Goal: Transaction & Acquisition: Purchase product/service

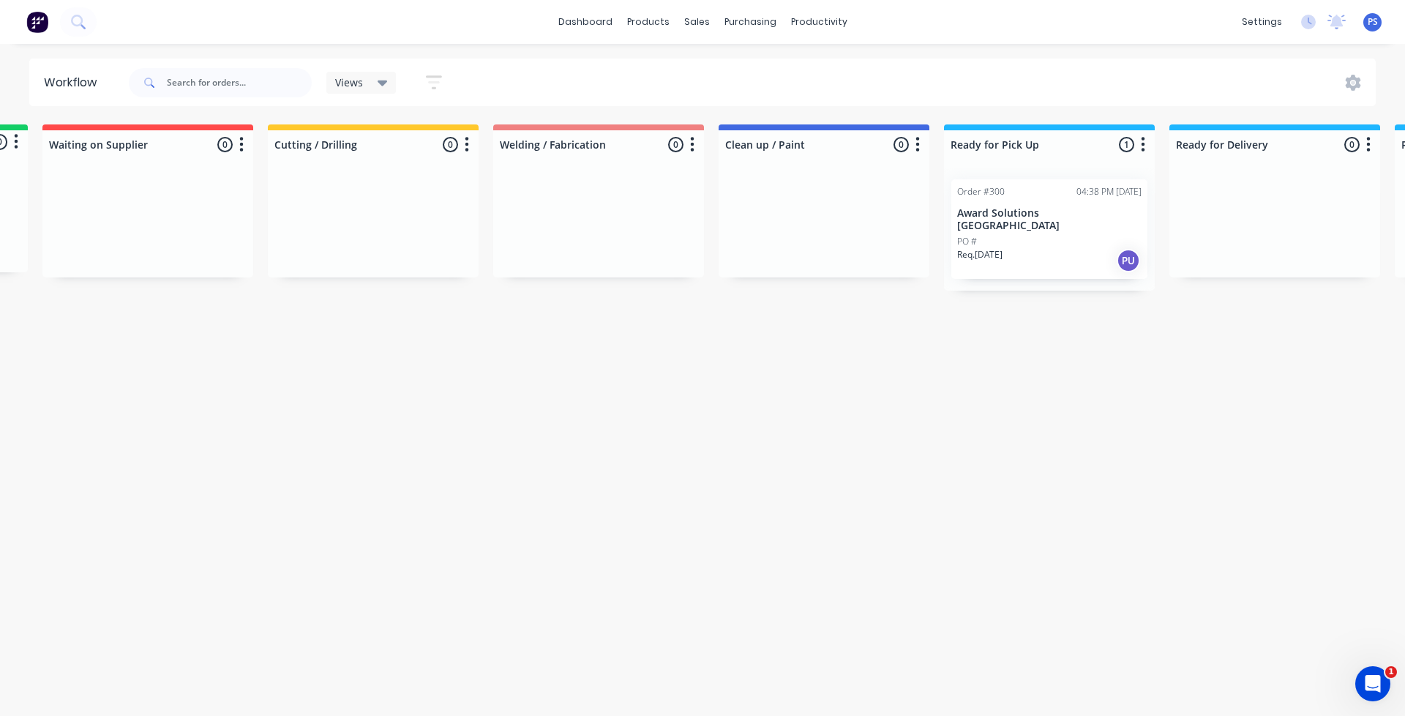
click at [457, 233] on div "Submitted 0 Status colour #13CE66 hex #13CE66 Save Cancel Summaries Total order…" at bounding box center [889, 207] width 2228 height 166
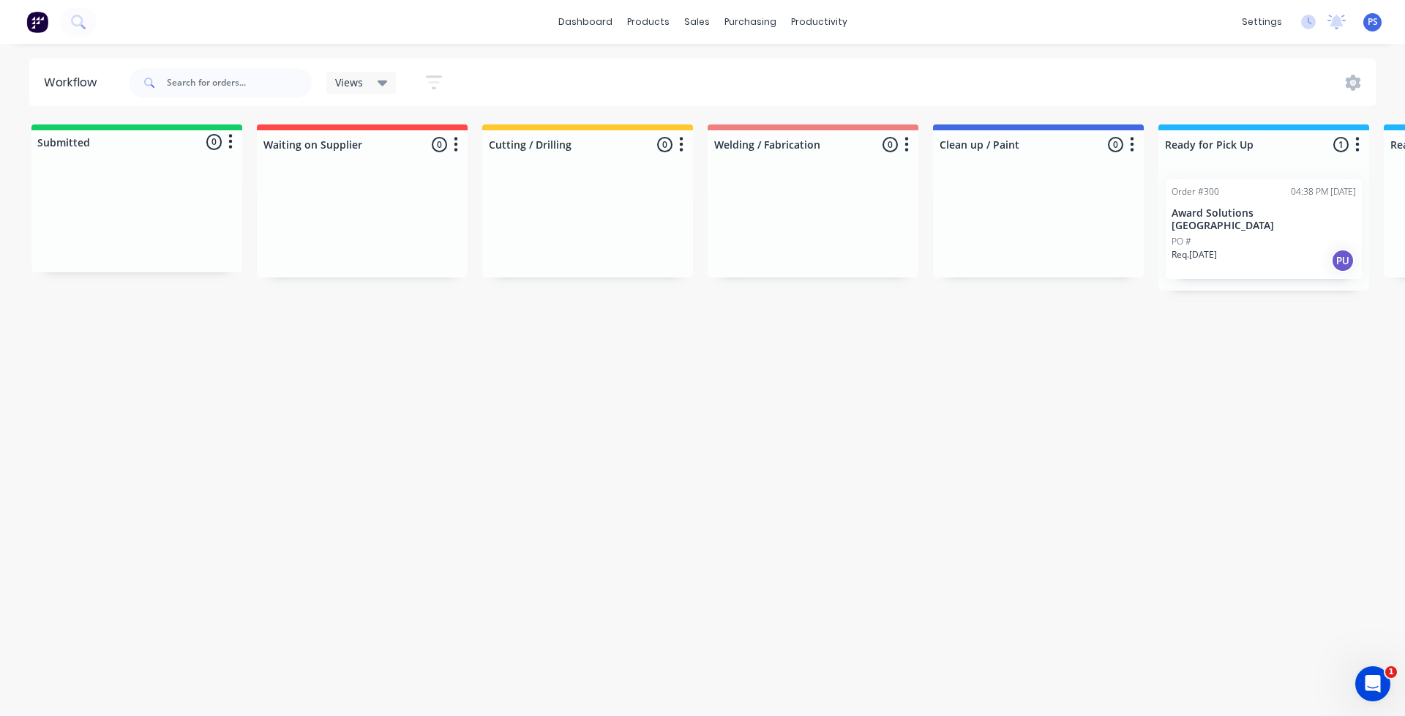
click at [183, 195] on div at bounding box center [136, 217] width 211 height 110
click at [37, 29] on img at bounding box center [37, 22] width 22 height 22
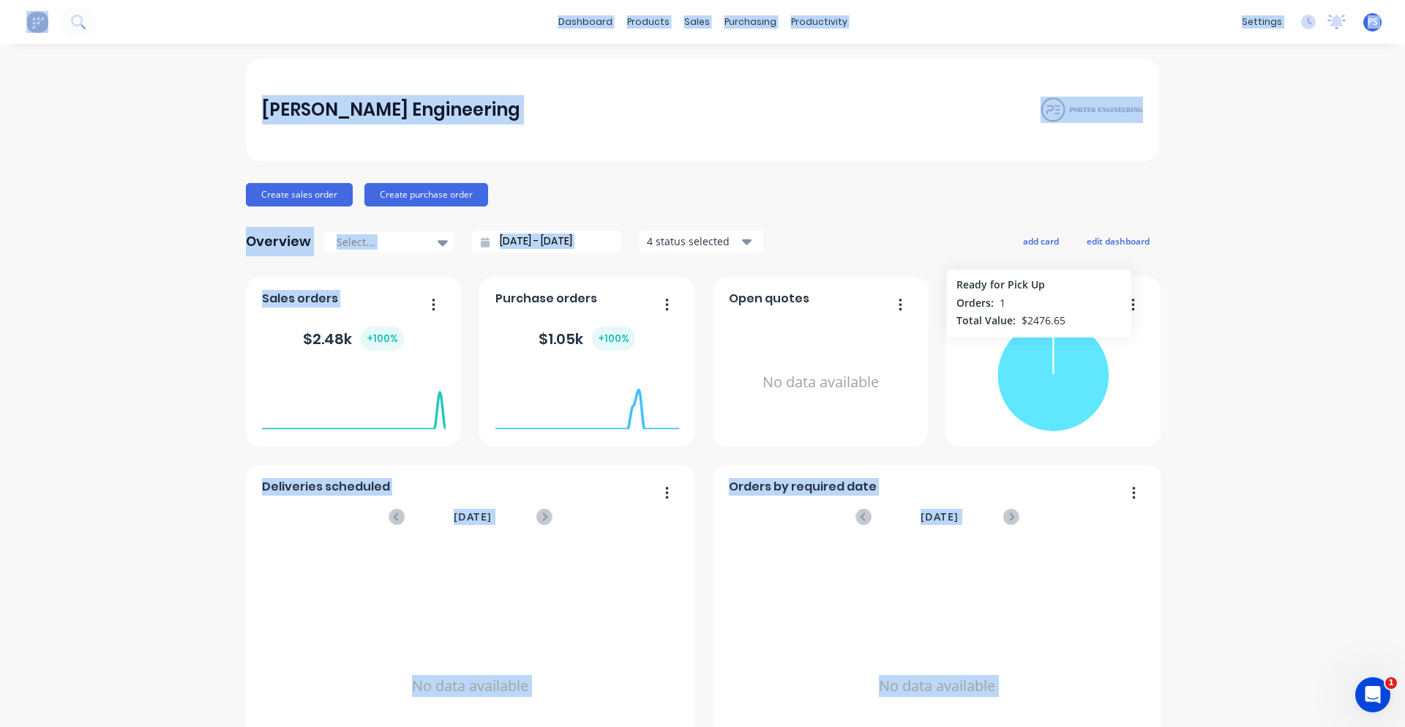
drag, startPoint x: 372, startPoint y: 351, endPoint x: 1033, endPoint y: 345, distance: 661.5
click at [1033, 345] on div "Deliveries scheduled August 2025 No data available Orders by required date Augu…" at bounding box center [702, 550] width 913 height 546
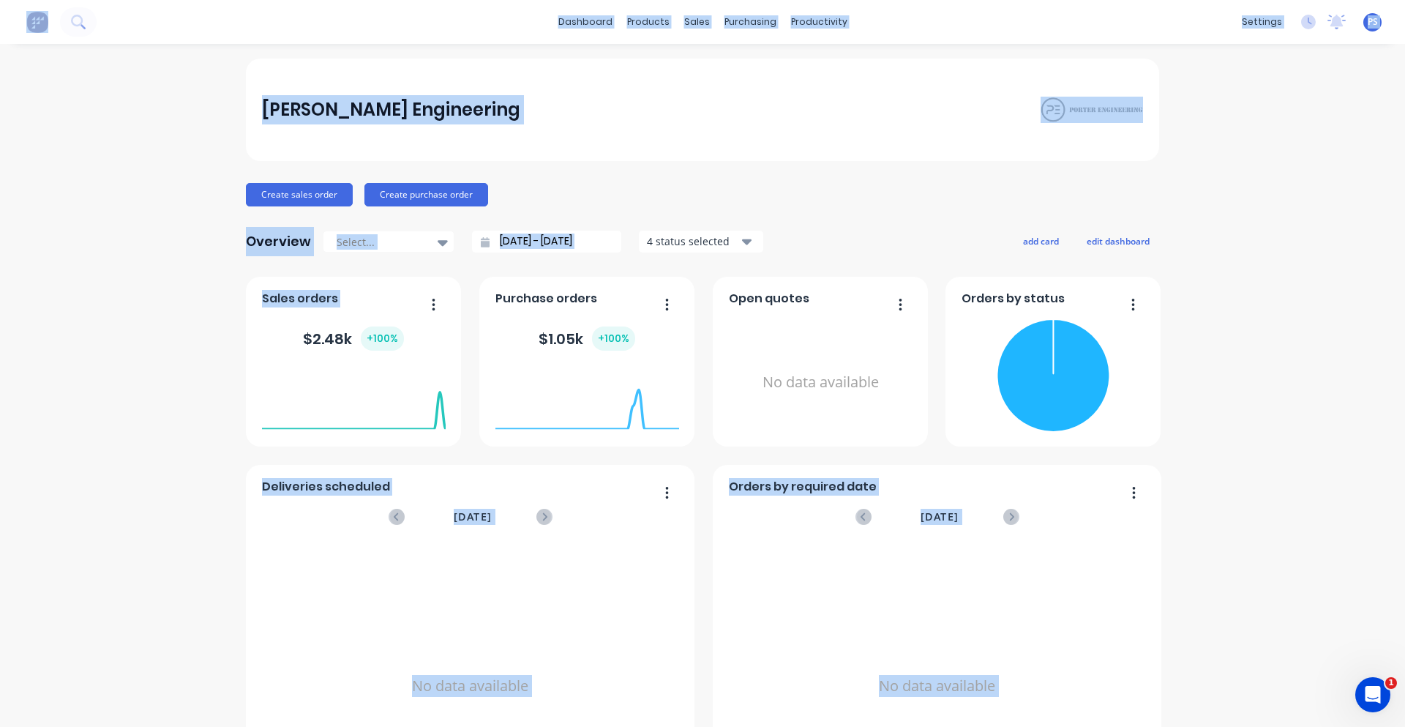
click at [820, 375] on div "No data available" at bounding box center [821, 382] width 184 height 138
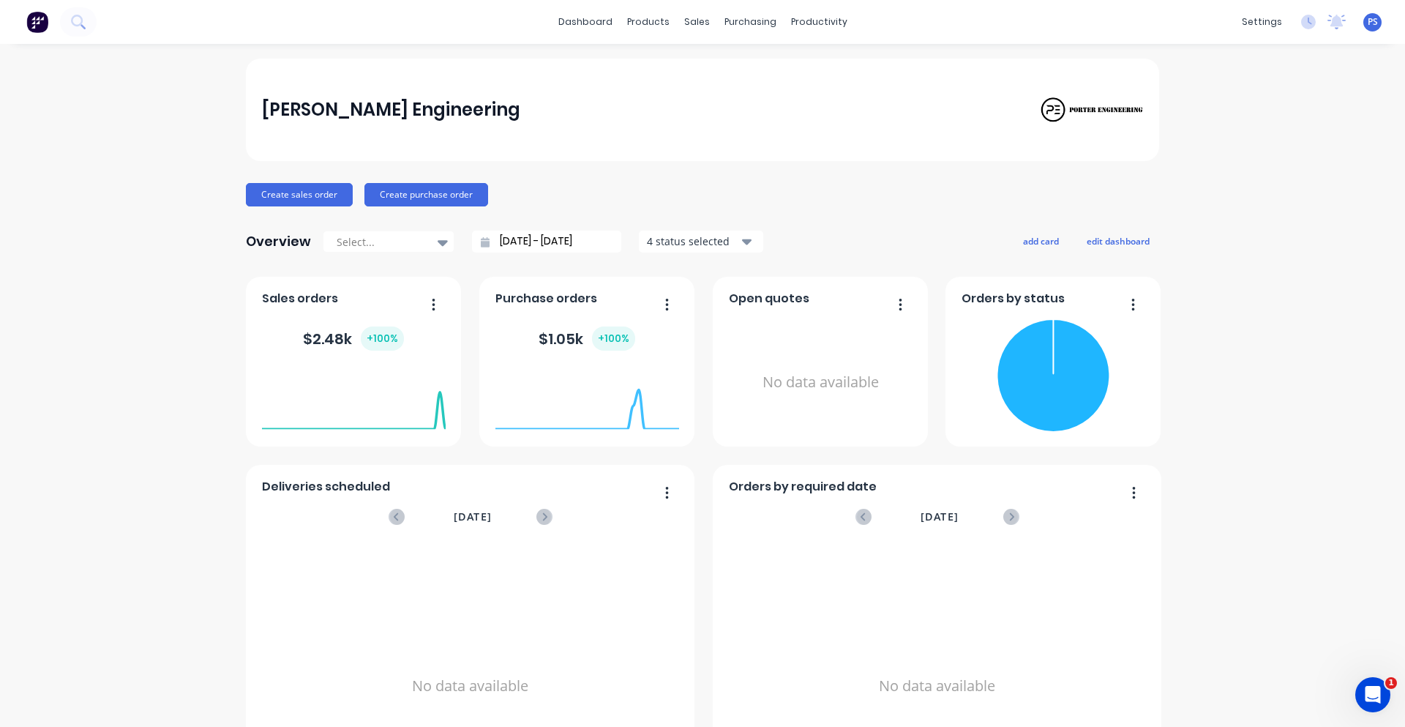
click at [547, 328] on div "$ 1.05k + 100 %" at bounding box center [587, 338] width 97 height 24
click at [612, 337] on div "+ 100 %" at bounding box center [613, 338] width 43 height 24
click at [646, 314] on button "button" at bounding box center [661, 305] width 31 height 23
click at [625, 301] on div "Purchase orders" at bounding box center [587, 302] width 184 height 21
click at [571, 301] on span "Purchase orders" at bounding box center [546, 299] width 102 height 18
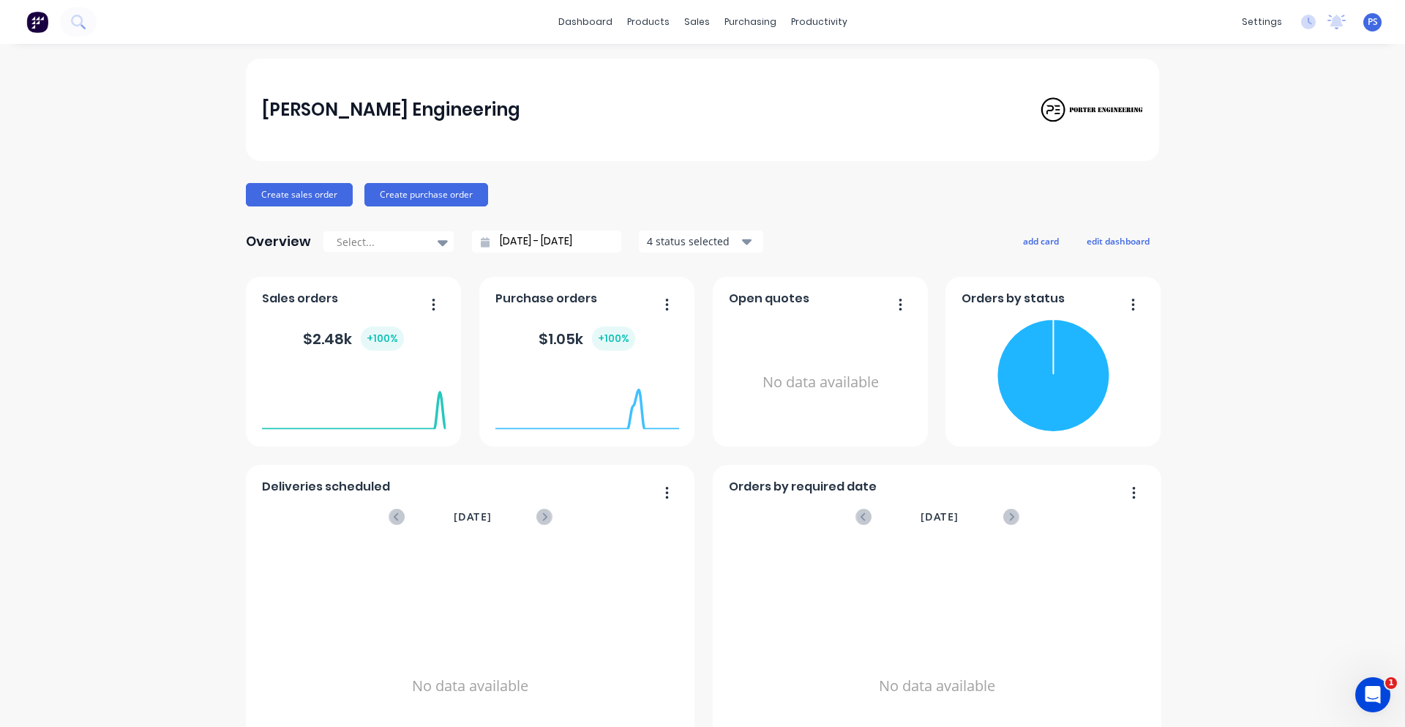
click at [498, 295] on span "Purchase orders" at bounding box center [546, 299] width 102 height 18
drag, startPoint x: 537, startPoint y: 340, endPoint x: 580, endPoint y: 343, distance: 43.3
click at [580, 343] on div "$ 1.05k + 100 %" at bounding box center [587, 338] width 97 height 24
click at [579, 153] on div "[PERSON_NAME] Engineering" at bounding box center [702, 110] width 913 height 102
click at [775, 71] on div "Purchase Orders" at bounding box center [792, 70] width 78 height 13
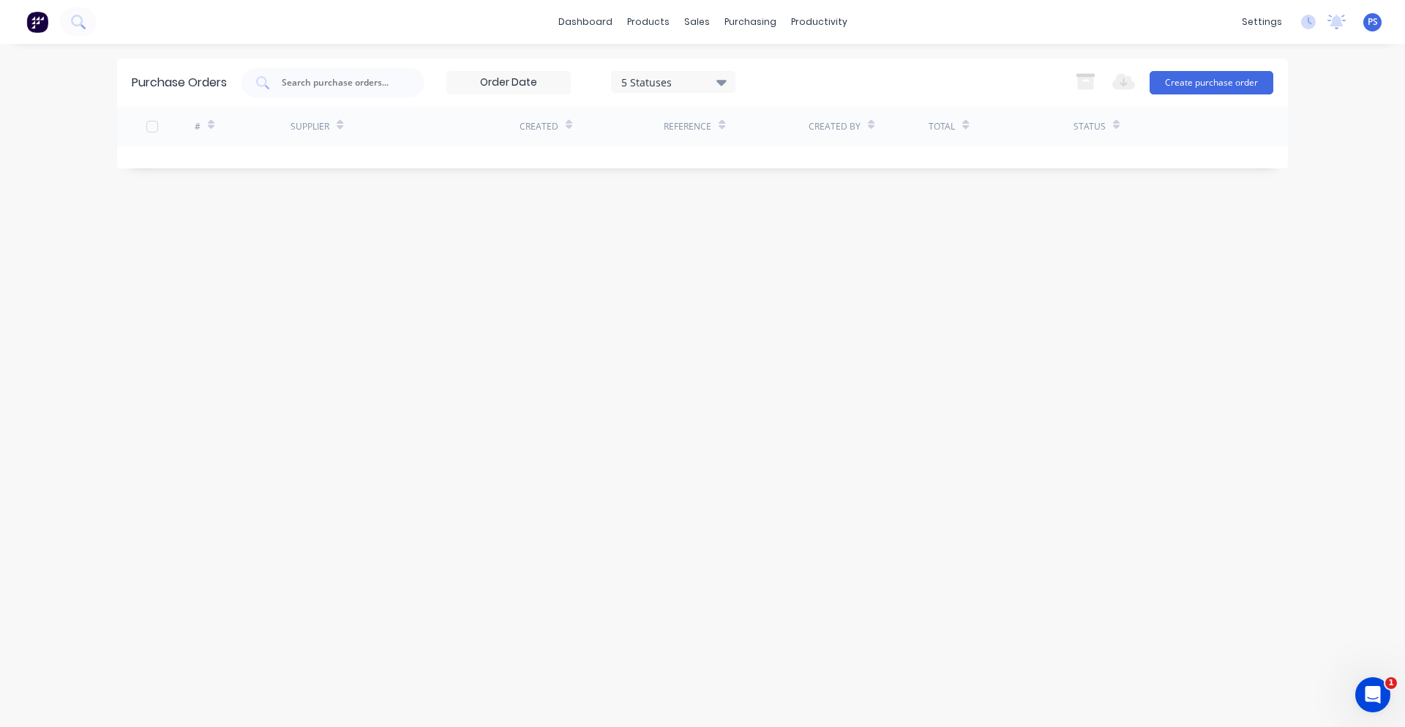
click at [30, 31] on img at bounding box center [37, 22] width 22 height 22
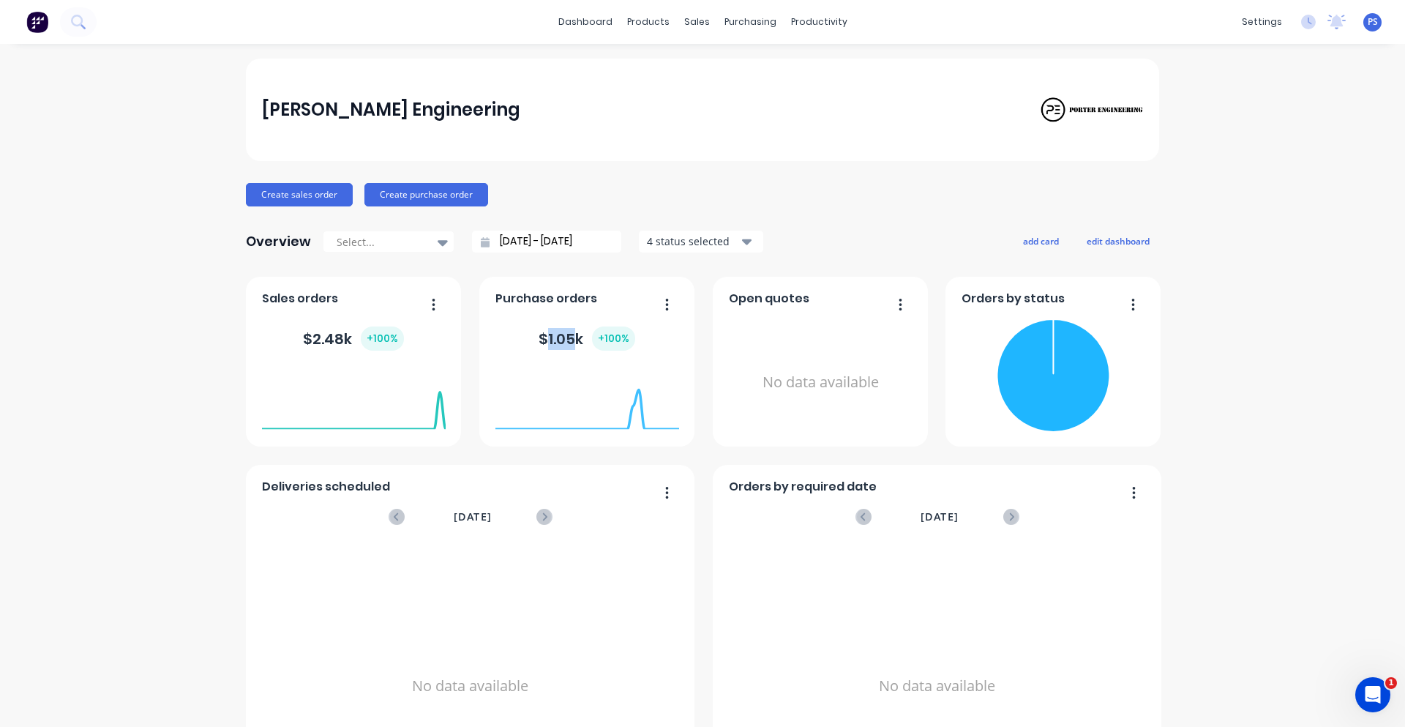
drag, startPoint x: 544, startPoint y: 340, endPoint x: 568, endPoint y: 342, distance: 24.2
click at [568, 342] on div "$ 1.05k + 100 %" at bounding box center [587, 338] width 97 height 24
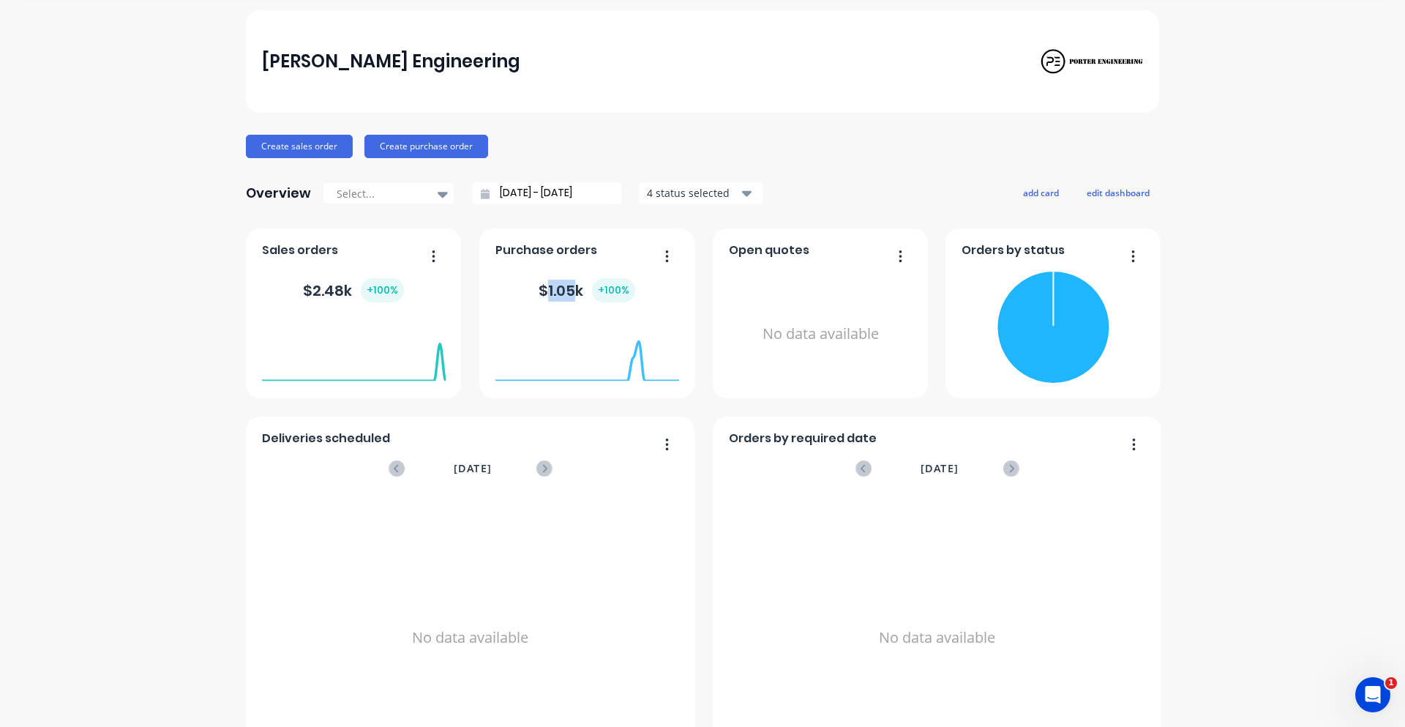
scroll to position [110, 0]
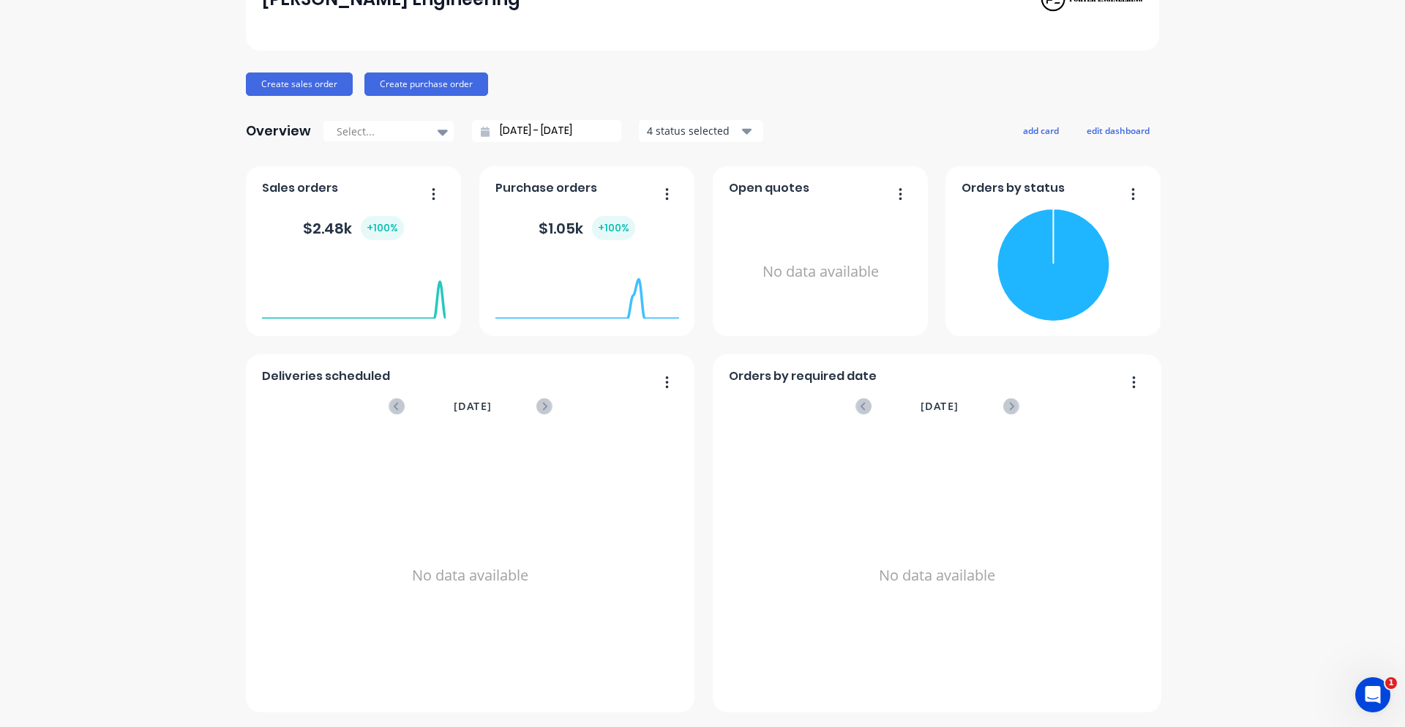
click at [216, 467] on div "Porter Engineering Create sales order Create purchase order Overview Select... …" at bounding box center [702, 330] width 1405 height 764
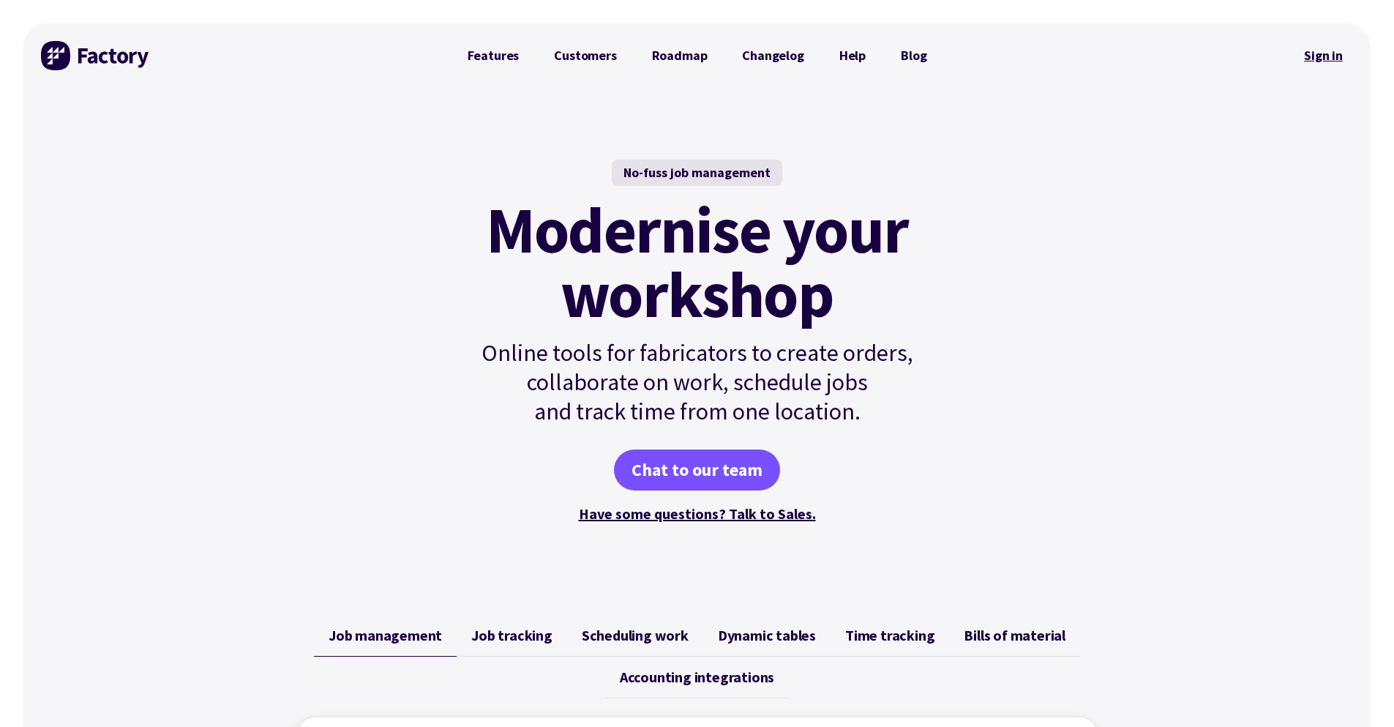
click at [1303, 49] on link "Sign in" at bounding box center [1323, 56] width 59 height 34
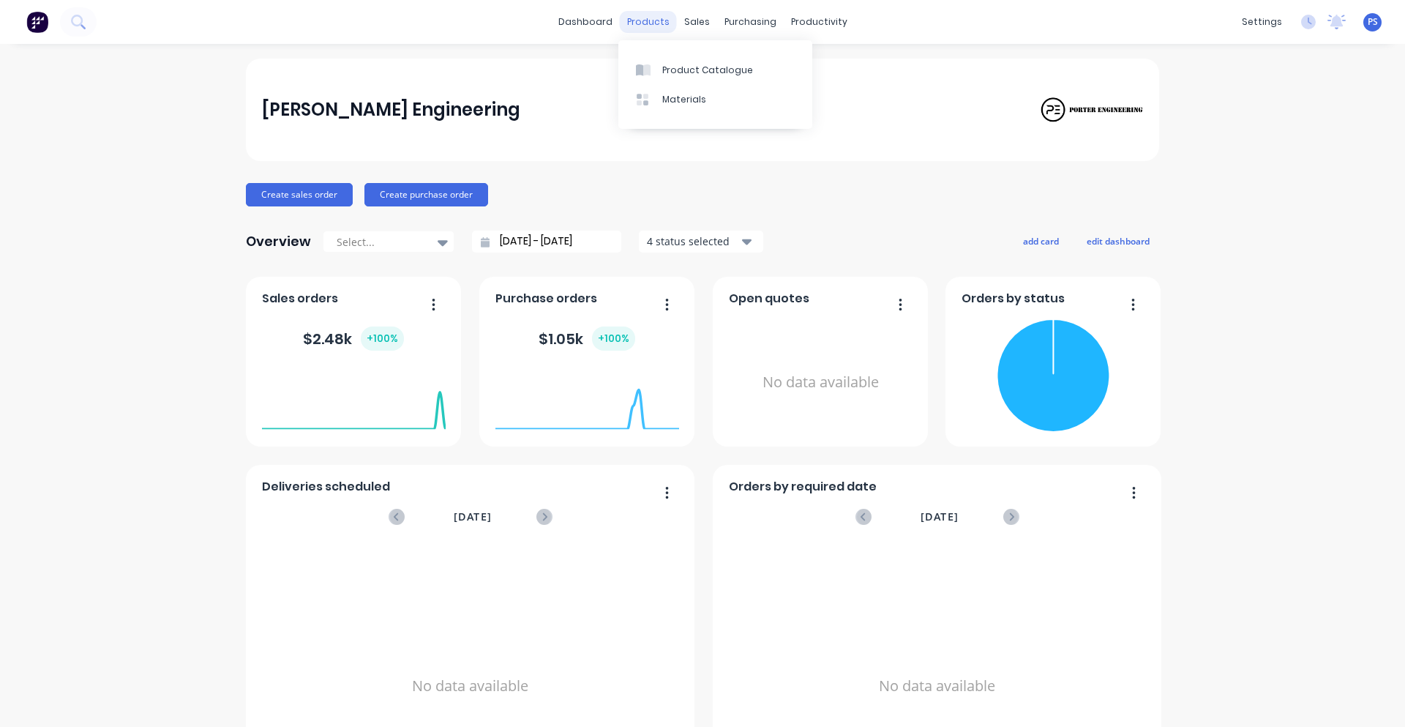
click at [634, 30] on div "products" at bounding box center [648, 22] width 57 height 22
click at [390, 179] on div "Porter Engineering Create sales order Create purchase order Overview Select... …" at bounding box center [702, 441] width 913 height 764
click at [339, 186] on button "Create sales order" at bounding box center [299, 194] width 107 height 23
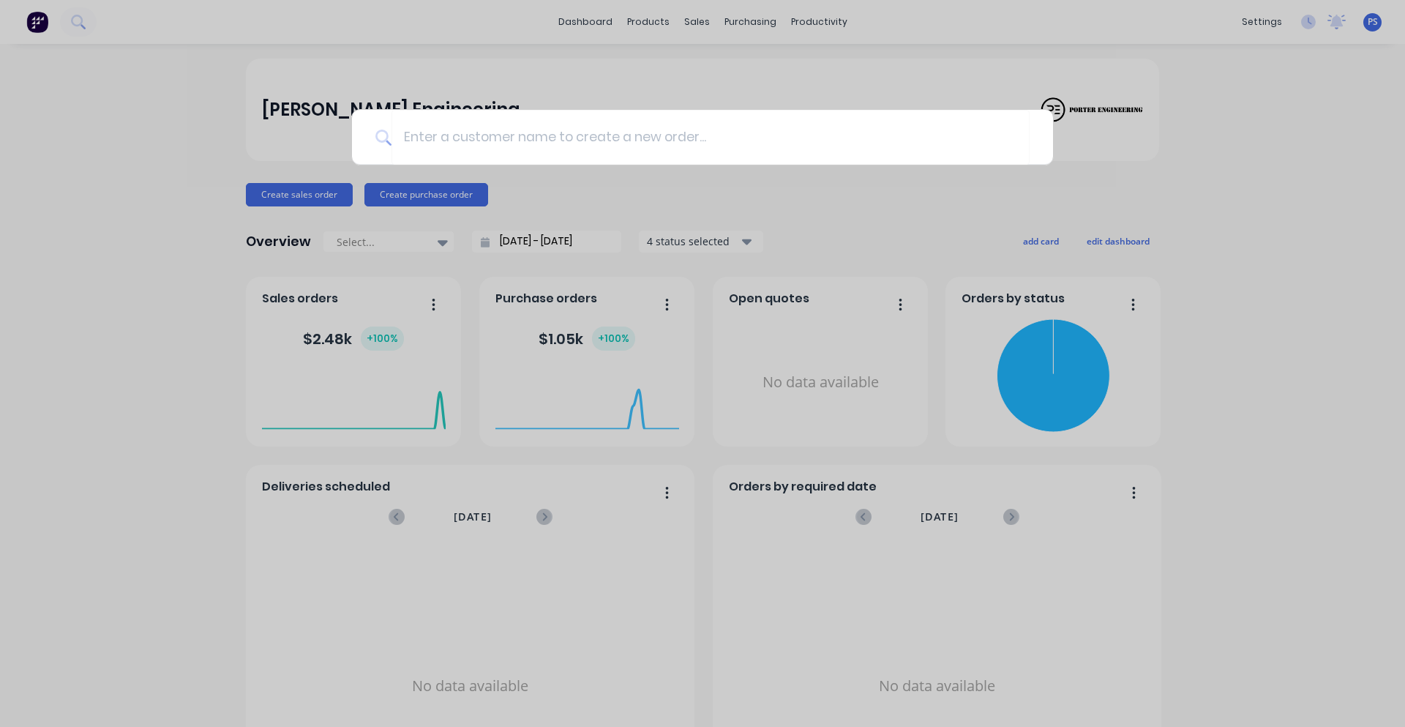
drag, startPoint x: 454, startPoint y: 181, endPoint x: 459, endPoint y: 154, distance: 27.4
click at [454, 176] on div at bounding box center [702, 363] width 1405 height 727
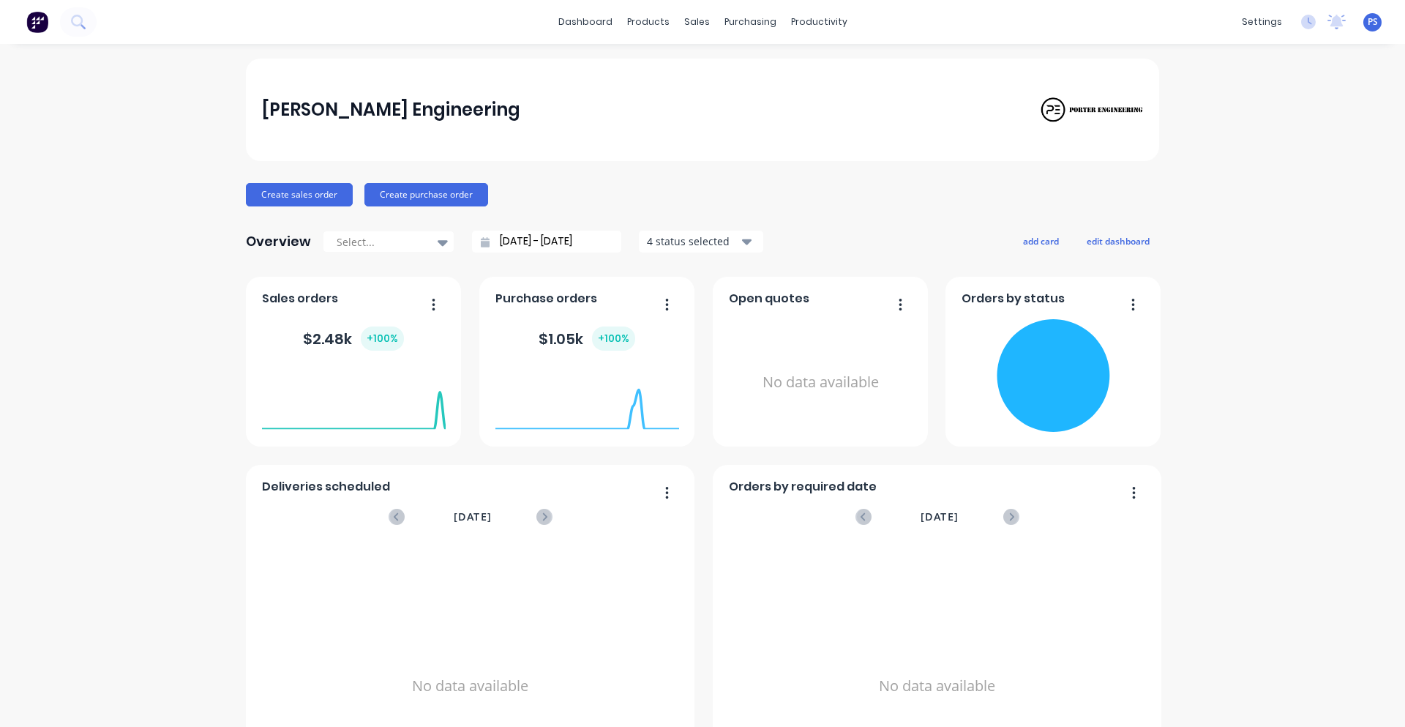
click at [459, 154] on div "[PERSON_NAME] Engineering" at bounding box center [702, 110] width 913 height 102
click at [305, 195] on button "Create sales order" at bounding box center [299, 194] width 107 height 23
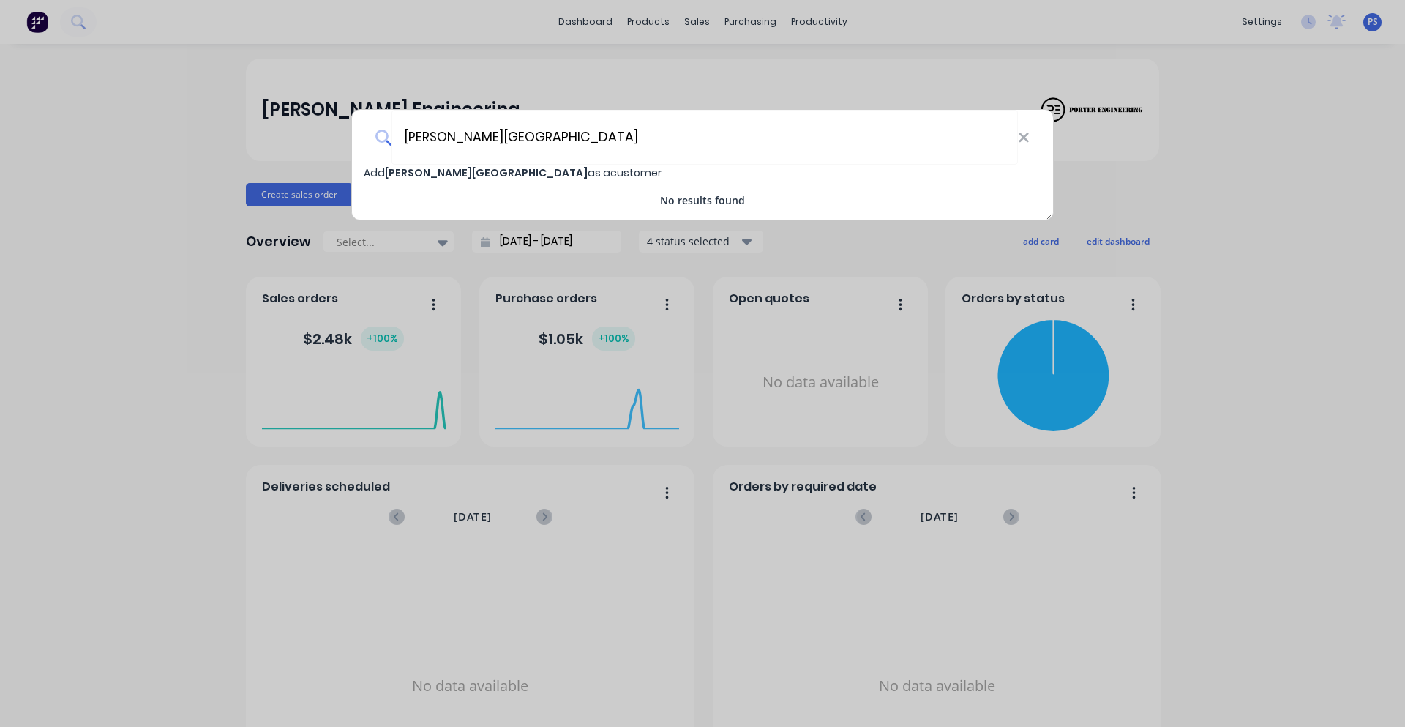
drag, startPoint x: 451, startPoint y: 136, endPoint x: 373, endPoint y: 142, distance: 77.8
click at [373, 142] on div "Bonnie River Ridge" at bounding box center [702, 137] width 701 height 55
click at [531, 142] on input "River Ridge" at bounding box center [704, 137] width 626 height 55
type input "River Ridge [GEOGRAPHIC_DATA]"
click at [522, 173] on span "River Ridge [GEOGRAPHIC_DATA]" at bounding box center [474, 172] width 179 height 15
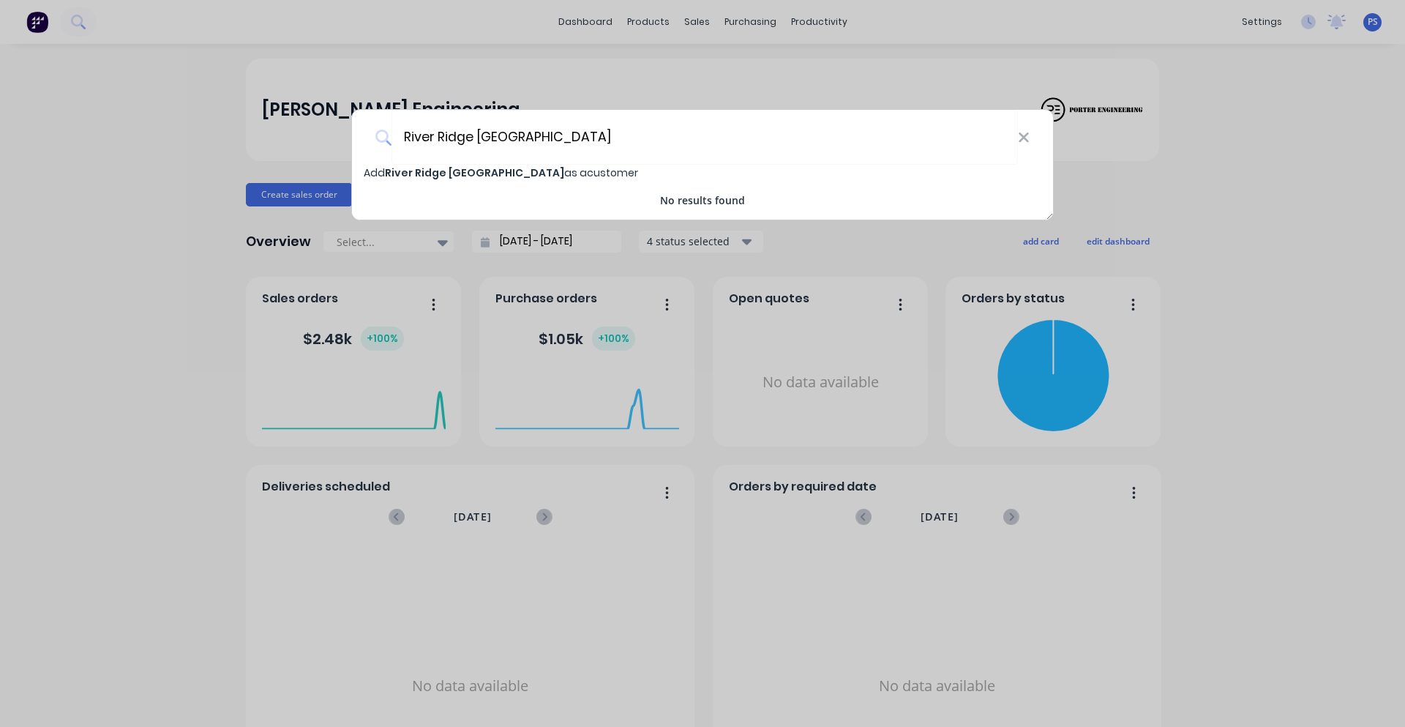
select select "AU"
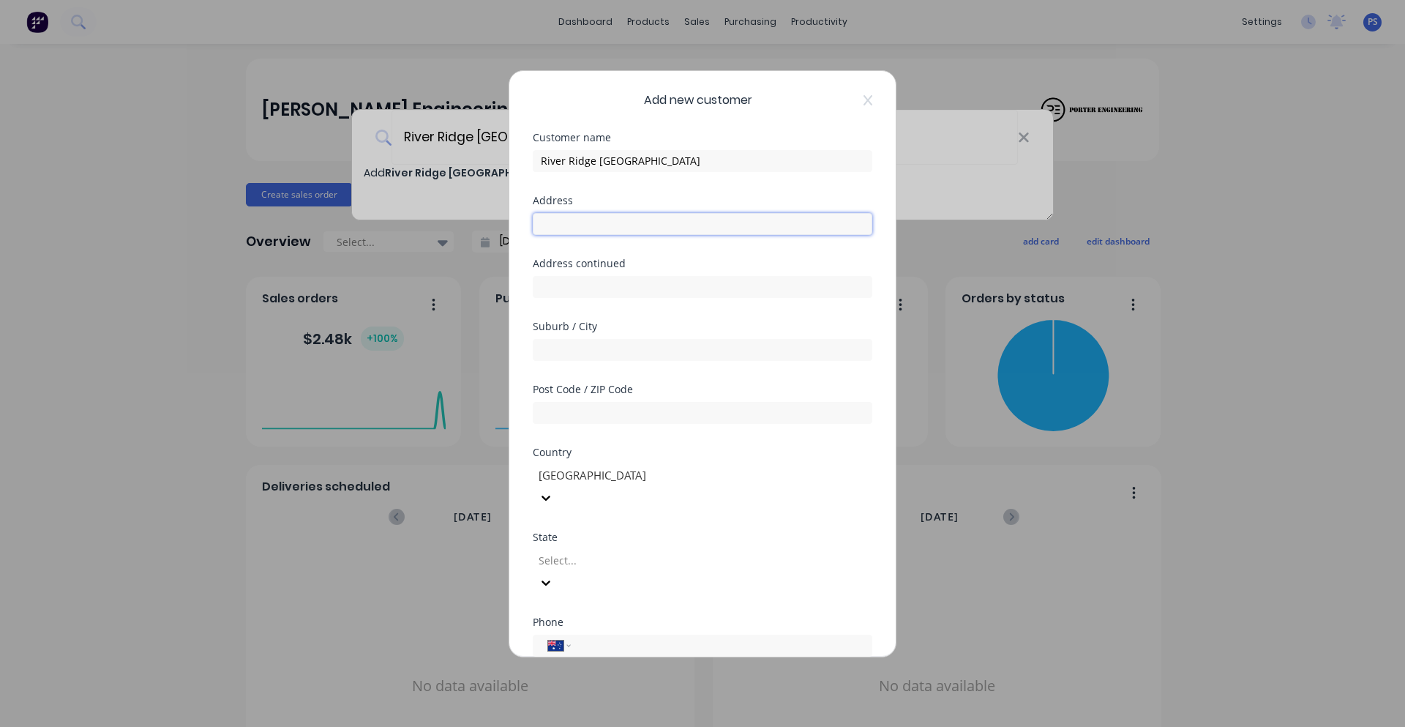
click at [604, 218] on input "text" at bounding box center [703, 224] width 340 height 22
type input "[STREET_ADDRESS]"
click at [595, 352] on input "text" at bounding box center [703, 350] width 340 height 22
type input "Wilberforce"
click at [612, 416] on input "text" at bounding box center [703, 413] width 340 height 22
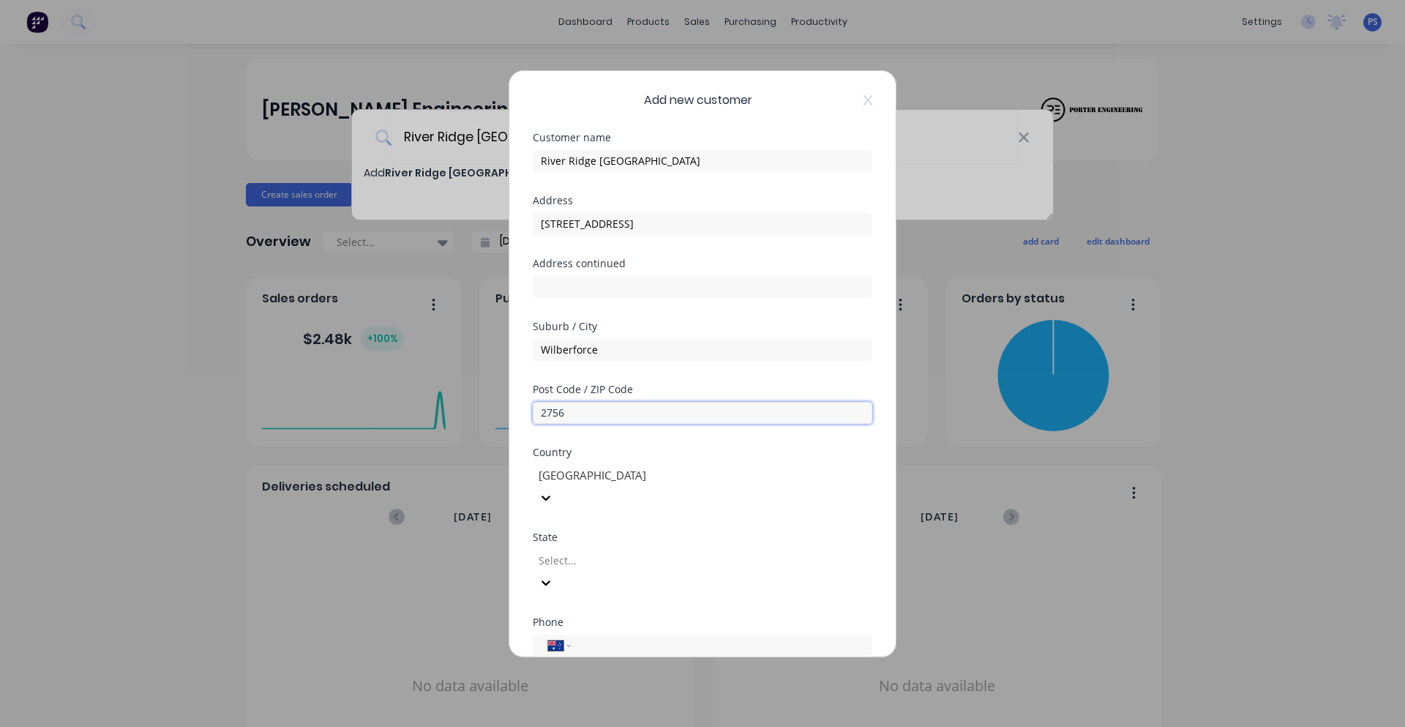
type input "2756"
click at [605, 551] on div at bounding box center [642, 560] width 211 height 18
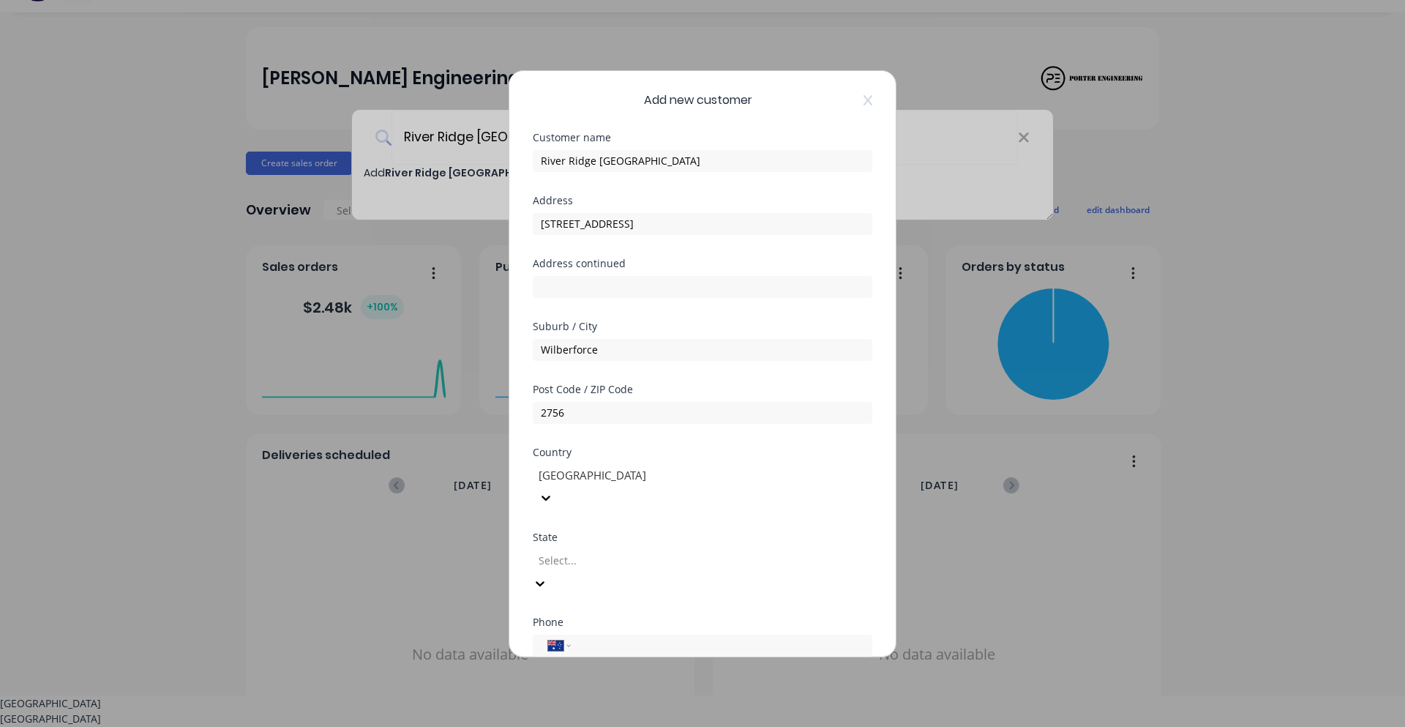
scroll to position [32, 0]
click at [604, 710] on div "New South Wales" at bounding box center [702, 717] width 1405 height 15
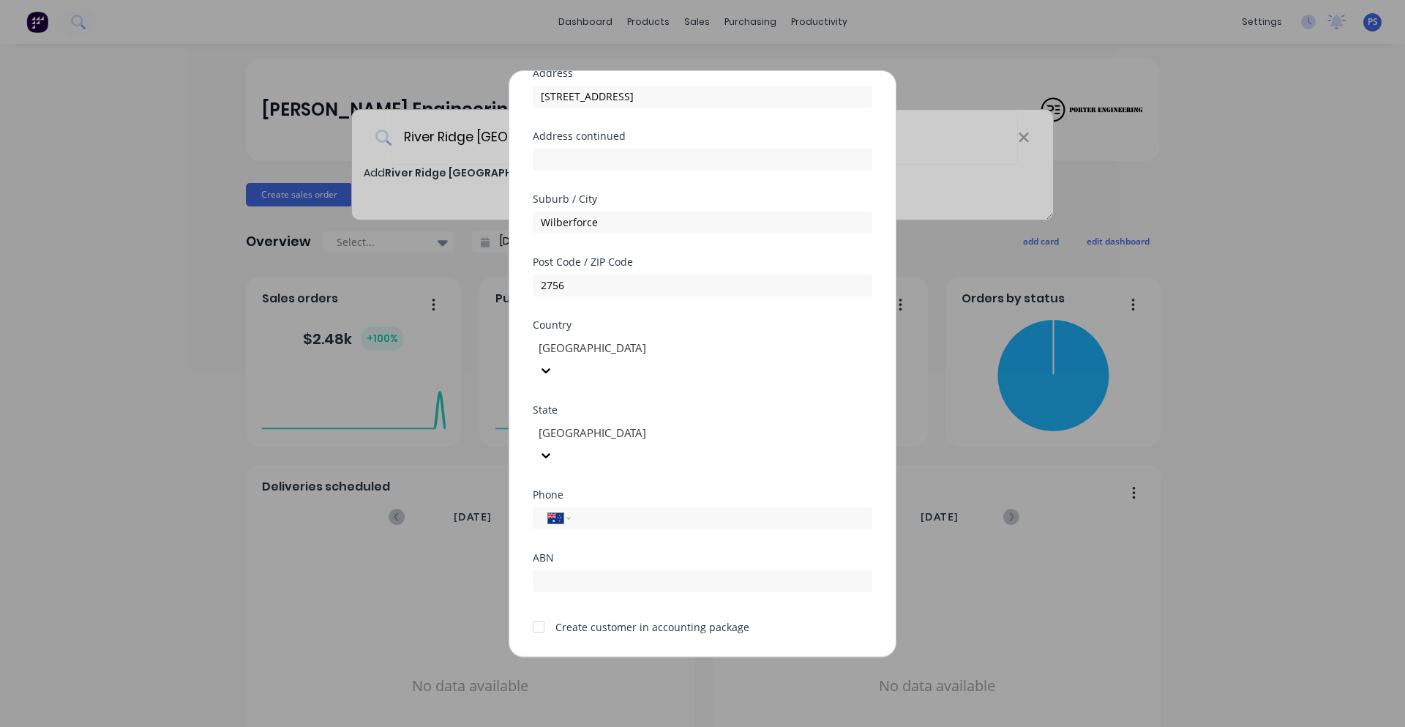
scroll to position [129, 0]
click at [611, 508] on input "tel" at bounding box center [719, 516] width 276 height 17
type input "0409 717 573"
drag, startPoint x: 576, startPoint y: 578, endPoint x: 753, endPoint y: 591, distance: 177.5
click at [753, 591] on form "Customer name River Ridge Equestrian Park Address 241 Grono Farm Road Address c…" at bounding box center [703, 342] width 340 height 676
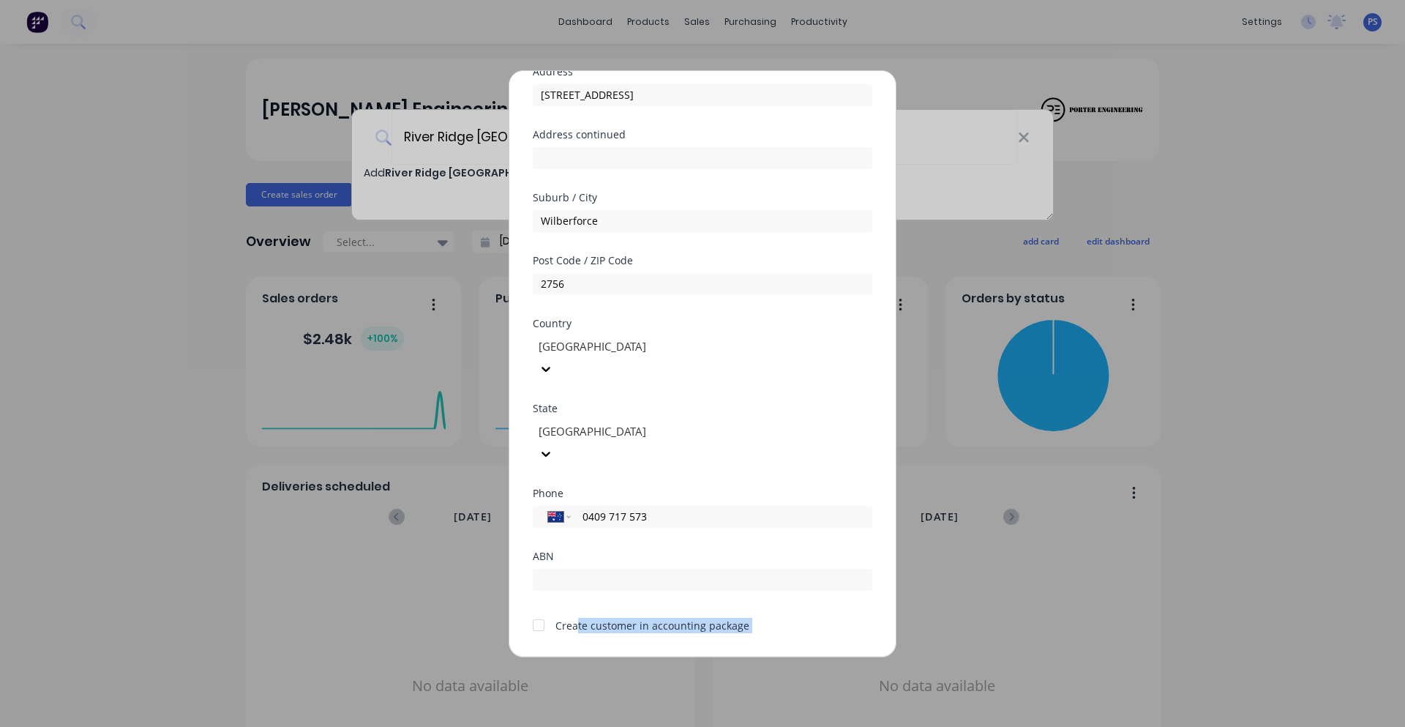
click at [756, 614] on div "Create customer in accounting package" at bounding box center [703, 623] width 340 height 19
drag, startPoint x: 740, startPoint y: 583, endPoint x: 563, endPoint y: 575, distance: 177.3
click at [563, 614] on div "Create customer in accounting package" at bounding box center [703, 623] width 340 height 19
click at [541, 610] on div at bounding box center [538, 624] width 29 height 29
click at [651, 656] on button "Save" at bounding box center [656, 667] width 80 height 23
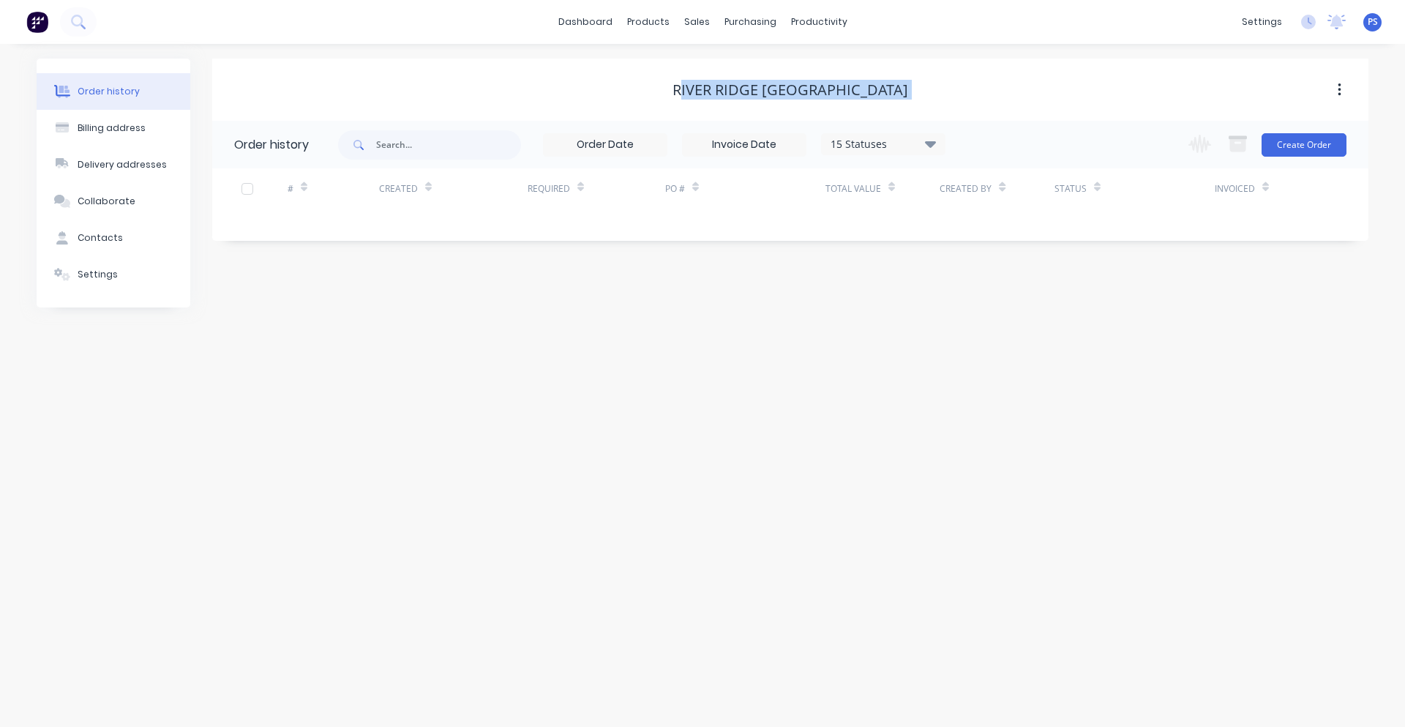
drag, startPoint x: 689, startPoint y: 88, endPoint x: 986, endPoint y: 59, distance: 298.4
click at [986, 59] on div "River Ridge [GEOGRAPHIC_DATA]" at bounding box center [790, 90] width 1156 height 62
click at [984, 61] on div "River Ridge [GEOGRAPHIC_DATA]" at bounding box center [790, 90] width 1156 height 62
click at [1263, 138] on button "Create Order" at bounding box center [1304, 144] width 85 height 23
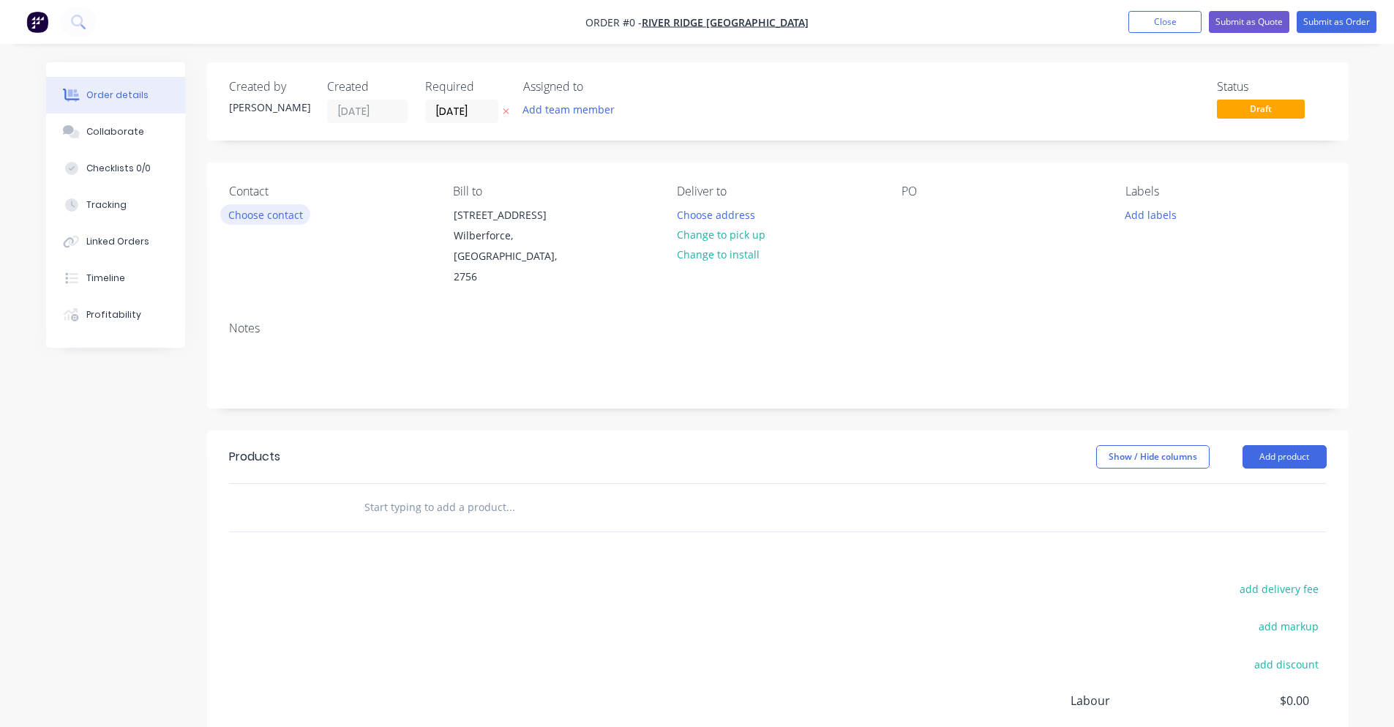
click at [296, 217] on button "Choose contact" at bounding box center [265, 214] width 90 height 20
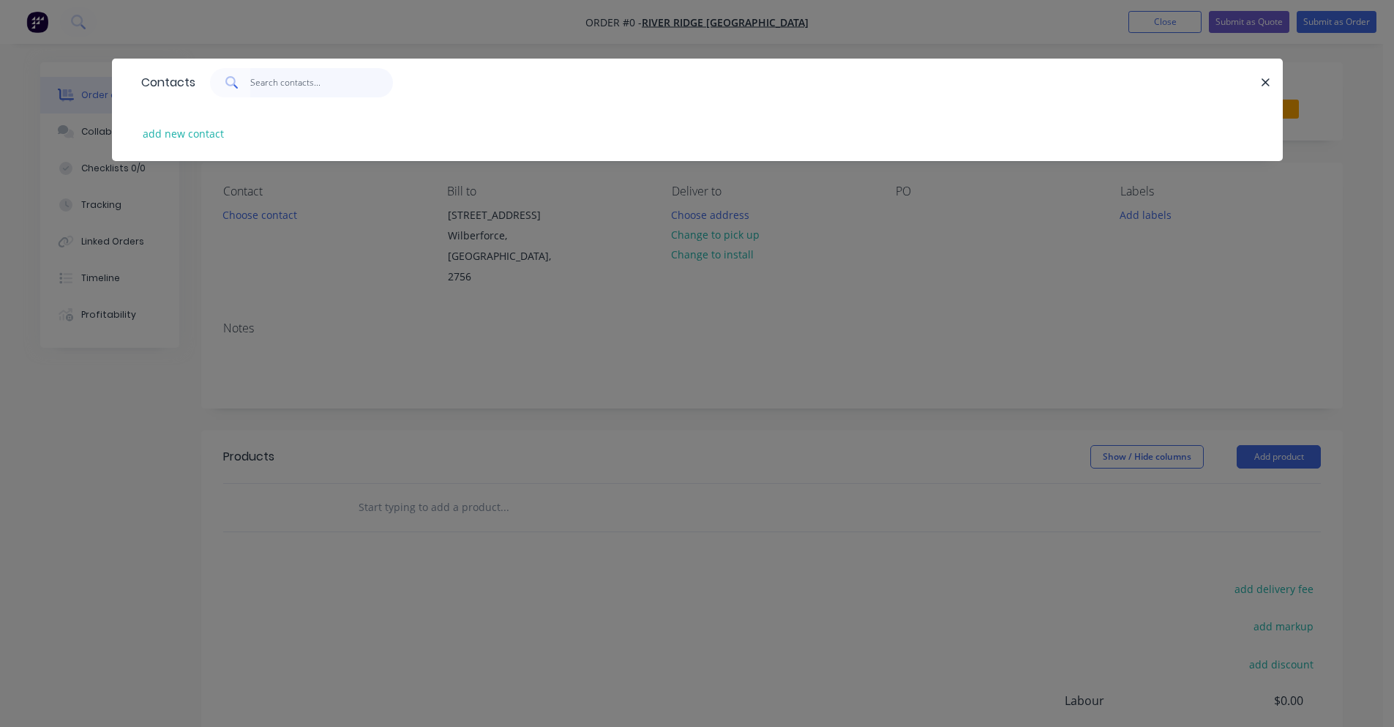
click at [283, 92] on input "text" at bounding box center [321, 82] width 143 height 29
click at [213, 132] on button "add new contact" at bounding box center [183, 134] width 97 height 20
select select "AU"
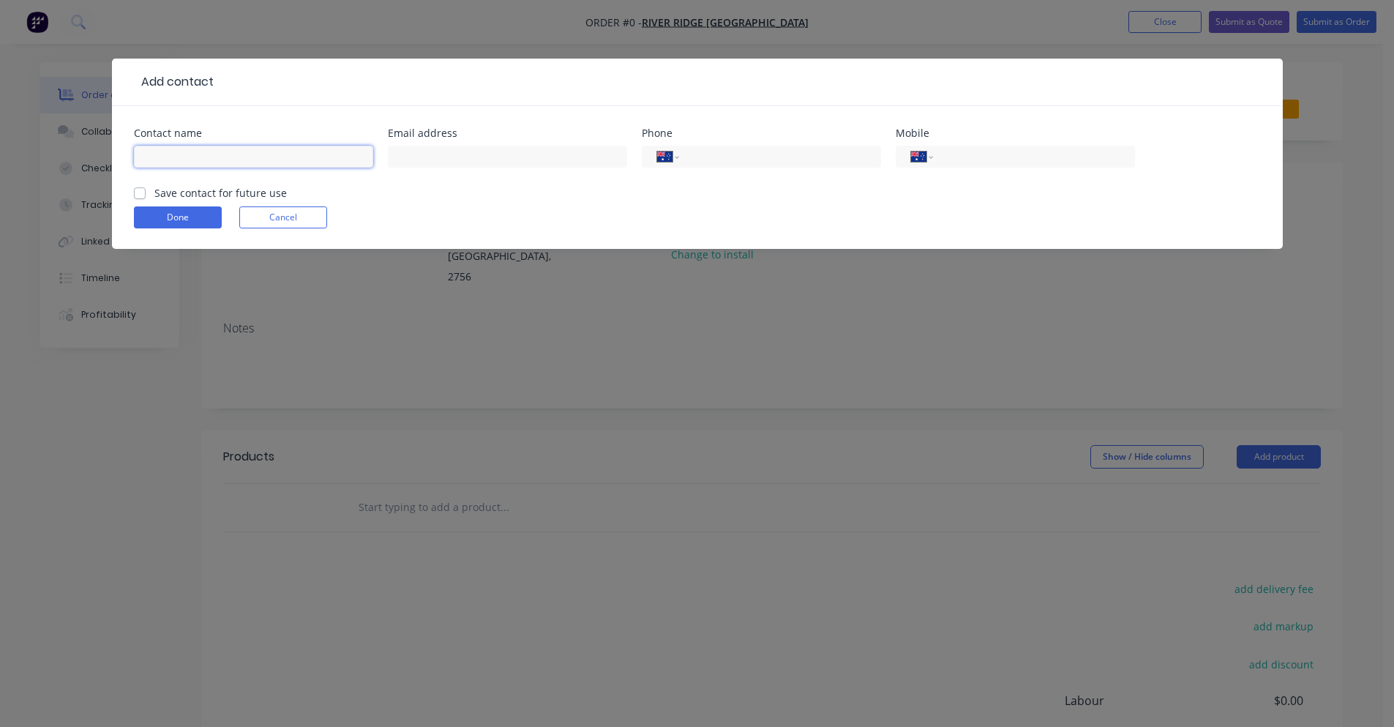
click at [238, 152] on input "text" at bounding box center [253, 157] width 239 height 22
type input "[PERSON_NAME]"
click at [383, 156] on div "Contact name Bonnie Email address Phone International Afghanistan Åland Islands…" at bounding box center [697, 156] width 1127 height 57
click at [404, 153] on input "text" at bounding box center [507, 157] width 239 height 22
click at [797, 154] on input "tel" at bounding box center [777, 157] width 176 height 17
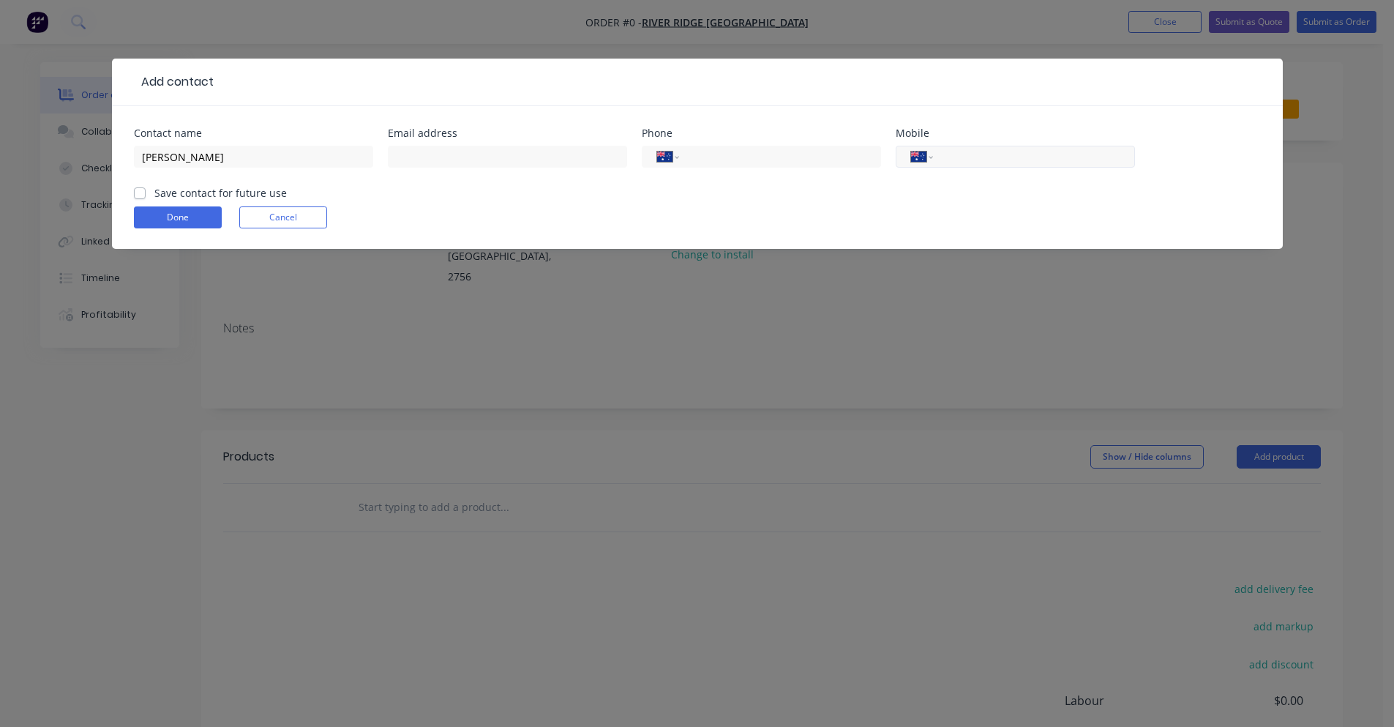
click at [971, 147] on div "International Afghanistan Åland Islands Albania Algeria American Samoa Andorra …" at bounding box center [1015, 157] width 239 height 22
click at [789, 154] on input "tel" at bounding box center [777, 157] width 176 height 17
type input "0409 717 573"
click at [442, 161] on input "text" at bounding box center [507, 157] width 239 height 22
type input "[EMAIL_ADDRESS][DOMAIN_NAME]"
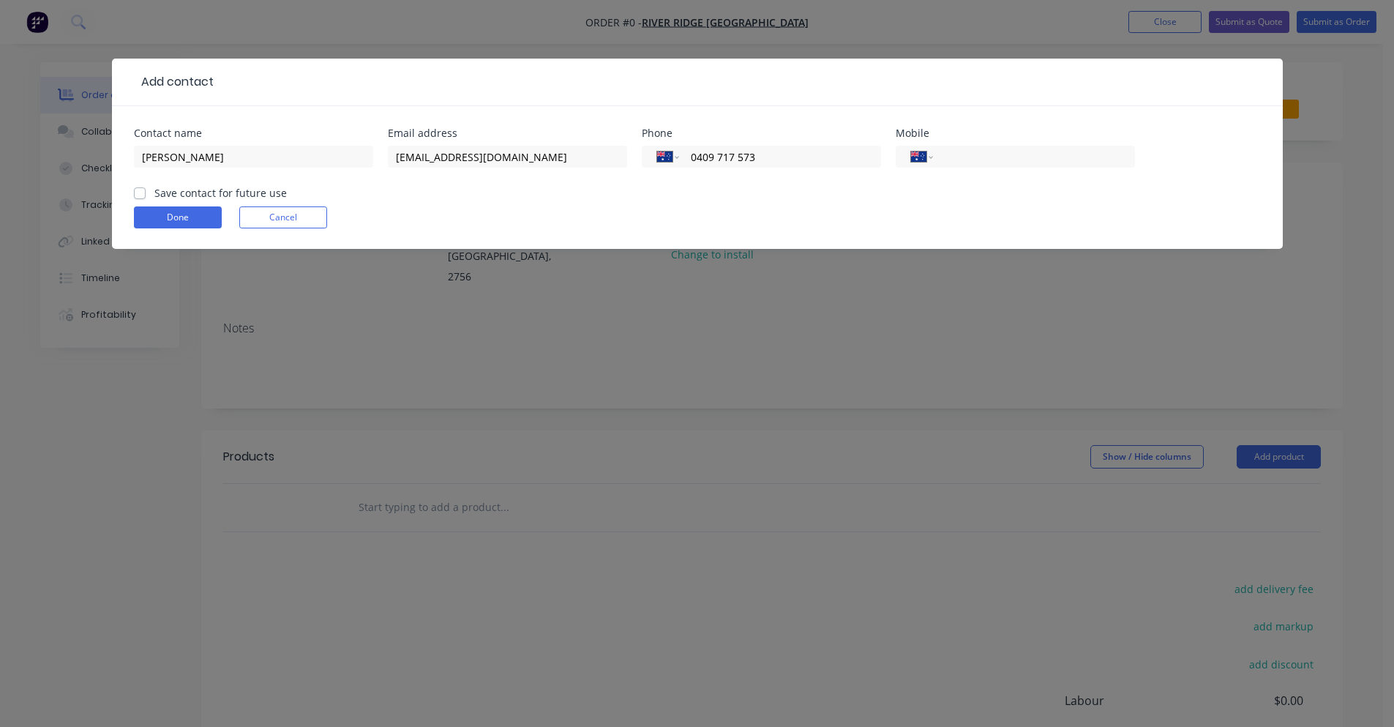
click at [189, 195] on label "Save contact for future use" at bounding box center [220, 192] width 132 height 15
click at [146, 195] on input "Save contact for future use" at bounding box center [140, 192] width 12 height 14
checkbox input "true"
click at [170, 202] on form "Contact name Bonnie Email address Bonnie_A_M@hotmail.com Phone International Af…" at bounding box center [697, 188] width 1127 height 121
click at [167, 214] on button "Done" at bounding box center [178, 217] width 88 height 22
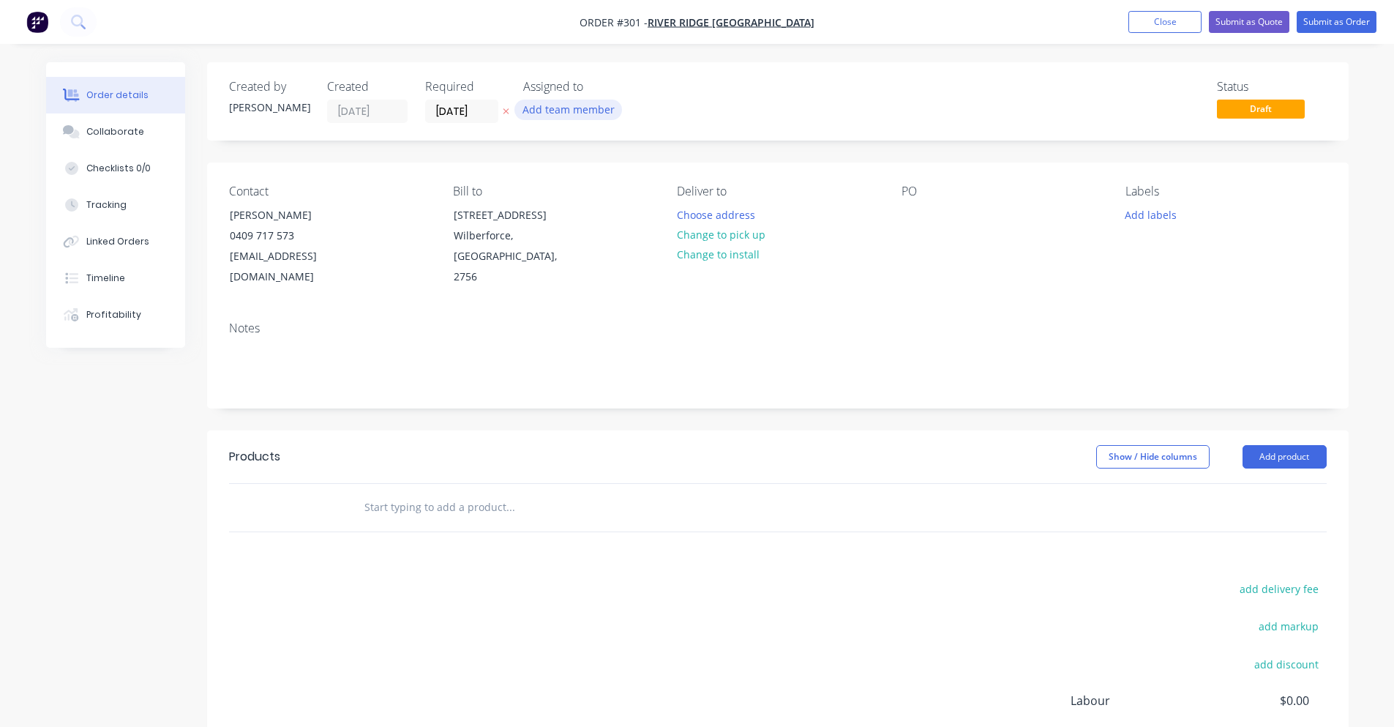
click at [539, 108] on button "Add team member" at bounding box center [568, 110] width 108 height 20
click at [697, 78] on div "Created by Peter Created 28/08/25 Required 28/08/25 Assigned to Add team member…" at bounding box center [777, 101] width 1141 height 78
click at [591, 106] on button "Add team member" at bounding box center [568, 110] width 108 height 20
click at [597, 177] on button "Peter Smith (You)" at bounding box center [633, 190] width 220 height 29
click at [590, 119] on div "PS" at bounding box center [596, 111] width 146 height 22
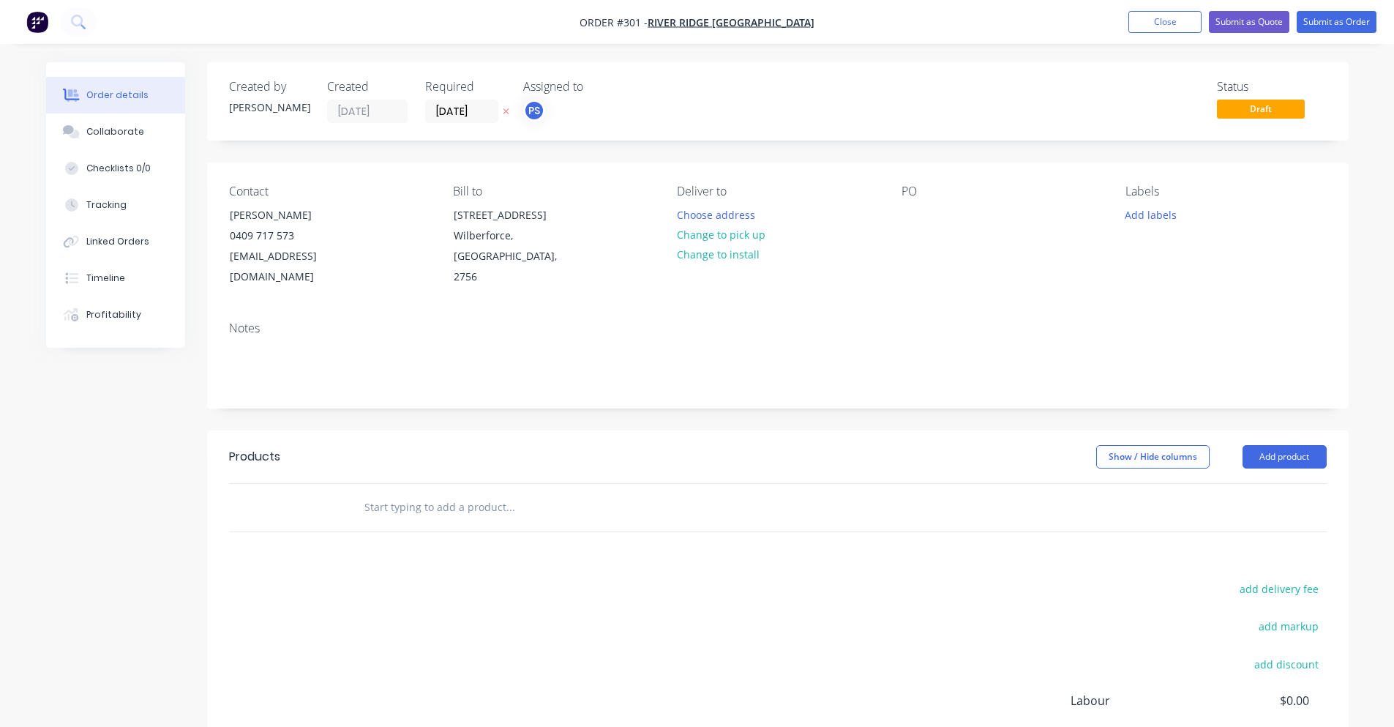
click at [549, 113] on div "PS" at bounding box center [596, 111] width 146 height 22
click at [550, 120] on div "PS" at bounding box center [596, 111] width 146 height 22
click at [541, 108] on div "PS" at bounding box center [534, 111] width 22 height 22
click at [558, 186] on div at bounding box center [547, 190] width 29 height 29
click at [576, 105] on button "Add team member" at bounding box center [568, 110] width 108 height 20
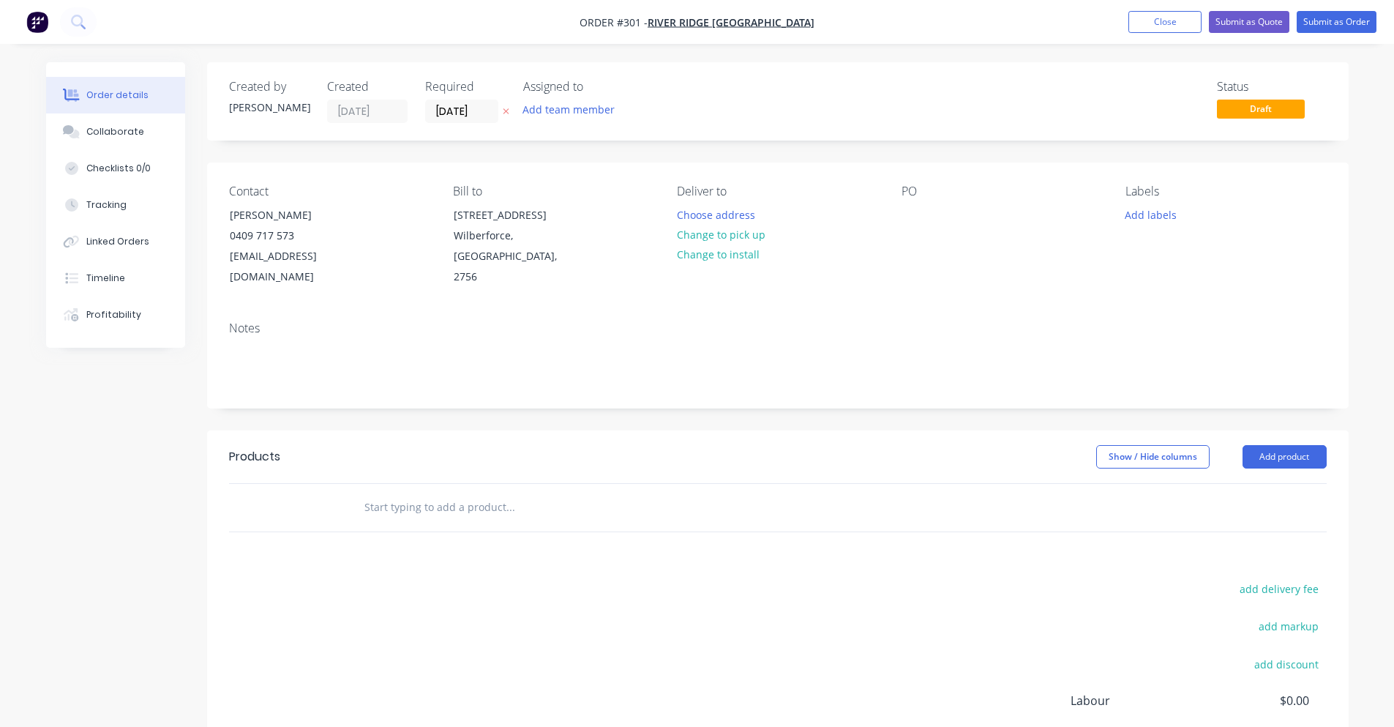
click at [674, 94] on div "Status Draft" at bounding box center [998, 101] width 657 height 43
click at [460, 111] on input "[DATE]" at bounding box center [462, 111] width 72 height 22
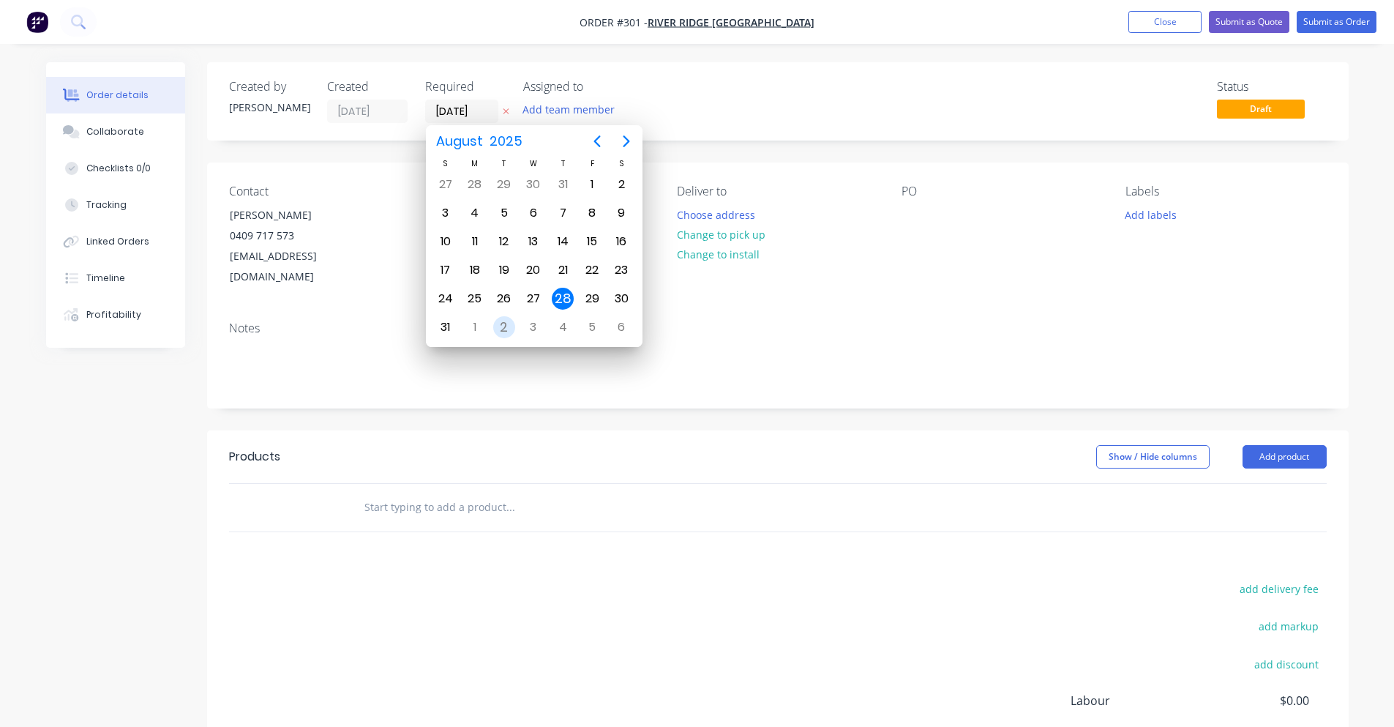
click at [503, 327] on div "2" at bounding box center [504, 327] width 22 height 22
type input "[DATE]"
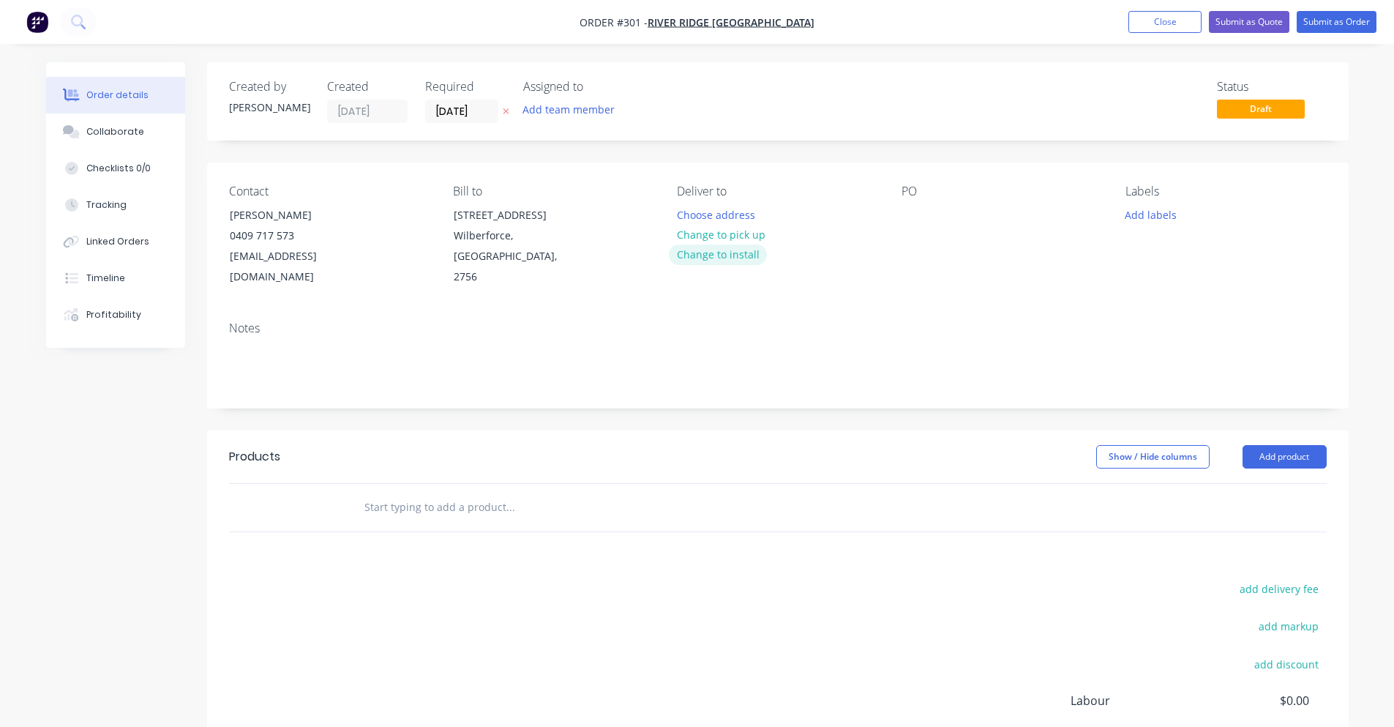
click at [706, 262] on button "Change to install" at bounding box center [718, 254] width 98 height 20
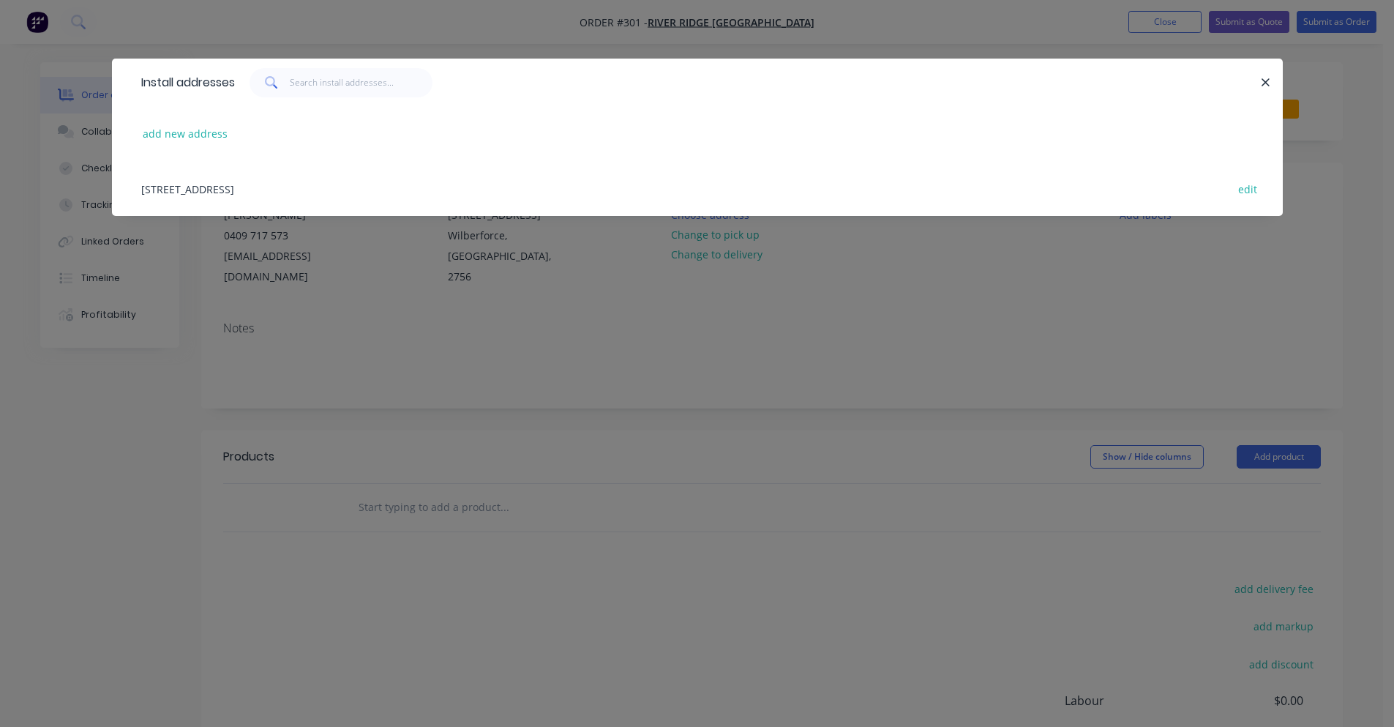
click at [192, 170] on div "241 Grono Farm Road, Wilberforce, New South Wales, Australia, 2756 edit" at bounding box center [697, 188] width 1127 height 55
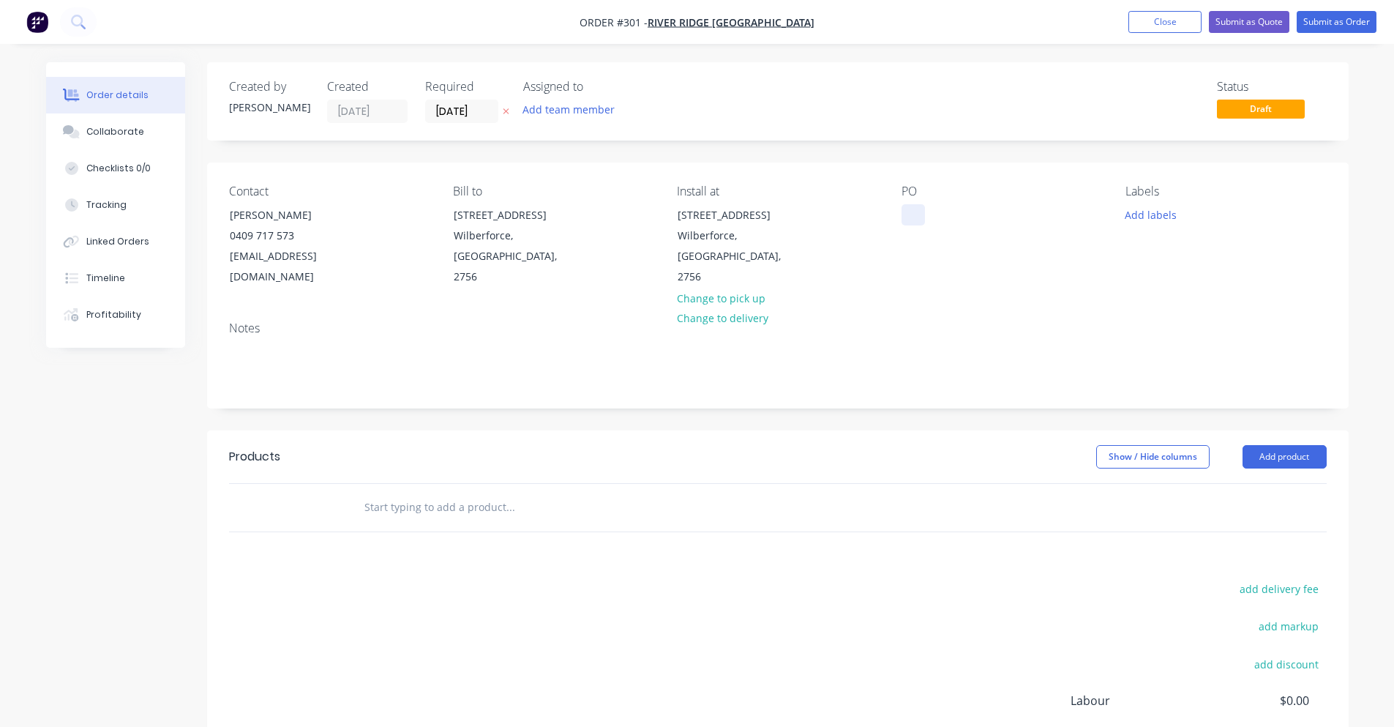
click at [905, 217] on div at bounding box center [912, 214] width 23 height 21
drag, startPoint x: 905, startPoint y: 217, endPoint x: 950, endPoint y: 213, distance: 44.9
click at [950, 213] on div "Verbal" at bounding box center [928, 214] width 55 height 21
click at [929, 253] on div "PO Verbal" at bounding box center [1001, 235] width 200 height 103
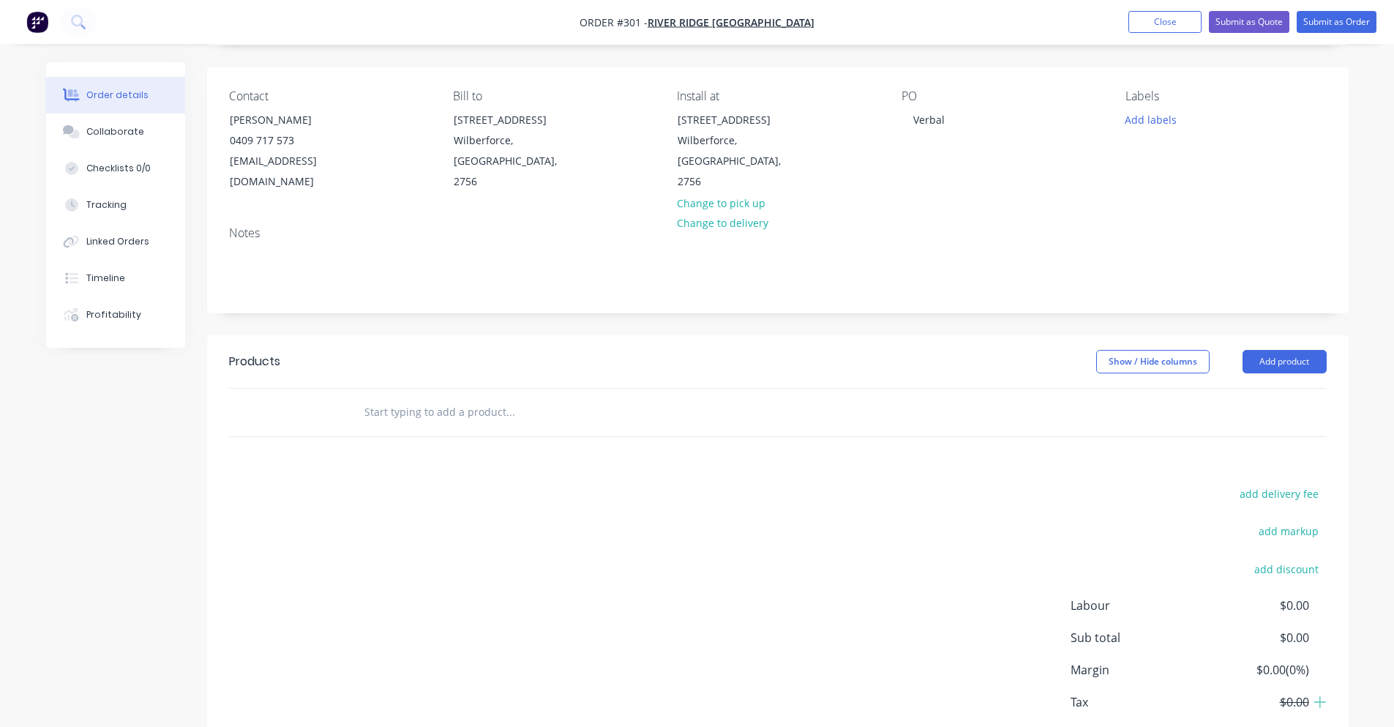
scroll to position [146, 0]
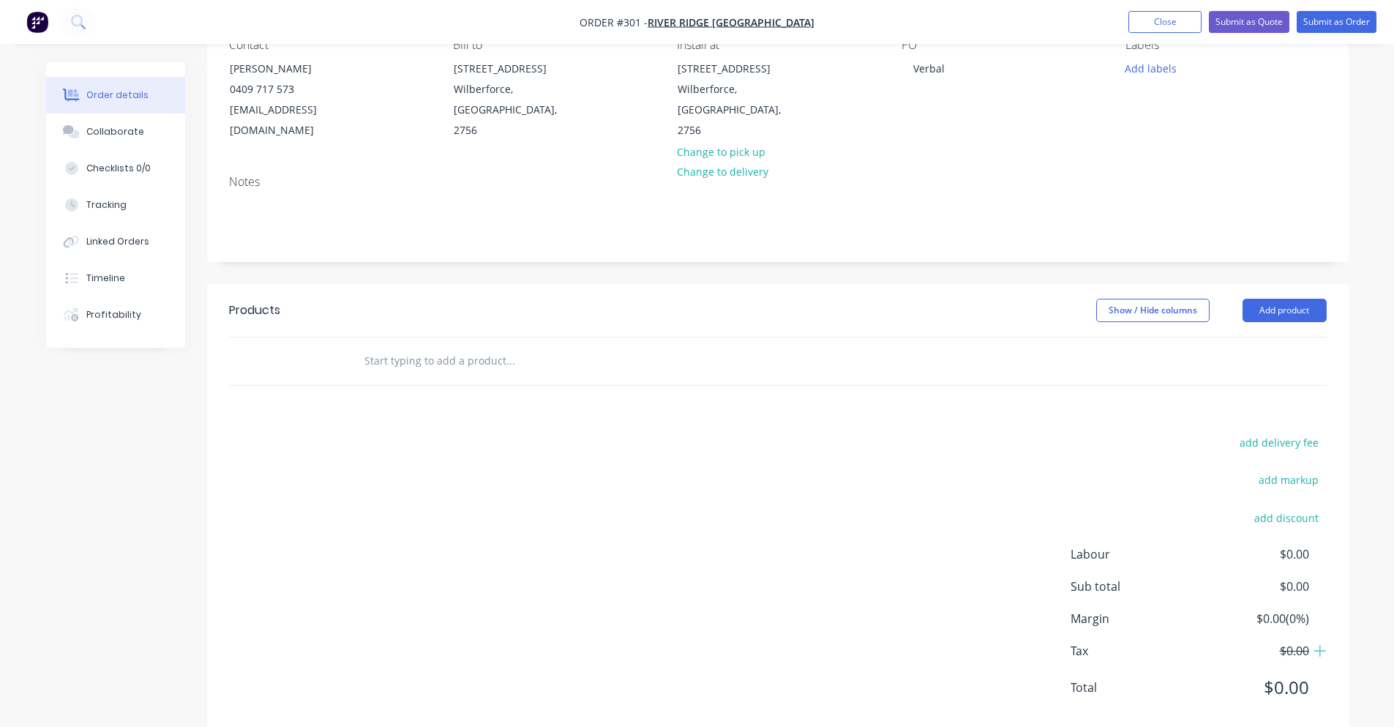
click at [461, 346] on input "text" at bounding box center [510, 360] width 293 height 29
type input "O"
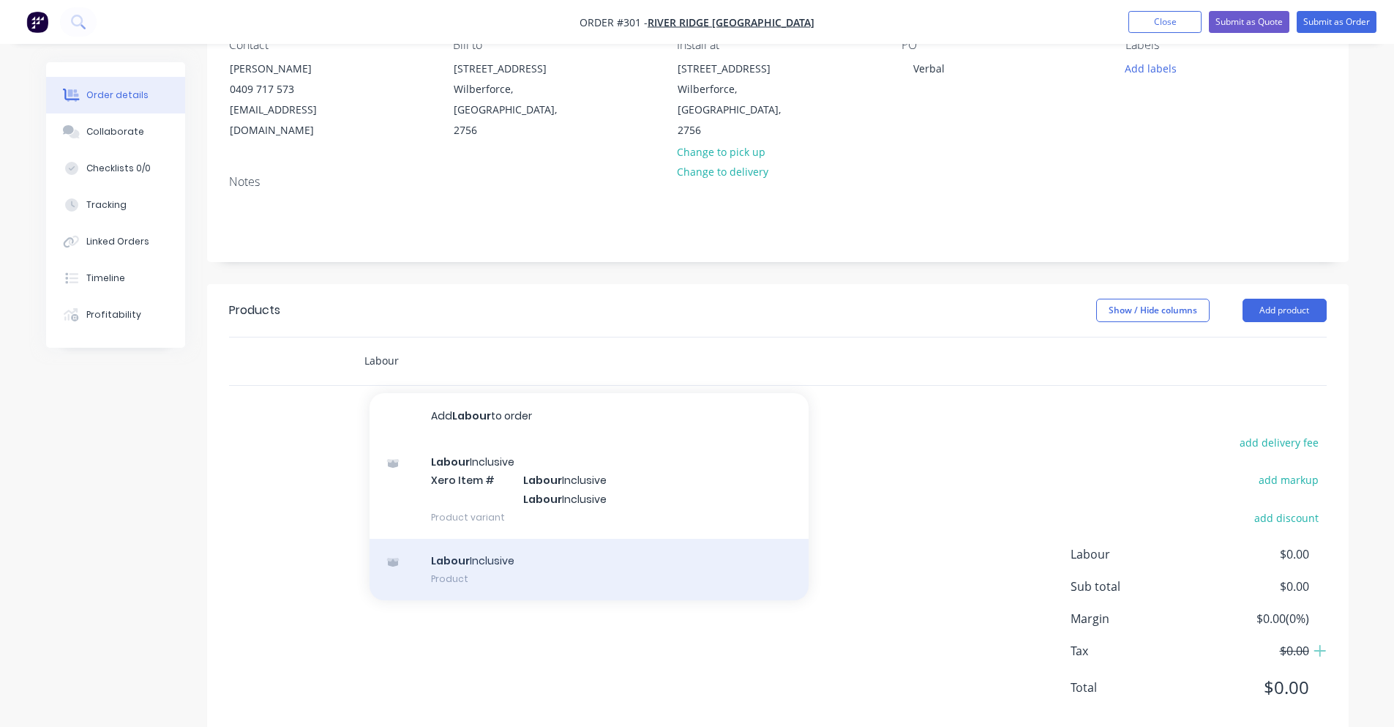
type input "Labour"
click at [515, 544] on div "Labour Inclusive Product" at bounding box center [589, 569] width 439 height 61
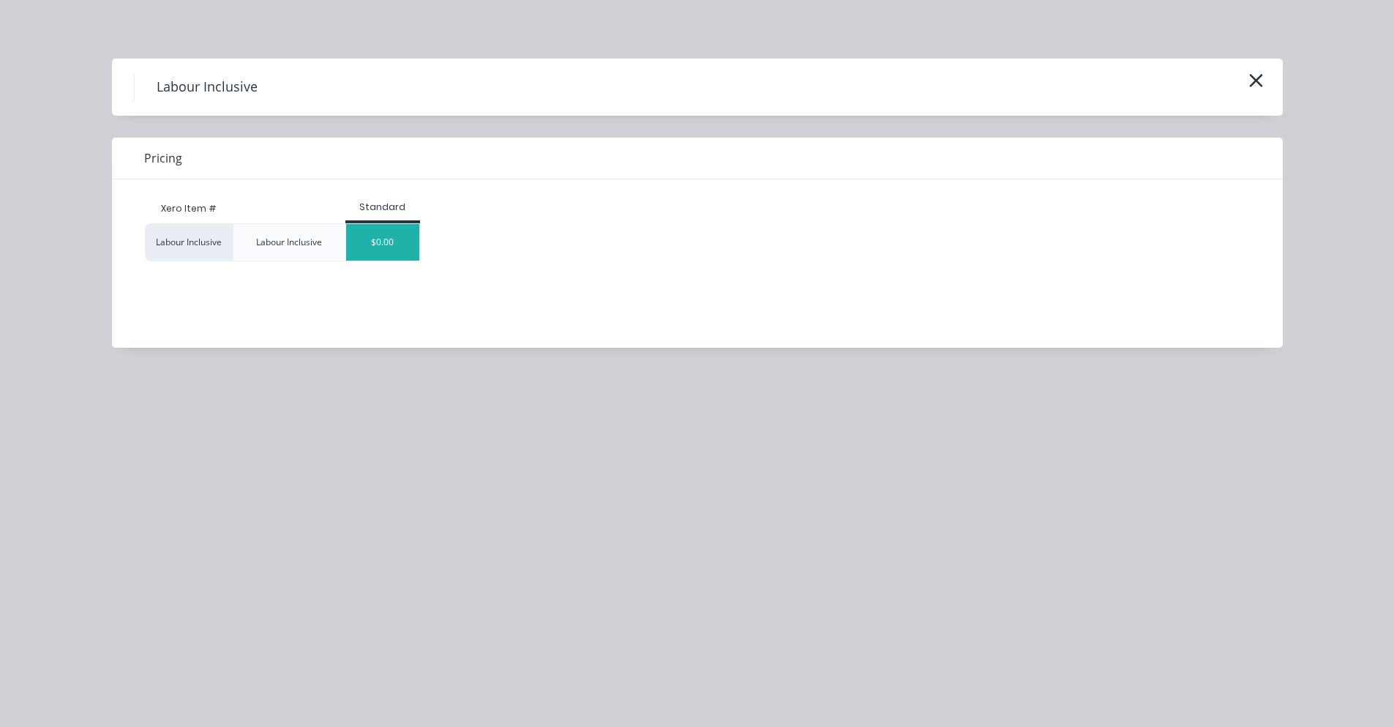
click at [359, 238] on div "$0.00" at bounding box center [382, 242] width 73 height 37
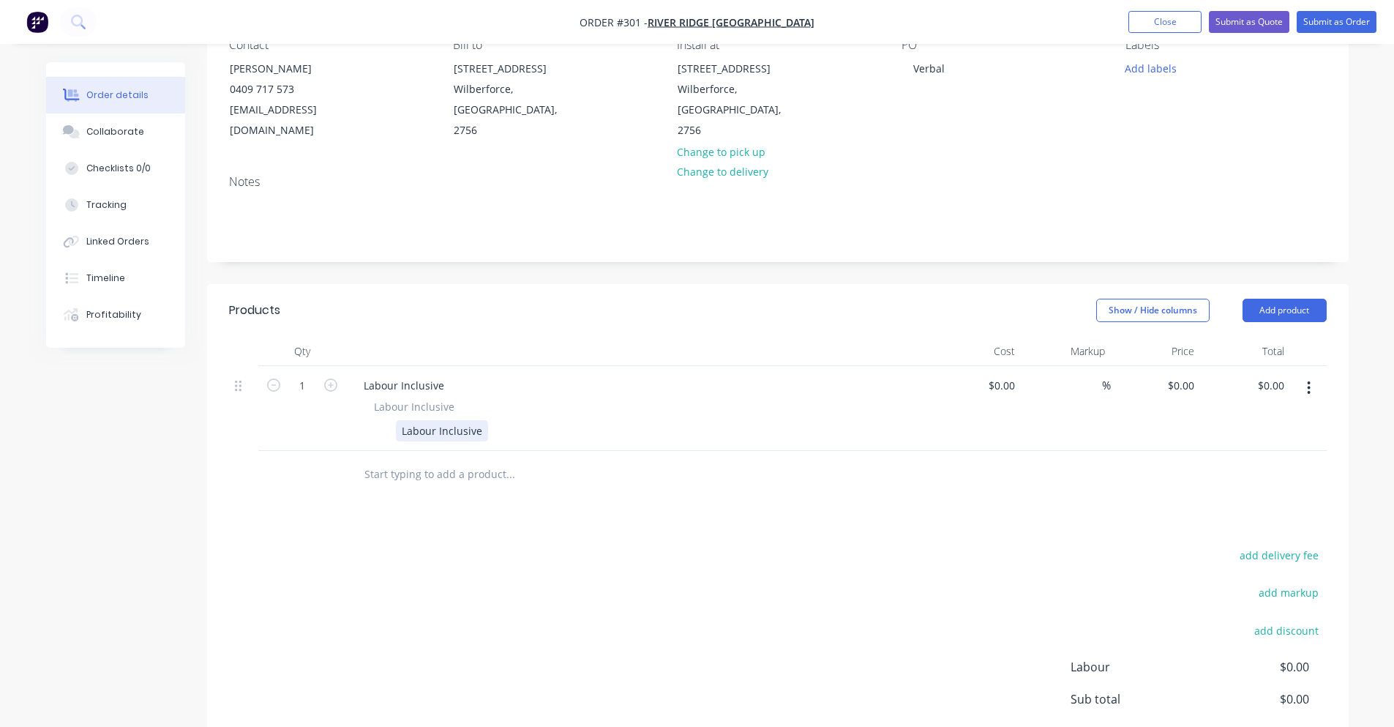
click at [446, 420] on div "Labour Inclusive" at bounding box center [442, 430] width 92 height 21
drag, startPoint x: 407, startPoint y: 411, endPoint x: 482, endPoint y: 411, distance: 75.4
click at [482, 420] on div "Labour Inclusive" at bounding box center [442, 430] width 92 height 21
drag, startPoint x: 482, startPoint y: 411, endPoint x: 378, endPoint y: 412, distance: 104.6
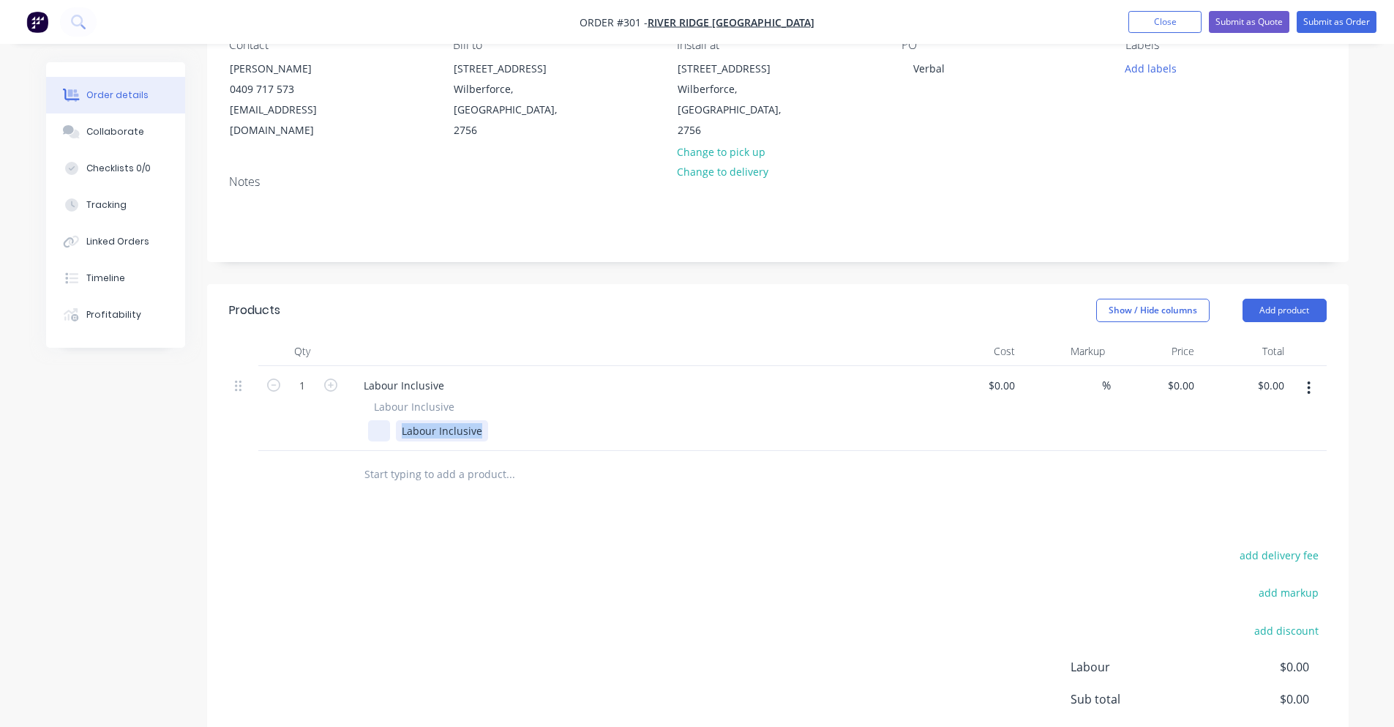
click at [378, 420] on div "Labour Inclusive" at bounding box center [636, 430] width 536 height 21
click at [991, 366] on div "$0.00" at bounding box center [976, 408] width 90 height 85
type input "$120.00"
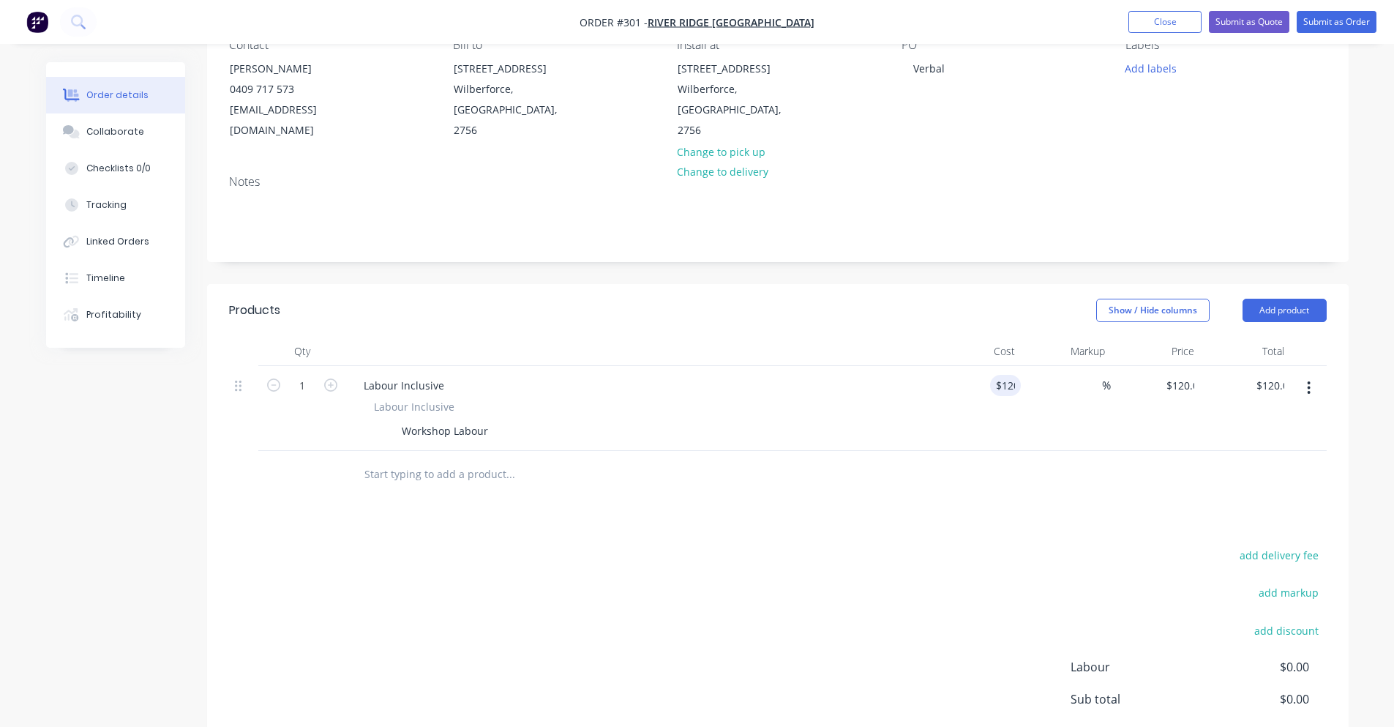
click at [1020, 457] on div at bounding box center [778, 475] width 1098 height 48
click at [1005, 375] on input "120" at bounding box center [997, 385] width 45 height 21
type input "$120.00"
click at [1171, 375] on div "120 120" at bounding box center [1184, 385] width 31 height 21
type input "$120.00"
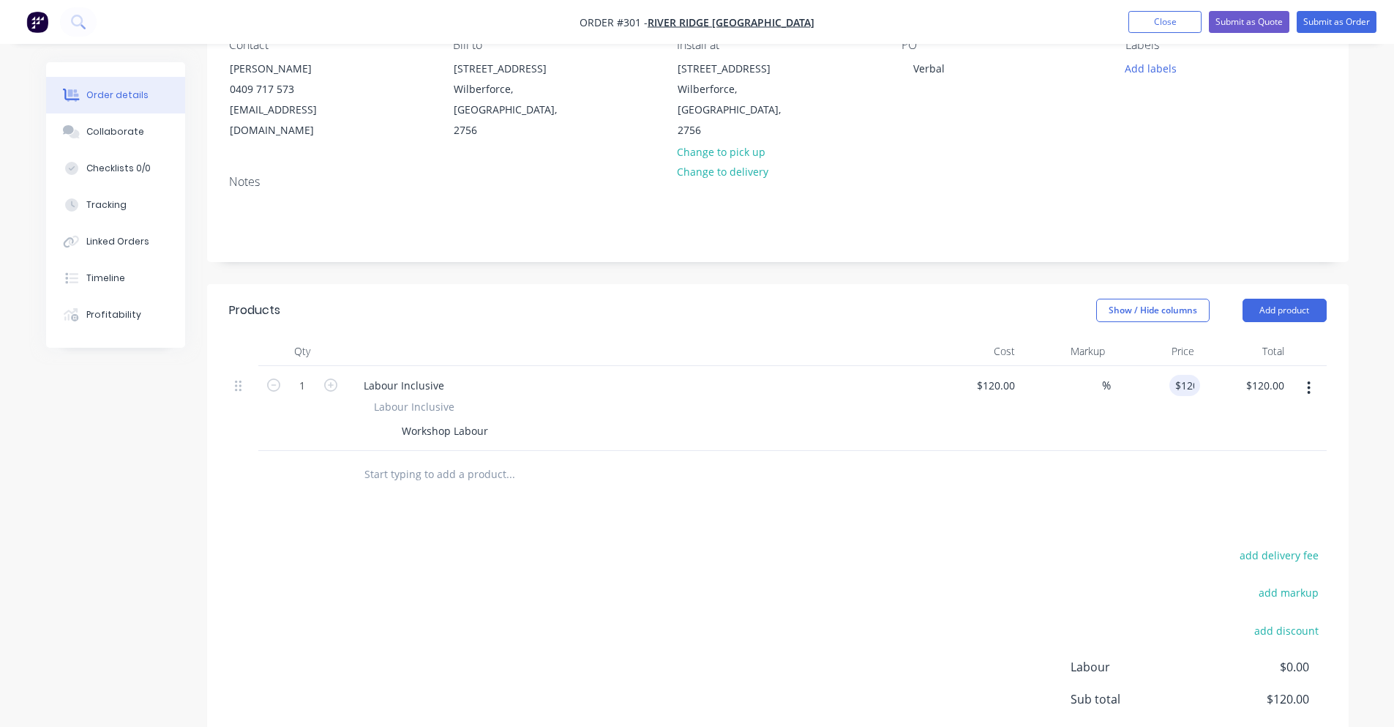
click at [1114, 367] on div "$120.00 120" at bounding box center [1156, 408] width 90 height 85
click at [1005, 375] on input "120" at bounding box center [997, 385] width 45 height 21
type input "$90.00"
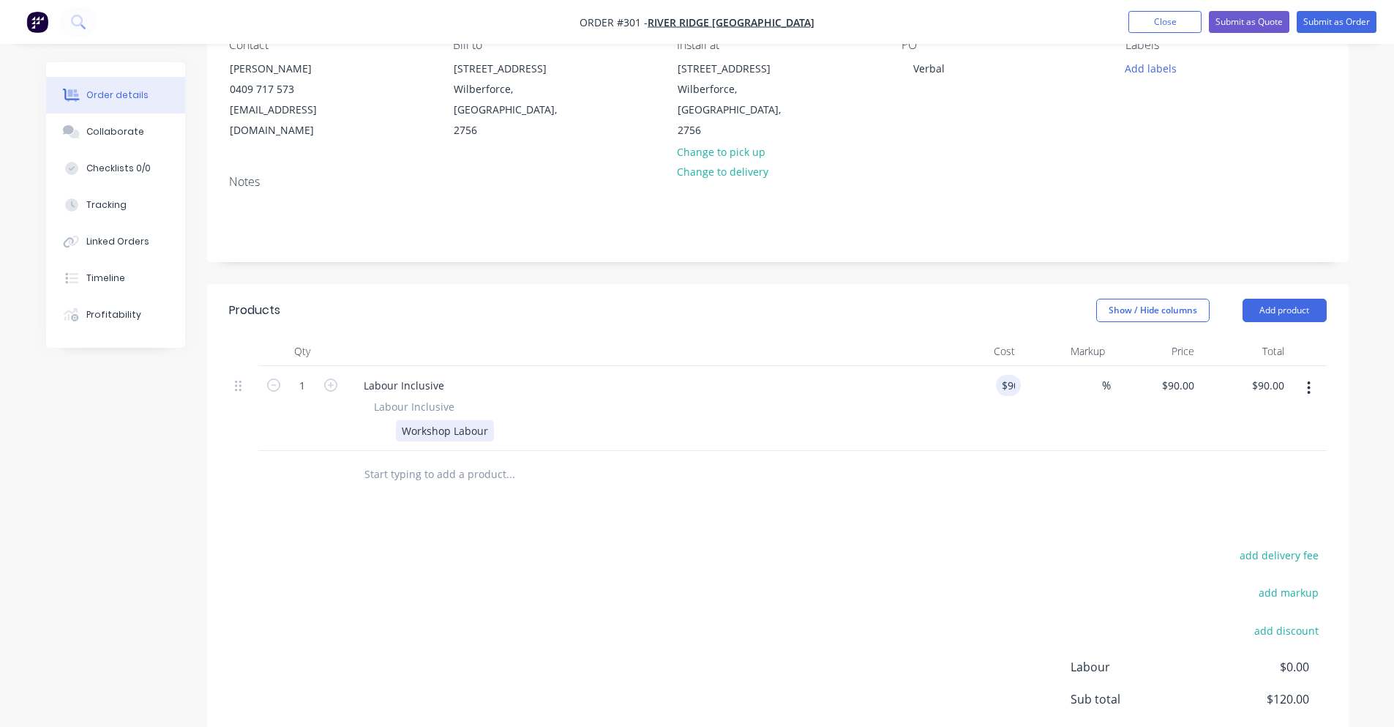
click at [919, 407] on div "Labour Inclusive Workshop Labour" at bounding box center [639, 420] width 574 height 42
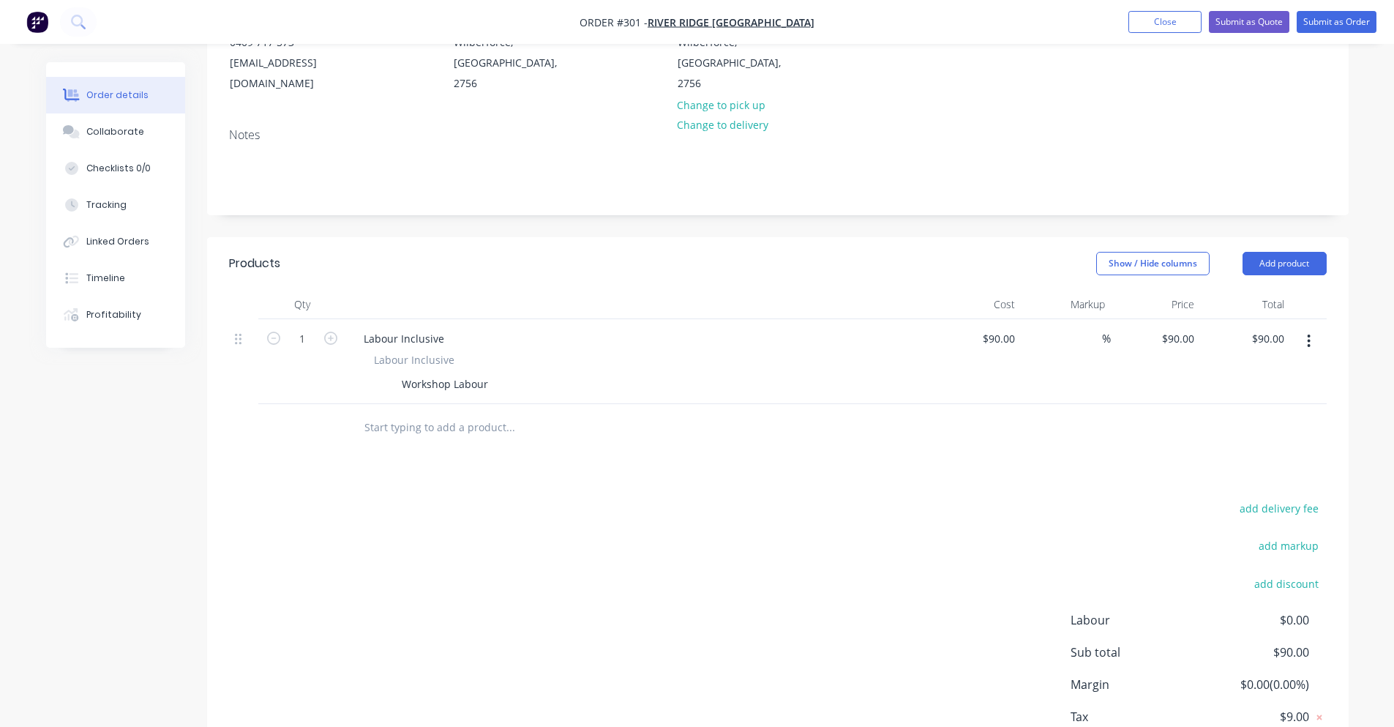
scroll to position [220, 0]
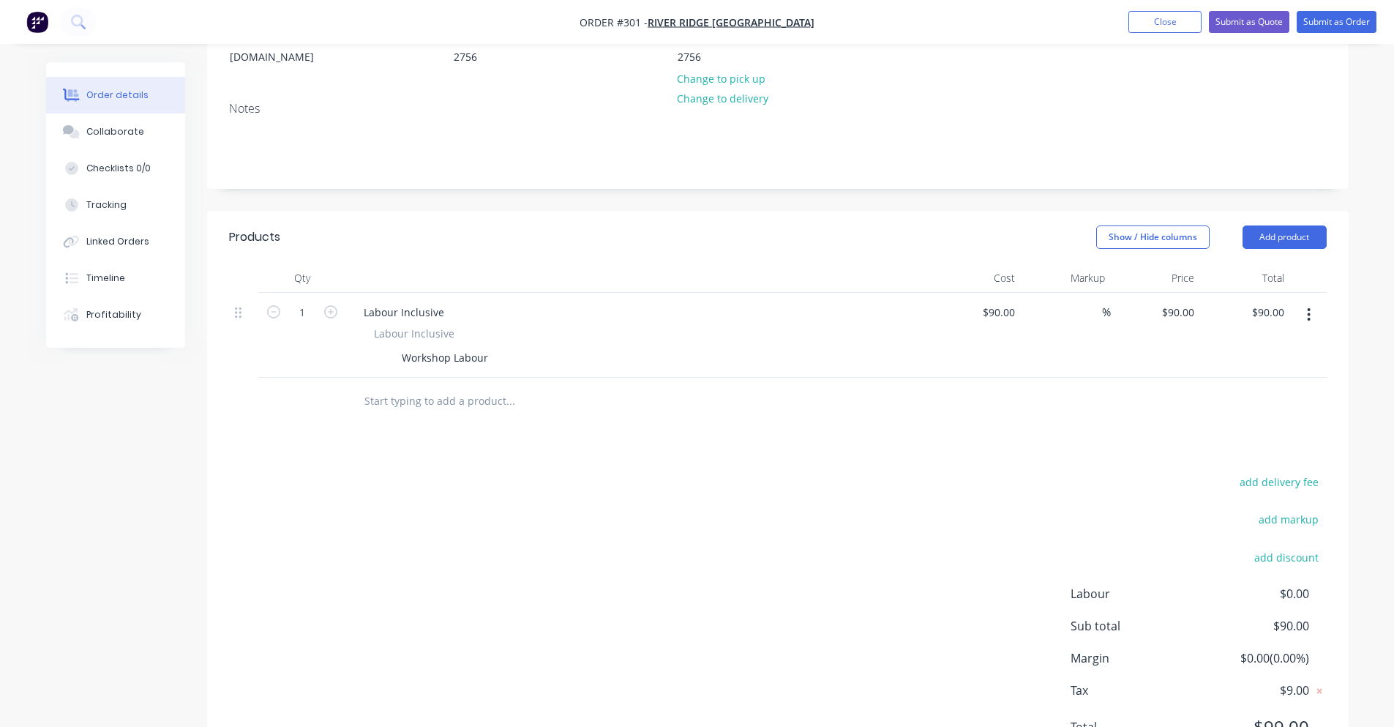
click at [1112, 293] on div "$90.00 $90.00" at bounding box center [1156, 335] width 90 height 85
click at [1102, 304] on span "%" at bounding box center [1106, 312] width 9 height 17
type input "30"
type input "$117.00"
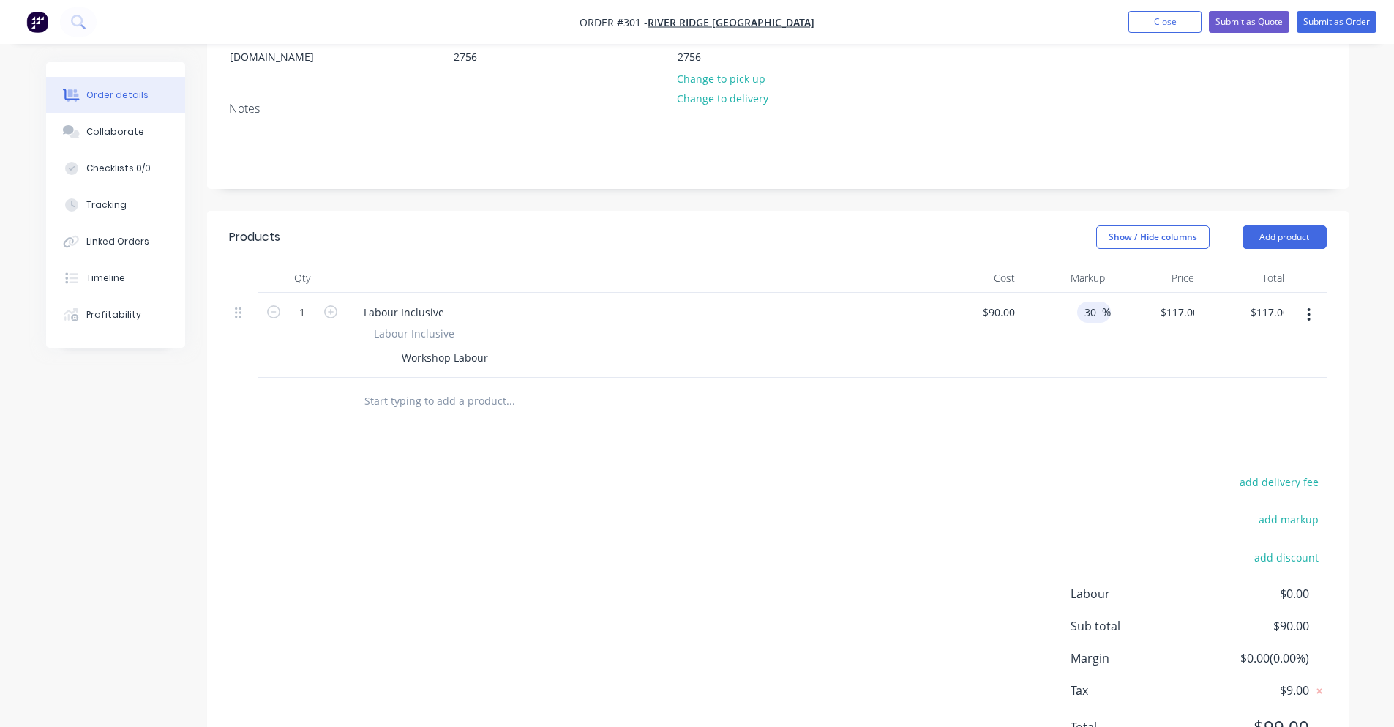
click at [1048, 344] on div "30 30 %" at bounding box center [1066, 335] width 90 height 85
drag, startPoint x: 1288, startPoint y: 705, endPoint x: 1298, endPoint y: 702, distance: 10.7
click at [1297, 713] on span "$128.70" at bounding box center [1254, 726] width 108 height 26
click at [1140, 381] on div at bounding box center [778, 402] width 1098 height 48
click at [1002, 301] on input "90" at bounding box center [1001, 311] width 40 height 21
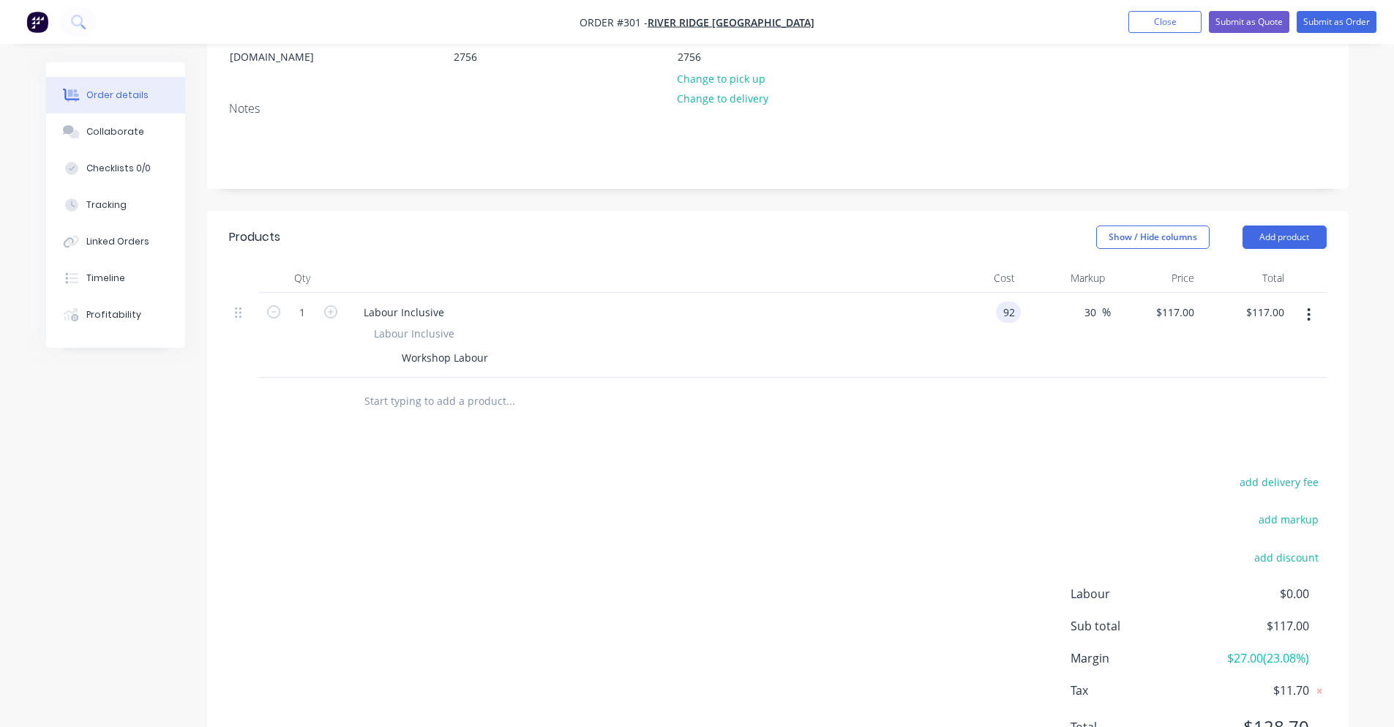
type input "$92.00"
type input "$119.60"
click at [939, 378] on div at bounding box center [778, 402] width 1098 height 48
click at [1013, 301] on input "92" at bounding box center [1011, 311] width 19 height 21
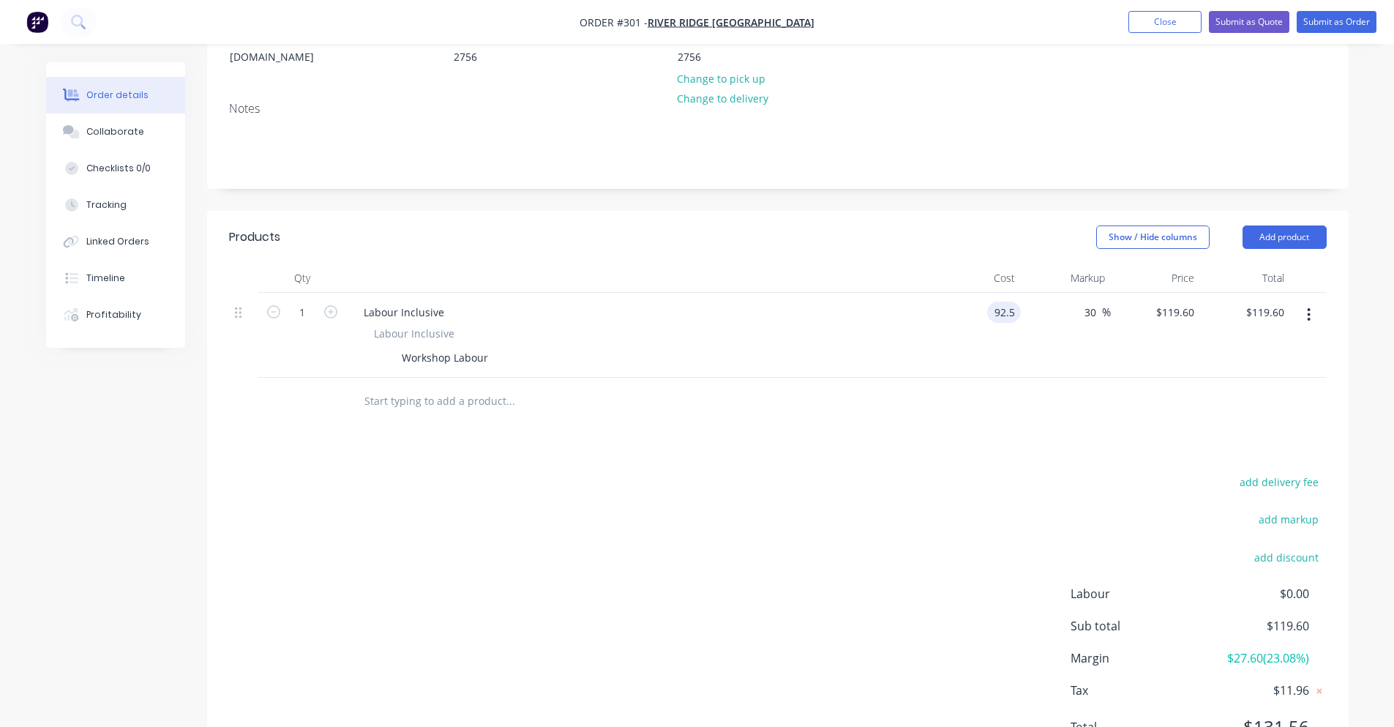
type input "$92.50"
type input "$120.25"
click at [952, 348] on div "$92.50 $92.50" at bounding box center [976, 335] width 90 height 85
click at [1182, 301] on input "120.25" at bounding box center [1177, 311] width 45 height 21
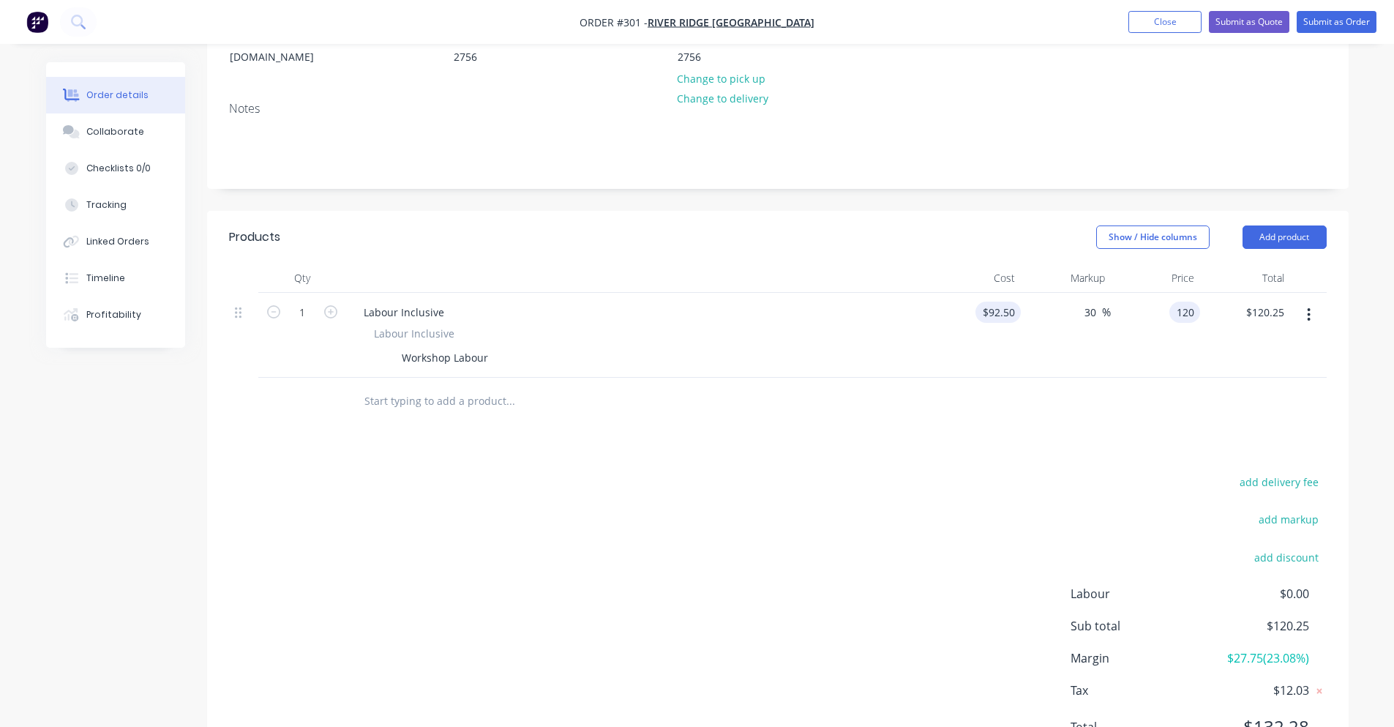
type input "120"
type input "92.5"
type input "29.73"
type input "$120.00"
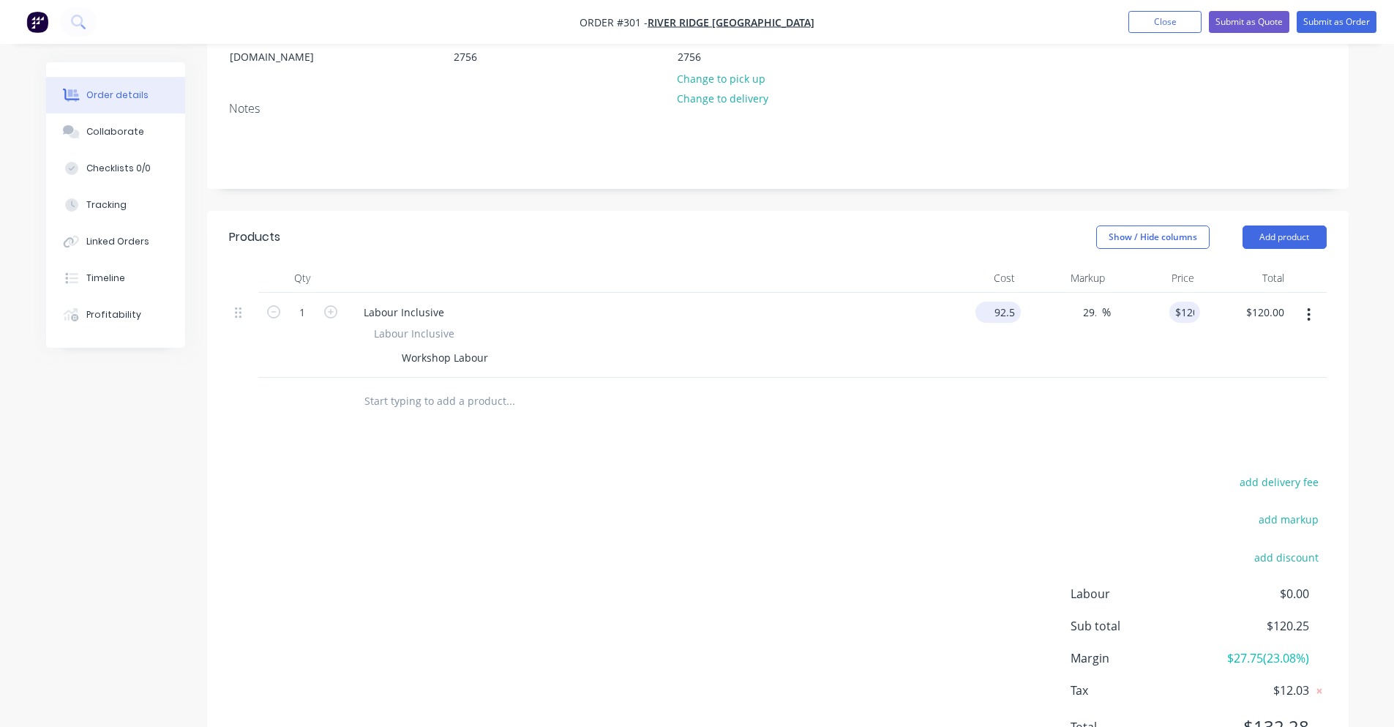
click at [997, 301] on input "92.5" at bounding box center [1001, 311] width 40 height 21
type input "$90.00"
type input "$116.7568"
type input "$116.76"
click at [1027, 412] on div "Products Show / Hide columns Add product Qty Cost Markup Price Total 1 Labour I…" at bounding box center [777, 494] width 1141 height 566
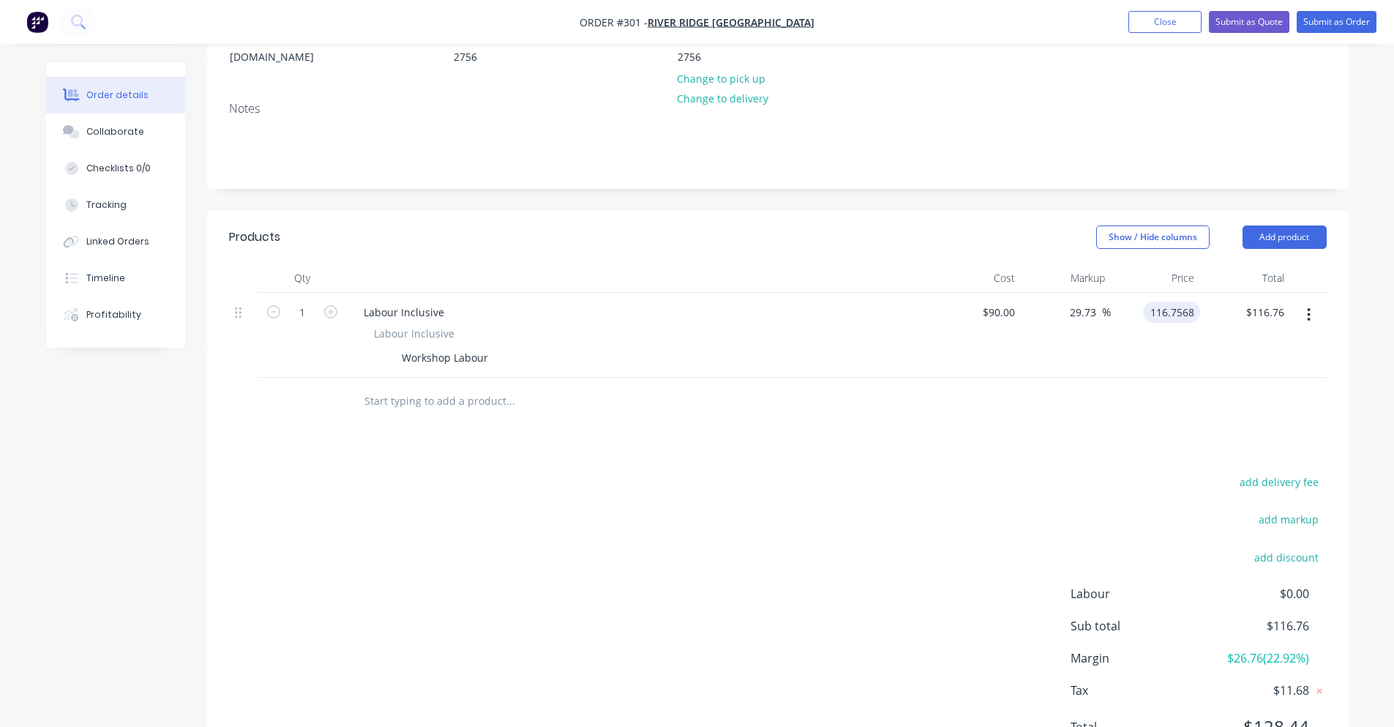
click at [1177, 301] on input "116.7568" at bounding box center [1174, 311] width 51 height 21
type input "120"
type input "33.33"
type input "$120.00"
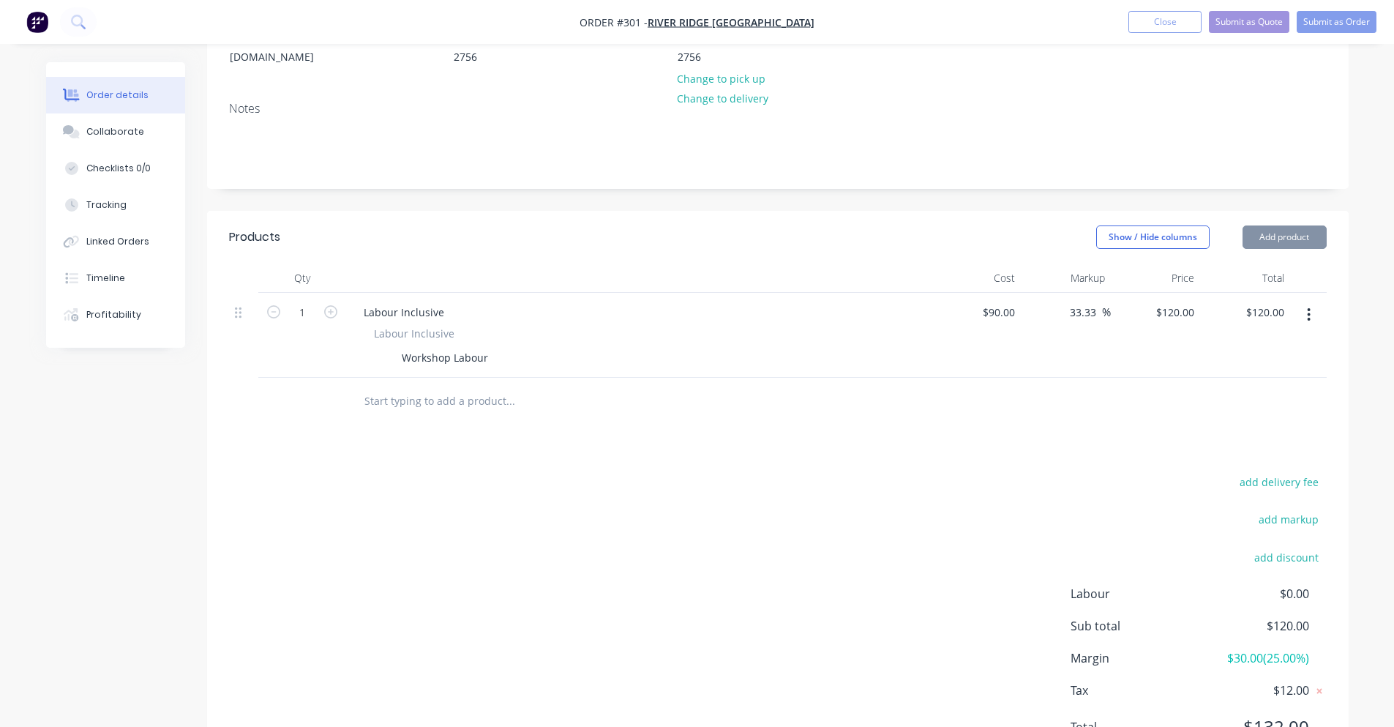
click at [1064, 379] on div at bounding box center [778, 402] width 1098 height 48
click at [451, 386] on input "text" at bounding box center [510, 400] width 293 height 29
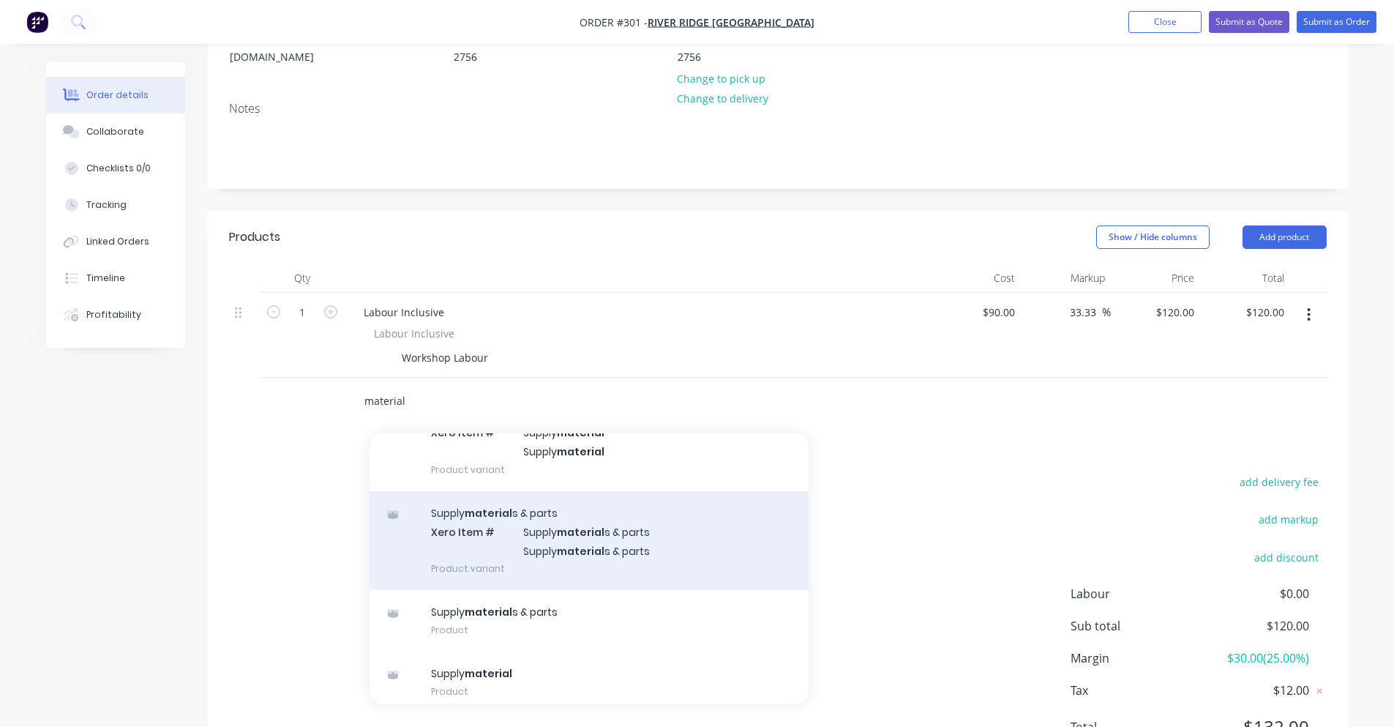
scroll to position [97, 0]
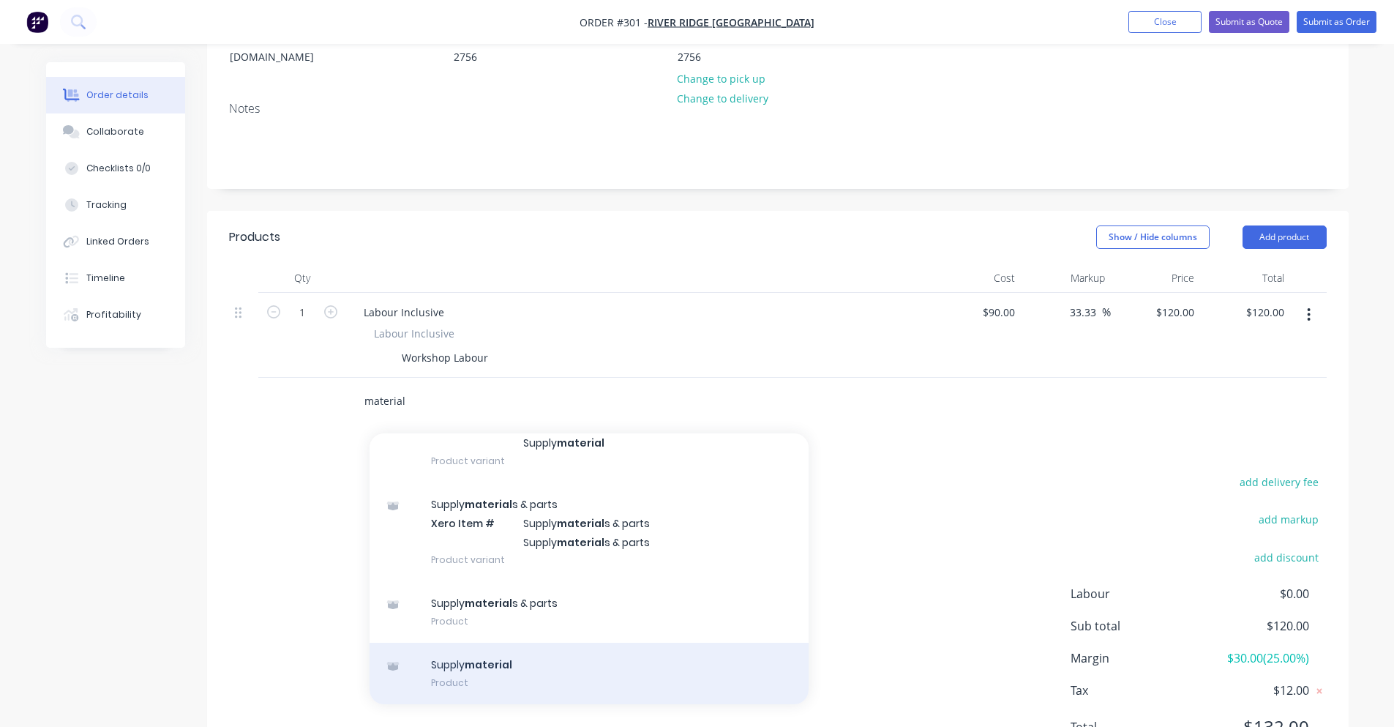
type input "material"
click at [544, 642] on div "Supply material Product" at bounding box center [589, 672] width 439 height 61
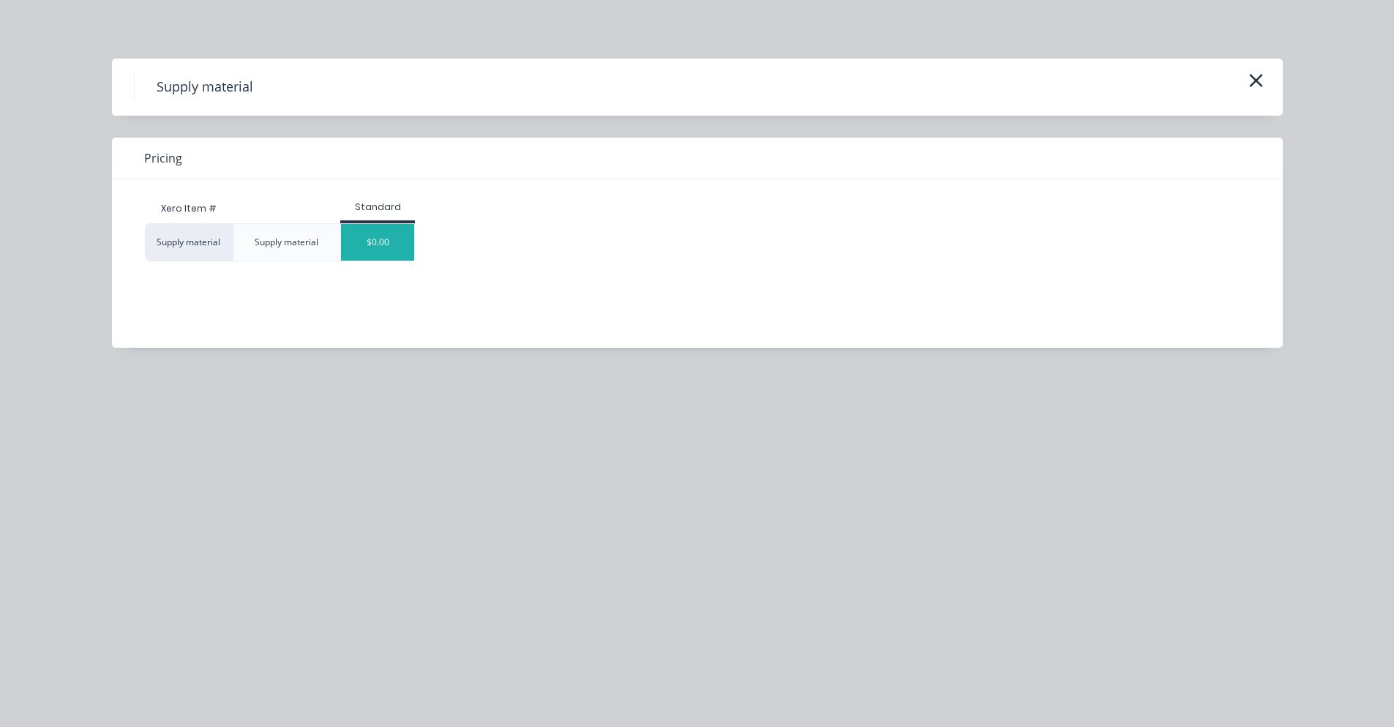
click at [380, 244] on div "$0.00" at bounding box center [377, 242] width 73 height 37
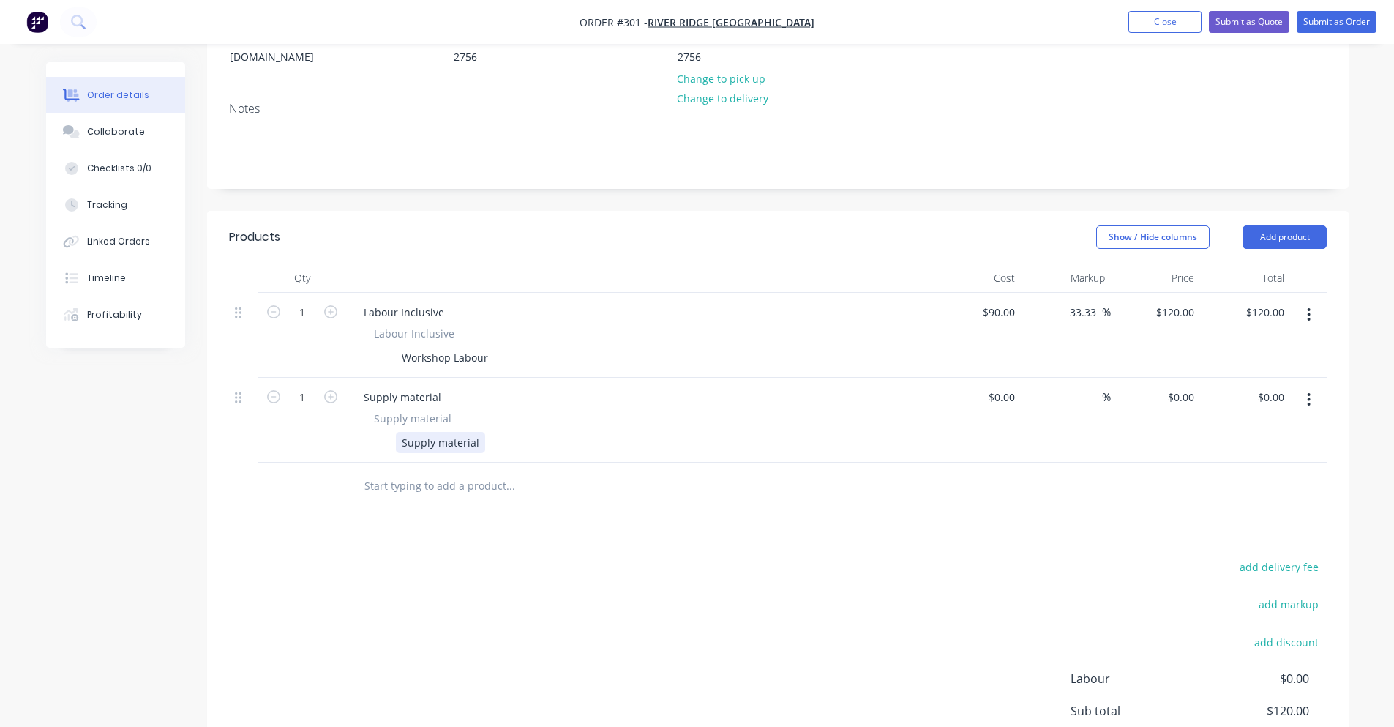
click at [466, 432] on div "Supply material" at bounding box center [440, 442] width 89 height 21
click at [468, 432] on div "Supply material" at bounding box center [440, 442] width 89 height 21
click at [432, 432] on div "Alluminum Flat Bar for Gate bracing" at bounding box center [490, 442] width 189 height 21
click at [567, 432] on div "Aluminium Flat Bar for Gate bracing" at bounding box center [490, 442] width 189 height 21
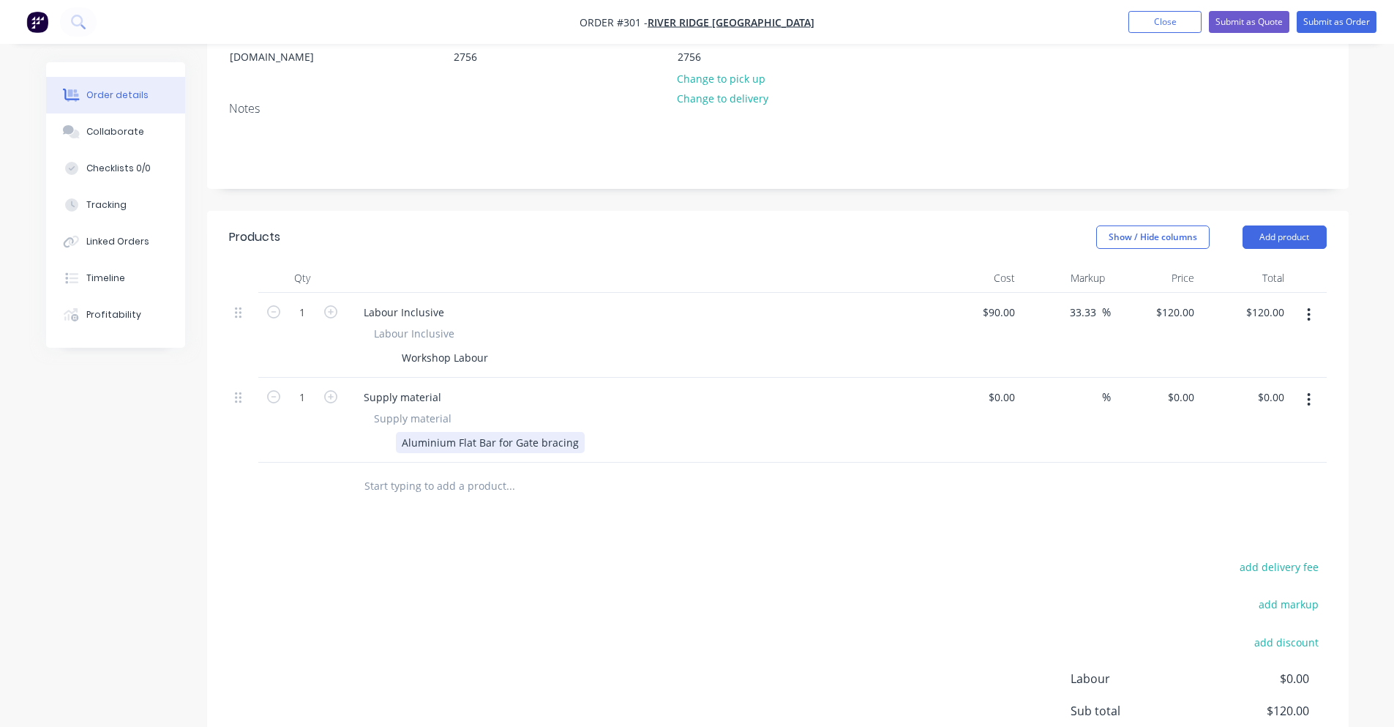
click at [567, 432] on div "Aluminium Flat Bar for Gate bracing" at bounding box center [490, 442] width 189 height 21
click at [568, 432] on div "Aluminium Flat Bar for Gate bracing" at bounding box center [490, 442] width 189 height 21
click at [573, 432] on div "Aluminium Flat Bar for Gate bracing" at bounding box center [490, 442] width 189 height 21
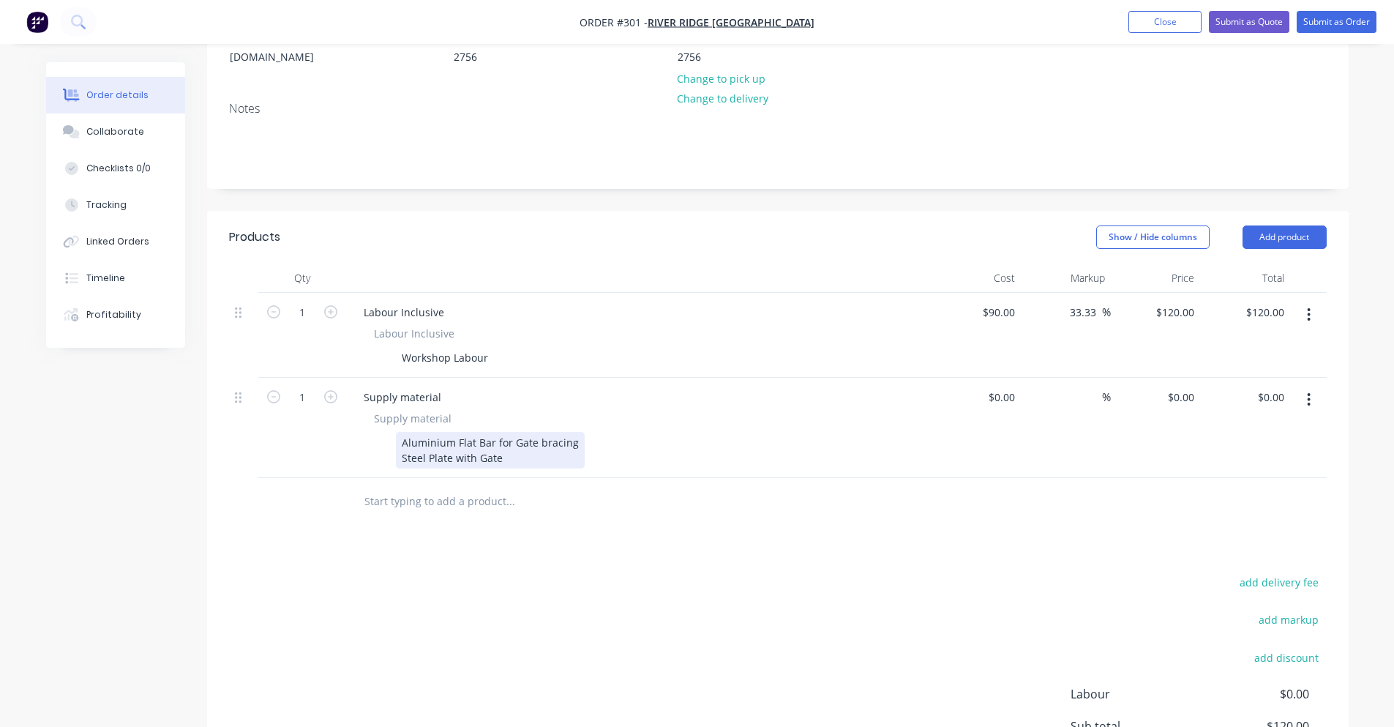
click at [432, 438] on div "Aluminium Flat Bar for Gate bracing Steel Plate with Gate" at bounding box center [490, 450] width 189 height 37
click at [496, 441] on div "Aluminium Flat Bar for Gate bracing Steel plate with Gate" at bounding box center [490, 450] width 189 height 37
click at [501, 441] on div "Aluminium Flat Bar for Gate bracing Steel plate with Gate" at bounding box center [490, 450] width 189 height 37
click at [583, 503] on div at bounding box center [609, 502] width 527 height 48
click at [304, 301] on input "1" at bounding box center [302, 312] width 38 height 22
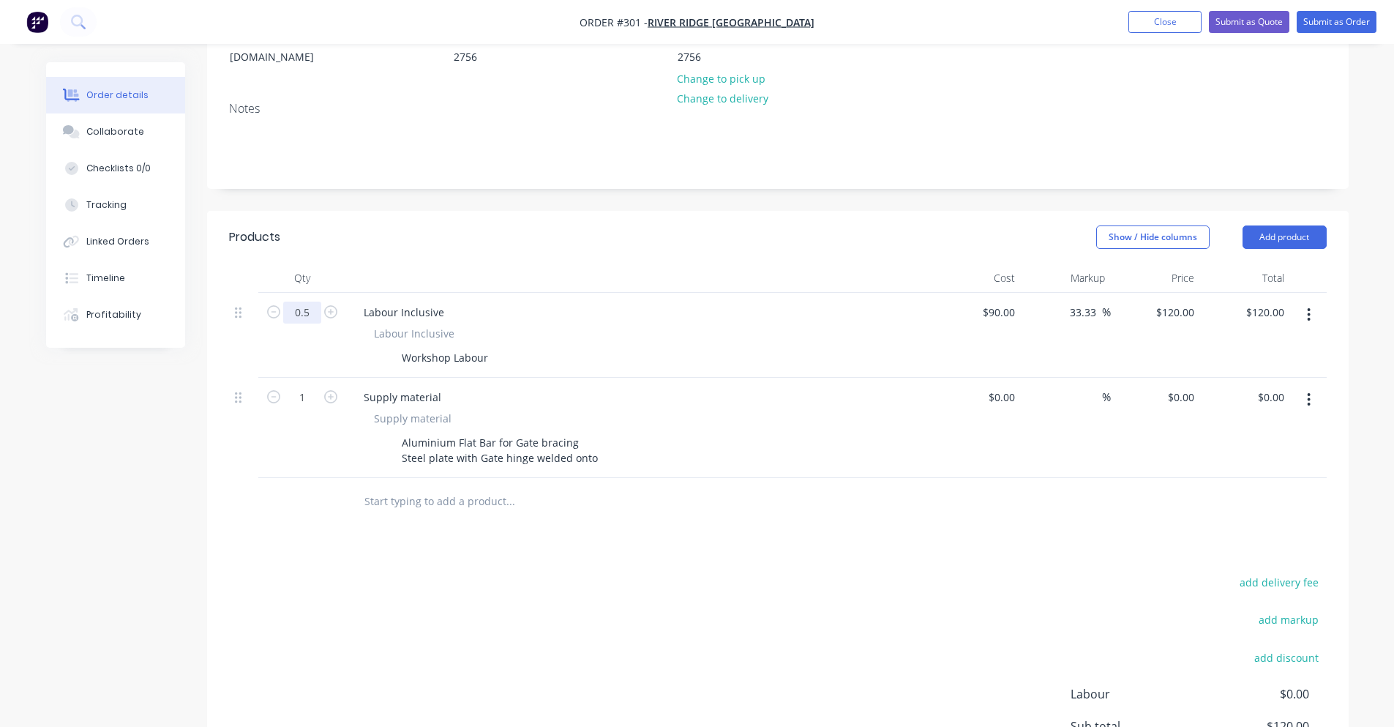
type input "0.5"
type input "$60.00"
click at [358, 263] on div at bounding box center [638, 277] width 585 height 29
click at [386, 487] on input "text" at bounding box center [510, 501] width 293 height 29
click at [392, 487] on input "text" at bounding box center [510, 501] width 293 height 29
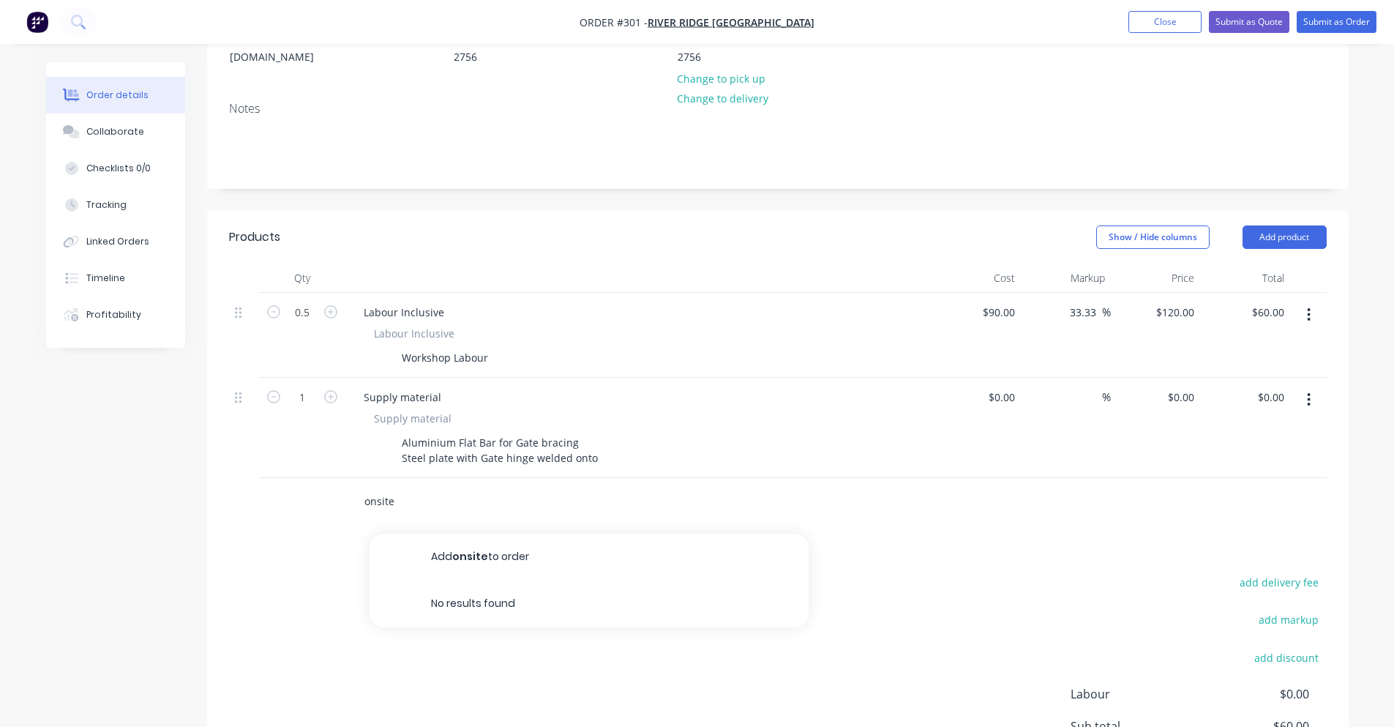
drag, startPoint x: 387, startPoint y: 480, endPoint x: 356, endPoint y: 483, distance: 31.6
click at [356, 487] on div "onsite Add onsite to order No results found" at bounding box center [571, 501] width 439 height 29
drag, startPoint x: 375, startPoint y: 483, endPoint x: 352, endPoint y: 483, distance: 23.4
click at [352, 487] on div "welding Add welding to order No results found" at bounding box center [571, 501] width 439 height 29
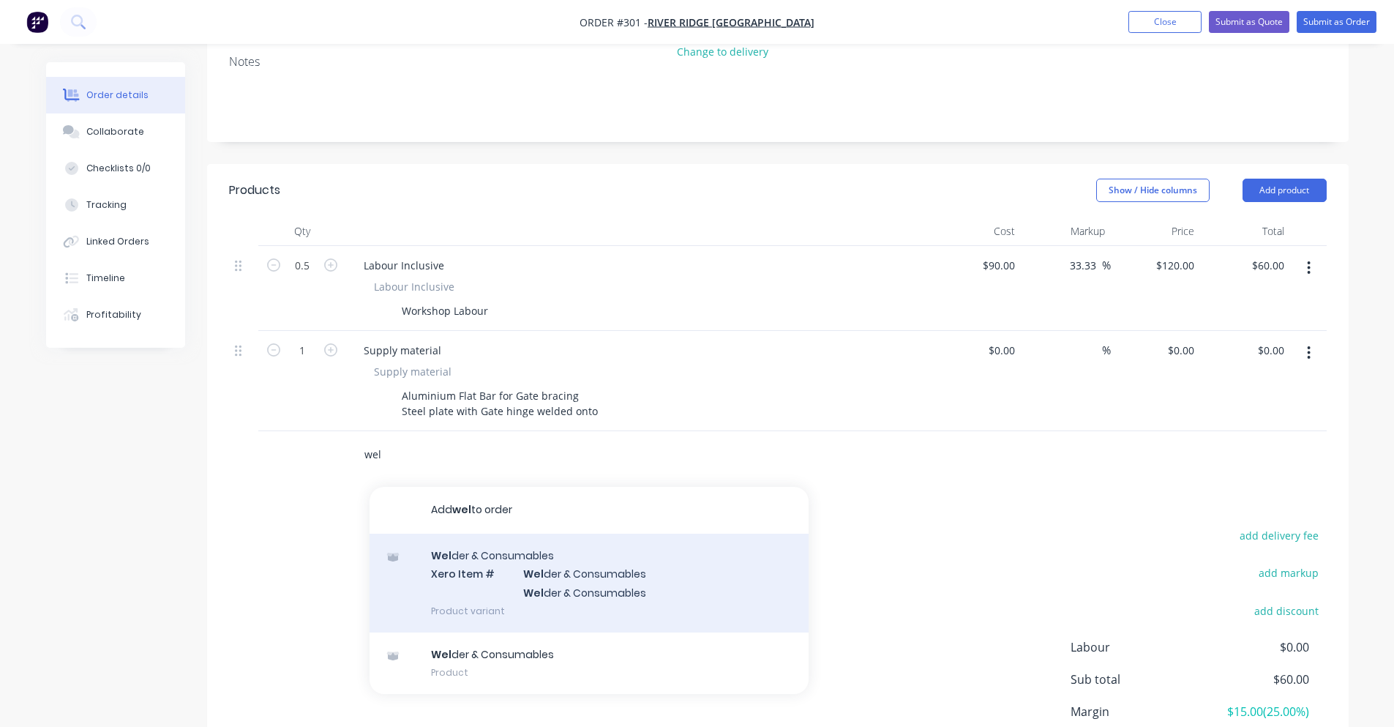
scroll to position [293, 0]
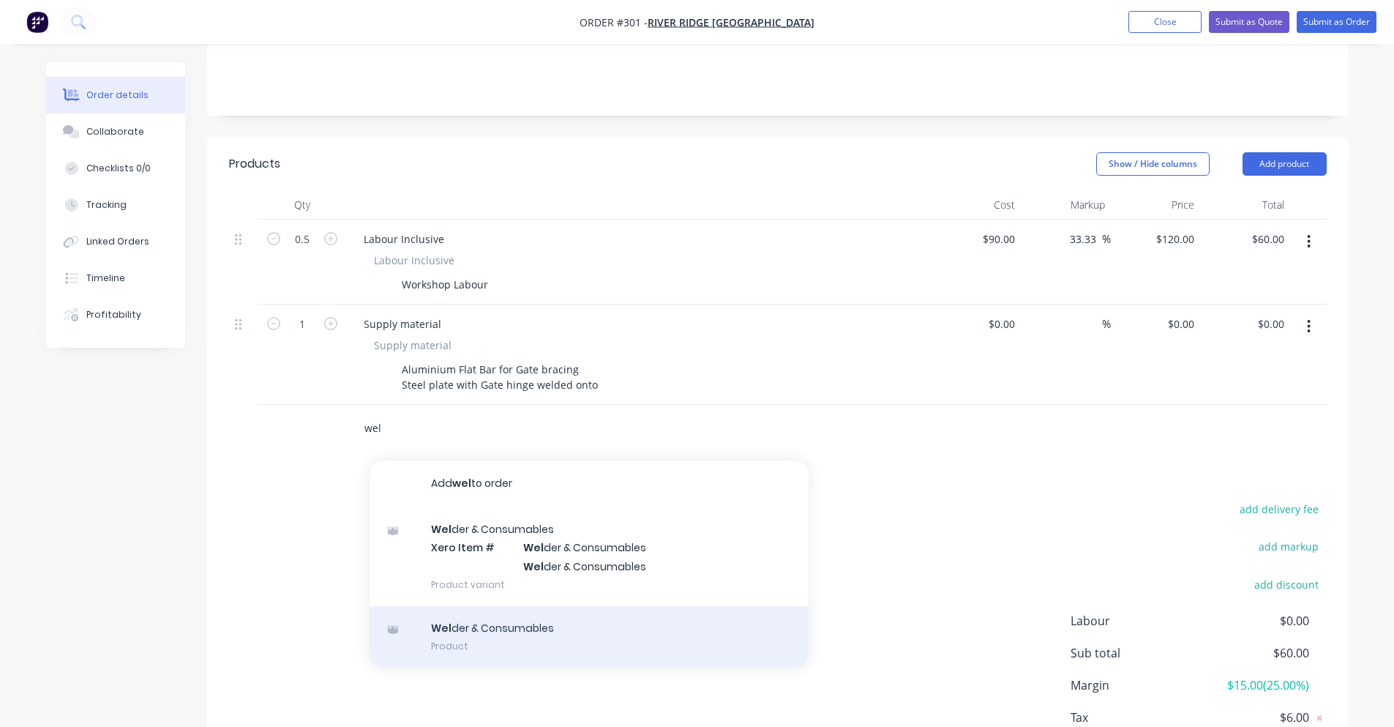
type input "wel"
click at [531, 611] on div "Wel der & Consumables Product" at bounding box center [589, 636] width 439 height 61
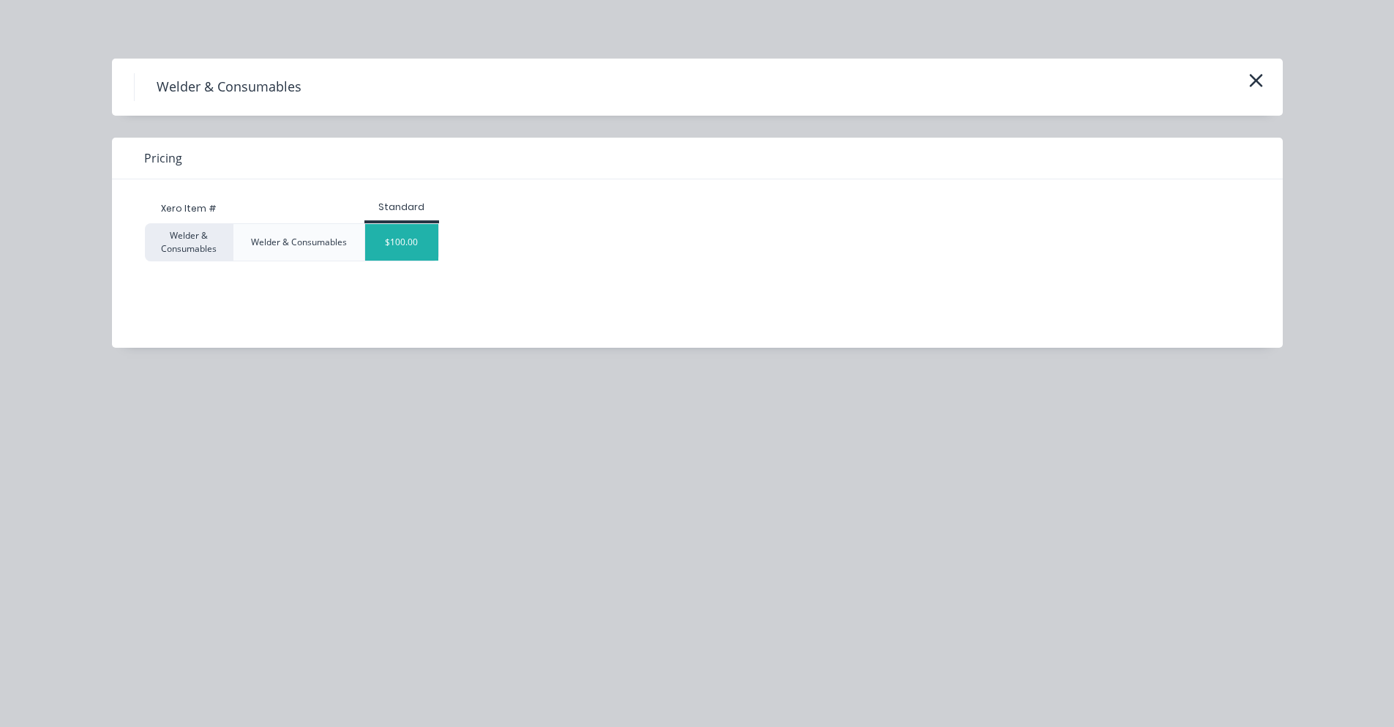
click at [404, 257] on div "$100.00" at bounding box center [401, 242] width 73 height 37
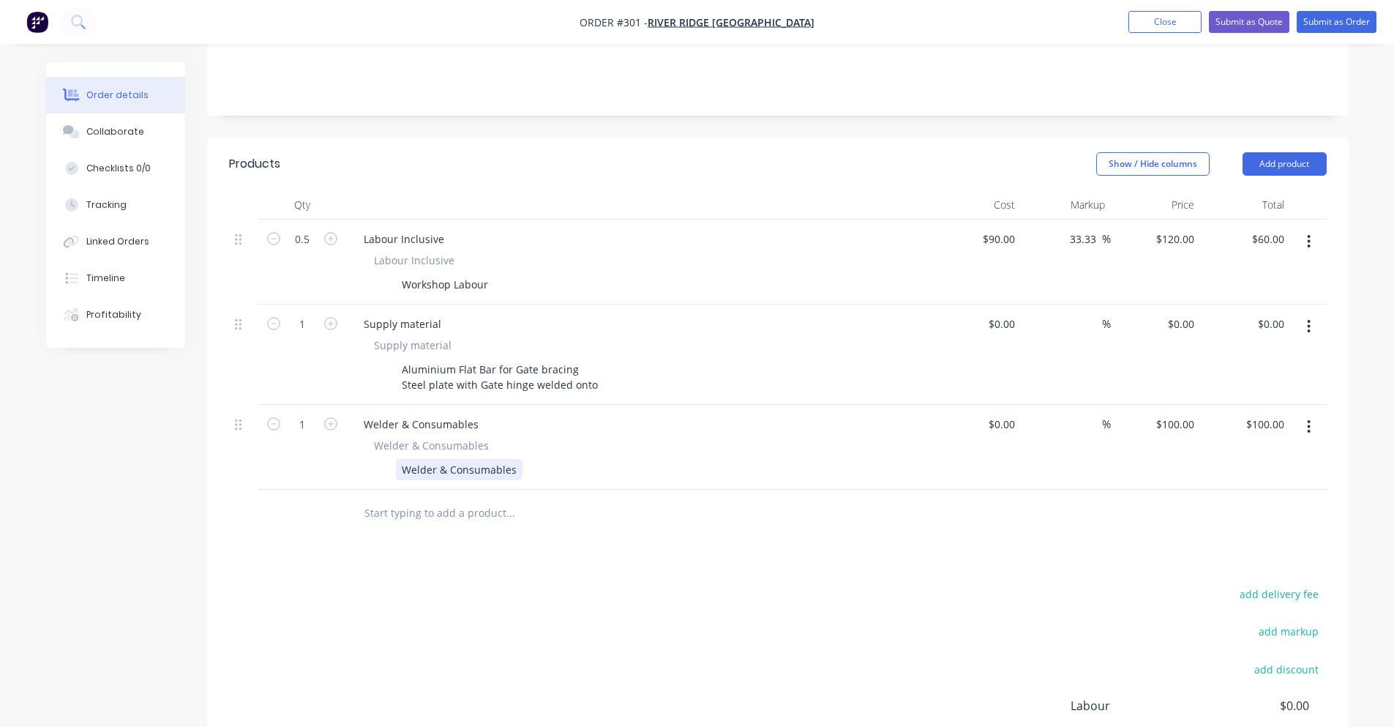
click at [511, 459] on div "Welder & Consumables" at bounding box center [459, 469] width 127 height 21
drag, startPoint x: 511, startPoint y: 454, endPoint x: 519, endPoint y: 446, distance: 11.4
click at [519, 459] on div "Welder & Consumables" at bounding box center [636, 469] width 536 height 21
click at [516, 459] on div "Welder & Consumables" at bounding box center [459, 469] width 127 height 21
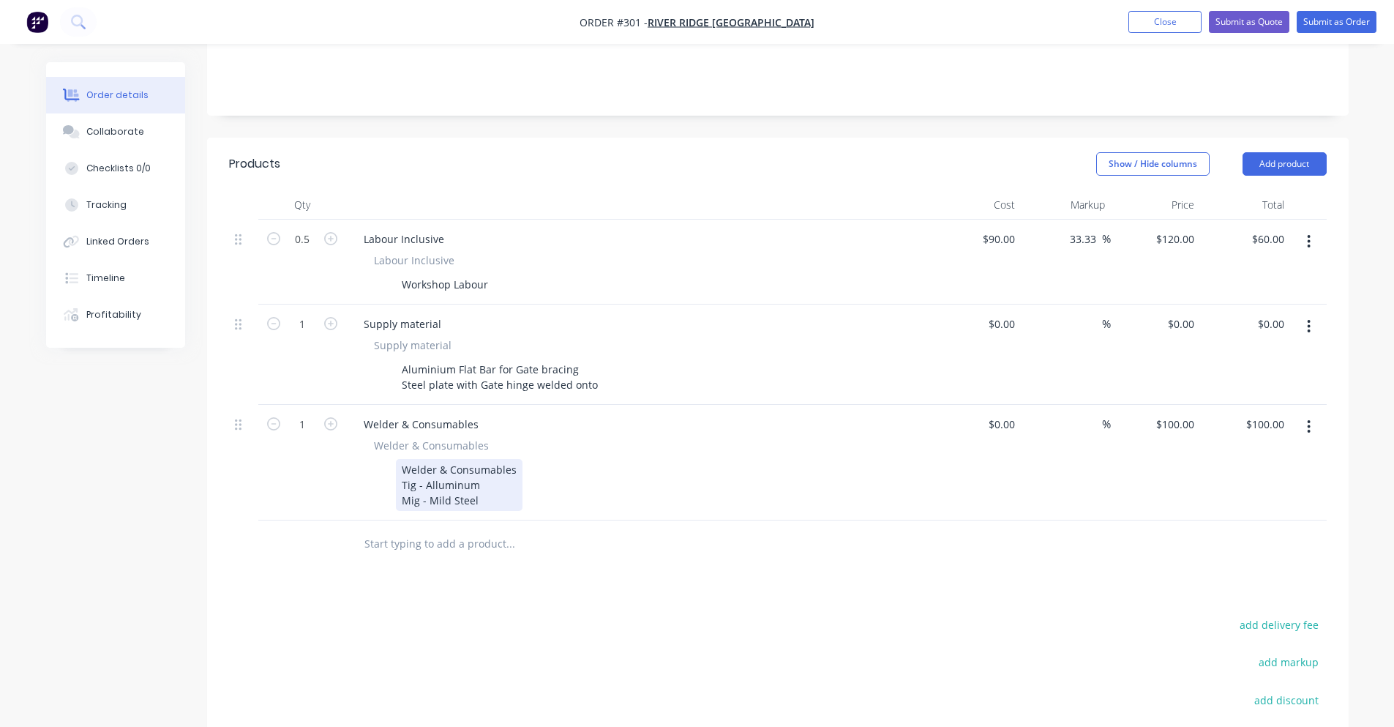
click at [511, 459] on div "Welder & Consumables Tig - Alluminum Mig - Mild Steel" at bounding box center [459, 485] width 127 height 52
click at [547, 533] on input "text" at bounding box center [510, 543] width 293 height 29
click at [462, 464] on div "Welder & Consumables Tig - Alluminum Mig - Mild Steel" at bounding box center [459, 485] width 127 height 52
click at [489, 490] on div "Welder & Consumables Tig - Aluminium Mig - Mild Steel" at bounding box center [459, 485] width 127 height 52
click at [511, 459] on div "Welder & Consumables Tig - Aluminium Mig - Mild Steel" at bounding box center [459, 485] width 127 height 52
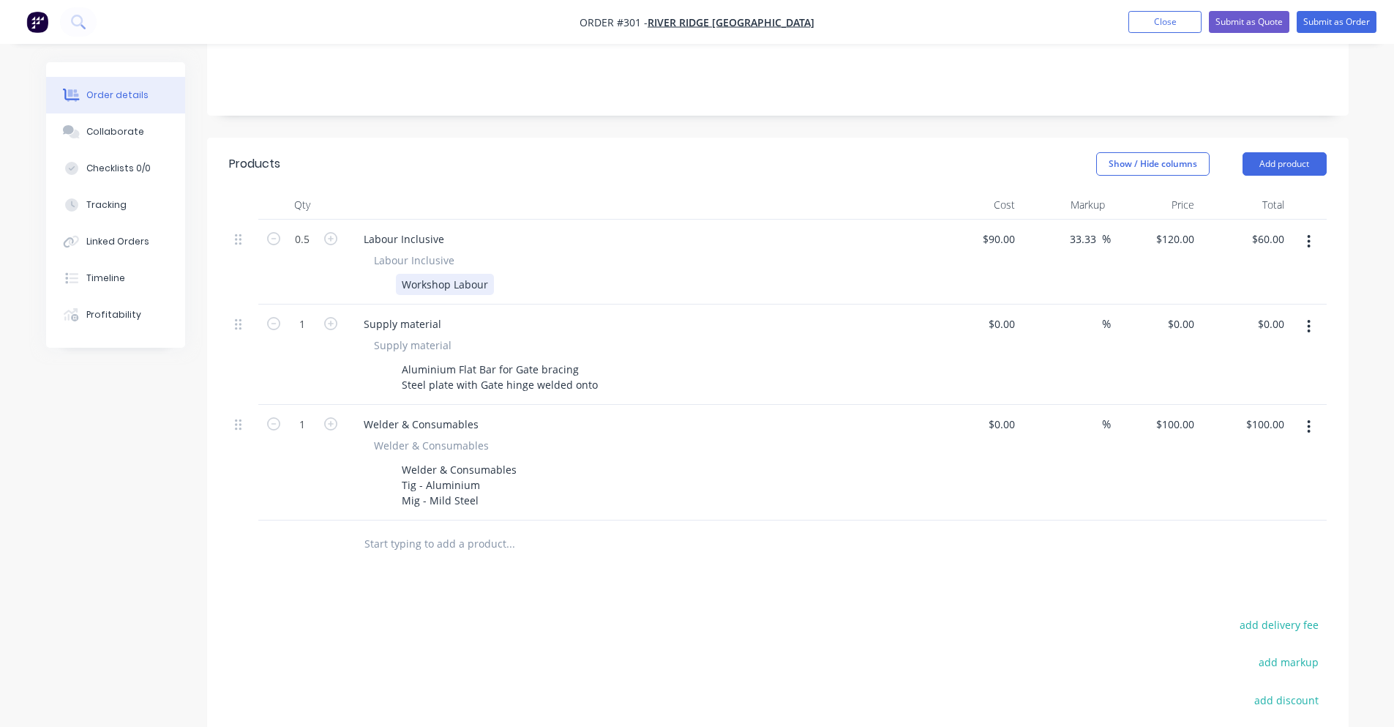
click at [483, 274] on div "Workshop Labour" at bounding box center [445, 284] width 98 height 21
click at [488, 274] on div "Workshop Labour" at bounding box center [445, 284] width 98 height 21
drag, startPoint x: 485, startPoint y: 266, endPoint x: 405, endPoint y: 269, distance: 80.5
click at [405, 274] on div "Workshop Labour" at bounding box center [445, 284] width 98 height 21
click at [403, 274] on div "Workshop Labour" at bounding box center [445, 284] width 98 height 21
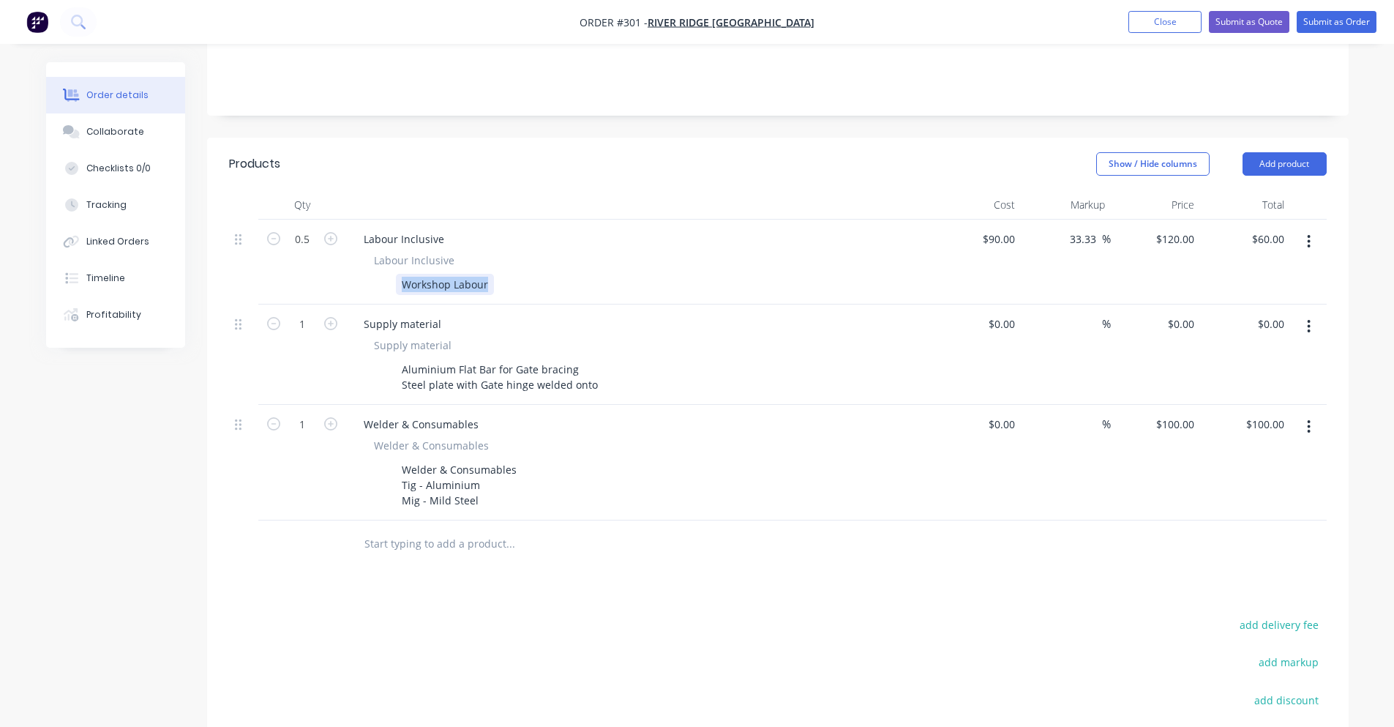
drag, startPoint x: 403, startPoint y: 267, endPoint x: 473, endPoint y: 267, distance: 70.2
click at [473, 274] on div "Workshop Labour" at bounding box center [445, 284] width 98 height 21
click at [596, 152] on div "Show / Hide columns Add product" at bounding box center [894, 163] width 864 height 23
click at [326, 232] on icon "button" at bounding box center [330, 238] width 13 height 13
type input "1.5"
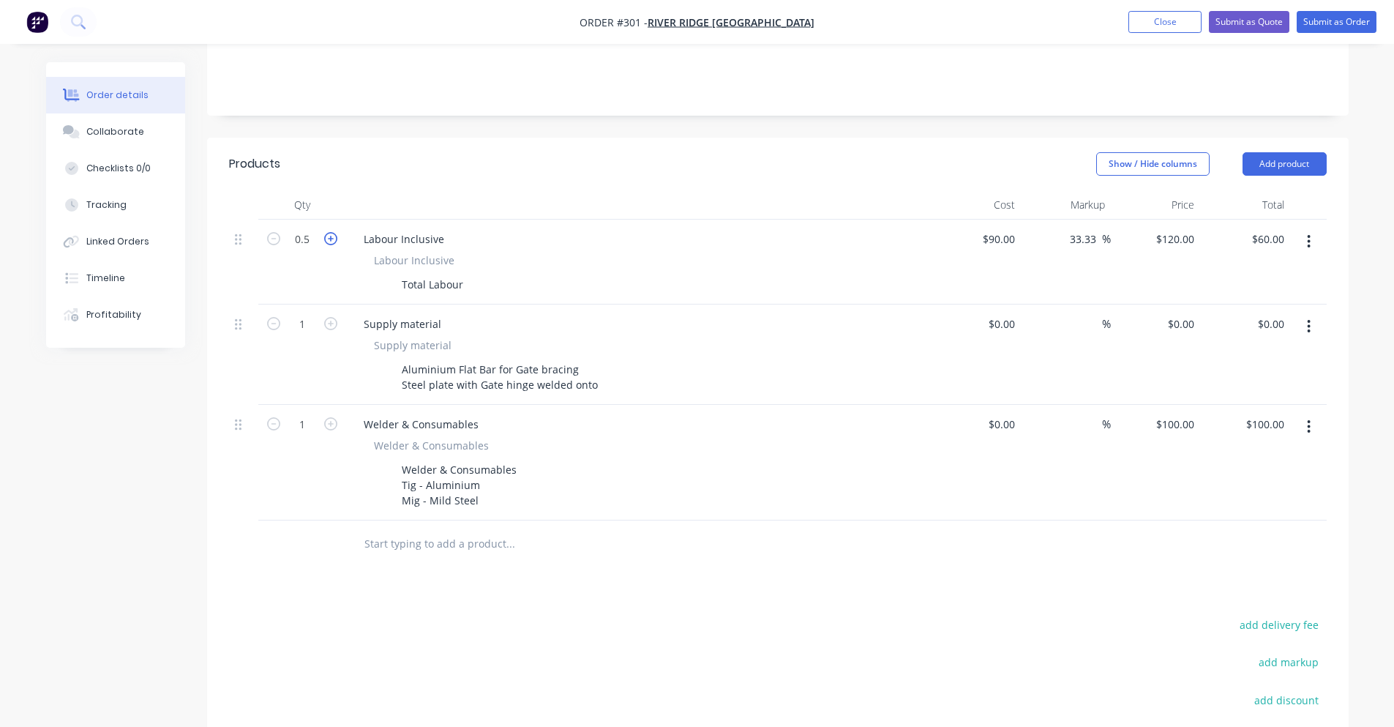
type input "$180.00"
click at [326, 232] on icon "button" at bounding box center [330, 238] width 13 height 13
type input "2.5"
type input "$300.00"
click at [326, 232] on icon "button" at bounding box center [330, 238] width 13 height 13
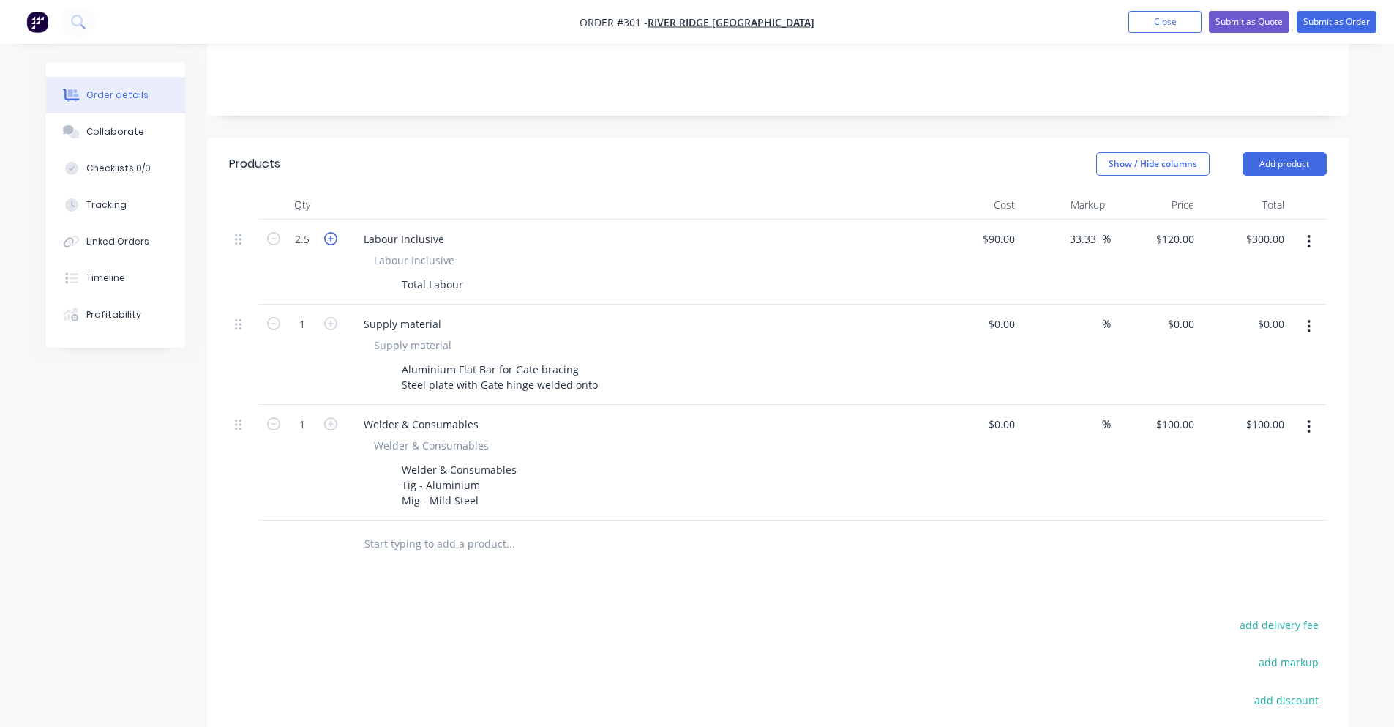
type input "3.5"
type input "$420.00"
click at [311, 228] on input "3.5" at bounding box center [302, 239] width 38 height 22
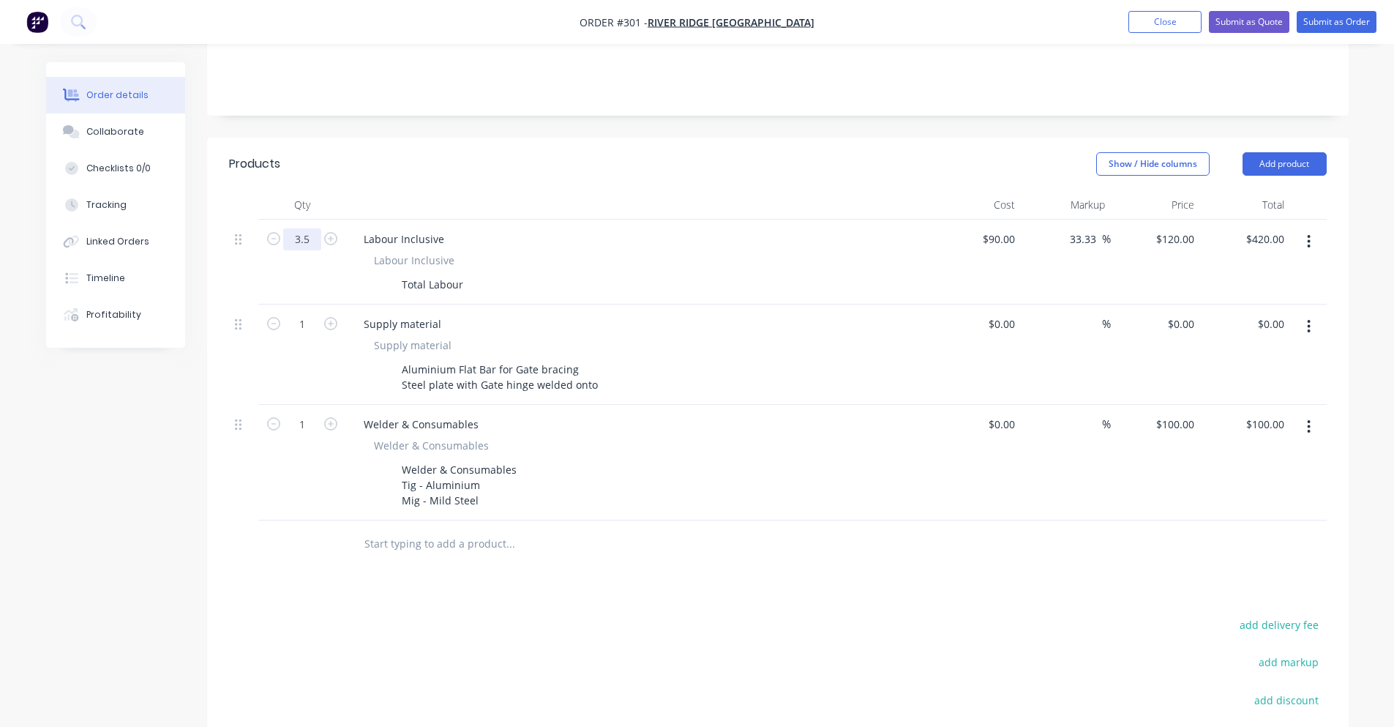
click at [303, 228] on input "3.5" at bounding box center [302, 239] width 38 height 22
type input "3"
type input "$360.00"
click at [401, 152] on div "Products" at bounding box center [345, 163] width 233 height 23
click at [329, 232] on icon "button" at bounding box center [330, 238] width 13 height 13
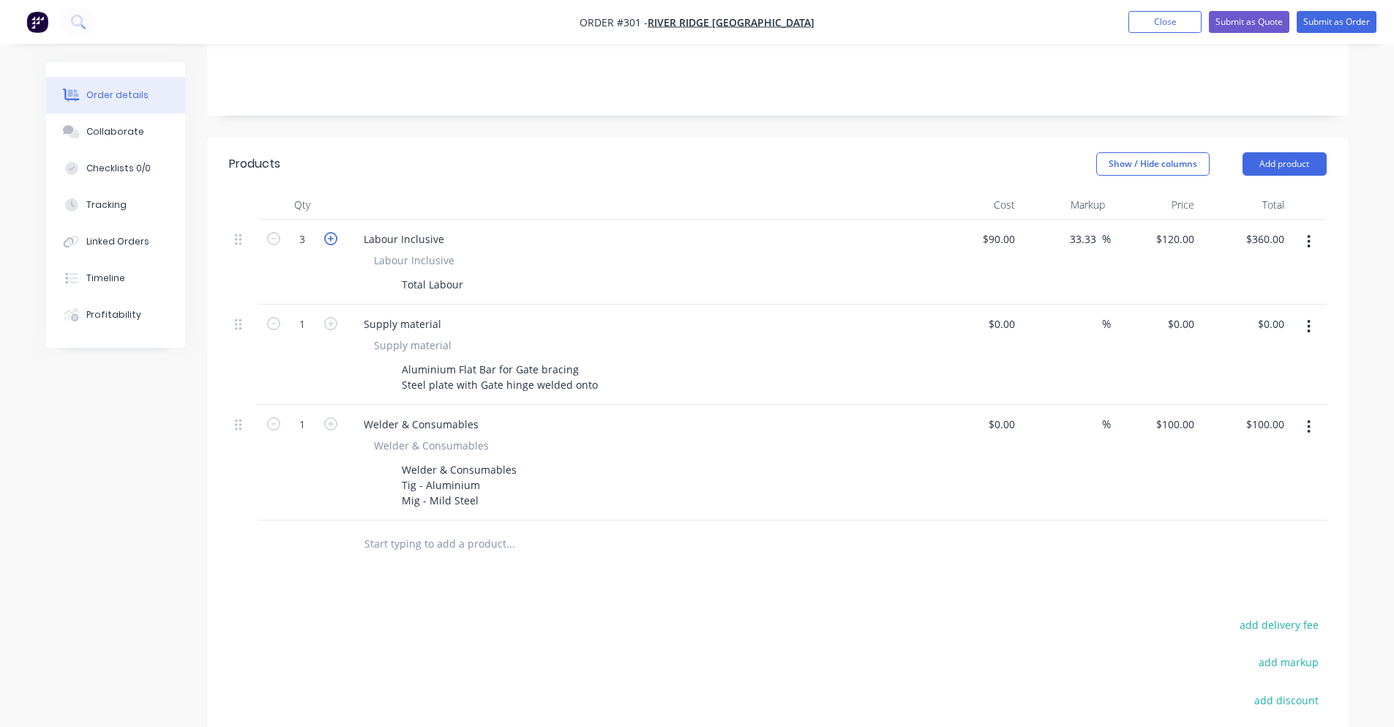
type input "4"
type input "$480.00"
click at [983, 165] on header "Products Show / Hide columns Add product" at bounding box center [777, 164] width 1141 height 53
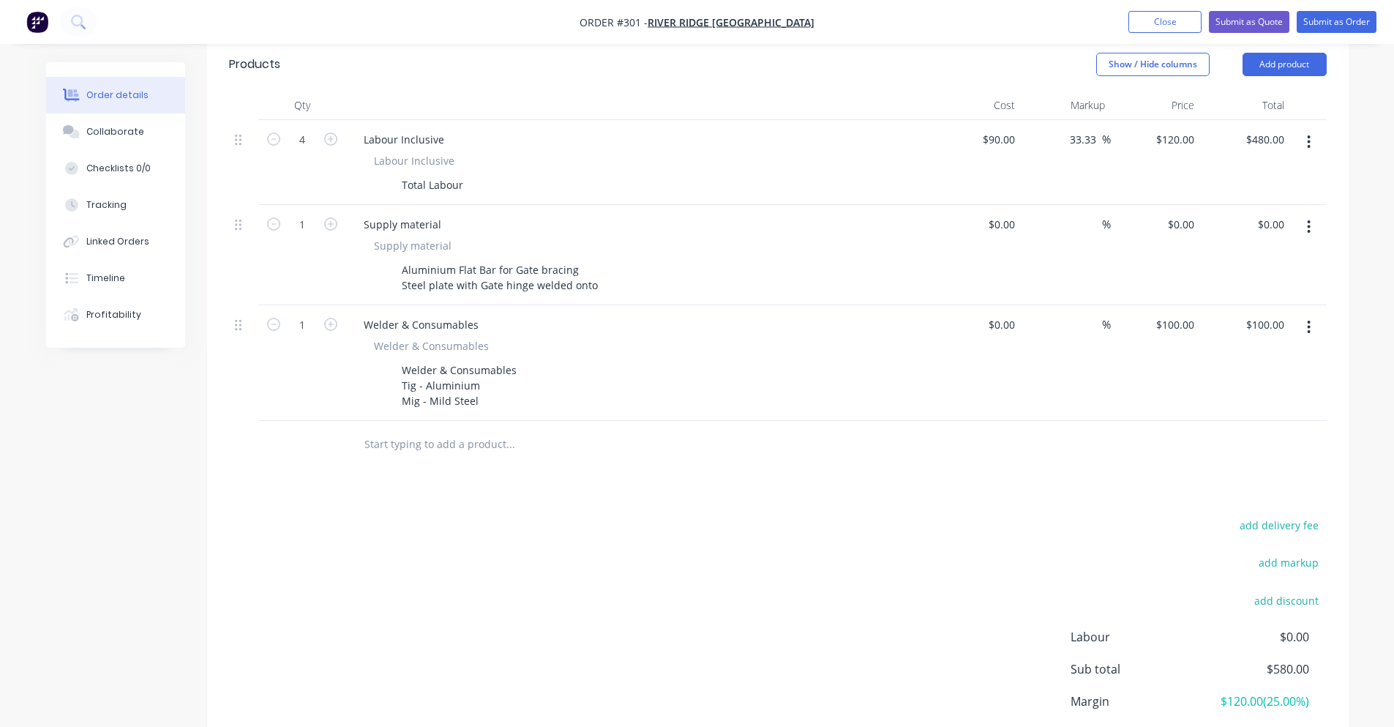
scroll to position [366, 0]
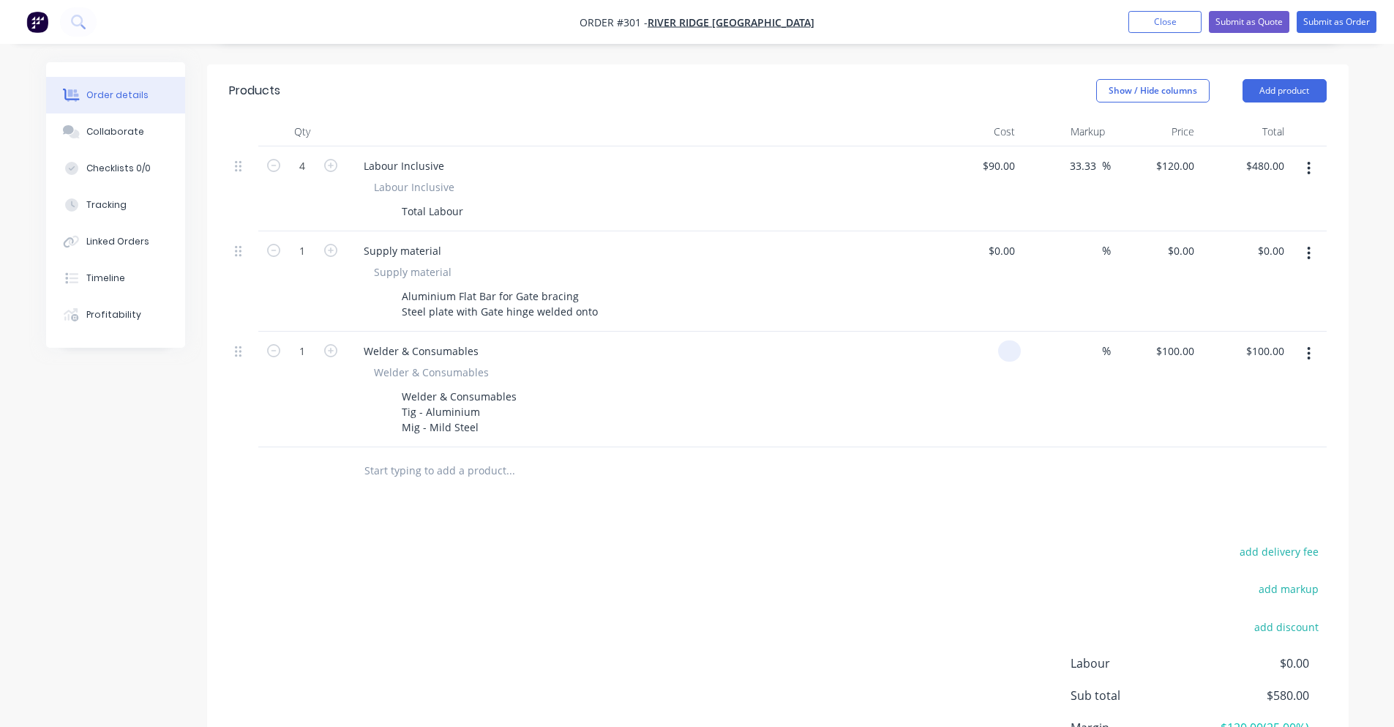
click at [1010, 340] on input at bounding box center [1012, 350] width 17 height 21
type input "$150.00"
click at [1060, 577] on div "add delivery fee add markup add discount Labour $0.00 Sub total $580.00 Margin …" at bounding box center [778, 682] width 1098 height 282
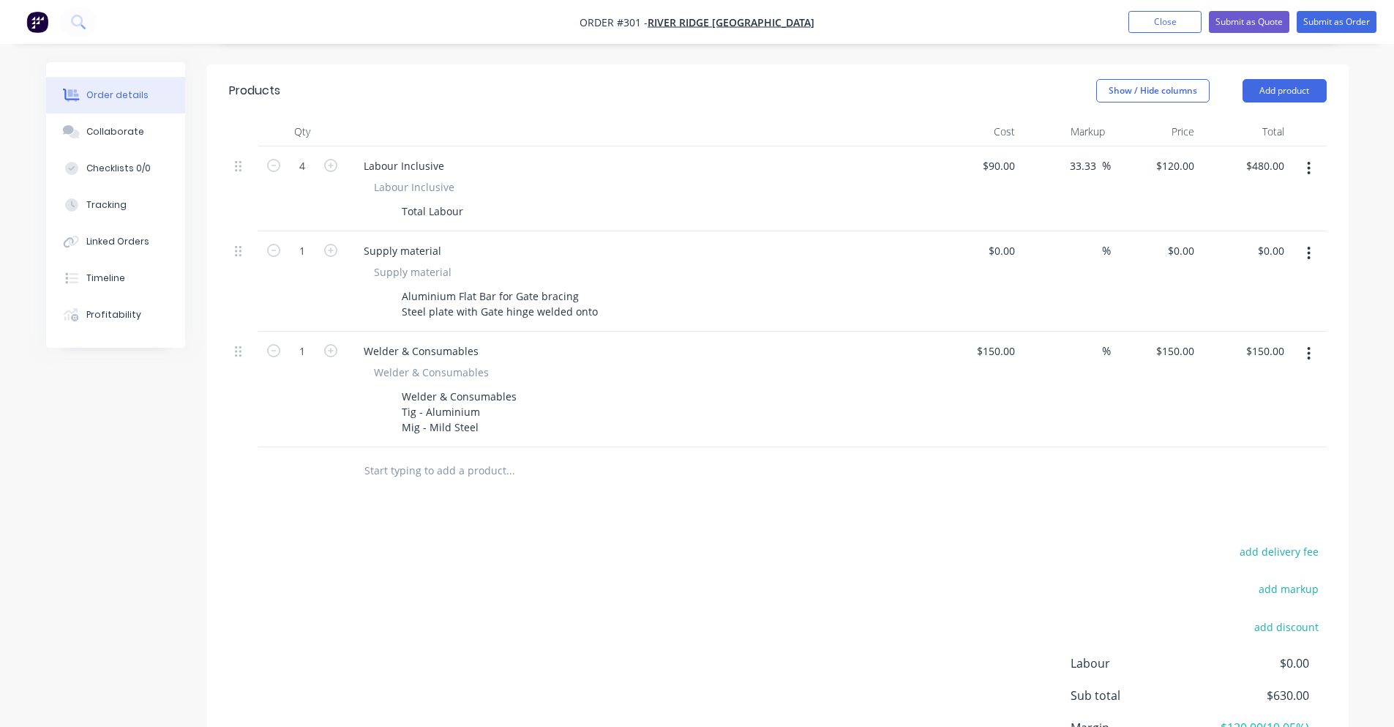
click at [1115, 335] on div "$150.00 $150.00" at bounding box center [1156, 389] width 90 height 116
click at [1111, 335] on div "$150.00 $150.00" at bounding box center [1156, 389] width 90 height 116
click at [1106, 342] on span "%" at bounding box center [1106, 350] width 9 height 17
type input "30"
type input "$195.00"
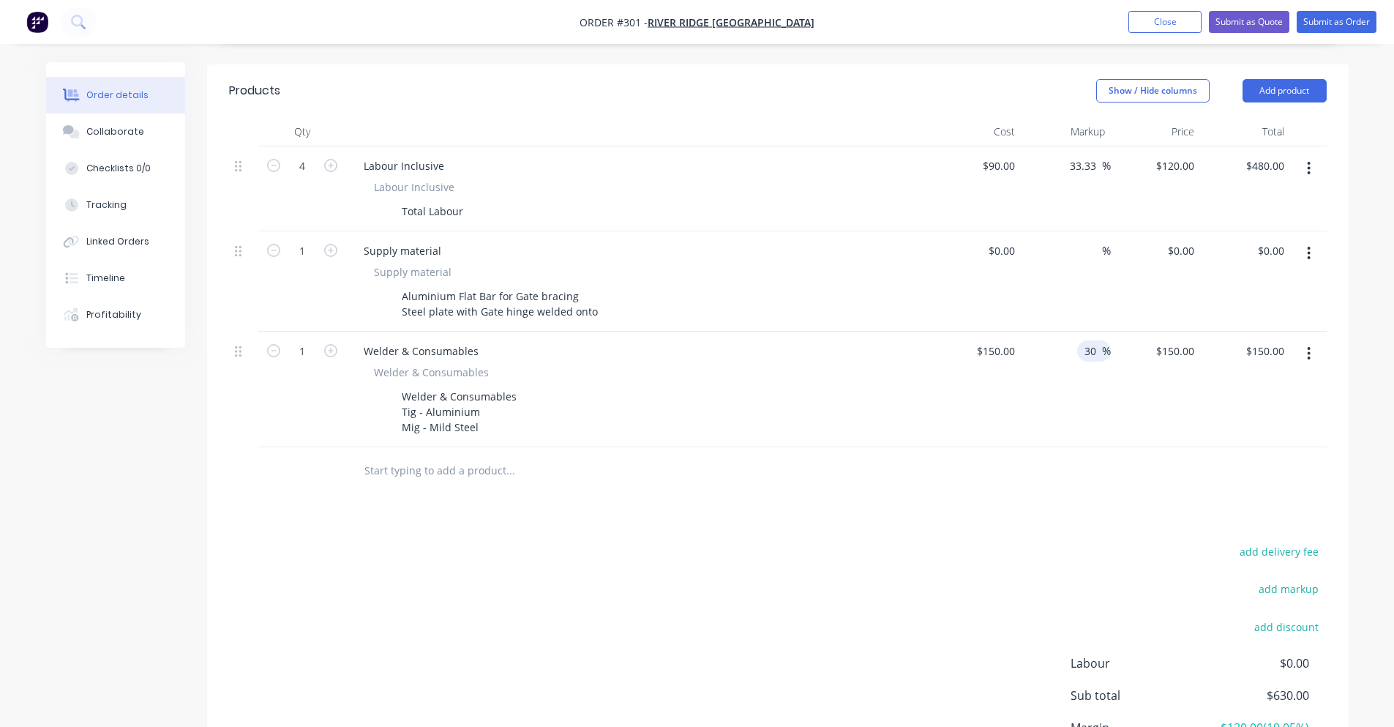
type input "$195.00"
click at [917, 514] on div "Products Show / Hide columns Add product Qty Cost Markup Price Total 4 Labour I…" at bounding box center [777, 454] width 1141 height 781
drag, startPoint x: 397, startPoint y: 280, endPoint x: 690, endPoint y: 300, distance: 294.1
click at [690, 300] on div "Aluminium Flat Bar for Gate bracing Steel plate with Gate hinge welded onto" at bounding box center [636, 303] width 536 height 37
click at [1005, 244] on div "$0.00 $0.00" at bounding box center [976, 281] width 90 height 100
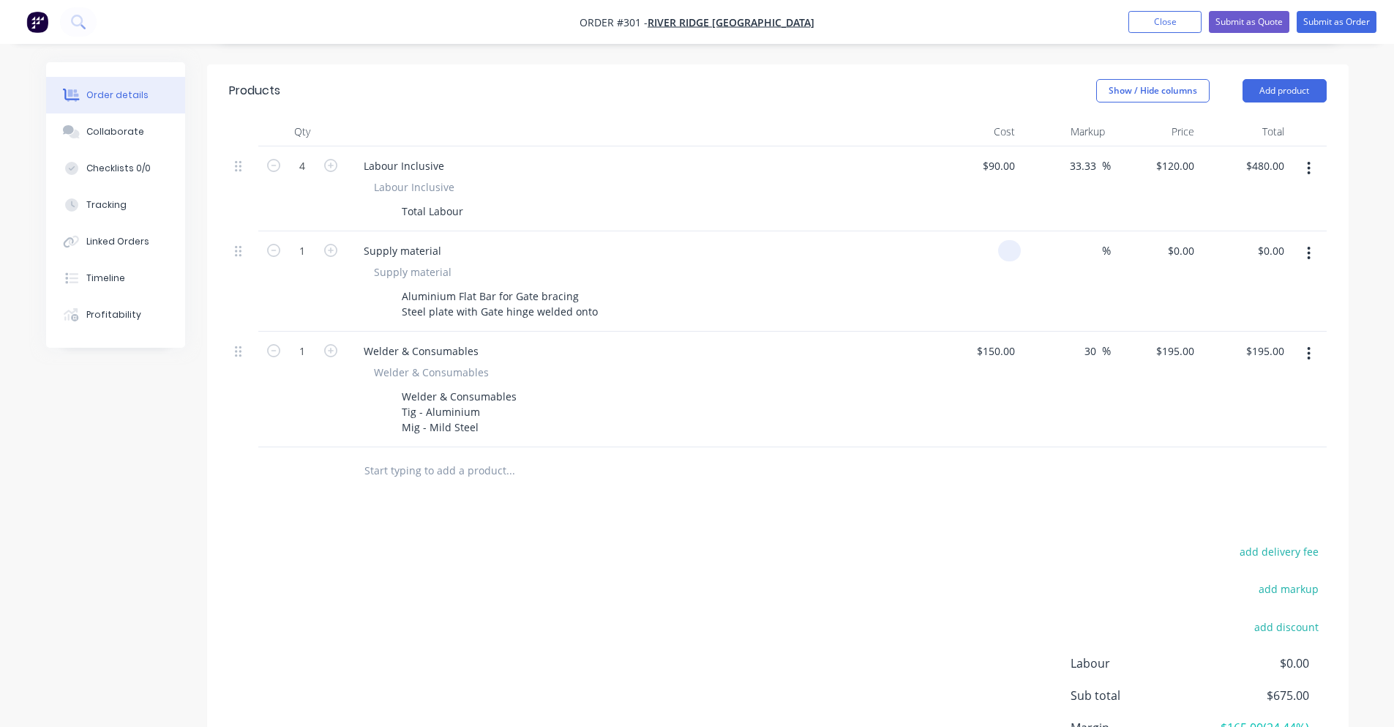
click at [1007, 240] on input at bounding box center [1012, 250] width 17 height 21
type input "$30.00"
click at [1102, 242] on span "%" at bounding box center [1106, 250] width 9 height 17
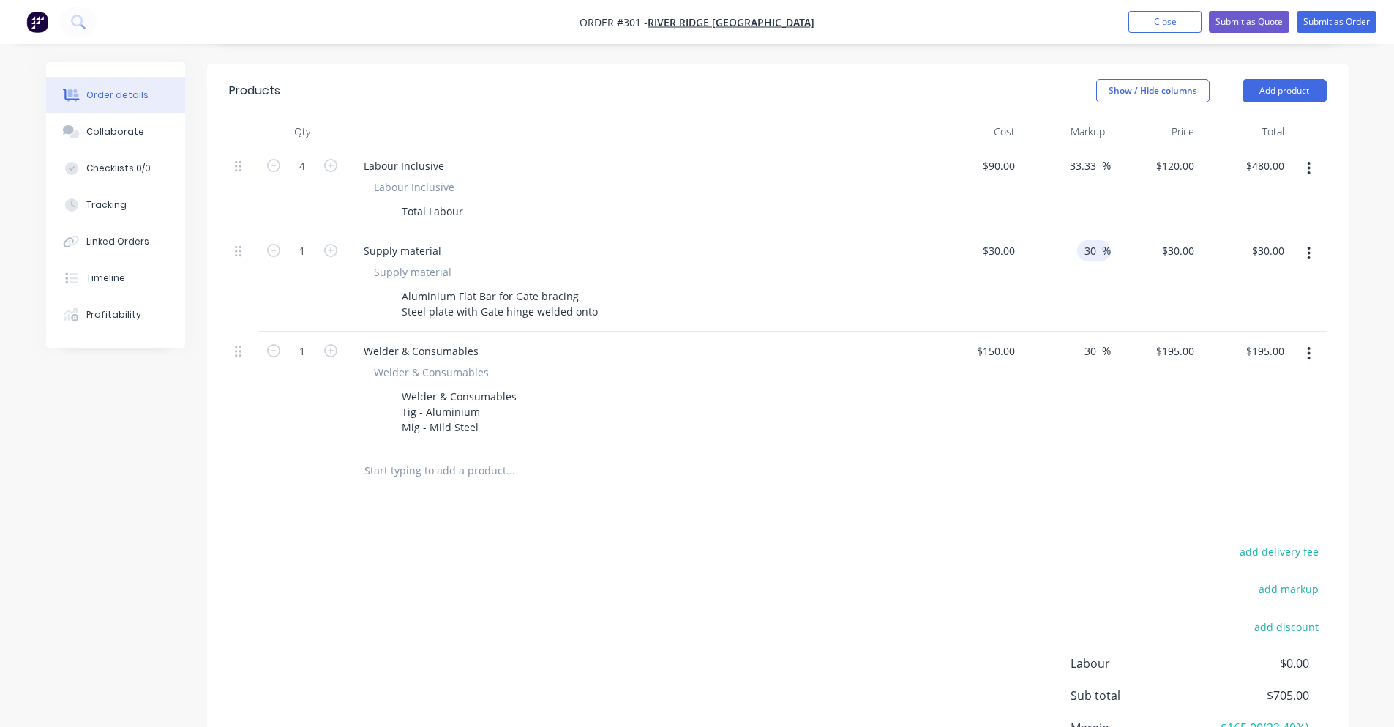
type input "30"
type input "$39.00"
click at [774, 504] on div "Products Show / Hide columns Add product Qty Cost Markup Price Total 4 Labour I…" at bounding box center [777, 454] width 1141 height 781
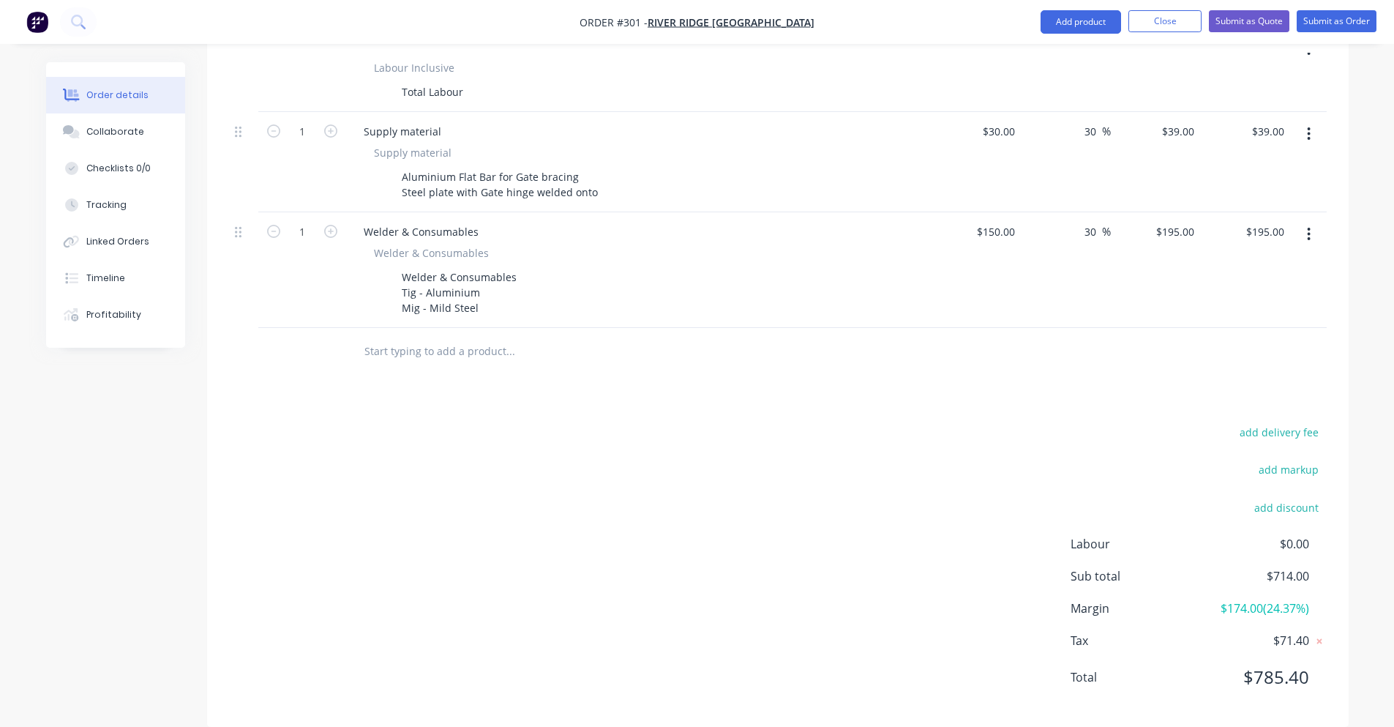
scroll to position [487, 0]
drag, startPoint x: 1281, startPoint y: 659, endPoint x: 1369, endPoint y: 667, distance: 88.1
click at [1369, 667] on div "Order details Collaborate Checklists 0/0 Tracking Linked Orders Timeline Profit…" at bounding box center [697, 130] width 1394 height 1234
click at [1344, 667] on div "add delivery fee add markup add discount Labour $0.00 Sub total $714.00 Margin …" at bounding box center [777, 562] width 1141 height 282
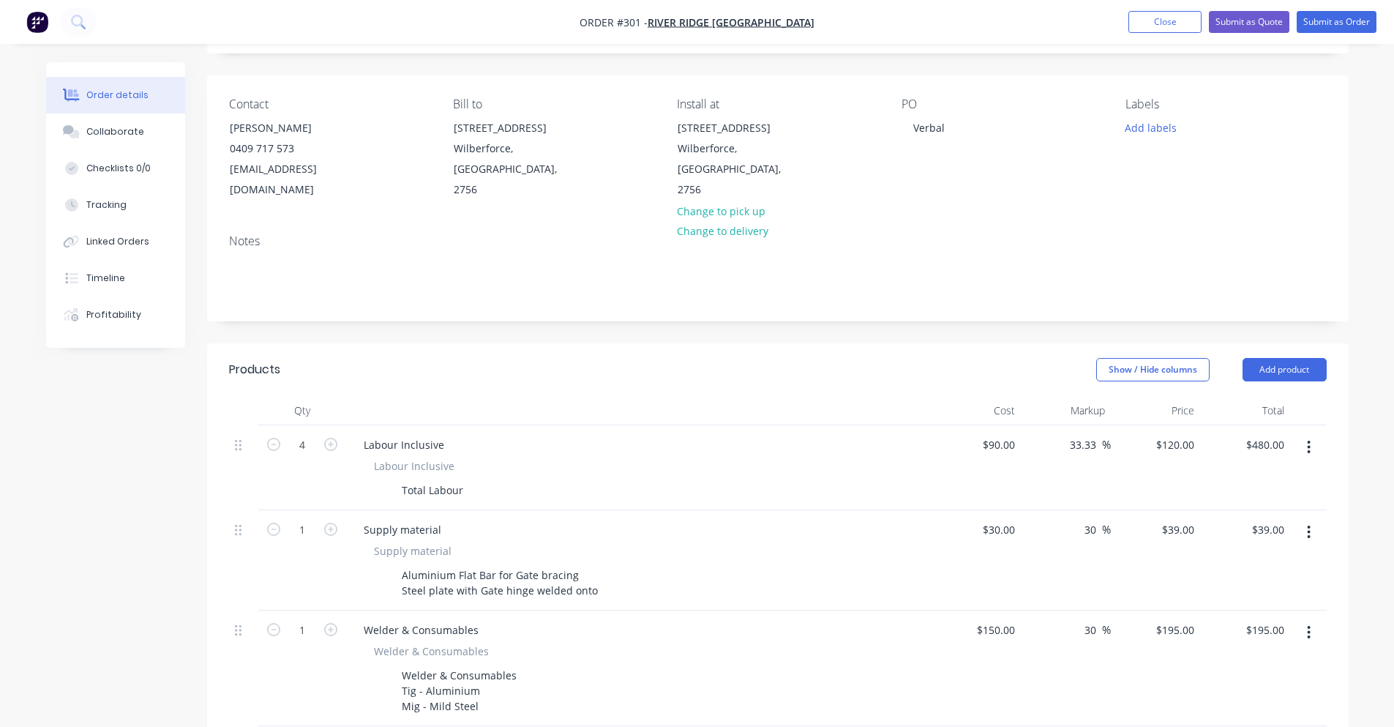
scroll to position [48, 0]
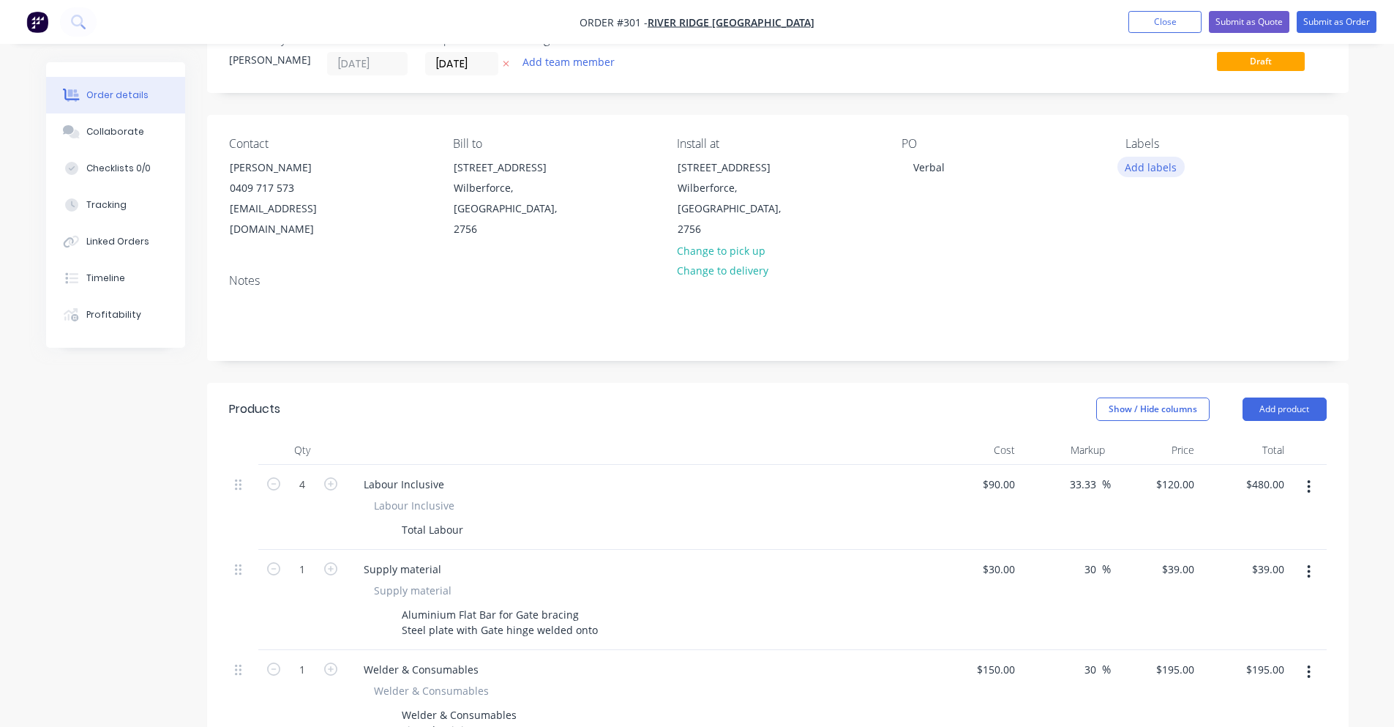
click at [1146, 173] on button "Add labels" at bounding box center [1150, 167] width 67 height 20
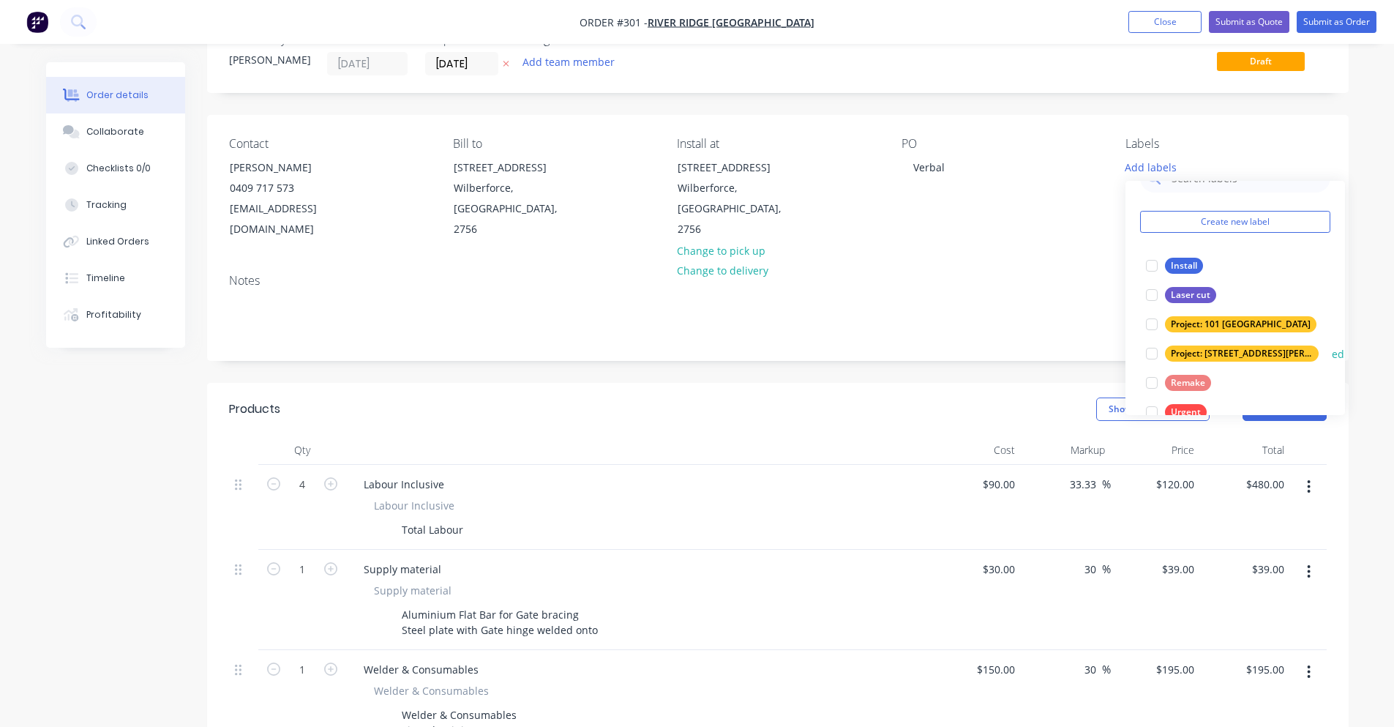
scroll to position [59, 0]
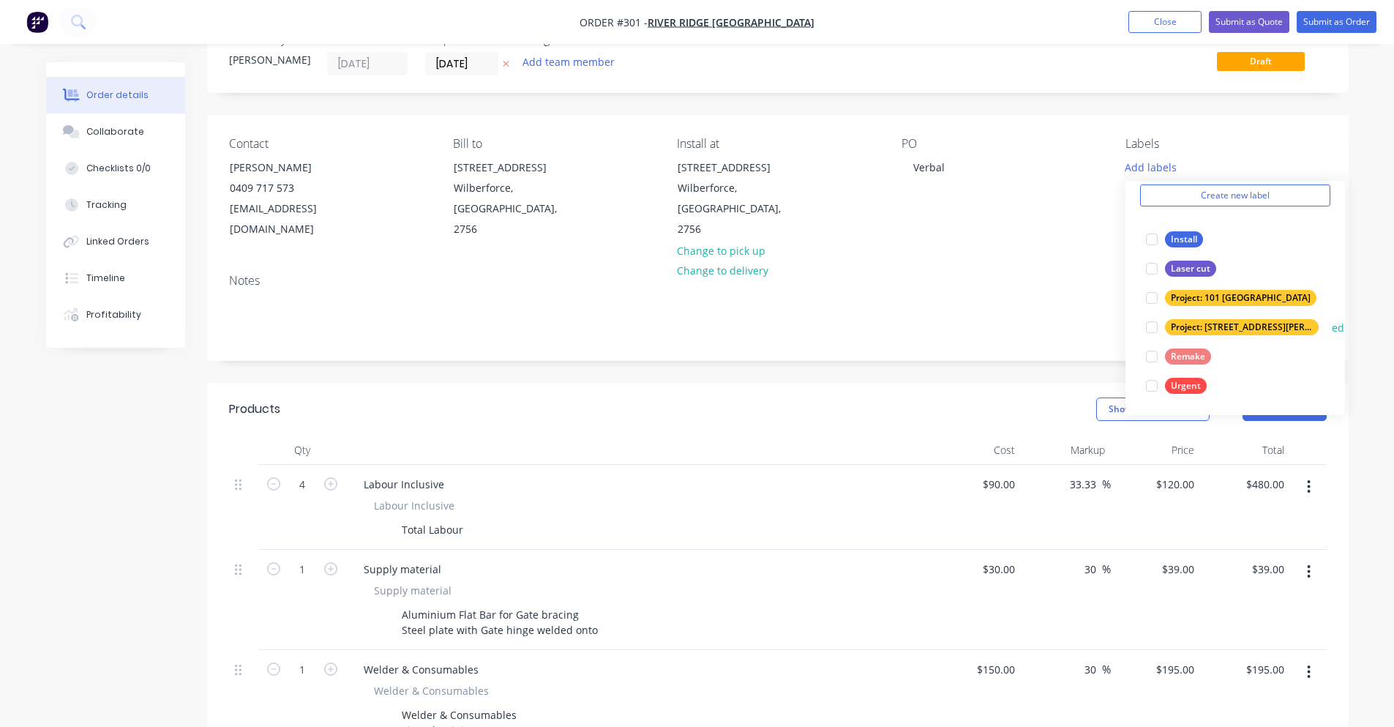
click at [1332, 326] on button "edit" at bounding box center [1341, 327] width 19 height 15
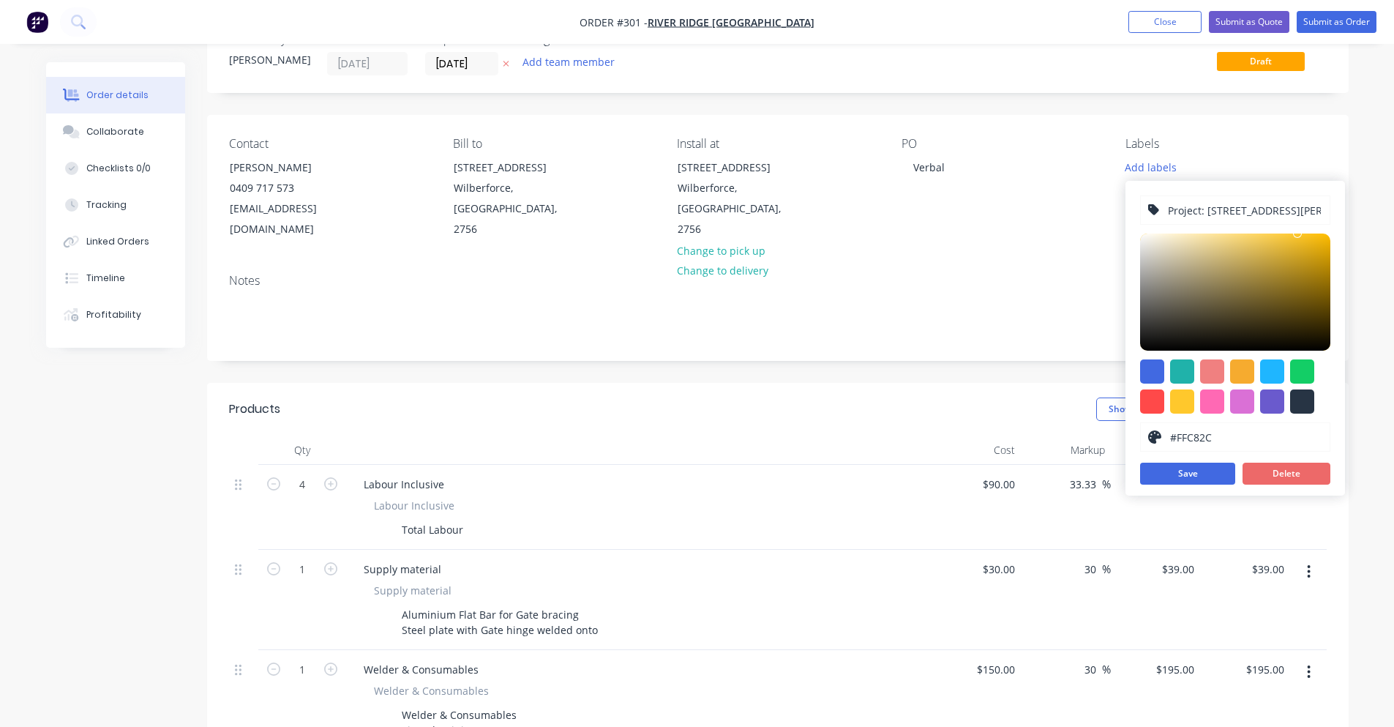
click at [1302, 468] on button "Delete" at bounding box center [1286, 473] width 88 height 22
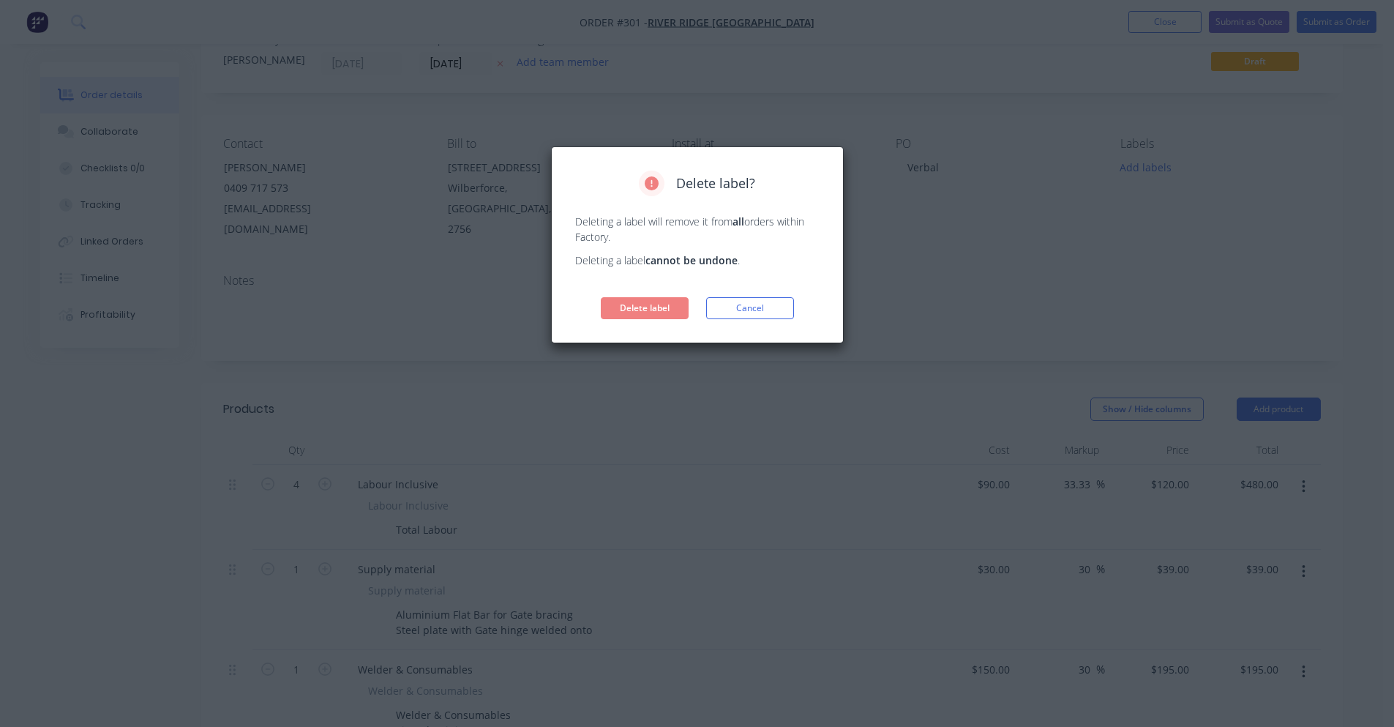
click at [606, 291] on div "Delete label? Deleting a label will remove it from all orders within Factory. D…" at bounding box center [697, 244] width 244 height 149
click at [615, 294] on div "Delete label? Deleting a label will remove it from all orders within Factory. D…" at bounding box center [697, 244] width 244 height 149
drag, startPoint x: 635, startPoint y: 299, endPoint x: 710, endPoint y: 304, distance: 74.8
click at [636, 299] on button "Delete label" at bounding box center [645, 308] width 88 height 22
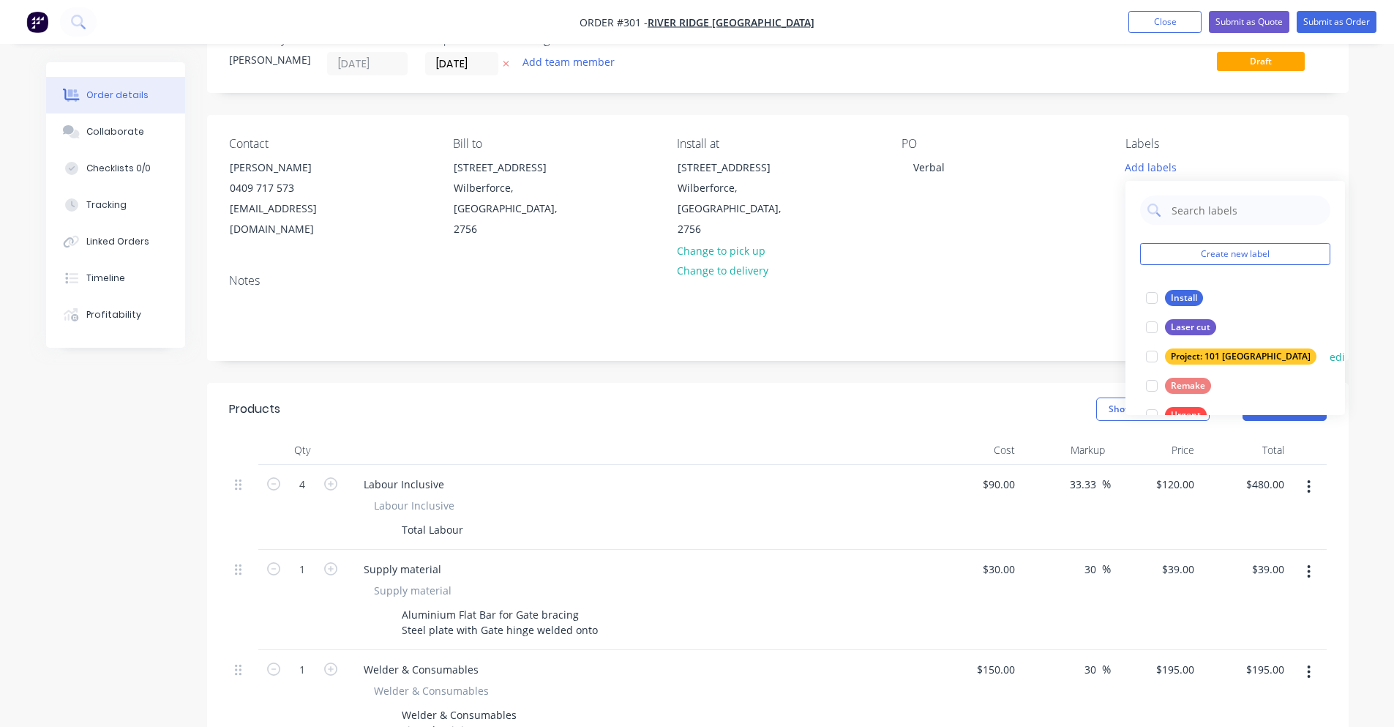
click at [1298, 356] on div "Project: 101 Lilydale edit" at bounding box center [1235, 356] width 190 height 29
click at [1330, 361] on button "edit" at bounding box center [1339, 356] width 19 height 15
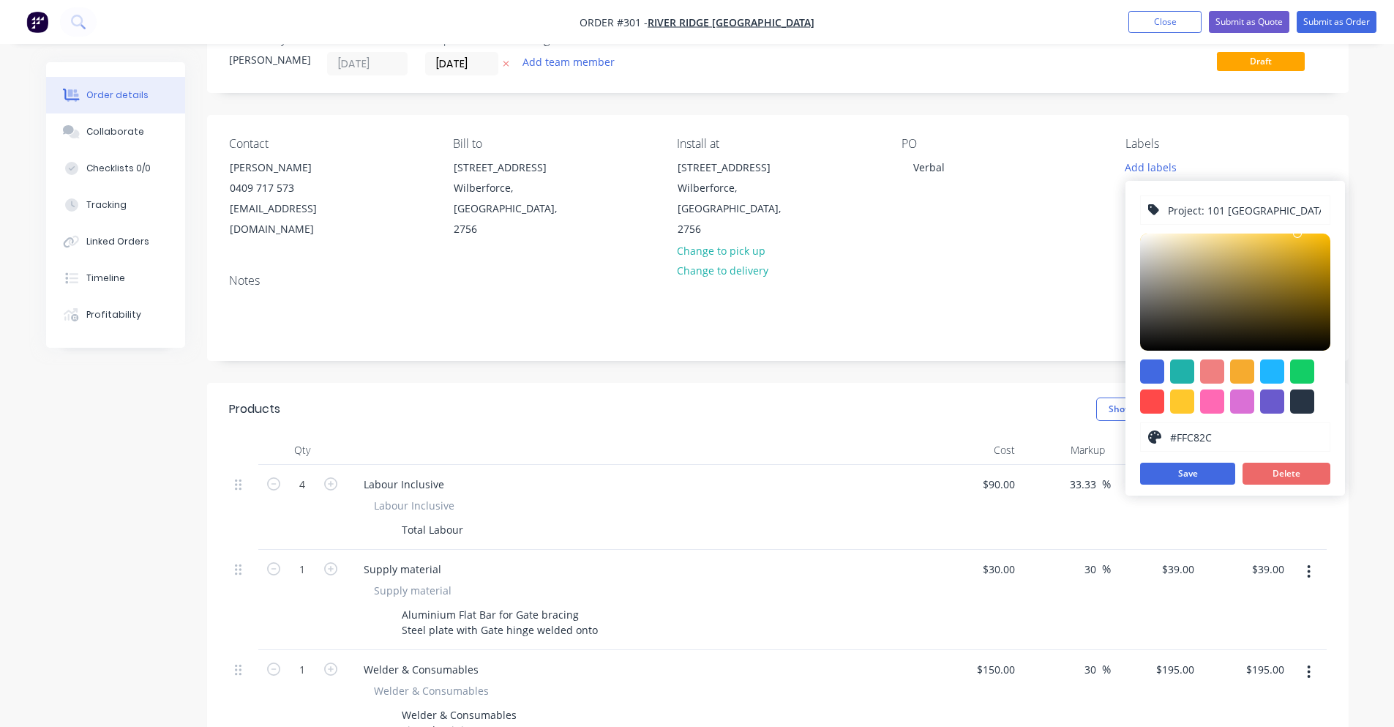
click at [1267, 477] on button "Delete" at bounding box center [1286, 473] width 88 height 22
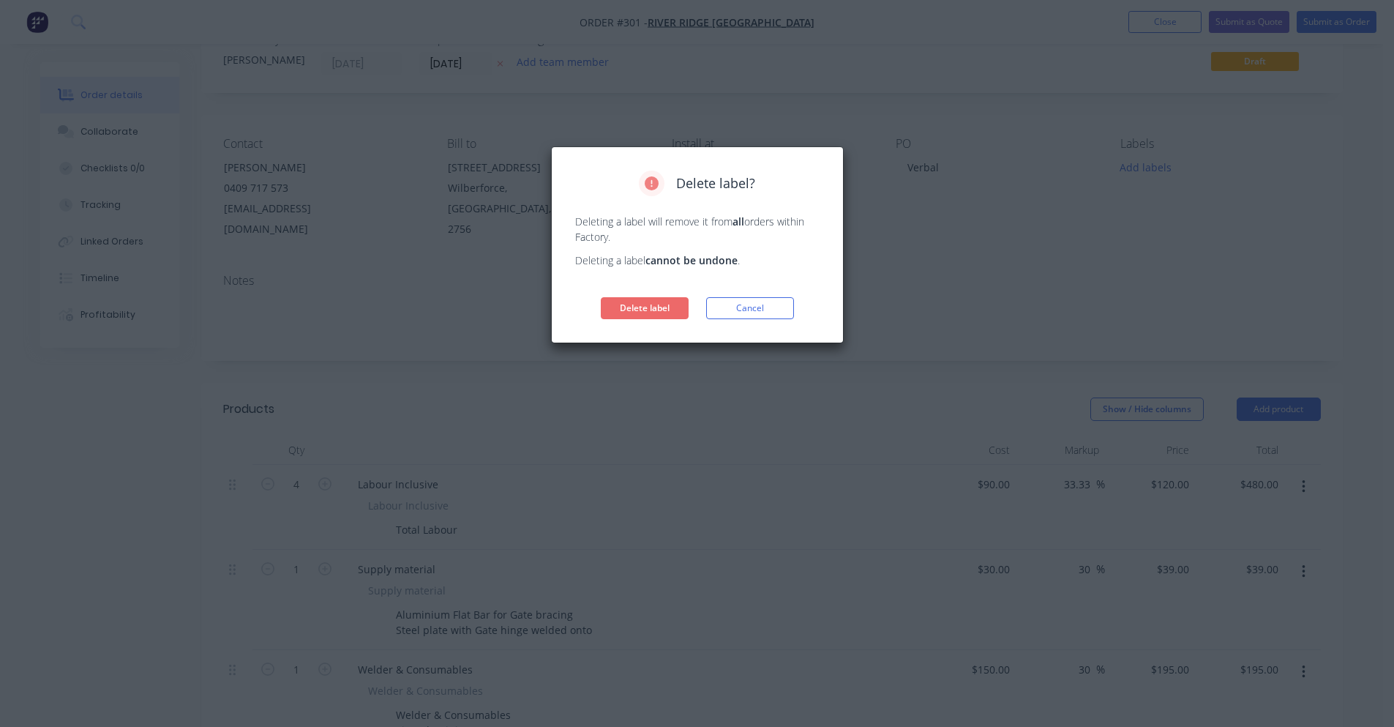
click at [665, 309] on button "Delete label" at bounding box center [645, 308] width 88 height 22
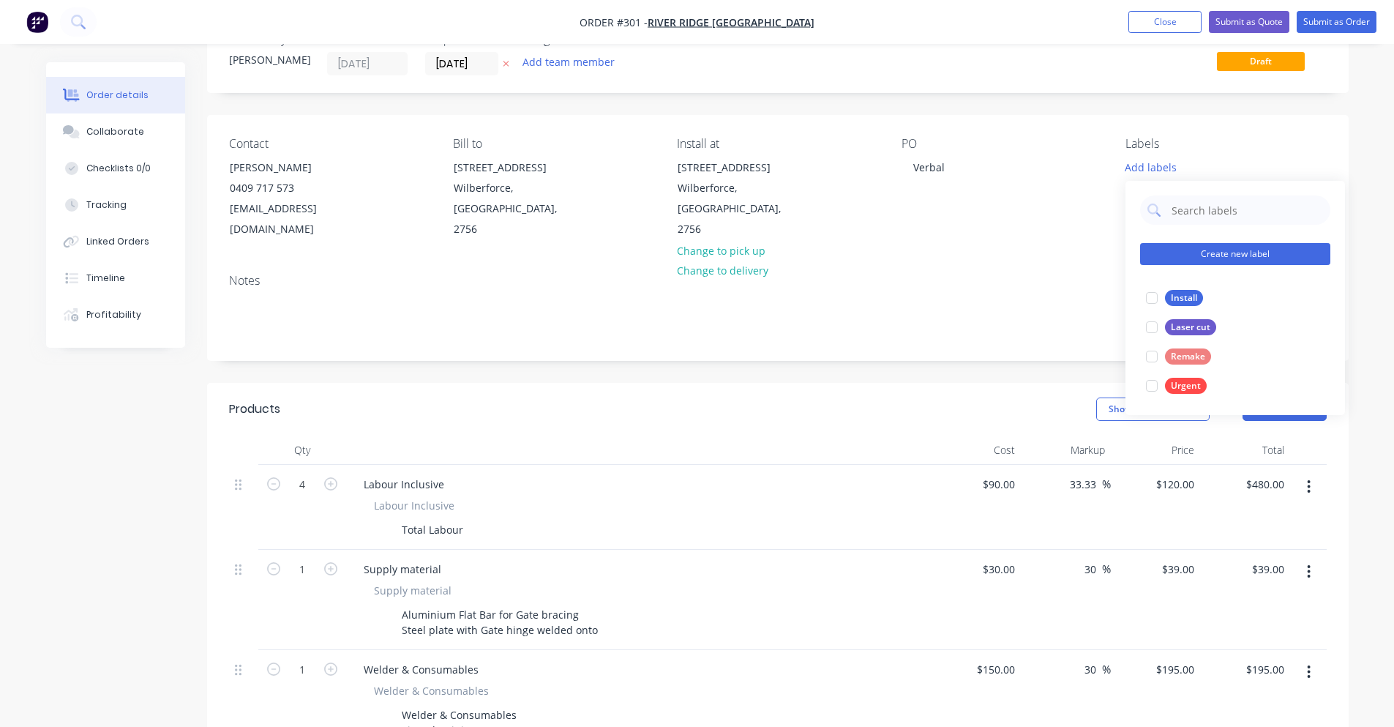
click at [1258, 251] on button "Create new label" at bounding box center [1235, 254] width 190 height 22
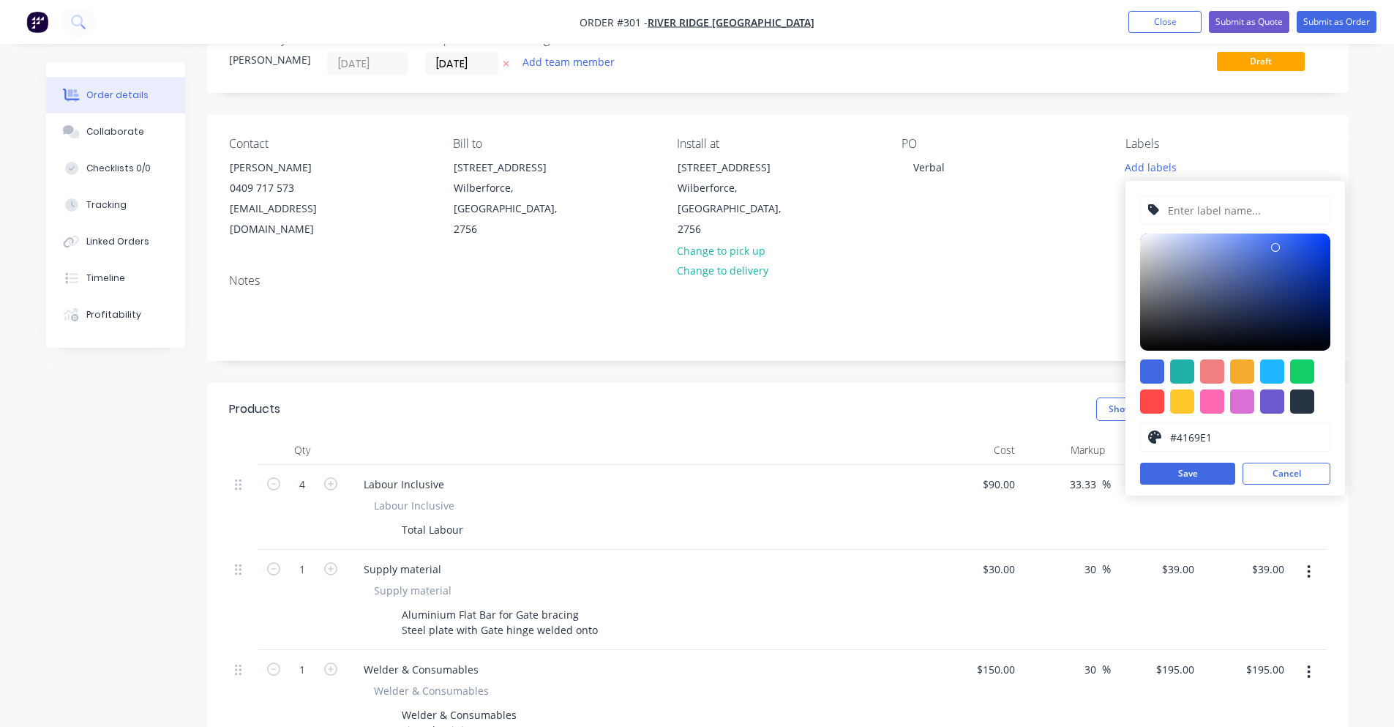
click at [1214, 192] on div "#4169E1 hex #4169E1 Save Cancel" at bounding box center [1235, 338] width 220 height 315
click at [1214, 203] on input "text" at bounding box center [1244, 210] width 156 height 28
click at [1207, 211] on input "On-Site welding" at bounding box center [1244, 210] width 156 height 28
click at [1212, 212] on input "On-Site welding" at bounding box center [1244, 210] width 156 height 28
type input "On-Site Welding"
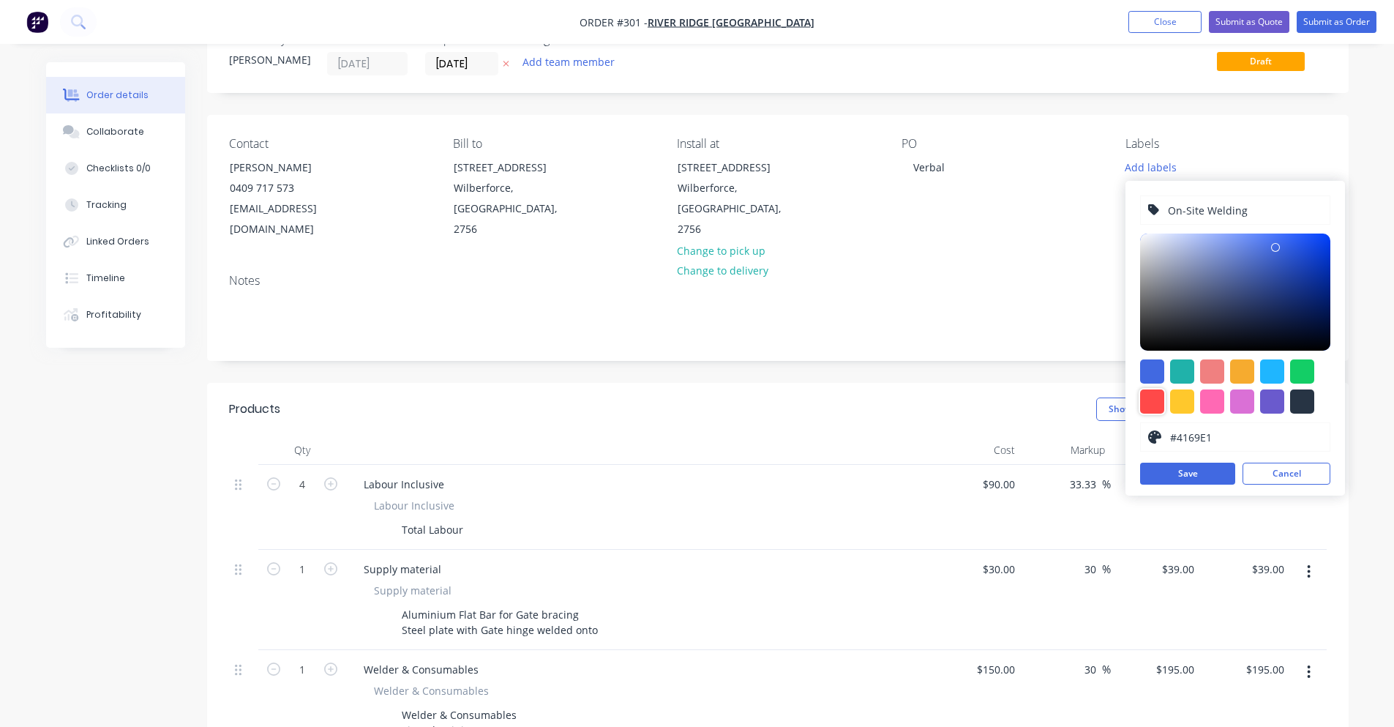
click at [1147, 390] on div at bounding box center [1152, 401] width 24 height 24
type input "#FF4949"
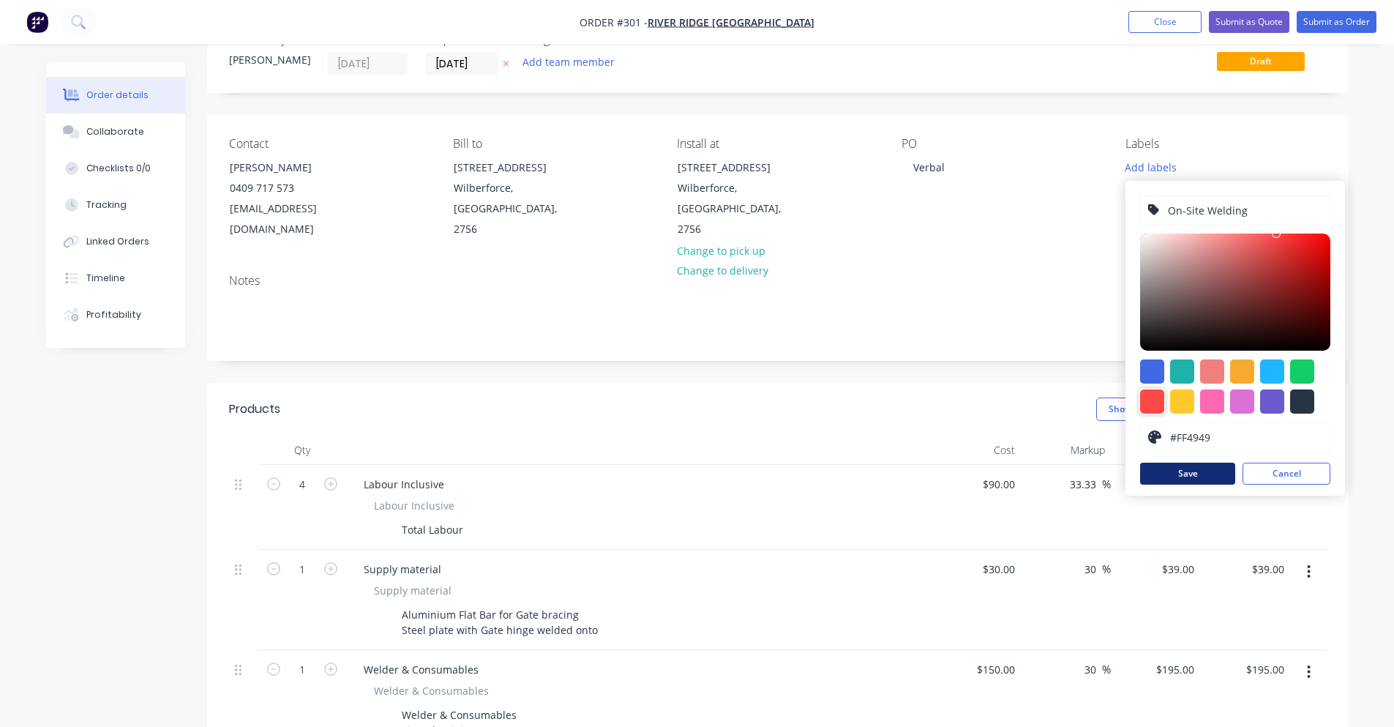
click at [1199, 469] on button "Save" at bounding box center [1187, 473] width 95 height 22
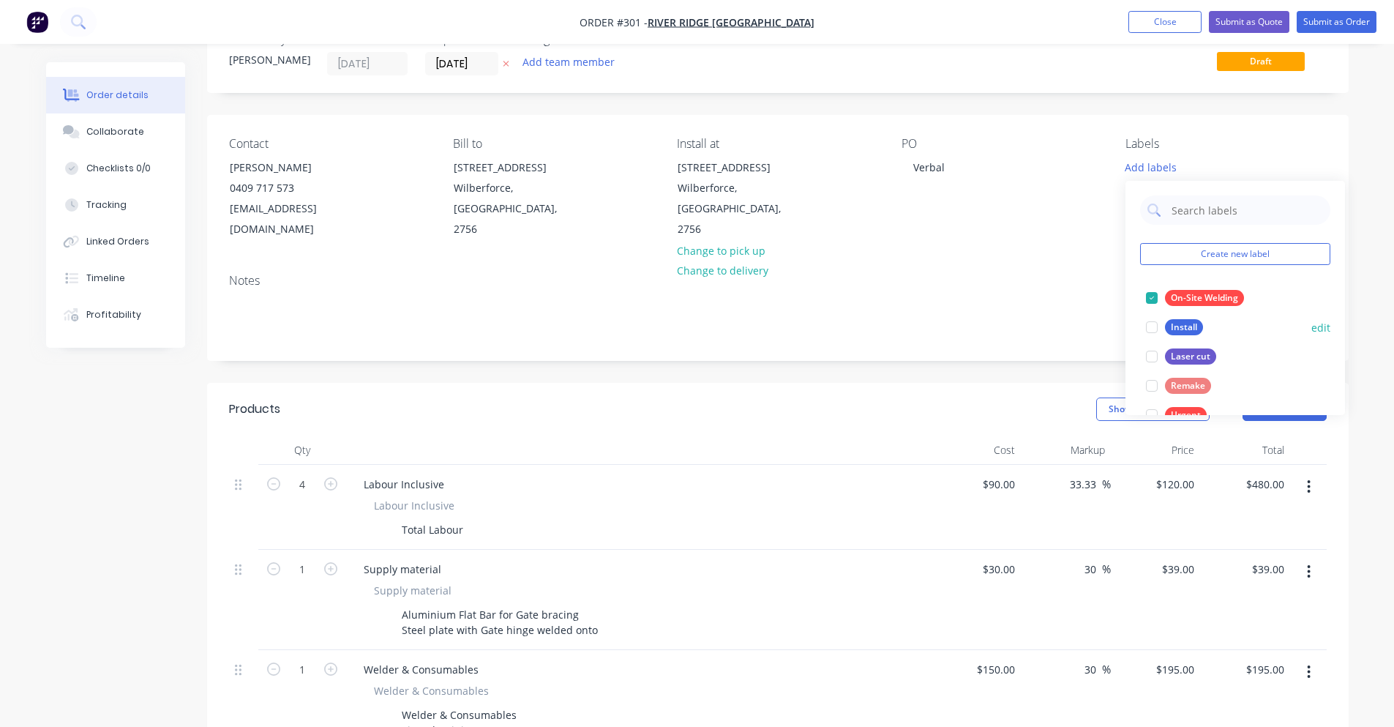
scroll to position [29, 0]
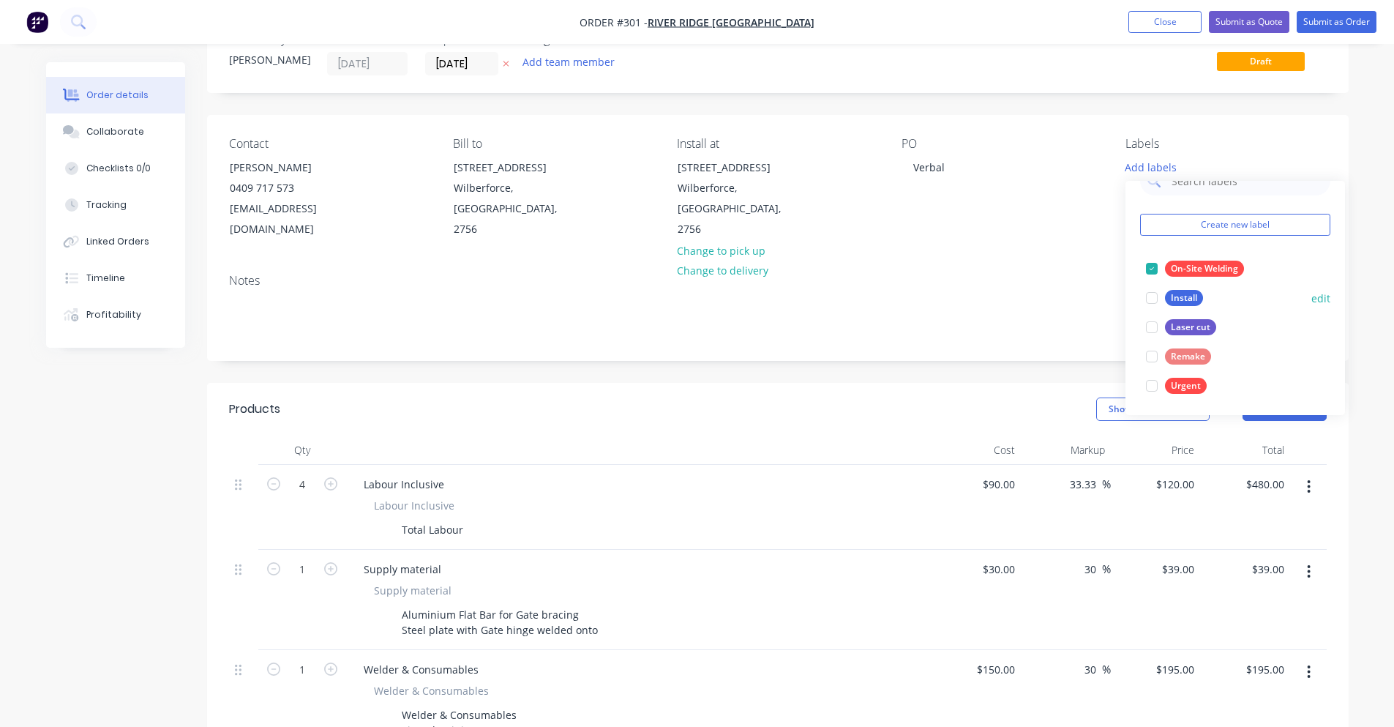
click at [1186, 271] on div "On-Site Welding" at bounding box center [1204, 268] width 79 height 16
click at [1212, 333] on div "On-Site Welding" at bounding box center [1204, 327] width 79 height 16
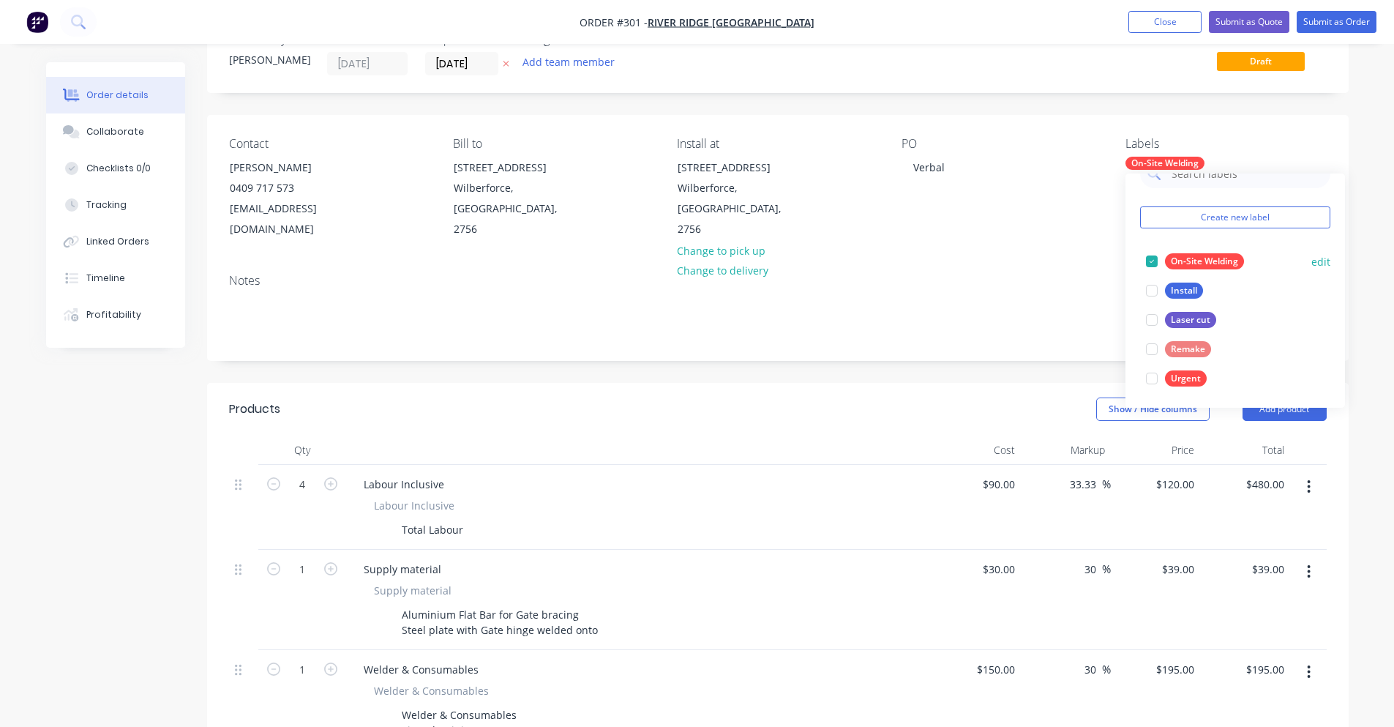
click at [1311, 258] on button "edit" at bounding box center [1320, 261] width 19 height 15
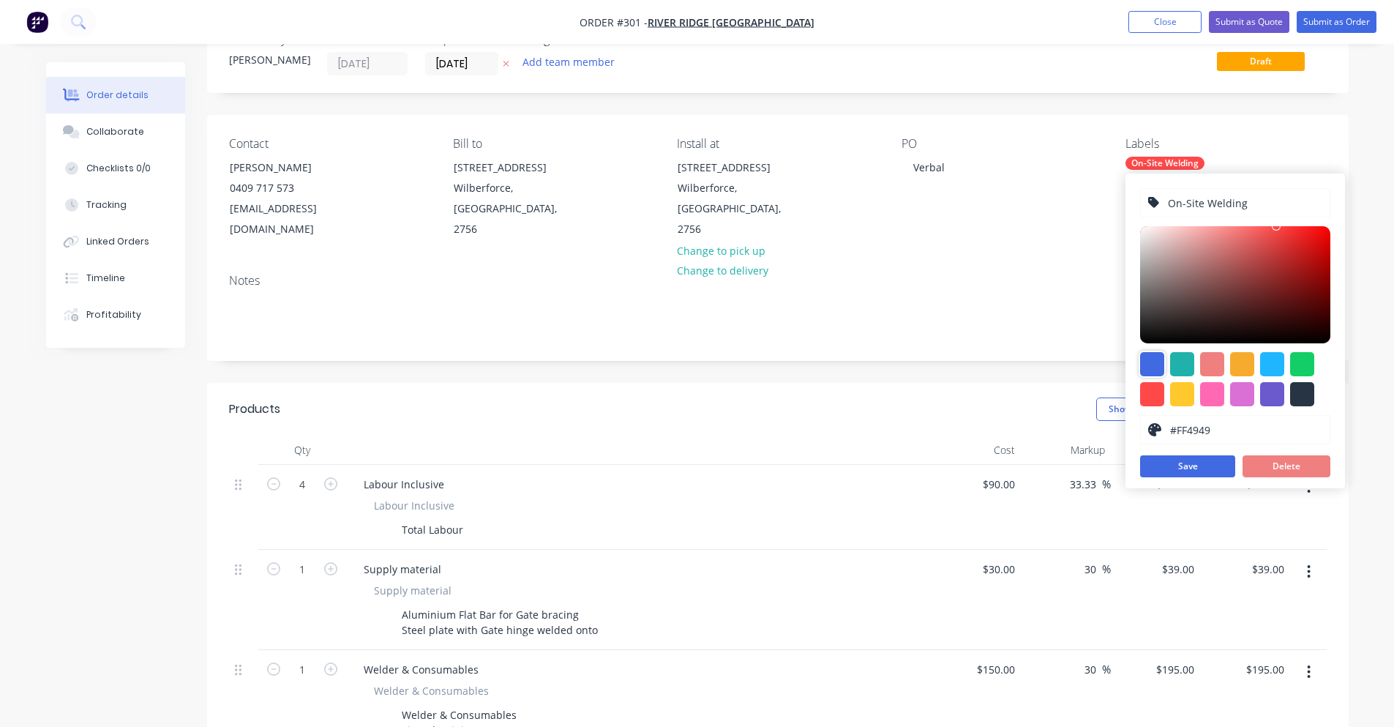
click at [1152, 359] on div at bounding box center [1152, 364] width 24 height 24
type input "#4169E1"
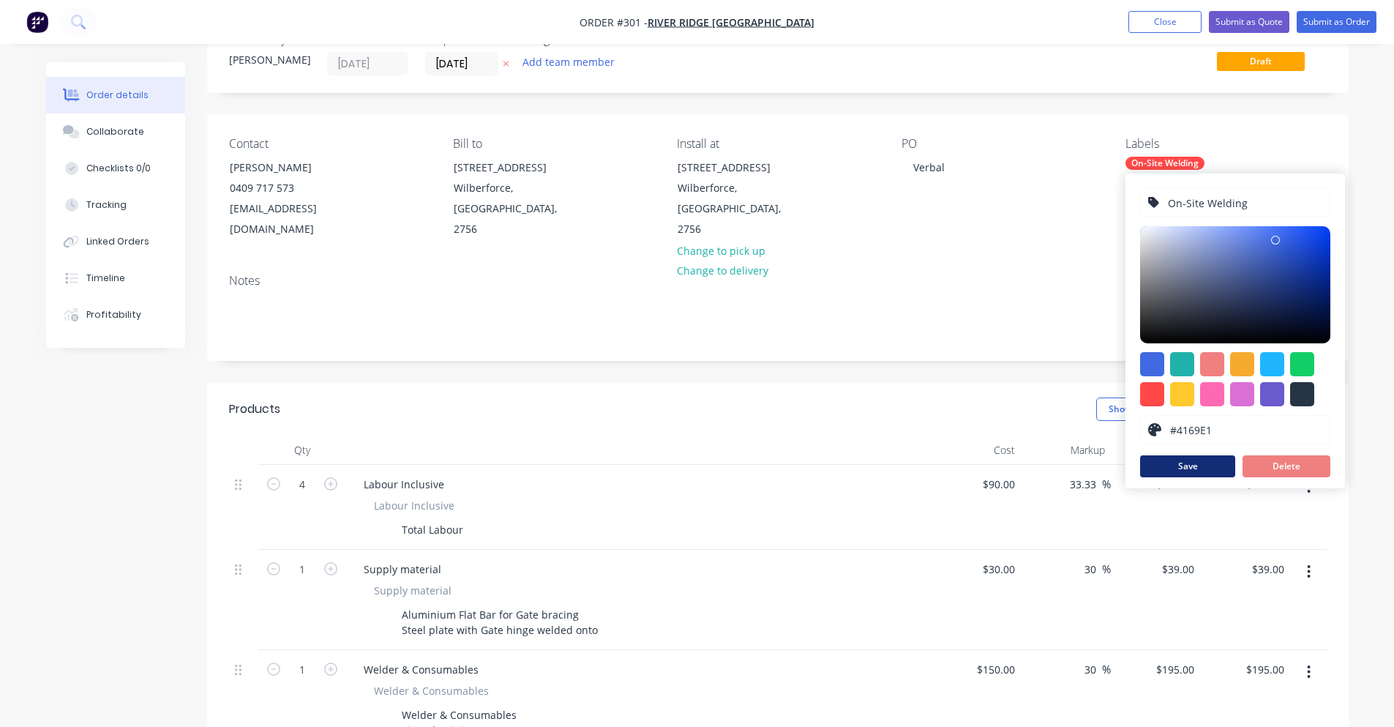
click at [1219, 468] on button "Save" at bounding box center [1187, 466] width 95 height 22
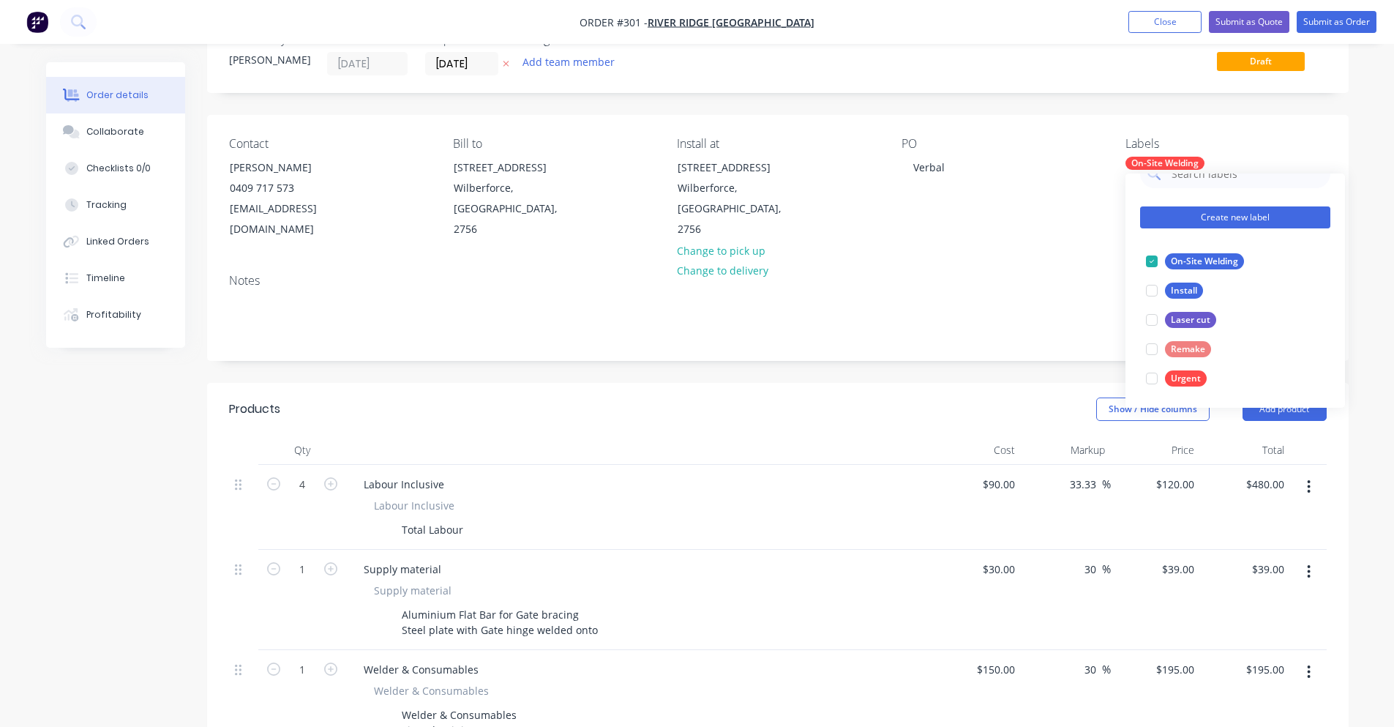
click at [1203, 220] on button "Create new label" at bounding box center [1235, 217] width 190 height 22
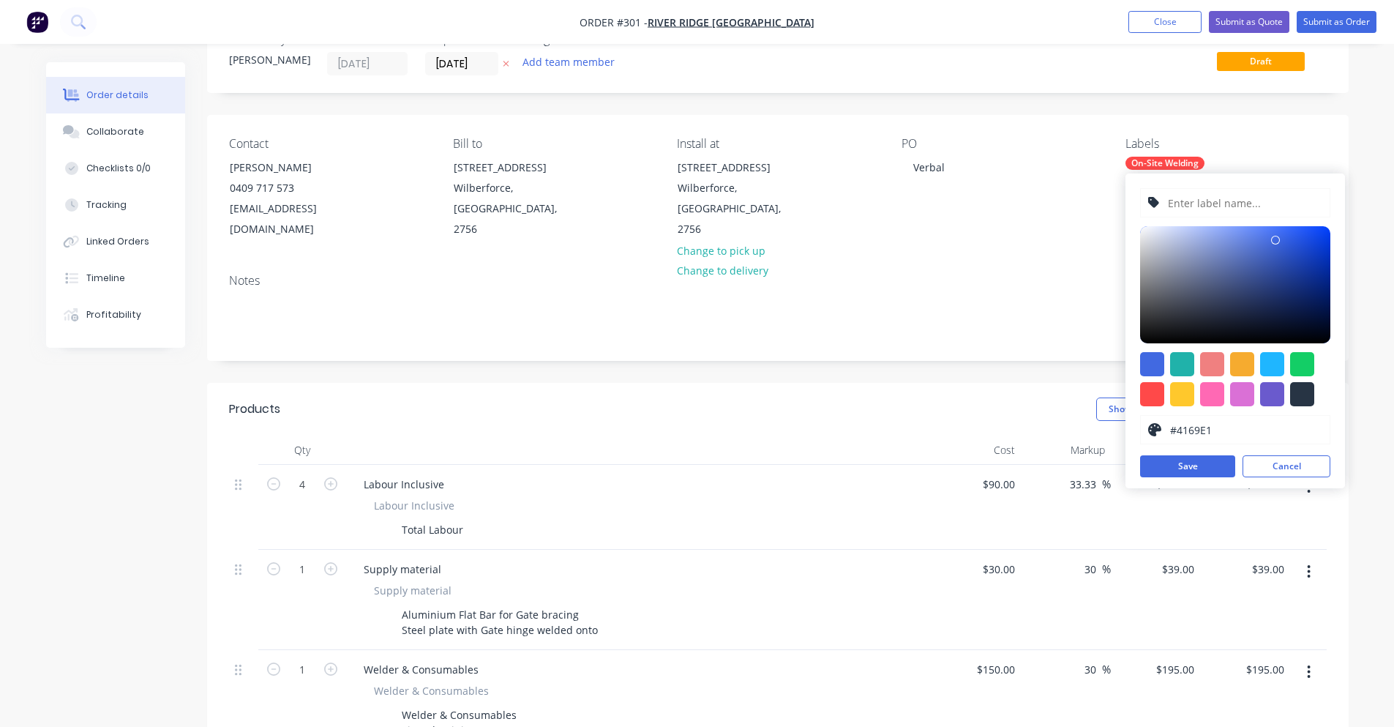
click at [1255, 203] on input "text" at bounding box center [1244, 203] width 156 height 28
type input "Food Grade"
click at [1198, 466] on button "Save" at bounding box center [1187, 466] width 95 height 22
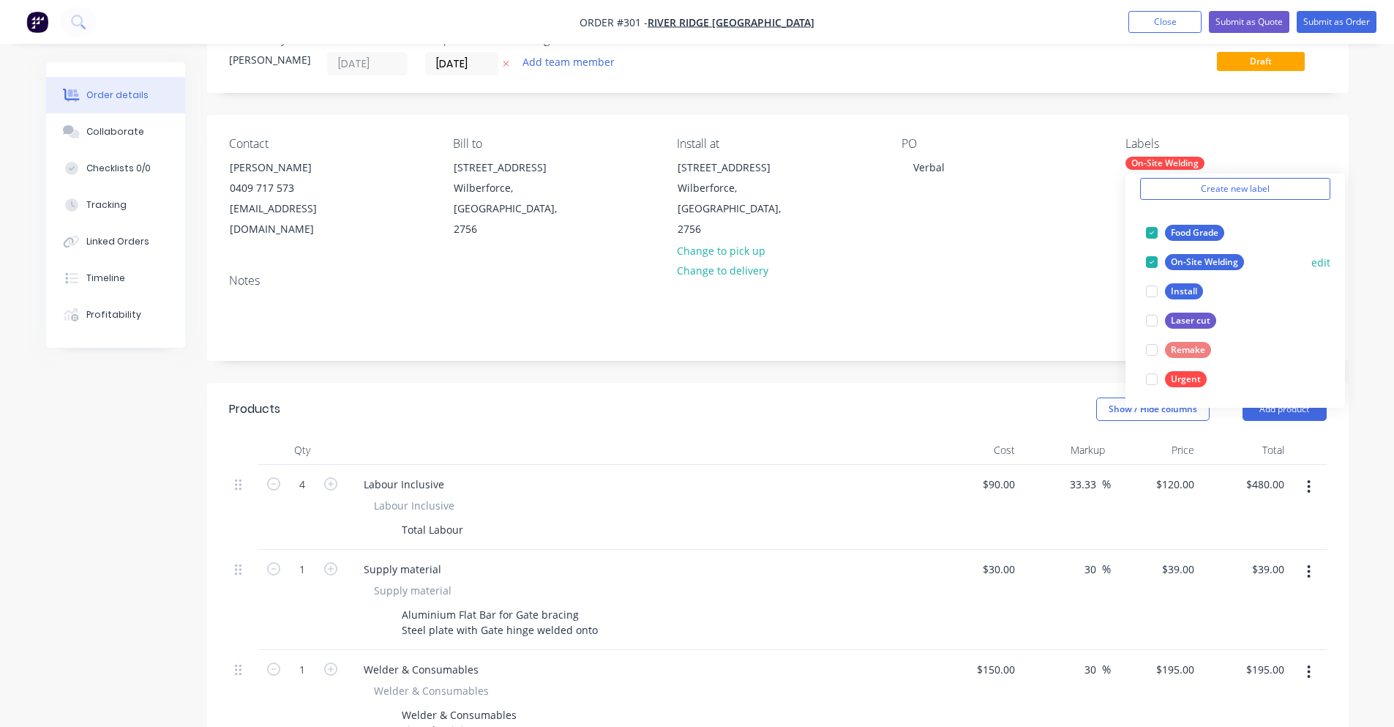
scroll to position [59, 0]
click at [1177, 234] on div "Food Grade" at bounding box center [1194, 232] width 59 height 16
click at [1232, 189] on button "Create new label" at bounding box center [1235, 188] width 190 height 22
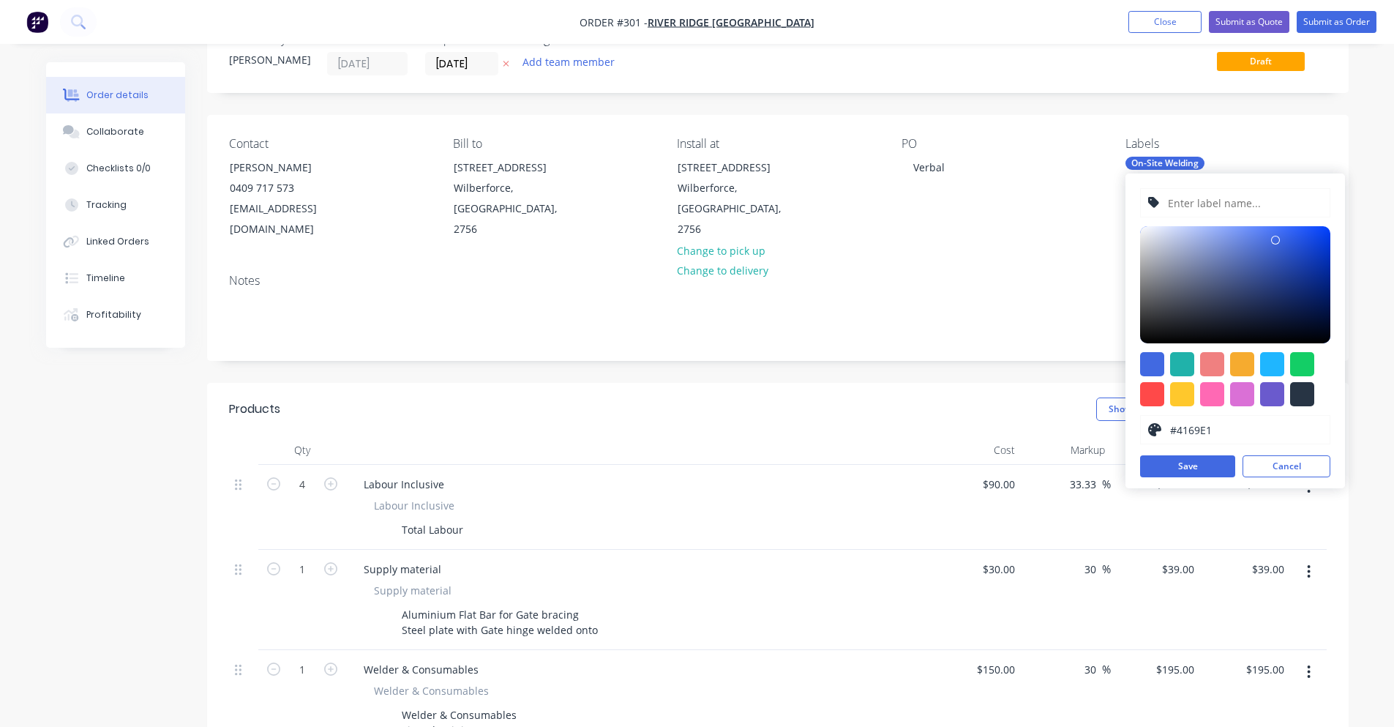
click at [1230, 206] on input "text" at bounding box center [1244, 203] width 156 height 28
type input "SYD WTR Standard"
click at [1199, 398] on div at bounding box center [1235, 379] width 190 height 54
click at [1207, 394] on div at bounding box center [1212, 394] width 24 height 24
type input "#FF69B4"
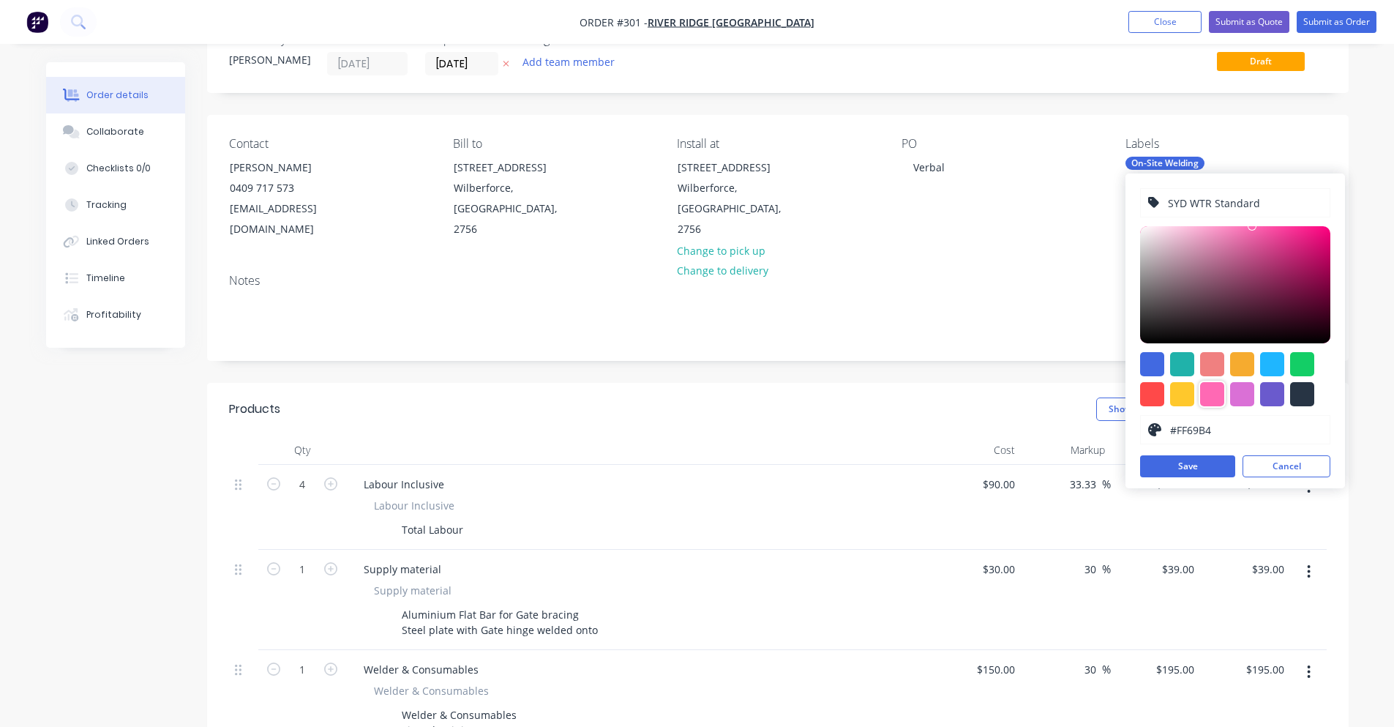
click at [1213, 454] on div "SYD WTR Standard #FF69B4 hex #FF69B4 Save Cancel" at bounding box center [1235, 330] width 220 height 315
click at [1213, 459] on button "Save" at bounding box center [1187, 466] width 95 height 22
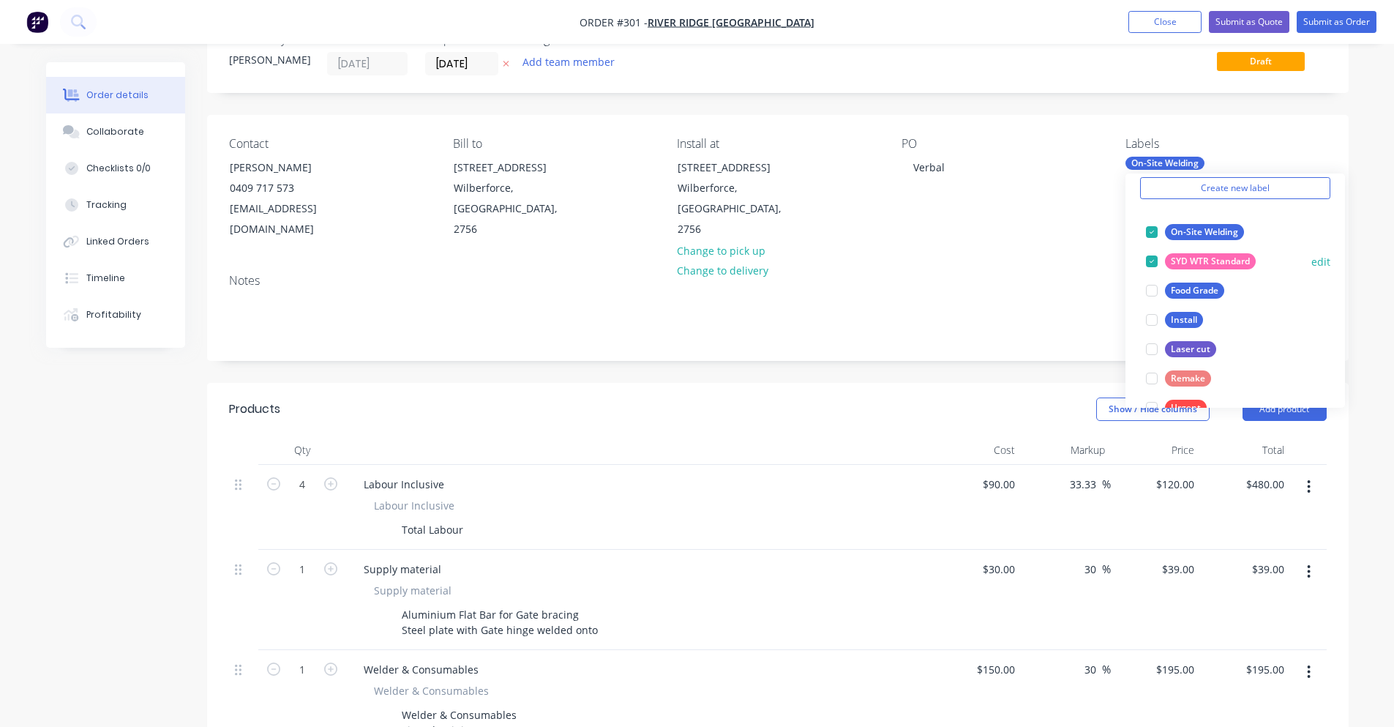
click at [1212, 269] on div "SYD WTR Standard" at bounding box center [1210, 261] width 91 height 16
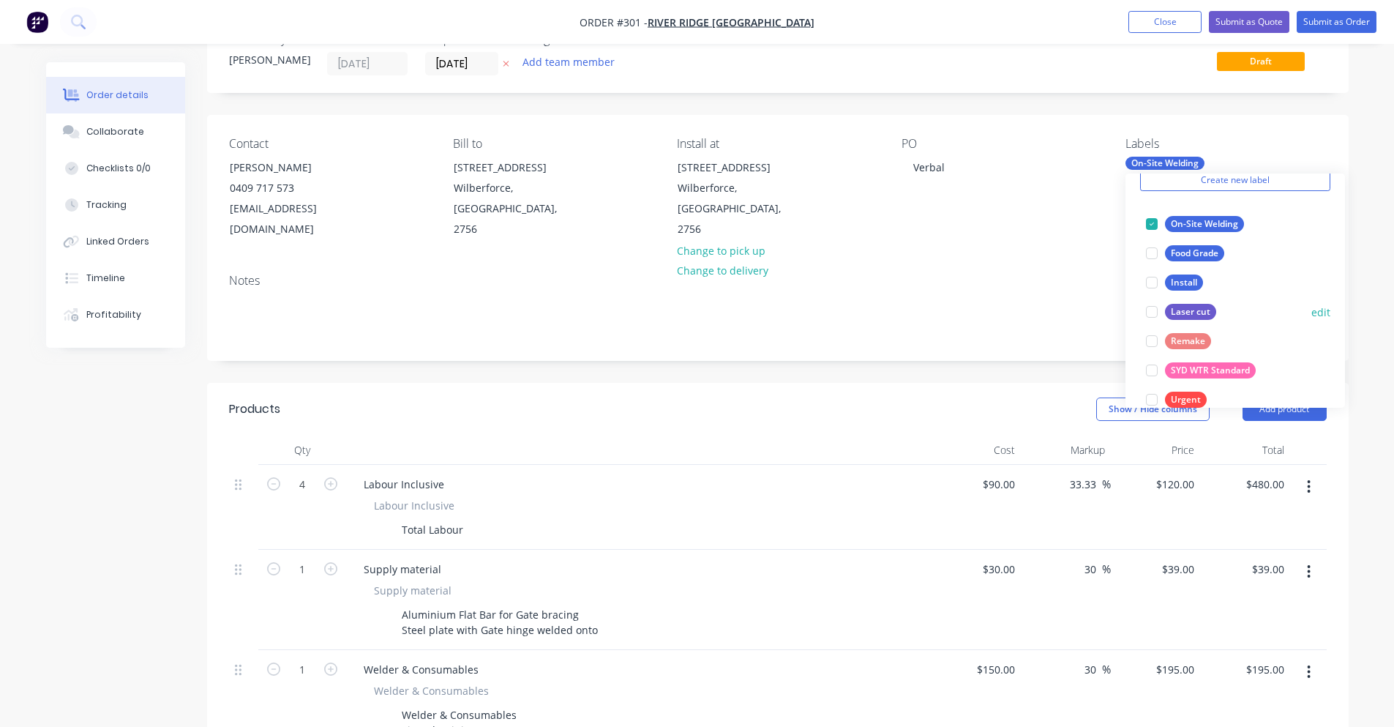
scroll to position [88, 0]
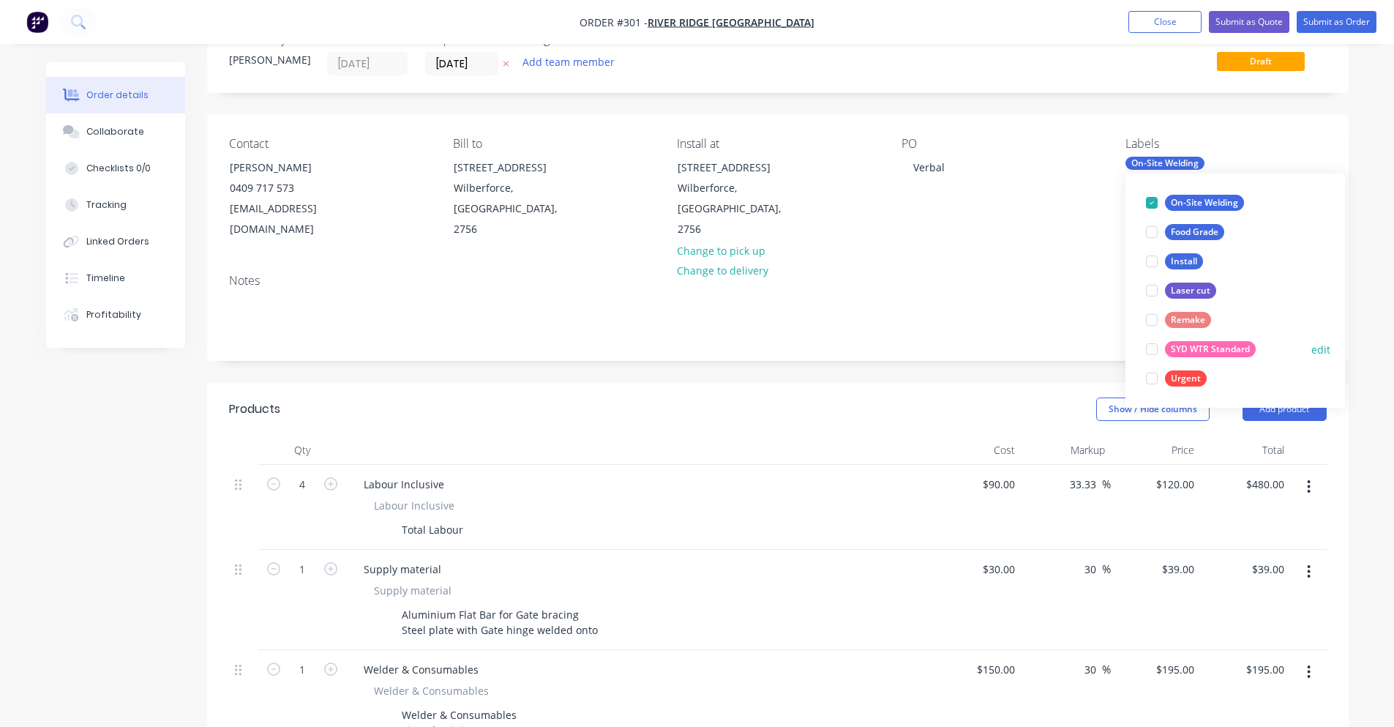
click at [1300, 347] on div "SYD WTR Standard edit" at bounding box center [1235, 348] width 190 height 29
click at [1313, 347] on button "edit" at bounding box center [1320, 349] width 19 height 15
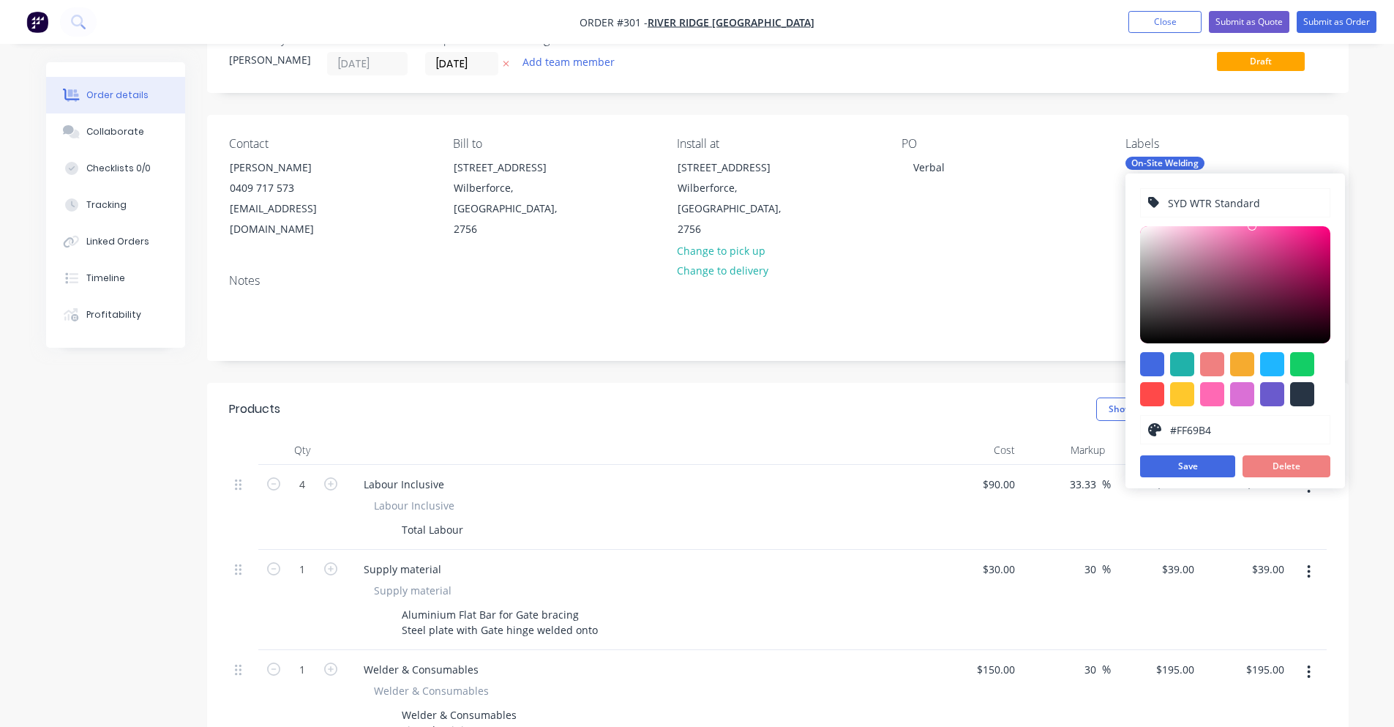
drag, startPoint x: 1264, startPoint y: 203, endPoint x: 1214, endPoint y: 208, distance: 50.7
click at [1214, 208] on input "SYD WTR Standard" at bounding box center [1244, 203] width 156 height 28
type input "[PERSON_NAME]"
click at [1209, 471] on button "Save" at bounding box center [1187, 466] width 95 height 22
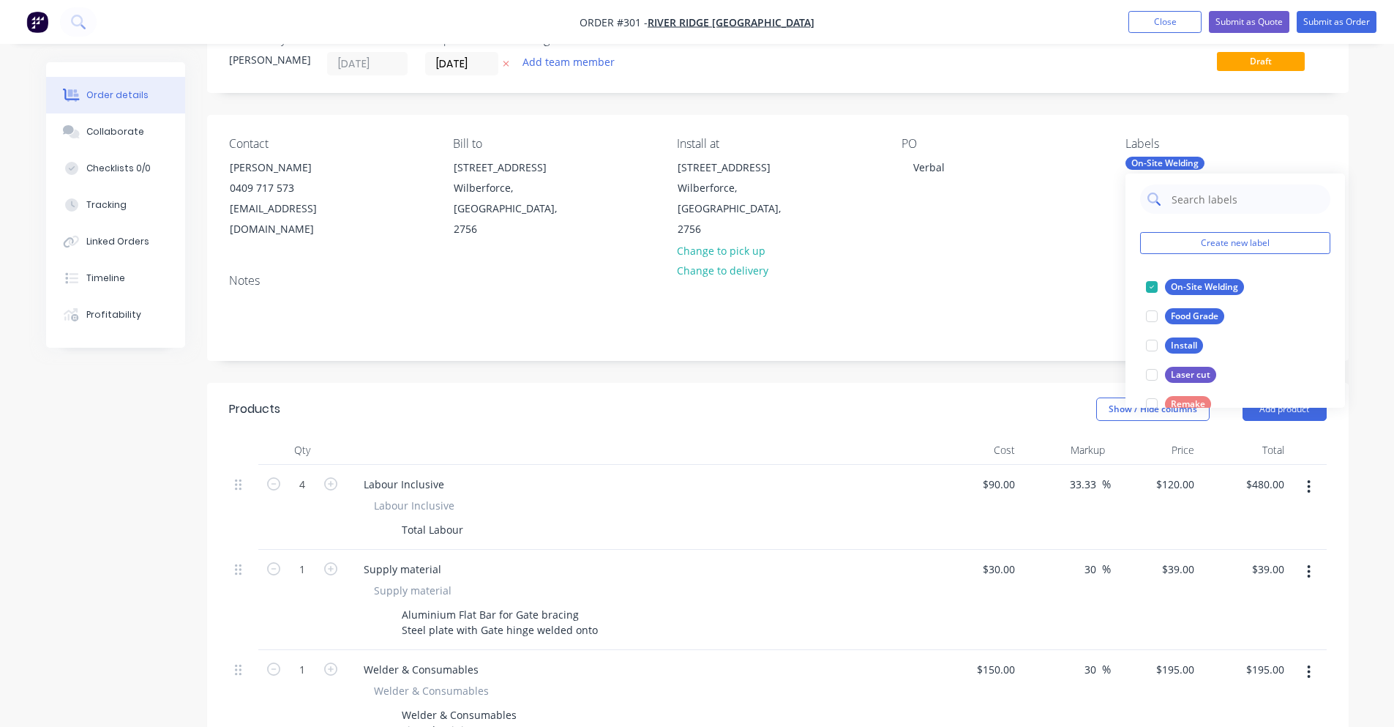
scroll to position [0, 0]
click at [1224, 211] on input "text" at bounding box center [1246, 202] width 153 height 29
click at [1225, 241] on button "Create new label" at bounding box center [1235, 247] width 190 height 22
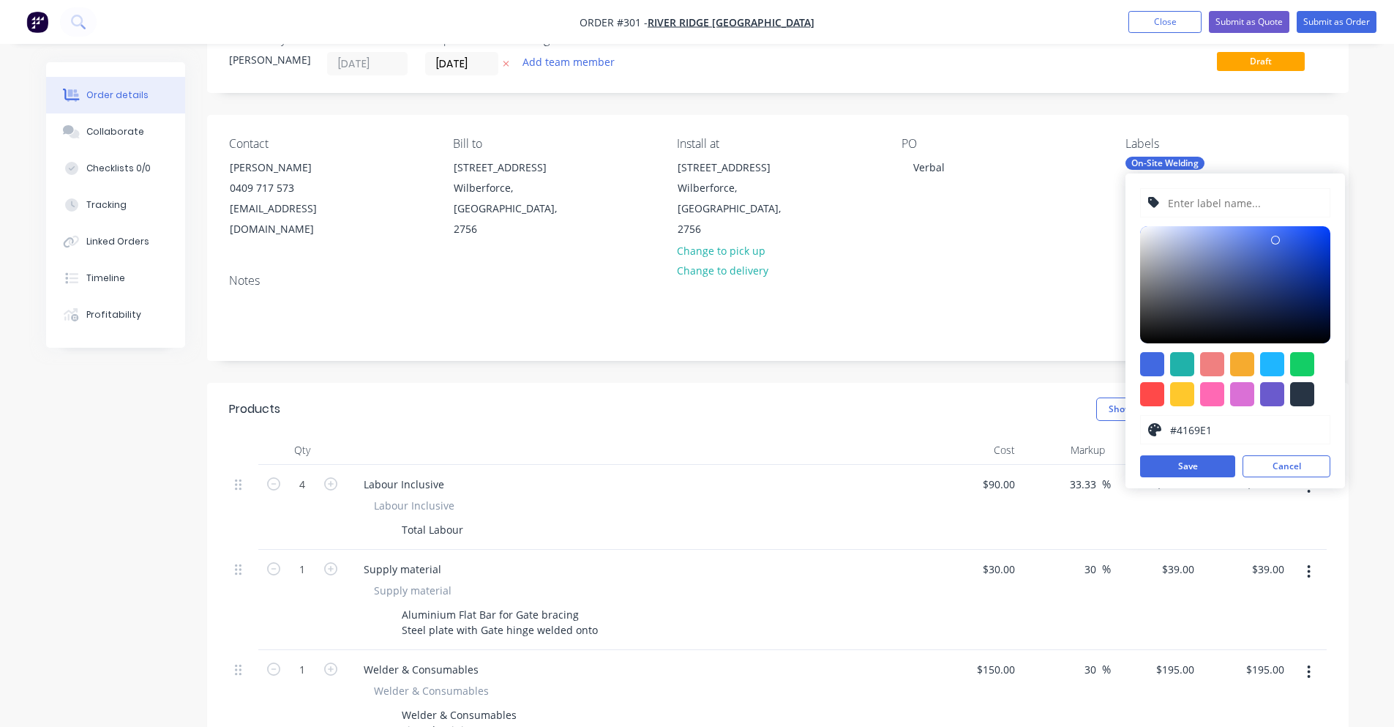
drag, startPoint x: 1225, startPoint y: 241, endPoint x: 1202, endPoint y: 195, distance: 51.7
click at [1202, 195] on input "text" at bounding box center [1244, 203] width 156 height 28
type input "Welding"
click at [1240, 316] on div at bounding box center [1235, 284] width 190 height 117
drag, startPoint x: 1232, startPoint y: 346, endPoint x: 1233, endPoint y: 359, distance: 13.2
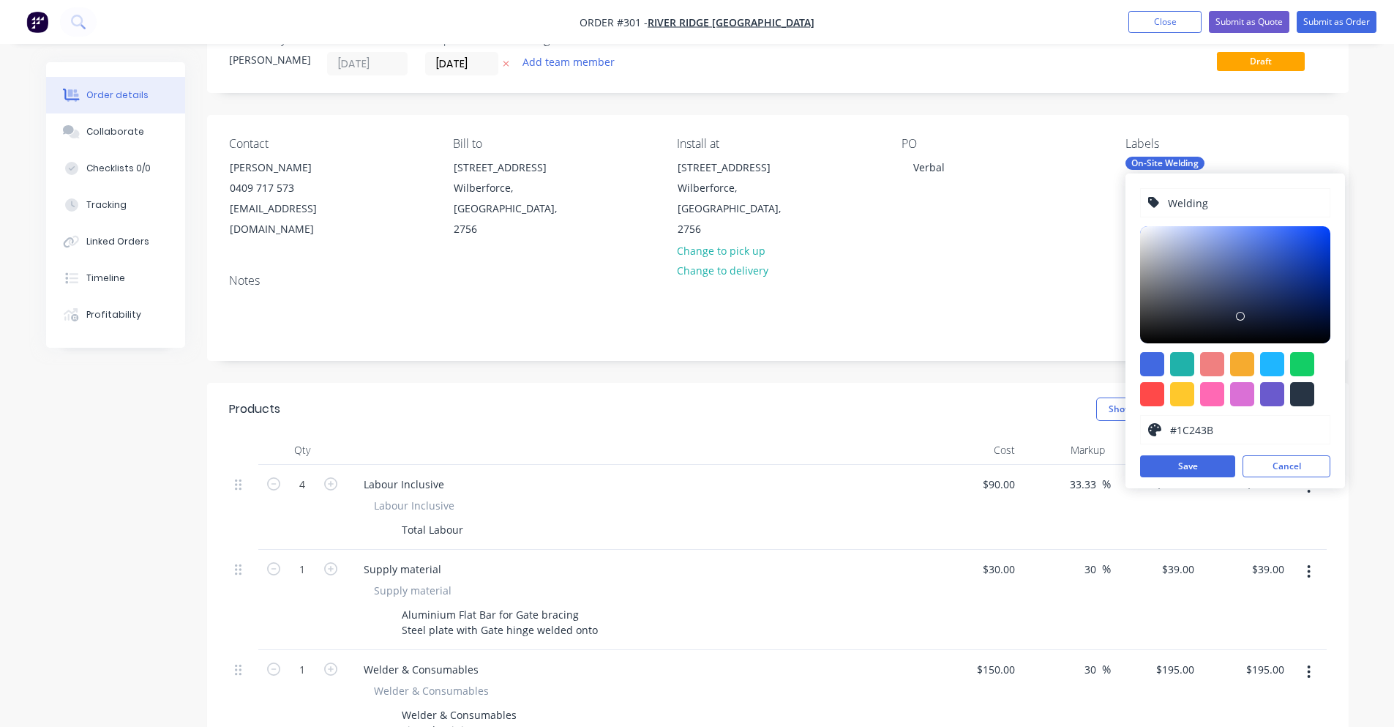
click at [1232, 353] on div "Welding #1C243B hex #1C243B Save Cancel" at bounding box center [1235, 330] width 220 height 315
click at [1233, 359] on div at bounding box center [1242, 364] width 24 height 24
type input "#F6AB2F"
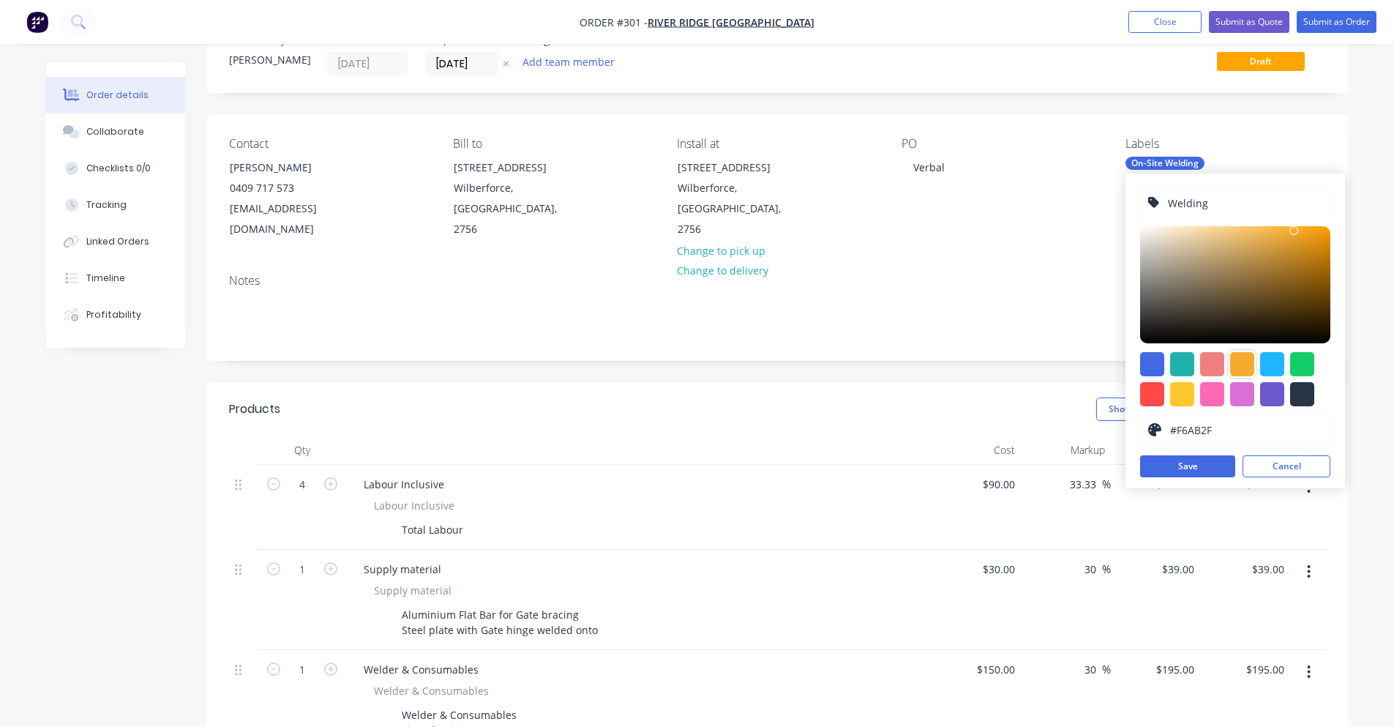
click at [1218, 453] on div "Welding #F6AB2F hex #F6AB2F Save Cancel" at bounding box center [1235, 330] width 220 height 315
click at [1216, 459] on button "Save" at bounding box center [1187, 466] width 95 height 22
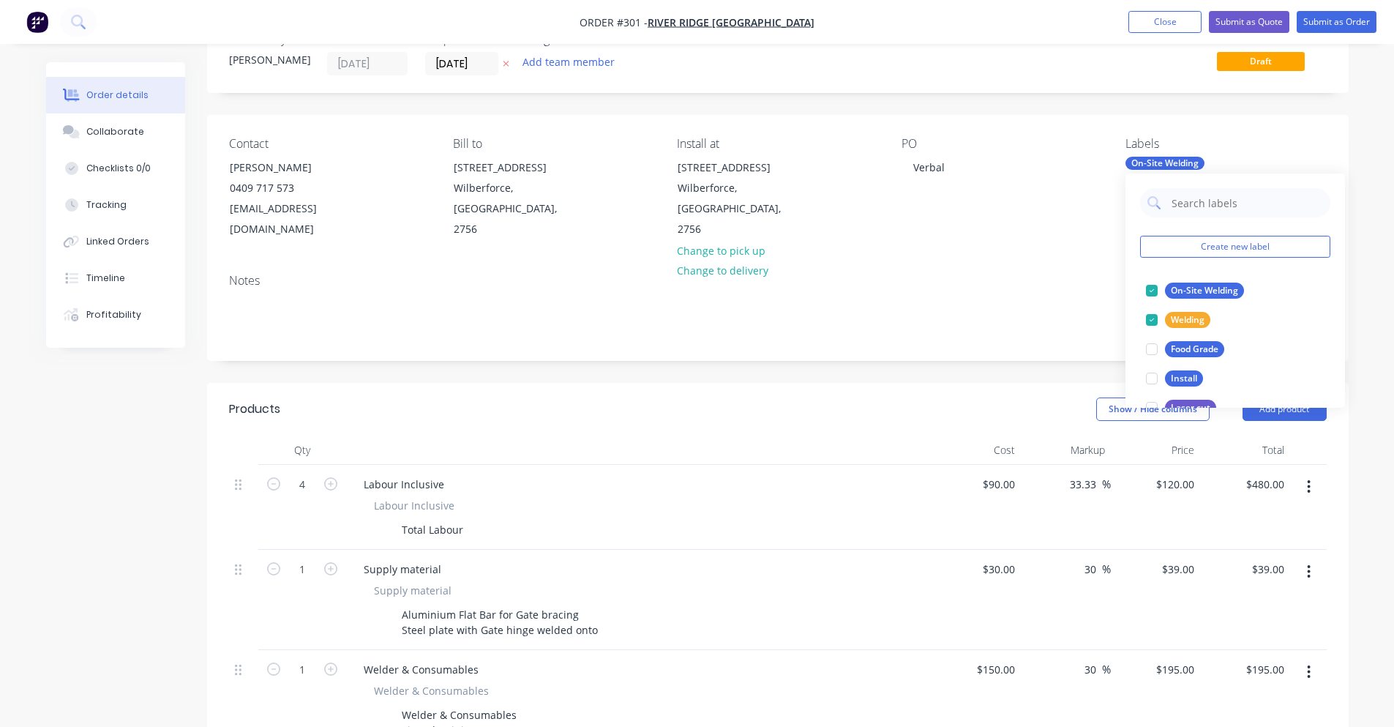
click at [1232, 157] on div "On-Site Welding" at bounding box center [1225, 163] width 200 height 13
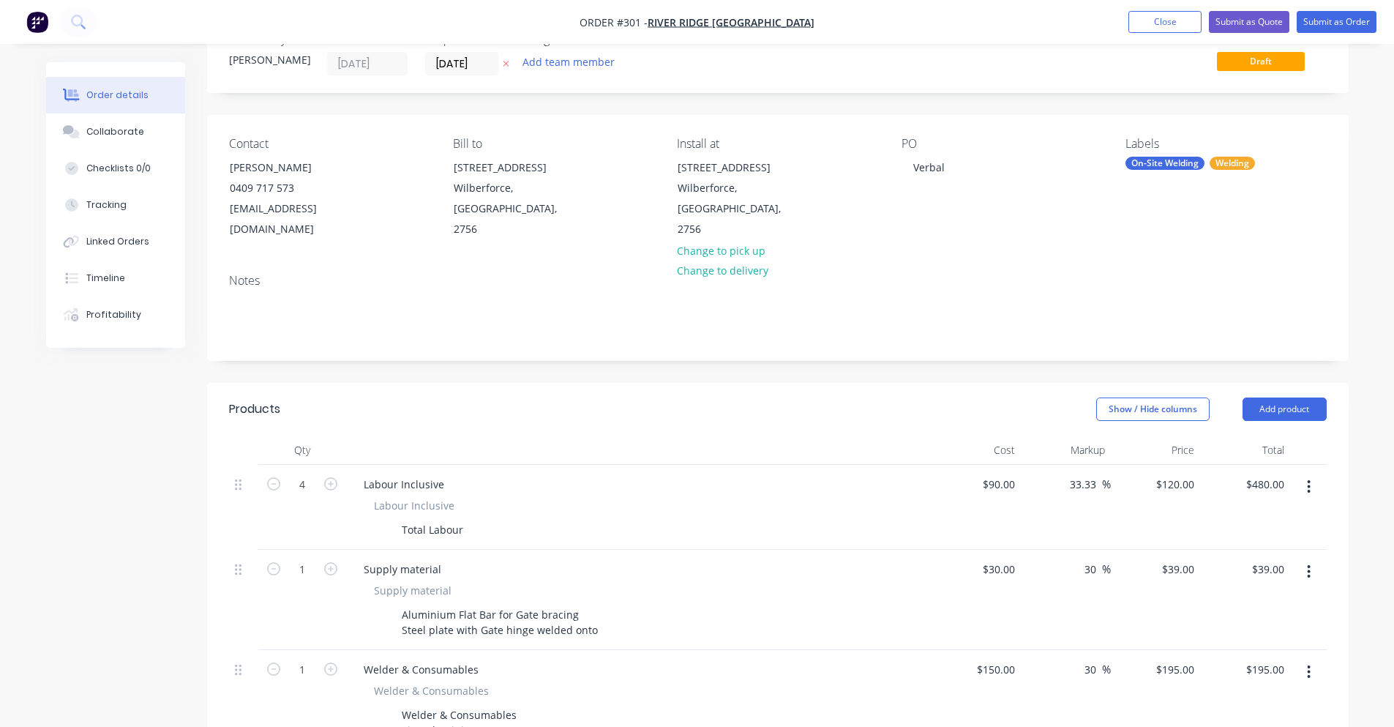
click at [1243, 173] on div "Labels On-Site Welding Welding" at bounding box center [1225, 188] width 200 height 103
click at [1243, 168] on div "Welding" at bounding box center [1232, 163] width 45 height 13
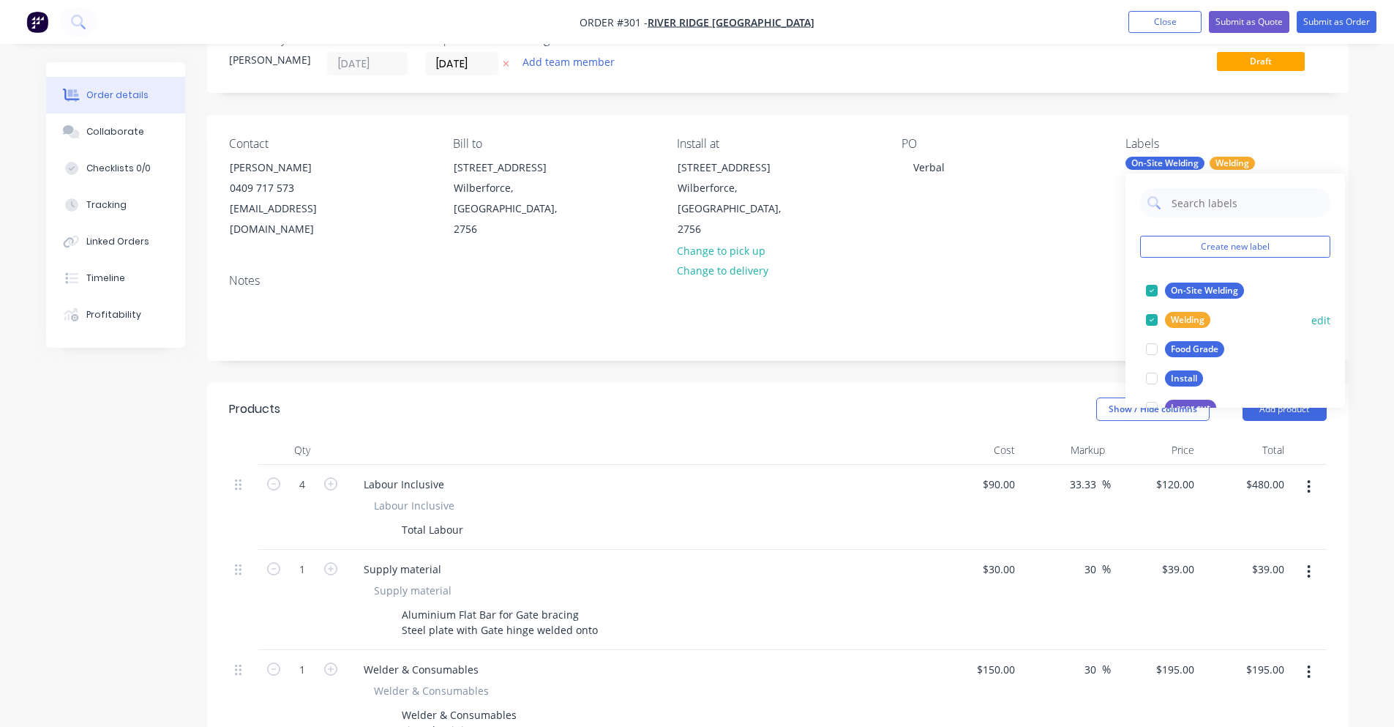
click at [1185, 314] on div "Welding" at bounding box center [1187, 320] width 45 height 16
click at [1182, 296] on div "On-Site Welding" at bounding box center [1204, 290] width 79 height 16
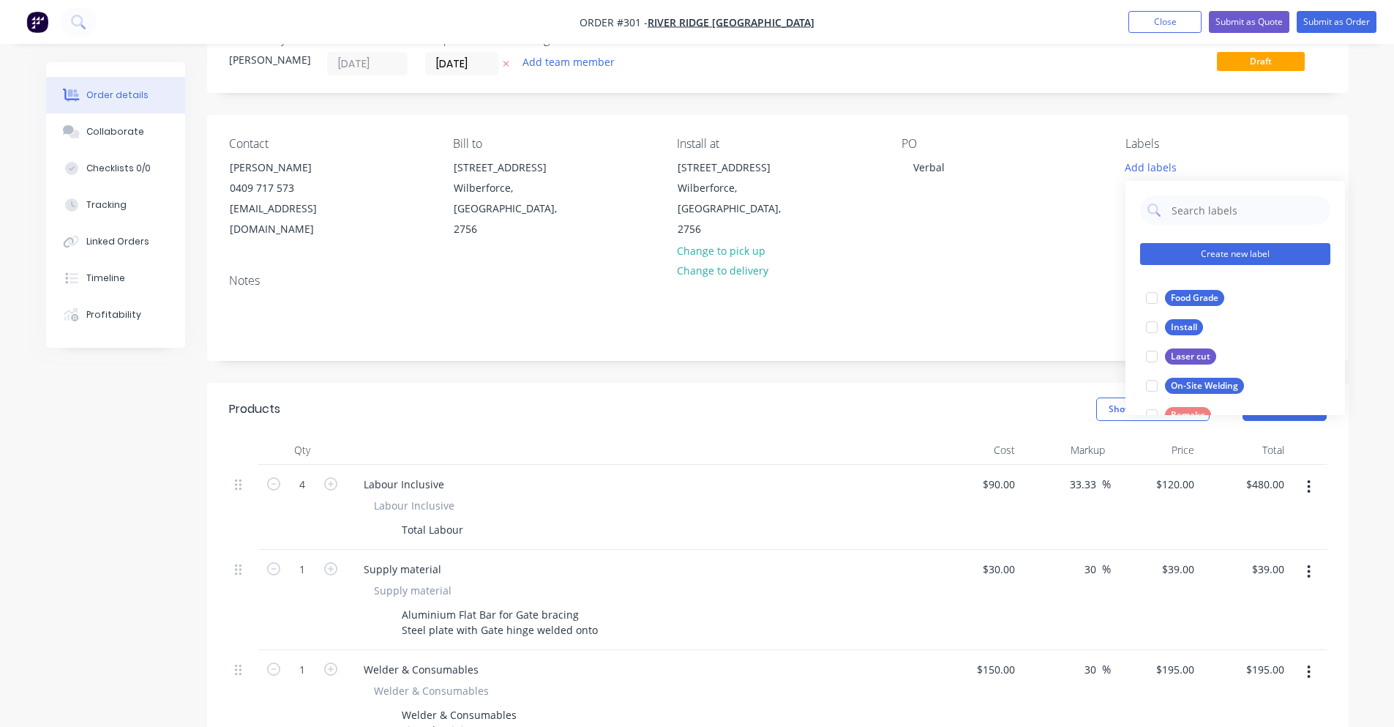
click at [1196, 257] on button "Create new label" at bounding box center [1235, 254] width 190 height 22
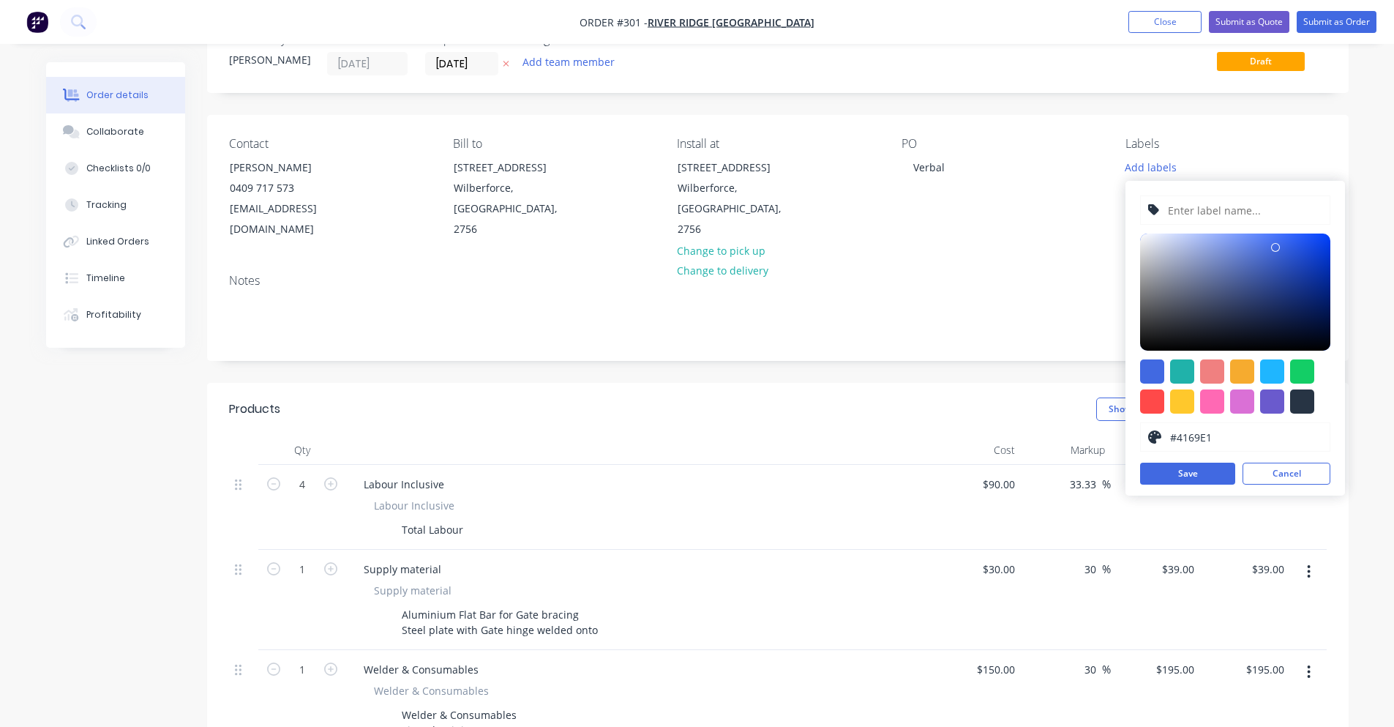
click at [1193, 214] on input "text" at bounding box center [1244, 210] width 156 height 28
type input "L"
type input "<"
type input "Machining"
click at [1155, 404] on div at bounding box center [1152, 401] width 24 height 24
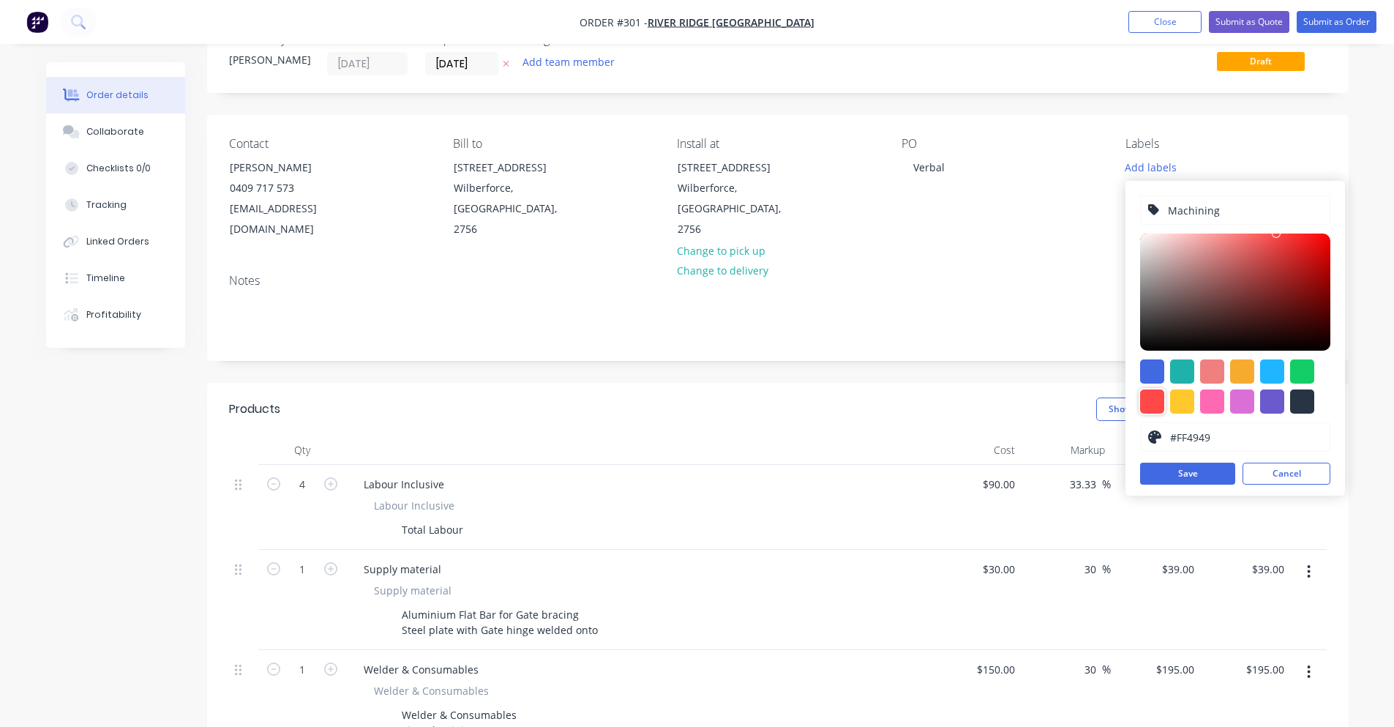
click at [1166, 398] on div at bounding box center [1235, 386] width 190 height 54
click at [1175, 398] on div at bounding box center [1182, 401] width 24 height 24
type input "#FFC82C"
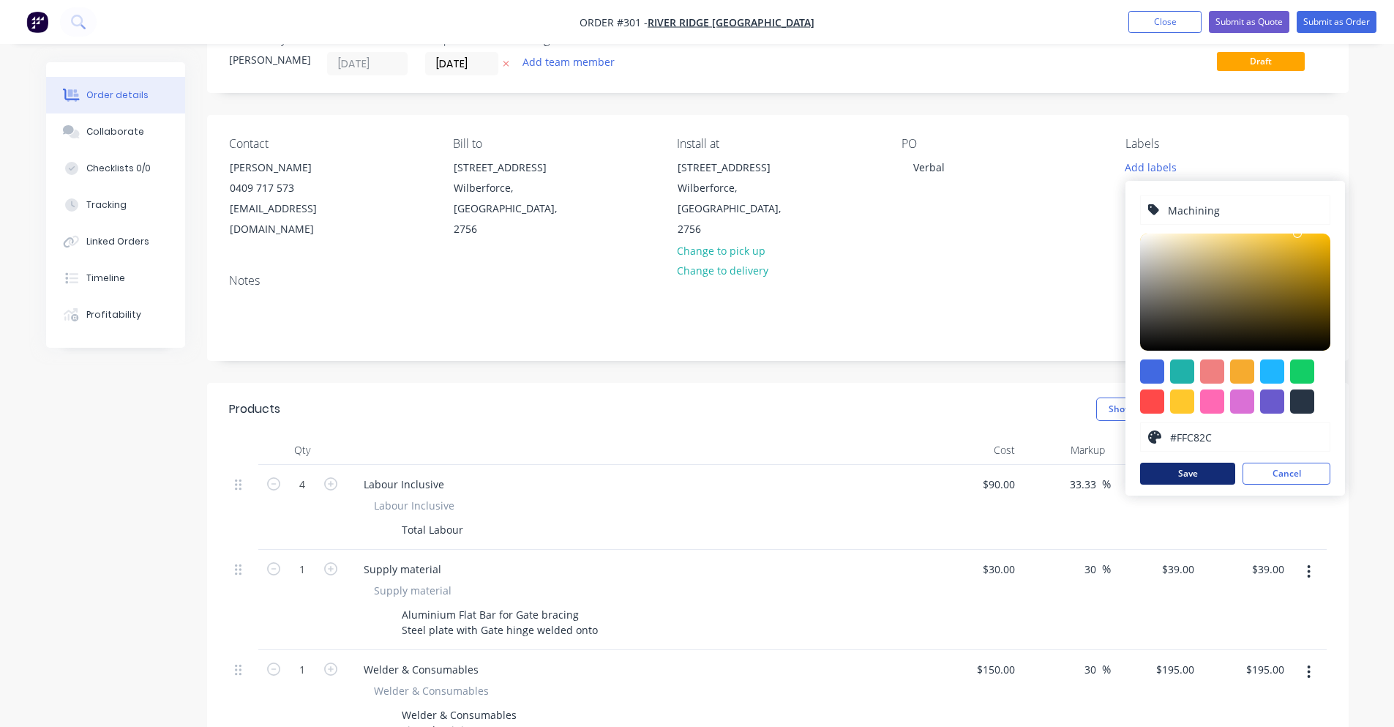
click at [1210, 469] on button "Save" at bounding box center [1187, 473] width 95 height 22
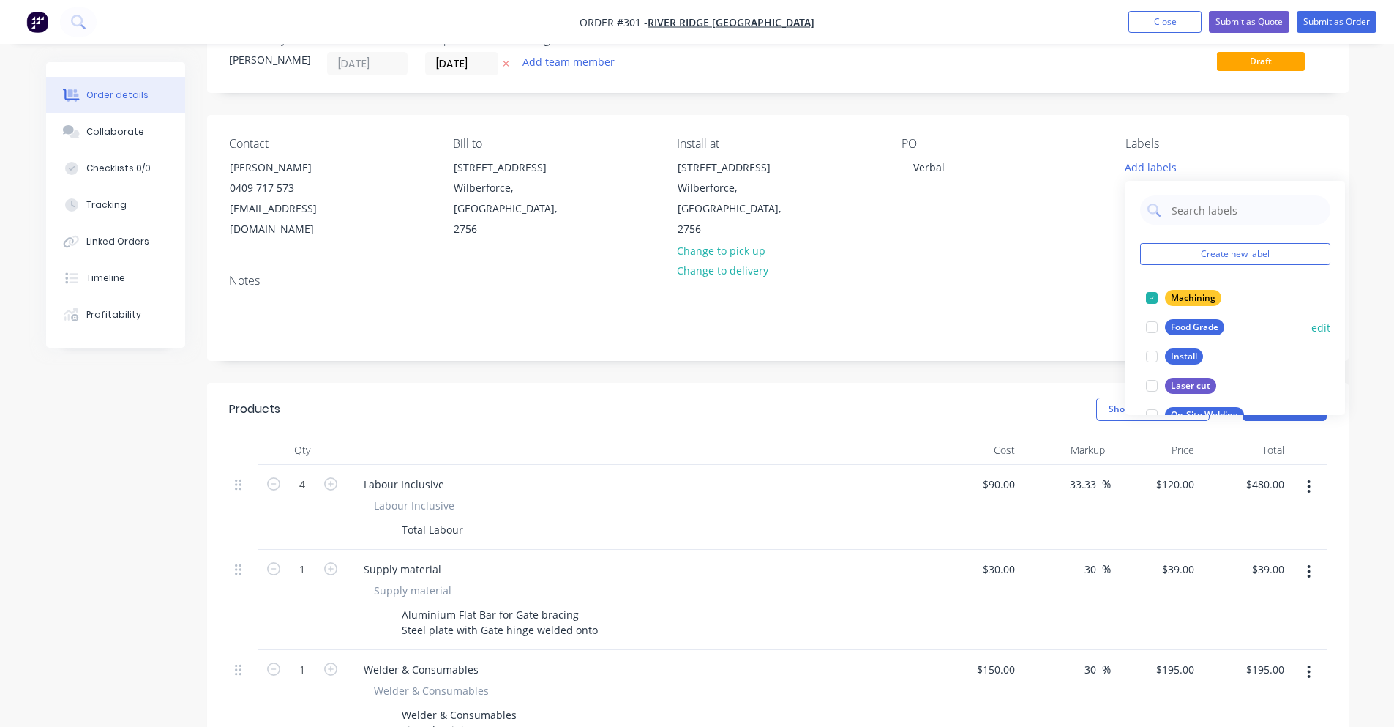
scroll to position [73, 0]
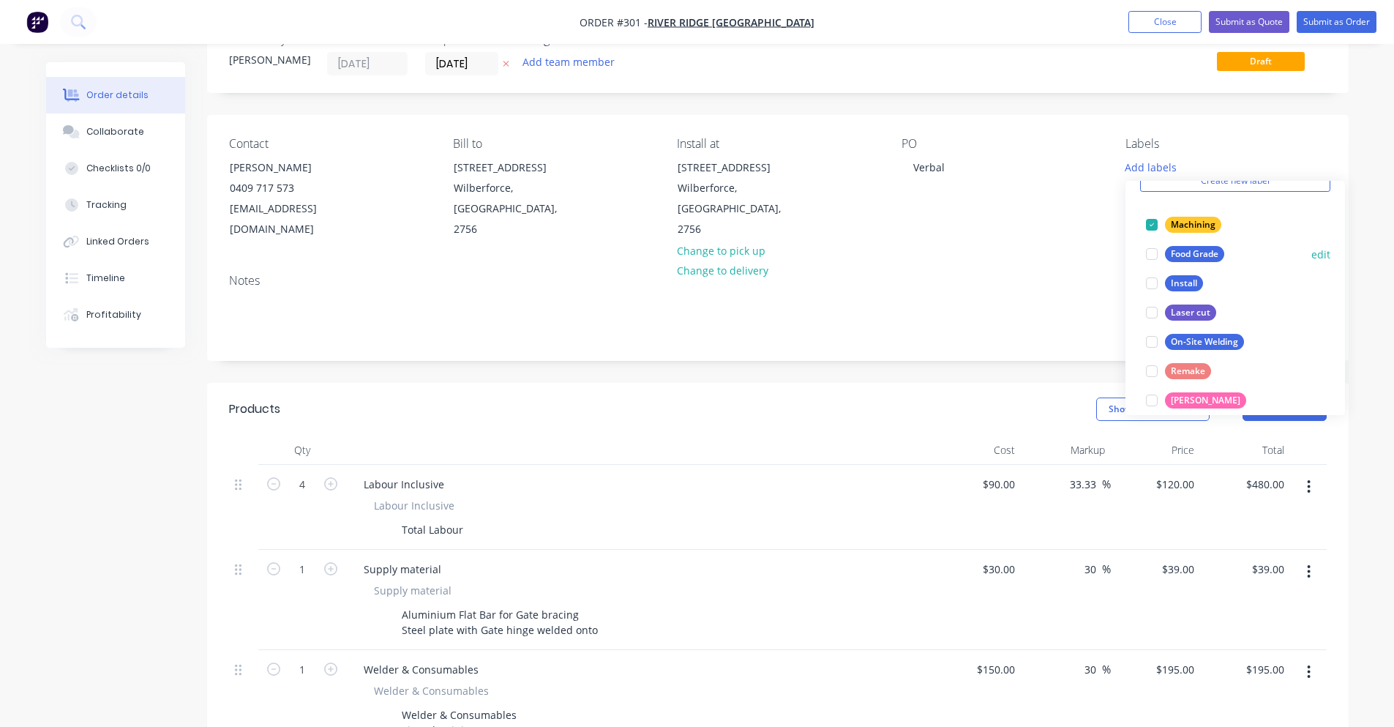
click at [1165, 225] on button "Machining" at bounding box center [1183, 224] width 87 height 20
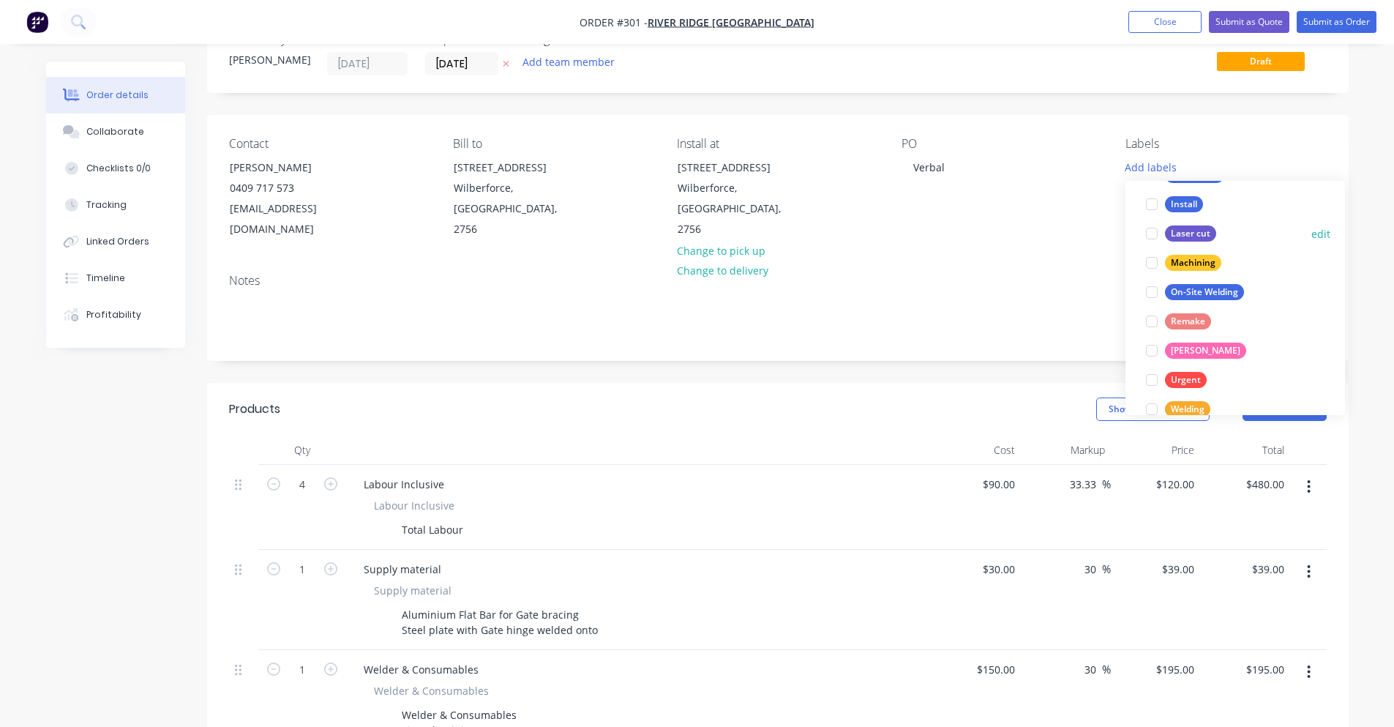
scroll to position [146, 0]
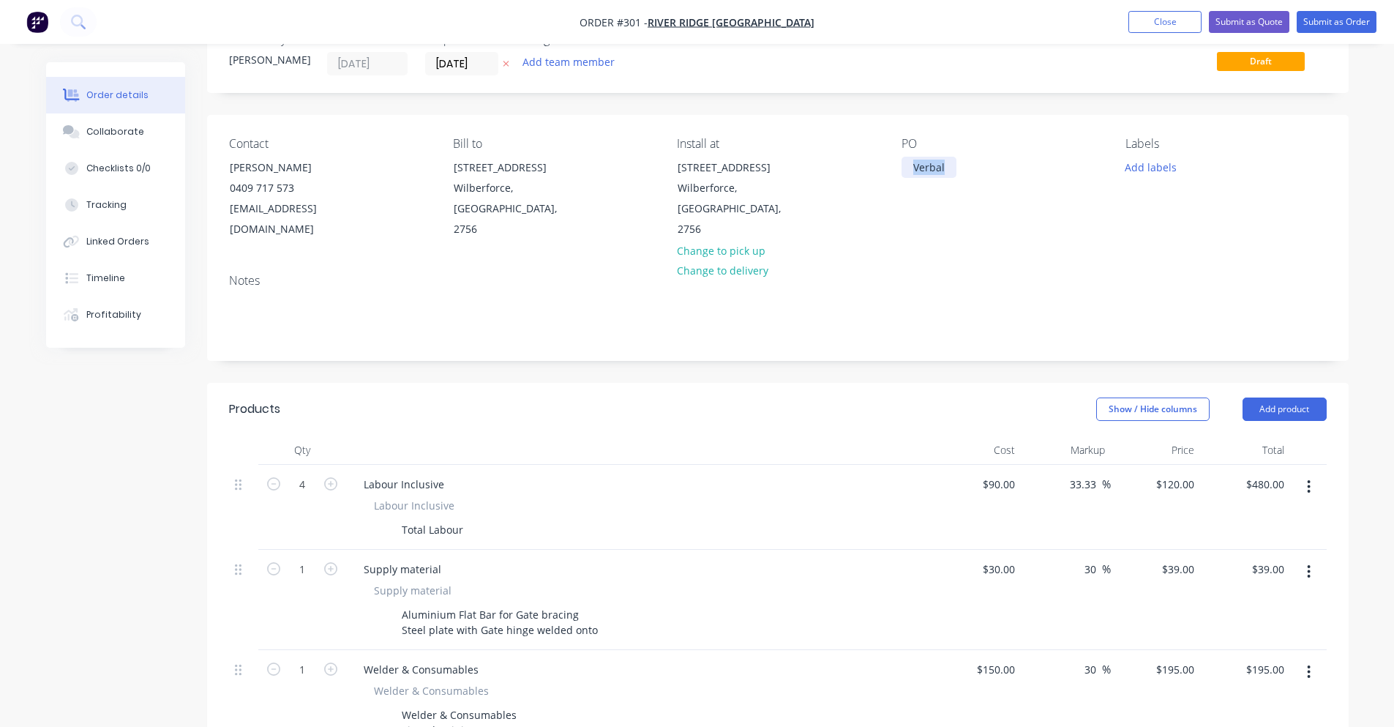
drag, startPoint x: 950, startPoint y: 176, endPoint x: 877, endPoint y: 180, distance: 72.6
click at [877, 180] on div "Contact Bonnie 0409 717 573 Bonnie_A_M@hotmail.com Bill to 241 Grono Farm Road …" at bounding box center [777, 188] width 1141 height 147
click at [969, 231] on div "Contact Bonnie 0409 717 573 Bonnie_A_M@hotmail.com Bill to 241 Grono Farm Road …" at bounding box center [777, 188] width 1141 height 147
drag, startPoint x: 953, startPoint y: 173, endPoint x: 907, endPoint y: 174, distance: 46.1
click at [907, 174] on div "Verbal" at bounding box center [928, 167] width 55 height 21
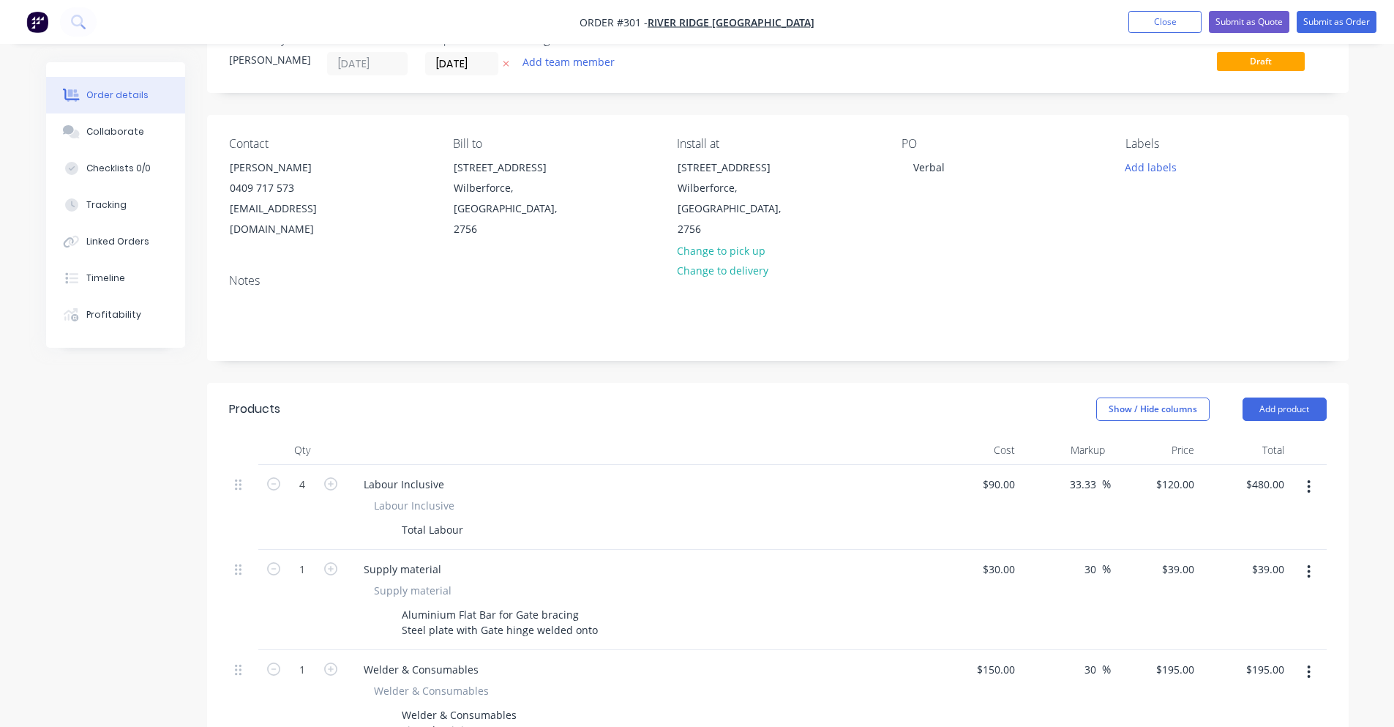
click at [958, 228] on div "Contact Bonnie 0409 717 573 Bonnie_A_M@hotmail.com Bill to 241 Grono Farm Road …" at bounding box center [777, 188] width 1141 height 147
click at [1157, 168] on button "Add labels" at bounding box center [1150, 167] width 67 height 20
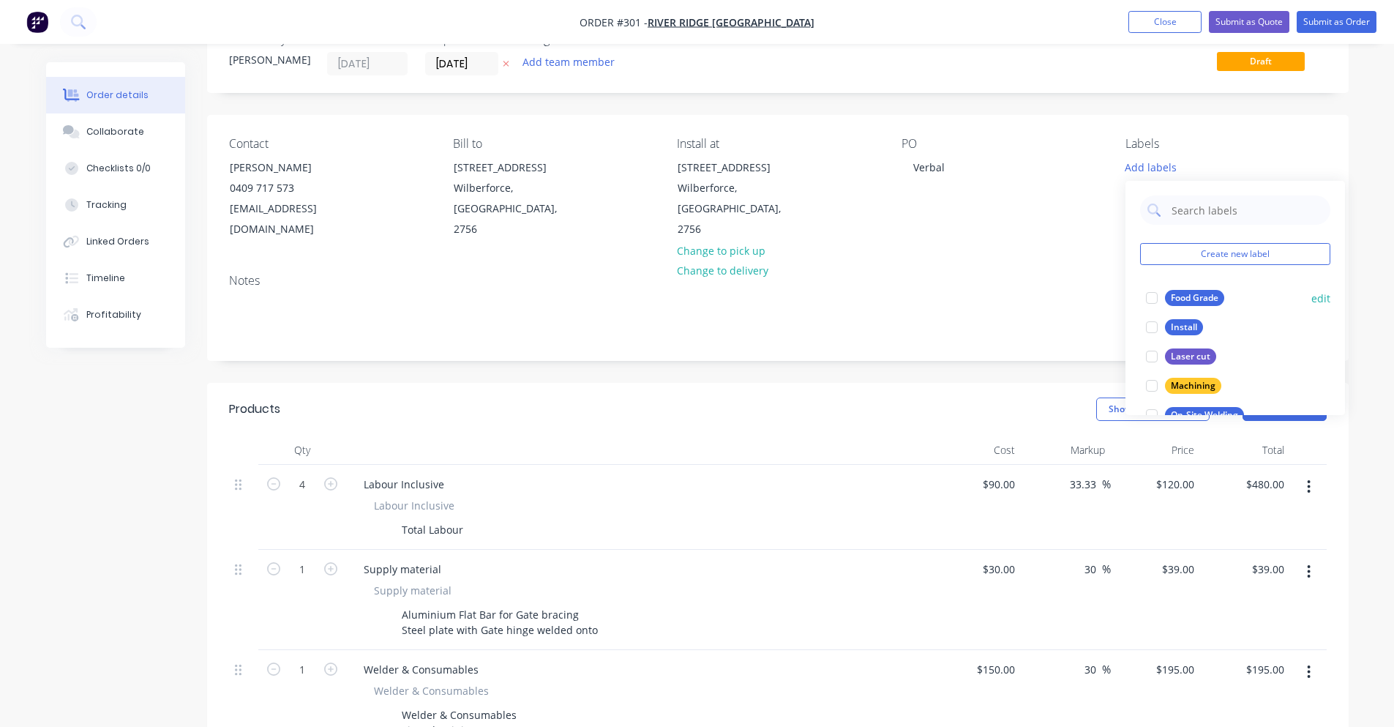
scroll to position [73, 0]
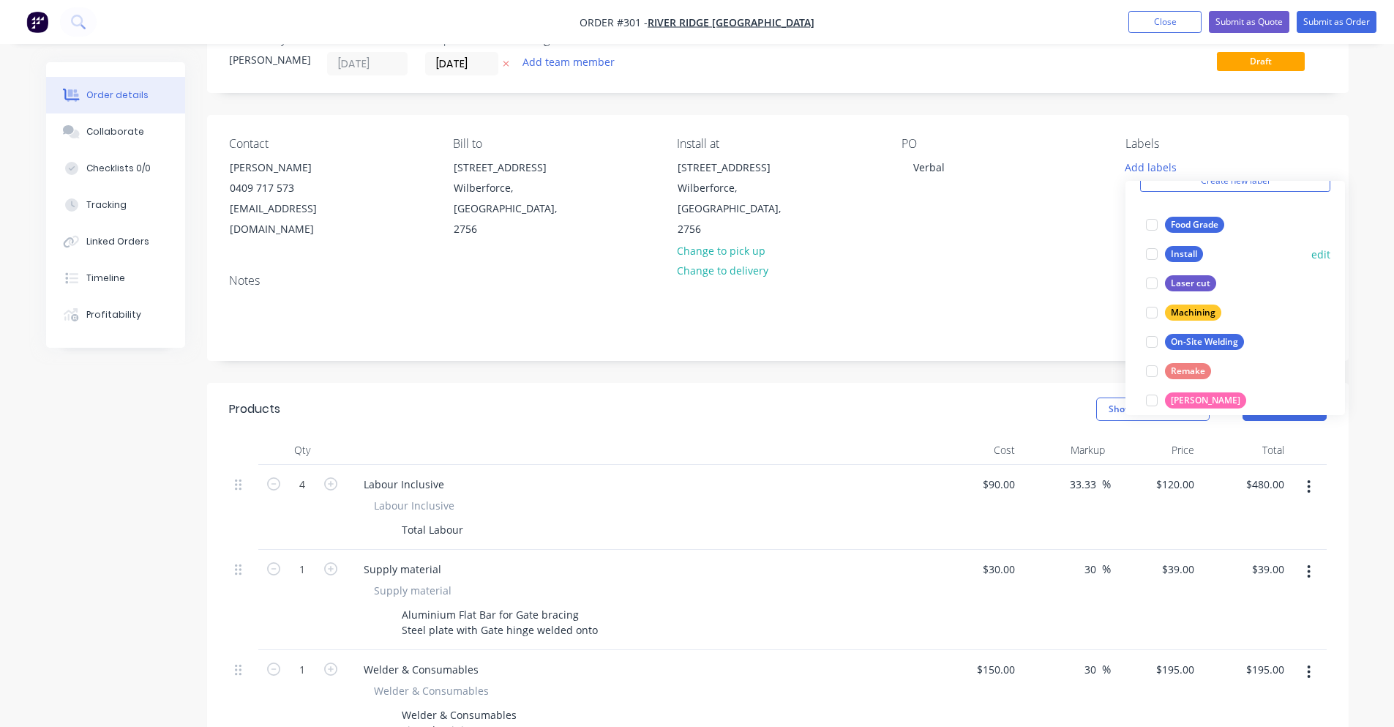
click at [1156, 255] on div at bounding box center [1151, 253] width 29 height 29
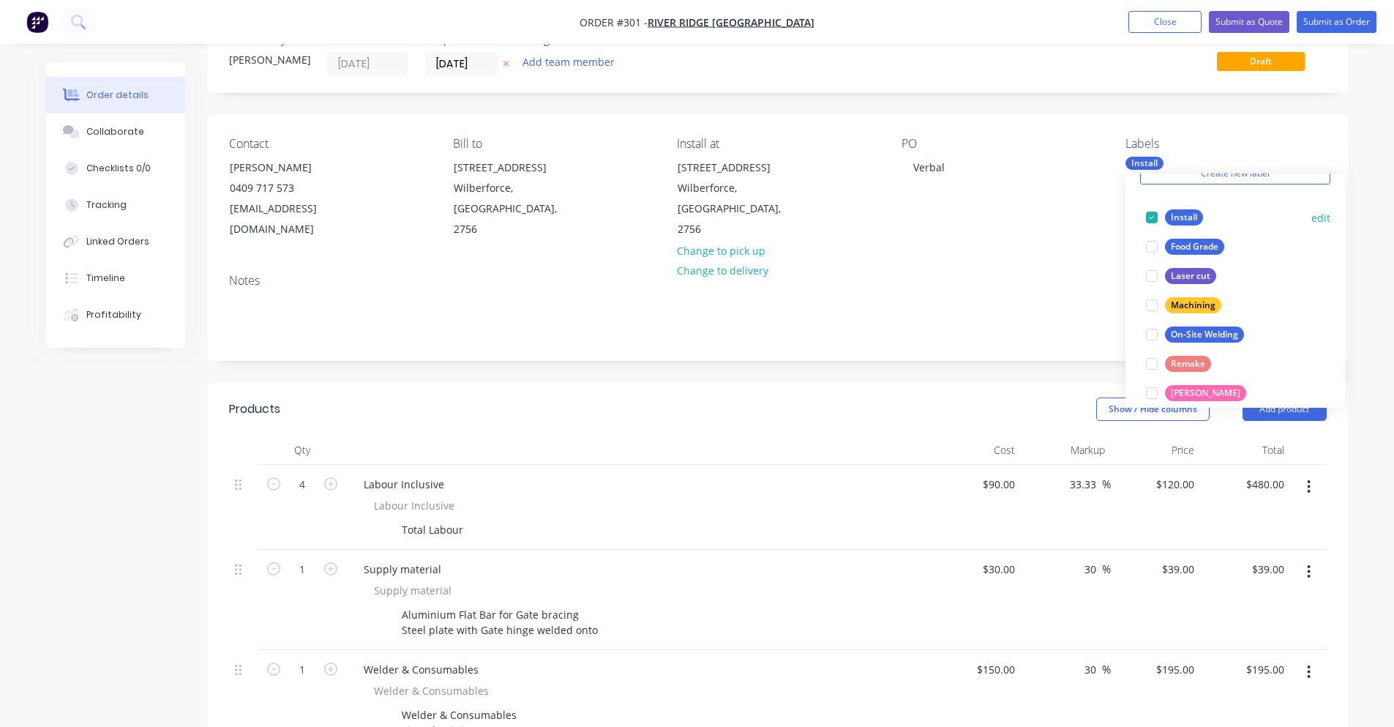
click at [1152, 222] on div at bounding box center [1151, 217] width 29 height 29
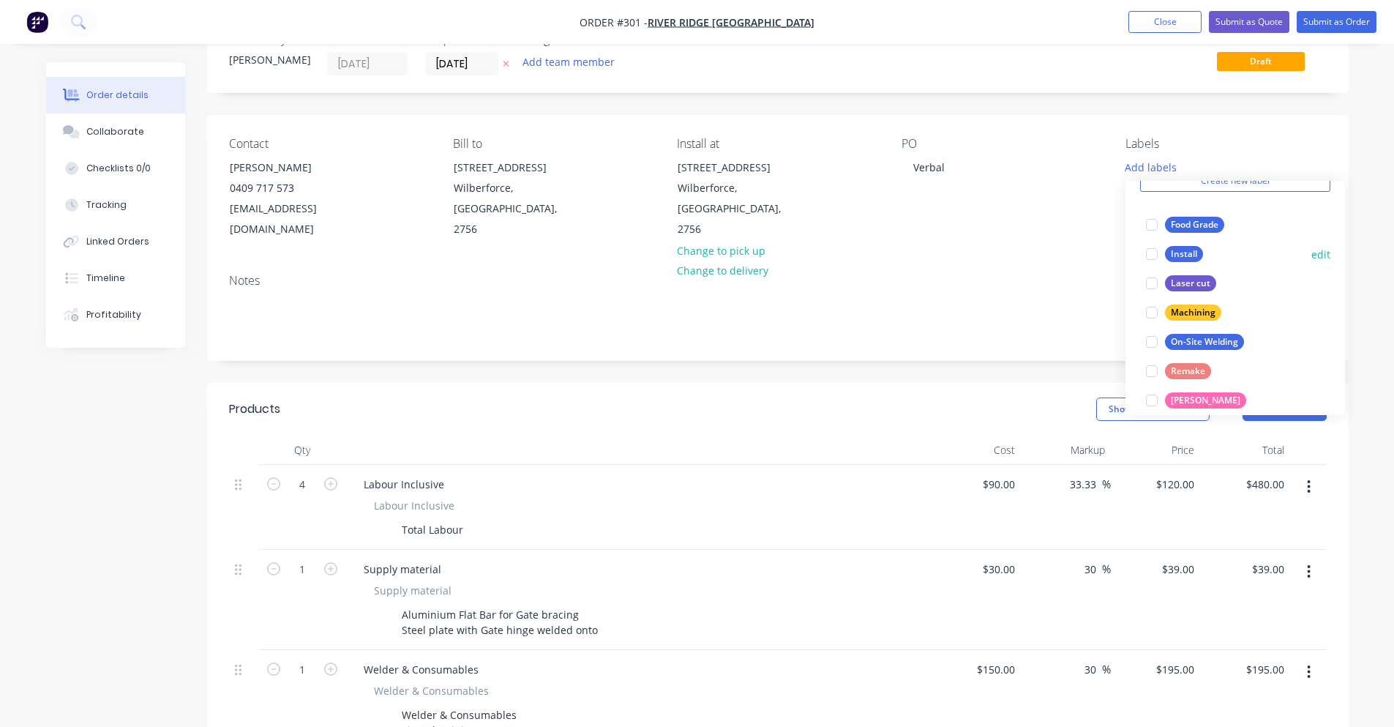
click at [1319, 252] on button "edit" at bounding box center [1320, 254] width 19 height 15
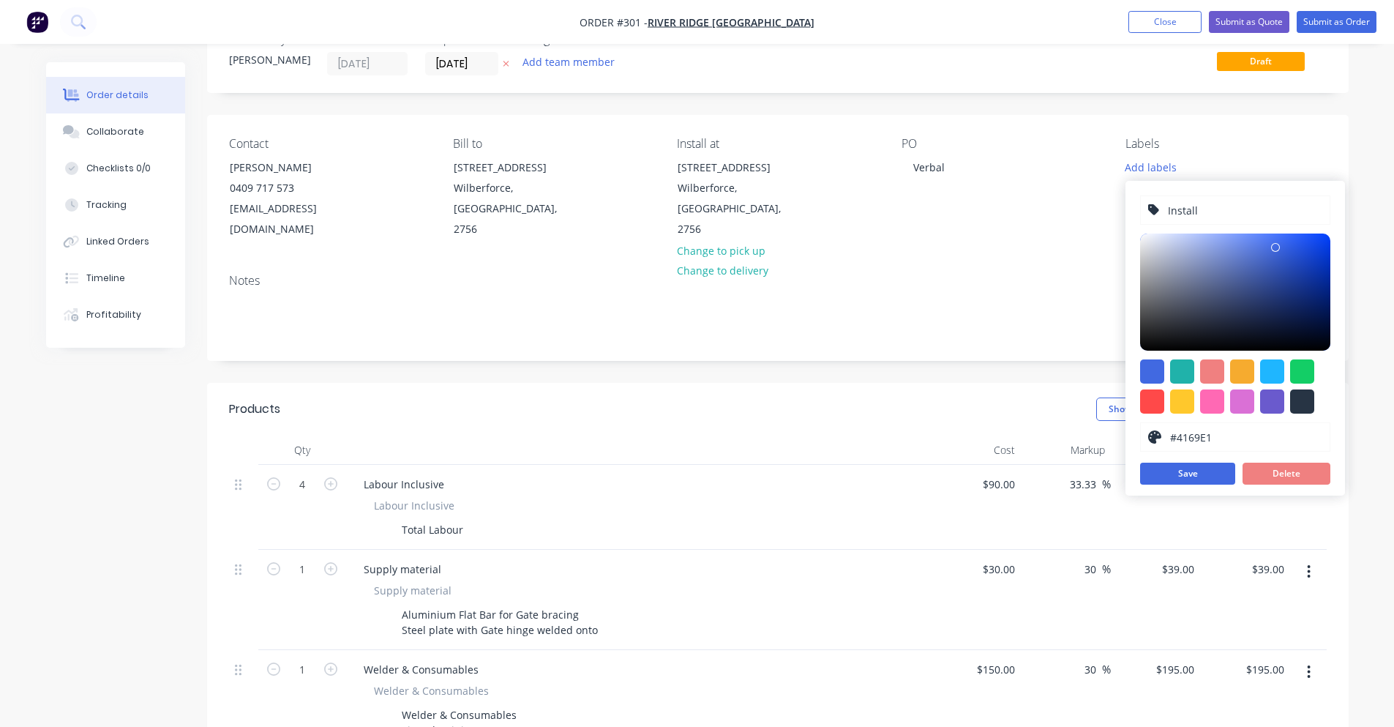
click at [1221, 215] on input "Install" at bounding box center [1244, 210] width 156 height 28
click at [1168, 216] on input "Install" at bounding box center [1244, 210] width 156 height 28
click at [1174, 207] on input "site Install" at bounding box center [1244, 210] width 156 height 28
type input "Site Install"
click at [1258, 398] on div at bounding box center [1235, 386] width 190 height 54
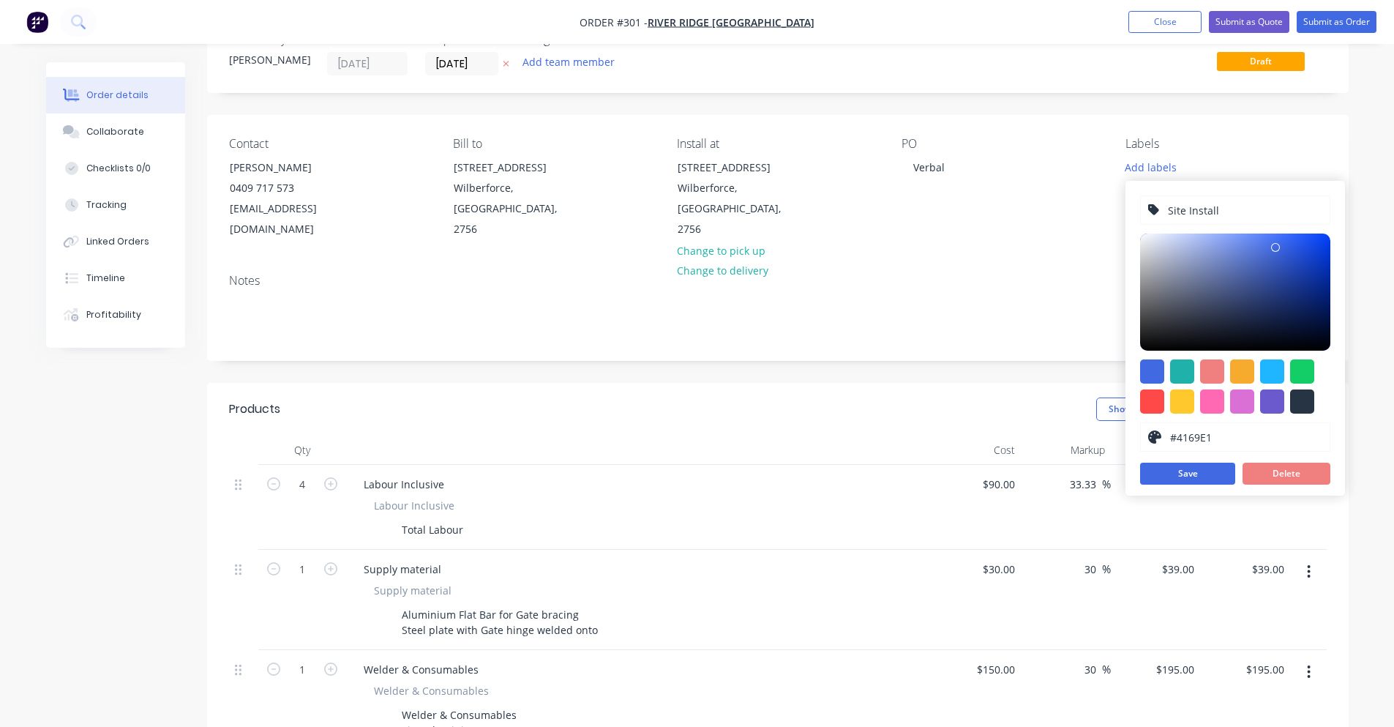
click at [1257, 399] on div at bounding box center [1235, 386] width 190 height 54
click at [1250, 401] on div at bounding box center [1242, 401] width 24 height 24
type input "#DA70D6"
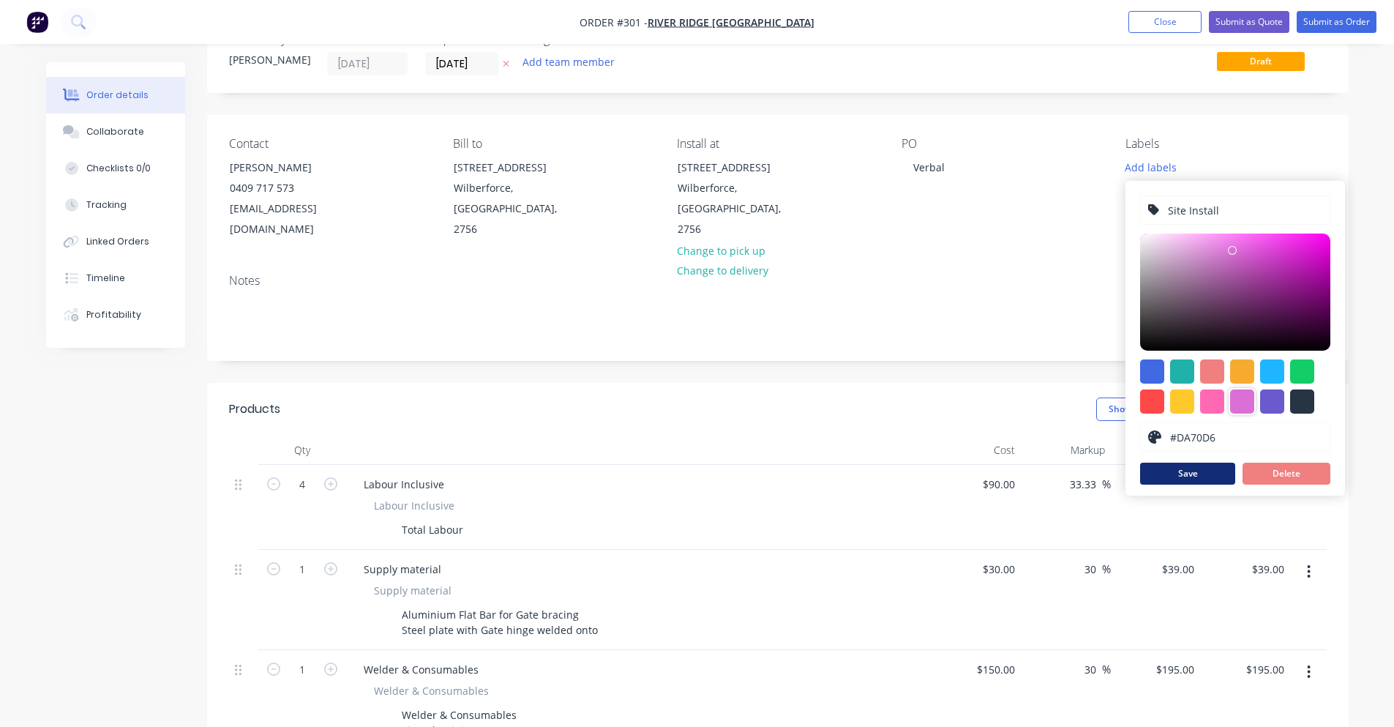
click at [1195, 479] on button "Save" at bounding box center [1187, 473] width 95 height 22
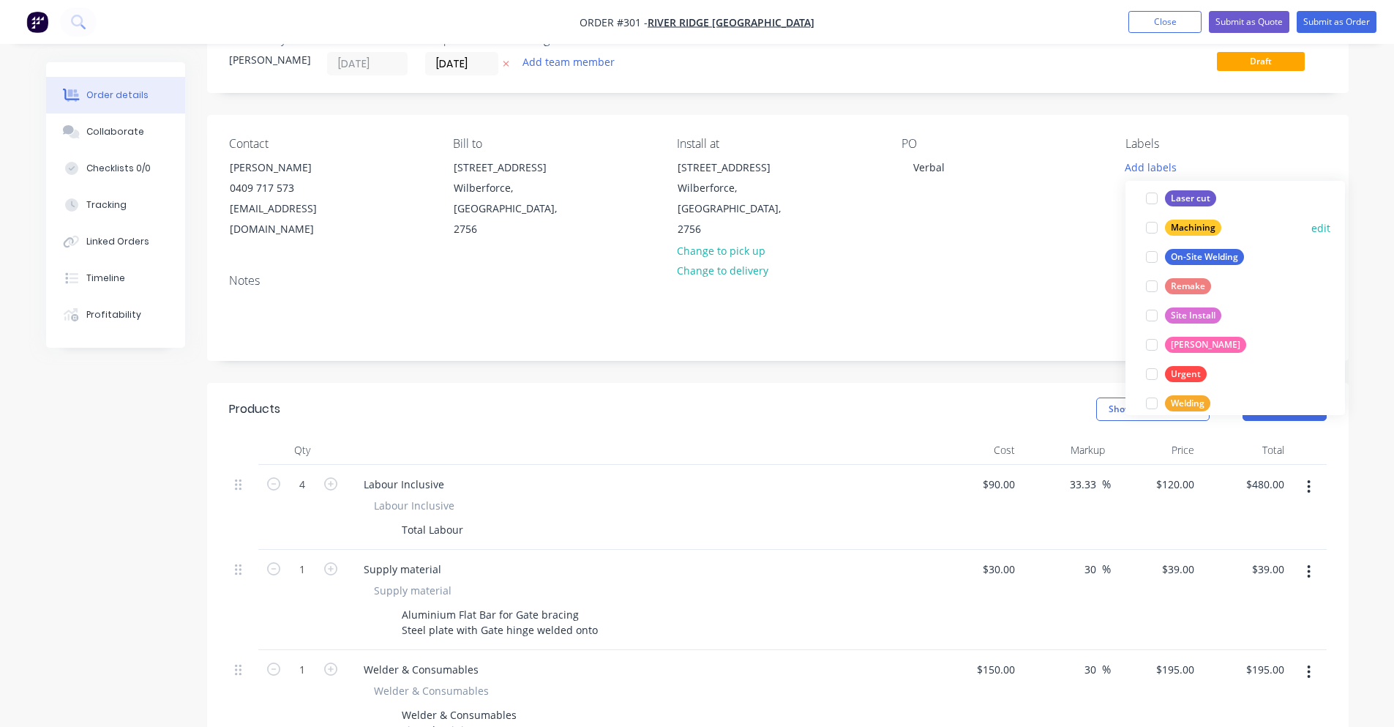
scroll to position [146, 0]
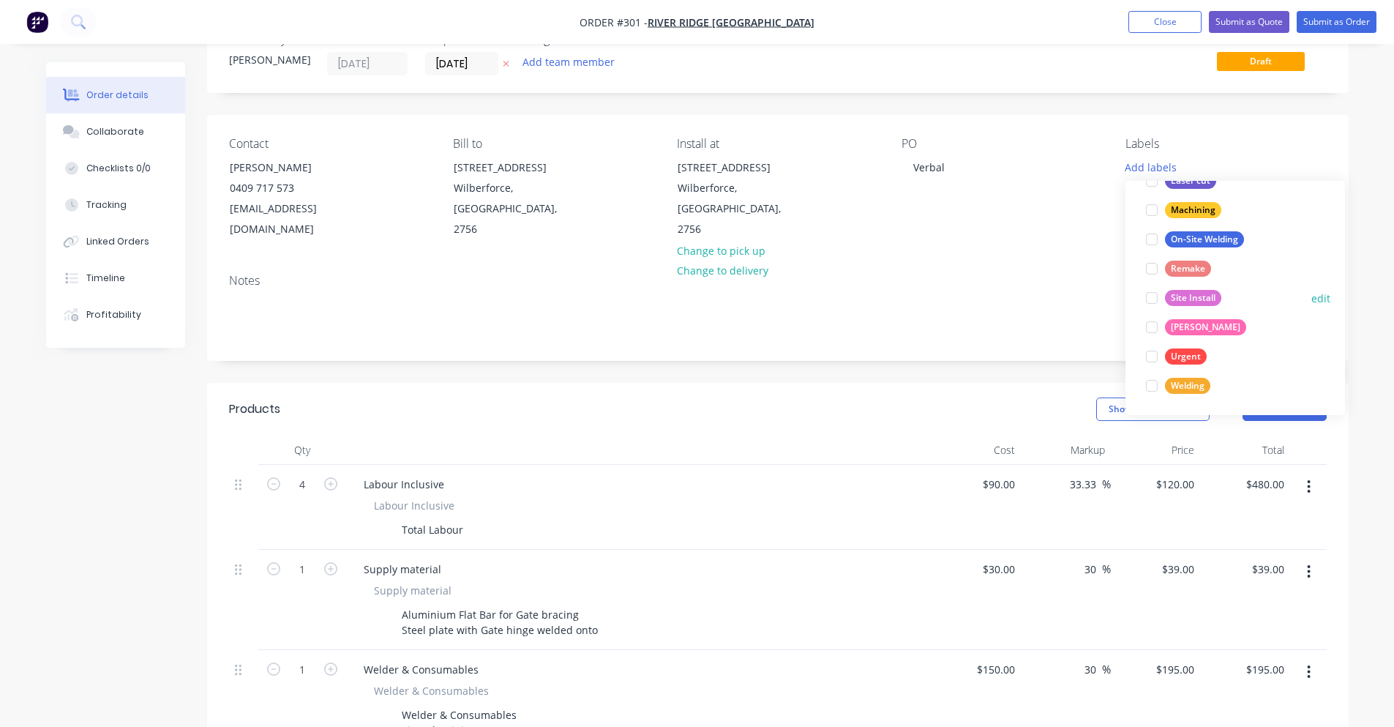
click at [1154, 297] on div at bounding box center [1151, 297] width 29 height 29
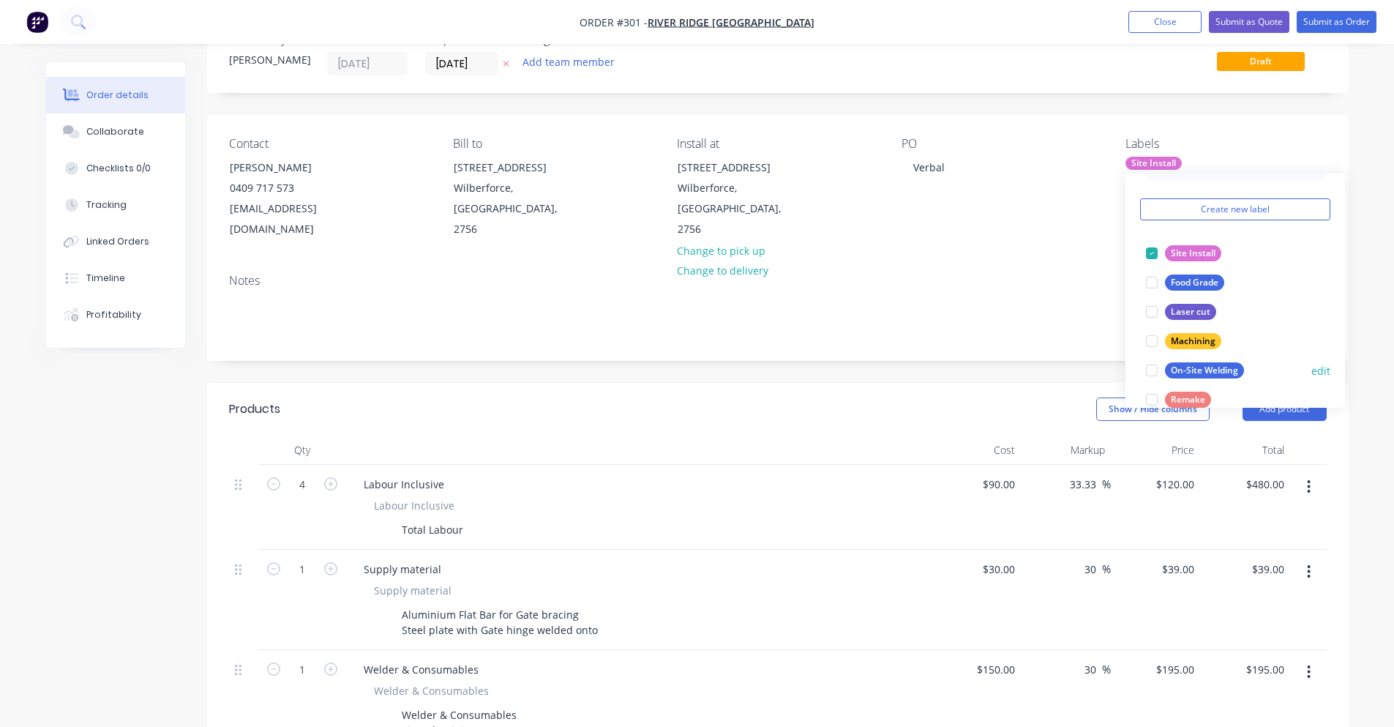
scroll to position [73, 0]
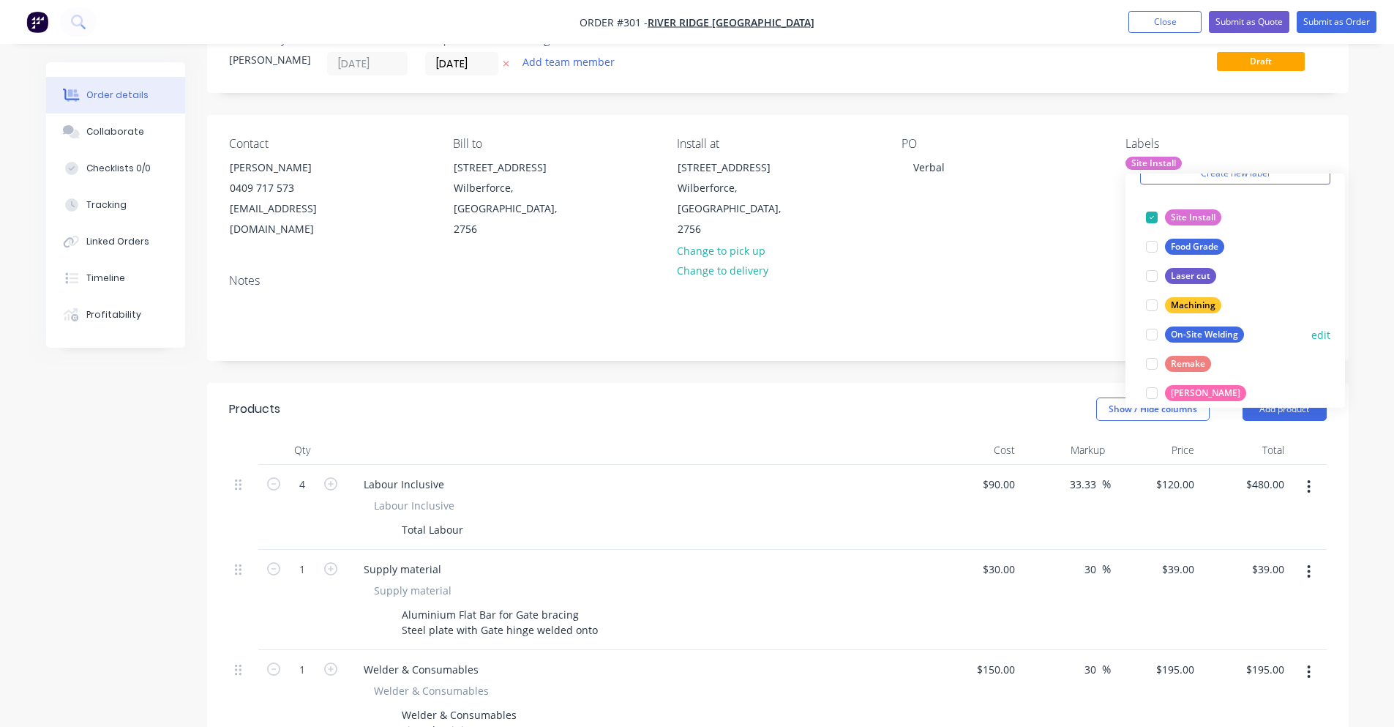
click at [1163, 339] on div at bounding box center [1151, 334] width 29 height 29
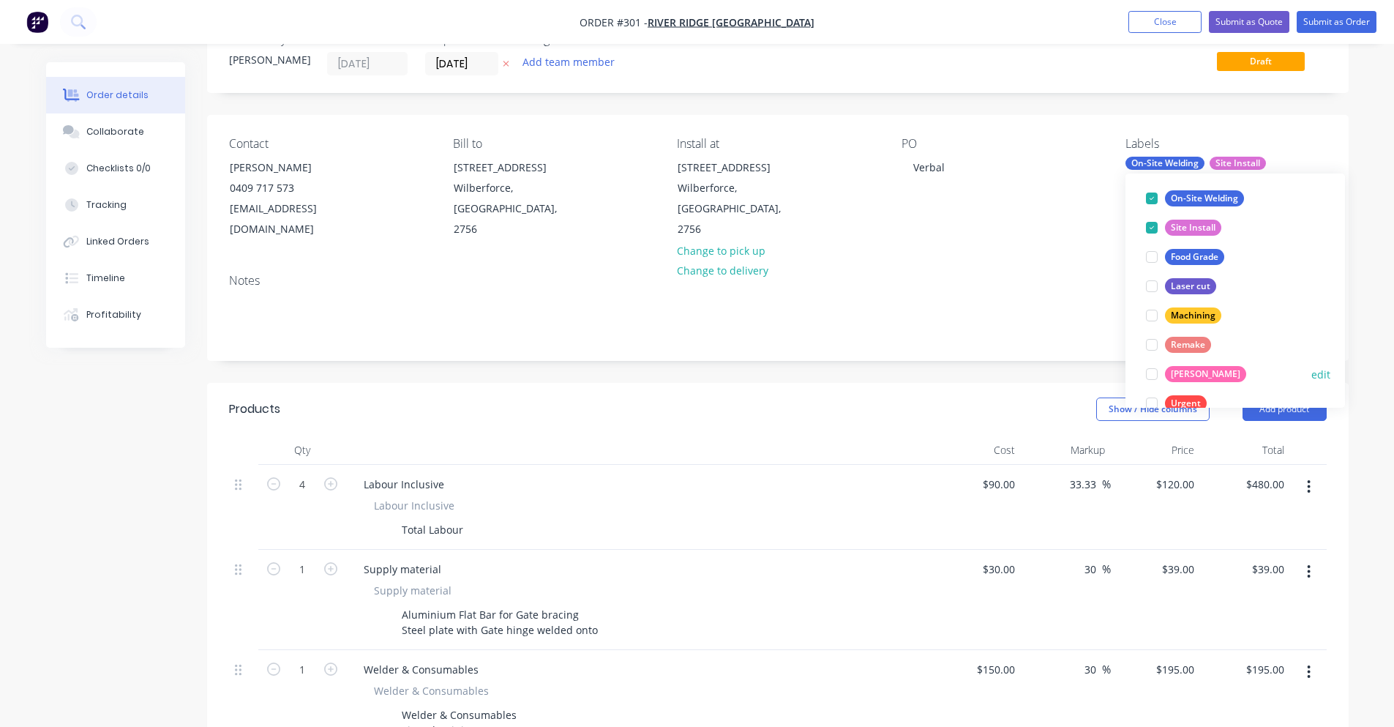
scroll to position [146, 0]
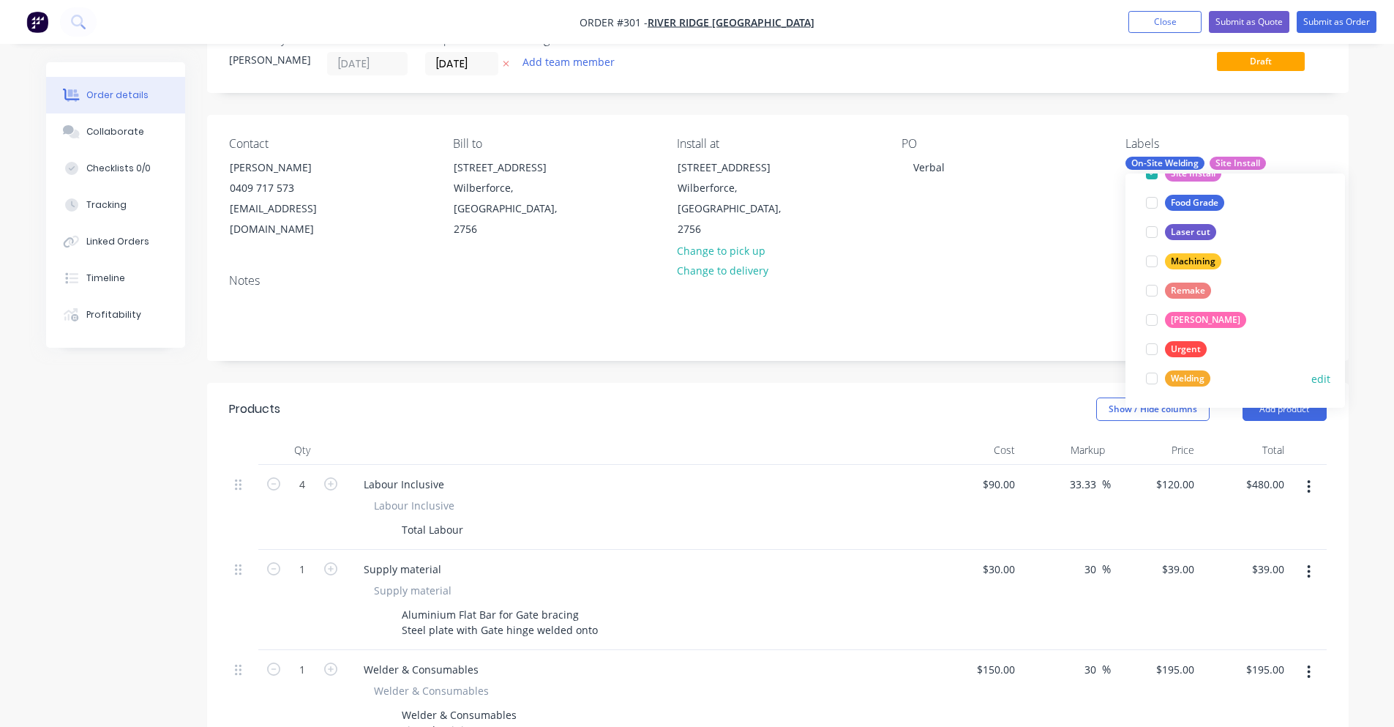
click at [1158, 383] on div at bounding box center [1151, 378] width 29 height 29
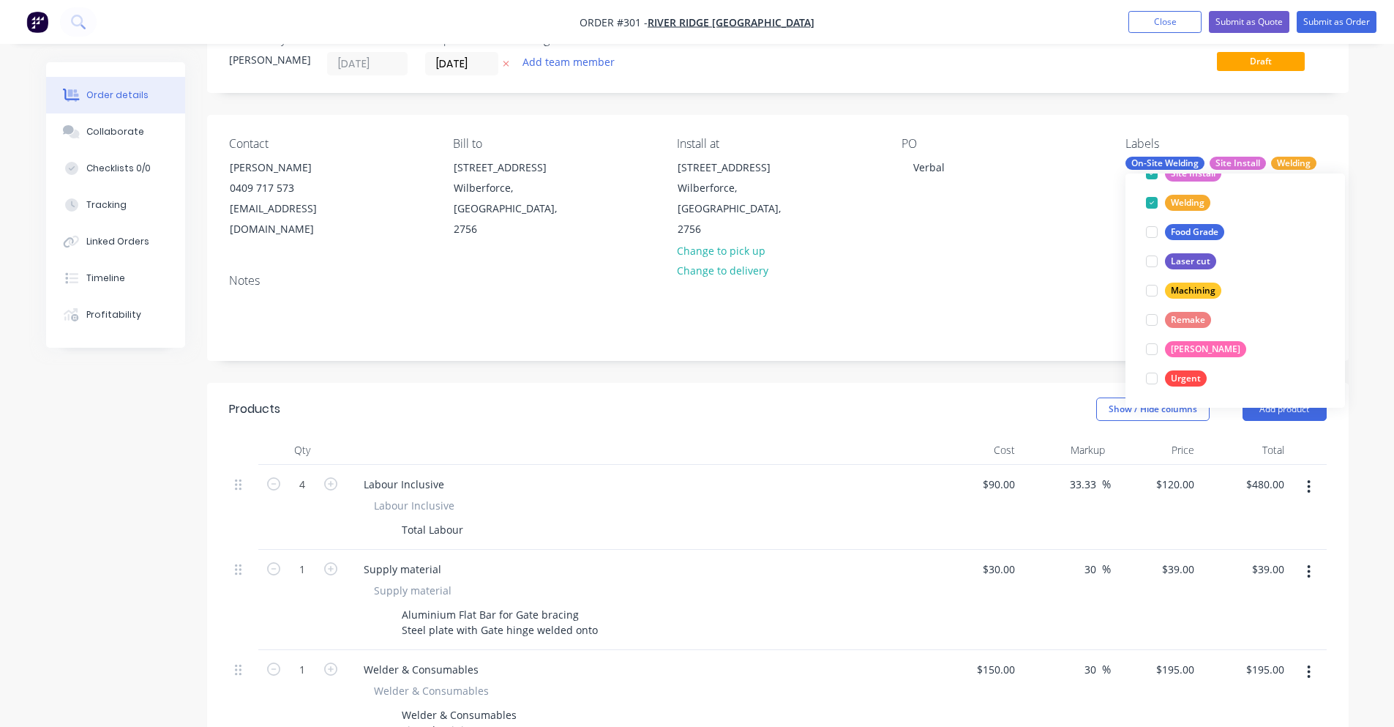
click at [1105, 236] on div "Contact Bonnie 0409 717 573 Bonnie_A_M@hotmail.com Bill to 241 Grono Farm Road …" at bounding box center [777, 188] width 1141 height 147
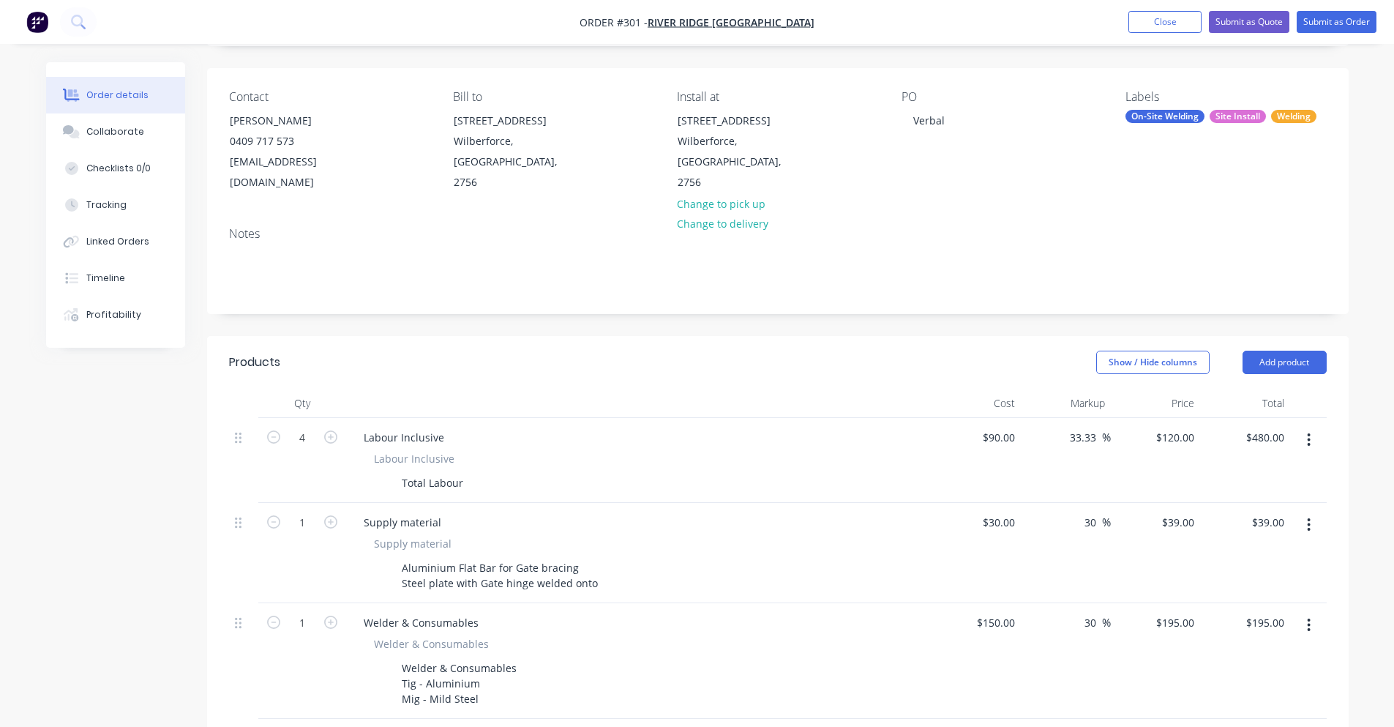
scroll to position [194, 0]
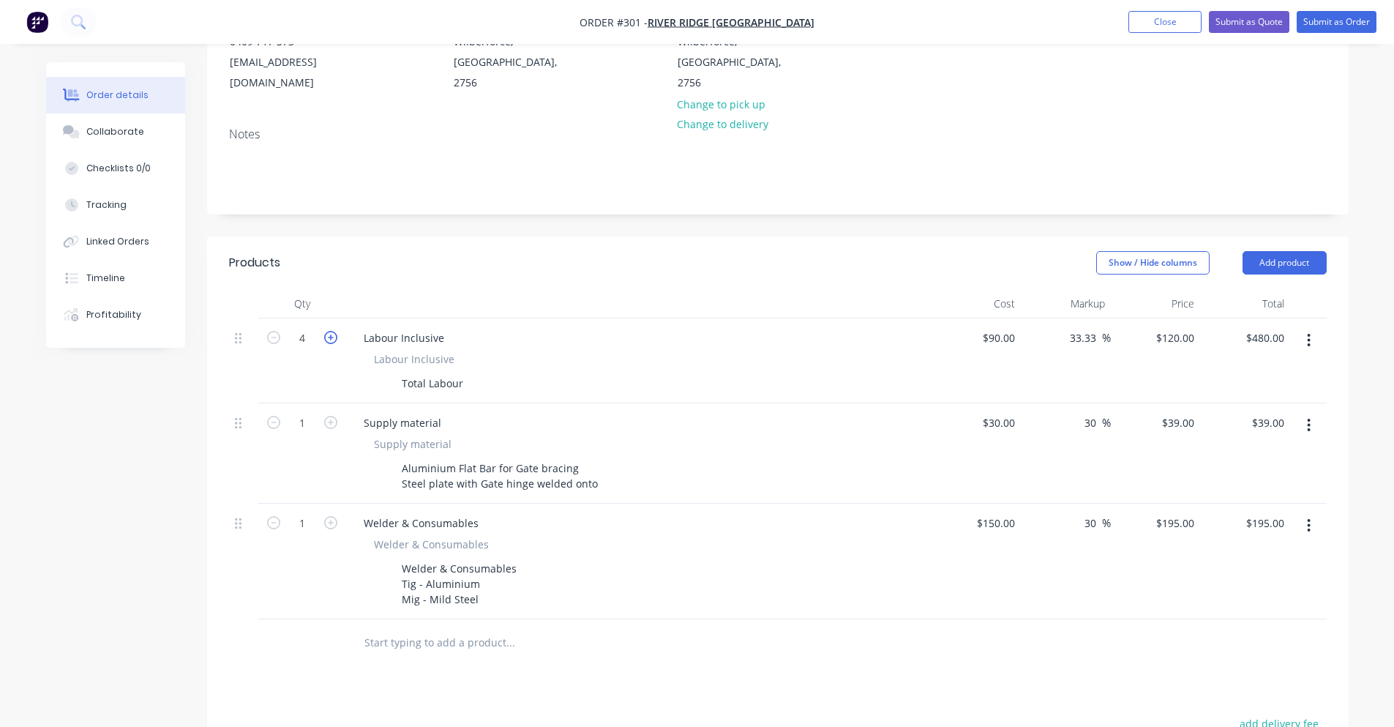
click at [332, 331] on icon "button" at bounding box center [330, 337] width 13 height 13
type input "5"
type input "$600.00"
click at [376, 251] on div "Products" at bounding box center [345, 262] width 233 height 23
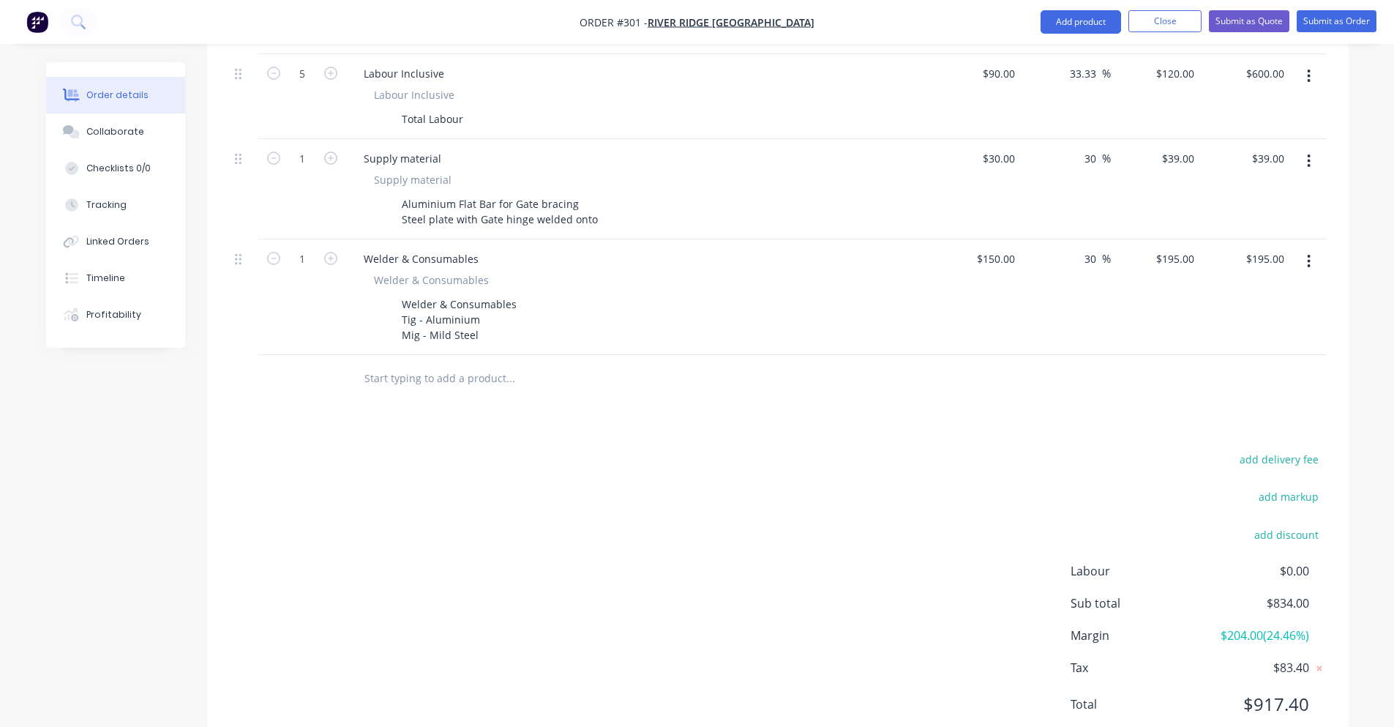
scroll to position [487, 0]
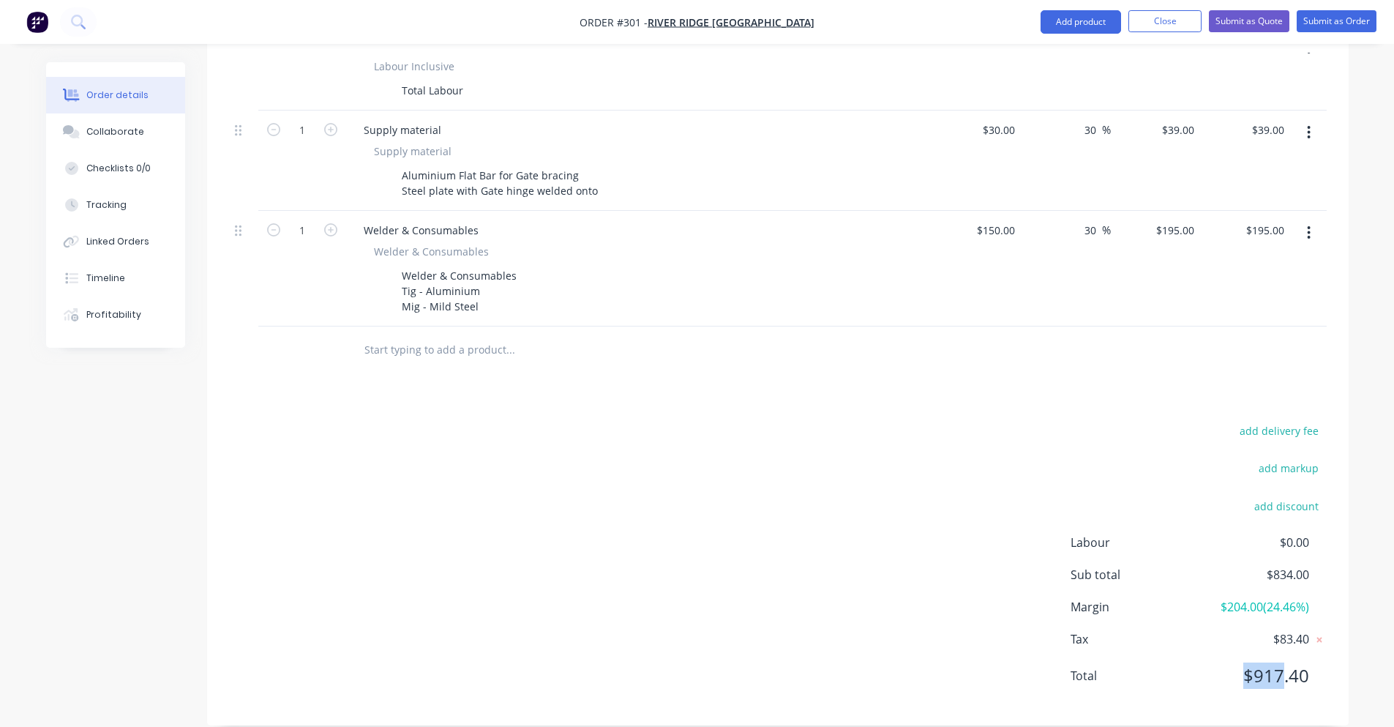
drag, startPoint x: 1280, startPoint y: 661, endPoint x: 1298, endPoint y: 659, distance: 18.5
click at [1286, 662] on span "$917.40" at bounding box center [1254, 675] width 108 height 26
click at [1327, 656] on div "add delivery fee add markup add discount Labour $0.00 Sub total $834.00 Margin …" at bounding box center [777, 562] width 1141 height 282
drag, startPoint x: 1321, startPoint y: 655, endPoint x: 1212, endPoint y: 651, distance: 109.1
click at [1212, 662] on div "Total $917.40" at bounding box center [1199, 675] width 256 height 26
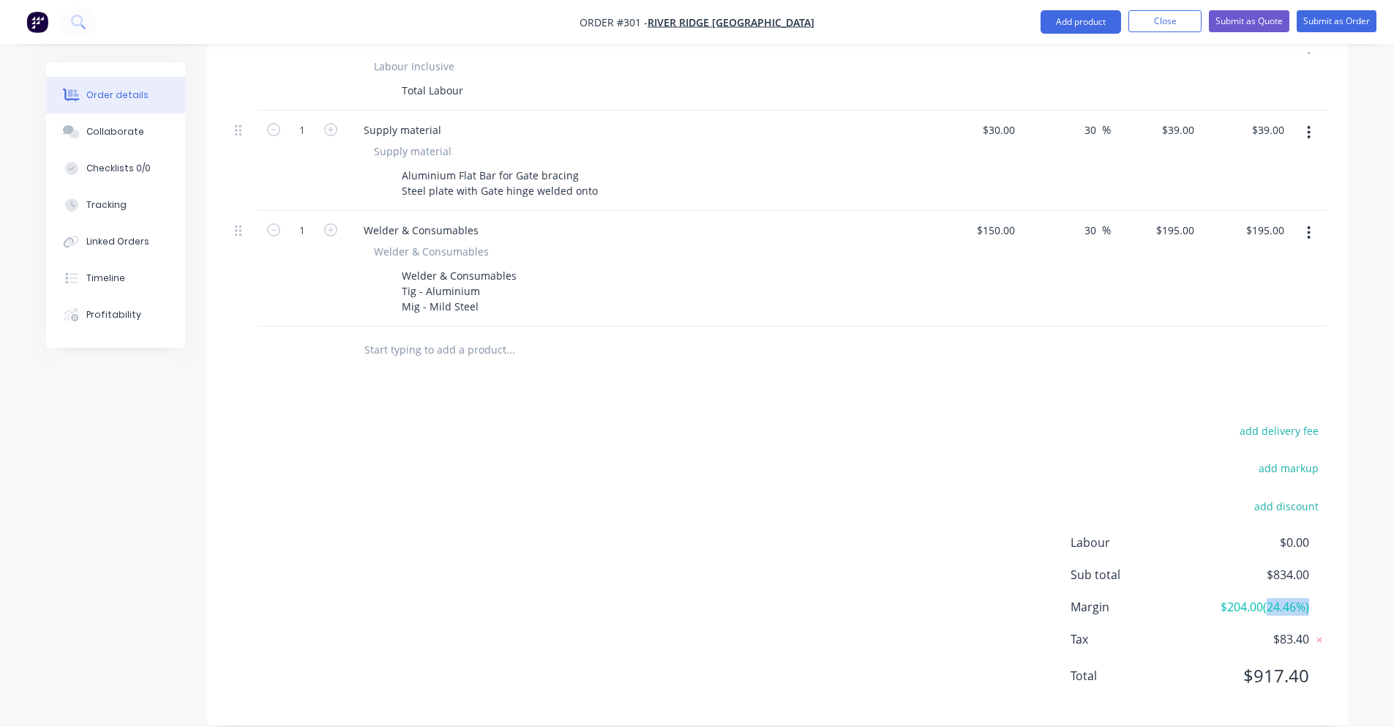
drag, startPoint x: 1293, startPoint y: 591, endPoint x: 1316, endPoint y: 590, distance: 23.4
click at [1316, 598] on div "Margin $204.00 ( 24.46 %)" at bounding box center [1199, 607] width 256 height 18
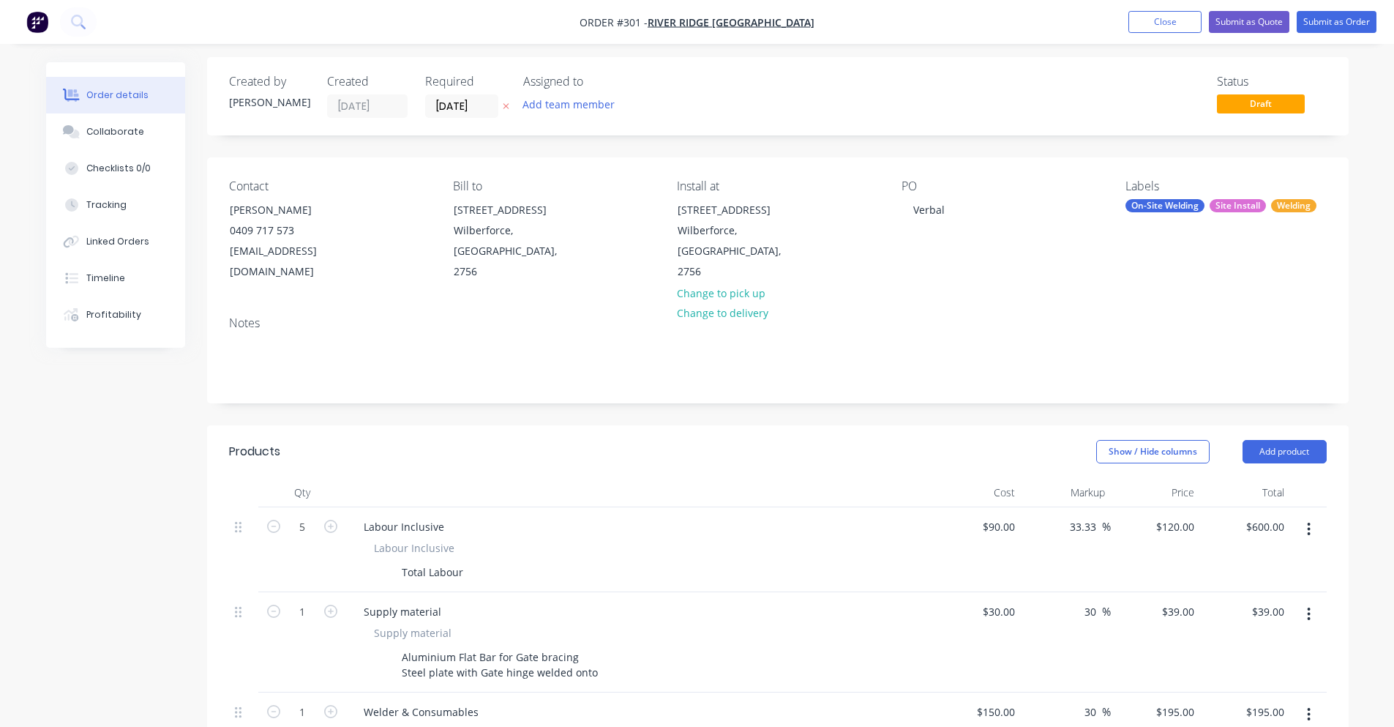
scroll to position [0, 0]
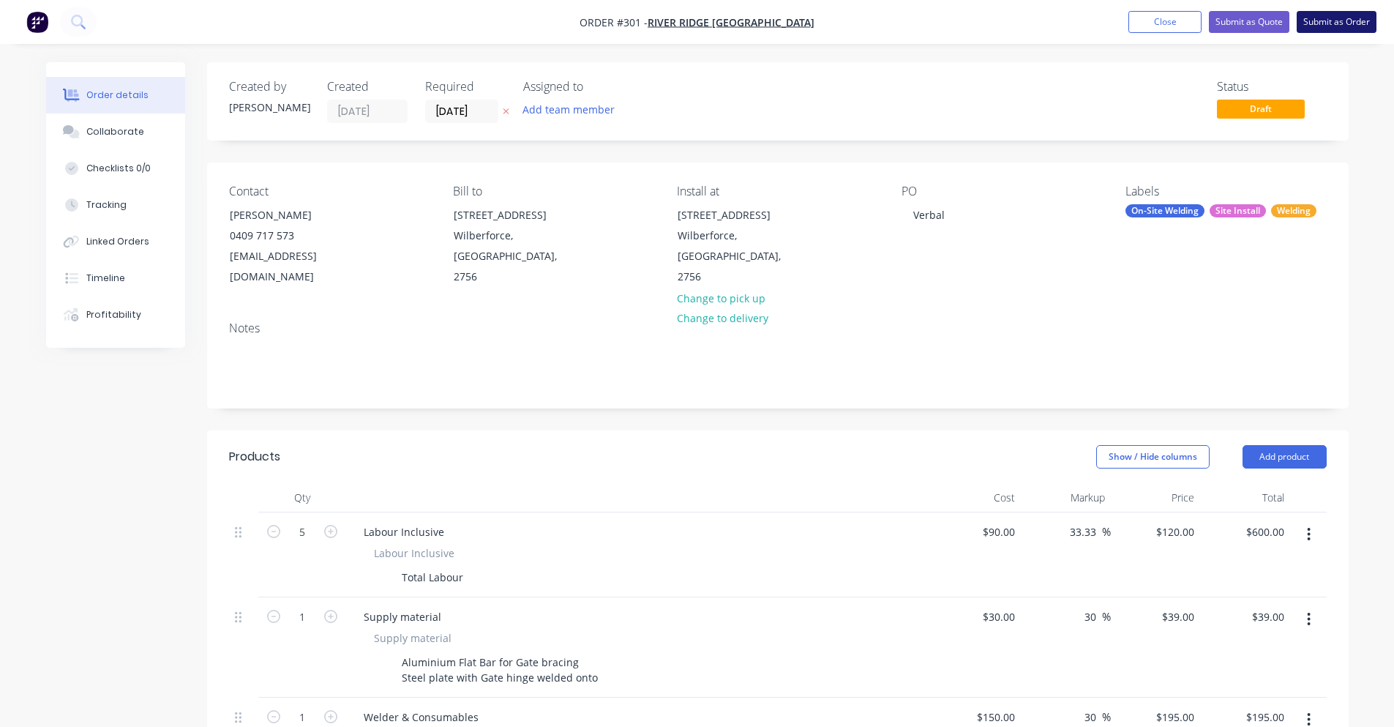
click at [1328, 27] on button "Submit as Order" at bounding box center [1337, 22] width 80 height 22
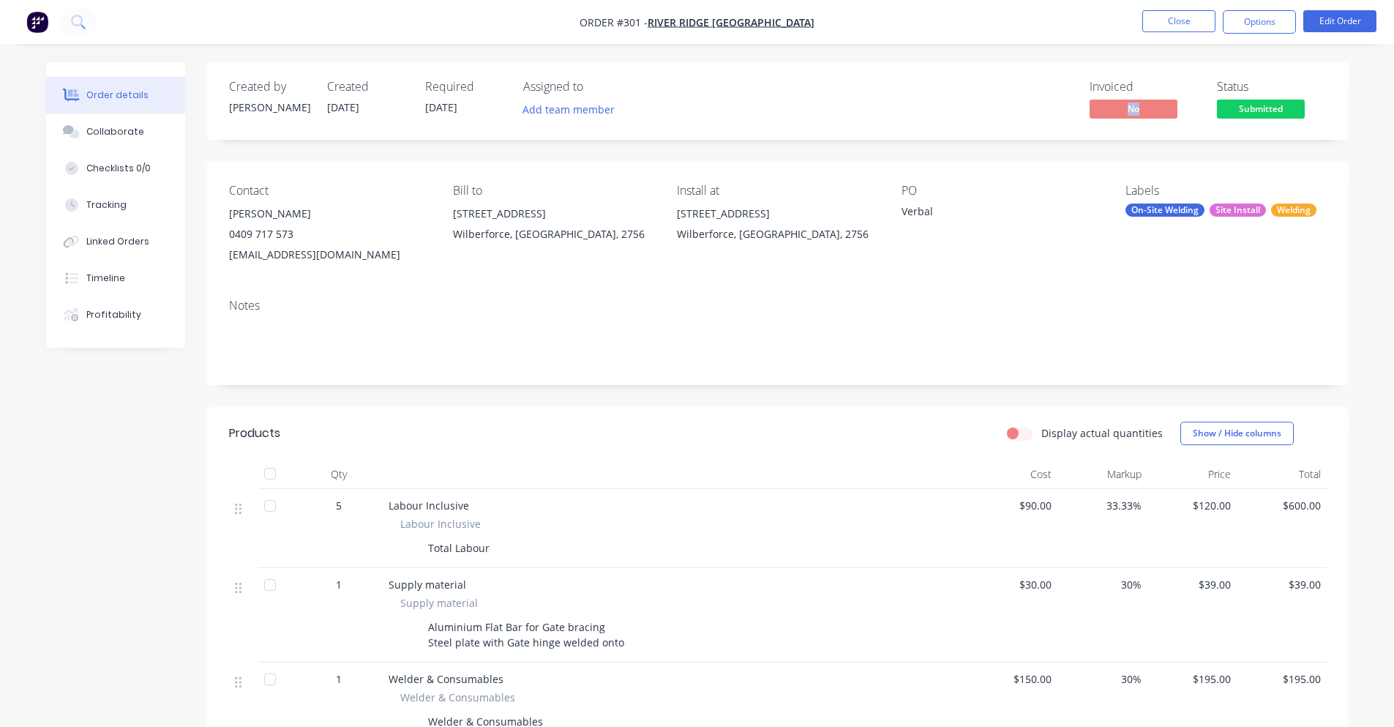
drag, startPoint x: 1158, startPoint y: 113, endPoint x: 1043, endPoint y: 112, distance: 114.2
click at [1043, 112] on div "Invoiced No Status Submitted" at bounding box center [998, 101] width 657 height 42
click at [1202, 27] on button "Close" at bounding box center [1178, 21] width 73 height 22
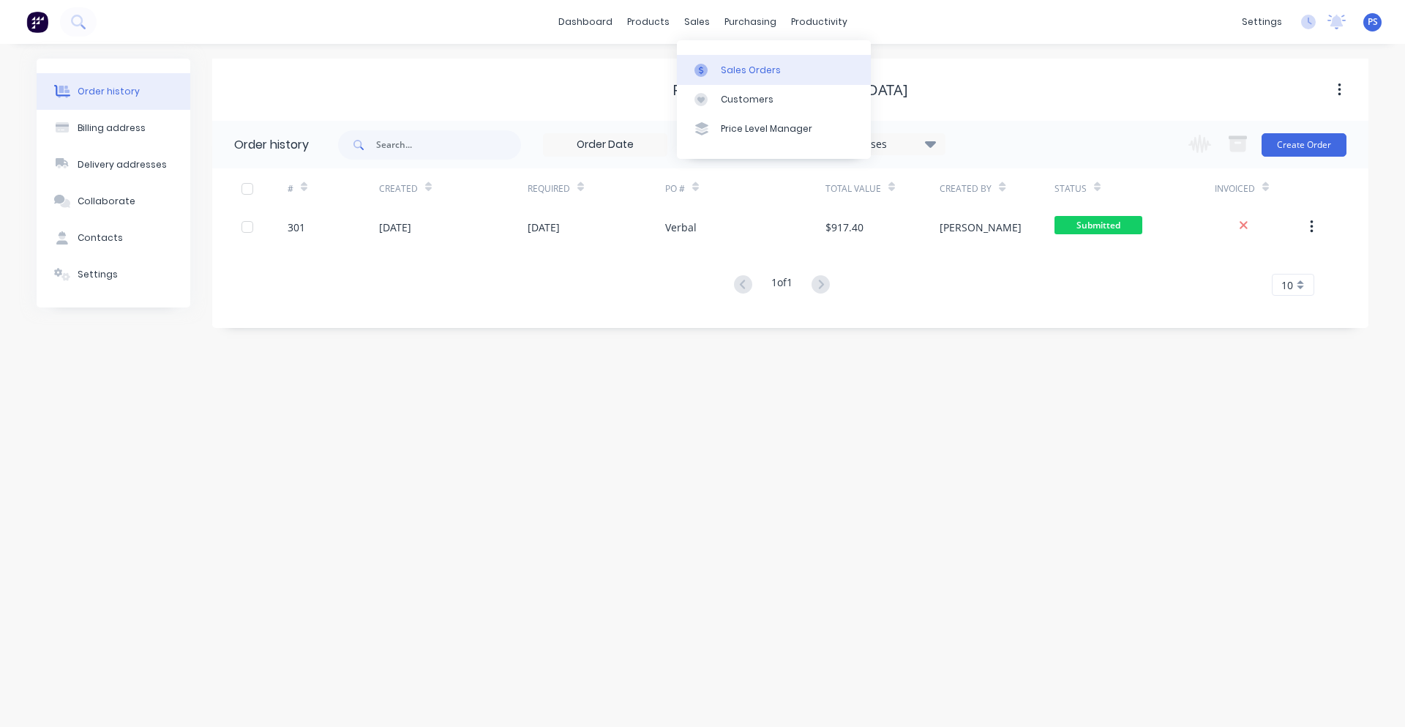
click at [711, 61] on link "Sales Orders" at bounding box center [774, 69] width 194 height 29
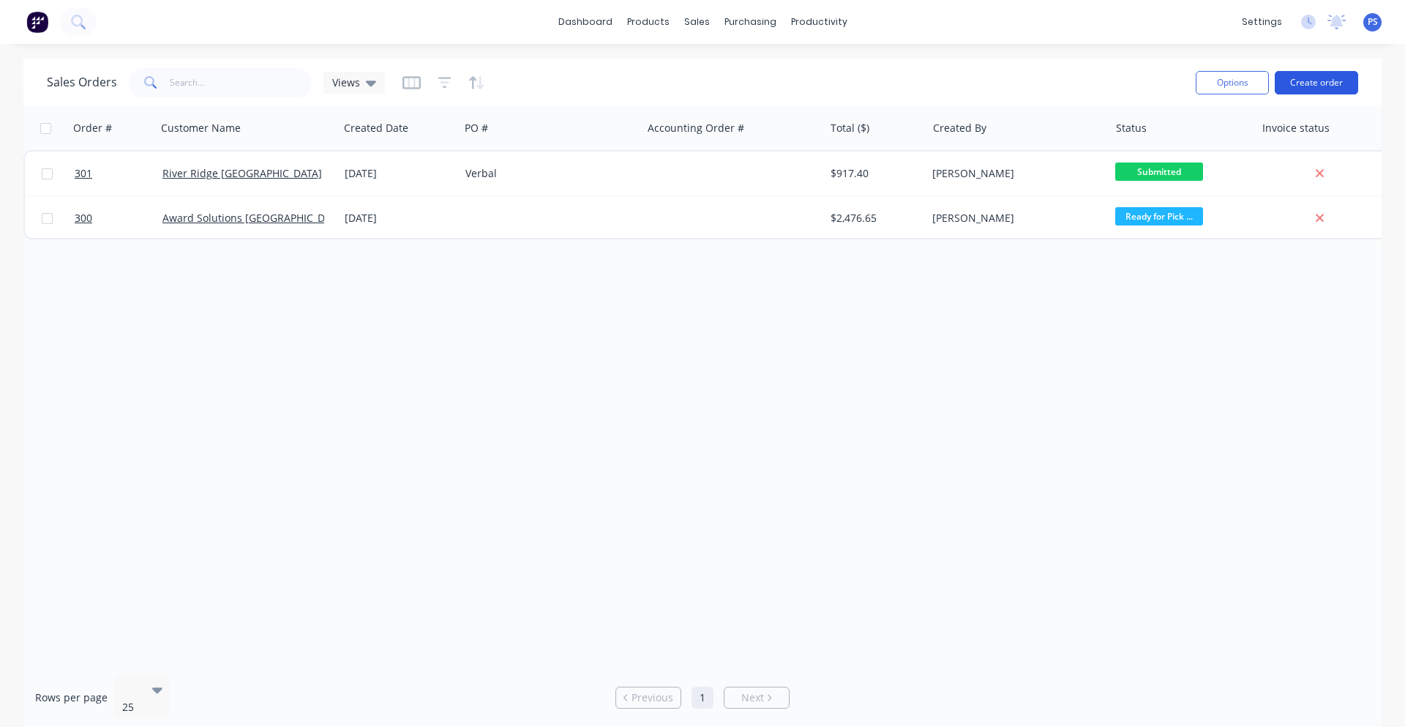
click at [1302, 80] on button "Create order" at bounding box center [1316, 82] width 83 height 23
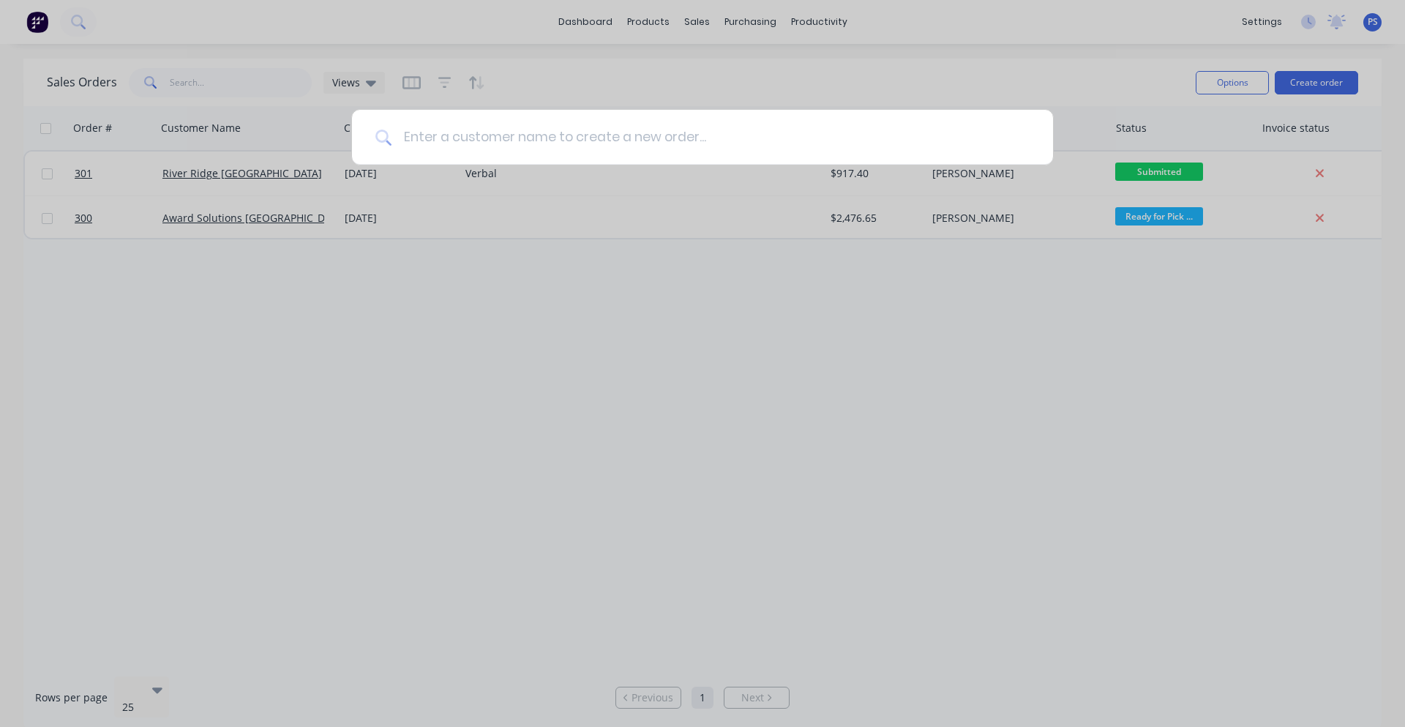
click at [564, 127] on input at bounding box center [710, 137] width 638 height 55
click at [442, 143] on input at bounding box center [710, 137] width 638 height 55
click at [455, 285] on div at bounding box center [702, 363] width 1405 height 727
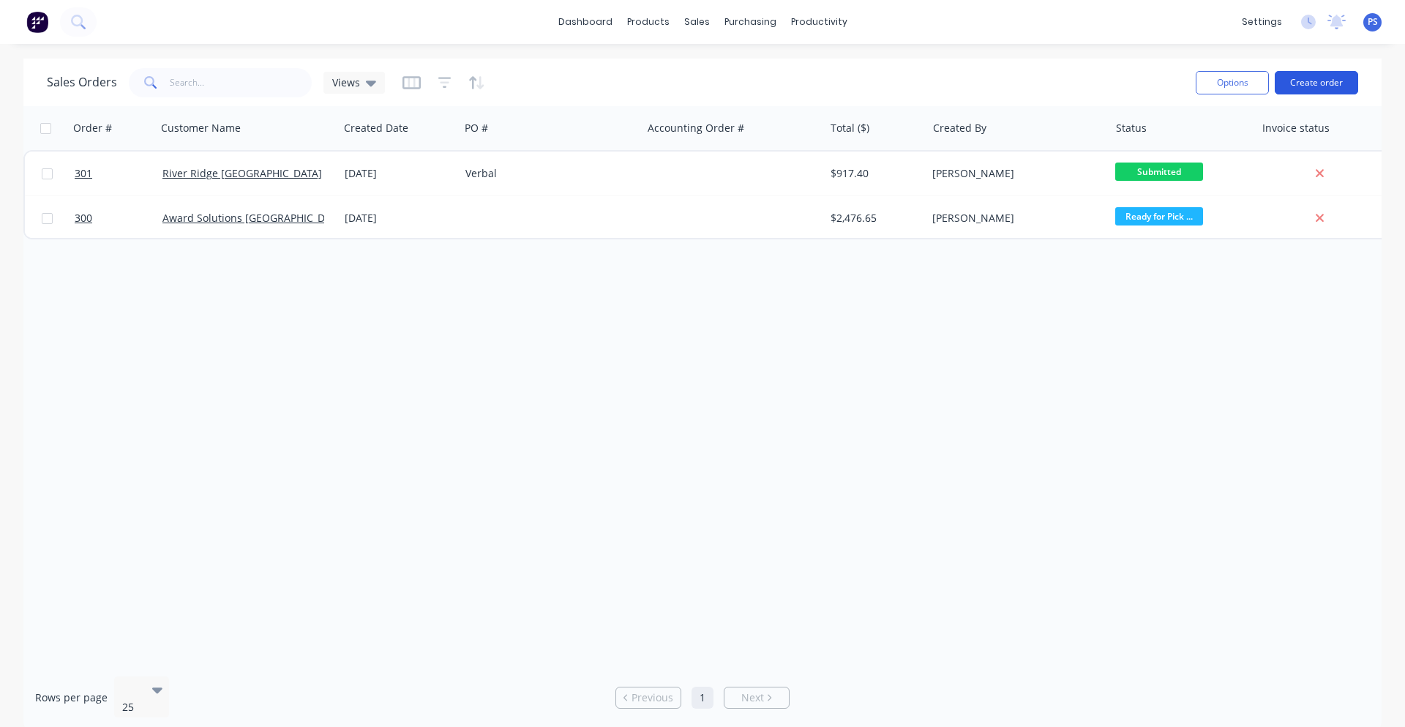
click at [1341, 75] on button "Create order" at bounding box center [1316, 82] width 83 height 23
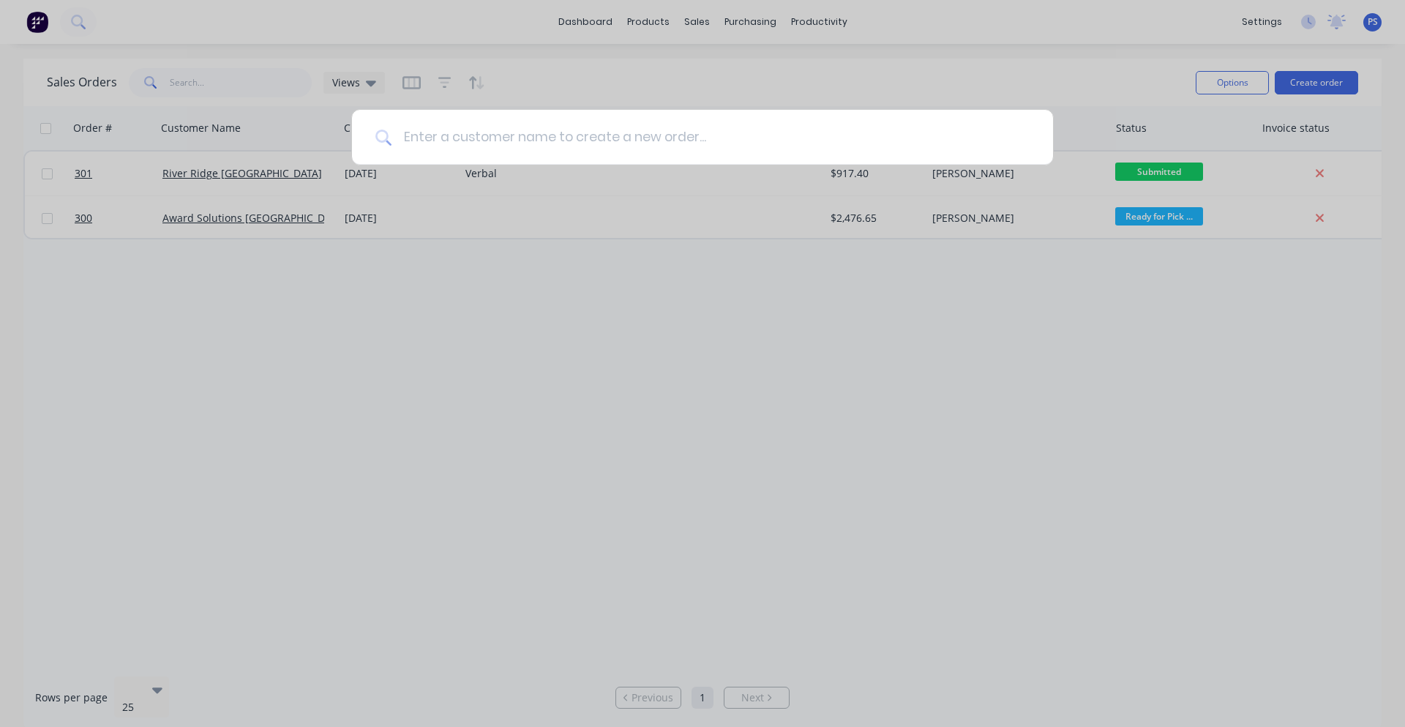
click at [802, 120] on input at bounding box center [710, 137] width 638 height 55
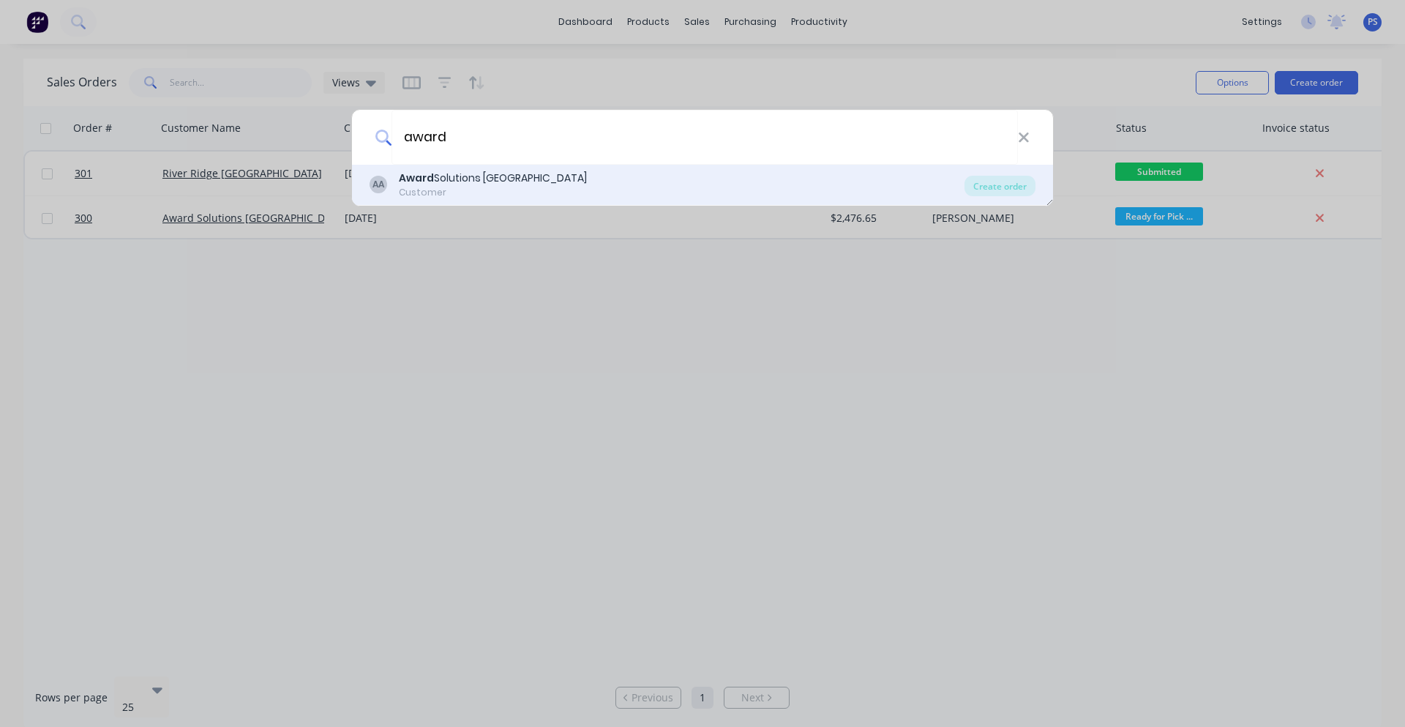
type input "award"
click at [477, 177] on div "Award Solutions Australia" at bounding box center [493, 177] width 188 height 15
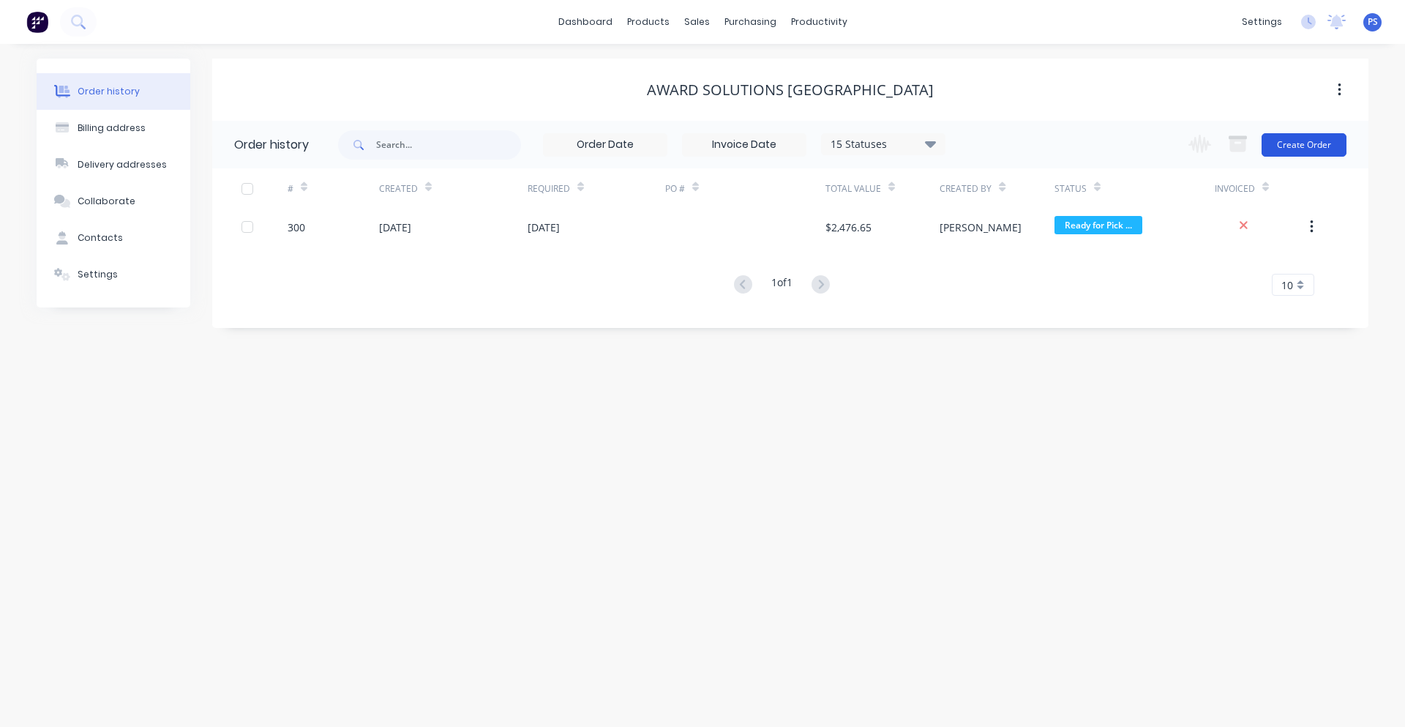
click at [1335, 151] on button "Create Order" at bounding box center [1304, 144] width 85 height 23
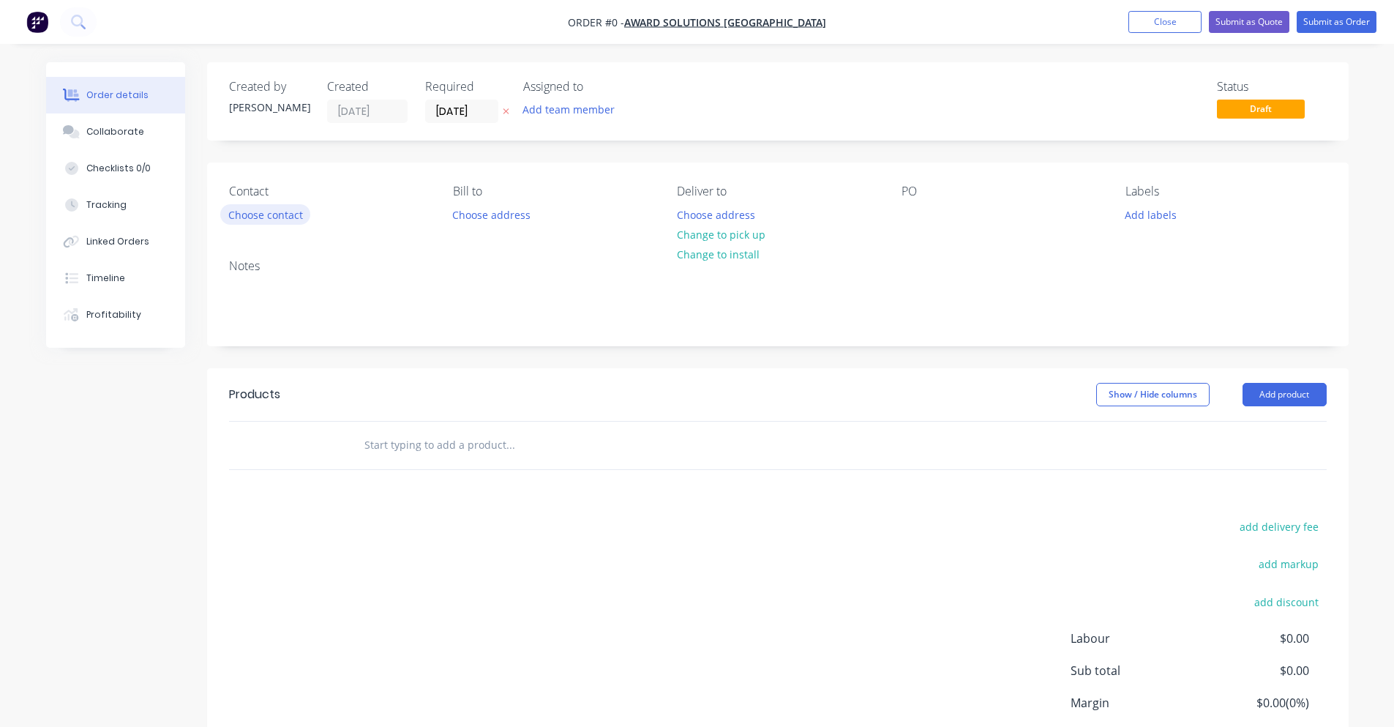
click at [264, 217] on button "Choose contact" at bounding box center [265, 214] width 90 height 20
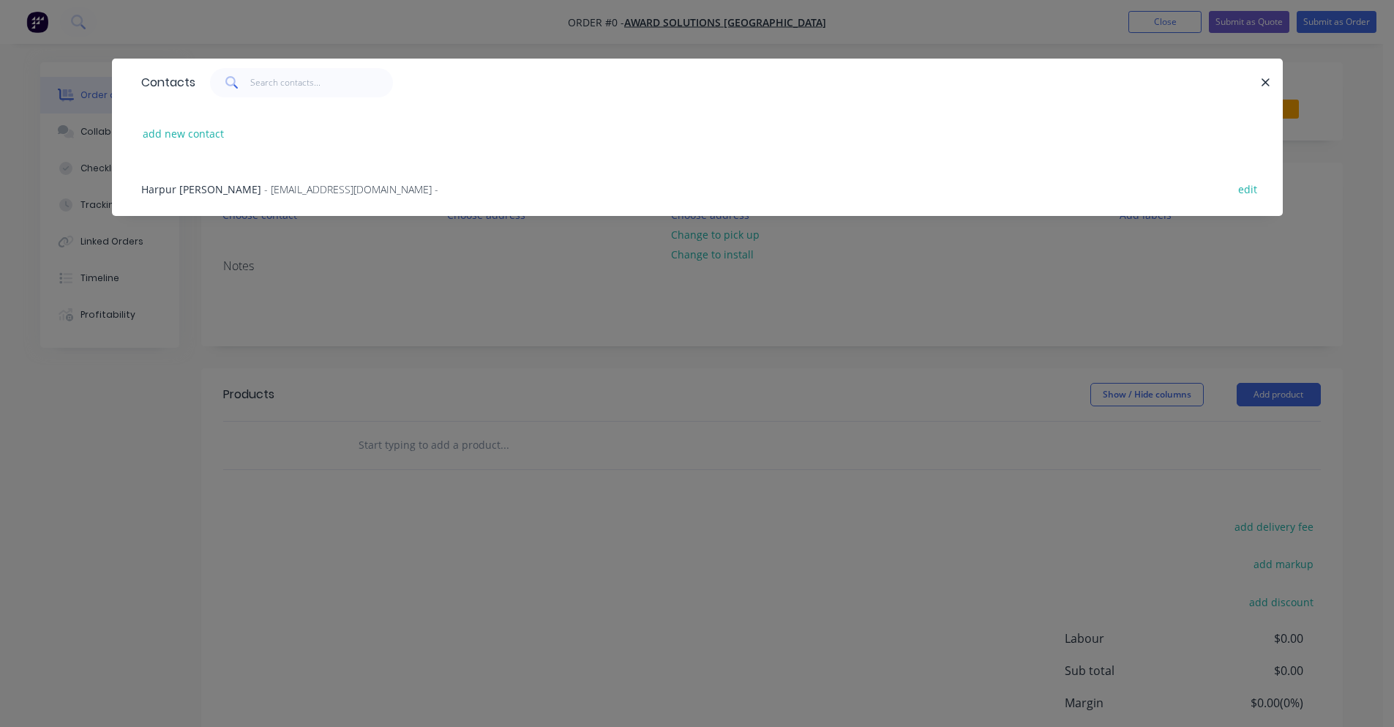
click at [298, 187] on span "- awardsolutionsaustralia@gmail.com -" at bounding box center [351, 189] width 174 height 14
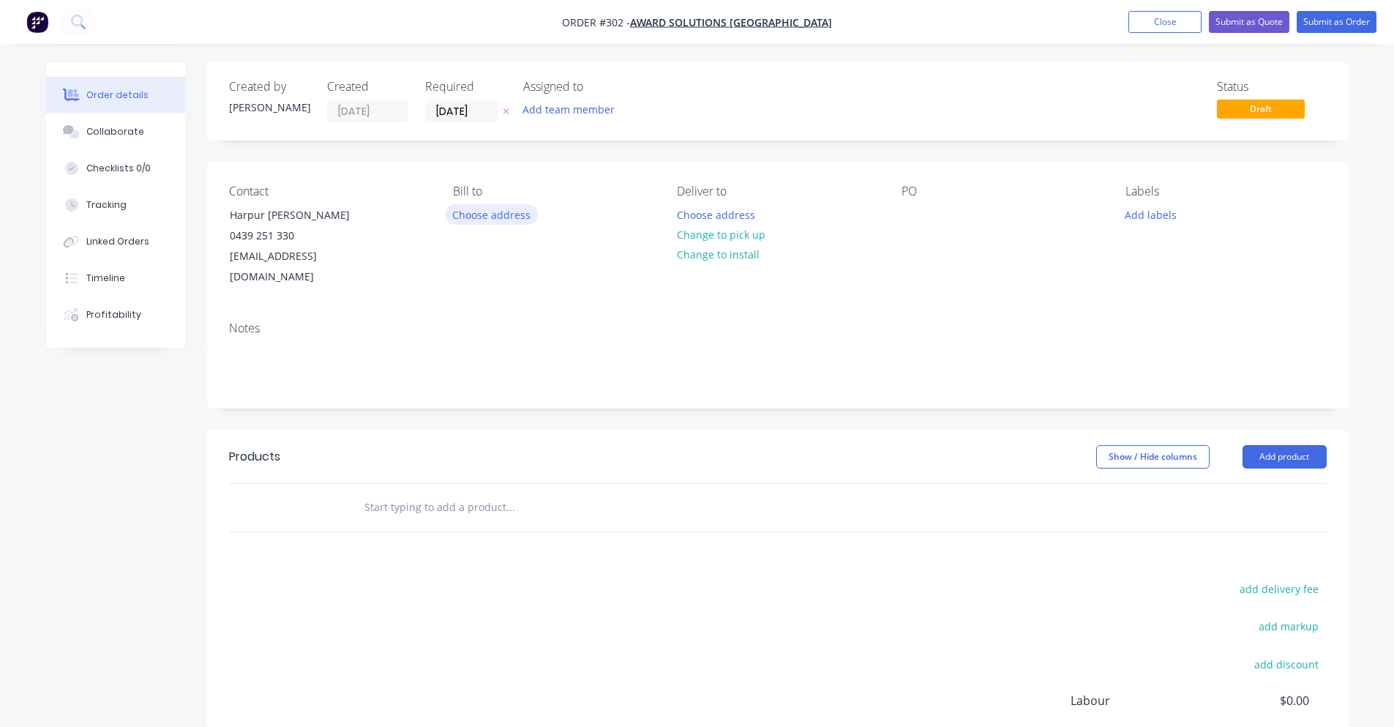
click at [485, 210] on button "Choose address" at bounding box center [492, 214] width 94 height 20
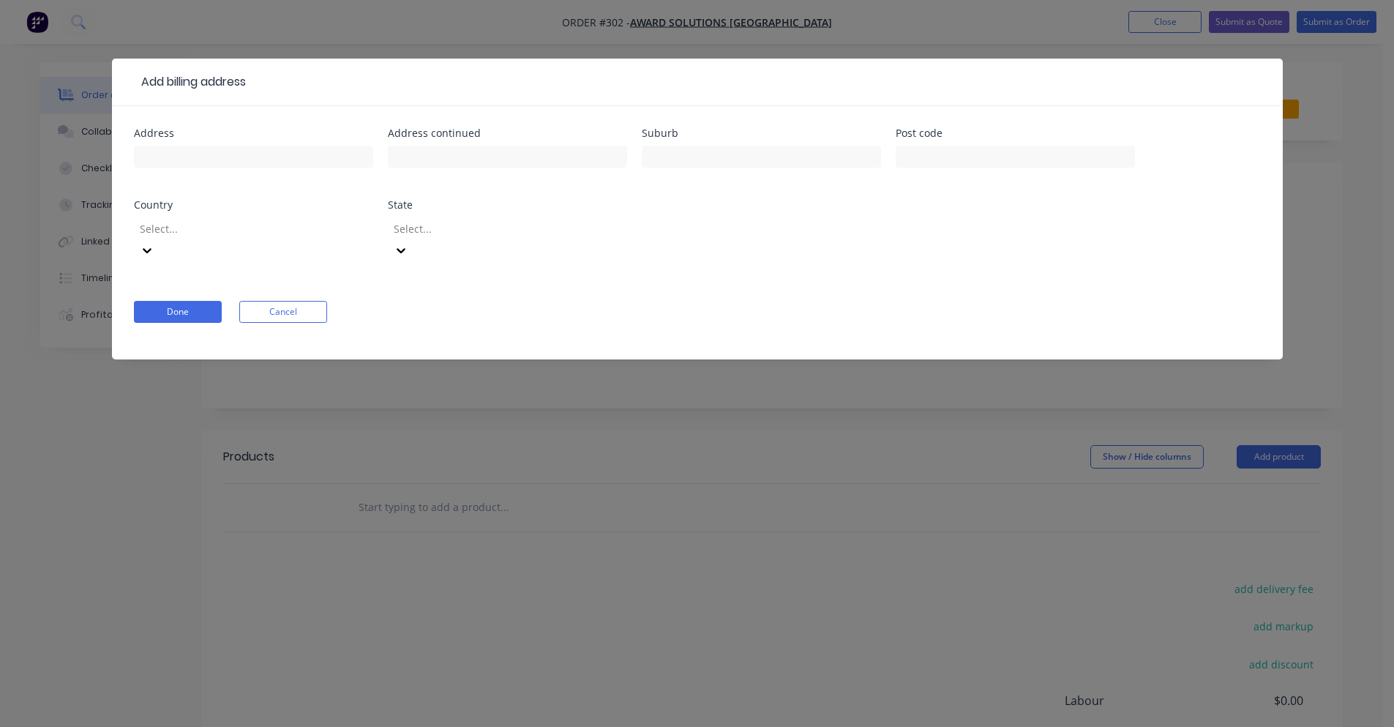
click at [285, 270] on form "Address Address continued Suburb Post code Country Select... State Select... Do…" at bounding box center [697, 243] width 1127 height 231
click at [293, 301] on button "Cancel" at bounding box center [283, 312] width 88 height 22
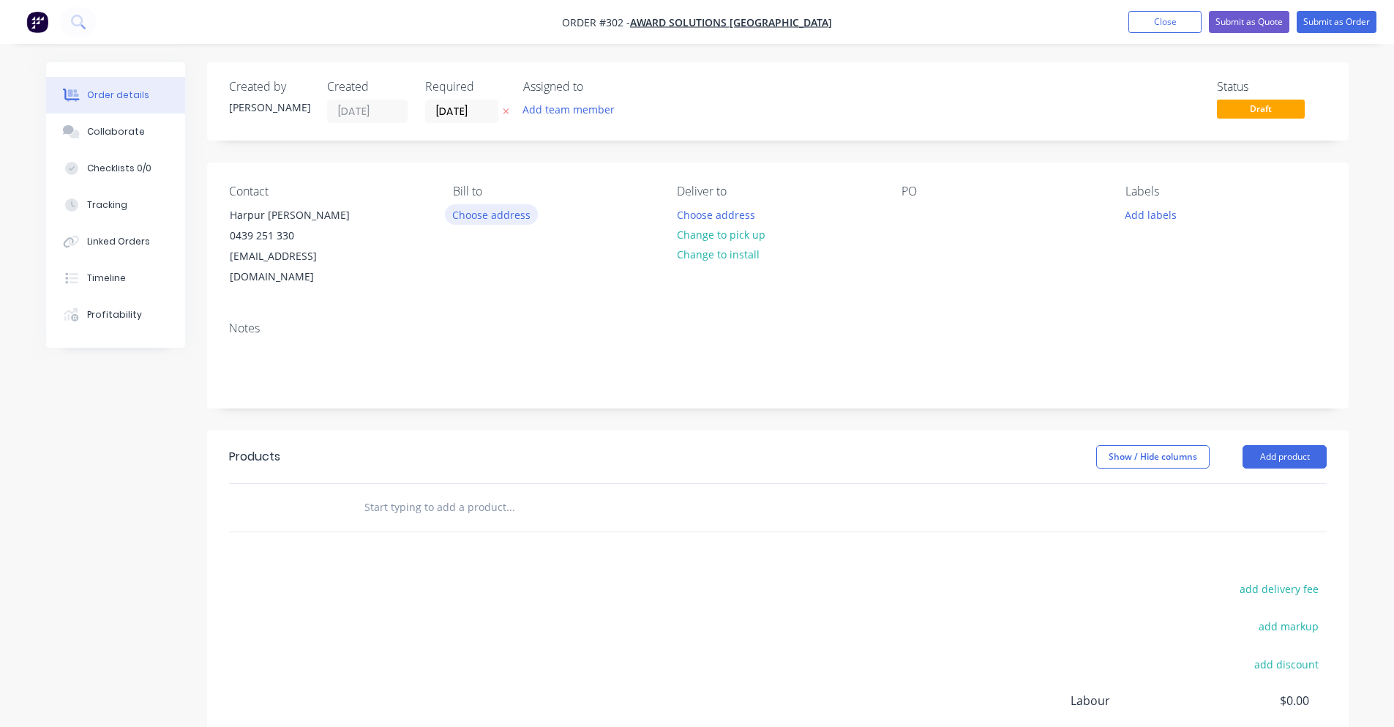
click at [487, 224] on button "Choose address" at bounding box center [492, 214] width 94 height 20
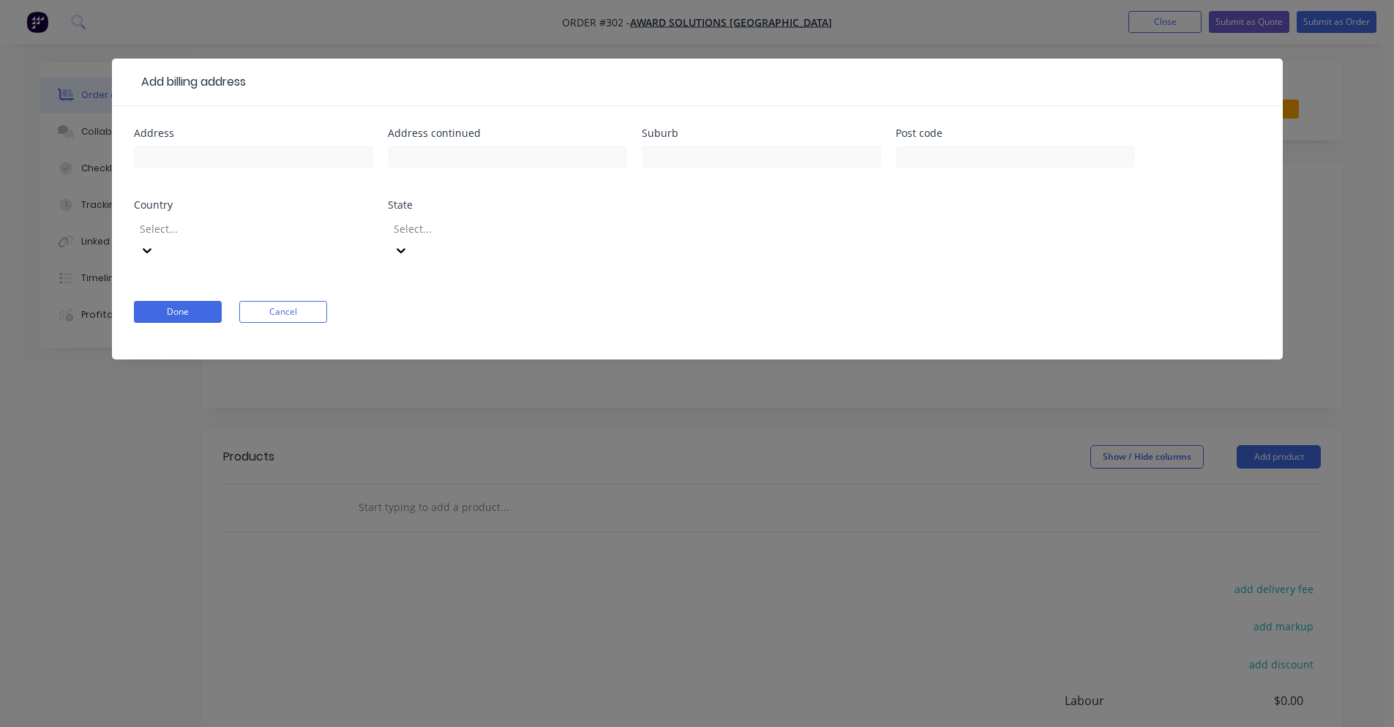
click at [256, 248] on div "Select..." at bounding box center [253, 246] width 239 height 65
click at [289, 159] on input "text" at bounding box center [253, 157] width 239 height 22
click at [399, 301] on form "Address Address continued Suburb Post code Country Select... State Select... Do…" at bounding box center [697, 243] width 1127 height 231
click at [296, 301] on button "Cancel" at bounding box center [283, 312] width 88 height 22
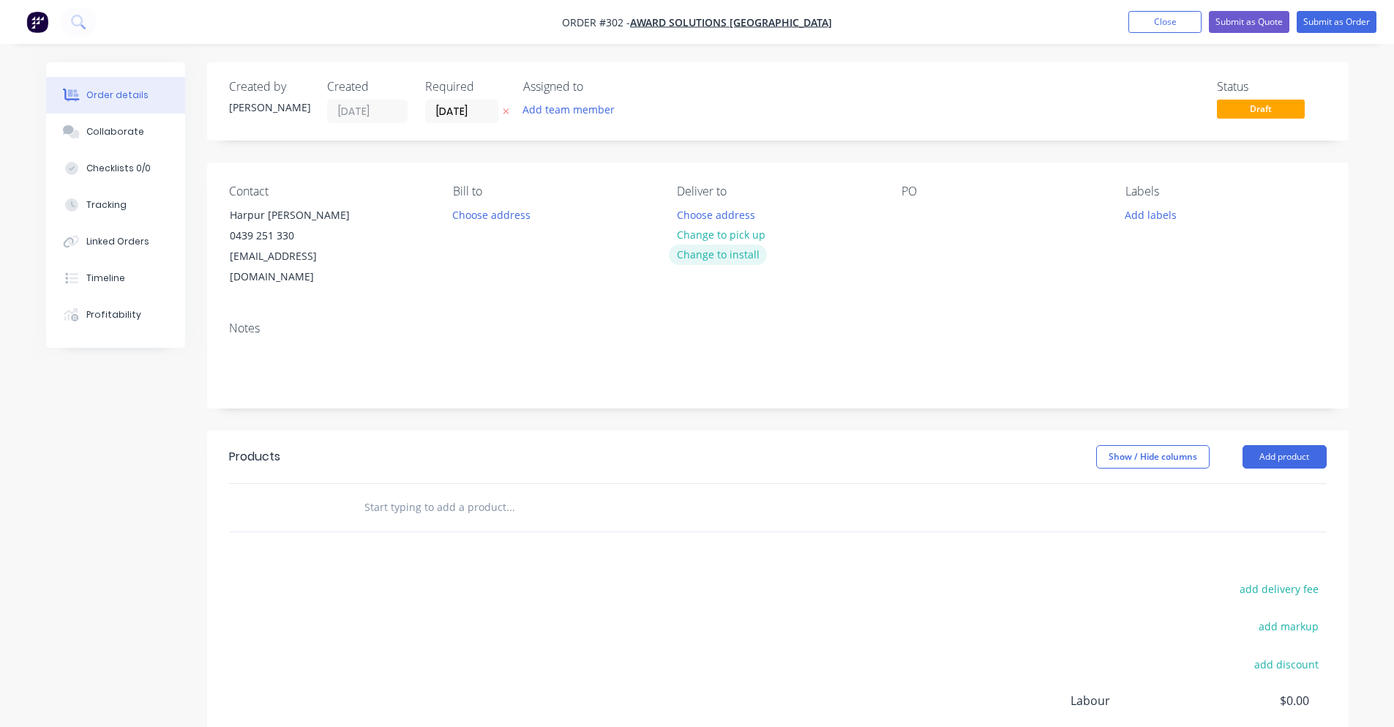
click at [731, 252] on button "Change to install" at bounding box center [718, 254] width 98 height 20
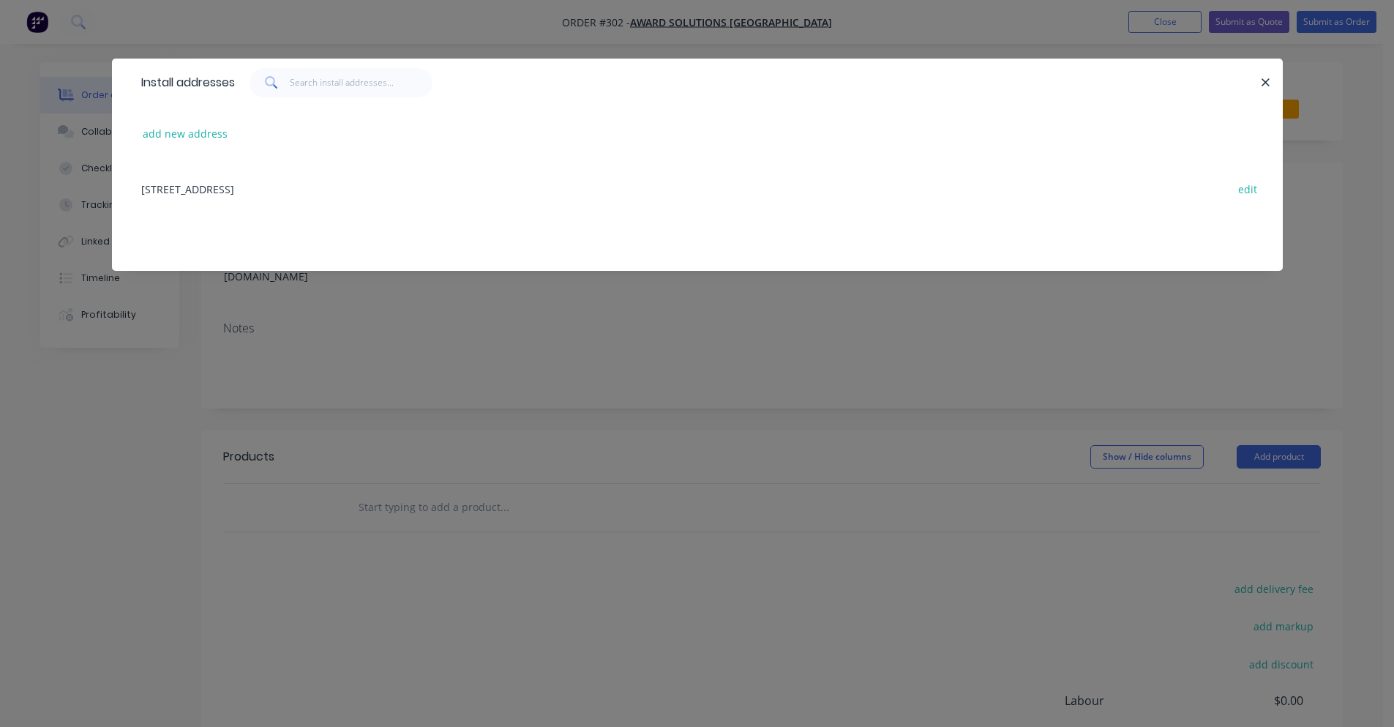
click at [317, 182] on div "2 BlueFish Drive, Manly, New South Wales, Australia, 2095 edit" at bounding box center [697, 188] width 1127 height 55
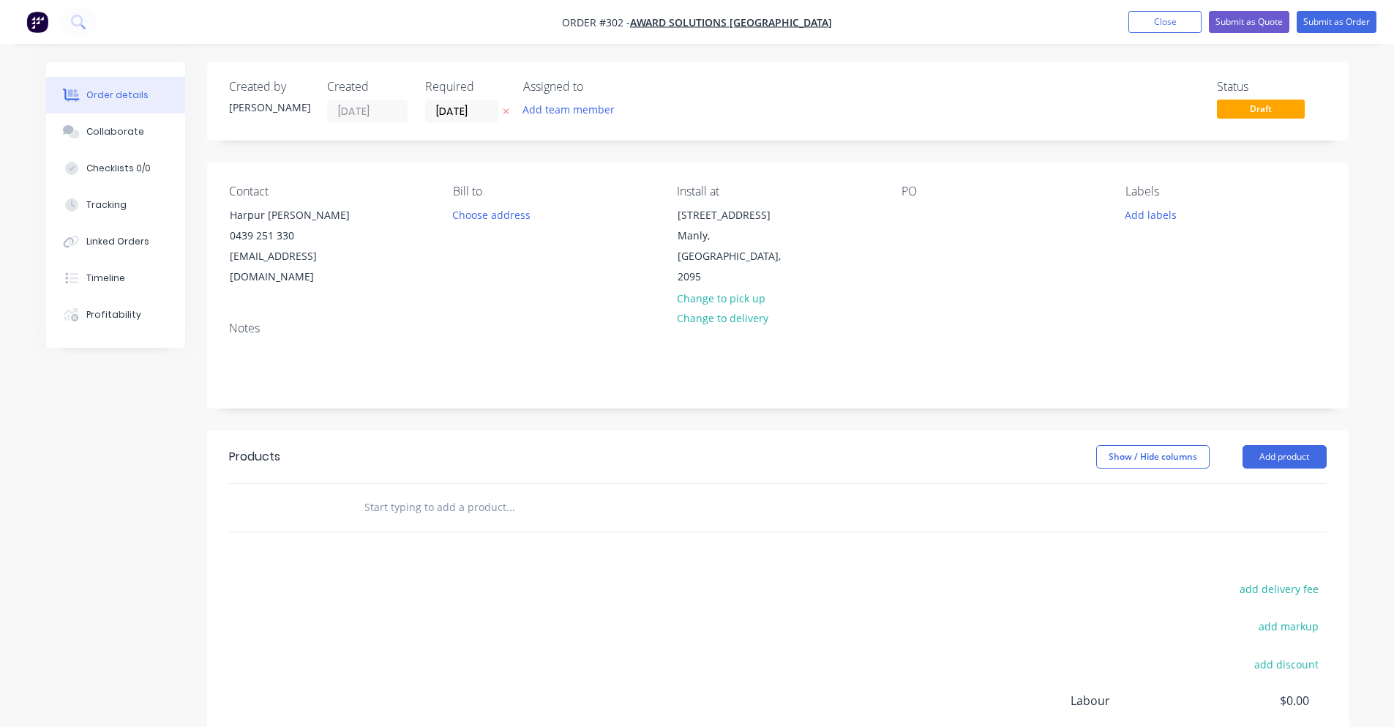
click at [521, 233] on div "Bill to Choose address" at bounding box center [553, 235] width 200 height 103
click at [506, 215] on button "Choose address" at bounding box center [492, 214] width 94 height 20
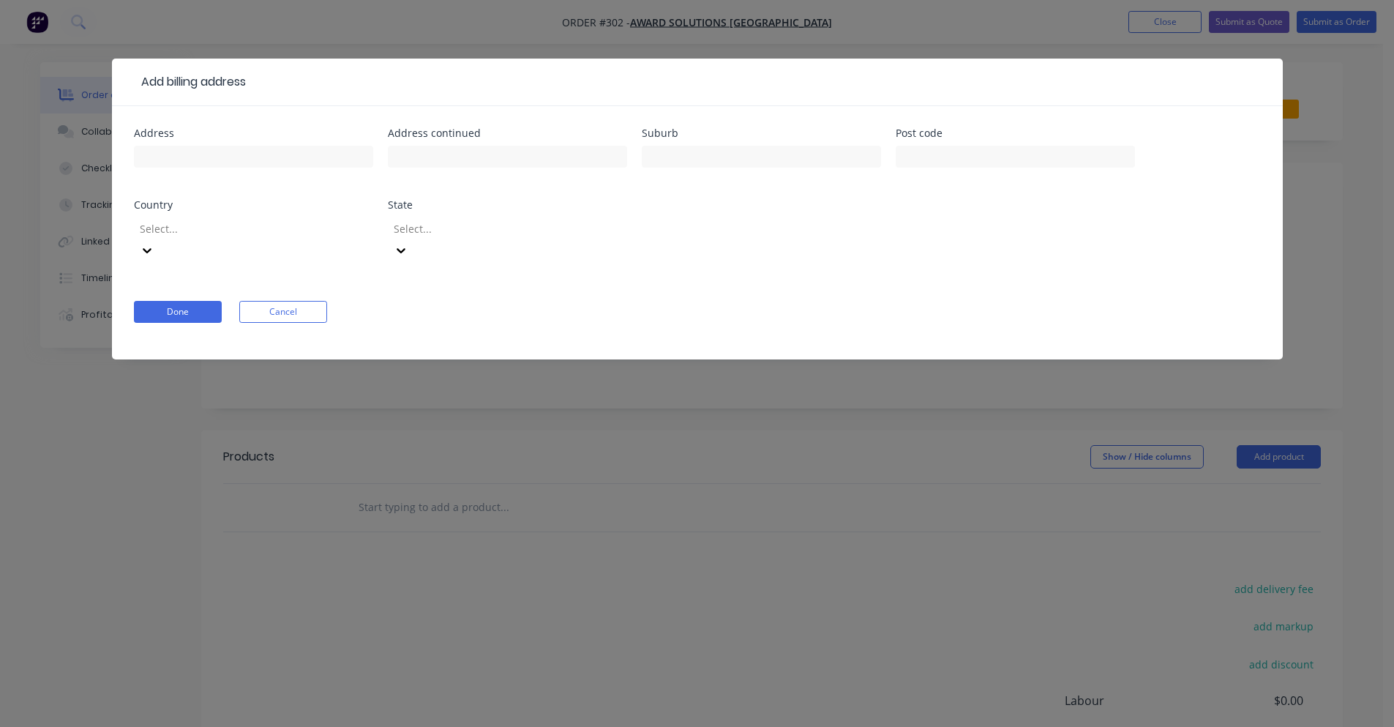
click at [327, 172] on div at bounding box center [253, 163] width 239 height 43
click at [329, 166] on input "text" at bounding box center [253, 157] width 239 height 22
click at [346, 163] on input "text" at bounding box center [253, 157] width 239 height 22
type input "[STREET_ADDRESS]"
click at [746, 173] on div at bounding box center [761, 163] width 239 height 43
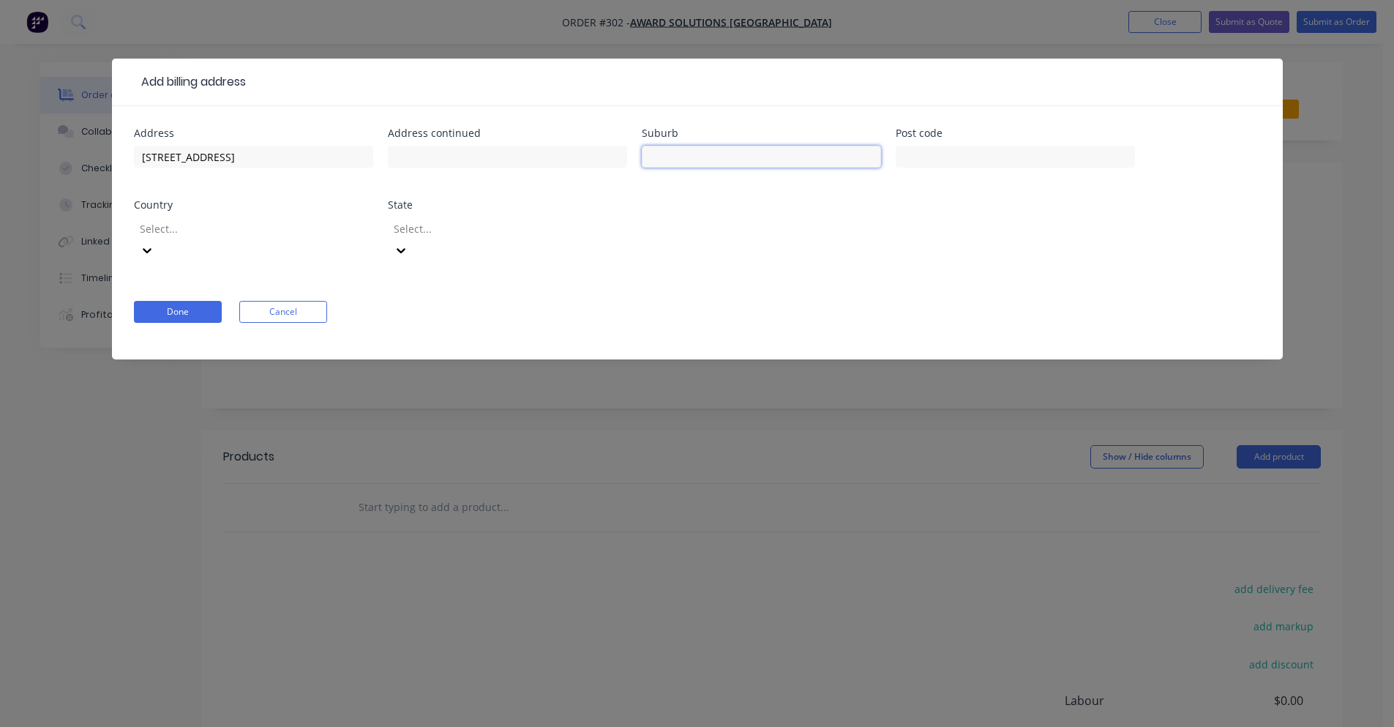
drag, startPoint x: 749, startPoint y: 156, endPoint x: 749, endPoint y: 165, distance: 9.5
click at [749, 156] on input "text" at bounding box center [761, 157] width 239 height 22
drag, startPoint x: 743, startPoint y: 217, endPoint x: 749, endPoint y: 212, distance: 7.9
click at [743, 217] on div "Address 457 East Kurrajong Road Address continued Suburb East Post code Country…" at bounding box center [697, 203] width 1127 height 151
click at [766, 200] on div "Address 457 East Kurrajong Road Address continued Suburb East Post code Country…" at bounding box center [697, 203] width 1127 height 151
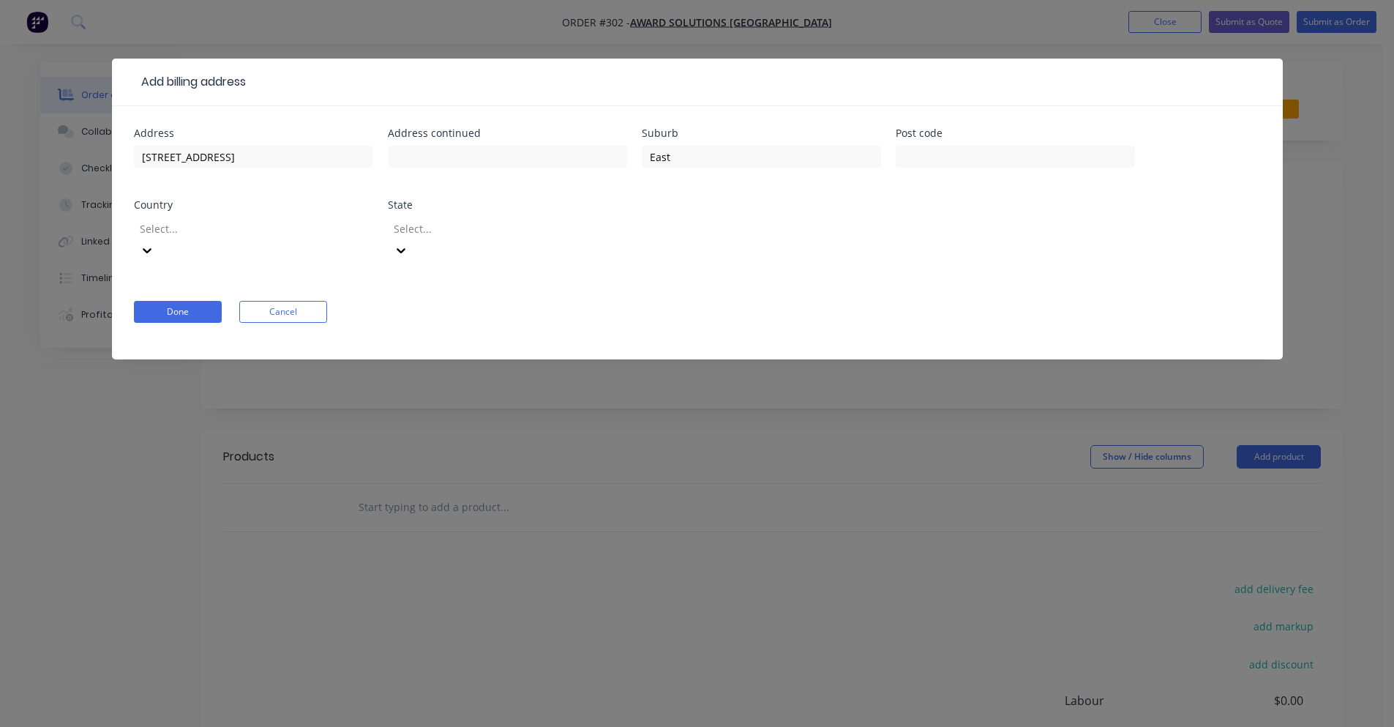
click at [744, 173] on div "East" at bounding box center [761, 163] width 239 height 43
click at [743, 165] on input "East" at bounding box center [761, 157] width 239 height 22
type input "East Kurrajong"
click at [934, 150] on input "text" at bounding box center [1015, 157] width 239 height 22
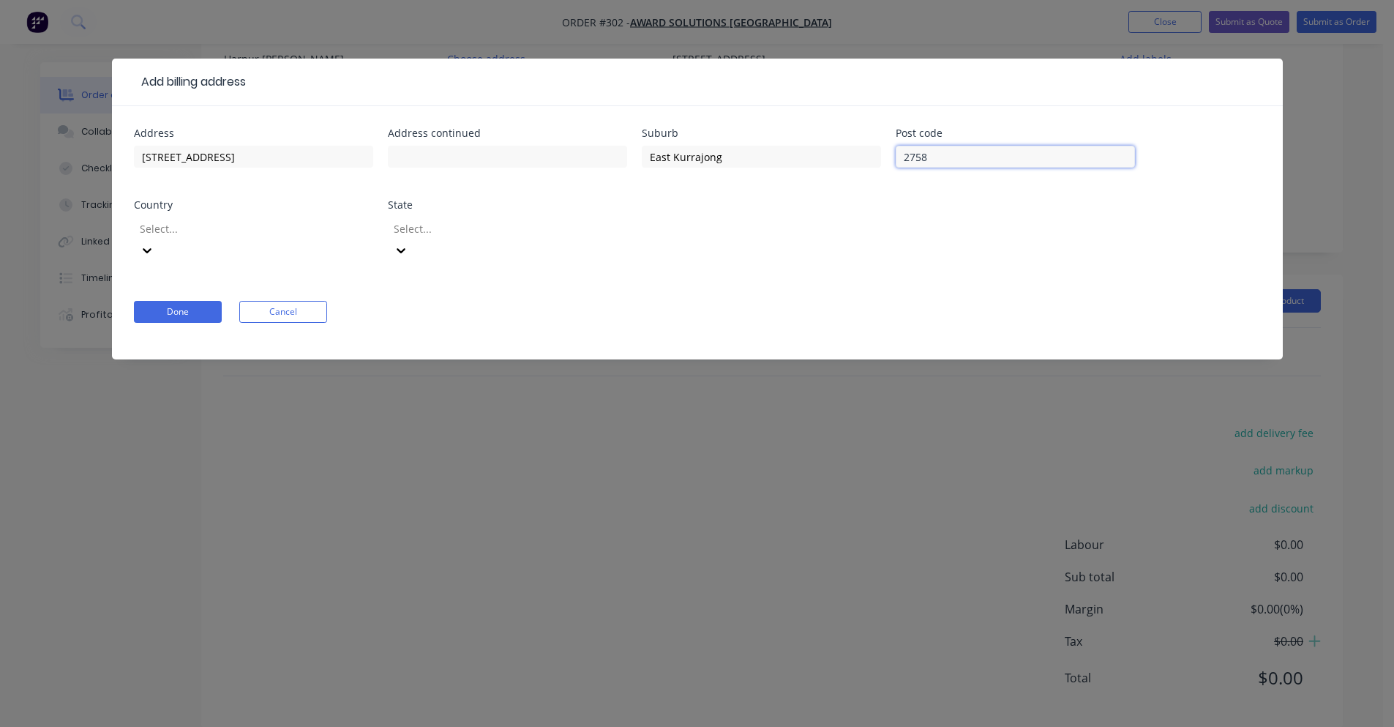
scroll to position [158, 0]
type input "2758"
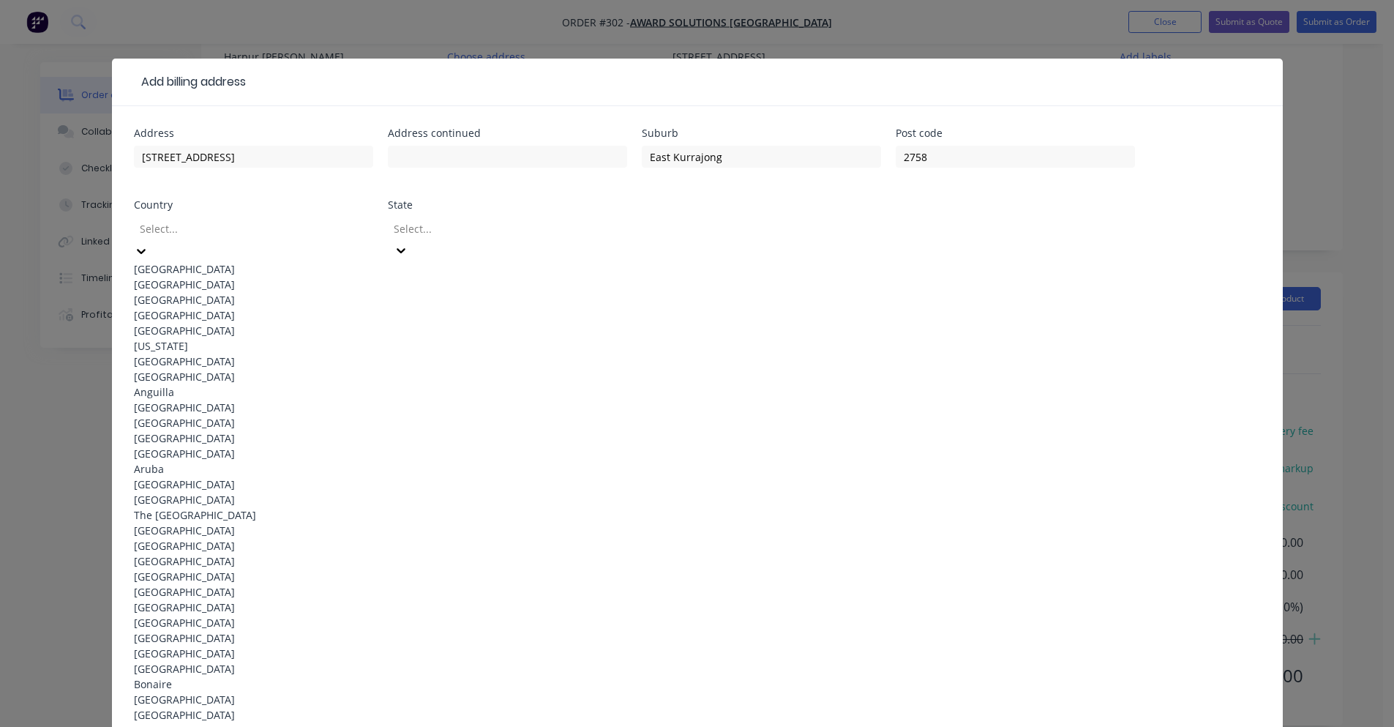
click at [327, 277] on div "Afghanistan" at bounding box center [253, 284] width 239 height 15
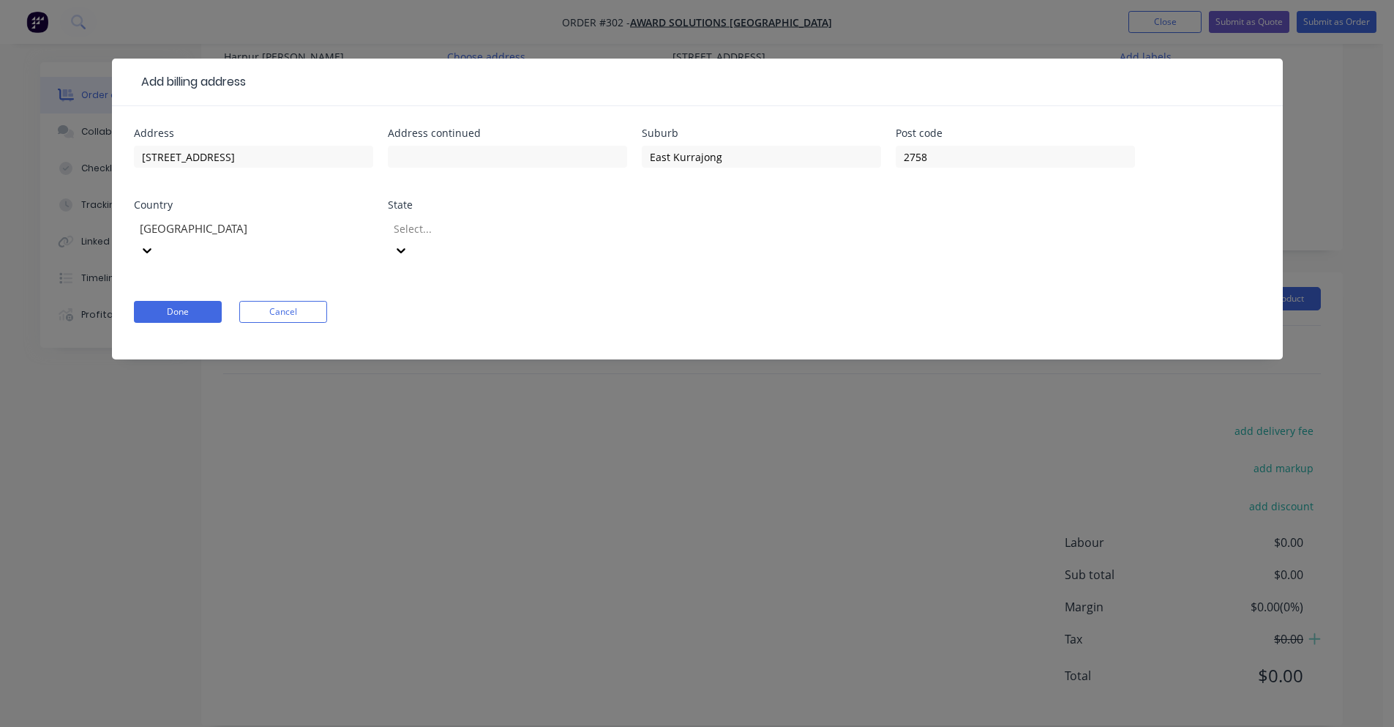
click at [312, 243] on div "Afghanistan" at bounding box center [253, 246] width 239 height 65
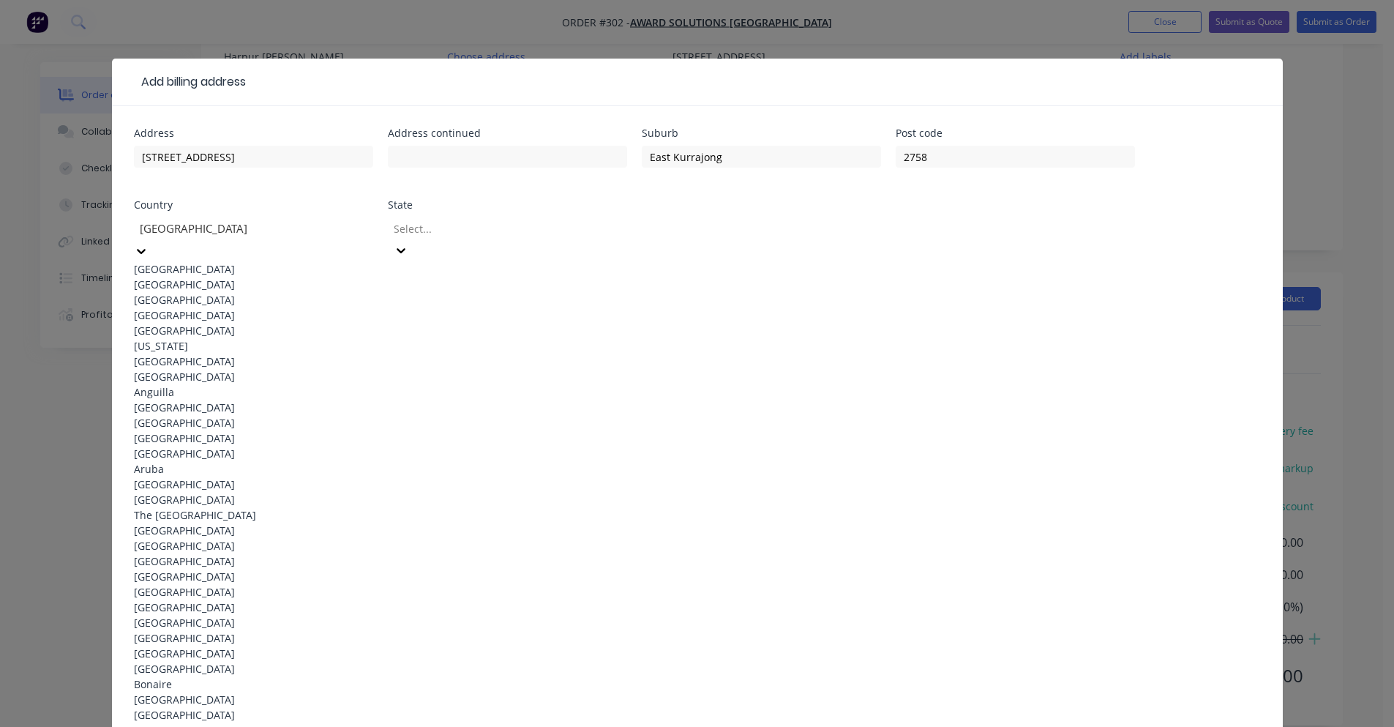
click at [313, 236] on div at bounding box center [243, 229] width 211 height 18
click at [301, 261] on div "Australia" at bounding box center [253, 268] width 239 height 15
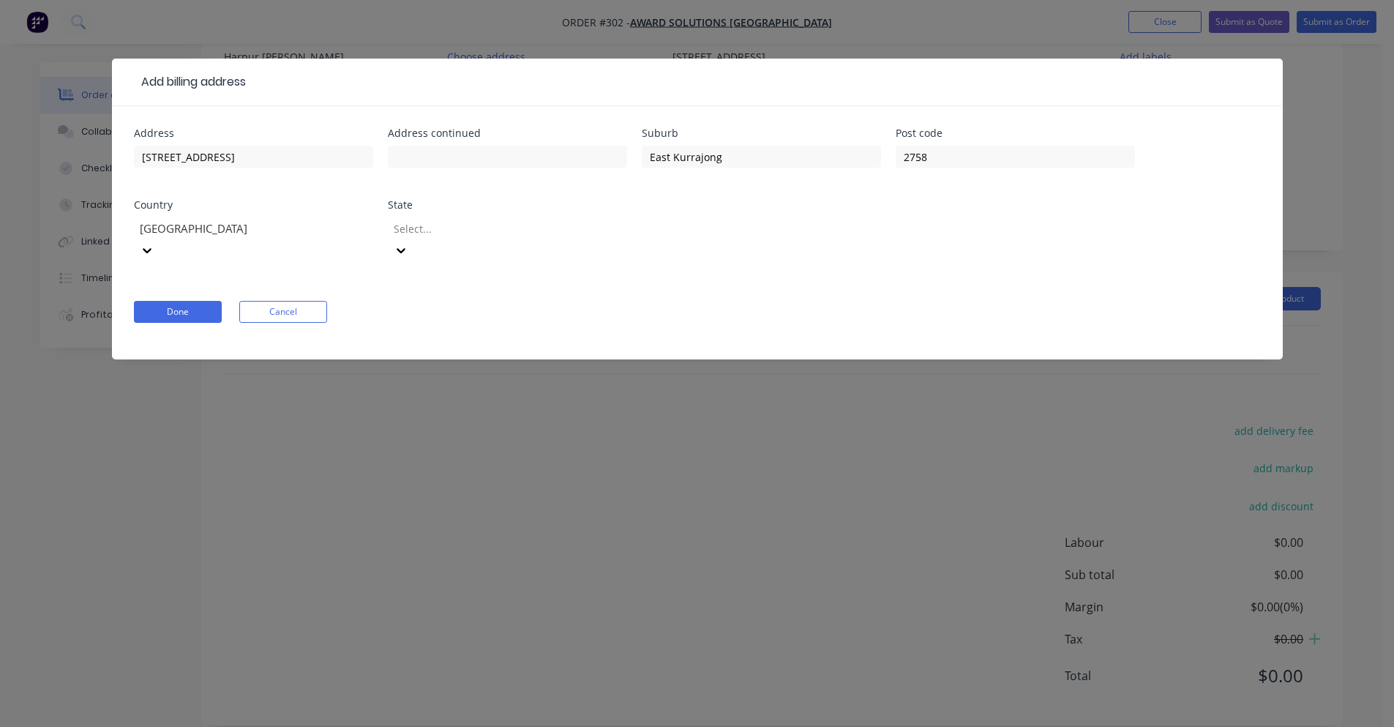
click at [466, 208] on div "State" at bounding box center [507, 205] width 239 height 10
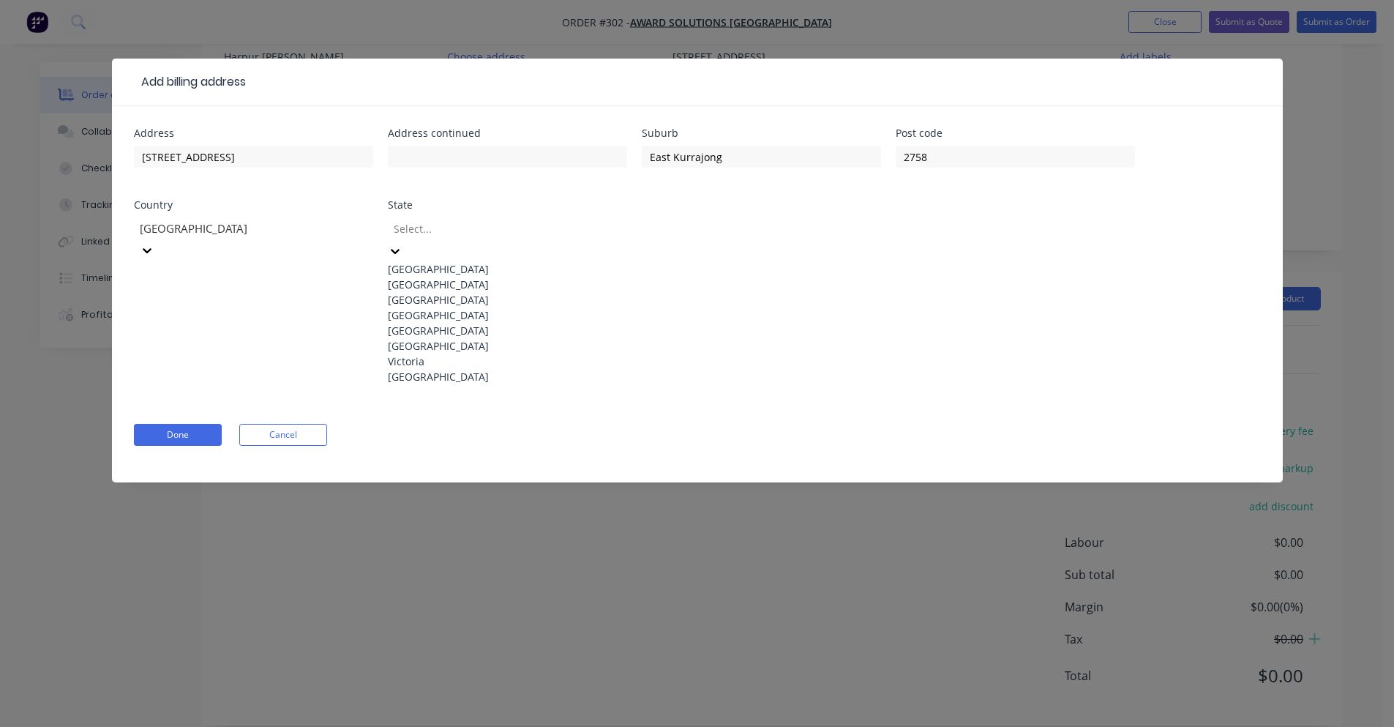
click at [462, 224] on div at bounding box center [497, 229] width 211 height 18
click at [462, 282] on div "New South Wales" at bounding box center [507, 284] width 239 height 15
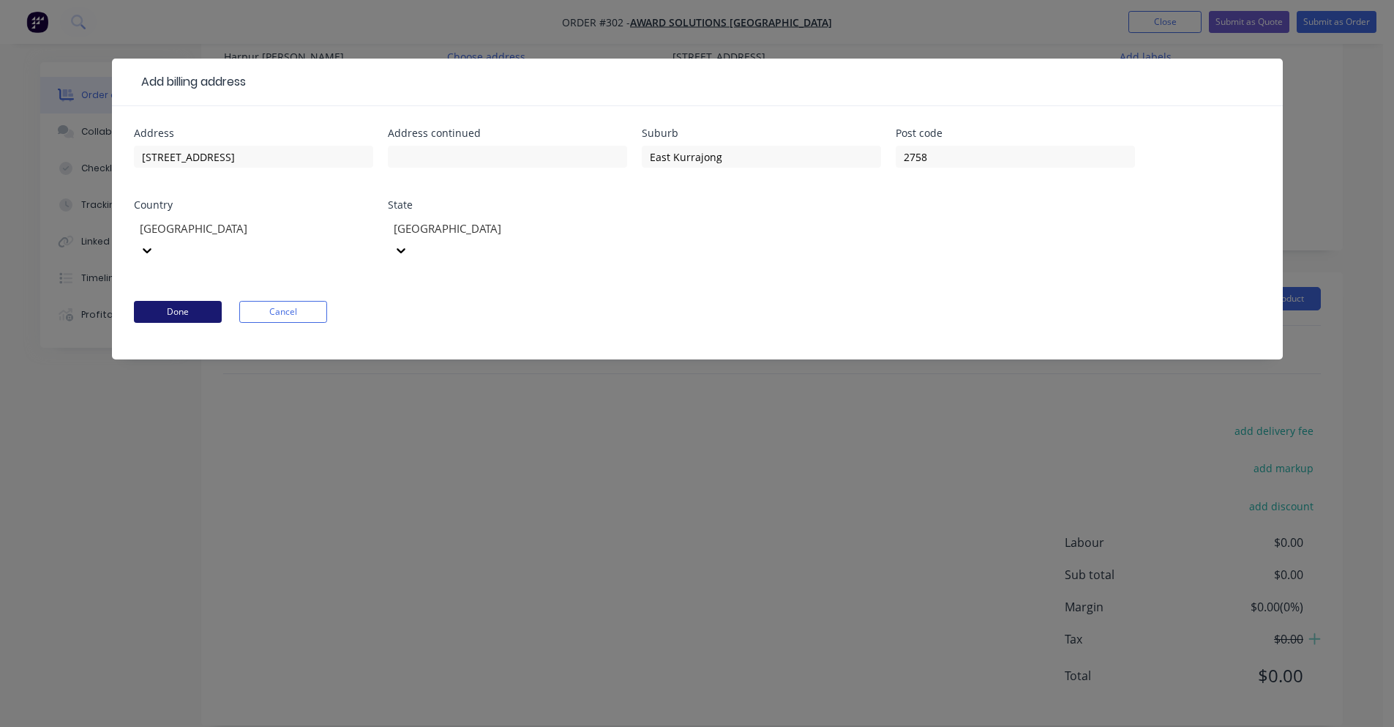
click at [192, 301] on button "Done" at bounding box center [178, 312] width 88 height 22
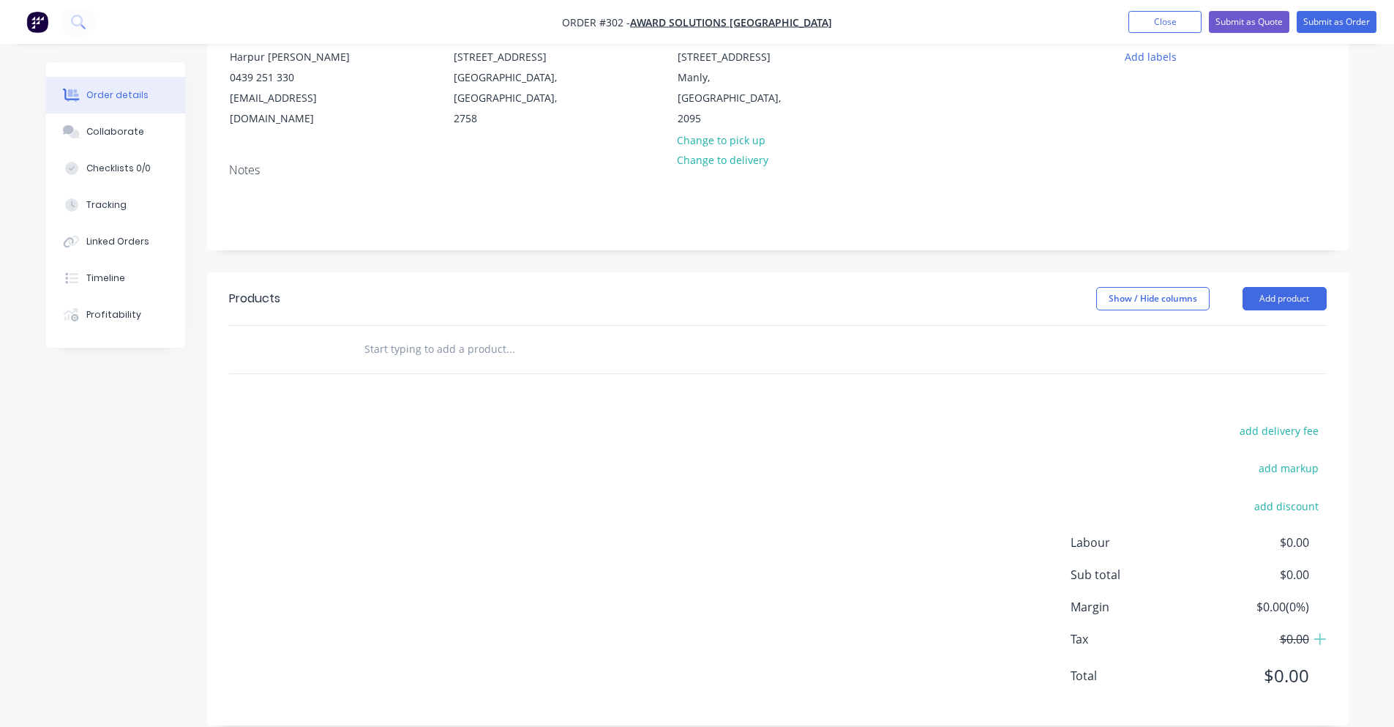
scroll to position [85, 0]
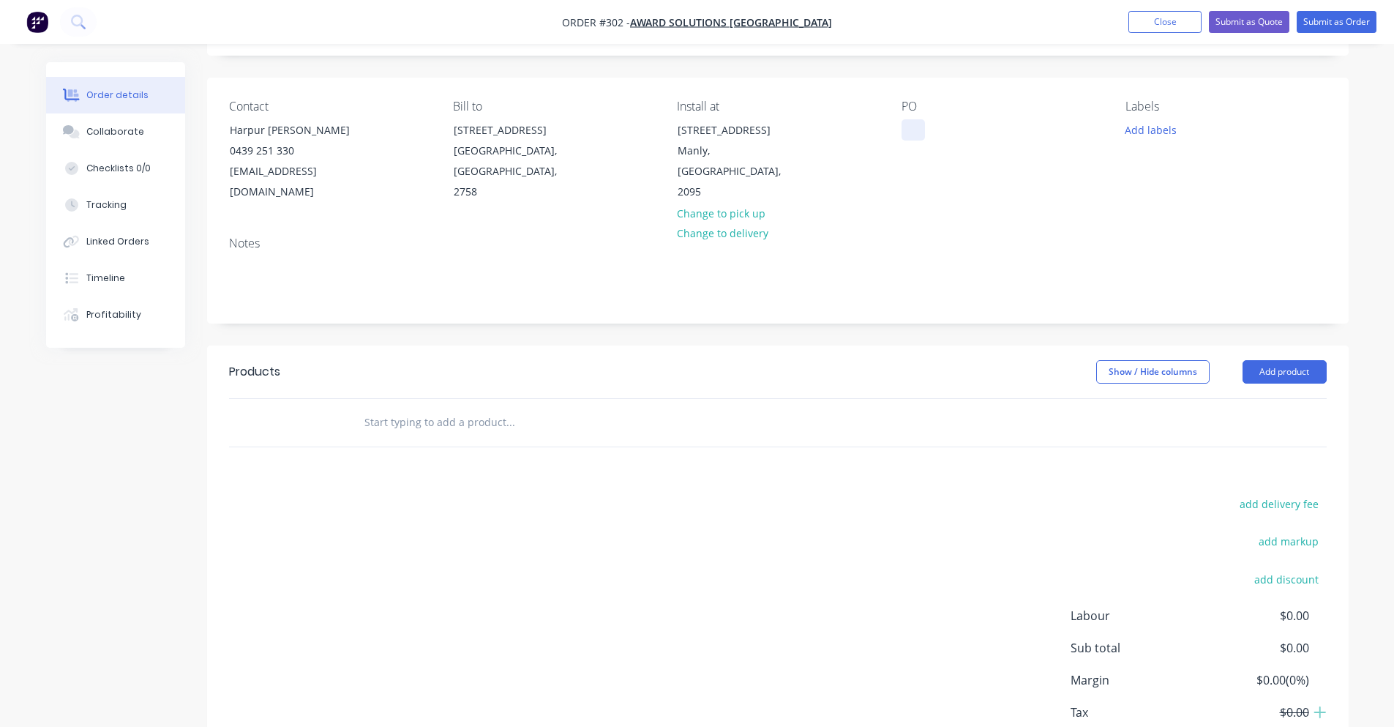
click at [905, 131] on div at bounding box center [912, 129] width 23 height 21
click at [1161, 130] on button "Add labels" at bounding box center [1150, 129] width 67 height 20
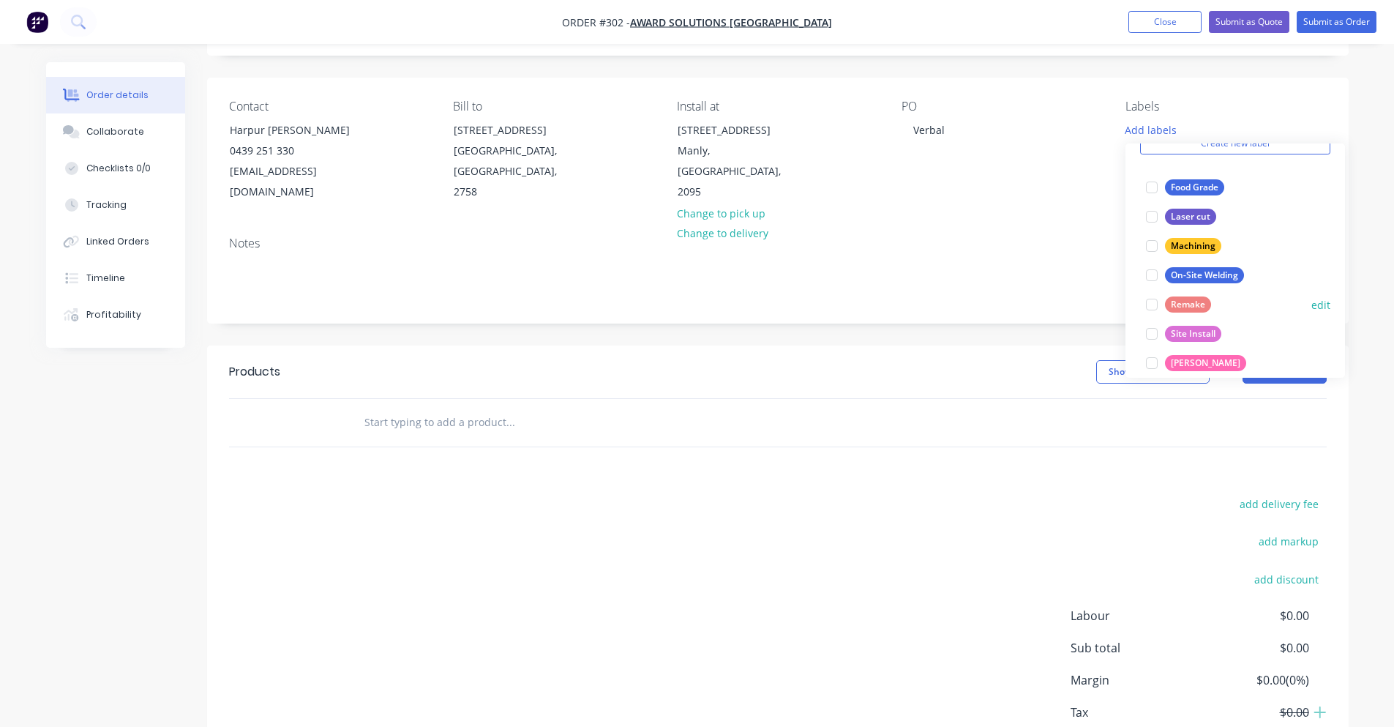
scroll to position [146, 0]
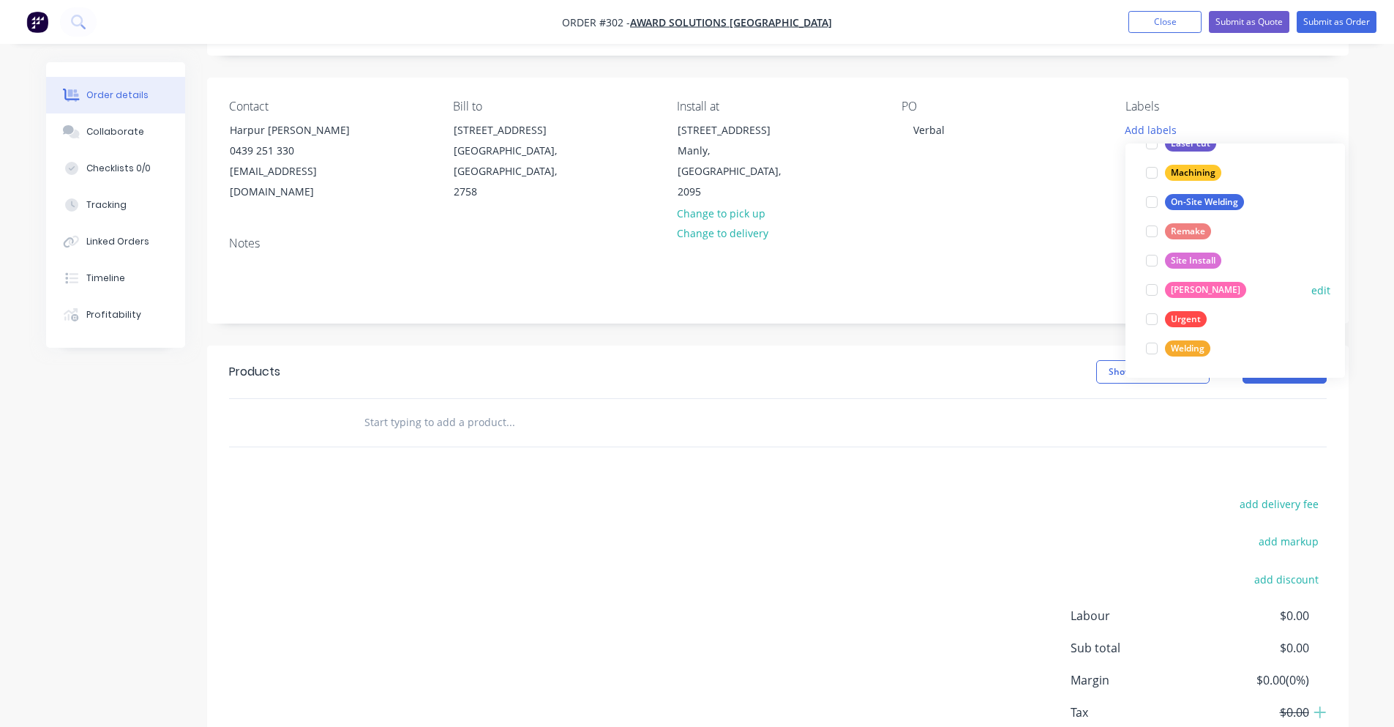
click at [1155, 288] on div at bounding box center [1151, 289] width 29 height 29
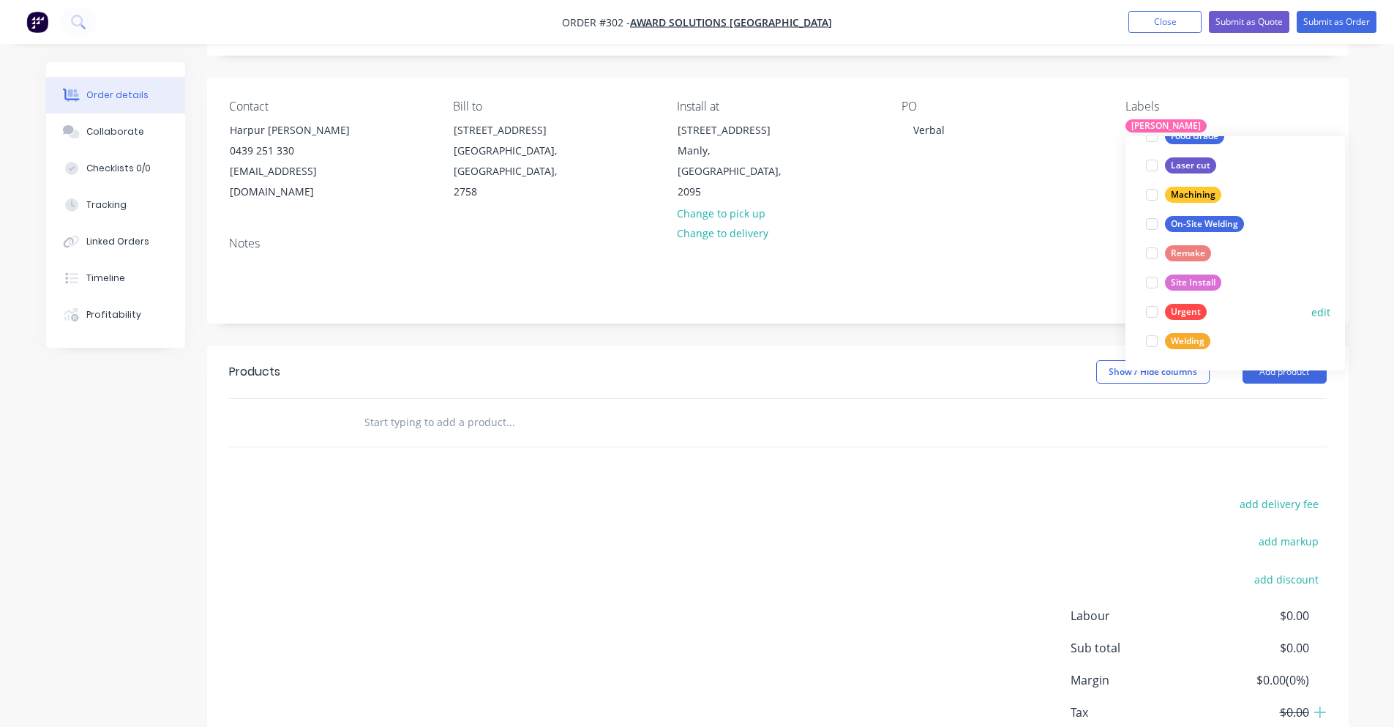
click at [1159, 311] on div at bounding box center [1151, 311] width 29 height 29
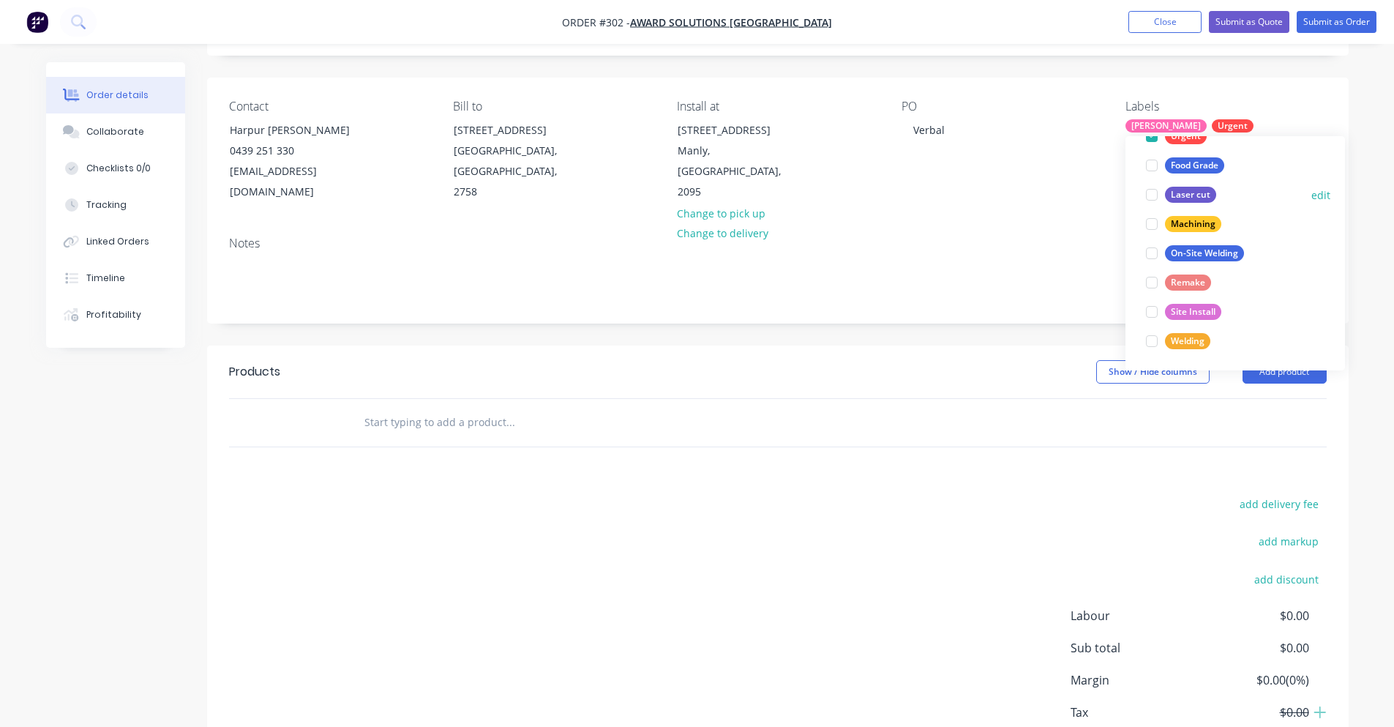
click at [1157, 195] on div at bounding box center [1151, 194] width 29 height 29
click at [1154, 255] on div at bounding box center [1151, 253] width 29 height 29
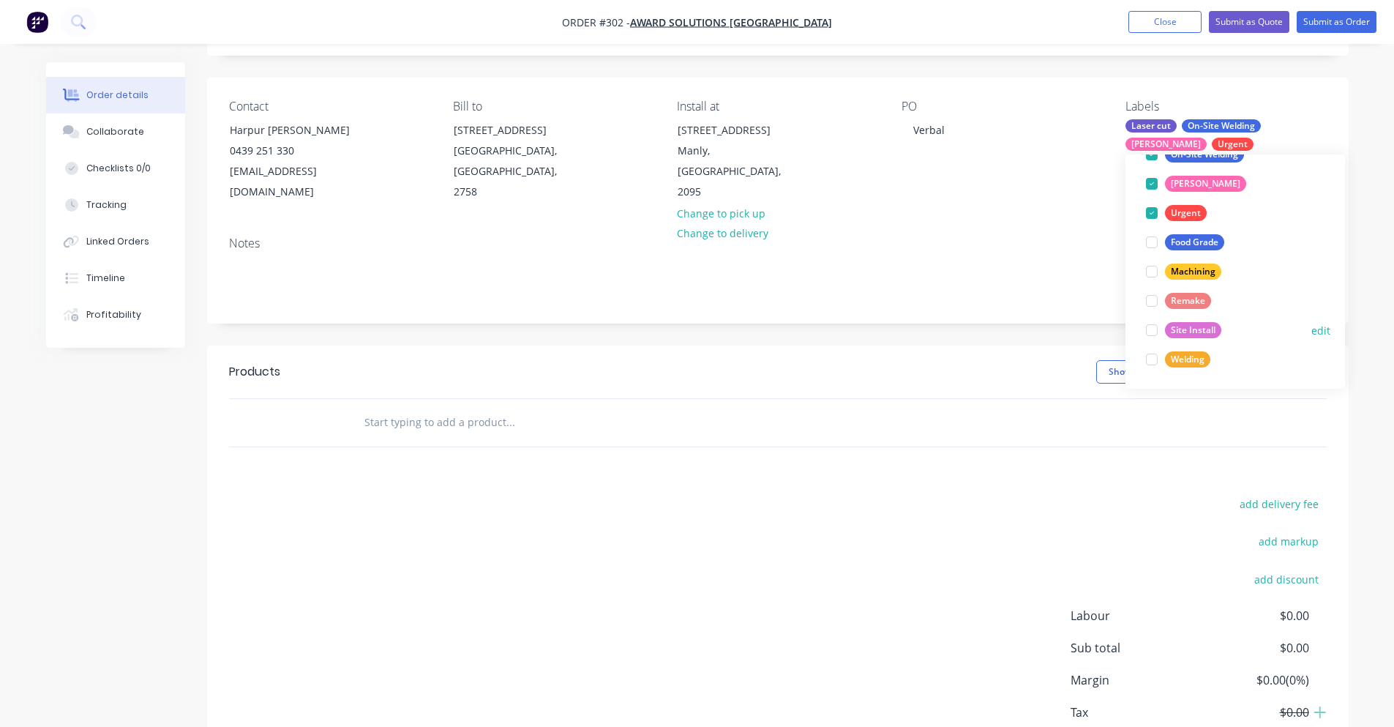
click at [1158, 329] on div at bounding box center [1151, 329] width 29 height 29
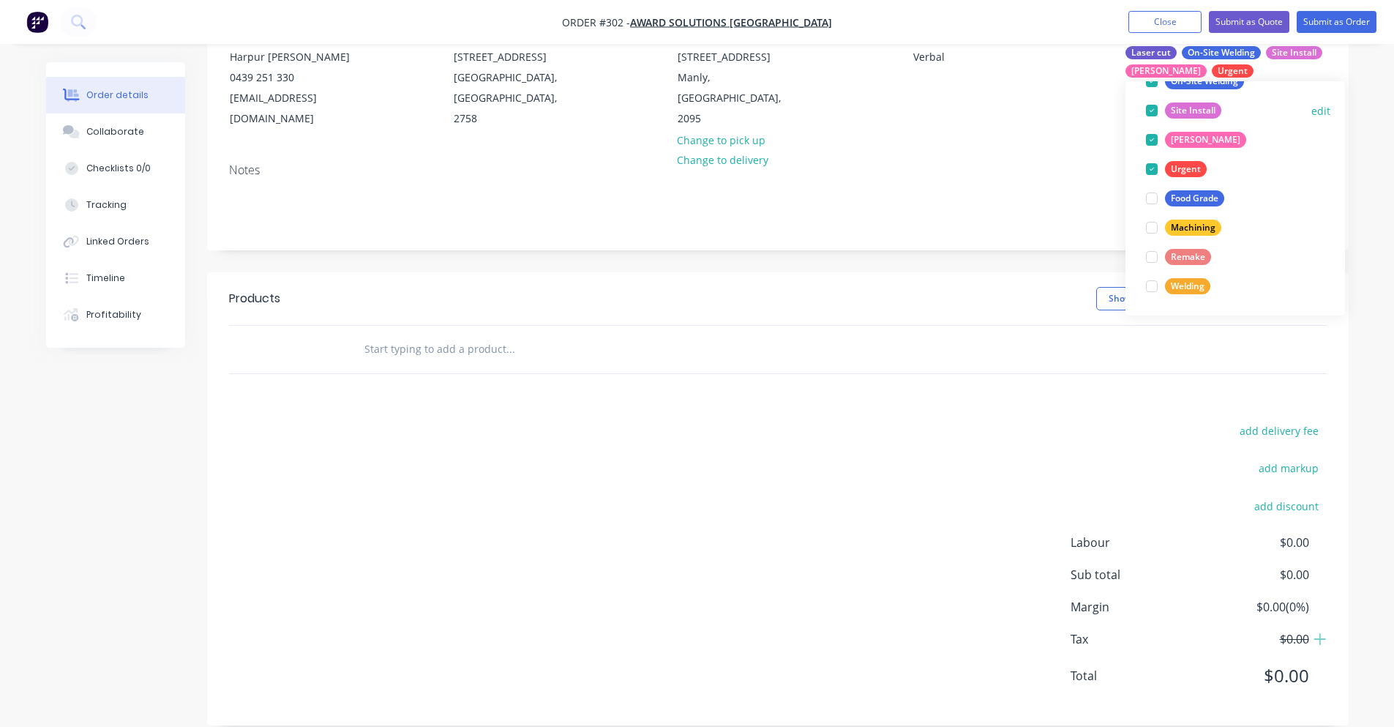
scroll to position [85, 0]
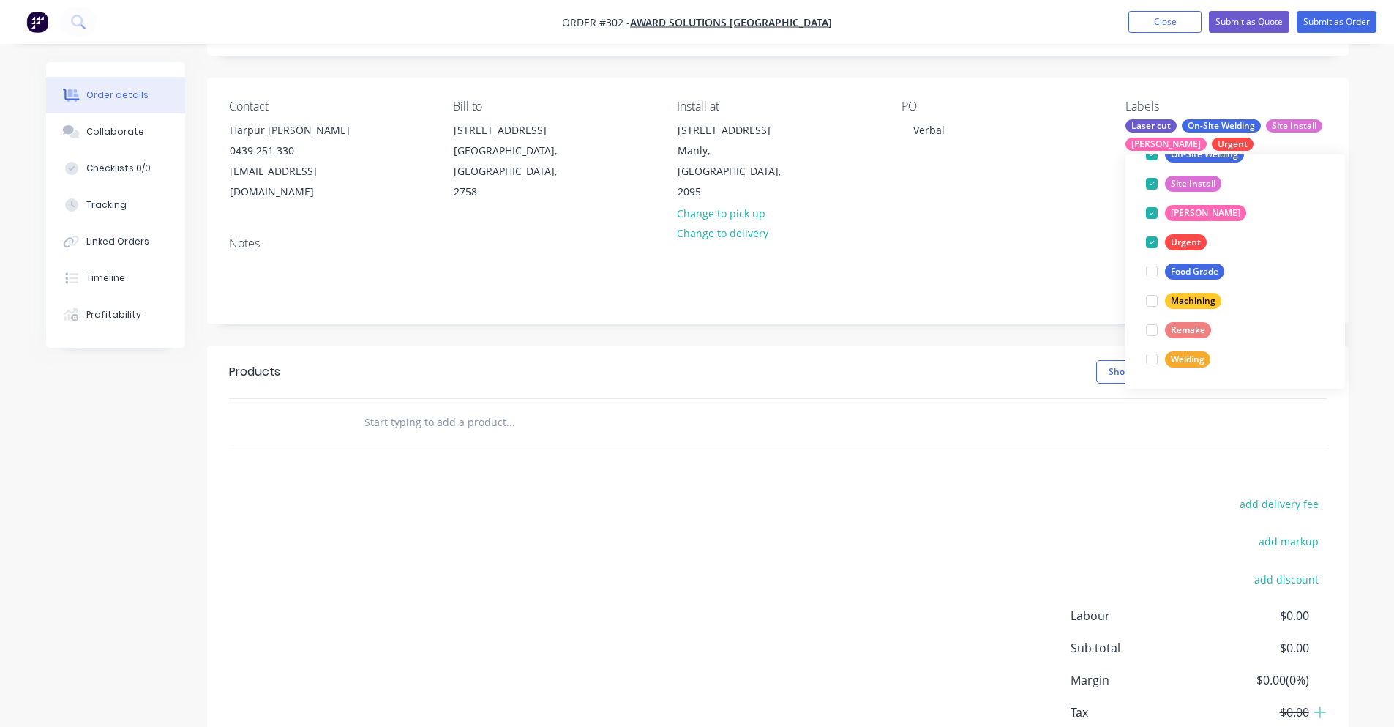
click at [1046, 236] on div "Notes" at bounding box center [778, 243] width 1098 height 14
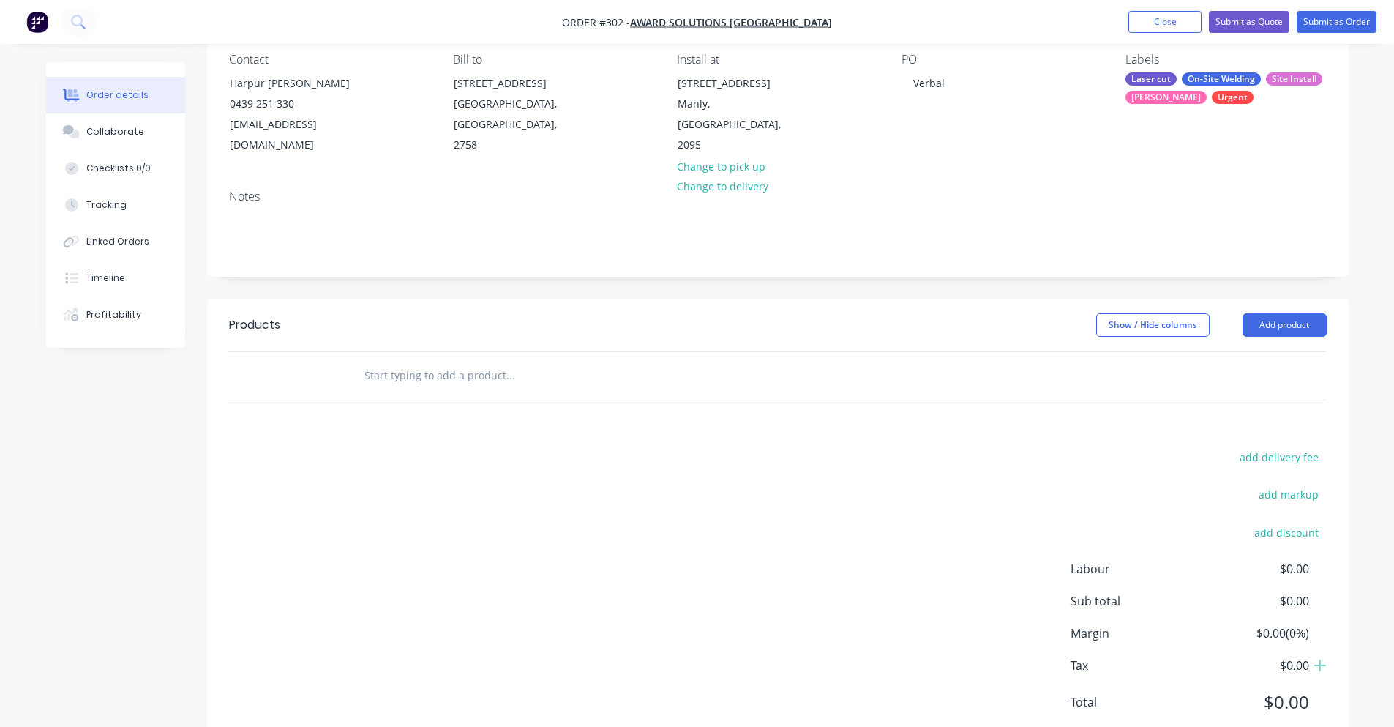
scroll to position [158, 0]
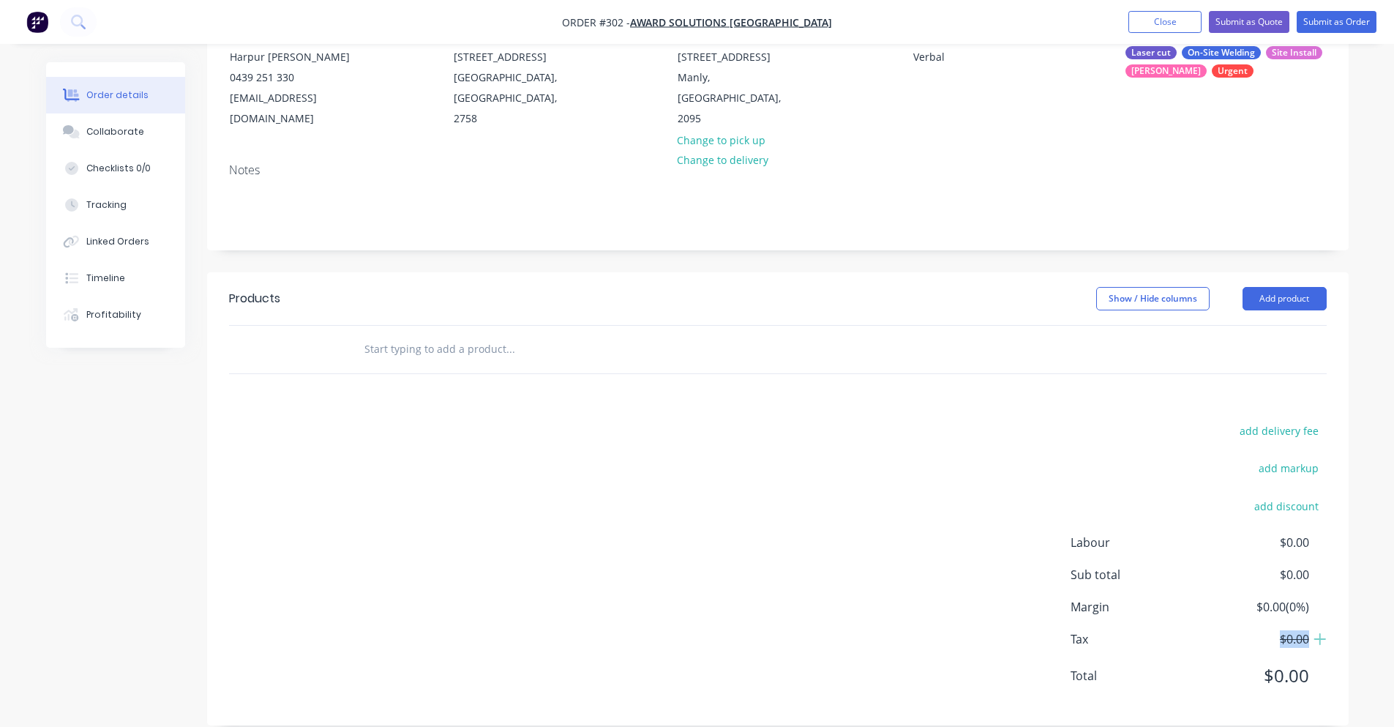
drag, startPoint x: 1330, startPoint y: 615, endPoint x: 1257, endPoint y: 614, distance: 73.2
click at [1257, 614] on div "add delivery fee add markup add discount Labour $0.00 Sub total $0.00 Margin $0…" at bounding box center [777, 562] width 1141 height 282
click at [883, 468] on div "add delivery fee add markup add discount Labour $0.00 Sub total $0.00 Margin $0…" at bounding box center [778, 562] width 1098 height 282
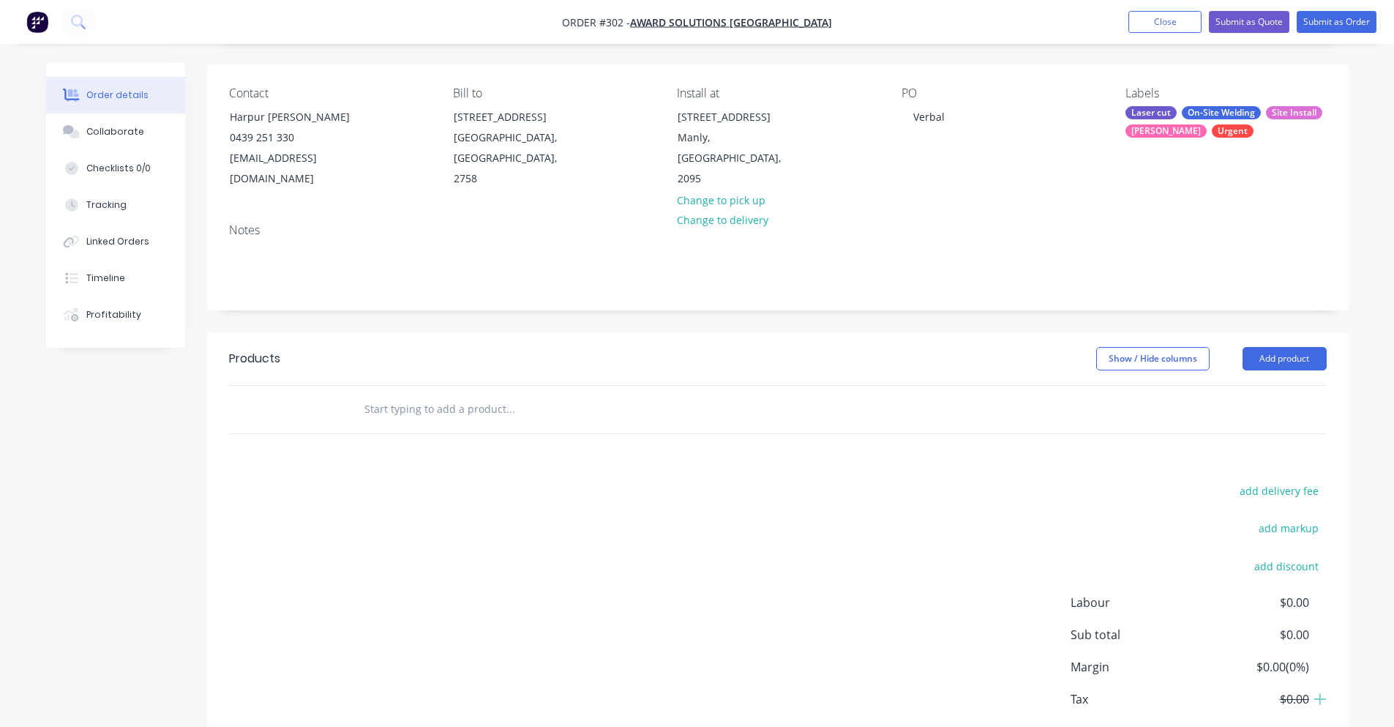
scroll to position [0, 0]
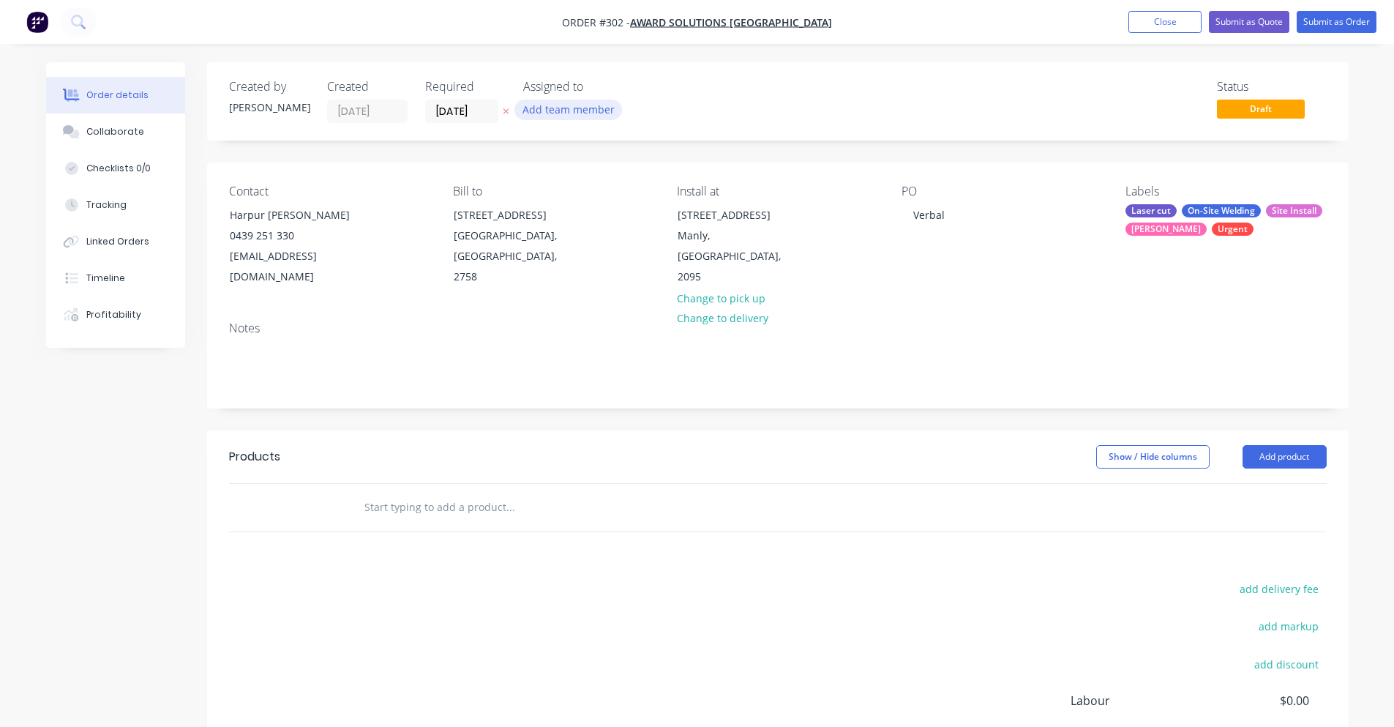
click at [537, 106] on button "Add team member" at bounding box center [568, 110] width 108 height 20
click at [481, 112] on input "[DATE]" at bounding box center [462, 111] width 72 height 22
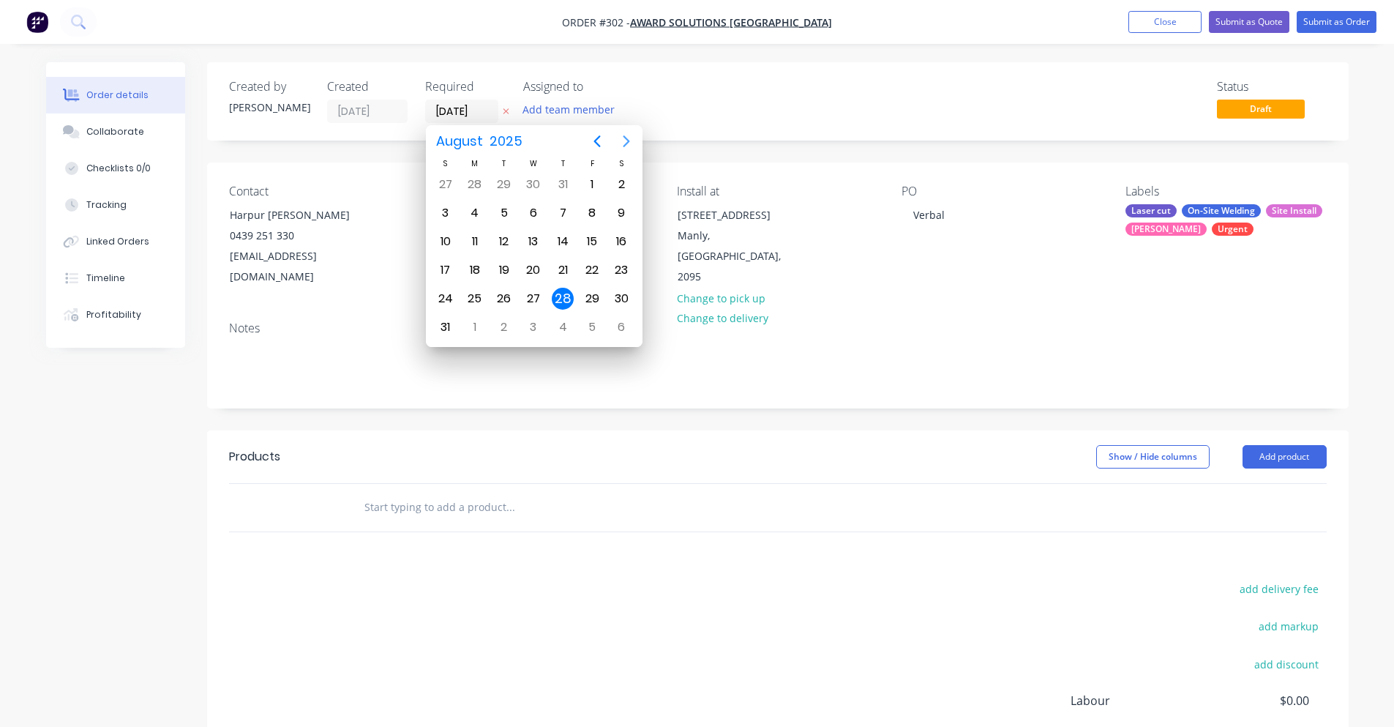
click at [624, 144] on icon "Next page" at bounding box center [627, 141] width 18 height 18
click at [477, 211] on div "8" at bounding box center [475, 213] width 22 height 22
type input "[DATE]"
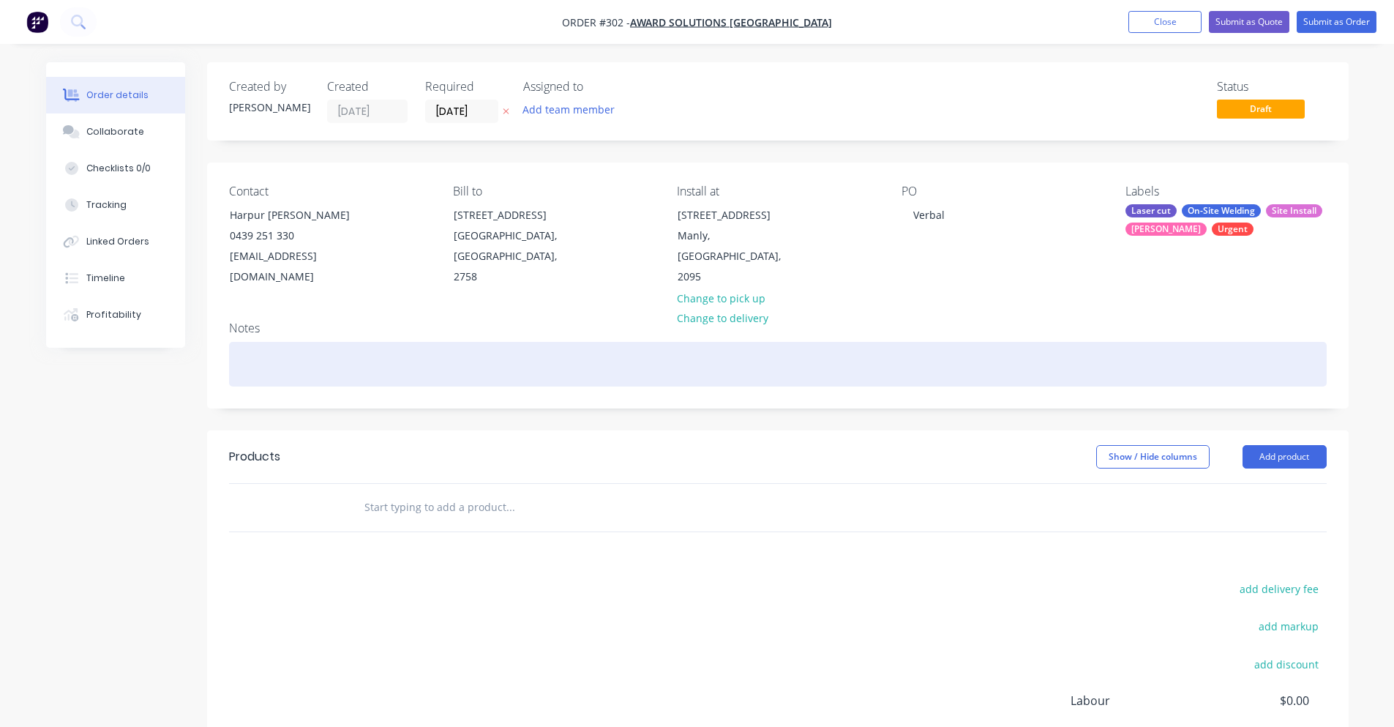
click at [303, 342] on div at bounding box center [778, 364] width 1098 height 45
click at [341, 342] on div "Install Intermediate Tansition 8/9/2025" at bounding box center [778, 364] width 1098 height 45
click at [348, 342] on div "Install Intermediate Tansition 8/9/2025" at bounding box center [778, 364] width 1098 height 45
click at [350, 342] on div "Install Intermediate Tansition 8/9/2025" at bounding box center [778, 364] width 1098 height 45
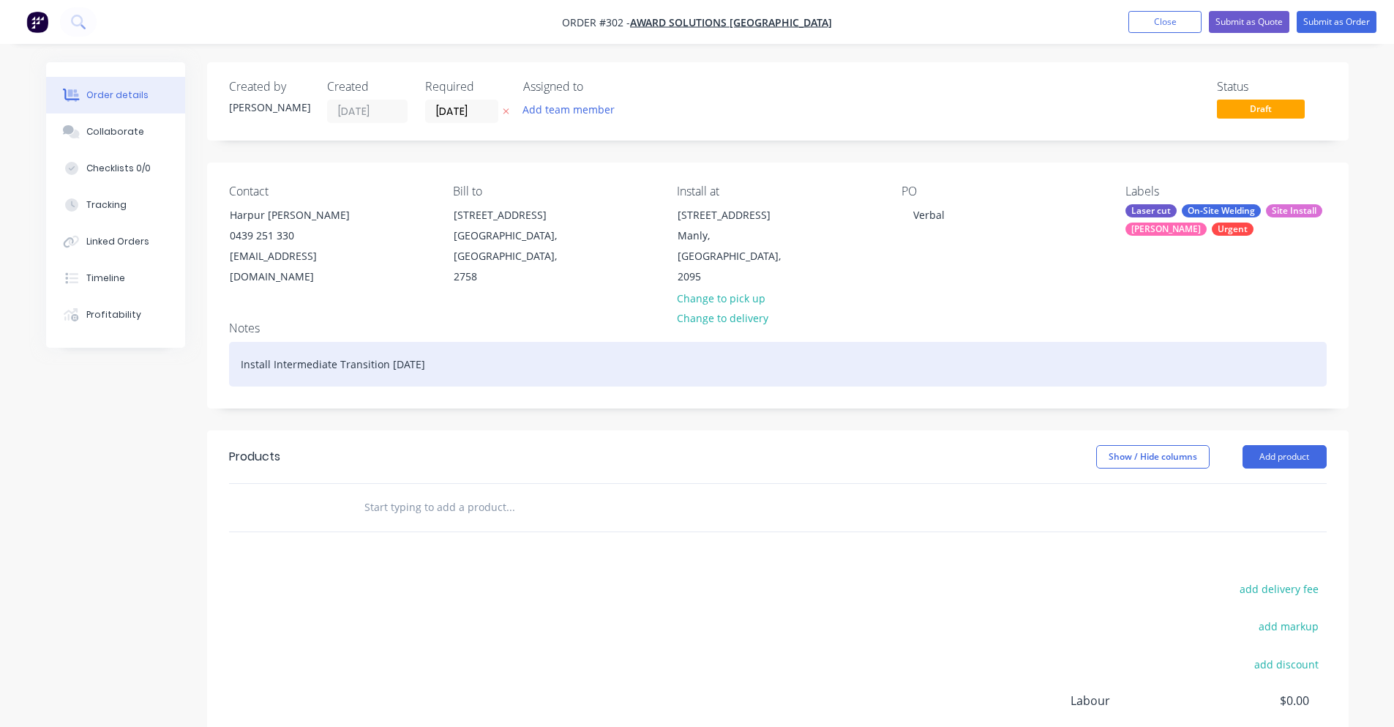
click at [446, 349] on div "Install Intermediate Transition 8/9/2025" at bounding box center [778, 364] width 1098 height 45
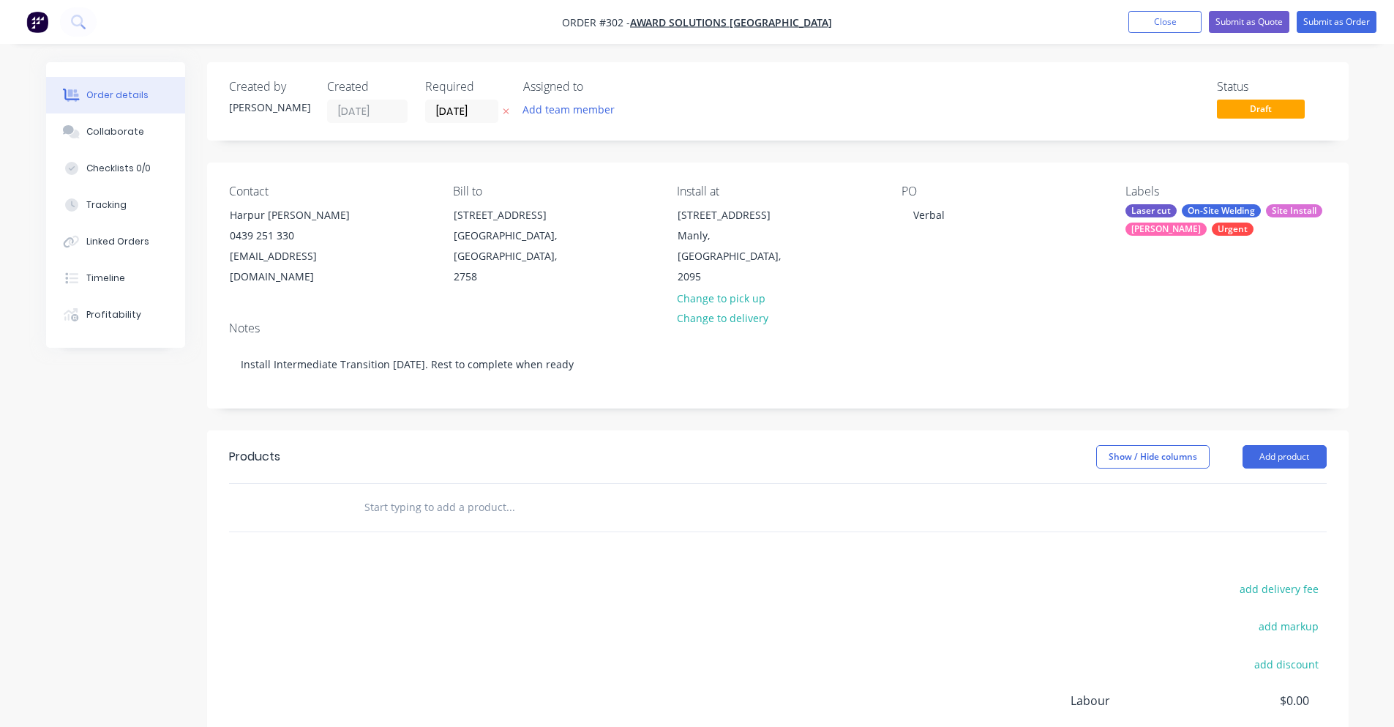
click at [452, 310] on div "Notes Install Intermediate Transition 8/9/2025. Rest to complete when ready" at bounding box center [777, 359] width 1141 height 98
click at [438, 492] on input "text" at bounding box center [510, 506] width 293 height 29
click at [148, 203] on button "Tracking" at bounding box center [115, 205] width 139 height 37
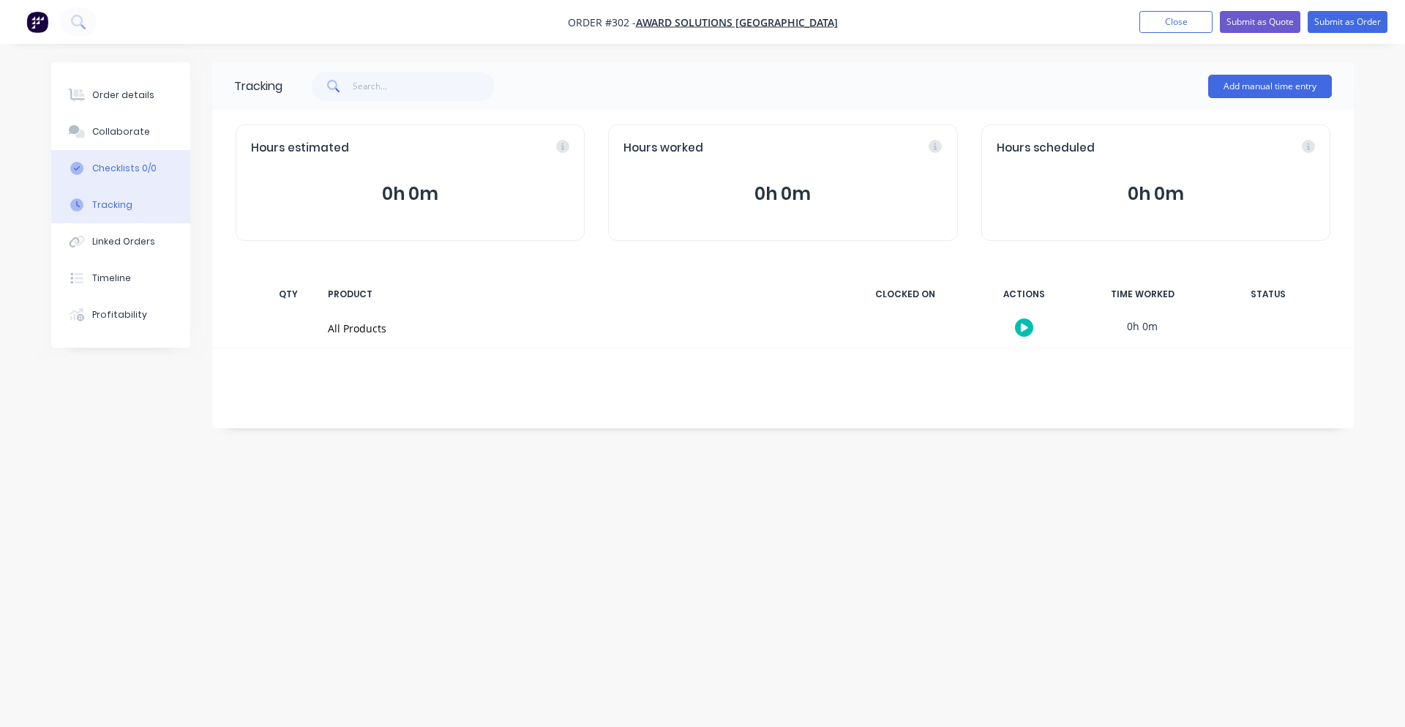
click at [116, 168] on div "Checklists 0/0" at bounding box center [124, 168] width 64 height 13
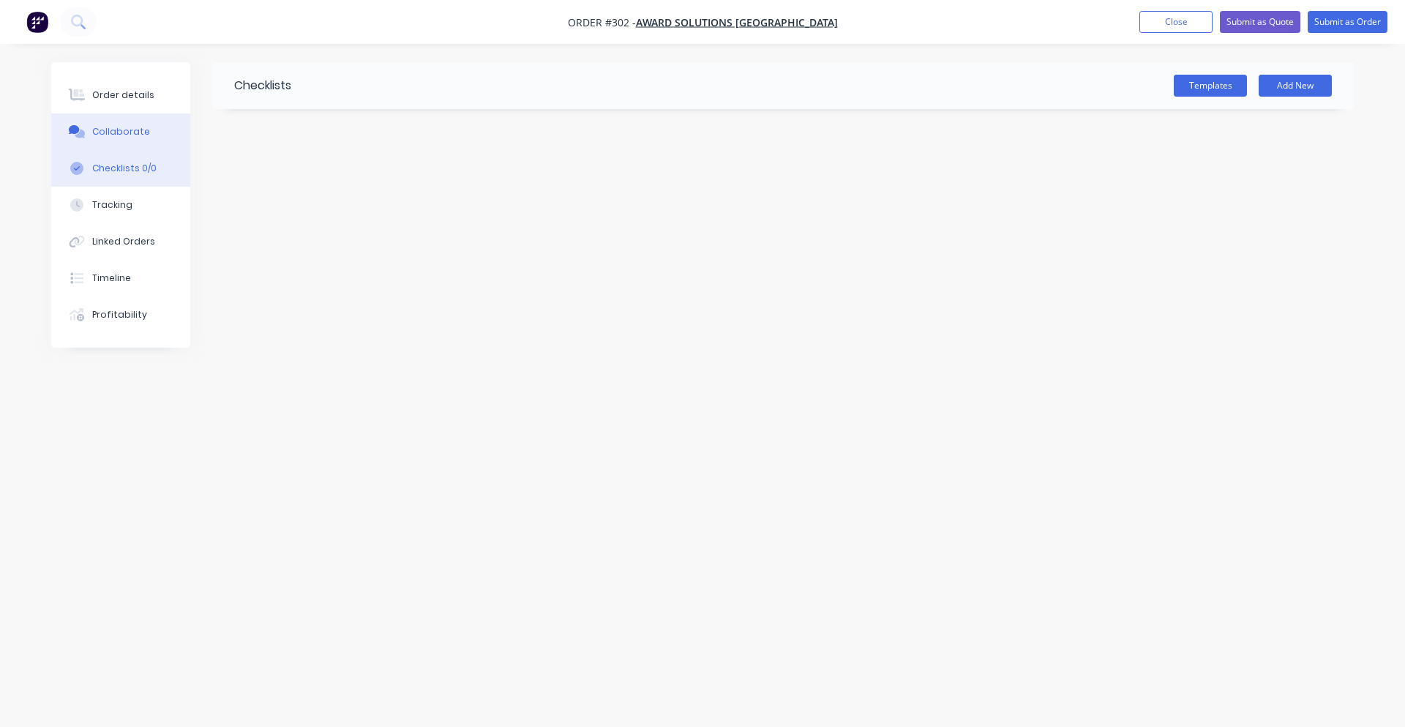
click at [120, 137] on div "Collaborate" at bounding box center [121, 131] width 58 height 13
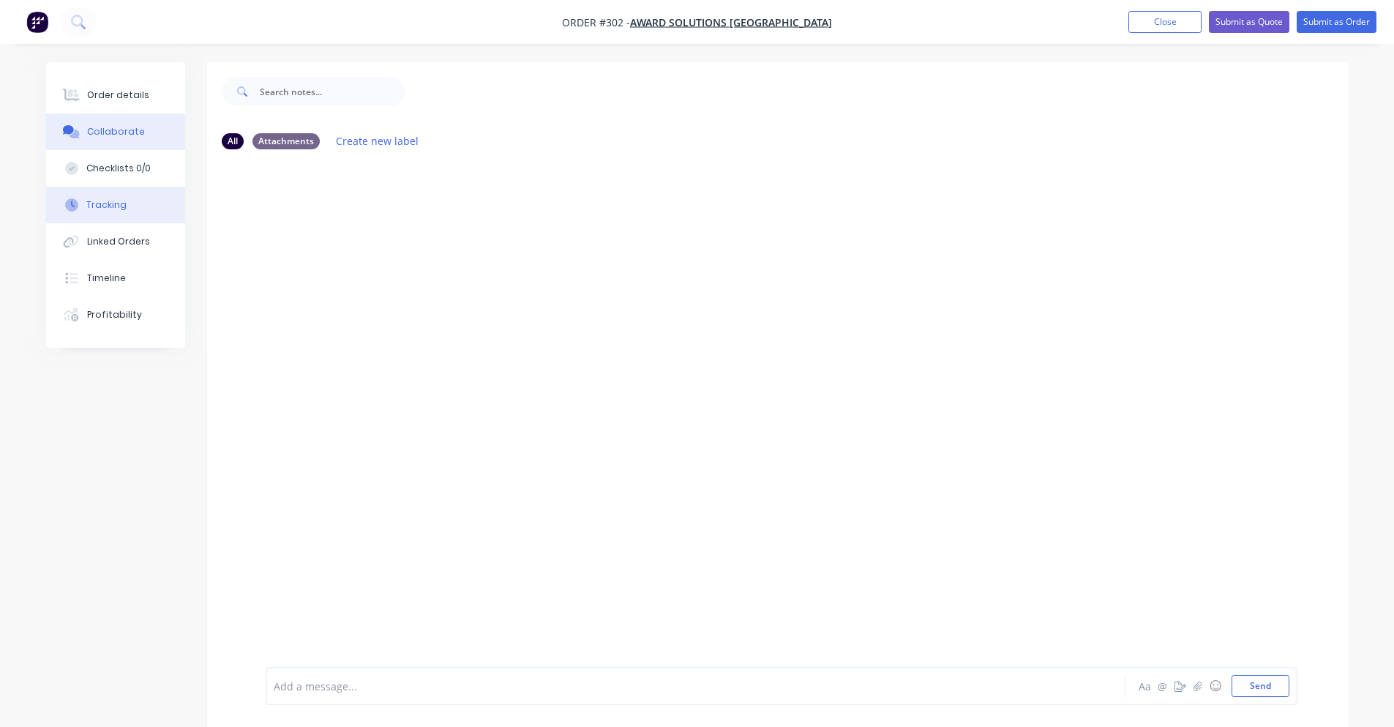
click at [142, 206] on button "Tracking" at bounding box center [115, 205] width 139 height 37
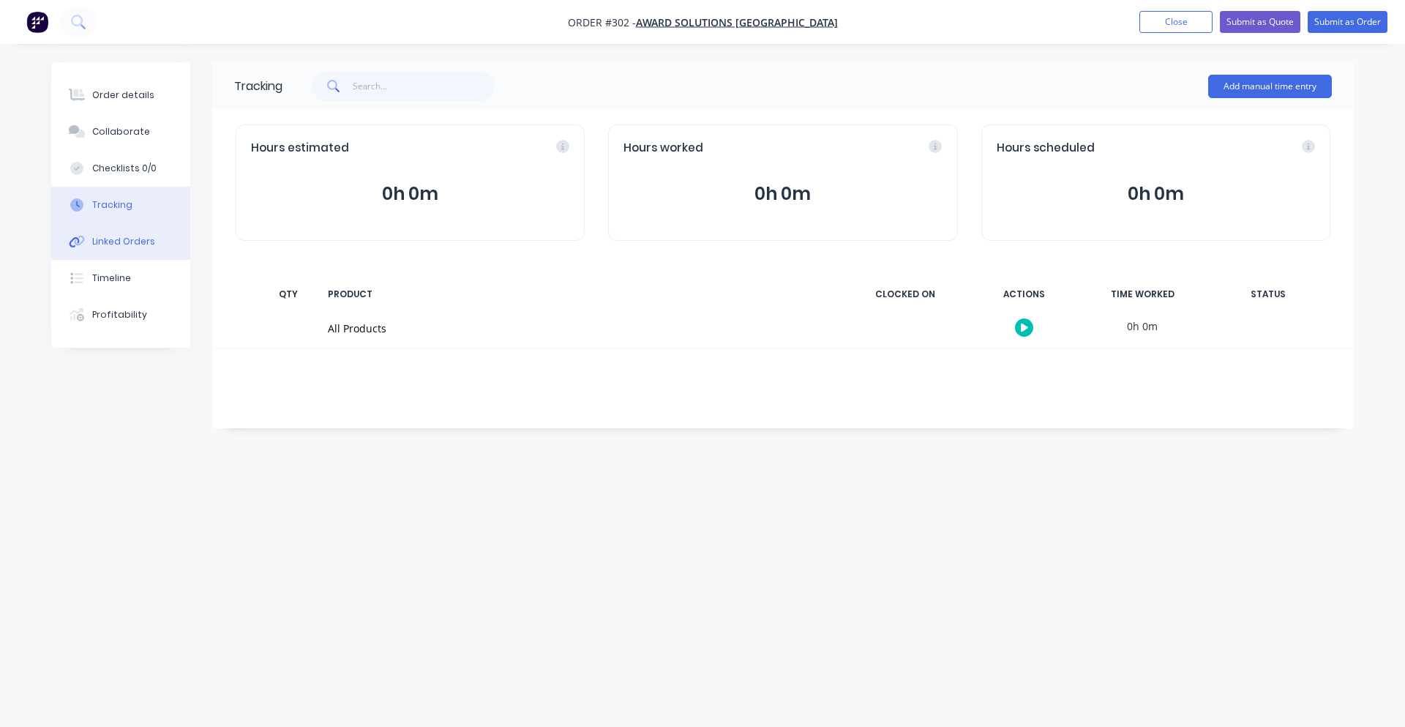
click at [149, 236] on div "Linked Orders" at bounding box center [123, 241] width 63 height 13
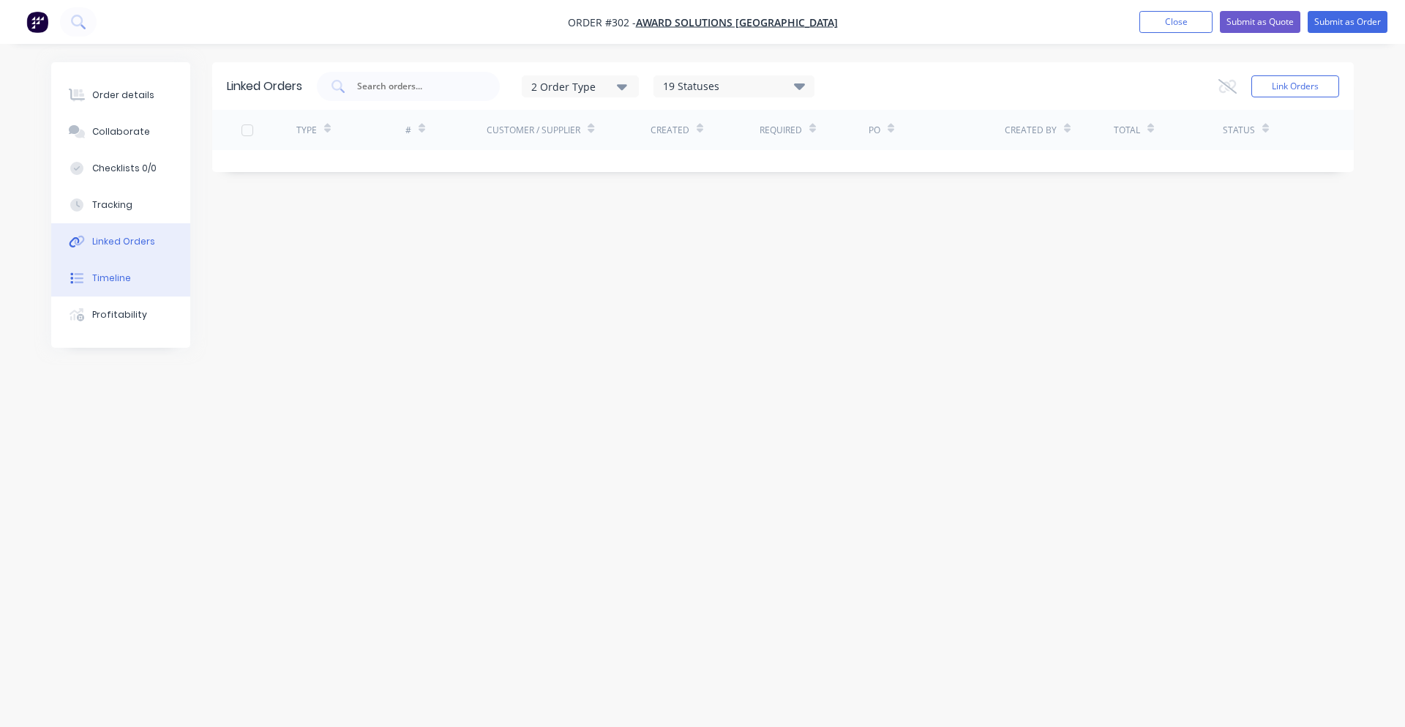
click at [150, 260] on button "Timeline" at bounding box center [120, 278] width 139 height 37
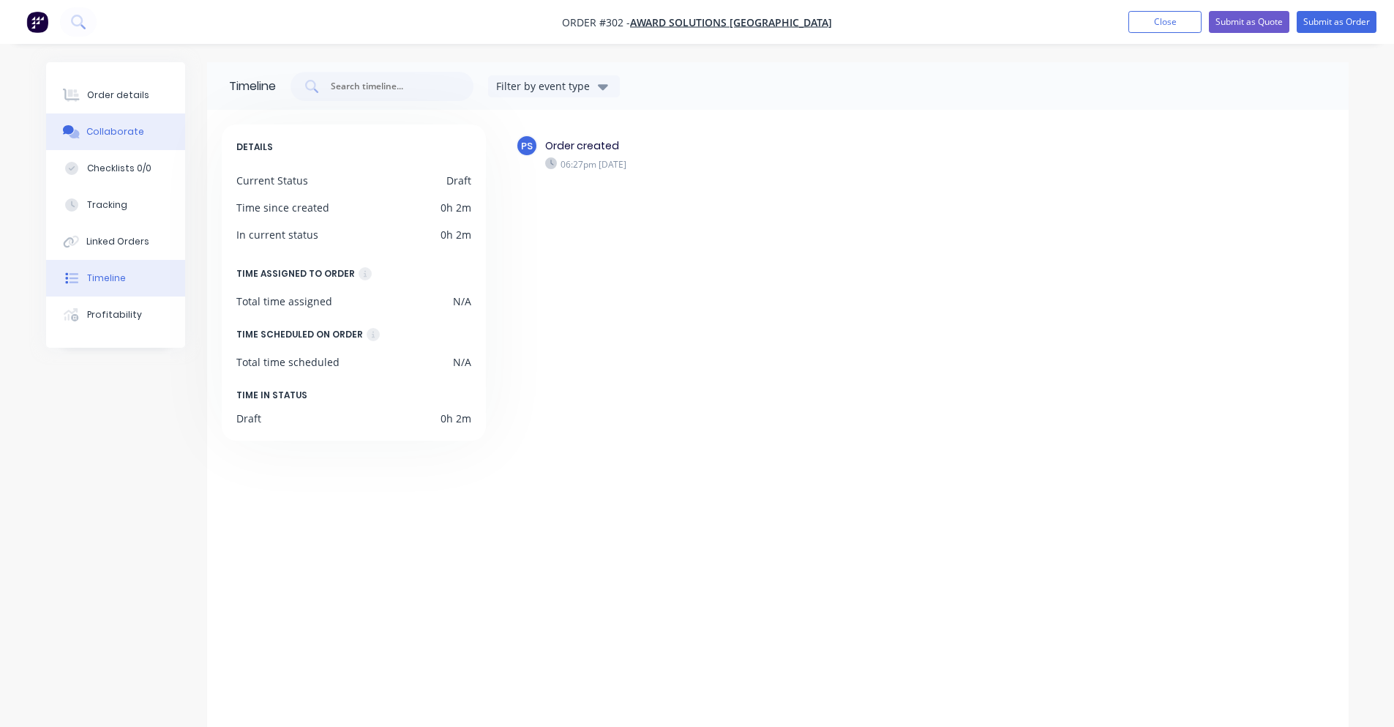
click at [149, 122] on button "Collaborate" at bounding box center [115, 131] width 139 height 37
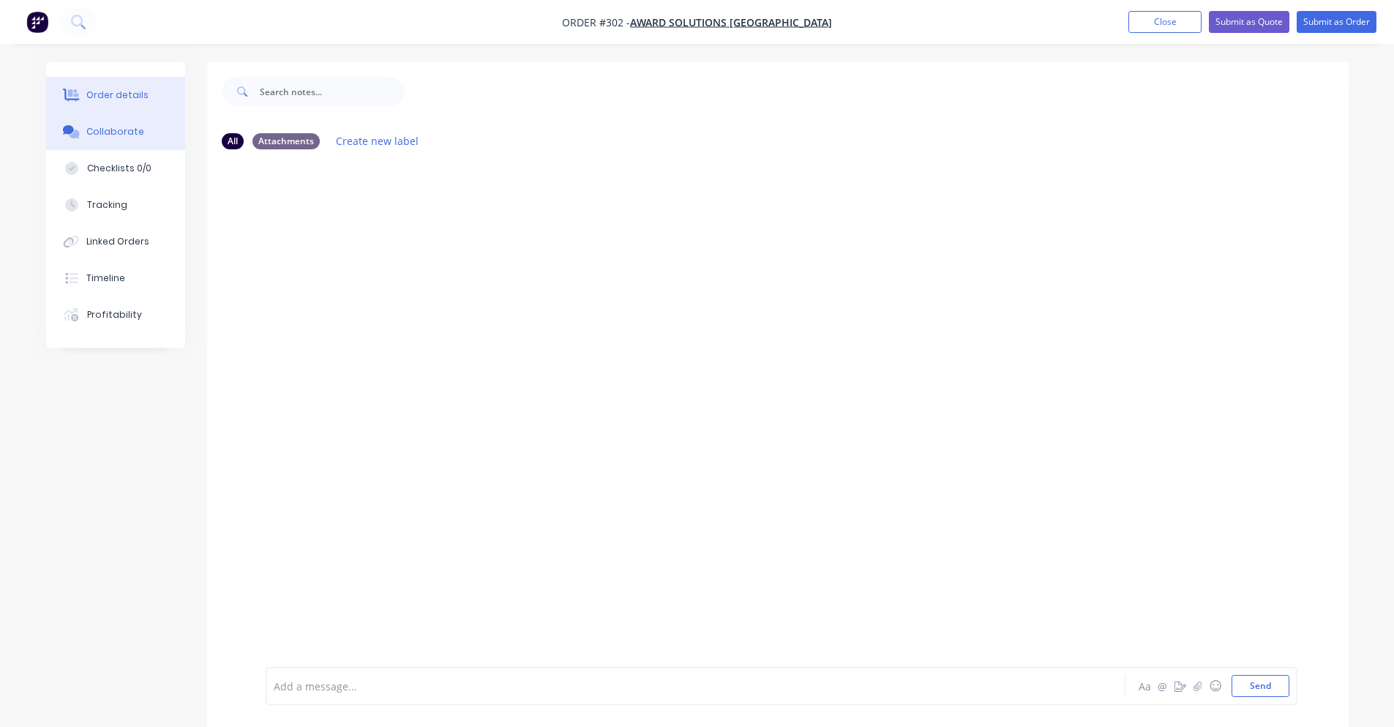
click at [153, 96] on button "Order details" at bounding box center [115, 95] width 139 height 37
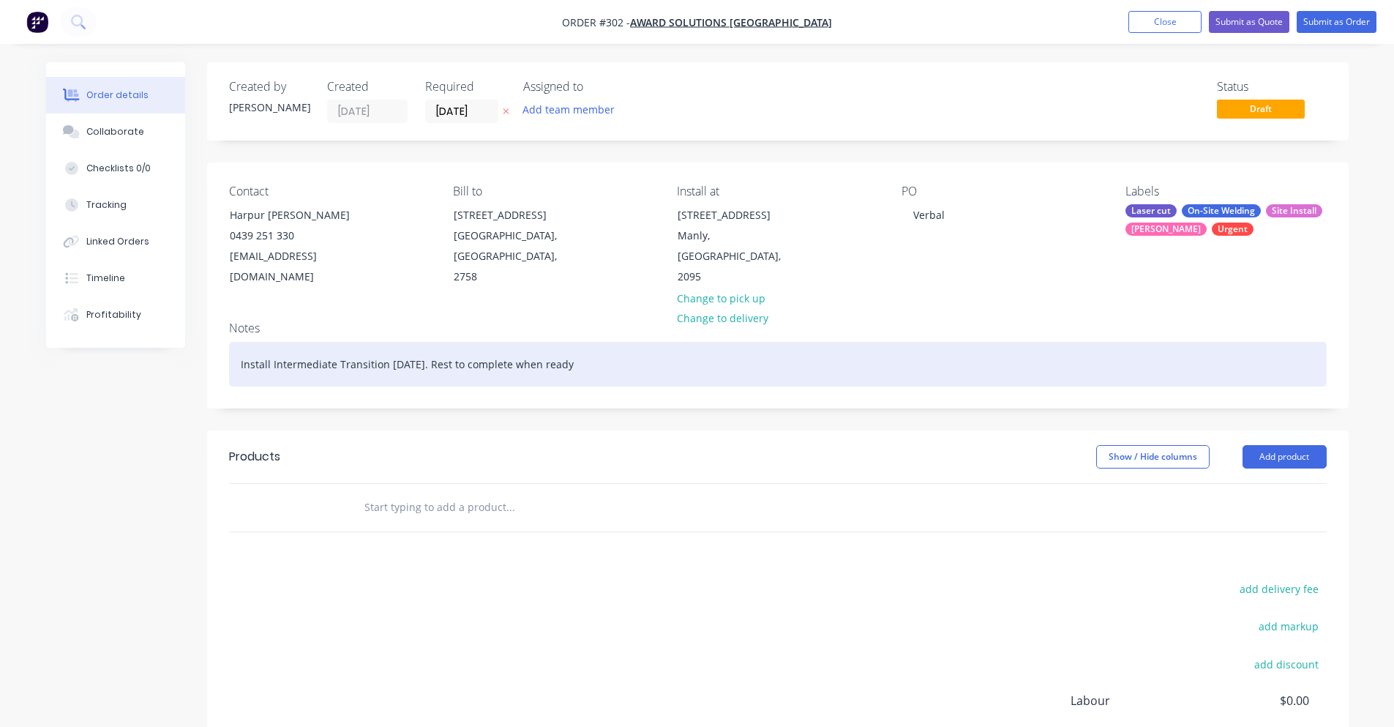
scroll to position [73, 0]
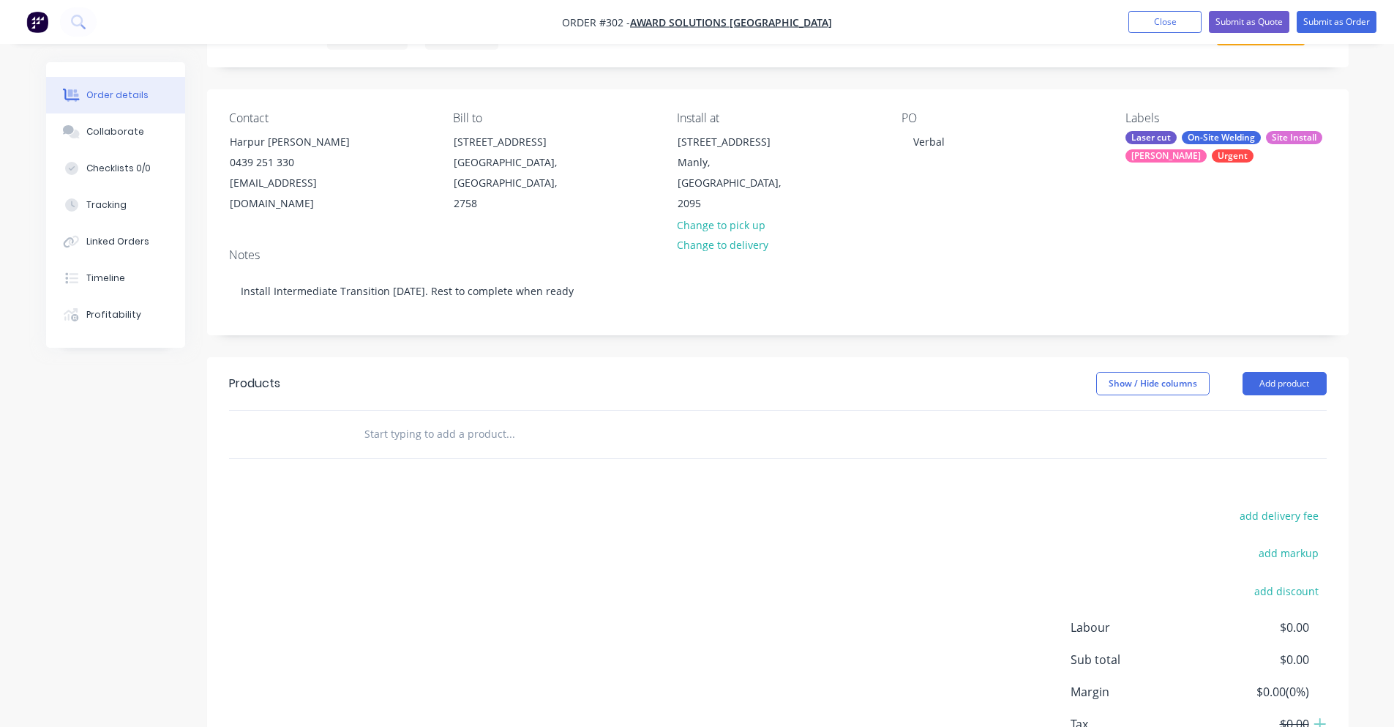
click at [380, 419] on input "text" at bounding box center [510, 433] width 293 height 29
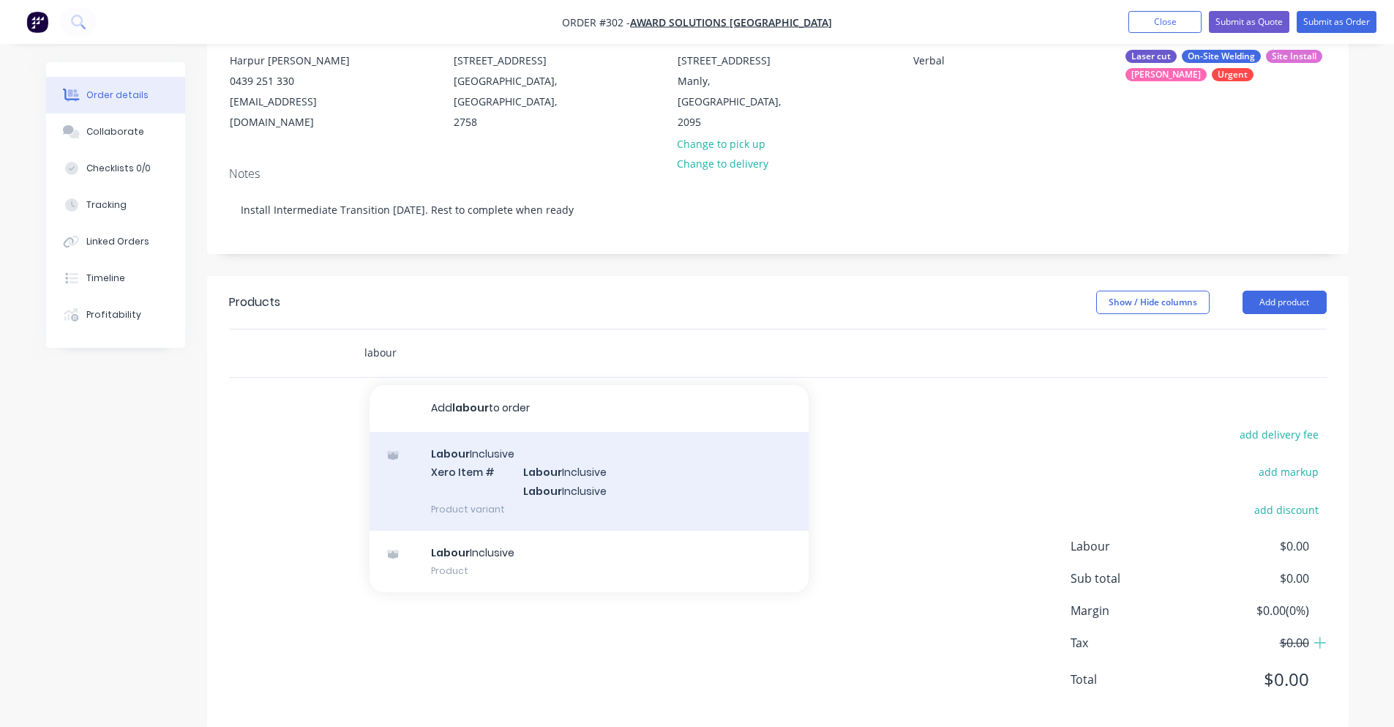
scroll to position [158, 0]
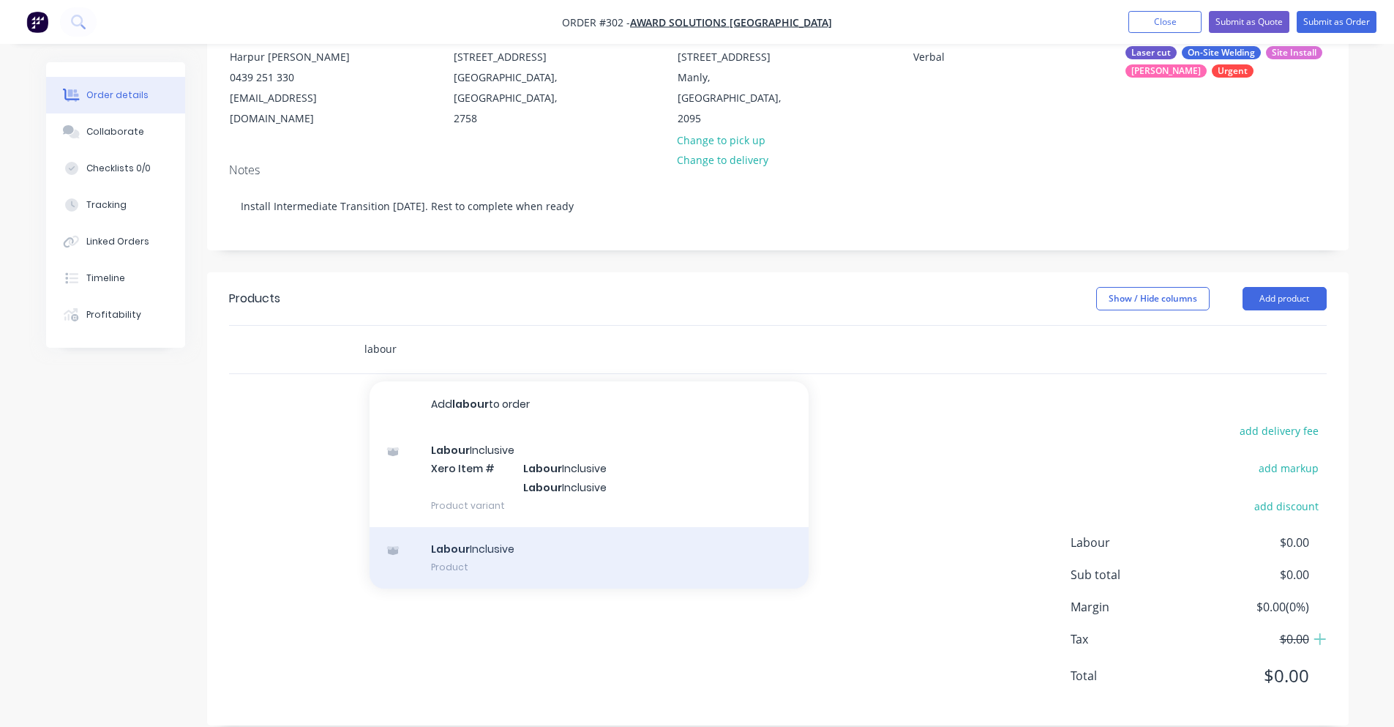
type input "labour"
click at [516, 528] on div "Labour Inclusive Product" at bounding box center [589, 557] width 439 height 61
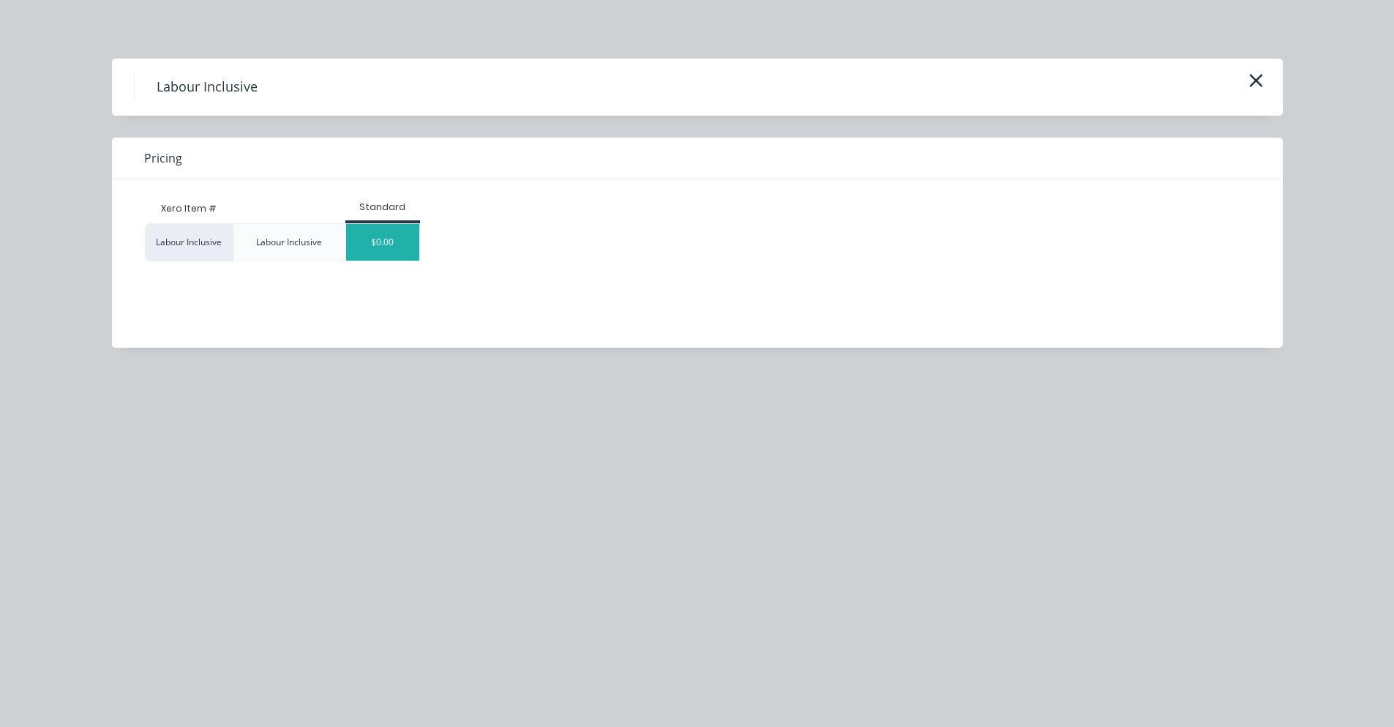
click at [386, 244] on div "$0.00" at bounding box center [382, 242] width 73 height 37
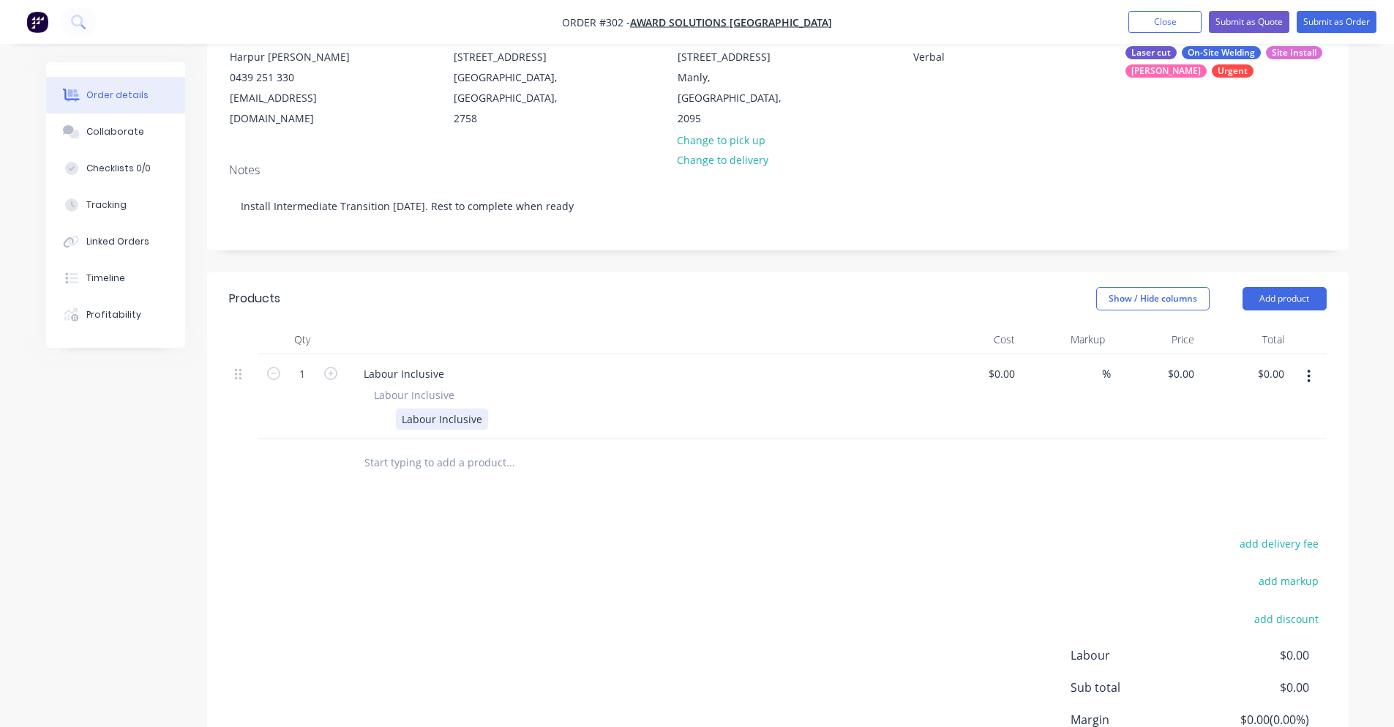
click at [481, 408] on div "Labour Inclusive" at bounding box center [442, 418] width 92 height 21
click at [435, 448] on input "text" at bounding box center [510, 462] width 293 height 29
click at [435, 452] on input "text" at bounding box center [510, 462] width 293 height 29
click at [438, 448] on input "text" at bounding box center [510, 462] width 293 height 29
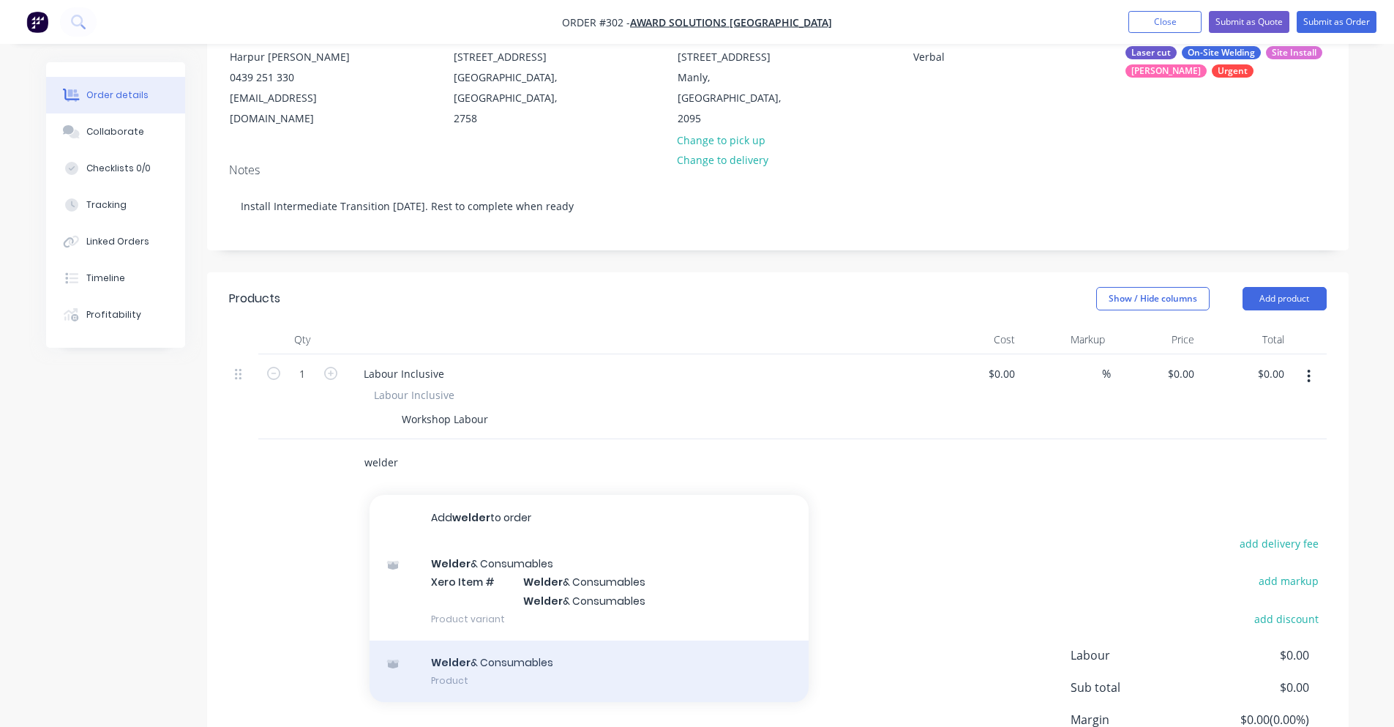
type input "welder"
click at [476, 645] on div "Welder & Consumables Product" at bounding box center [589, 670] width 439 height 61
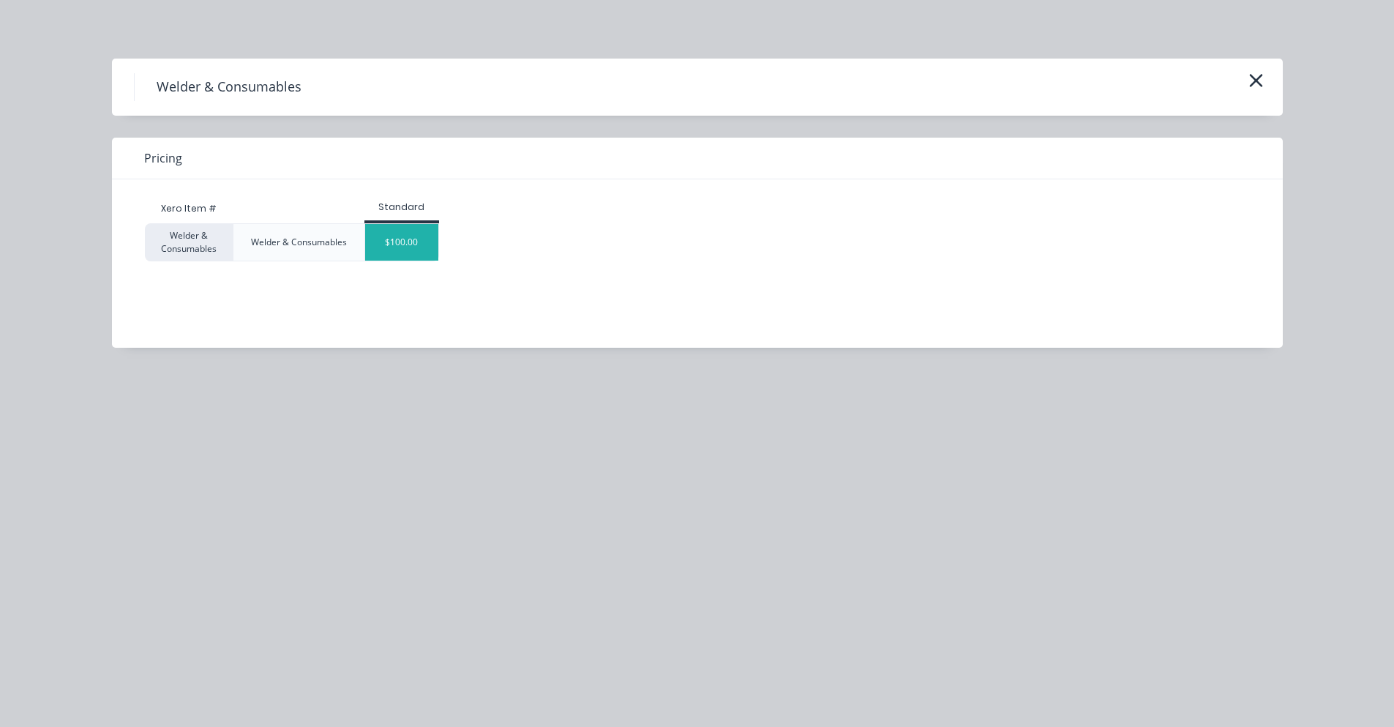
click at [408, 242] on div "$100.00" at bounding box center [401, 242] width 73 height 37
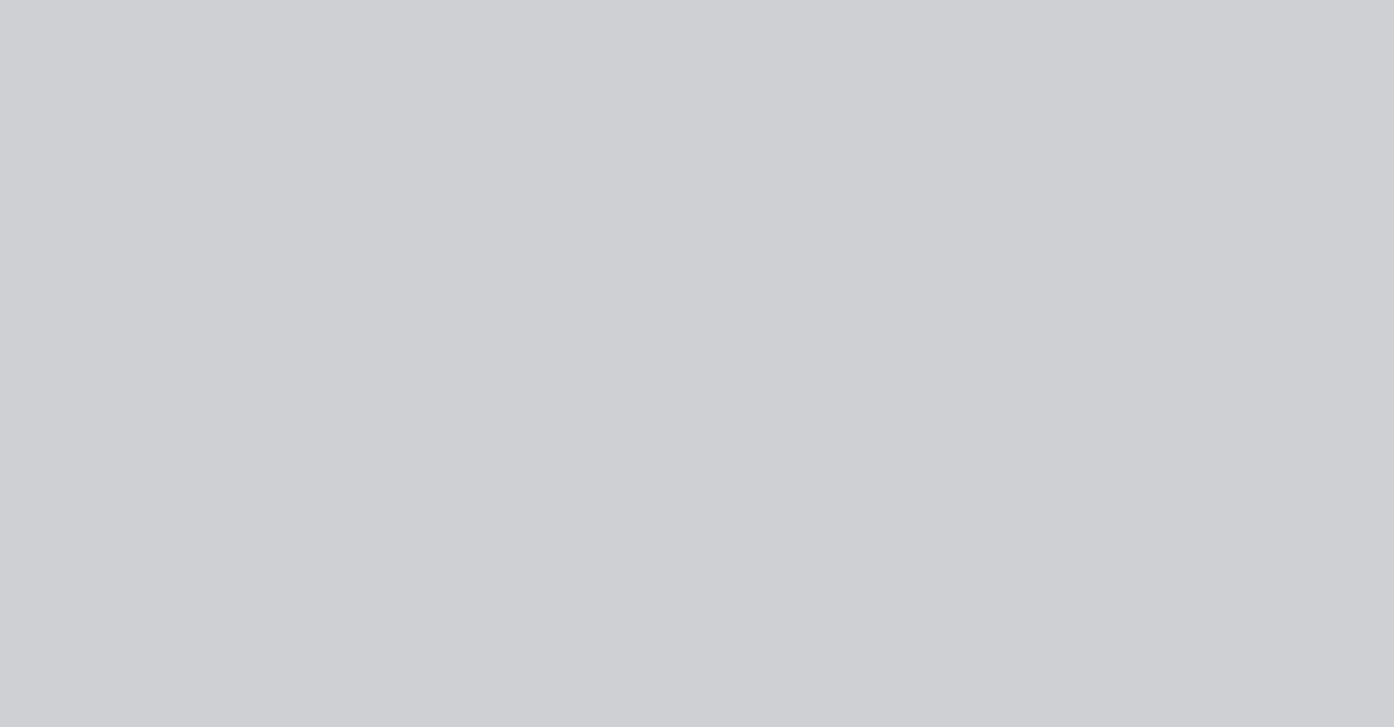
type input "$100.00"
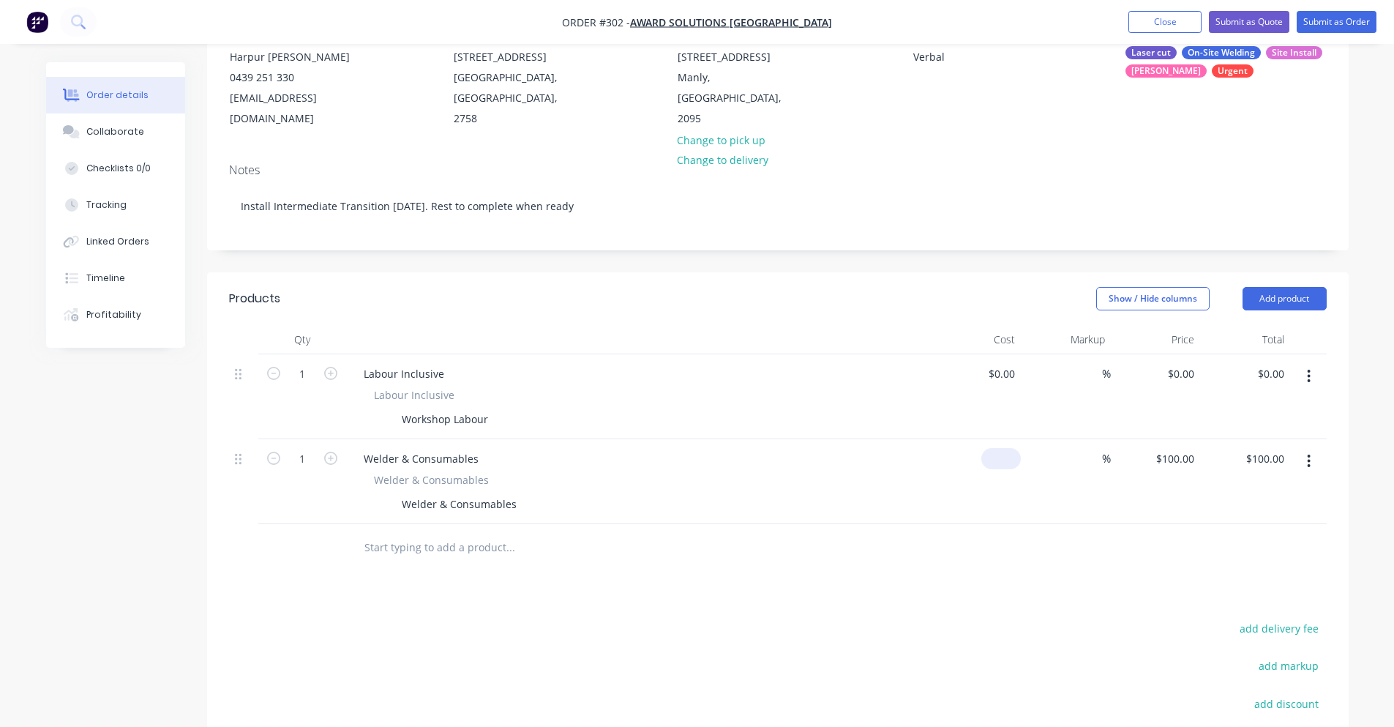
click at [1009, 448] on input at bounding box center [1004, 458] width 34 height 21
type input "$150.00"
click at [936, 577] on div "Products Show / Hide columns Add product Qty Cost Markup Price Total 1 Labour I…" at bounding box center [777, 597] width 1141 height 651
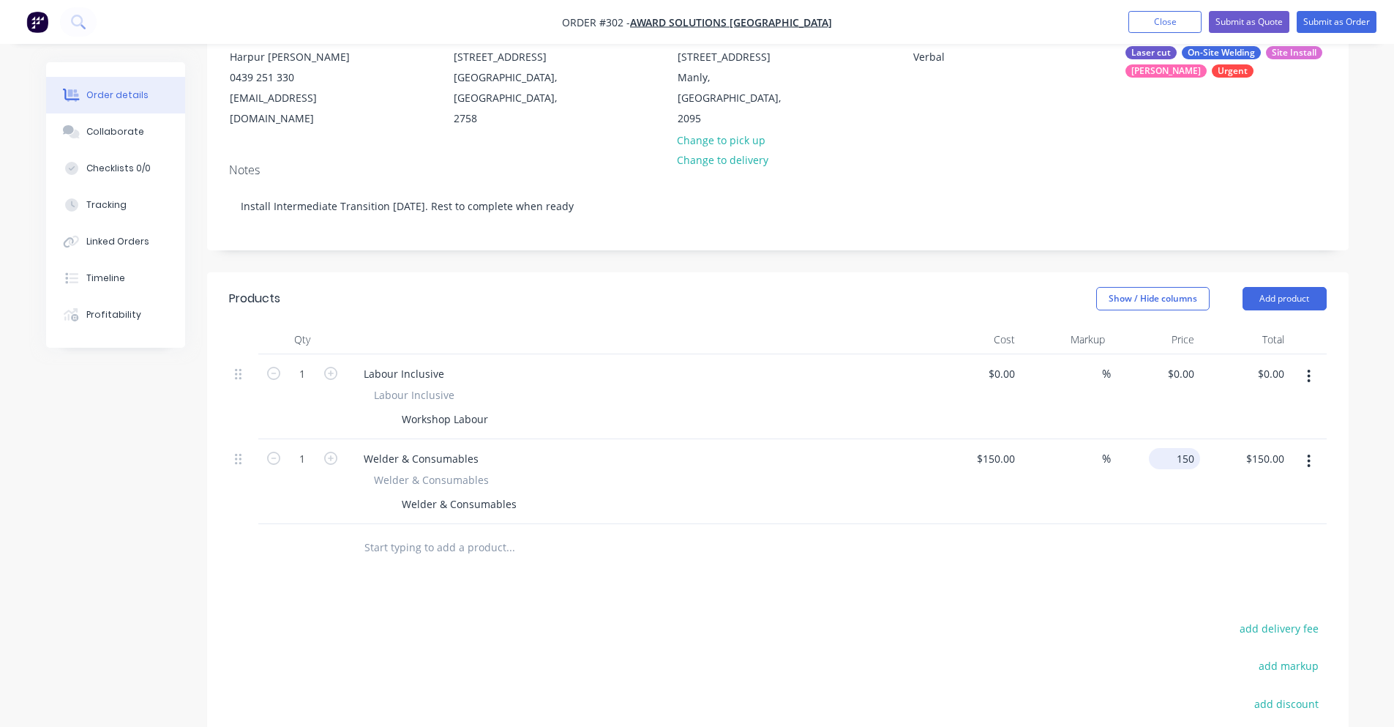
click at [1172, 448] on div "150 $150.00" at bounding box center [1174, 458] width 51 height 21
click at [1199, 448] on input "150" at bounding box center [1187, 458] width 25 height 21
type input "$150.00"
click at [1133, 531] on div at bounding box center [778, 548] width 1098 height 48
type input "150"
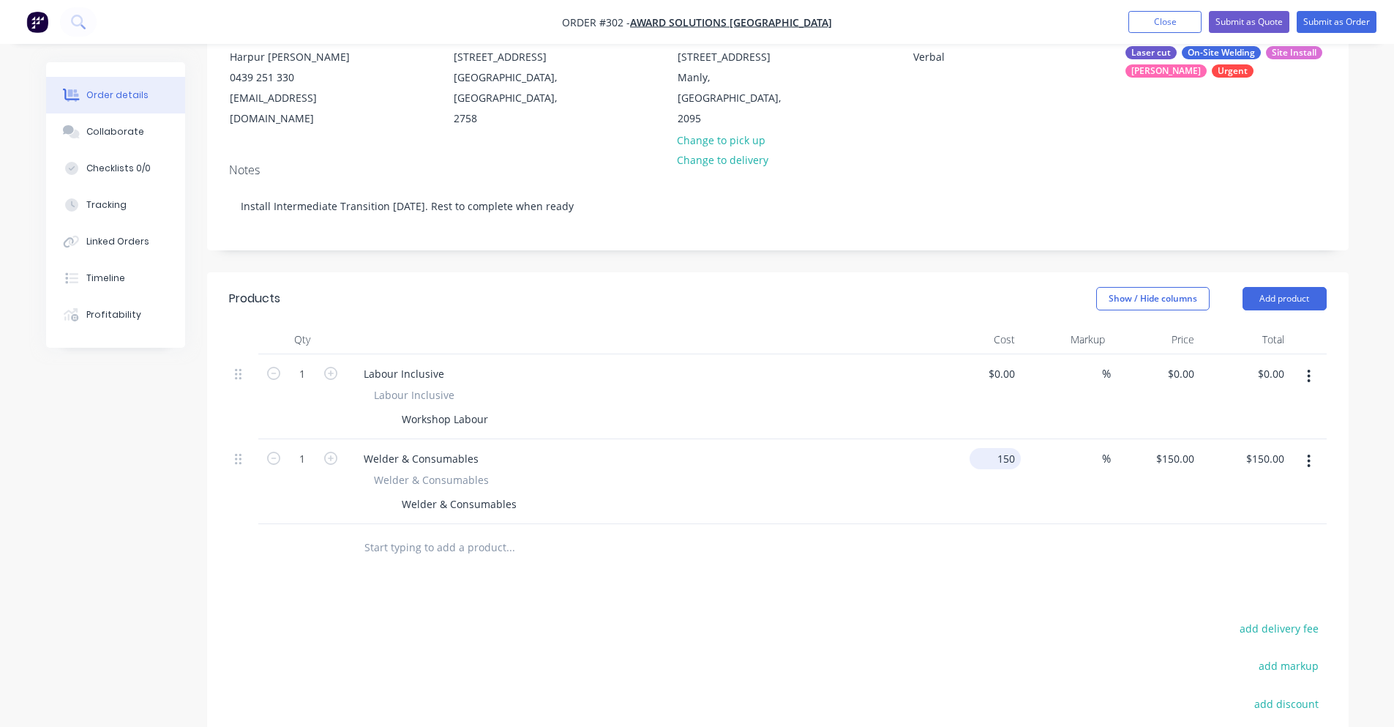
click at [995, 448] on div "150 $150.00" at bounding box center [995, 458] width 51 height 21
type input "$0.00"
click at [1117, 594] on div "Products Show / Hide columns Add product Qty Cost Markup Price Total 1 Labour I…" at bounding box center [777, 597] width 1141 height 651
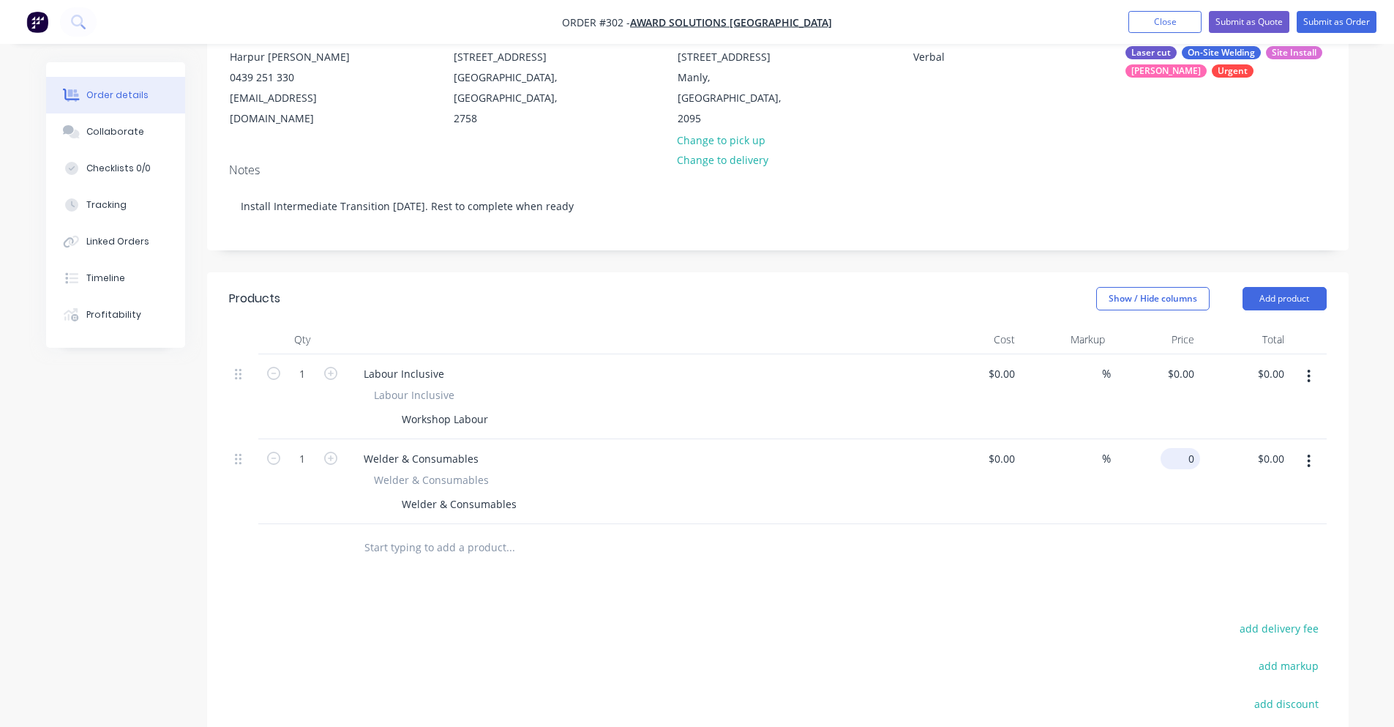
click at [1195, 448] on input "0" at bounding box center [1183, 458] width 34 height 21
type input "$150.00"
click at [1092, 448] on input at bounding box center [1093, 458] width 17 height 21
type input "30"
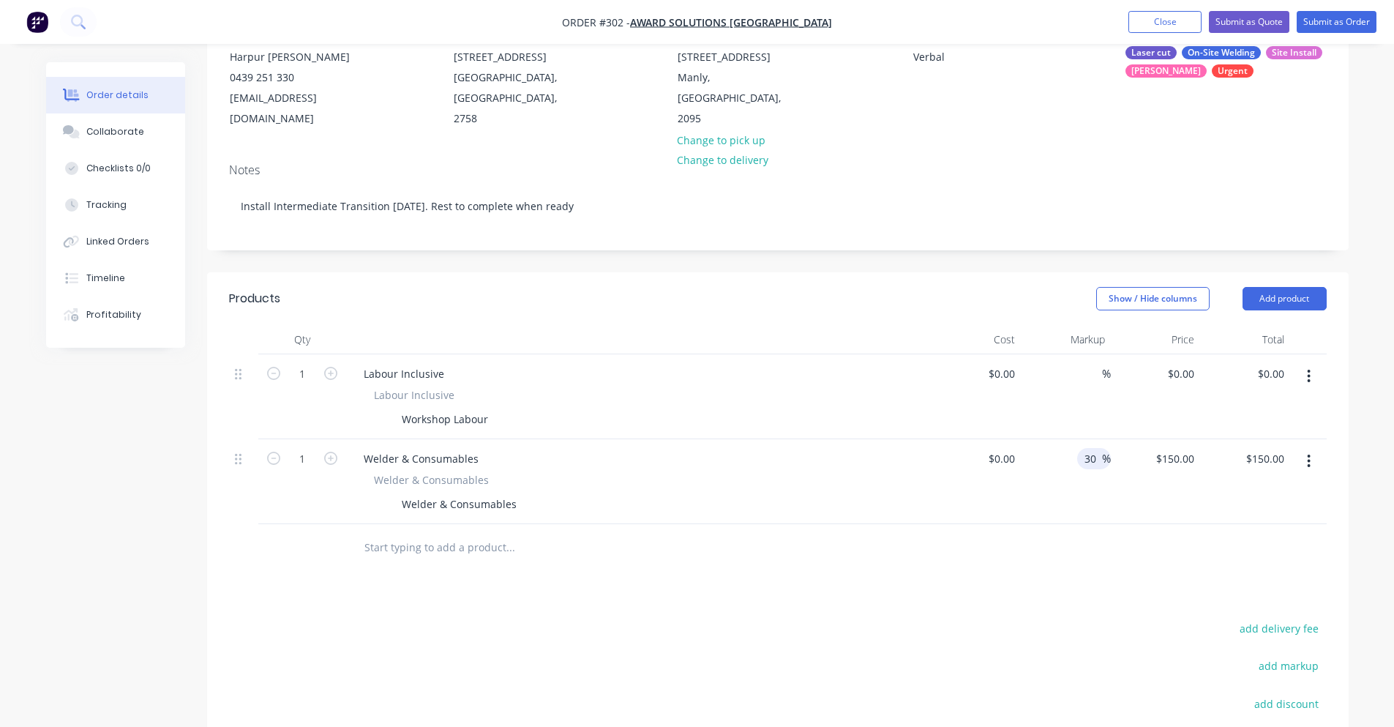
type input "$0.00"
click at [1365, 599] on div "Order details Collaborate Checklists 0/0 Tracking Linked Orders Timeline Profit…" at bounding box center [697, 393] width 1394 height 1103
click at [1122, 552] on div "Products Show / Hide columns Add product Qty Cost Markup Price Total 1 Labour I…" at bounding box center [777, 597] width 1141 height 651
click at [1184, 448] on div "0 0" at bounding box center [1191, 458] width 17 height 21
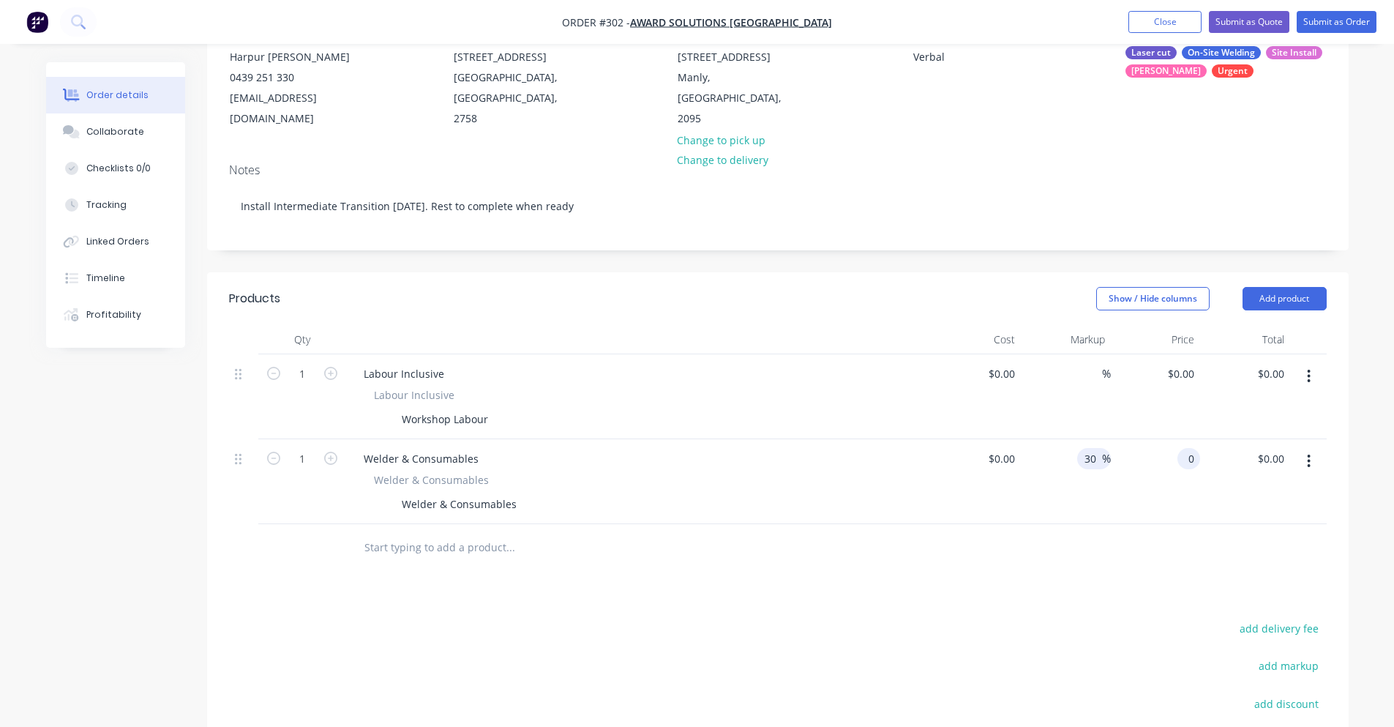
type input "$0.00"
click at [1092, 448] on input "30" at bounding box center [1092, 458] width 19 height 21
click at [1120, 439] on div "$0.00 $0.00" at bounding box center [1156, 481] width 90 height 85
click at [1088, 448] on input "30" at bounding box center [1092, 458] width 19 height 21
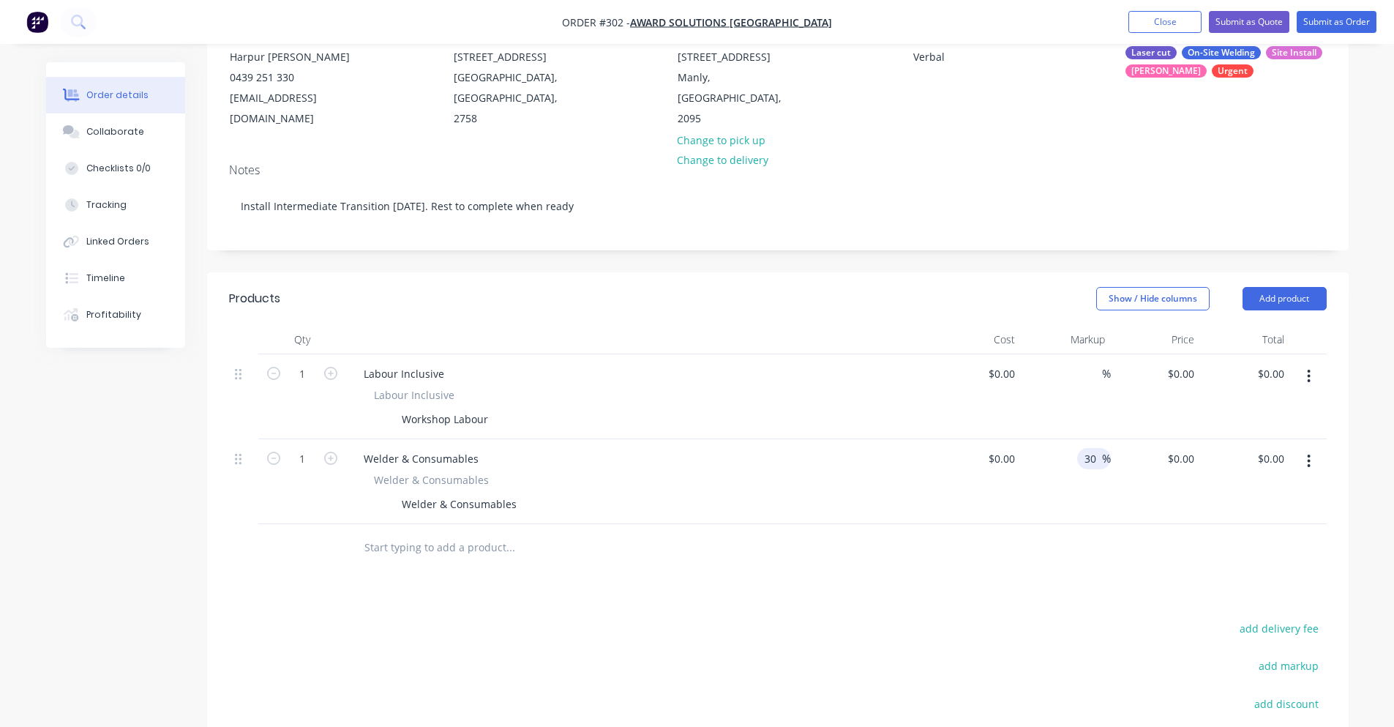
click at [1088, 448] on input "30" at bounding box center [1092, 458] width 19 height 21
click at [1194, 448] on input "0" at bounding box center [1183, 458] width 34 height 21
click at [1194, 448] on input "0" at bounding box center [1191, 458] width 17 height 21
type input "$150.00"
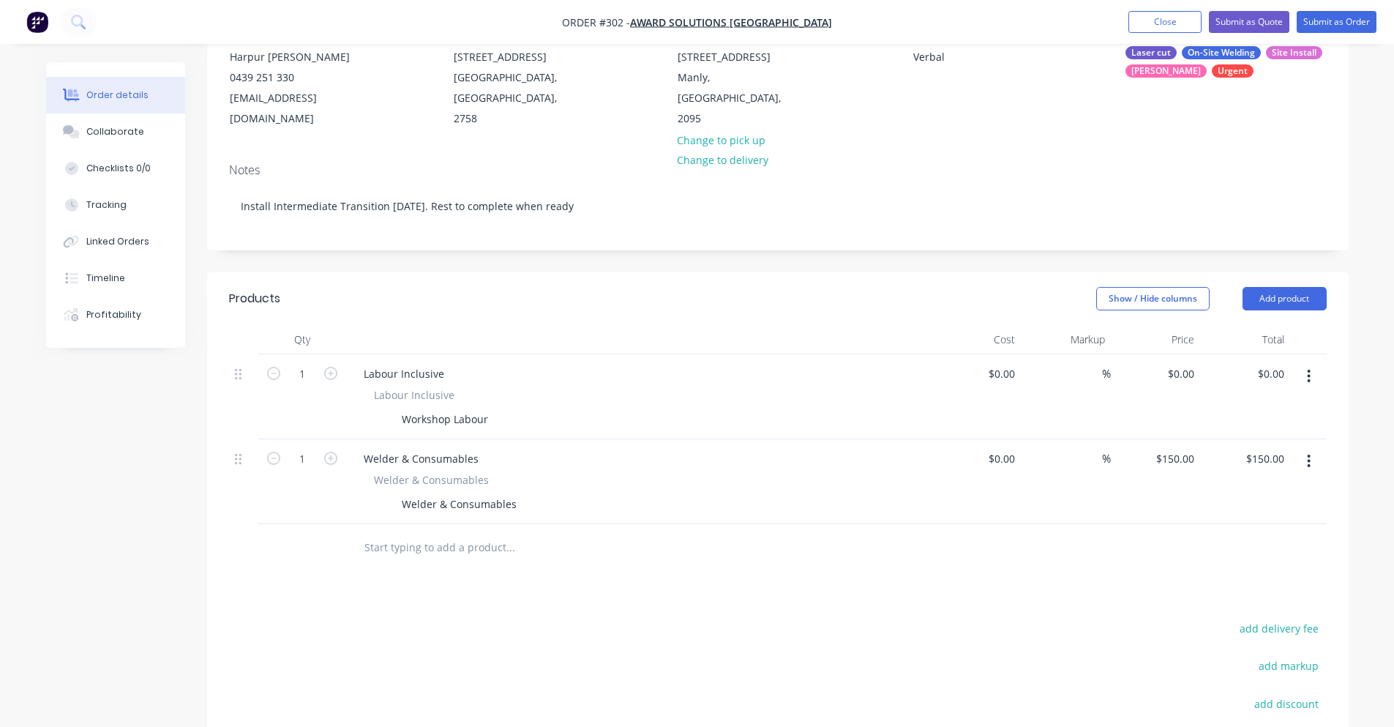
click at [1193, 524] on div at bounding box center [778, 548] width 1098 height 48
click at [1105, 450] on span "%" at bounding box center [1106, 458] width 9 height 17
type input "30"
type input "$0.00"
click at [1032, 573] on div "Products Show / Hide columns Add product Qty Cost Markup Price Total 1 Labour I…" at bounding box center [777, 597] width 1141 height 651
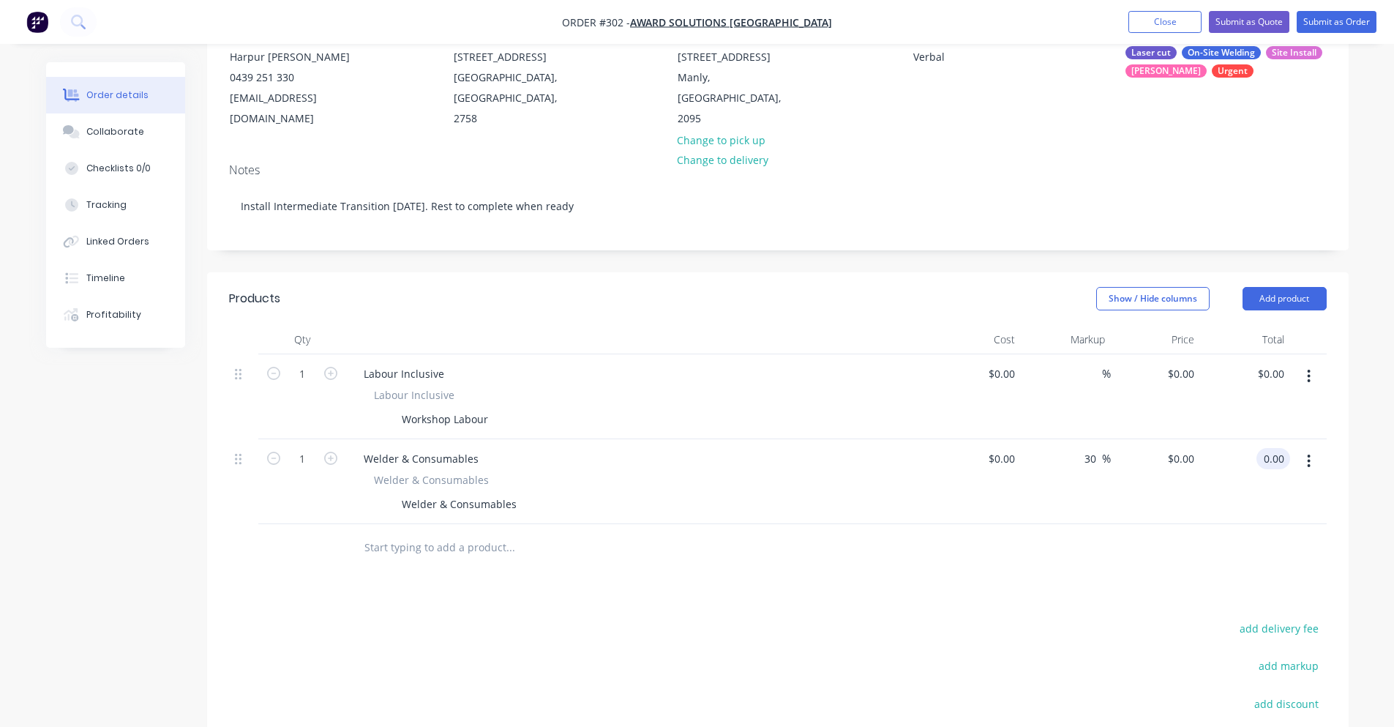
click at [1274, 448] on input "0.00" at bounding box center [1276, 458] width 28 height 21
type input "150"
type input "$150.00"
click at [1135, 564] on div "Products Show / Hide columns Add product Qty Cost Markup Price Total 1 Labour I…" at bounding box center [777, 597] width 1141 height 651
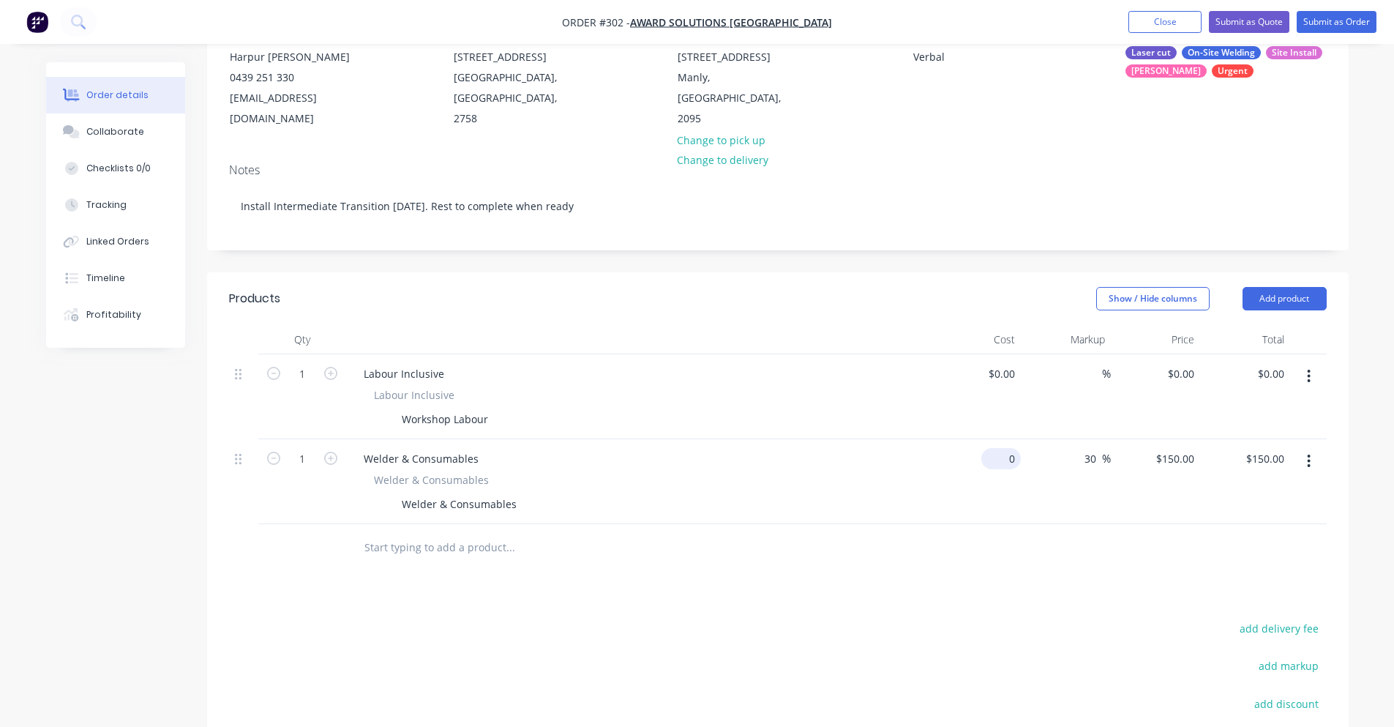
click at [1004, 448] on input "0" at bounding box center [1004, 458] width 34 height 21
type input "$100.00"
type input "$130.00"
click at [913, 533] on div at bounding box center [778, 548] width 1098 height 48
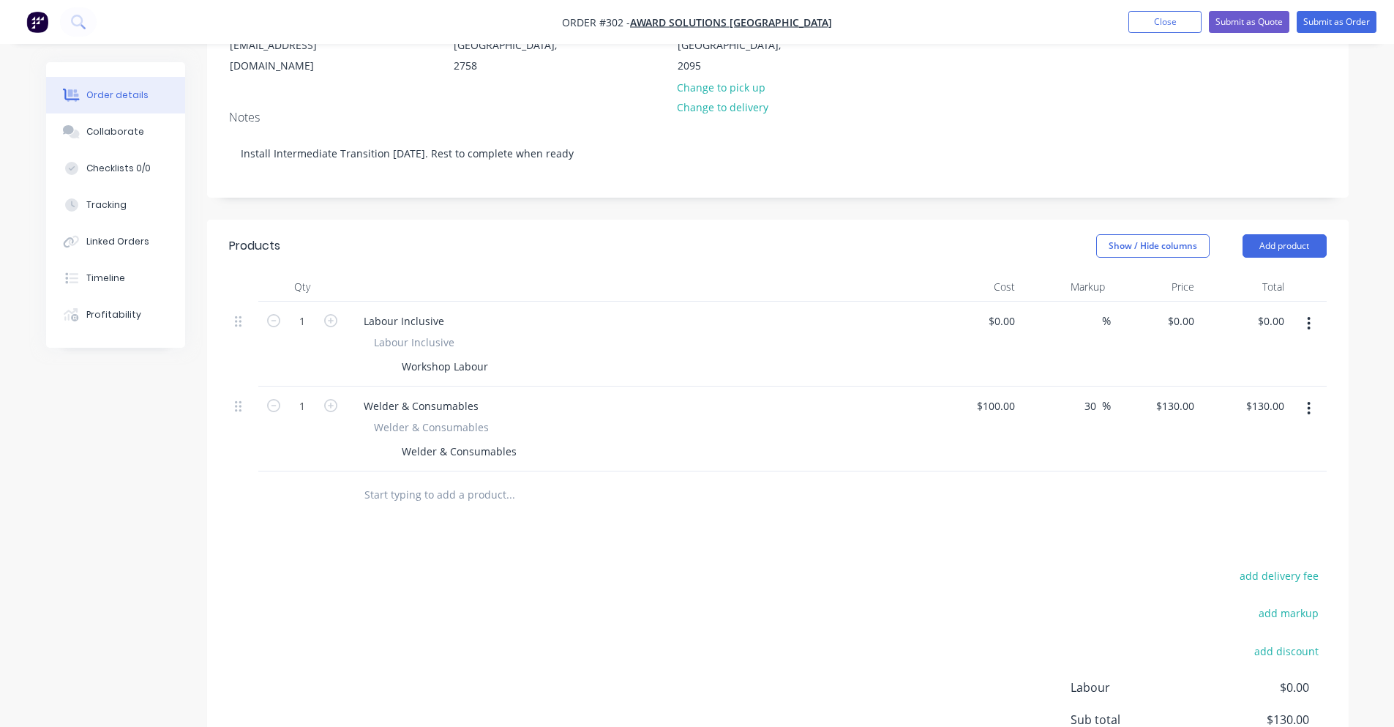
scroll to position [209, 0]
click at [1091, 397] on input "30" at bounding box center [1092, 407] width 19 height 21
click at [1092, 397] on input "30" at bounding box center [1092, 407] width 19 height 21
click at [1125, 388] on div "$130.00 $130.00" at bounding box center [1156, 430] width 90 height 85
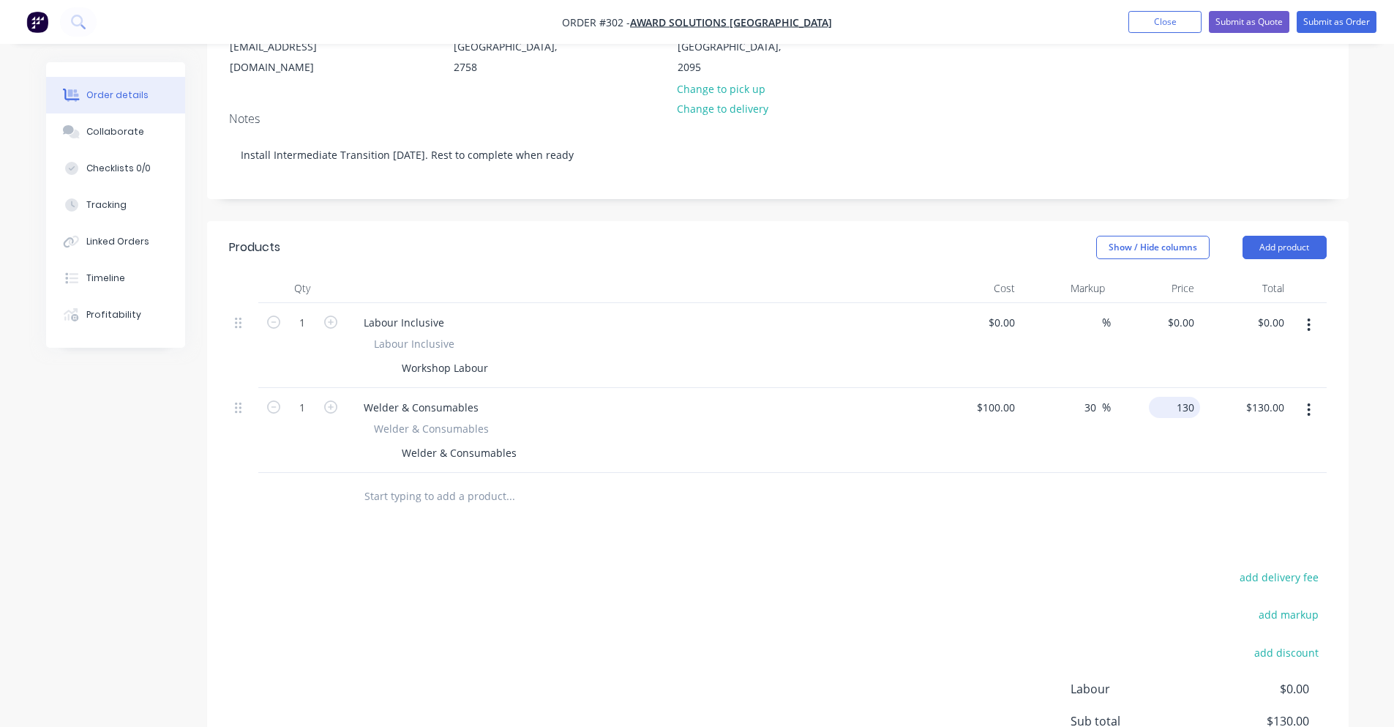
click at [1171, 397] on div "130 $130.00" at bounding box center [1174, 407] width 51 height 21
click at [1171, 397] on div "130 130" at bounding box center [1184, 407] width 31 height 21
type input "150"
type input "50"
type input "$150.00"
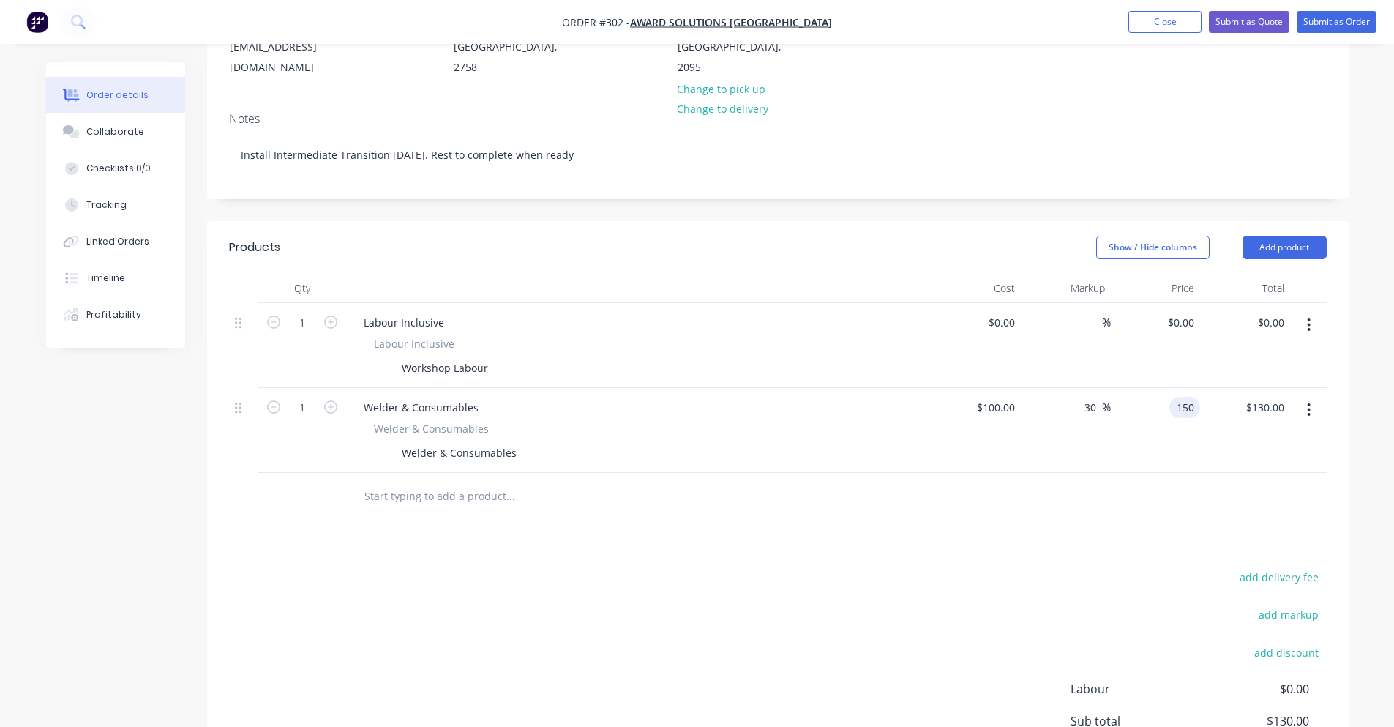
type input "$150.00"
click at [1117, 498] on div at bounding box center [778, 497] width 1098 height 48
click at [367, 481] on input "text" at bounding box center [510, 495] width 293 height 29
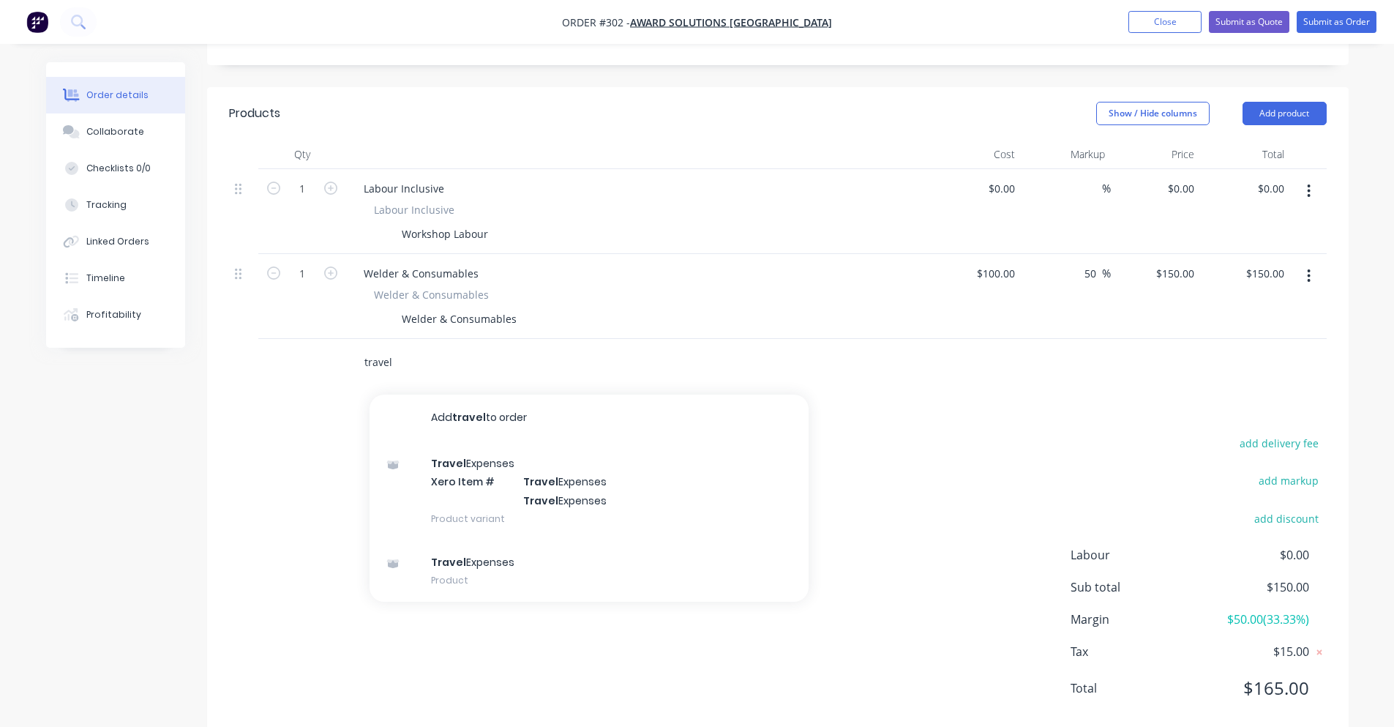
scroll to position [356, 0]
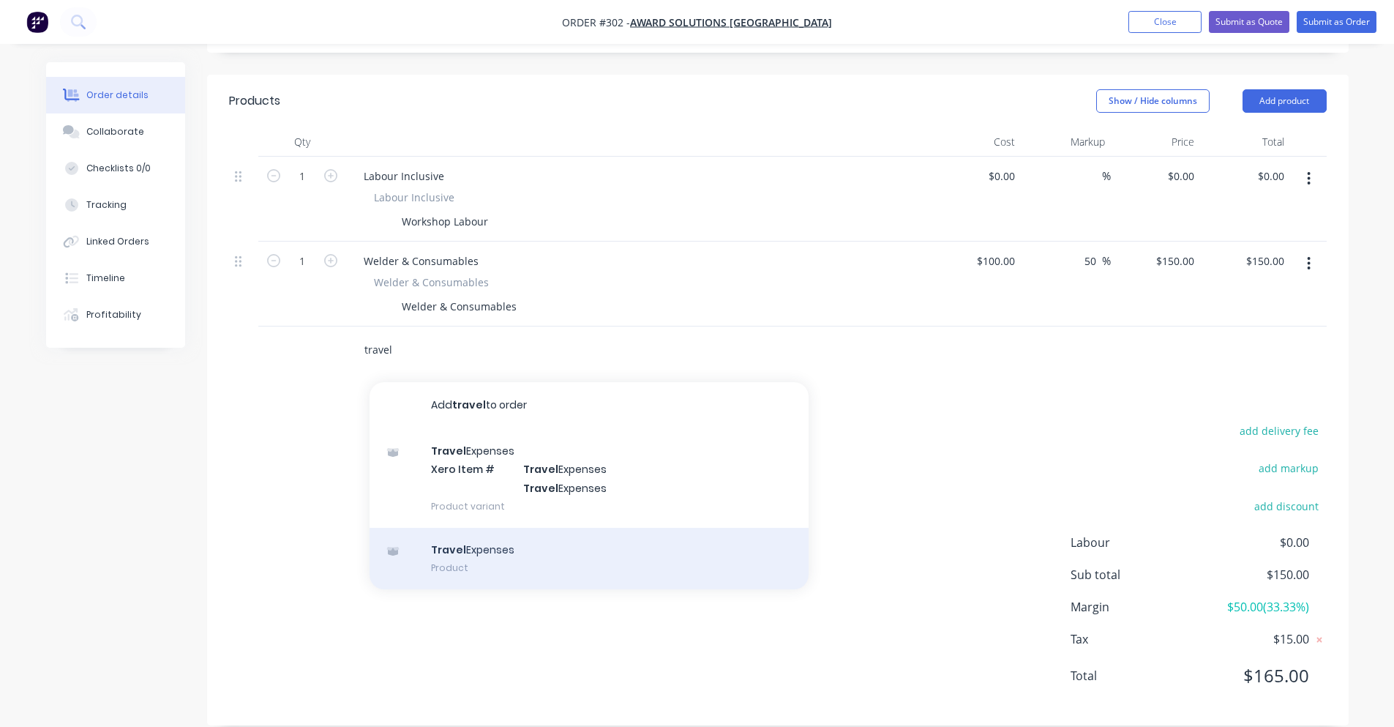
type input "travel"
click at [495, 549] on div "Travel Expenses Product" at bounding box center [589, 558] width 439 height 61
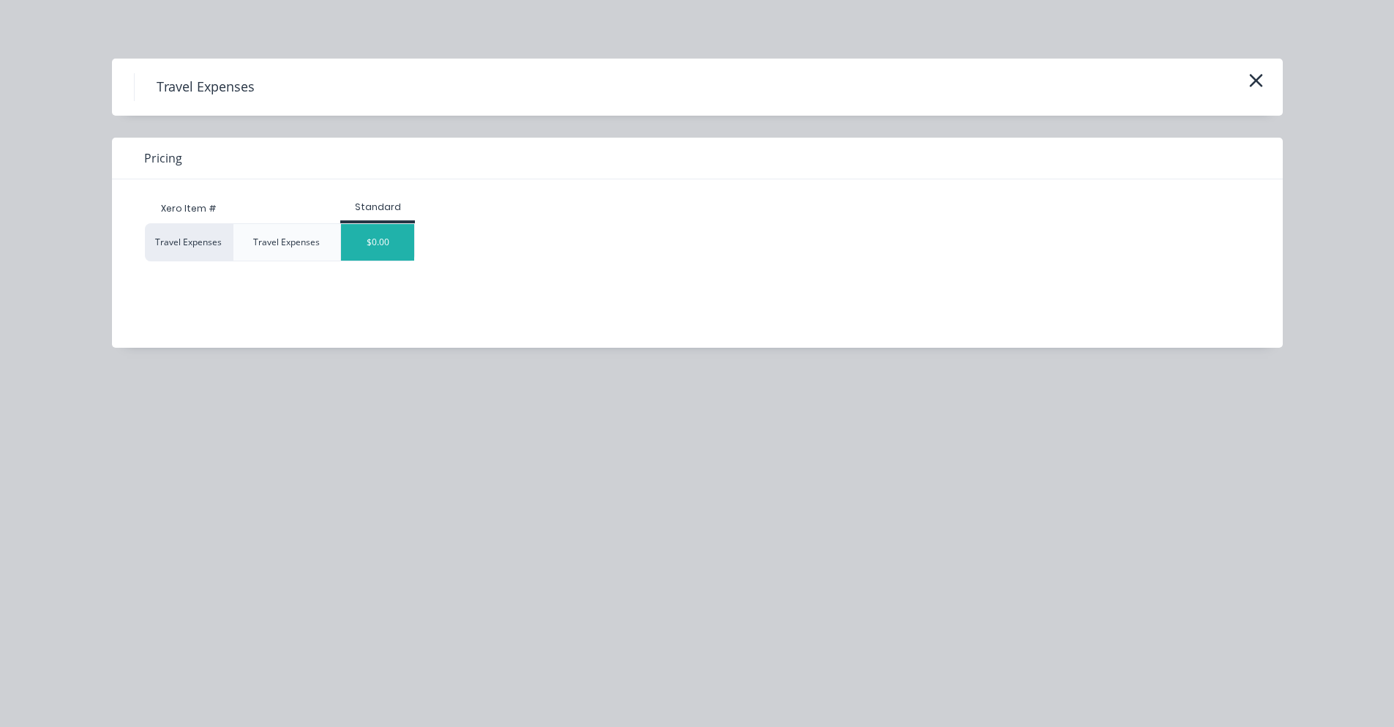
click at [372, 248] on div "$0.00" at bounding box center [377, 242] width 73 height 37
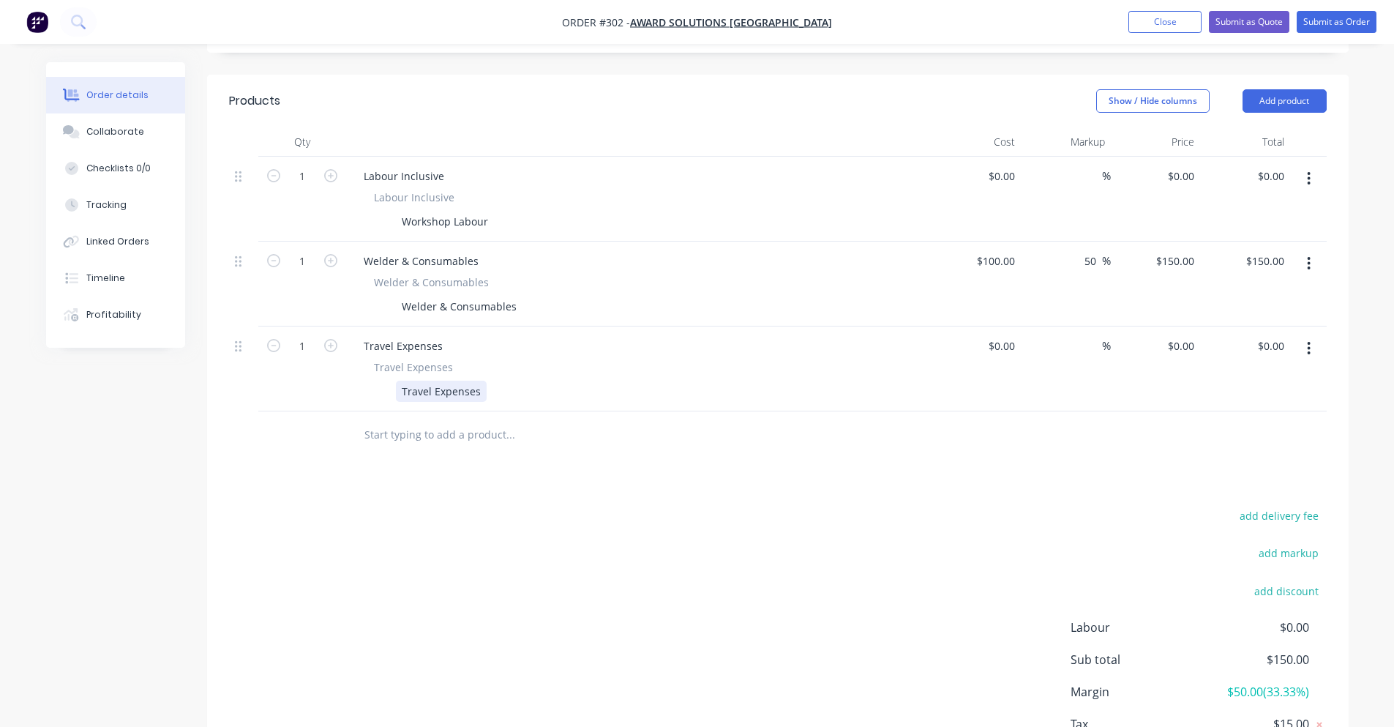
click at [472, 380] on div "Travel Expenses" at bounding box center [441, 390] width 91 height 21
click at [507, 380] on div "Travel Expenses" at bounding box center [636, 390] width 536 height 21
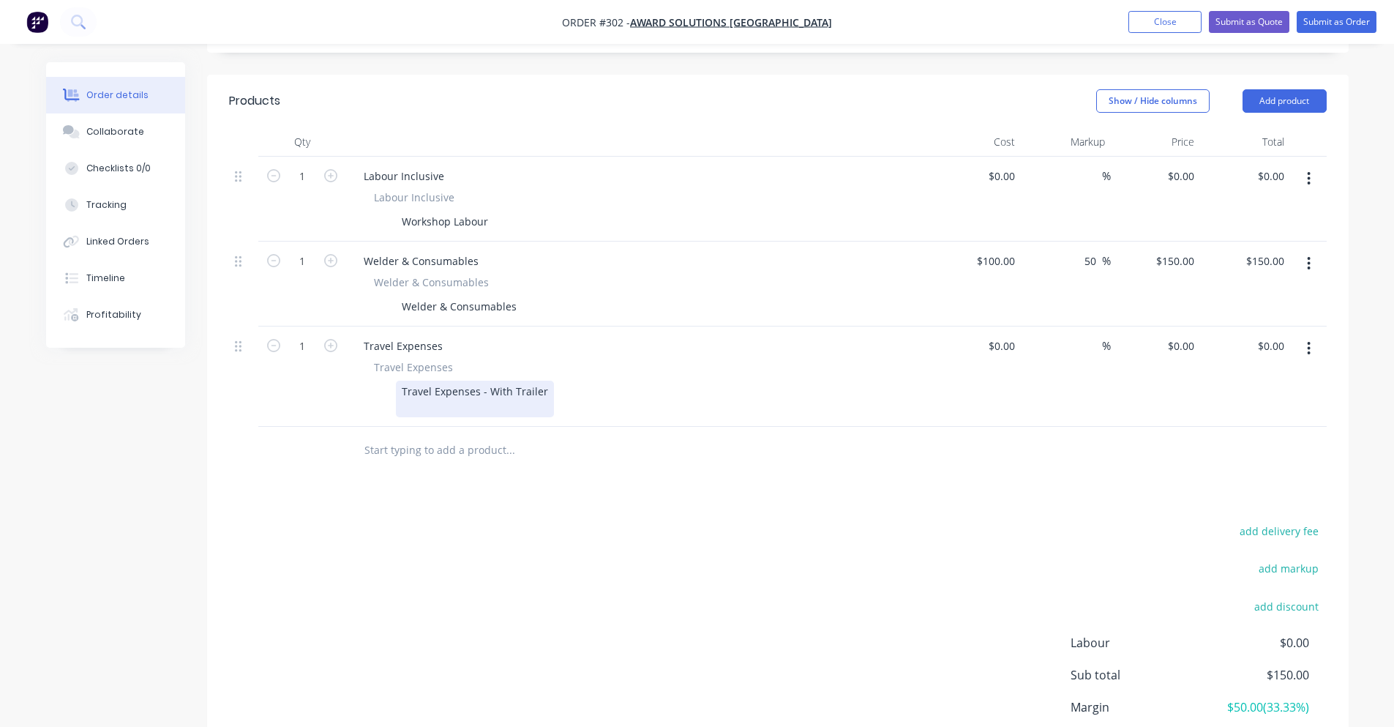
click at [427, 383] on div "Travel Expenses - With Trailer" at bounding box center [475, 398] width 158 height 37
click at [450, 387] on div "Travel Expenses - With Trailer 148KM Round trip" at bounding box center [475, 398] width 158 height 37
click at [445, 389] on div "Travel Expenses - With Trailer 148KM Round trip" at bounding box center [475, 398] width 158 height 37
click at [435, 456] on div "Products Show / Hide columns Add product Qty Cost Markup Price Total 1 Labour I…" at bounding box center [777, 450] width 1141 height 751
click at [502, 389] on div "Travel Expenses - With Trailer 148KM round trip" at bounding box center [475, 398] width 158 height 37
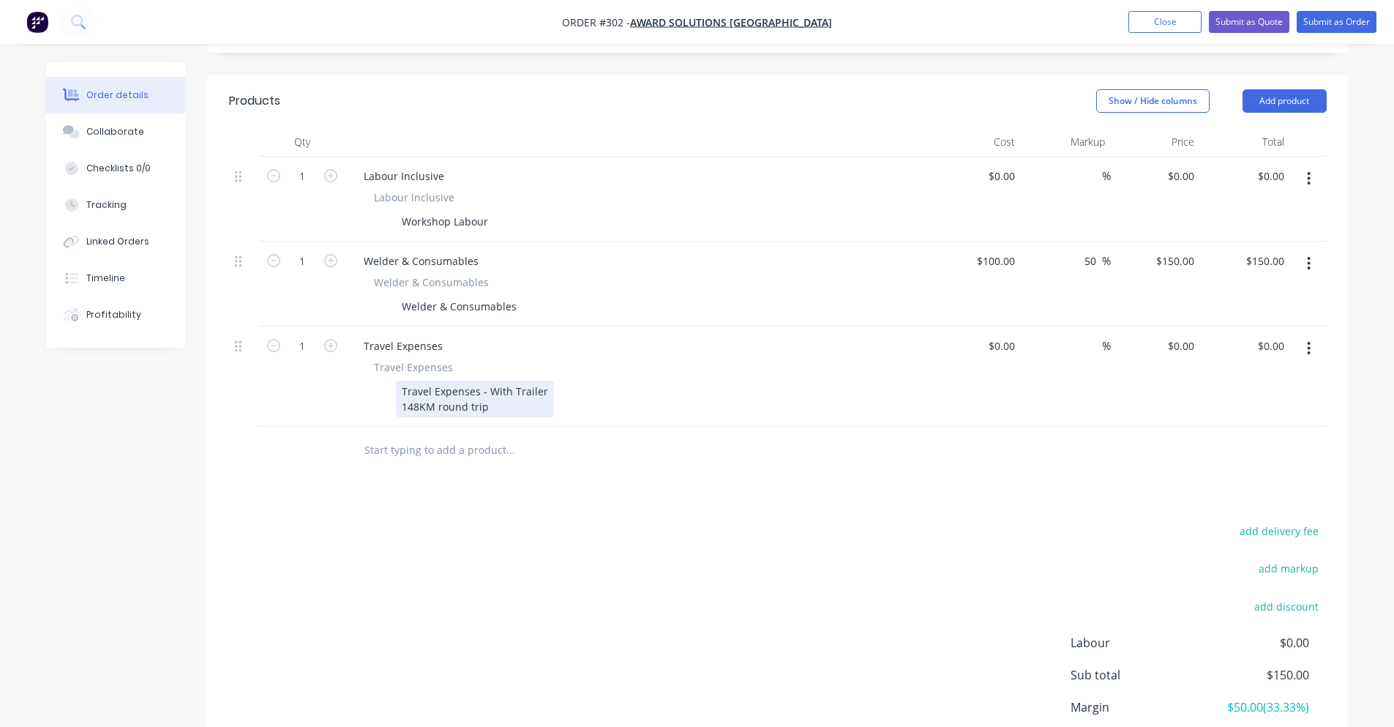
click at [544, 380] on div "Travel Expenses - With Trailer 148KM round trip" at bounding box center [475, 398] width 158 height 37
click at [500, 386] on div "Travel Expenses - With Trailer 148KM round trip" at bounding box center [475, 398] width 158 height 37
click at [485, 380] on div "Travel Expenses - With Trailer 148KM round trip" at bounding box center [475, 398] width 158 height 37
click at [490, 389] on div "Travel Expenses - With Trailer 148KM round trip" at bounding box center [475, 398] width 158 height 37
click at [996, 328] on div "$0.00" at bounding box center [976, 376] width 90 height 100
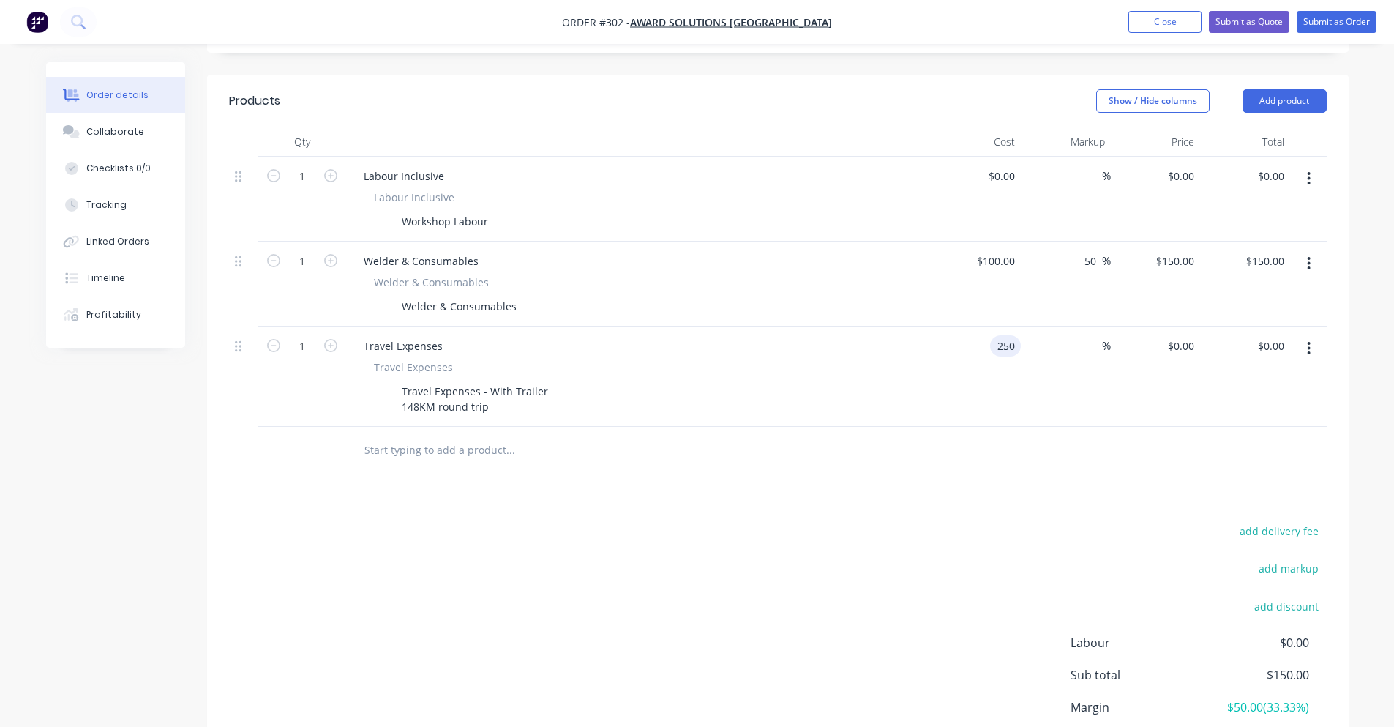
type input "$250.00"
click at [1011, 449] on div at bounding box center [778, 451] width 1098 height 48
click at [1100, 472] on div "Products Show / Hide columns Add product Qty Cost Markup Price Total 1 Labour I…" at bounding box center [777, 450] width 1141 height 751
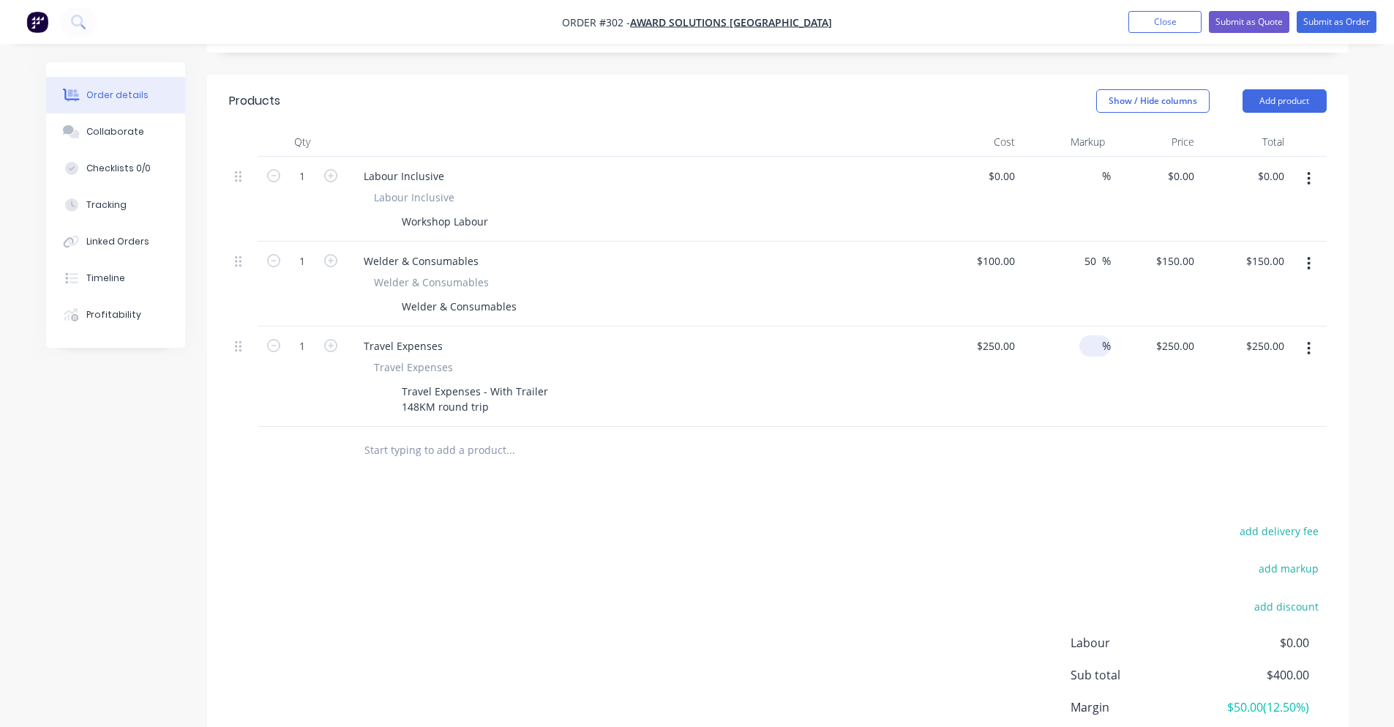
click at [1103, 337] on span "%" at bounding box center [1106, 345] width 9 height 17
type input "30"
type input "$325.00"
click at [1242, 558] on div "add markup" at bounding box center [1235, 576] width 183 height 37
click at [1284, 335] on input "325.00" at bounding box center [1267, 345] width 45 height 21
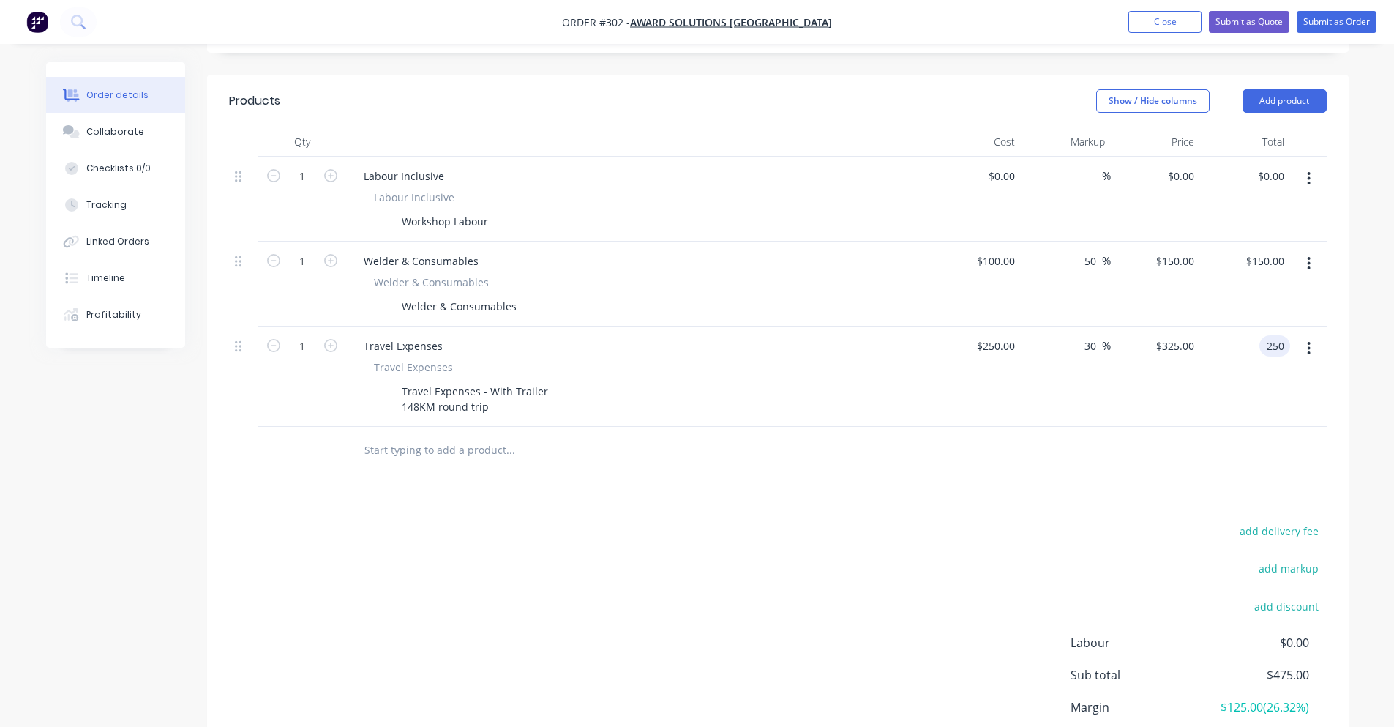
type input "250"
type input "$250.00"
click at [1151, 427] on div at bounding box center [778, 451] width 1098 height 48
type input "250"
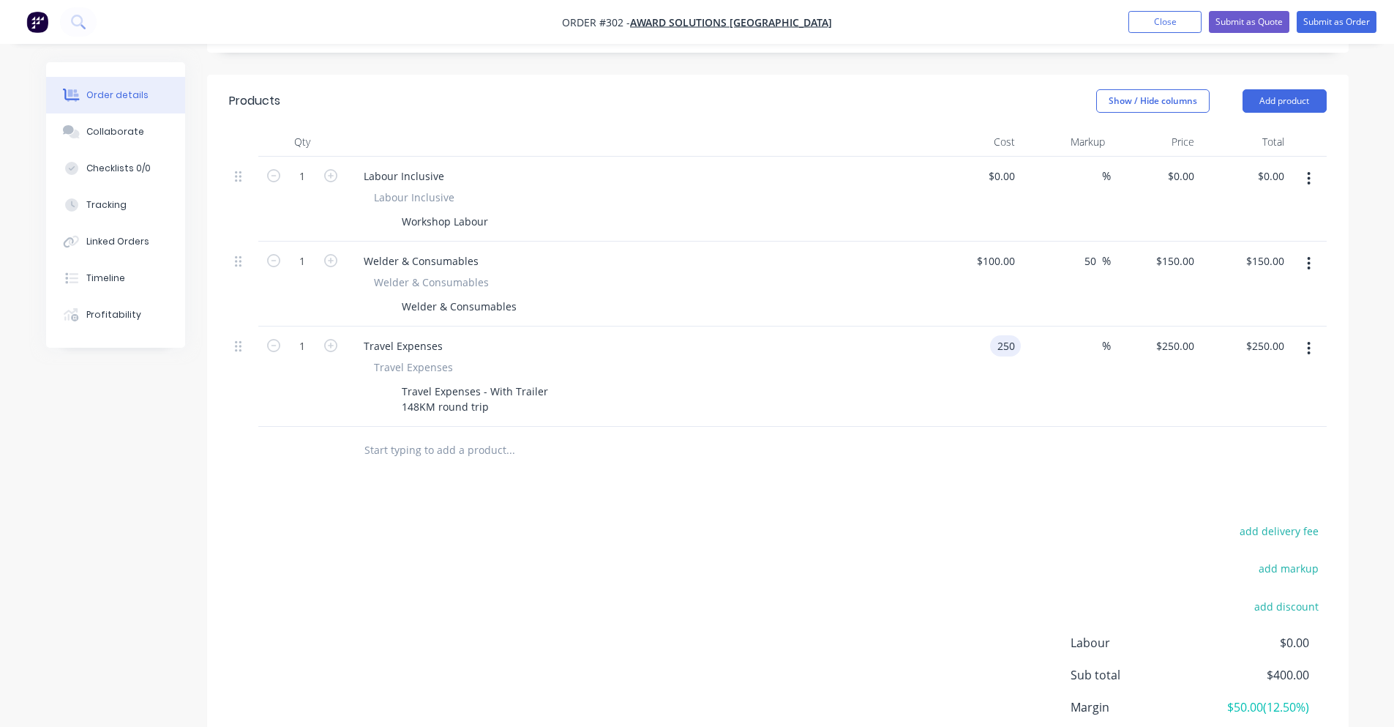
click at [1008, 335] on input "250" at bounding box center [1008, 345] width 25 height 21
type input "$0.00"
click at [1043, 396] on div "%" at bounding box center [1066, 376] width 90 height 100
click at [1268, 335] on input "0.00" at bounding box center [1273, 345] width 34 height 21
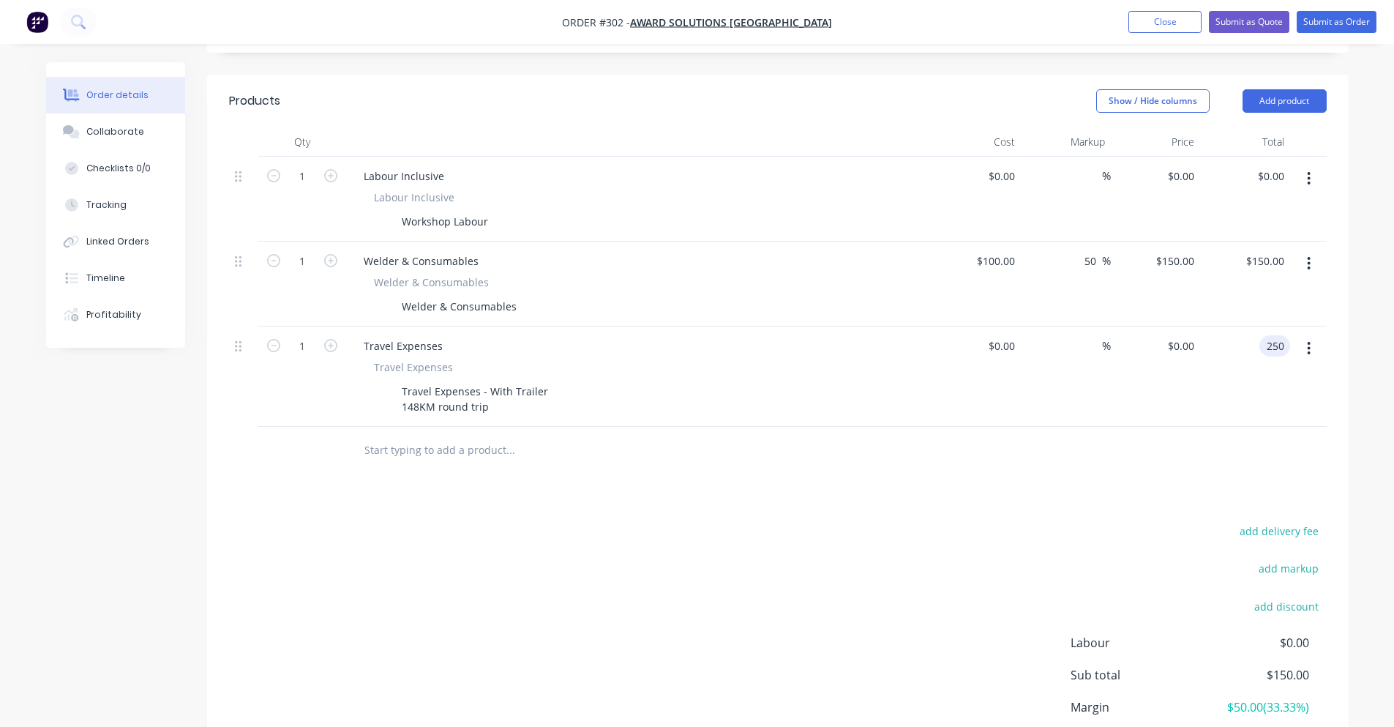
type input "250"
type input "$250.00"
click at [1064, 446] on div at bounding box center [778, 451] width 1098 height 48
click at [1019, 335] on input "0" at bounding box center [1012, 345] width 17 height 21
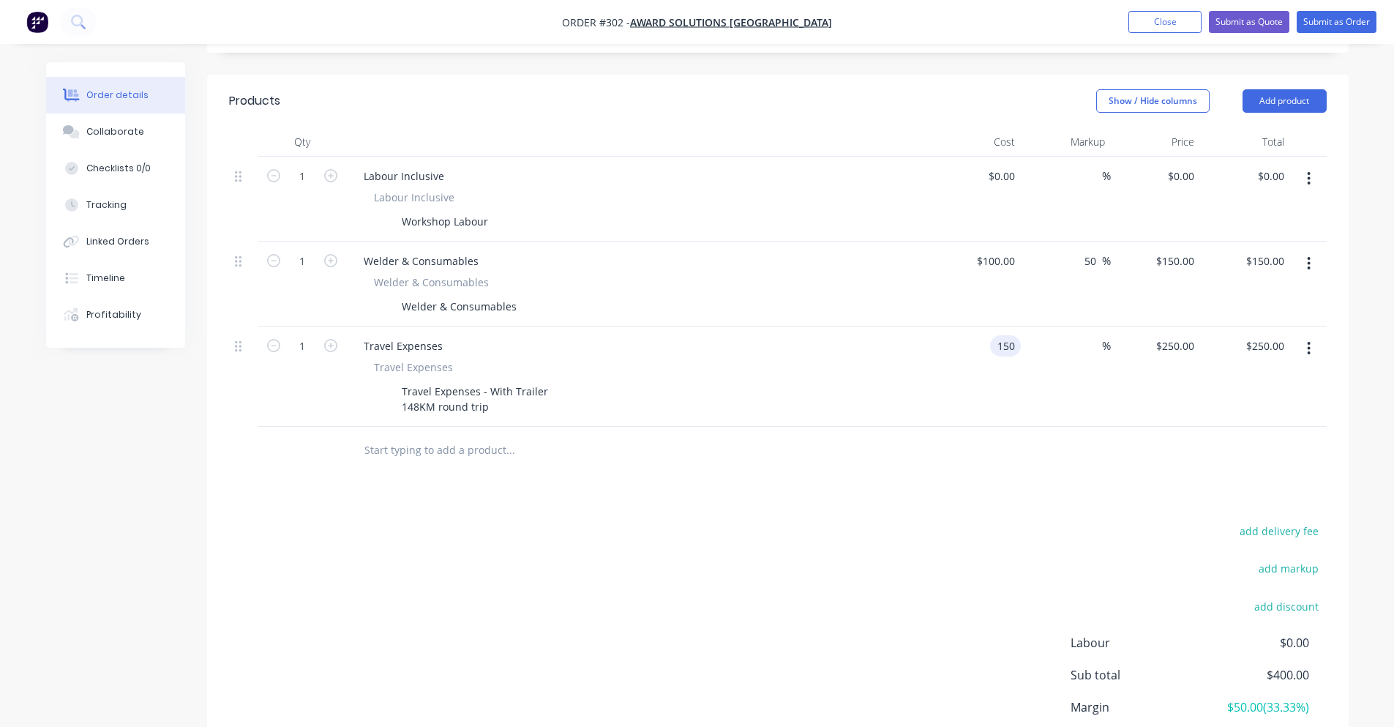
type input "$150.00"
click at [972, 521] on div "add delivery fee add markup add discount Labour $0.00 Sub total $400.00 Margin …" at bounding box center [778, 662] width 1098 height 282
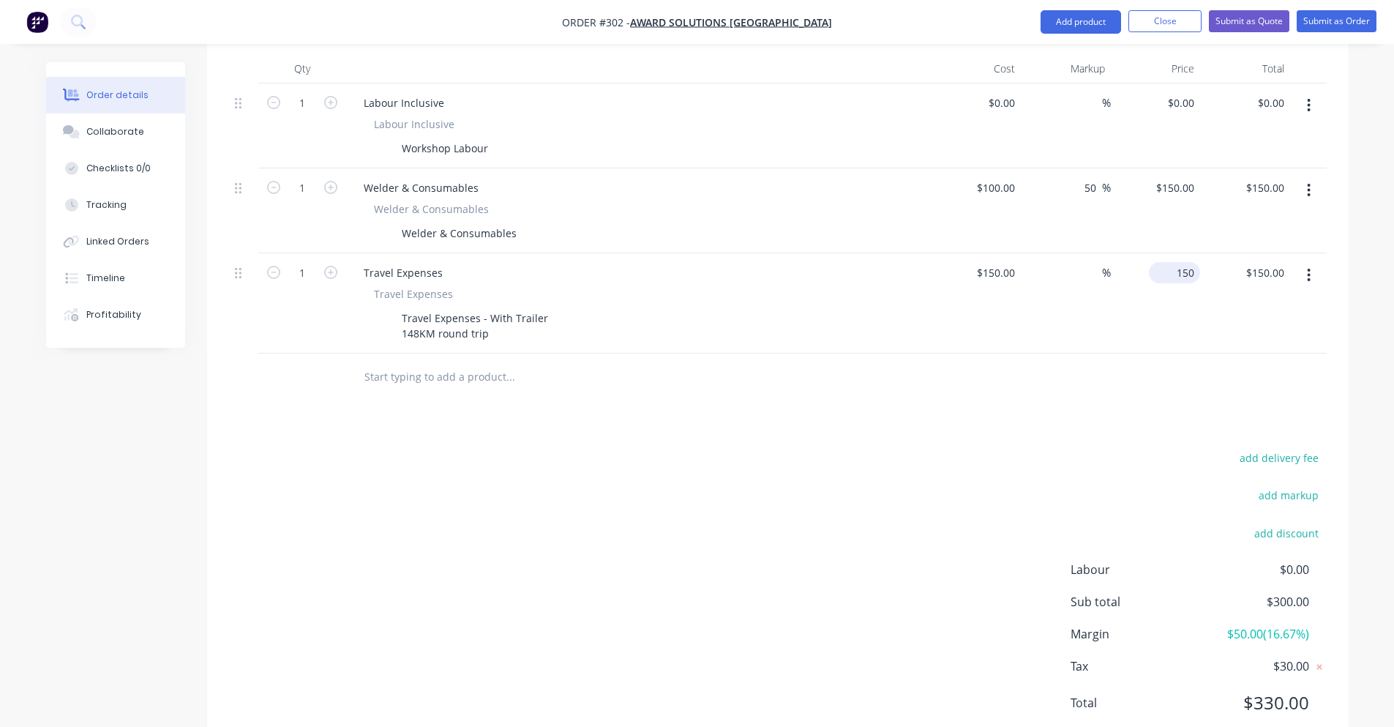
click at [1191, 262] on input "150" at bounding box center [1177, 272] width 45 height 21
type input "250"
type input "66.67"
type input "$250.00"
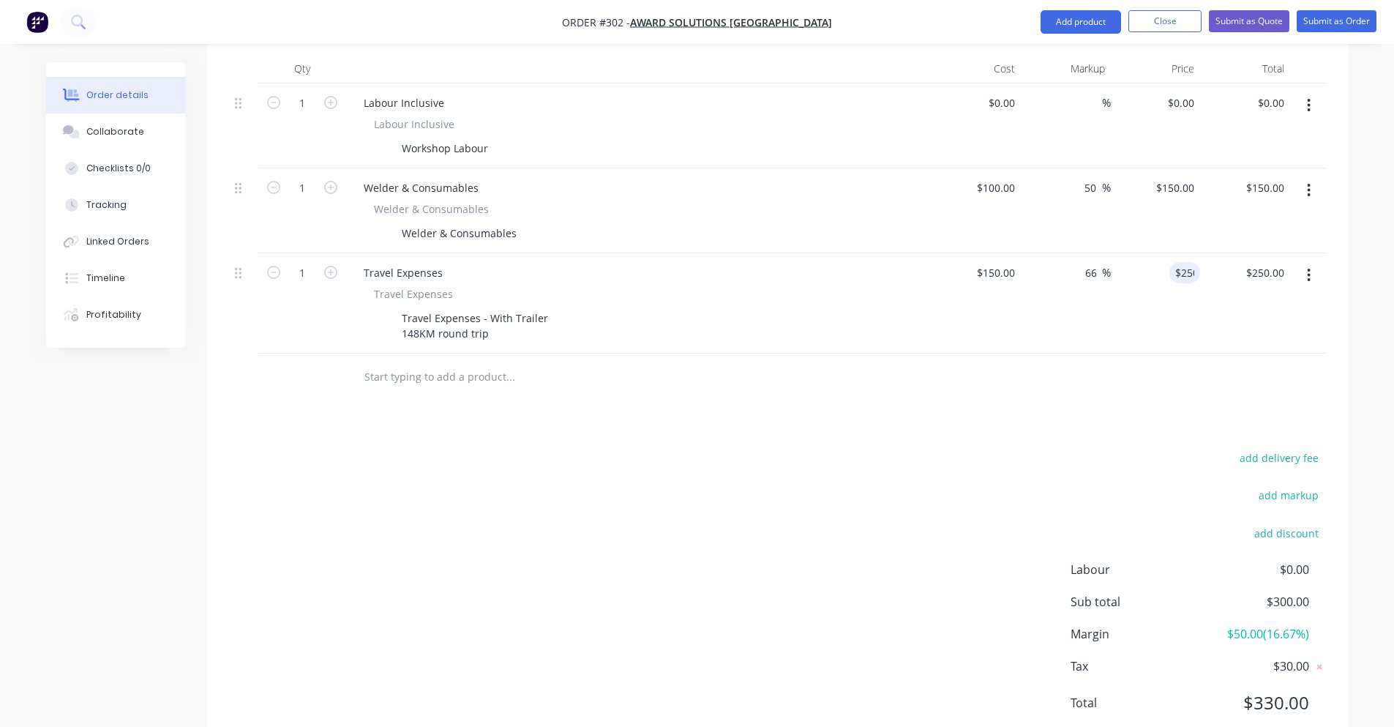
click at [1108, 353] on div at bounding box center [778, 377] width 1098 height 48
drag, startPoint x: 1263, startPoint y: 613, endPoint x: 1301, endPoint y: 616, distance: 38.2
click at [1301, 625] on span "$150.00 ( 37.50 %)" at bounding box center [1254, 634] width 108 height 18
click at [1298, 625] on span "$150.00 ( 37.50 %)" at bounding box center [1254, 634] width 108 height 18
drag, startPoint x: 1298, startPoint y: 617, endPoint x: 1277, endPoint y: 621, distance: 21.7
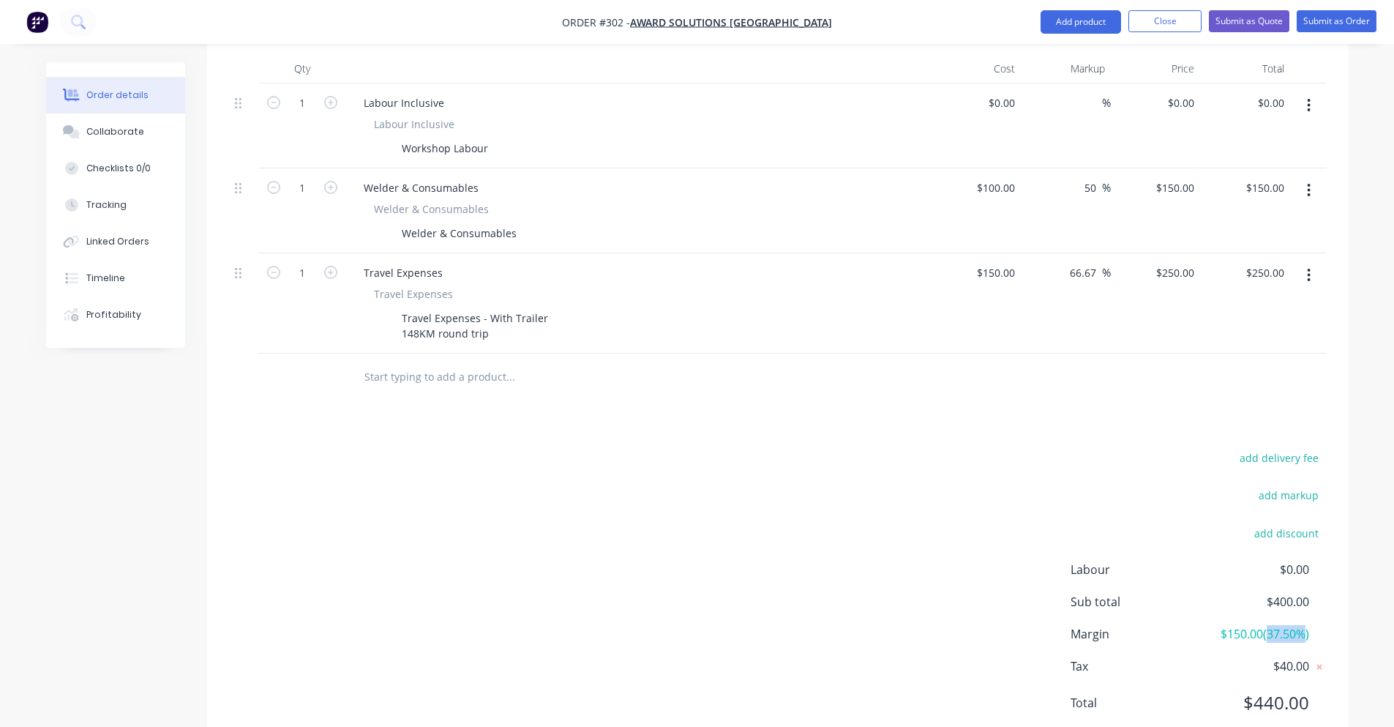
click at [1277, 625] on span "$150.00 ( 37.50 %)" at bounding box center [1254, 634] width 108 height 18
click at [1259, 625] on span "$150.00 ( 37.50 %)" at bounding box center [1254, 634] width 108 height 18
drag, startPoint x: 1299, startPoint y: 612, endPoint x: 1305, endPoint y: 618, distance: 8.8
click at [1305, 625] on span "$150.00 ( 37.50 %)" at bounding box center [1254, 634] width 108 height 18
click at [1357, 616] on div "Order details Collaborate Checklists 0/0 Tracking Linked Orders Timeline Profit…" at bounding box center [697, 203] width 1332 height 1141
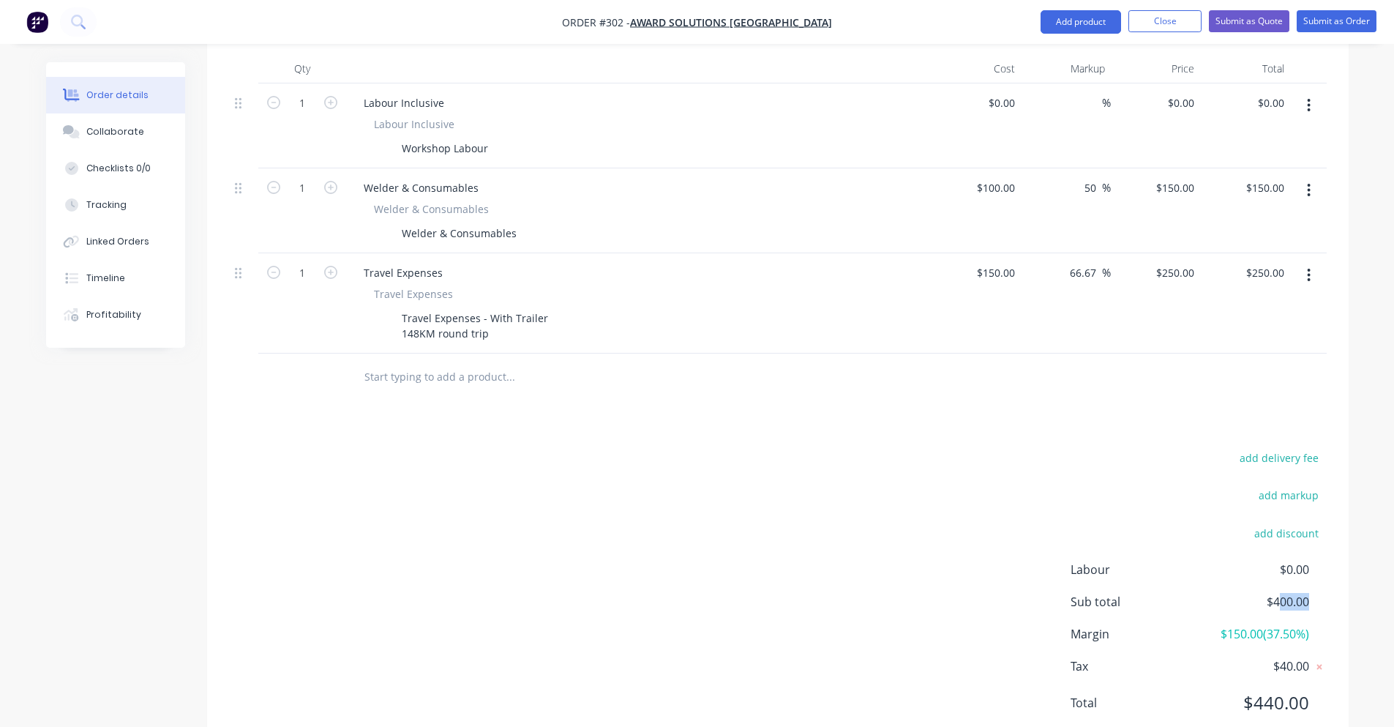
drag, startPoint x: 1279, startPoint y: 585, endPoint x: 1335, endPoint y: 580, distance: 55.8
click at [1335, 580] on div "add delivery fee add markup add discount Labour $0.00 Sub total $400.00 Margin …" at bounding box center [777, 589] width 1141 height 282
click at [402, 362] on input "text" at bounding box center [510, 376] width 293 height 29
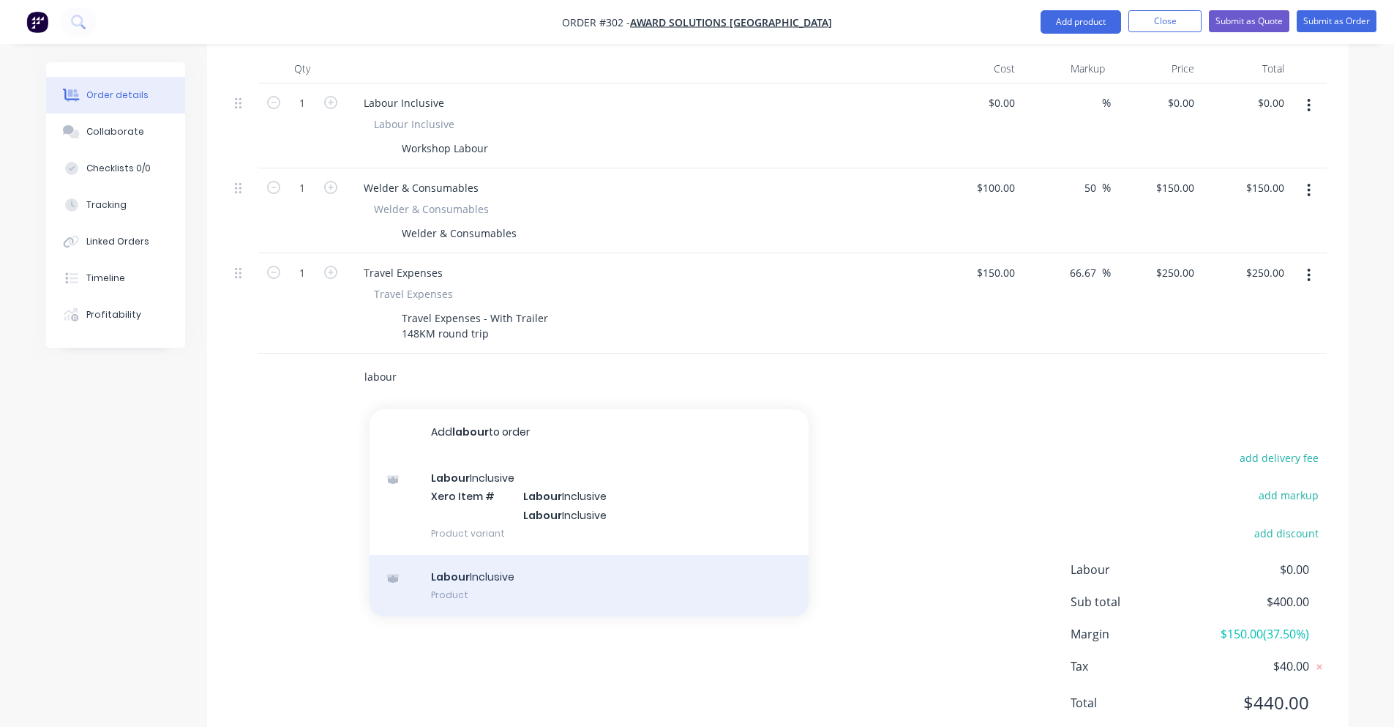
type input "labour"
click at [530, 571] on div "Labour Inclusive Product" at bounding box center [589, 585] width 439 height 61
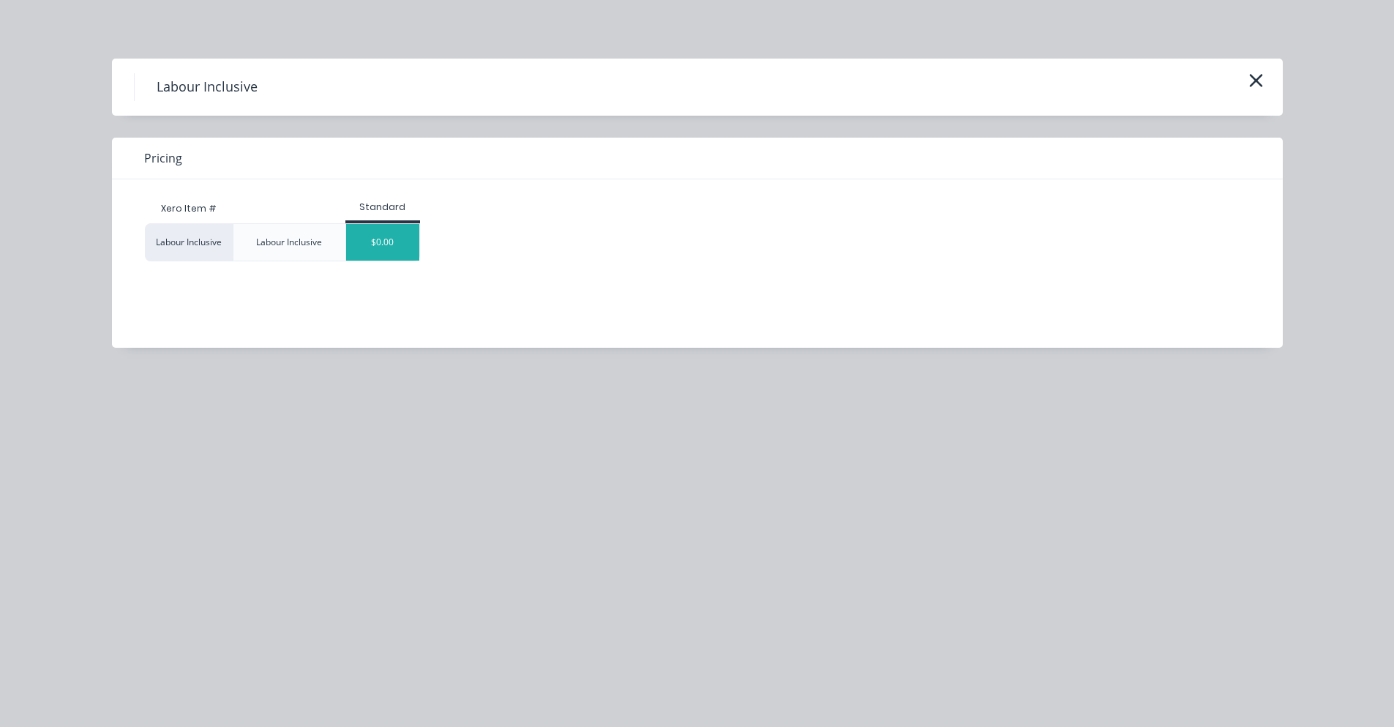
click at [372, 241] on div "$0.00" at bounding box center [382, 242] width 73 height 37
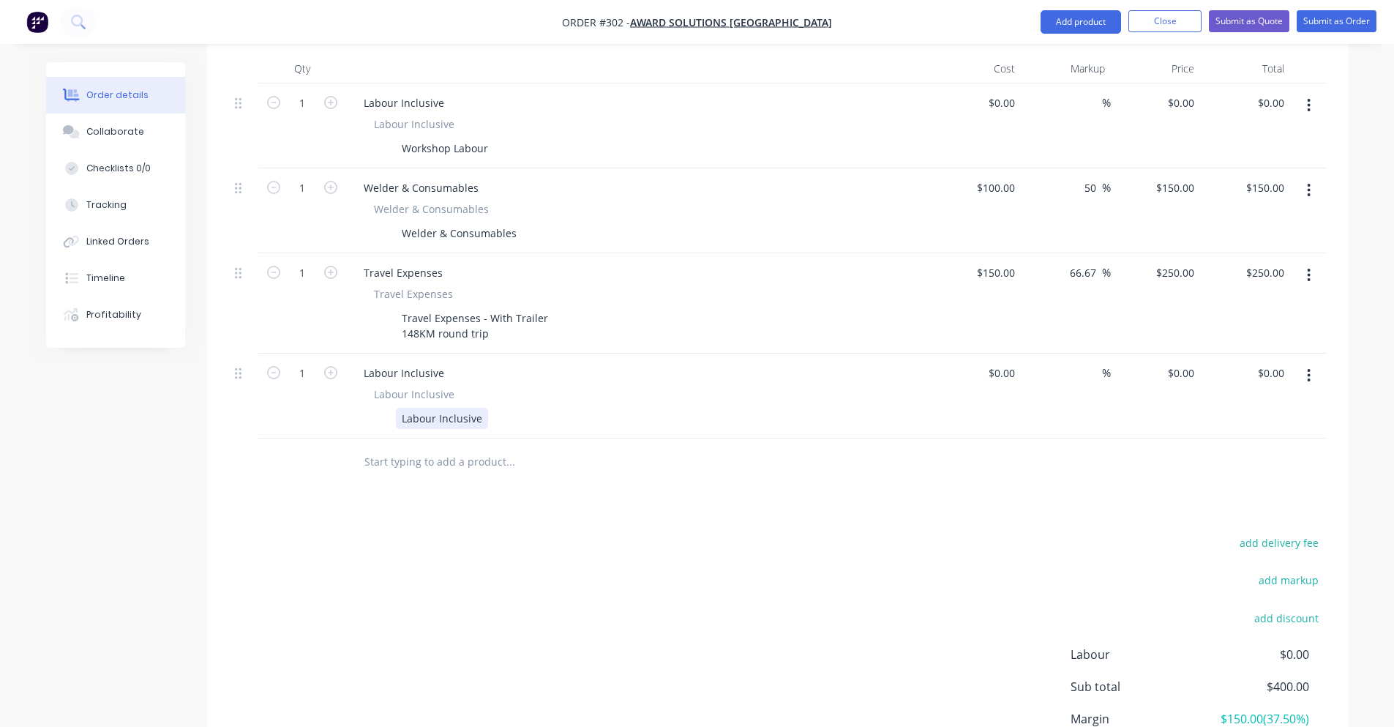
click at [471, 408] on div "Labour Inclusive" at bounding box center [442, 418] width 92 height 21
click at [479, 408] on div "Labour Inclusive" at bounding box center [442, 418] width 92 height 21
click at [484, 447] on input "text" at bounding box center [510, 461] width 293 height 29
click at [475, 447] on input "text" at bounding box center [510, 461] width 293 height 29
click at [469, 447] on input "text" at bounding box center [510, 461] width 293 height 29
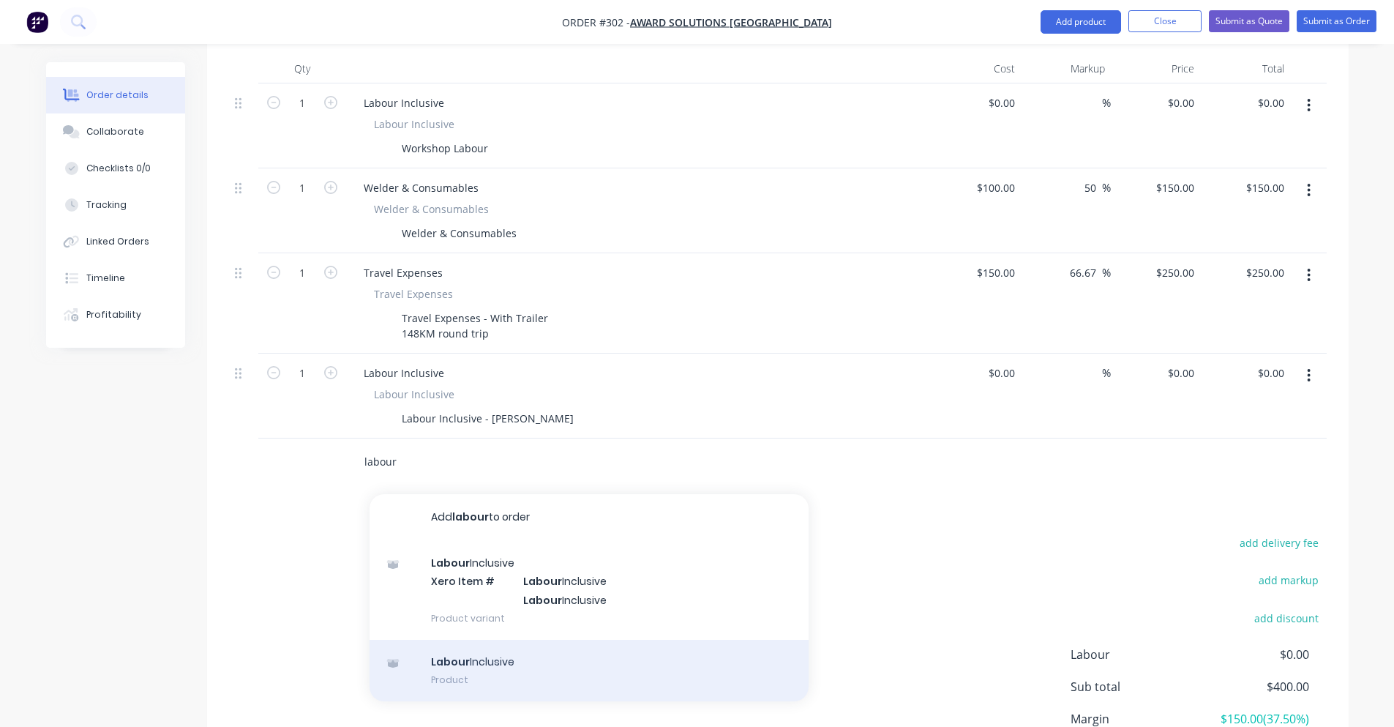
type input "labour"
click at [494, 650] on div "Labour Inclusive Product" at bounding box center [589, 670] width 439 height 61
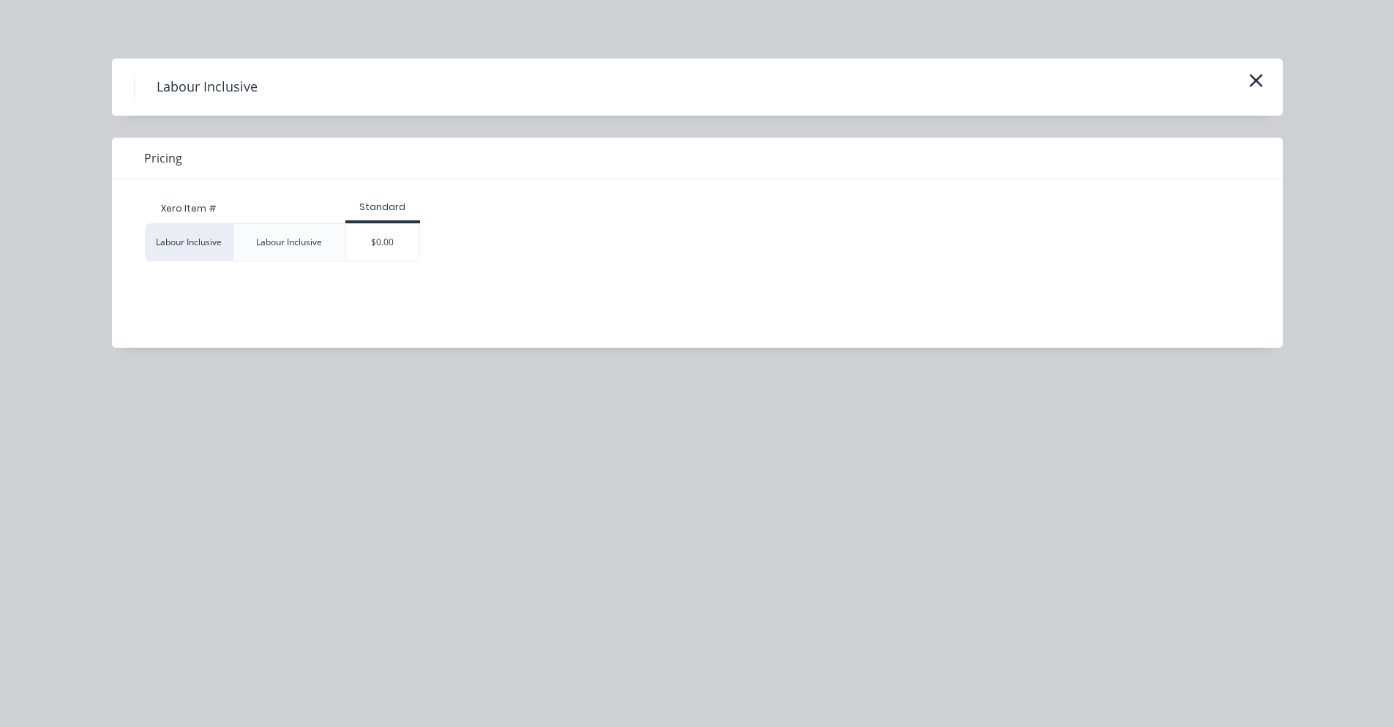
click at [384, 223] on div "$0.00" at bounding box center [382, 242] width 75 height 38
click at [387, 241] on div "$0.00" at bounding box center [382, 242] width 73 height 37
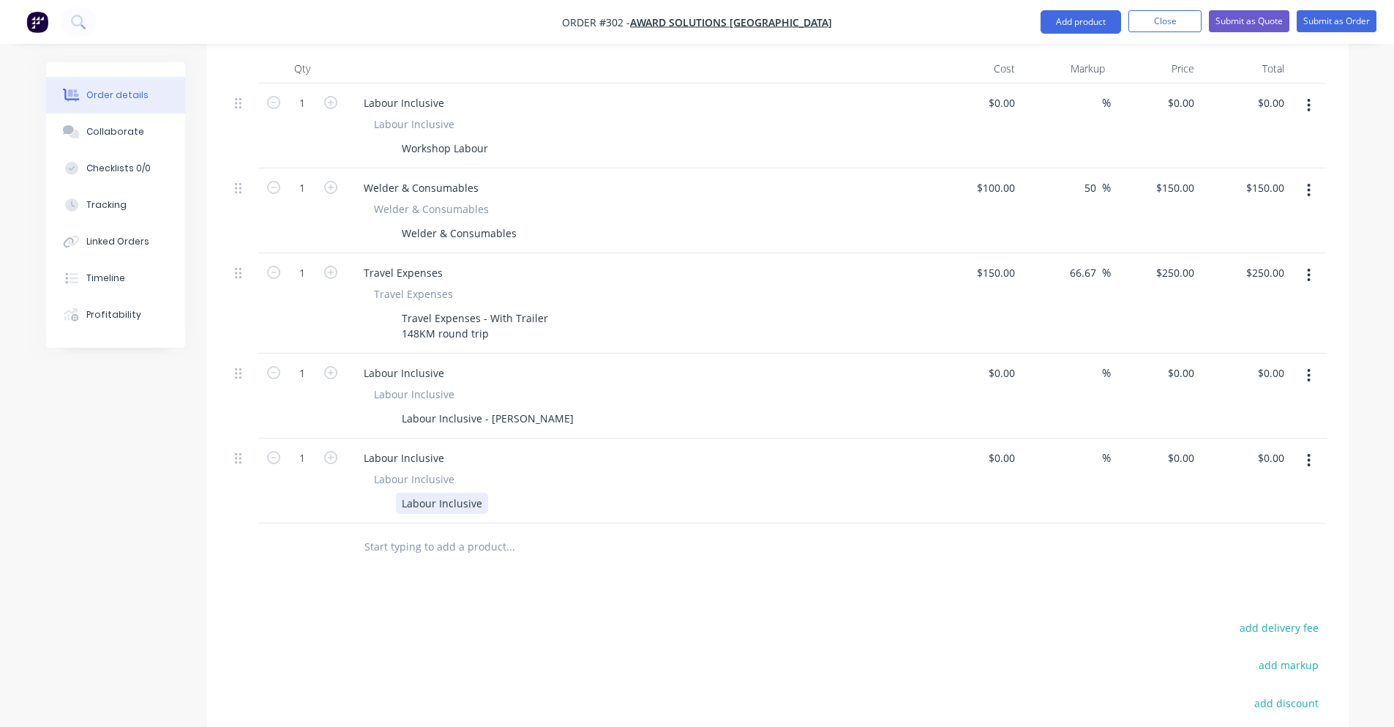
drag, startPoint x: 473, startPoint y: 482, endPoint x: 481, endPoint y: 475, distance: 10.9
click at [475, 492] on div "Labour Inclusive" at bounding box center [442, 502] width 92 height 21
click at [481, 492] on div "Labour Inclusive" at bounding box center [442, 502] width 92 height 21
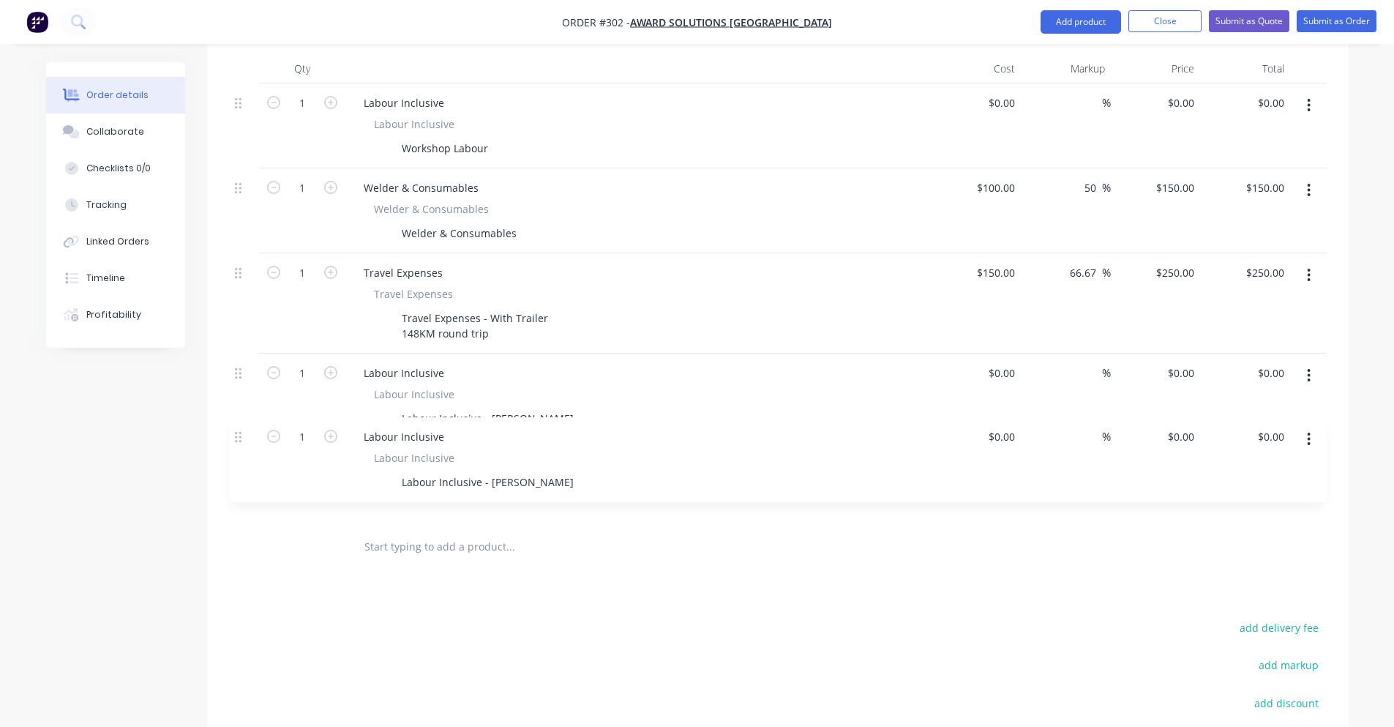
click at [251, 435] on div "1 Labour Inclusive Labour Inclusive Workshop Labour $0.00 $0.00 % $0.00 $0.00 $…" at bounding box center [778, 303] width 1098 height 440
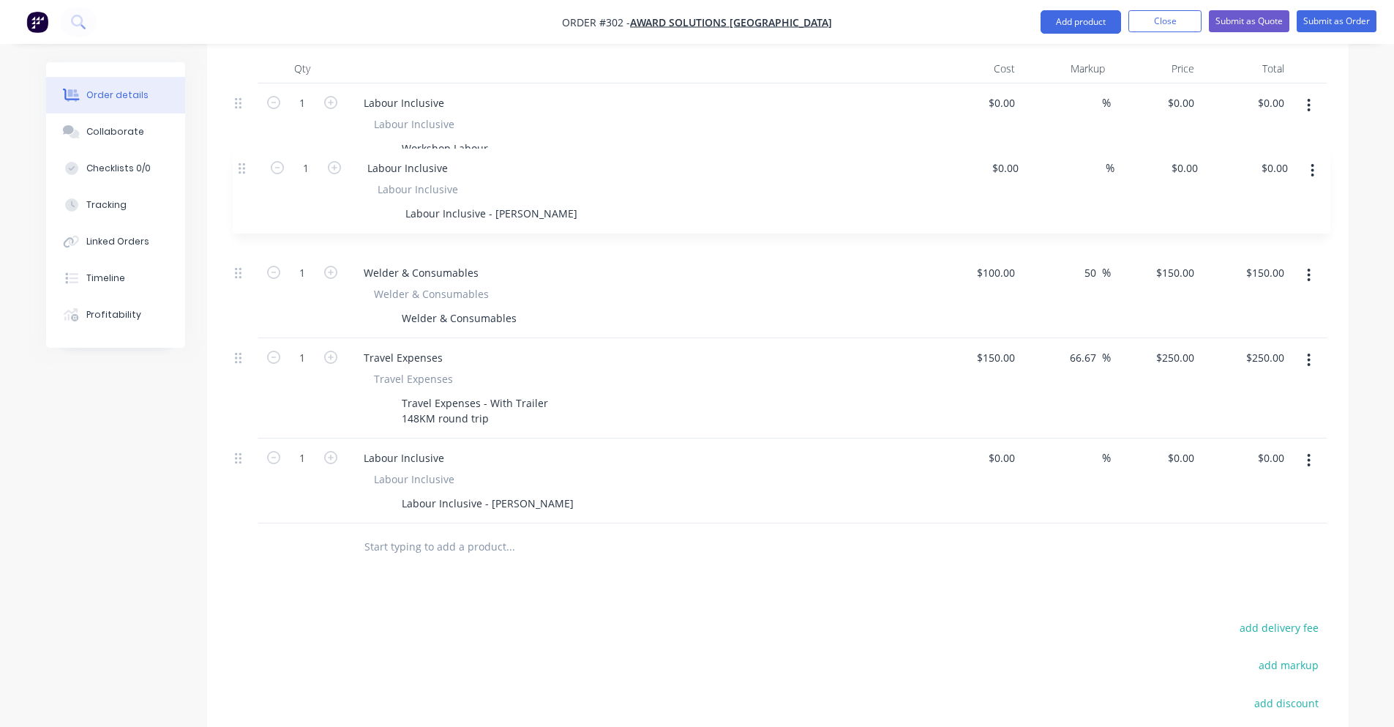
drag, startPoint x: 240, startPoint y: 433, endPoint x: 244, endPoint y: 187, distance: 245.9
click at [243, 157] on div "1 Labour Inclusive Labour Inclusive Workshop Labour $0.00 $0.00 % $0.00 $0.00 $…" at bounding box center [778, 303] width 1098 height 440
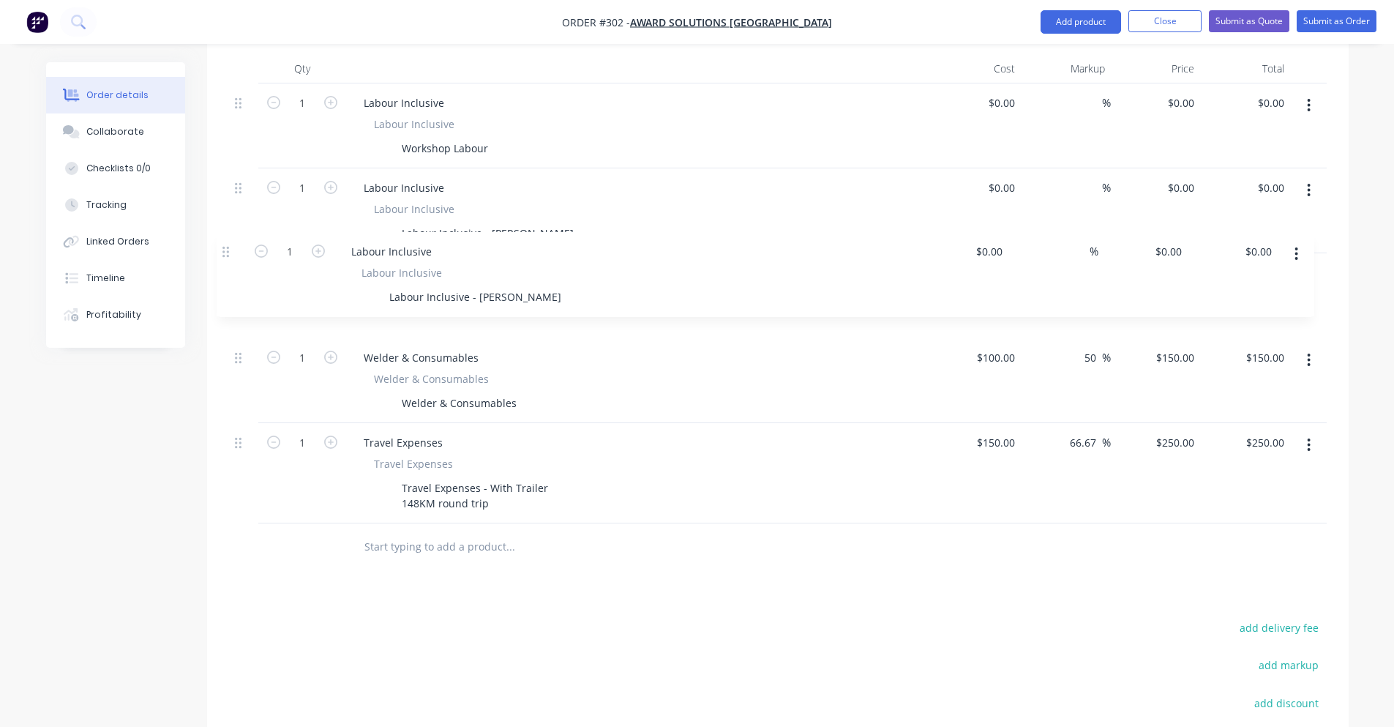
drag, startPoint x: 237, startPoint y: 441, endPoint x: 228, endPoint y: 247, distance: 194.1
click at [228, 247] on div "Qty Cost Markup Price Total 1 Labour Inclusive Labour Inclusive Workshop Labour…" at bounding box center [777, 312] width 1141 height 517
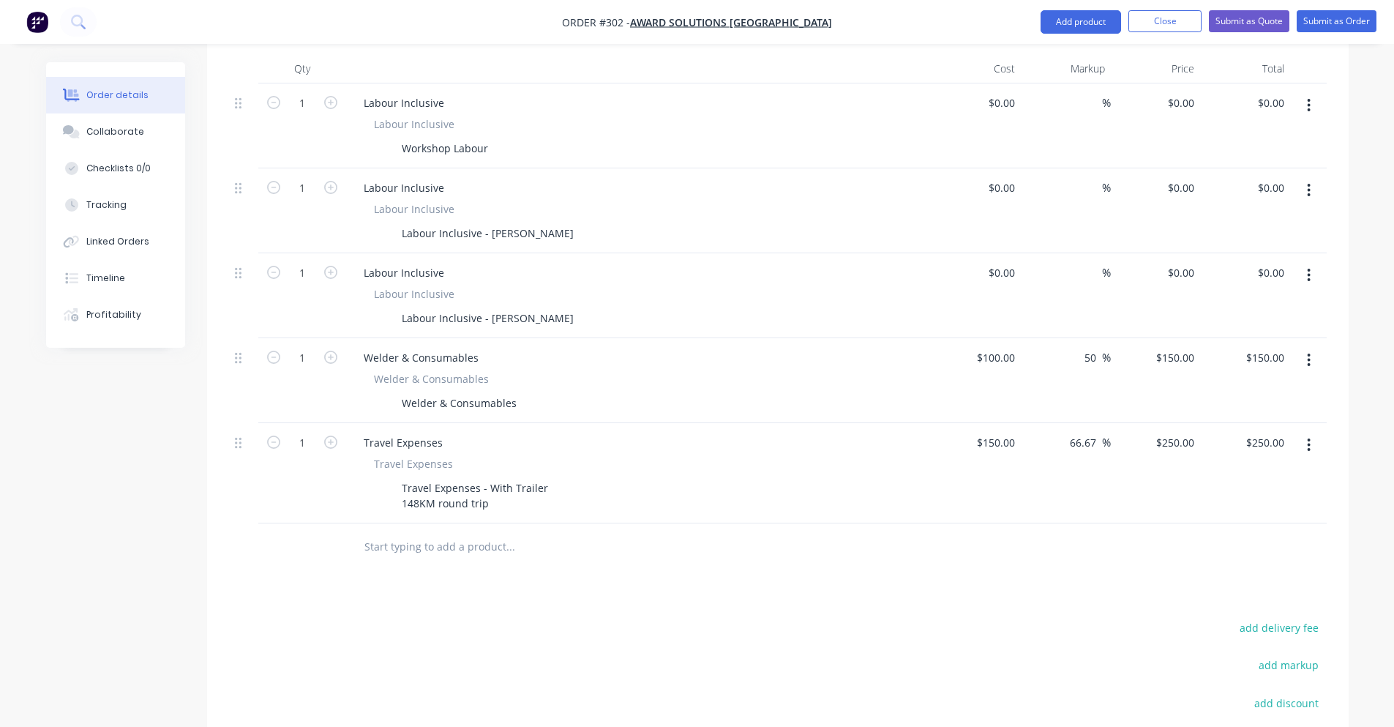
click at [831, 580] on div "Products Show / Hide columns Add product Qty Cost Markup Price Total 1 Labour I…" at bounding box center [777, 461] width 1141 height 921
click at [1008, 177] on input at bounding box center [1012, 187] width 17 height 21
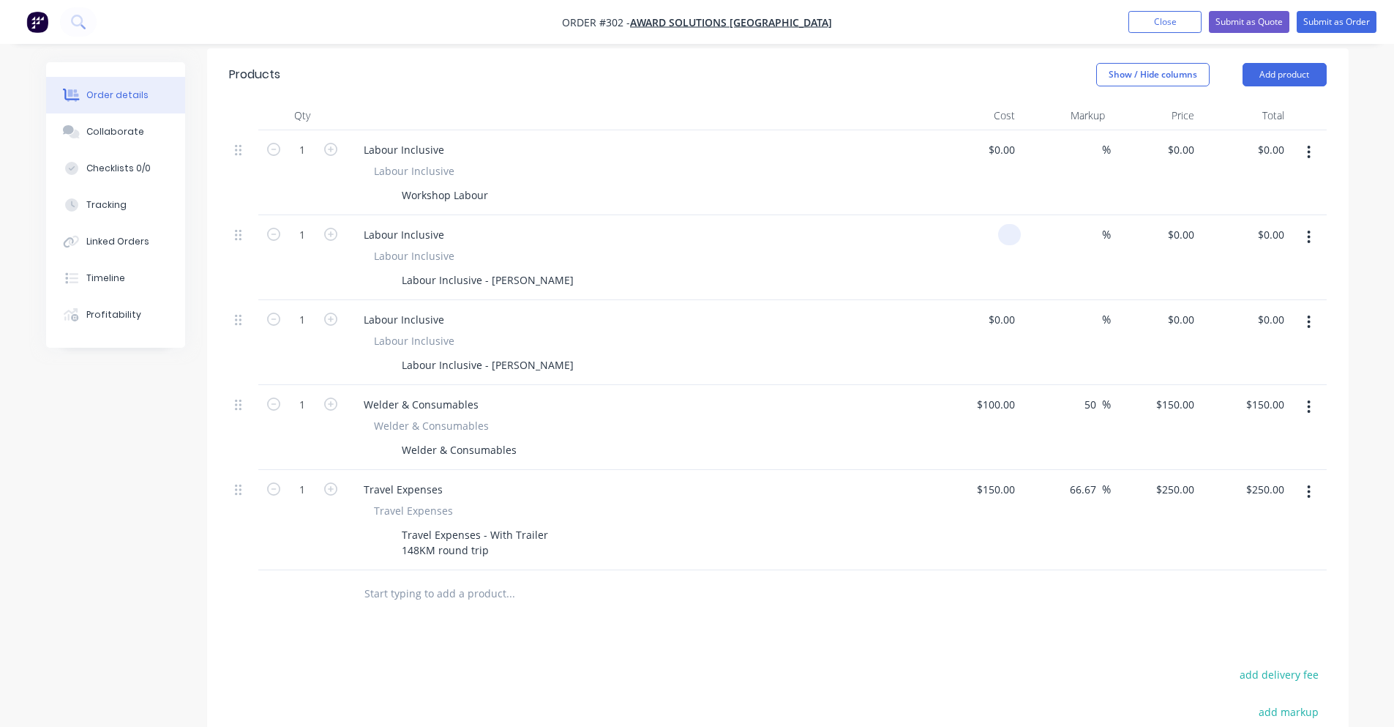
scroll to position [356, 0]
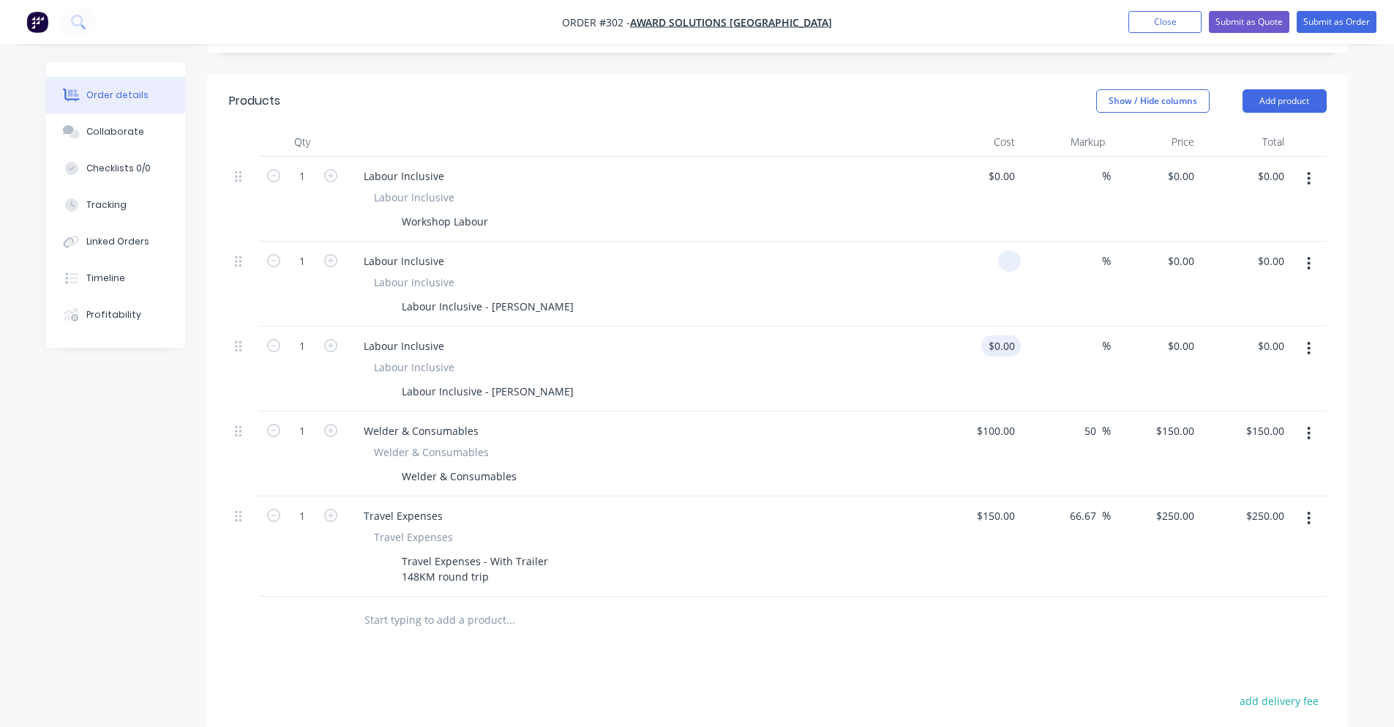
type input "$0.00"
click at [988, 326] on div at bounding box center [976, 368] width 90 height 85
type input "9"
type input "65"
type input "0"
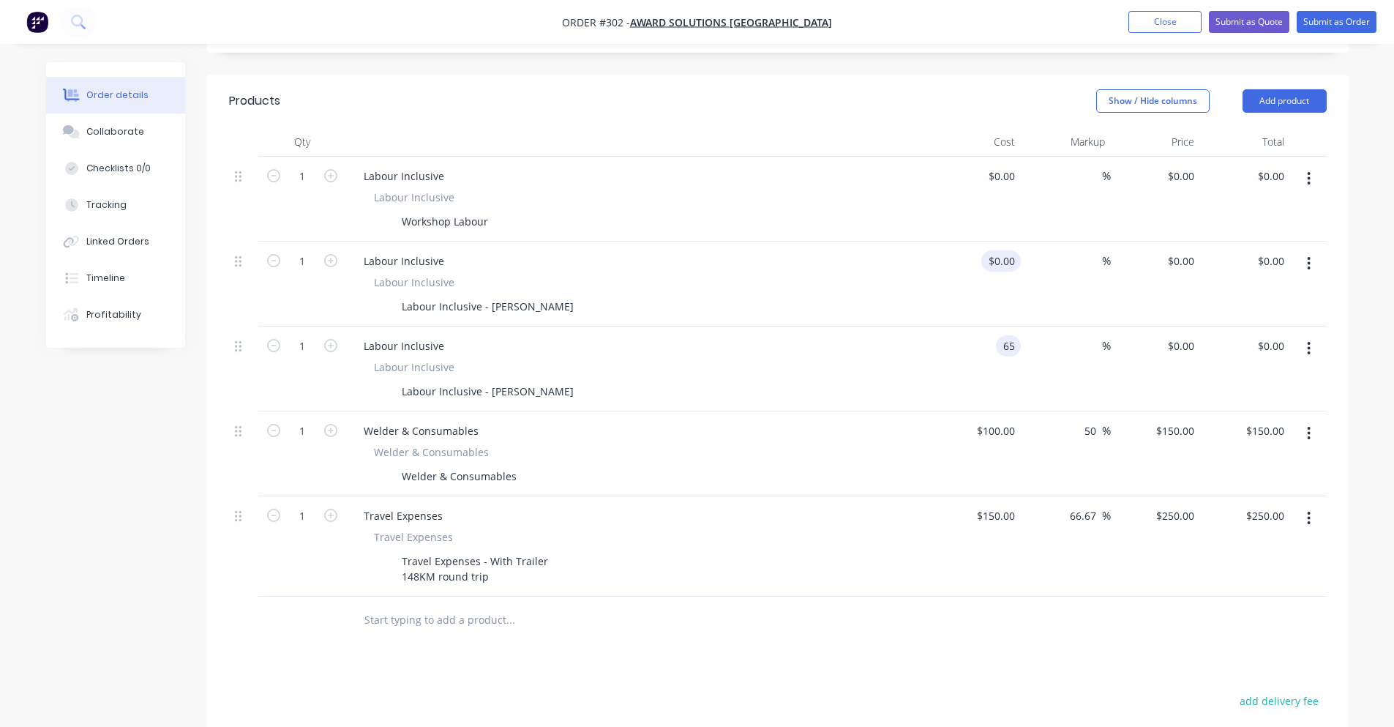
type input "$65.00"
click at [1012, 250] on input "0" at bounding box center [1004, 260] width 34 height 21
type input "$90.00"
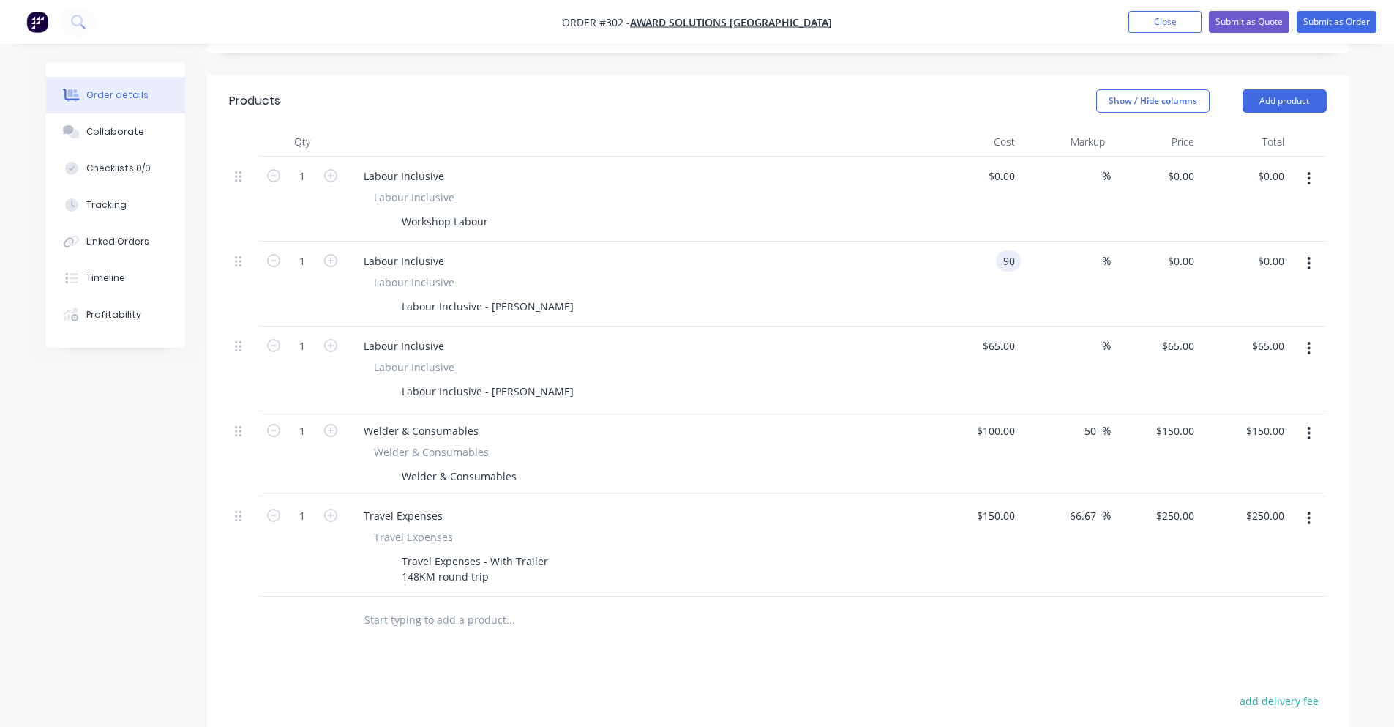
type input "$90.00"
click at [964, 92] on header "Products Show / Hide columns Add product" at bounding box center [777, 101] width 1141 height 53
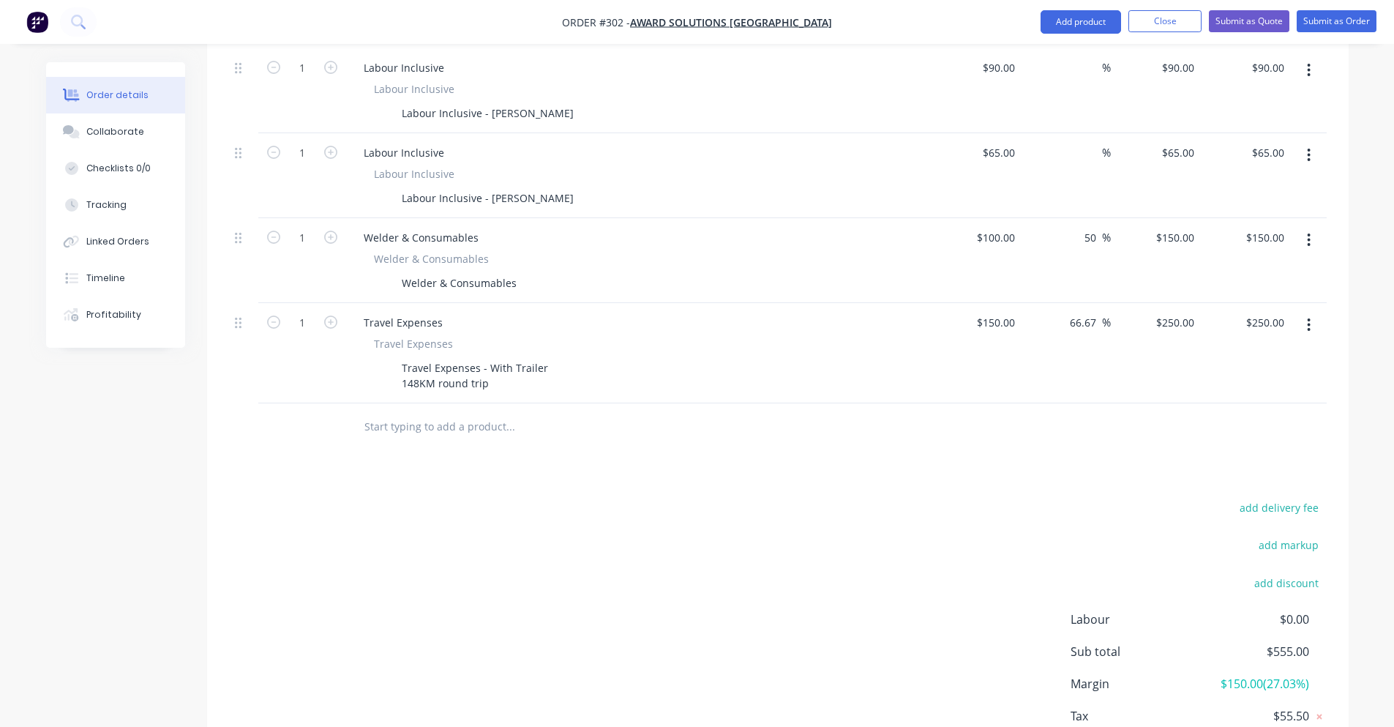
scroll to position [575, 0]
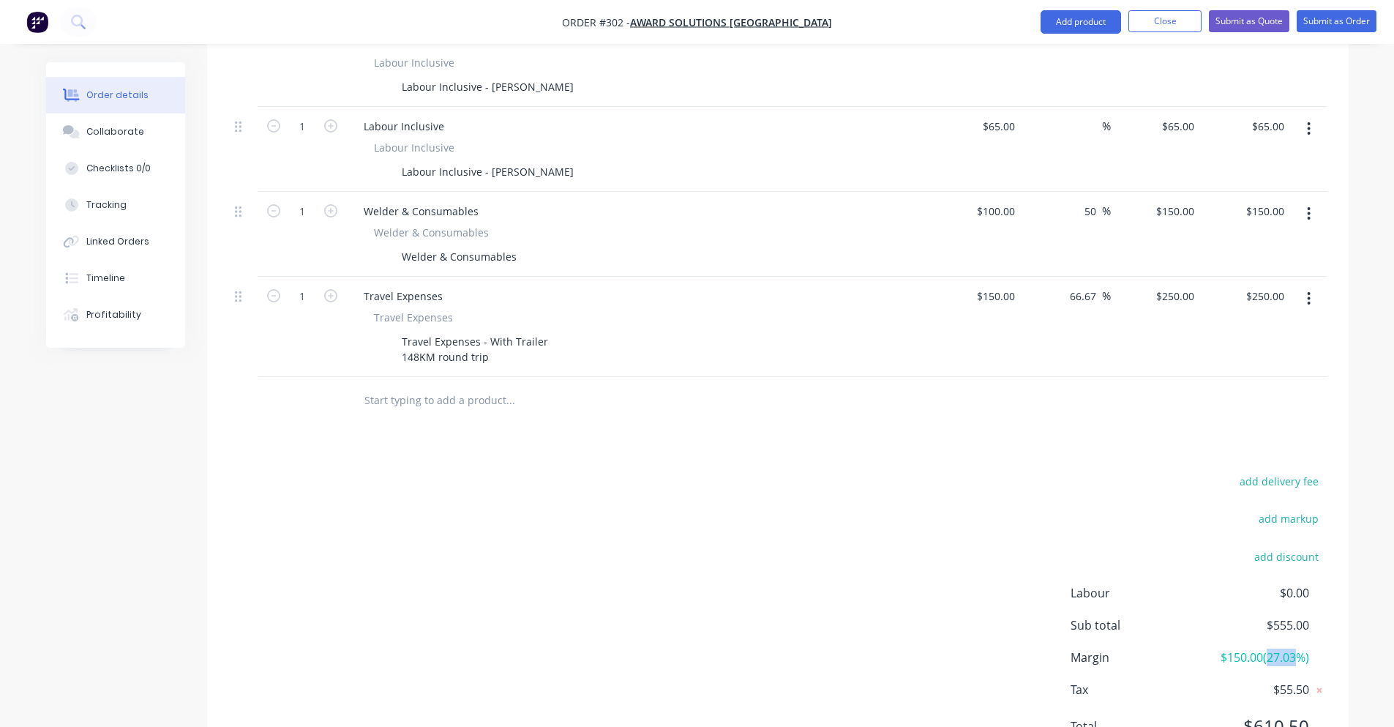
drag, startPoint x: 1269, startPoint y: 645, endPoint x: 1293, endPoint y: 640, distance: 24.7
click at [1293, 640] on div "Labour $0.00 Sub total $555.00 Margin $150.00 ( 27.03 %) Tax $55.50 Total $610.…" at bounding box center [1199, 669] width 256 height 170
click at [1161, 513] on div "add markup" at bounding box center [1235, 527] width 183 height 37
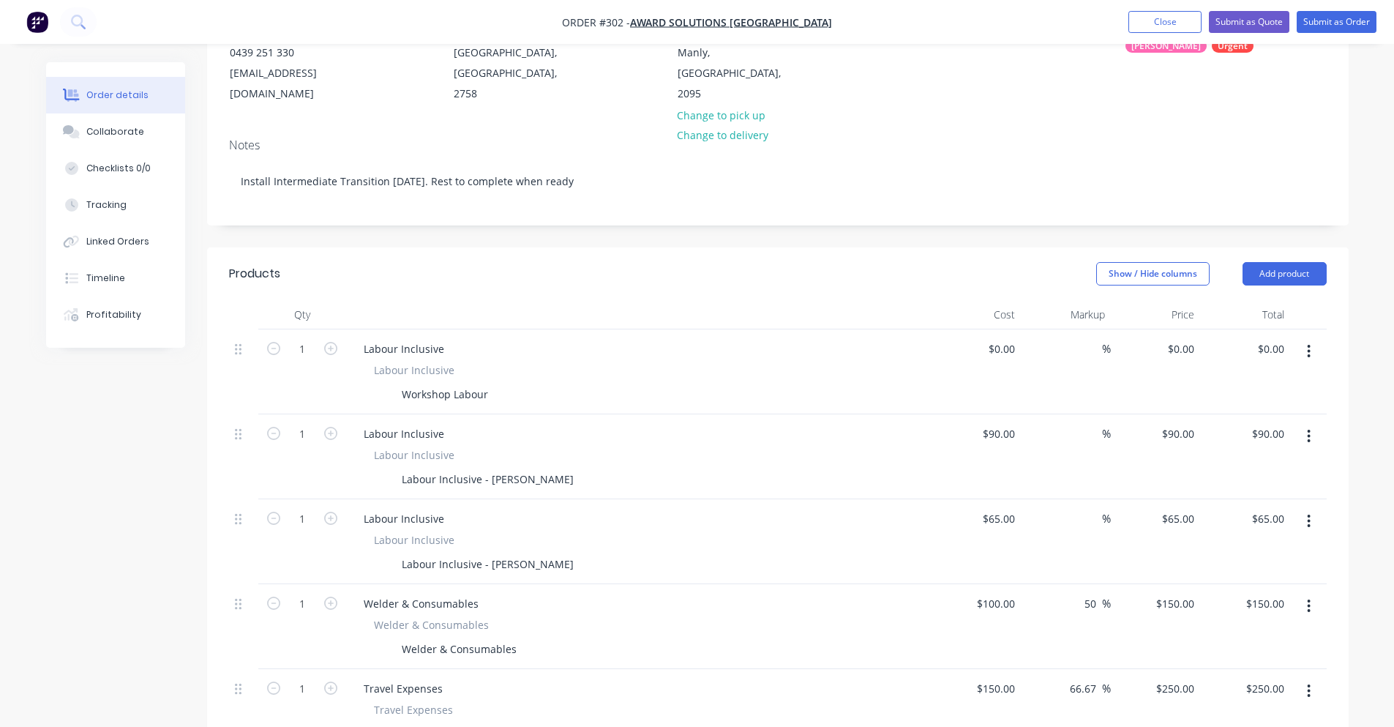
scroll to position [209, 0]
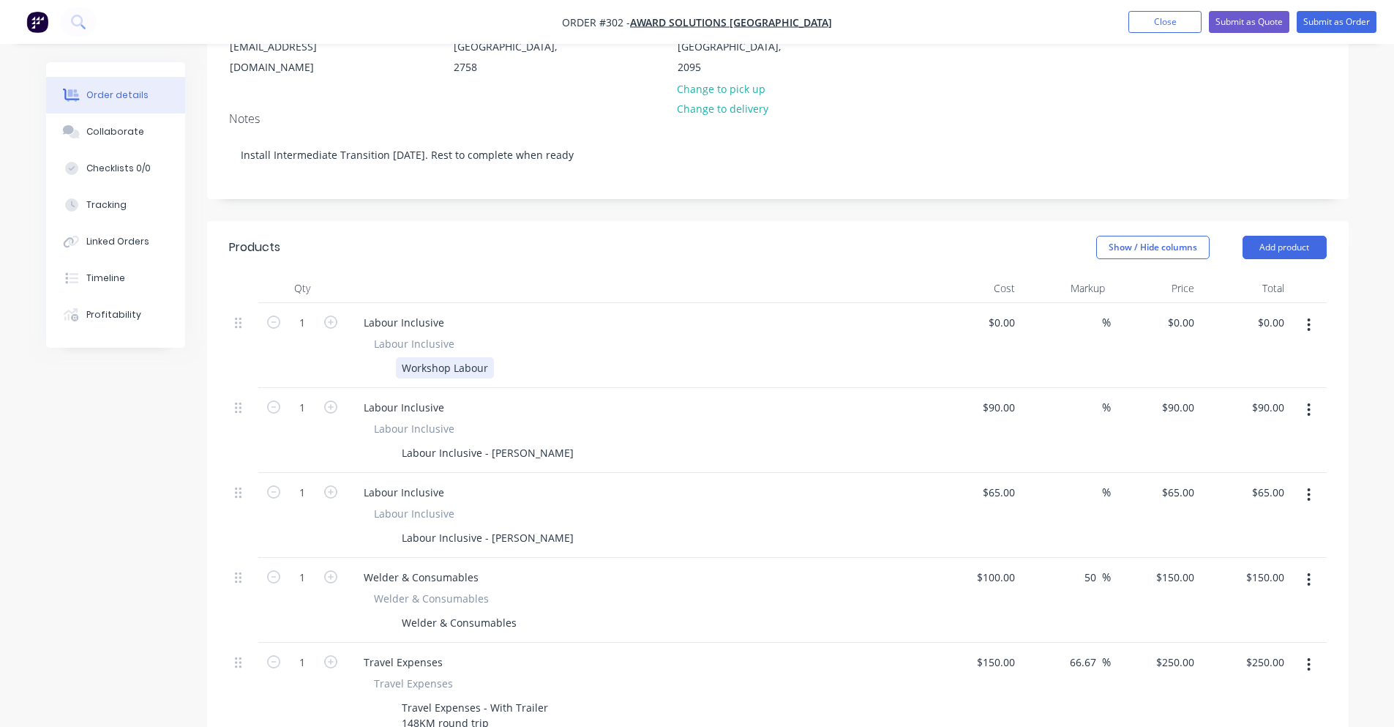
drag, startPoint x: 480, startPoint y: 349, endPoint x: 515, endPoint y: 341, distance: 36.0
click at [481, 357] on div "Workshop Labour" at bounding box center [445, 367] width 98 height 21
click at [523, 336] on div "Labour Inclusive Workshop Labour" at bounding box center [639, 357] width 574 height 42
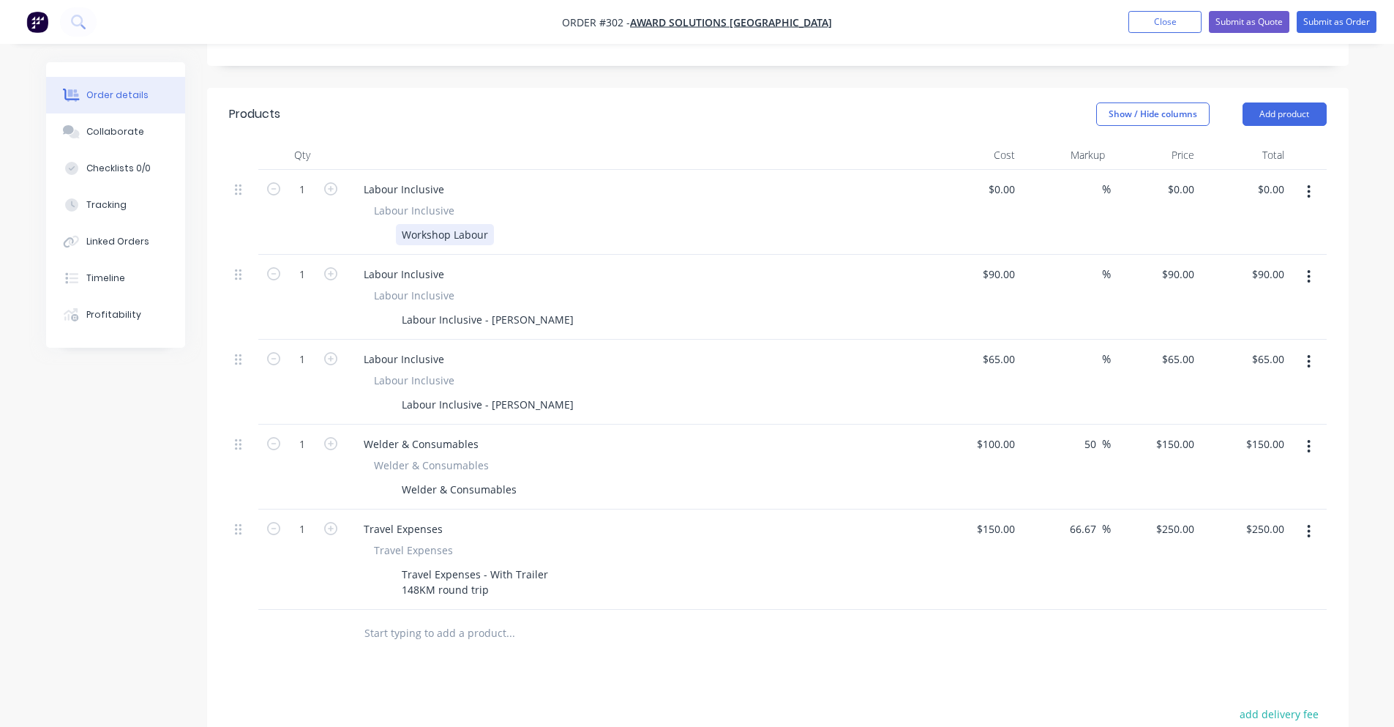
scroll to position [356, 0]
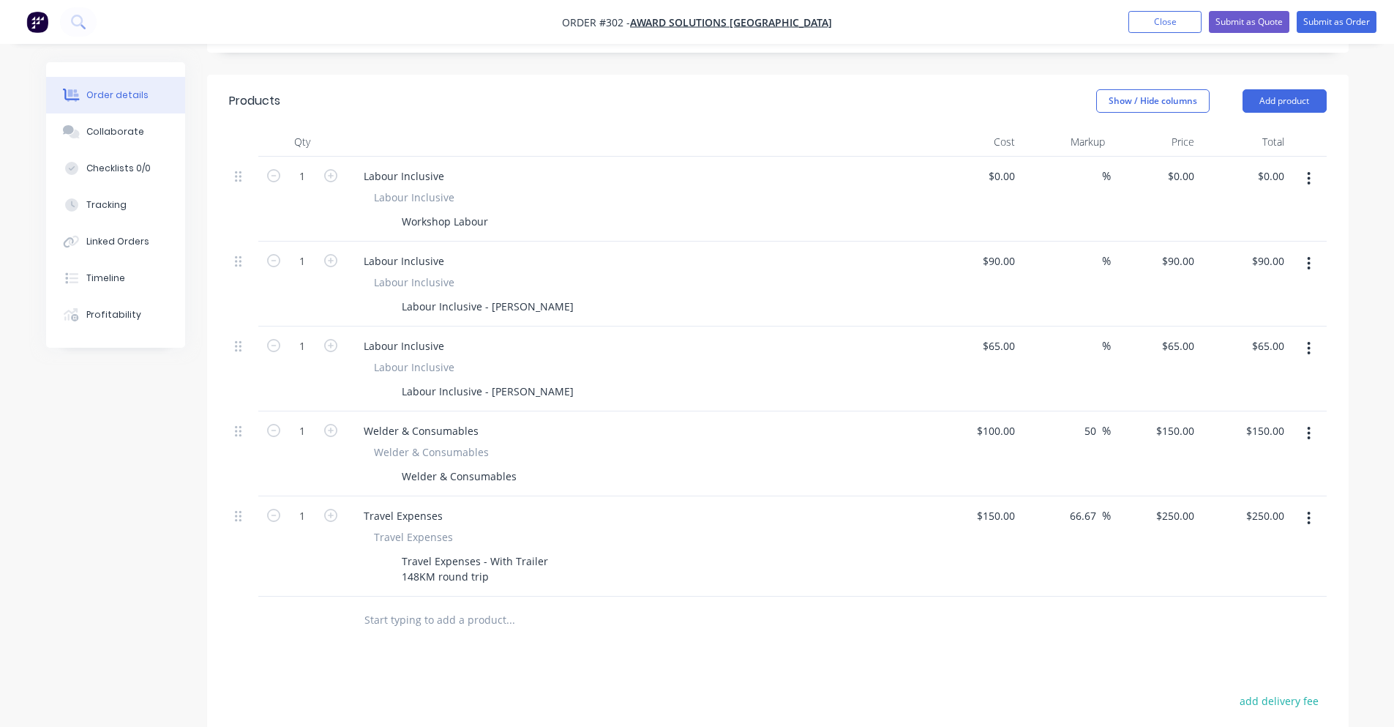
click at [430, 613] on input "text" at bounding box center [510, 619] width 293 height 29
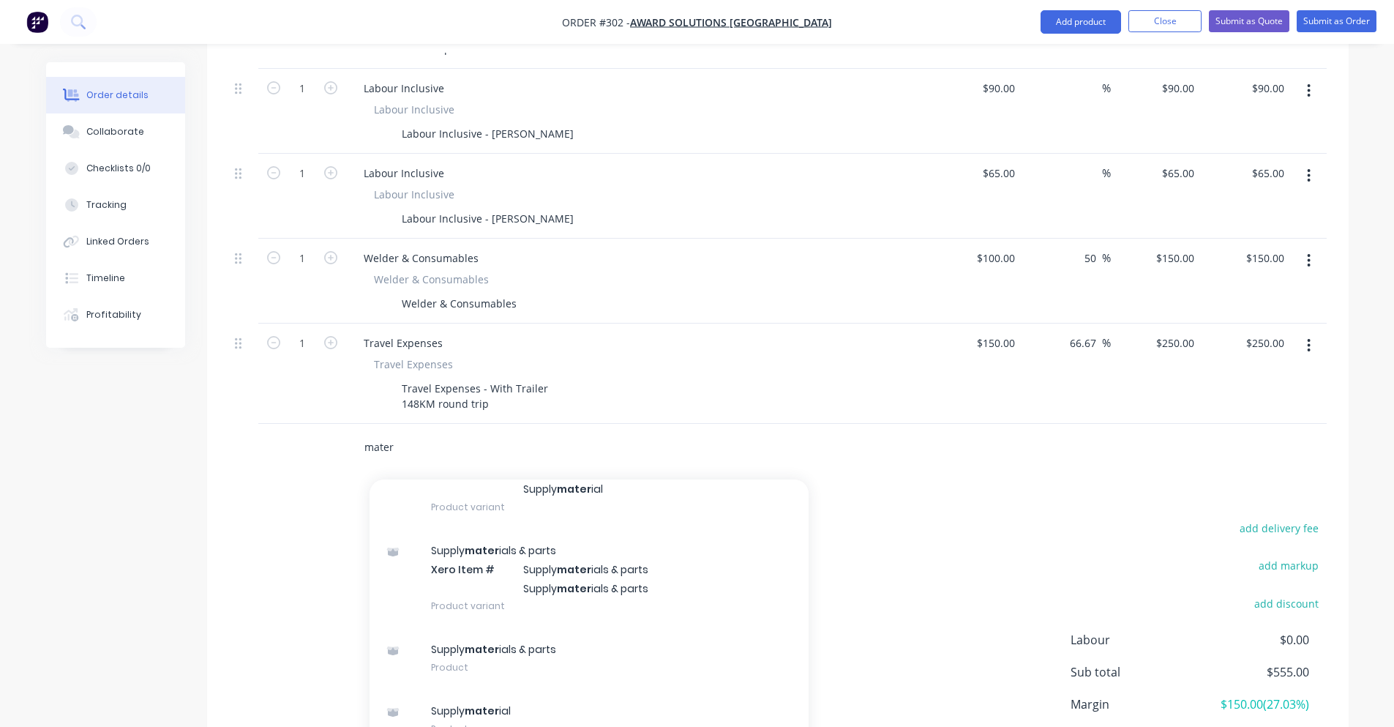
scroll to position [575, 0]
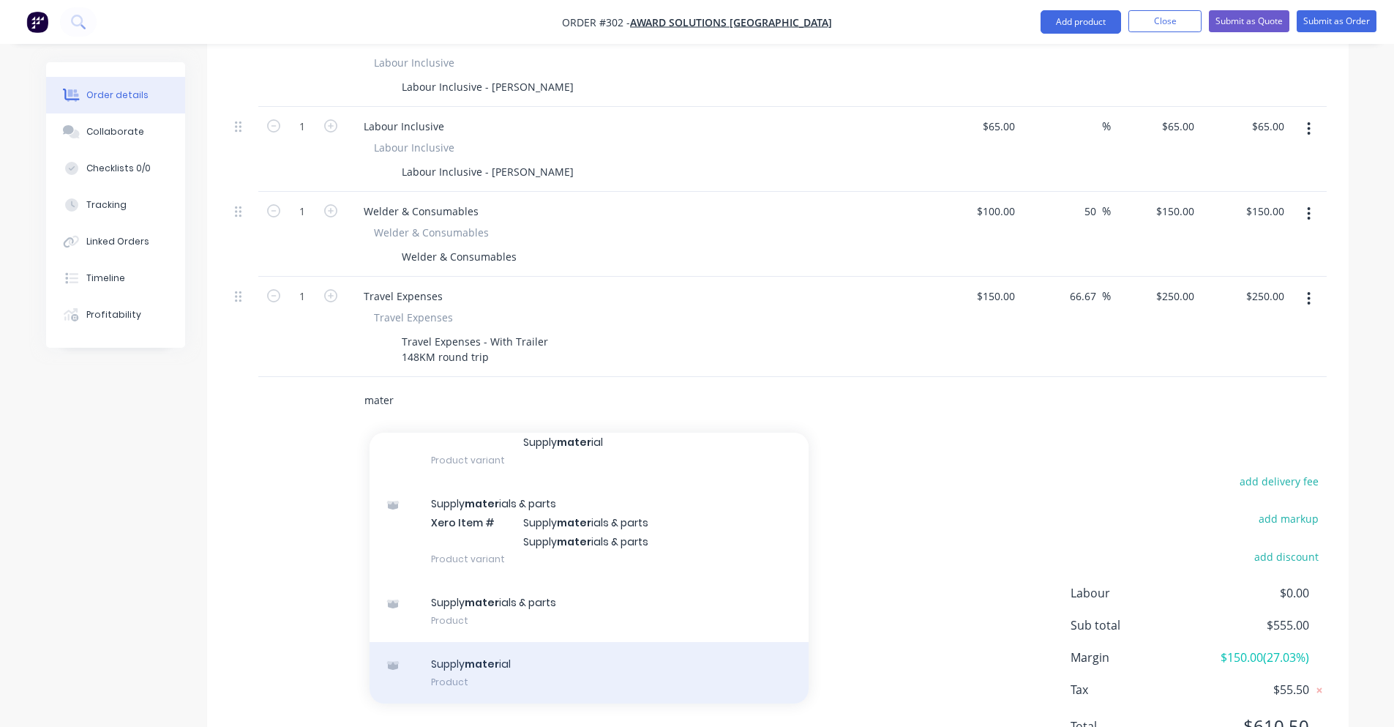
type input "mater"
click at [636, 656] on div "Supply mater ial Product" at bounding box center [589, 672] width 439 height 61
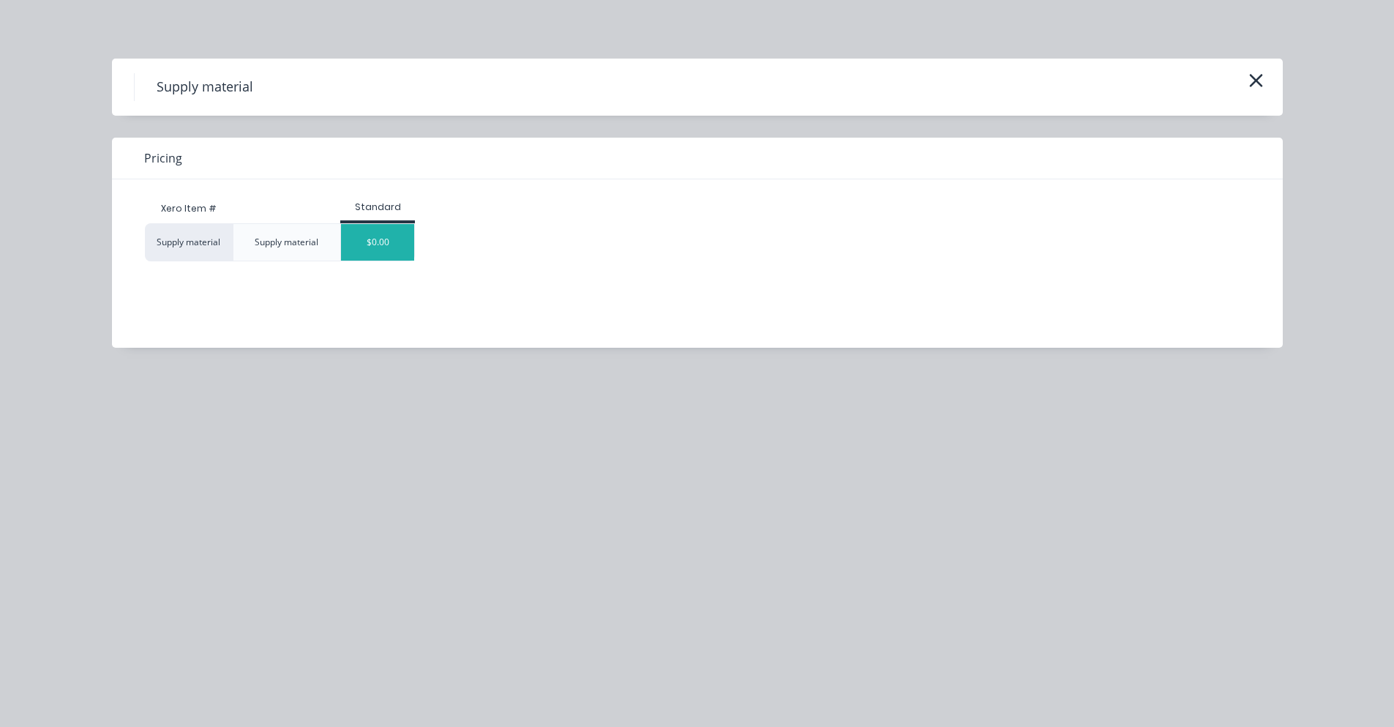
click at [377, 233] on div "$0.00" at bounding box center [377, 242] width 73 height 37
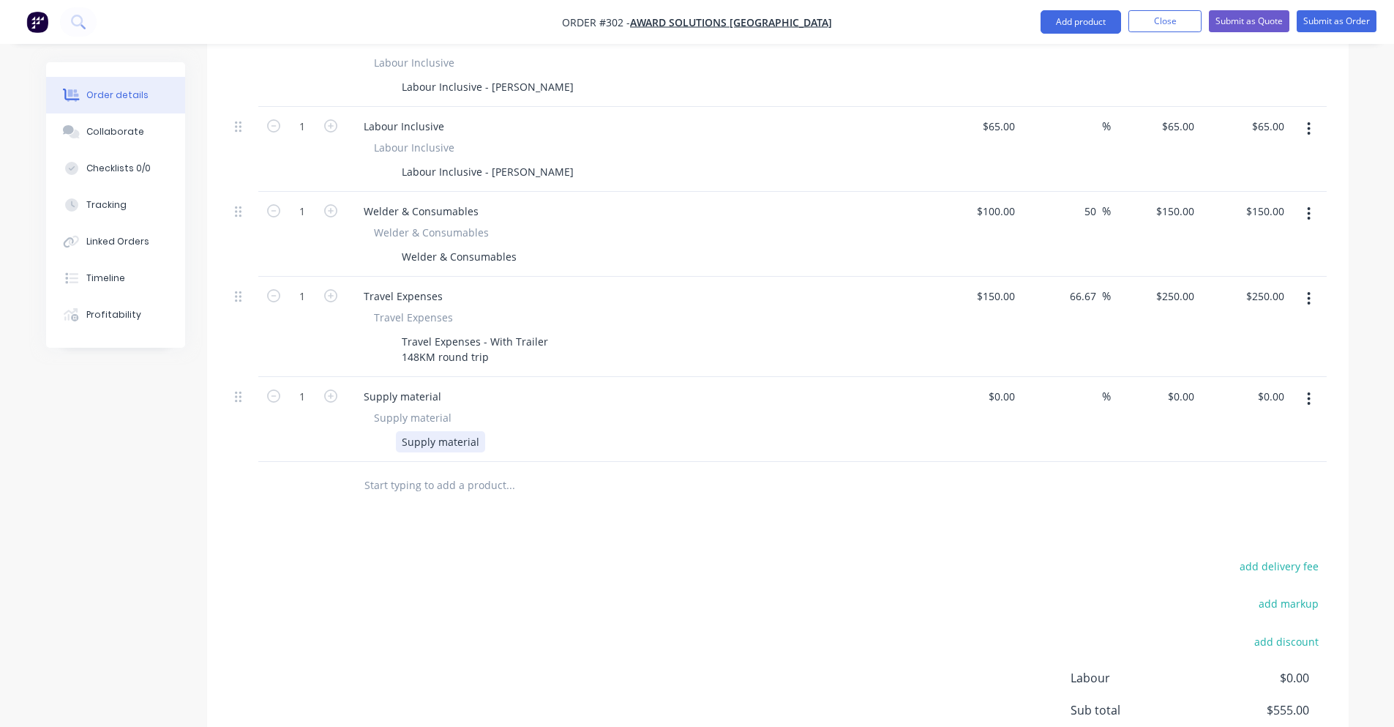
click at [480, 431] on div "Supply material" at bounding box center [440, 441] width 89 height 21
drag, startPoint x: 480, startPoint y: 424, endPoint x: 376, endPoint y: 421, distance: 103.9
click at [376, 431] on div "Supply material" at bounding box center [636, 441] width 536 height 21
drag, startPoint x: 499, startPoint y: 424, endPoint x: 396, endPoint y: 421, distance: 103.2
click at [396, 431] on div "5mm Stainless Plate" at bounding box center [451, 441] width 110 height 21
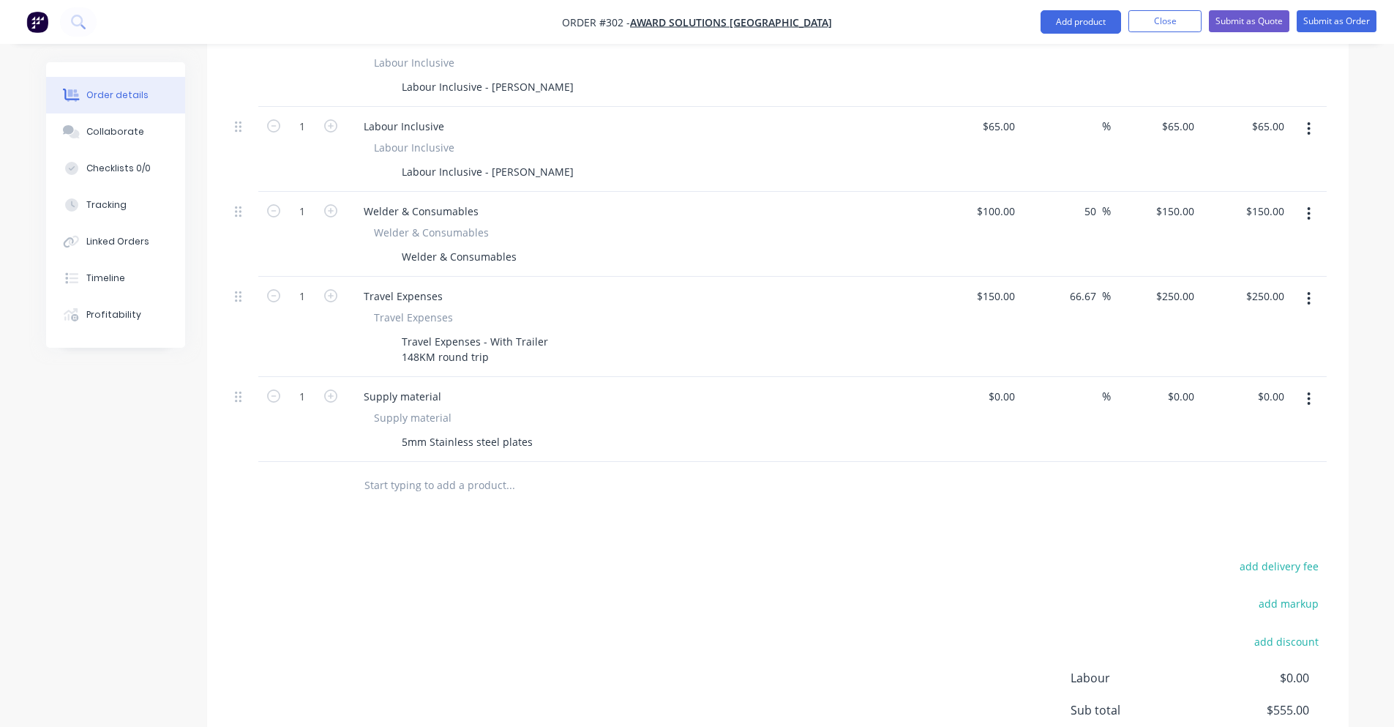
click at [402, 556] on div "add delivery fee add markup add discount Labour $0.00 Sub total $555.00 Margin …" at bounding box center [778, 697] width 1098 height 282
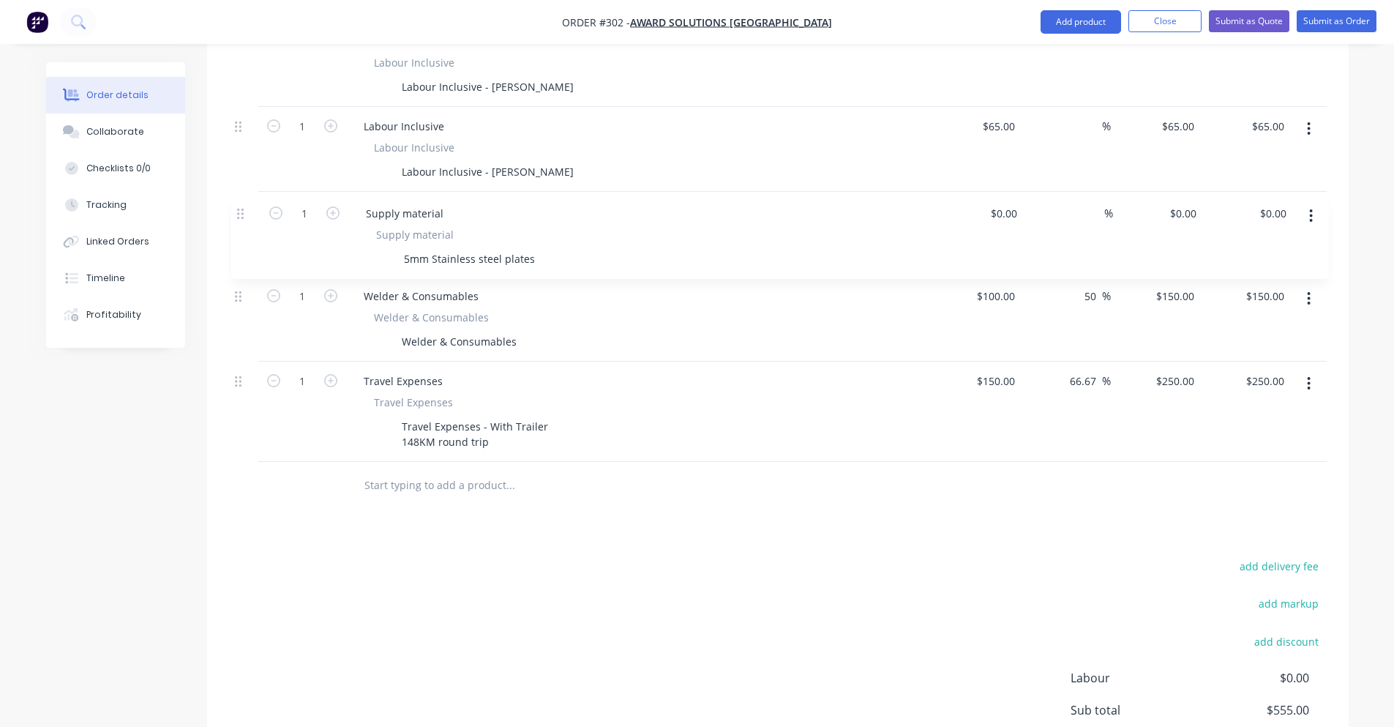
drag, startPoint x: 237, startPoint y: 379, endPoint x: 239, endPoint y: 207, distance: 172.0
click at [239, 207] on div "1 Labour Inclusive Labour Inclusive Workshop Labour $0.00 $0.00 % $0.00 $0.00 $…" at bounding box center [778, 199] width 1098 height 525
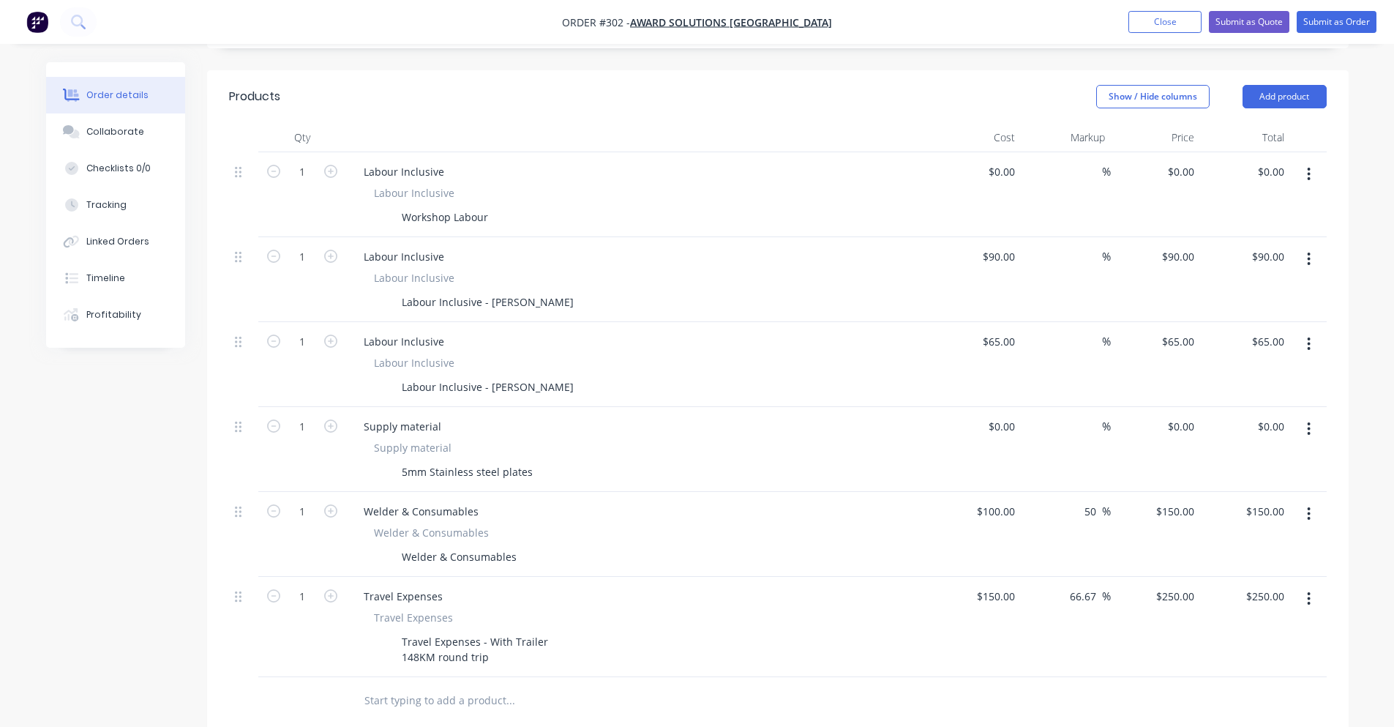
scroll to position [378, 0]
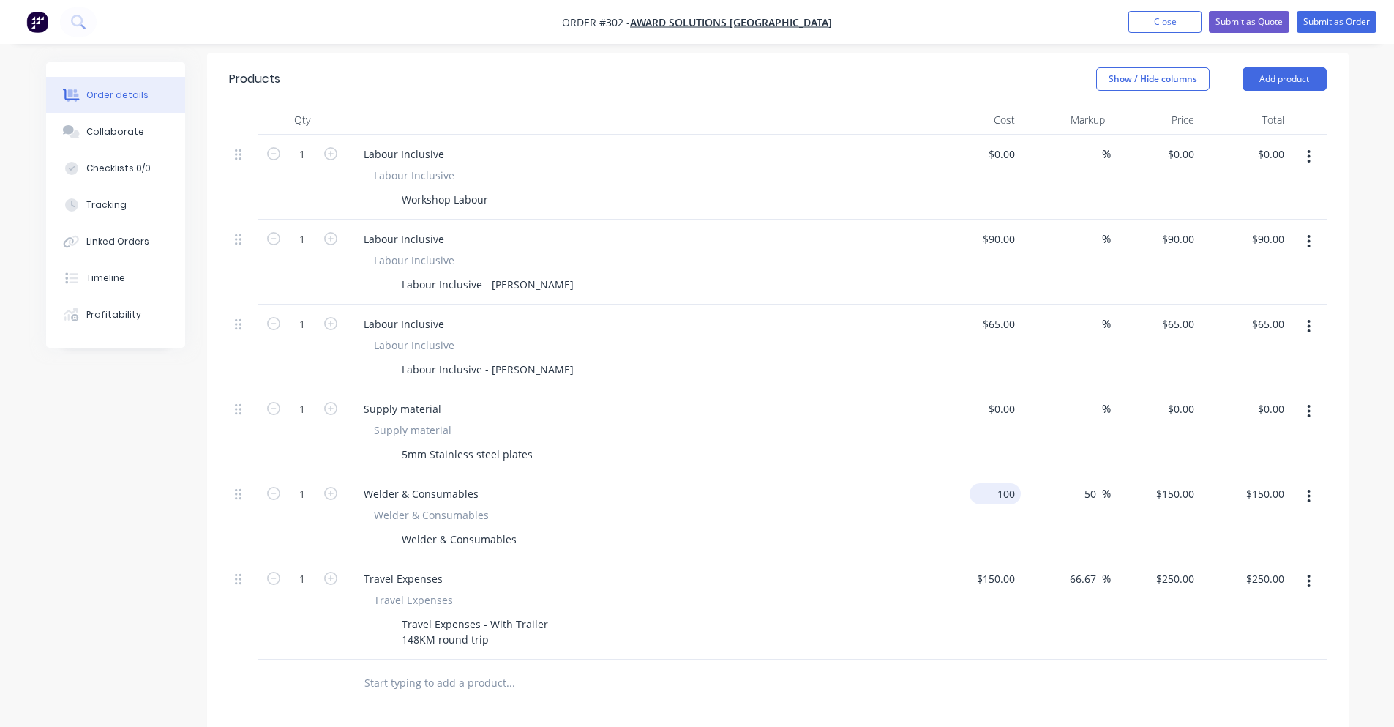
click at [1019, 483] on div "100 $100.00" at bounding box center [997, 493] width 45 height 21
type input "$50.00"
type input "$75.00"
click at [1006, 659] on div at bounding box center [778, 683] width 1098 height 48
click at [1281, 483] on input "75.00" at bounding box center [1271, 493] width 40 height 21
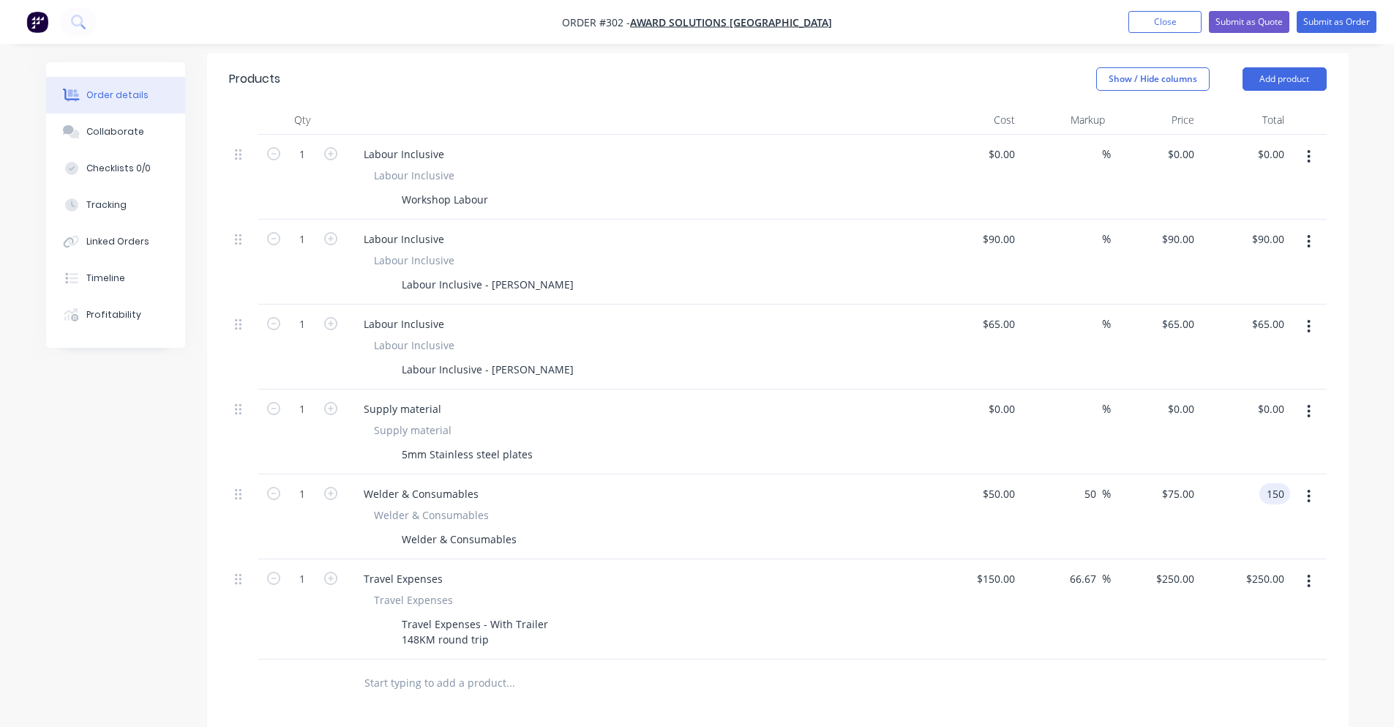
type input "150"
type input "200"
type input "$150.00"
click at [1351, 501] on div "Order details Collaborate Checklists 0/0 Tracking Linked Orders Timeline Profit…" at bounding box center [697, 382] width 1332 height 1395
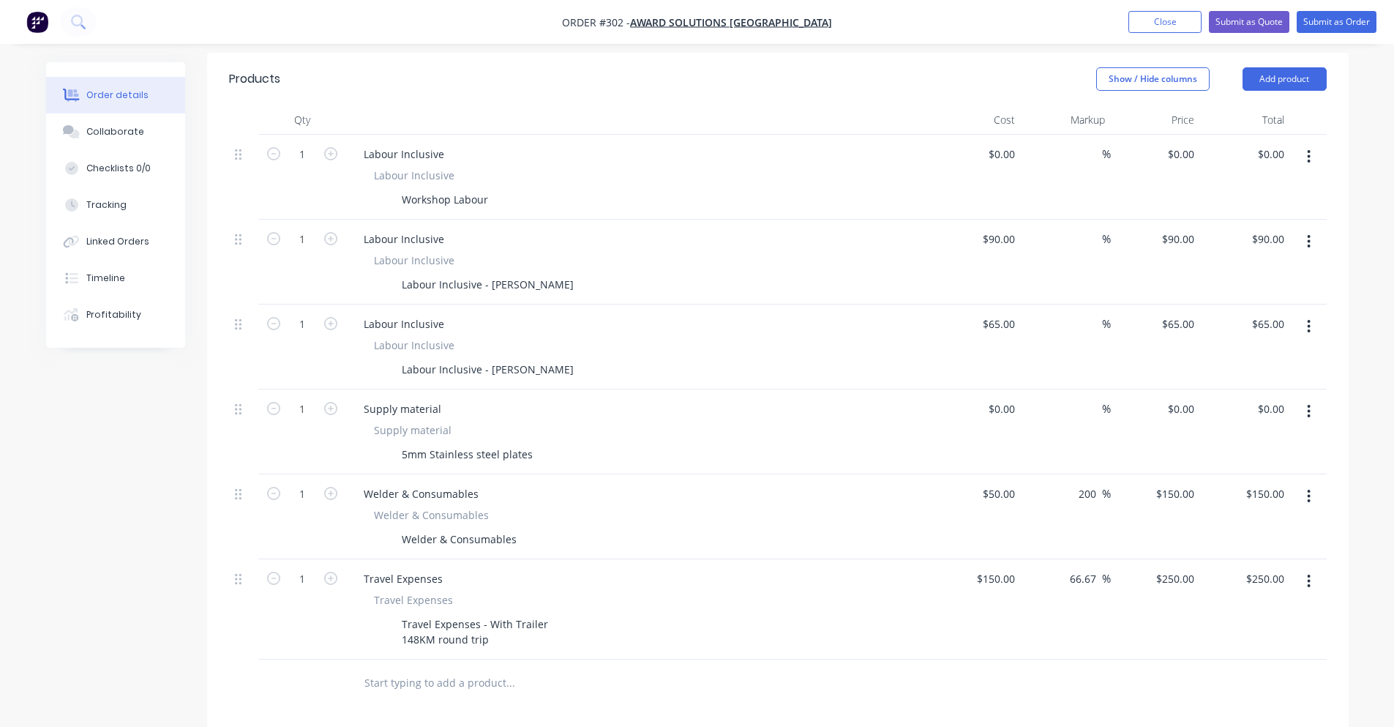
scroll to position [711, 0]
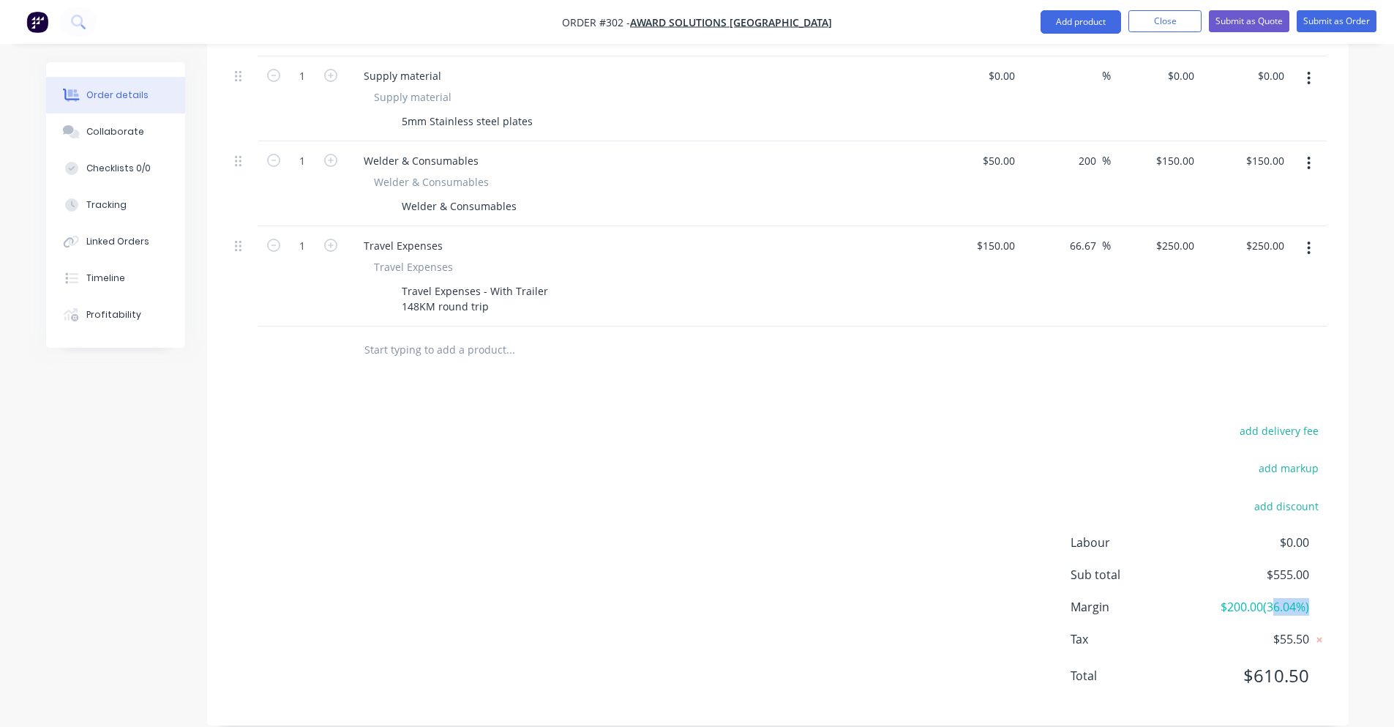
drag, startPoint x: 1273, startPoint y: 588, endPoint x: 1309, endPoint y: 588, distance: 35.9
click at [1309, 598] on div "Margin $200.00 ( 36.04 %)" at bounding box center [1199, 607] width 256 height 18
click at [1352, 575] on div "Order details Collaborate Checklists 0/0 Tracking Linked Orders Timeline Profit…" at bounding box center [697, 49] width 1332 height 1395
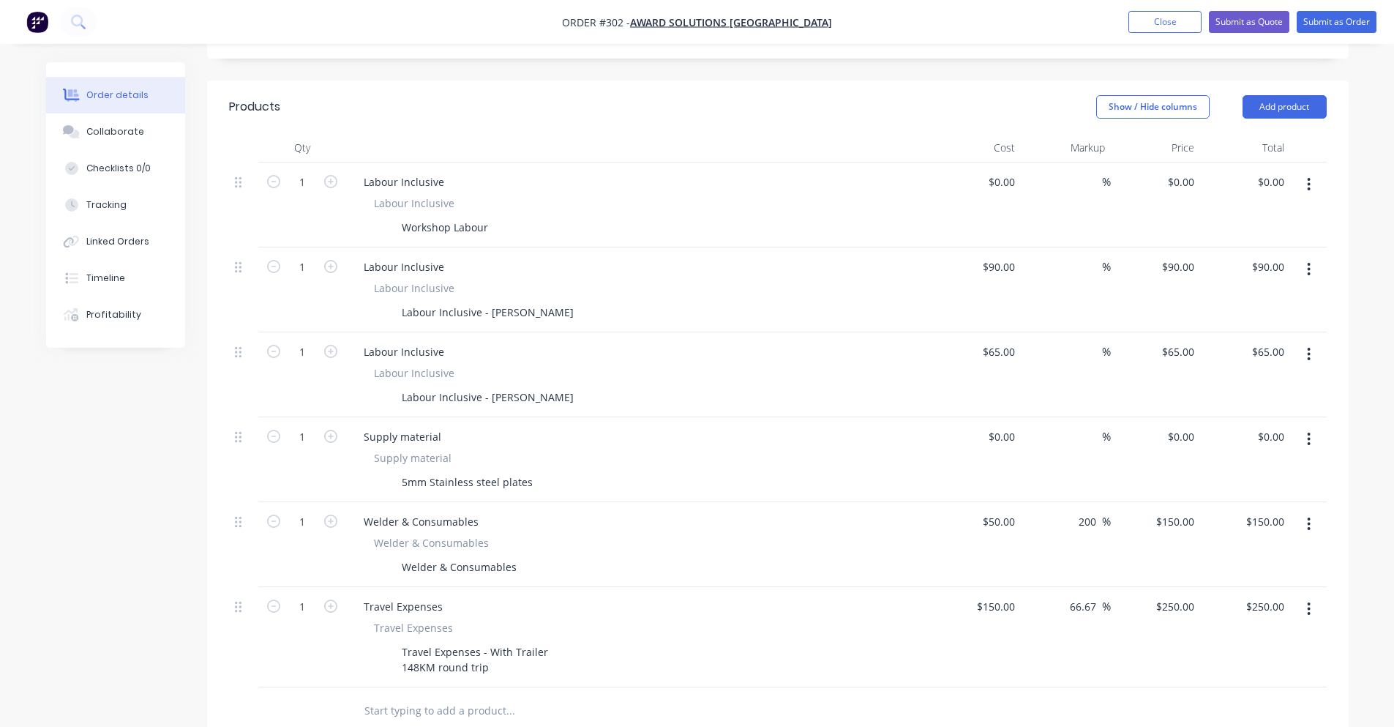
scroll to position [345, 0]
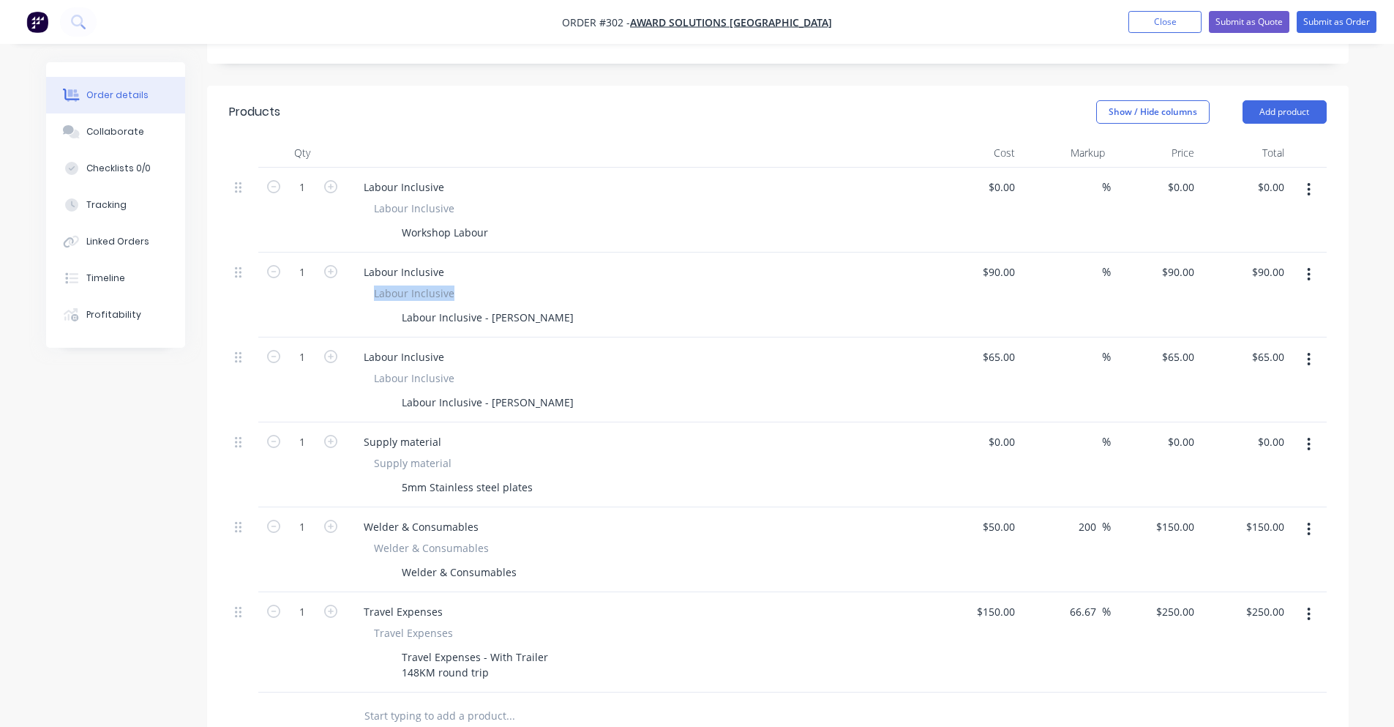
drag, startPoint x: 368, startPoint y: 275, endPoint x: 482, endPoint y: 270, distance: 114.3
click at [482, 285] on div "Labour Inclusive Labour Inclusive - Peter S" at bounding box center [639, 306] width 574 height 42
click at [482, 285] on div "Labour Inclusive" at bounding box center [639, 292] width 530 height 15
drag, startPoint x: 985, startPoint y: 254, endPoint x: 1011, endPoint y: 255, distance: 25.6
click at [1011, 261] on input "90" at bounding box center [1011, 271] width 19 height 21
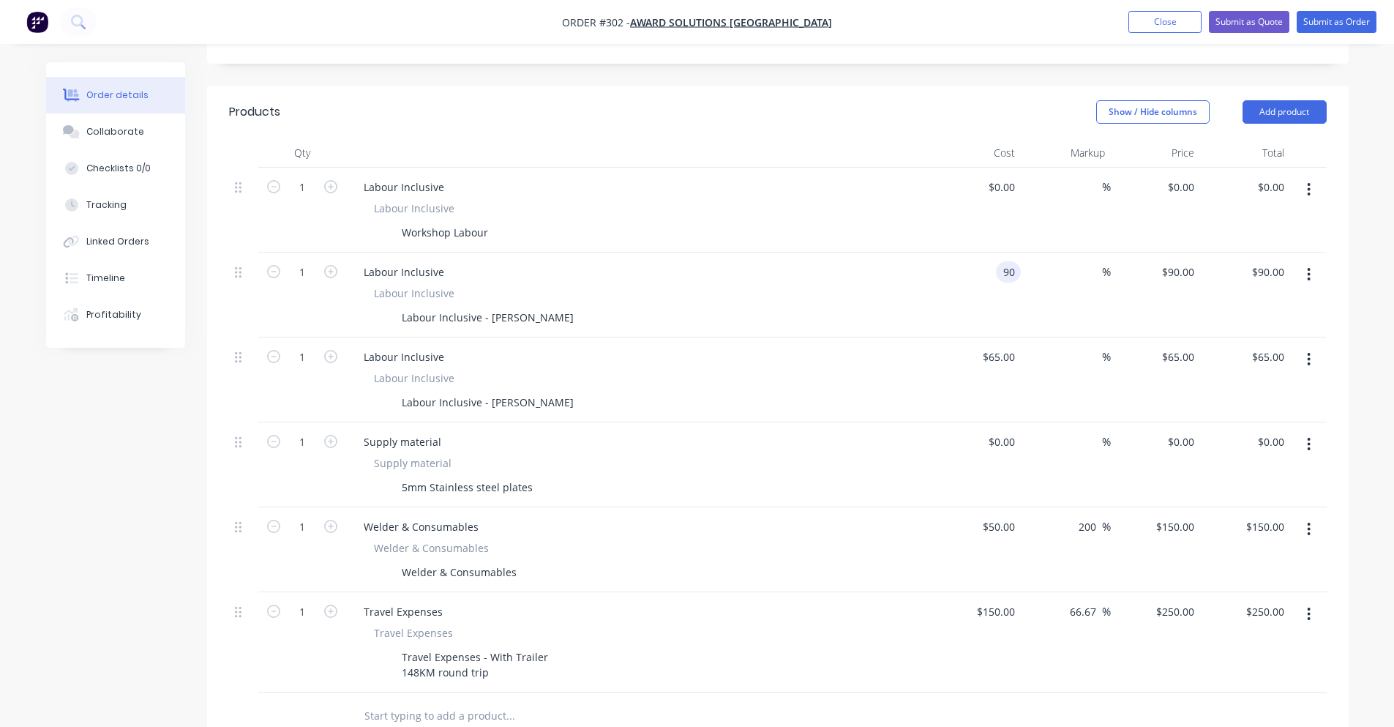
click at [1011, 261] on input "90" at bounding box center [1011, 271] width 19 height 21
type input "$90.00"
click at [915, 285] on div "Labour Inclusive Labour Inclusive - Peter S" at bounding box center [639, 306] width 574 height 42
click at [309, 198] on input "1" at bounding box center [302, 187] width 38 height 22
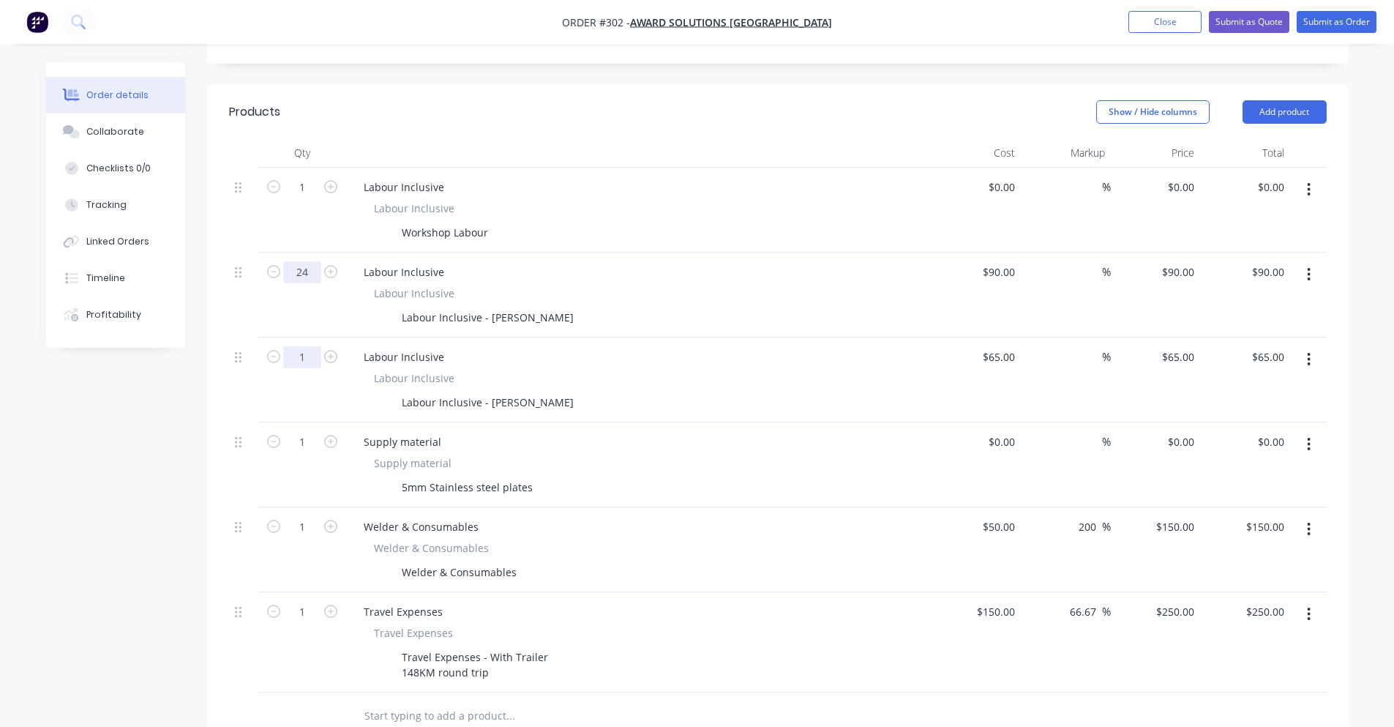
type input "24"
type input "$2,160.00"
click at [299, 198] on input "1" at bounding box center [302, 187] width 38 height 22
type input "24"
type input "$1,560.00"
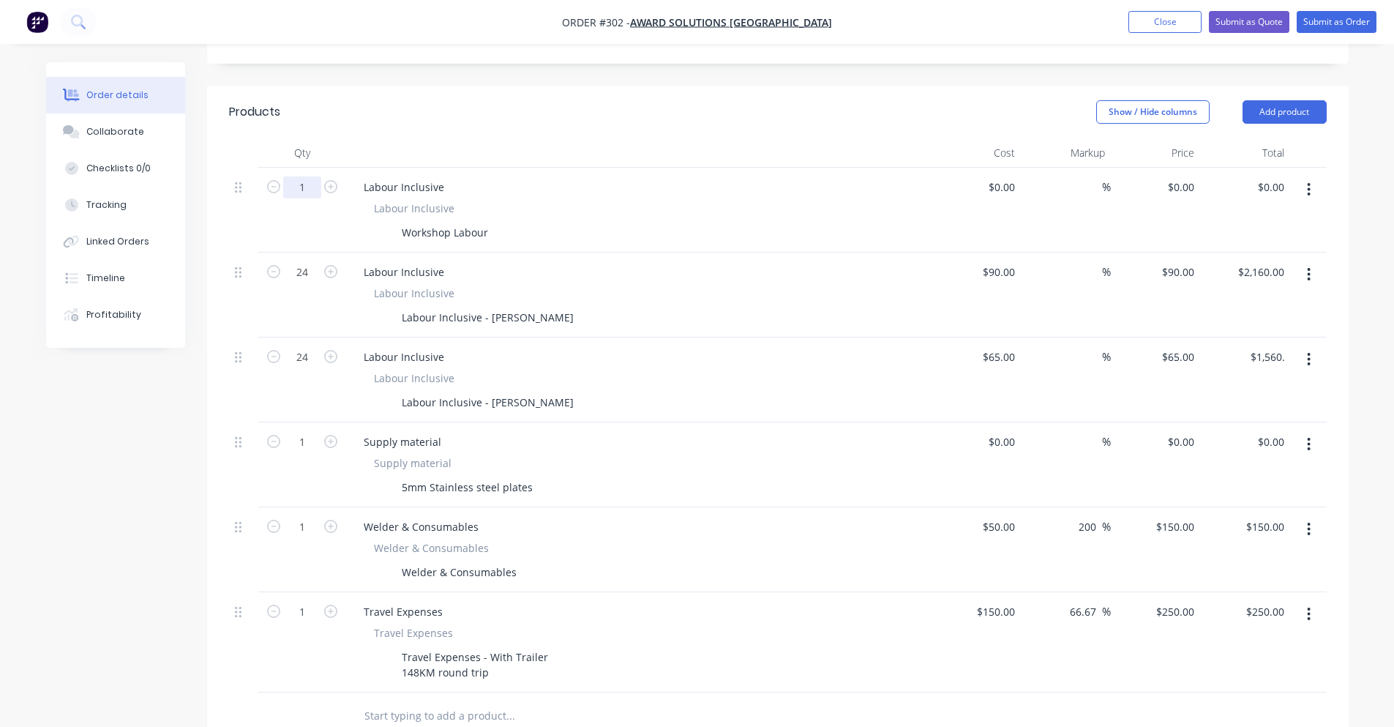
click at [306, 176] on input "1" at bounding box center [302, 187] width 38 height 22
type input "60"
click at [494, 101] on div "Show / Hide columns Add product" at bounding box center [894, 111] width 864 height 23
click at [1000, 176] on div "$0.00" at bounding box center [1001, 186] width 40 height 21
type input "$120.00"
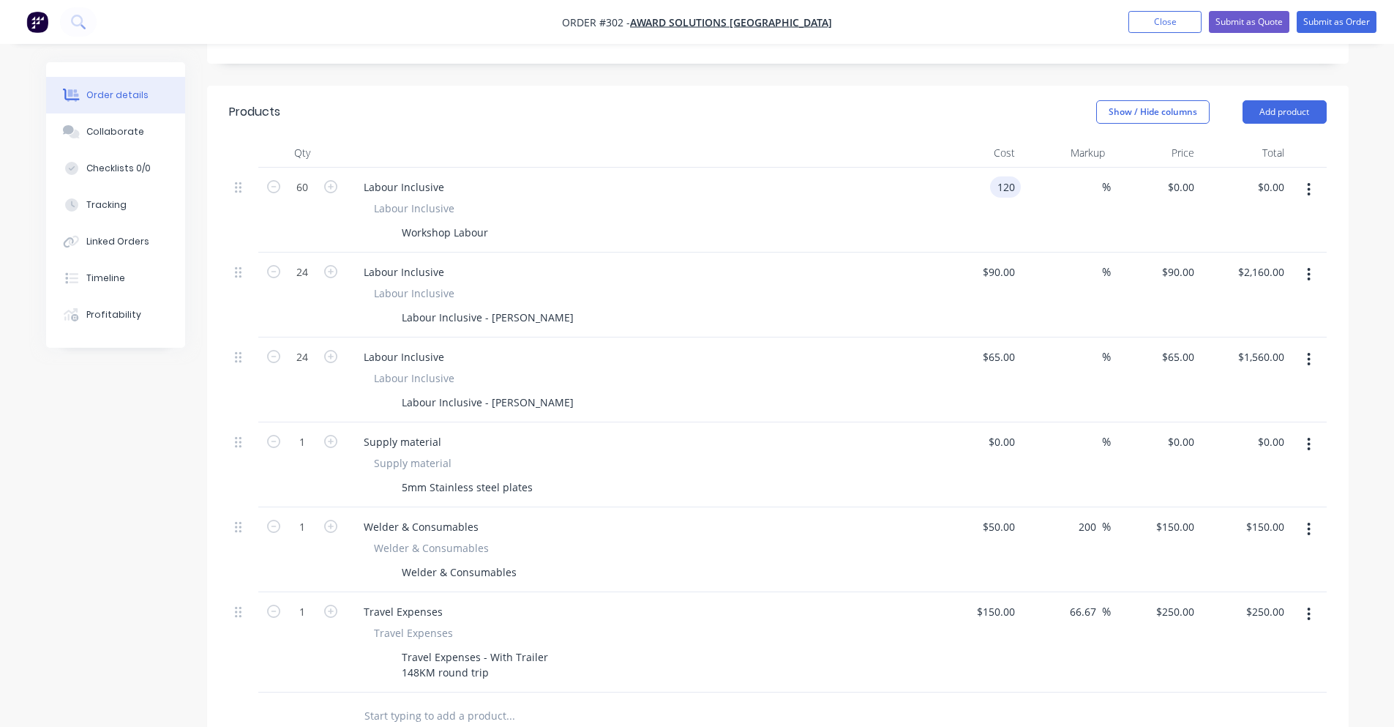
type input "$120.00"
click at [964, 115] on header "Products Show / Hide columns Add product" at bounding box center [777, 112] width 1141 height 53
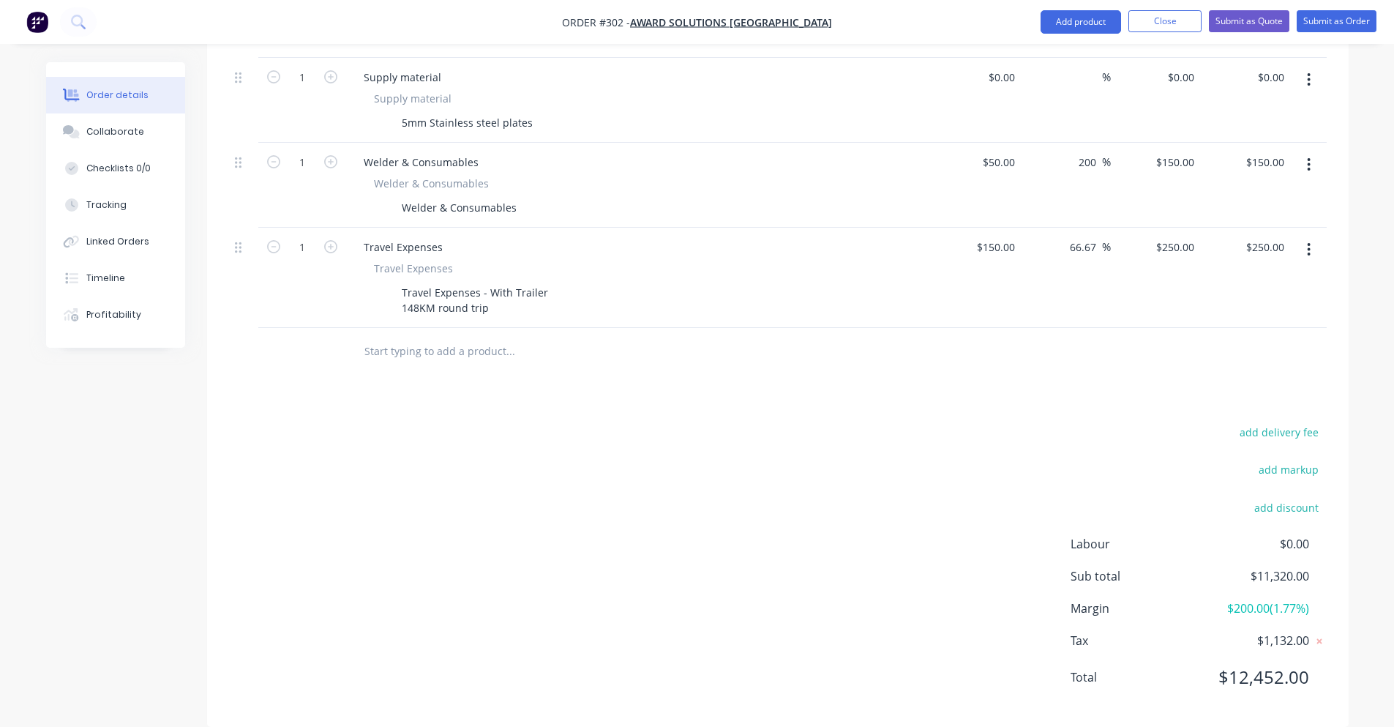
scroll to position [711, 0]
drag, startPoint x: 1228, startPoint y: 662, endPoint x: 1368, endPoint y: 659, distance: 139.8
click at [1368, 659] on div "Order details Collaborate Checklists 0/0 Tracking Linked Orders Timeline Profit…" at bounding box center [697, 18] width 1394 height 1458
drag, startPoint x: 1284, startPoint y: 593, endPoint x: 1317, endPoint y: 593, distance: 32.9
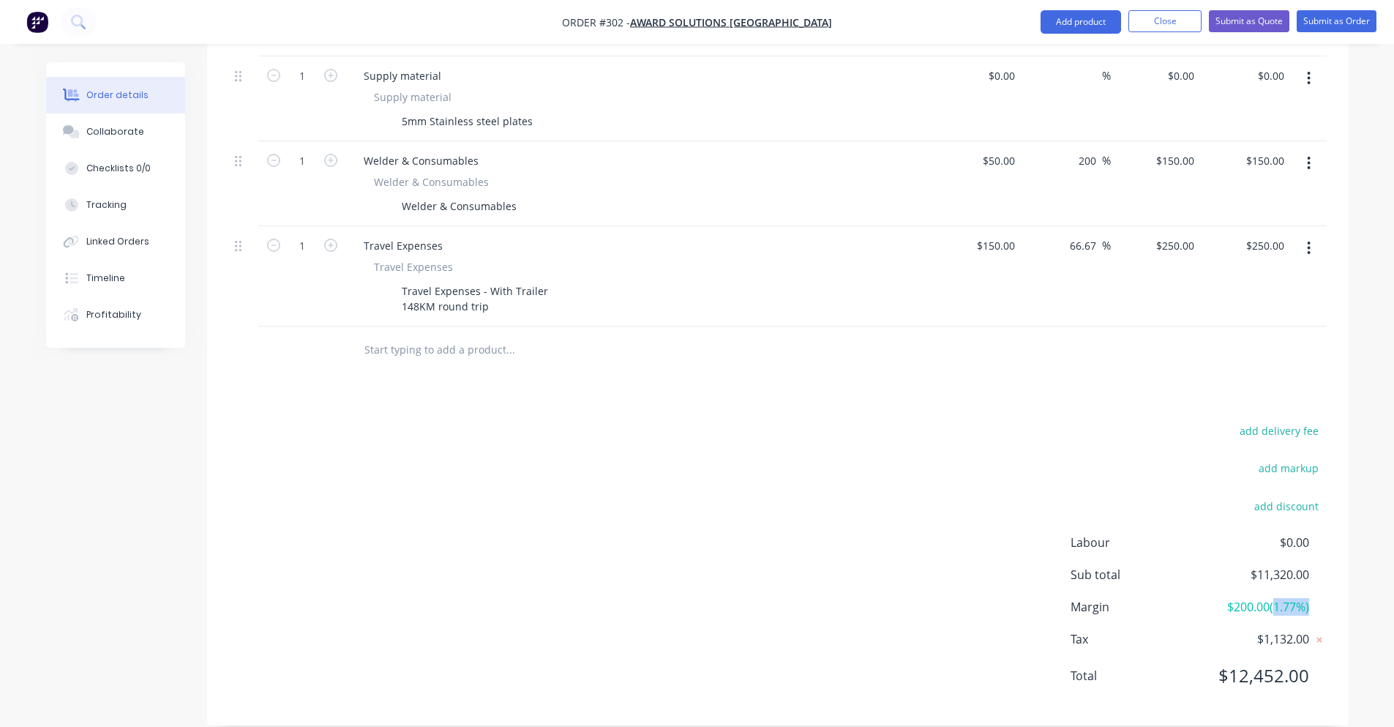
click at [1317, 598] on div "Margin $200.00 ( 1.77 %)" at bounding box center [1199, 607] width 256 height 18
drag, startPoint x: 1258, startPoint y: 588, endPoint x: 1330, endPoint y: 591, distance: 71.7
click at [1300, 598] on span "$200.00 ( 1.77 %)" at bounding box center [1254, 607] width 108 height 18
click at [1331, 591] on div "add delivery fee add markup add discount Labour $0.00 Sub total $11,320.00 Marg…" at bounding box center [777, 562] width 1141 height 282
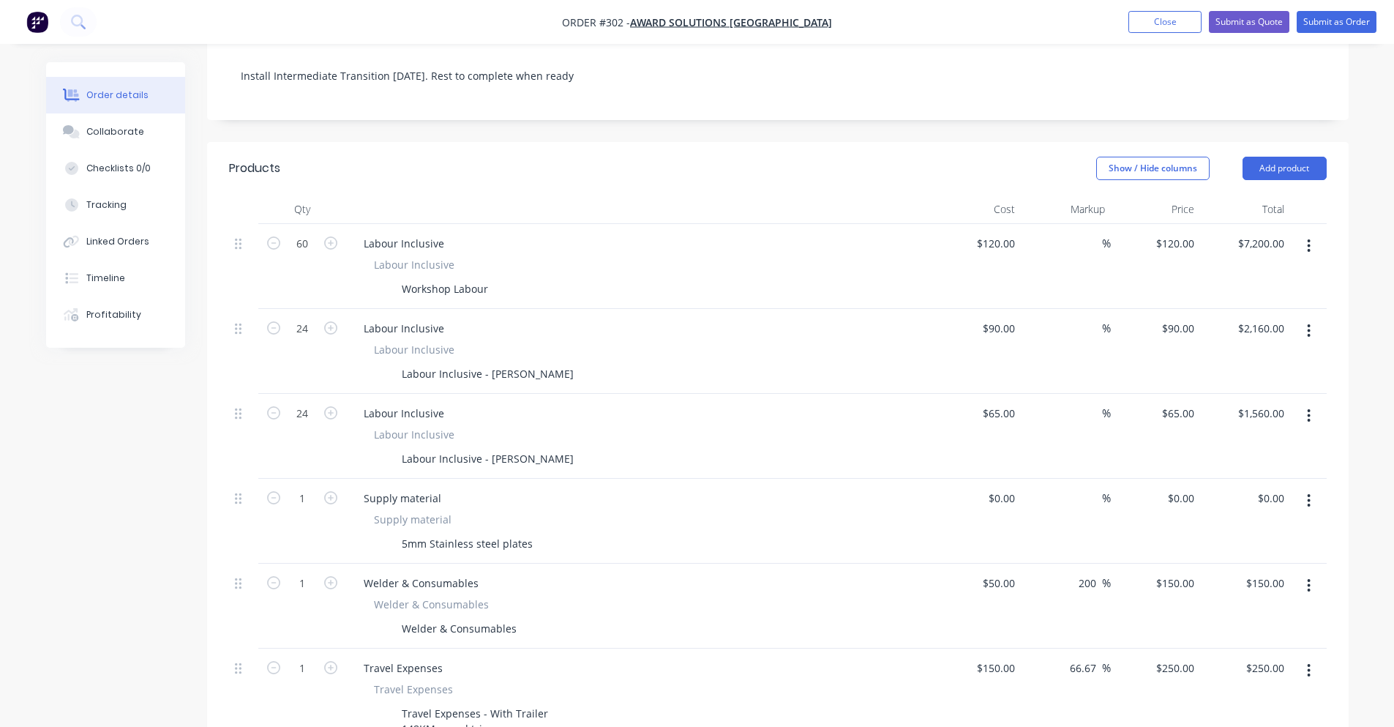
scroll to position [271, 0]
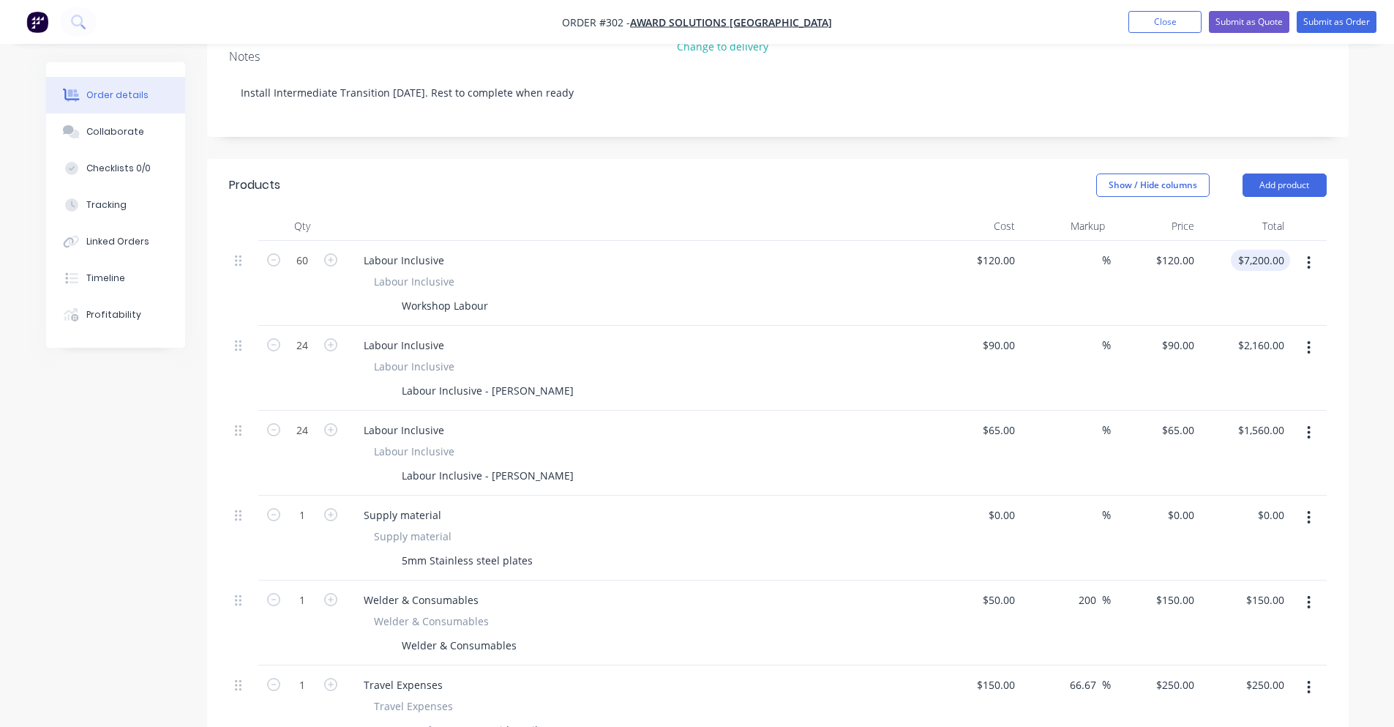
type input "7200.00"
click at [1249, 250] on input "7200.00" at bounding box center [1267, 260] width 45 height 21
type input "120"
type input "$7,200.00"
click at [1198, 250] on input "120" at bounding box center [1177, 260] width 45 height 21
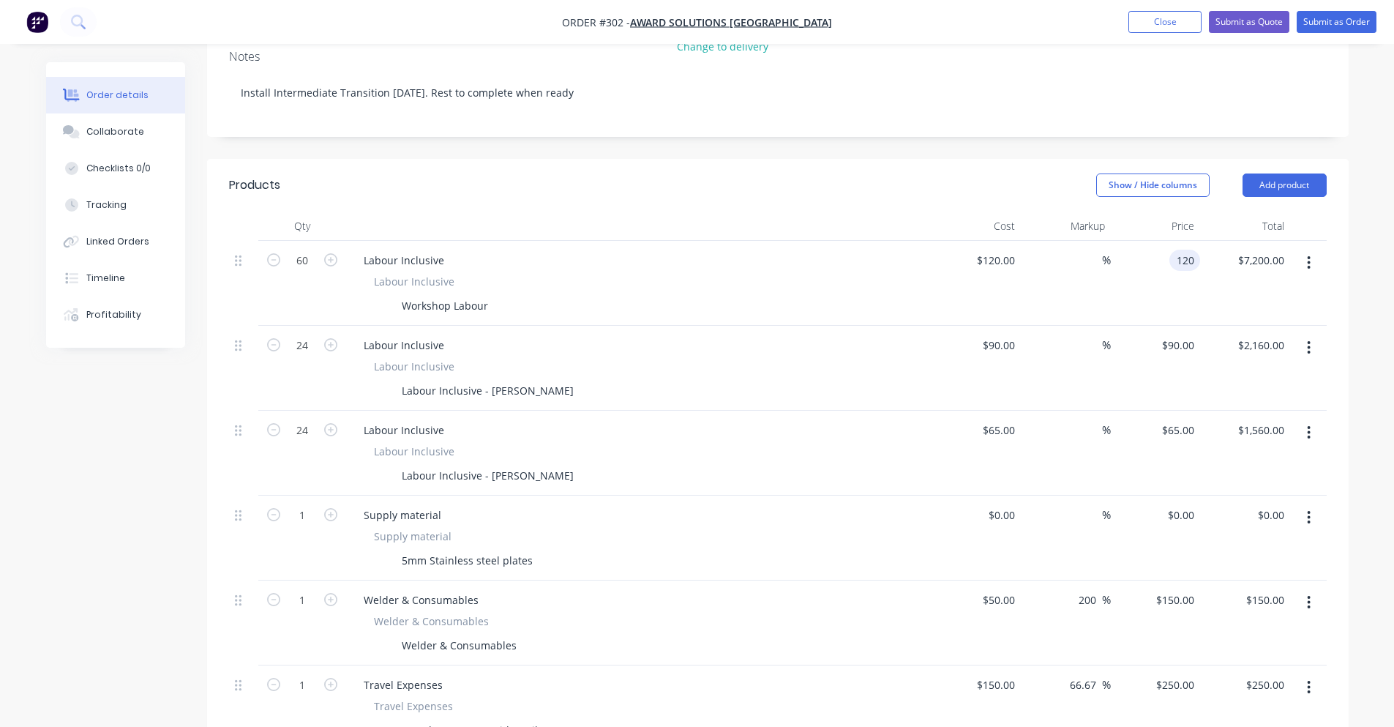
type input "$120.00"
click at [706, 274] on div "Labour Inclusive" at bounding box center [639, 281] width 530 height 15
type input "120"
click at [1013, 250] on input "120" at bounding box center [1008, 260] width 25 height 21
click at [1001, 177] on header "Products Show / Hide columns Add product" at bounding box center [777, 185] width 1141 height 53
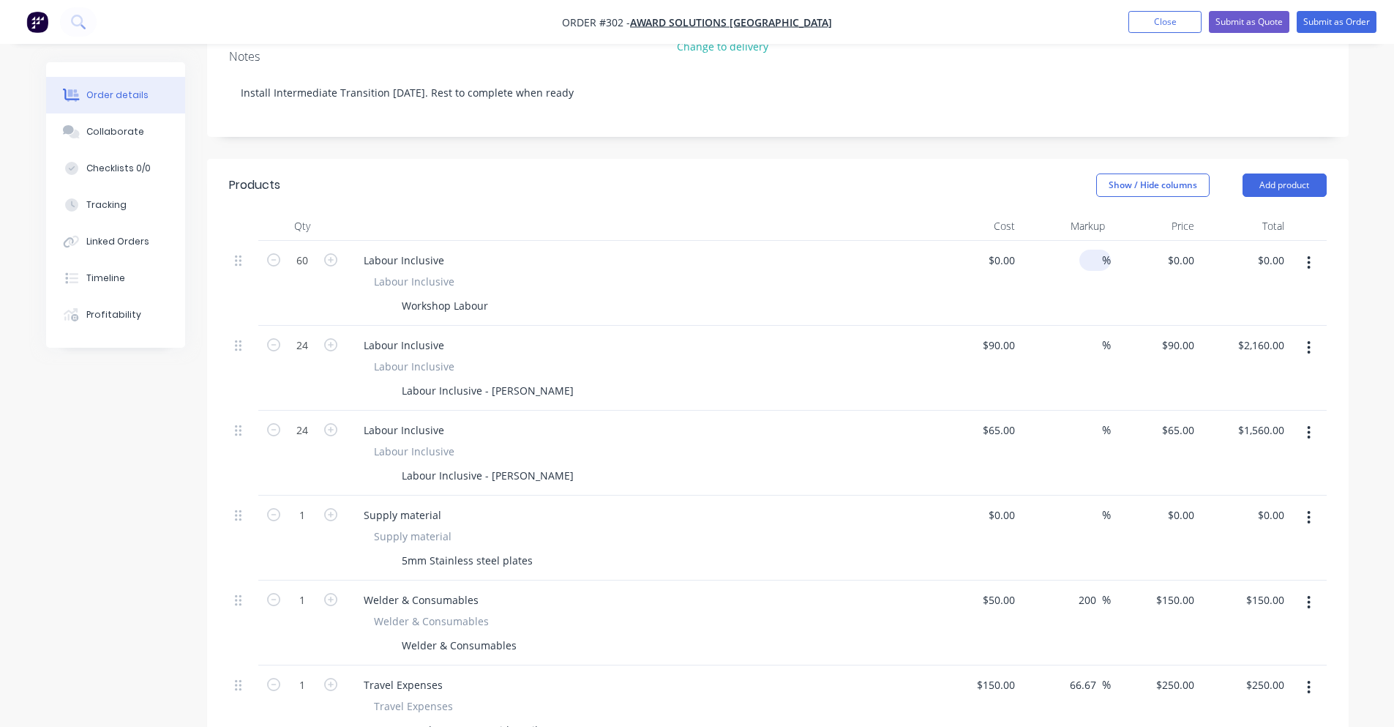
click at [1098, 250] on input at bounding box center [1093, 260] width 17 height 21
click at [1184, 250] on div "0 0" at bounding box center [1191, 260] width 17 height 21
click at [999, 173] on div "Show / Hide columns Add product" at bounding box center [894, 184] width 864 height 23
click at [1025, 243] on div "%" at bounding box center [1066, 283] width 90 height 85
click at [1009, 250] on input "0" at bounding box center [1004, 260] width 34 height 21
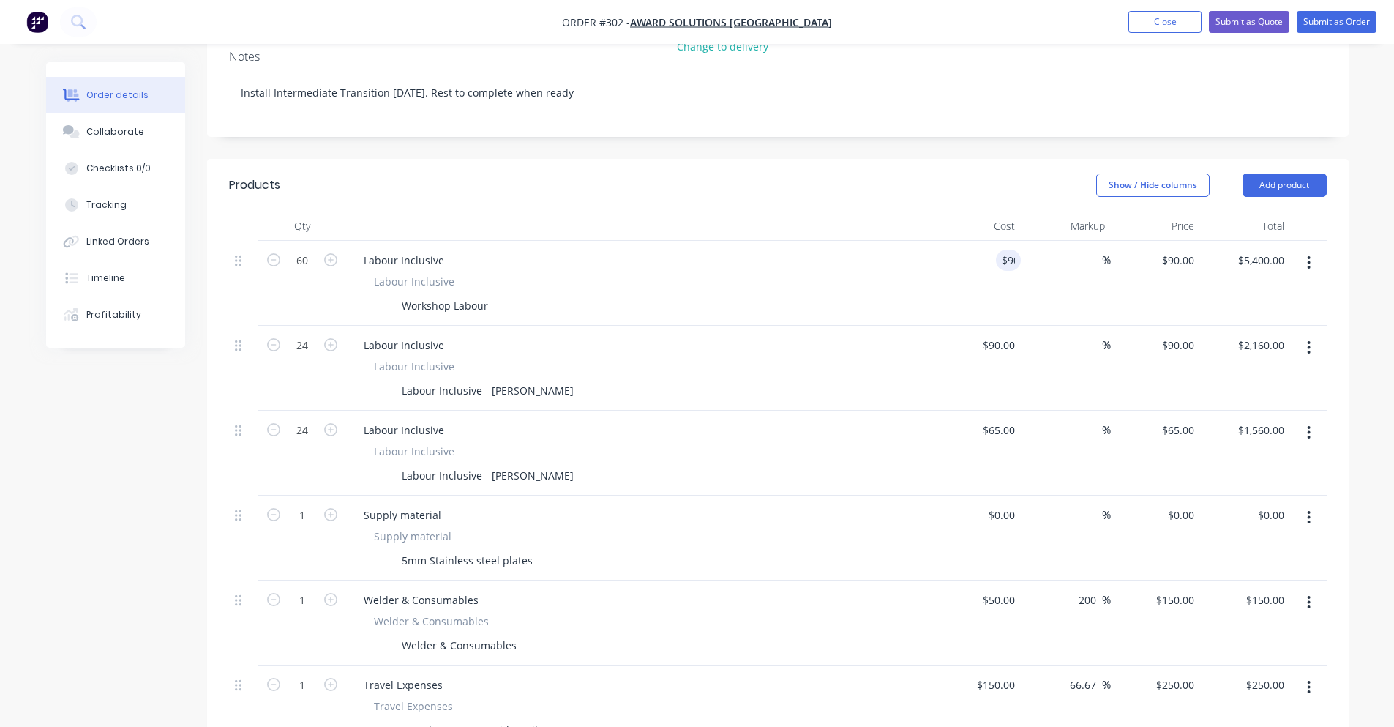
click at [975, 173] on div "Show / Hide columns Add product" at bounding box center [894, 184] width 864 height 23
click at [1165, 241] on div "90 $90.00" at bounding box center [1156, 283] width 90 height 85
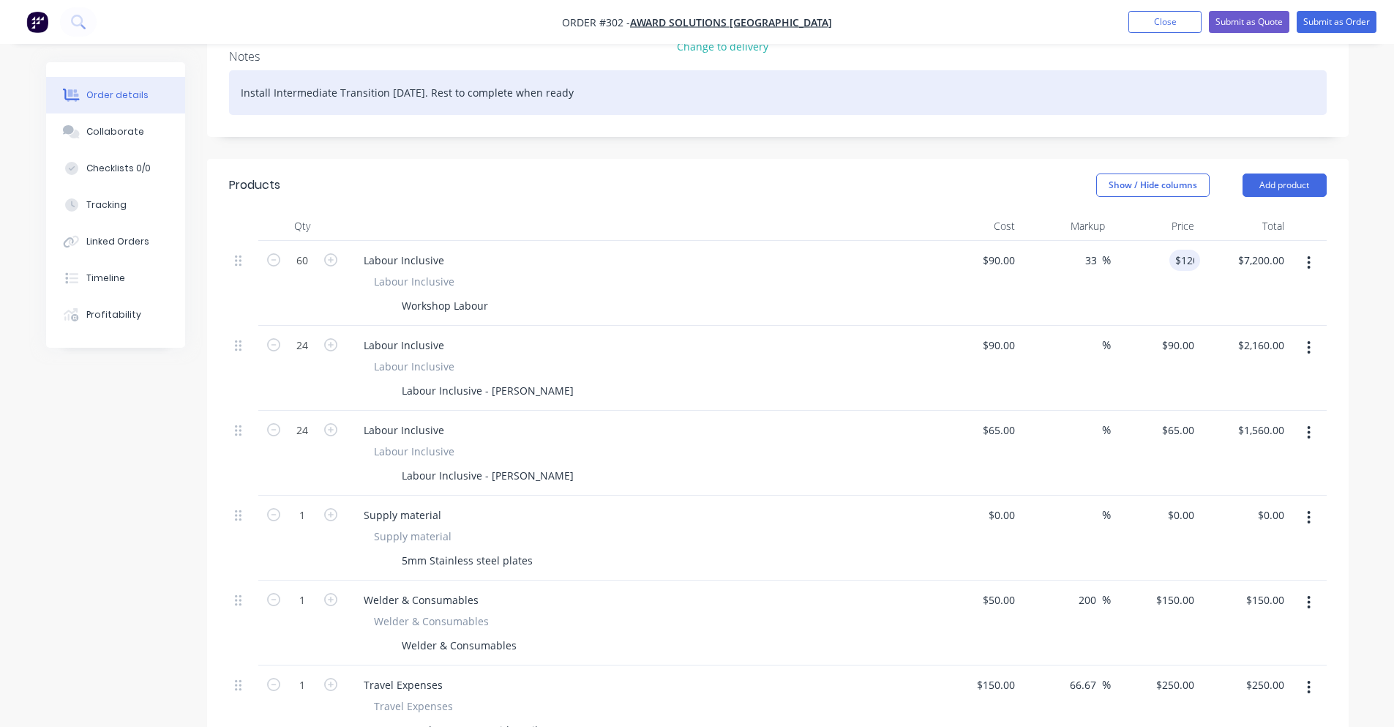
click at [1007, 70] on div "Install Intermediate Transition [DATE]. Rest to complete when ready" at bounding box center [778, 92] width 1098 height 45
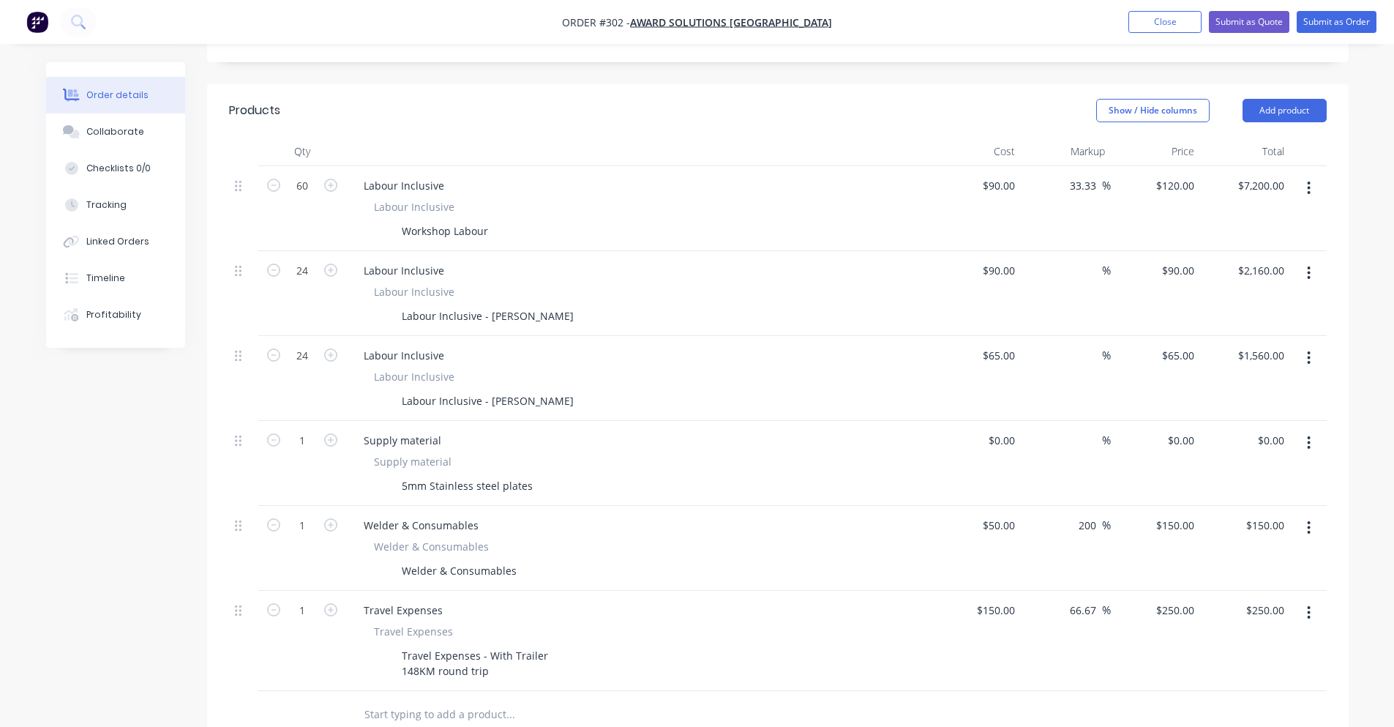
scroll to position [345, 0]
click at [985, 258] on div "90 $90.00" at bounding box center [976, 294] width 90 height 85
click at [973, 100] on div "Show / Hide columns Add product" at bounding box center [894, 111] width 864 height 23
click at [1174, 258] on div "60 60" at bounding box center [1156, 294] width 90 height 85
click at [879, 100] on div "Show / Hide columns Add product" at bounding box center [894, 111] width 864 height 23
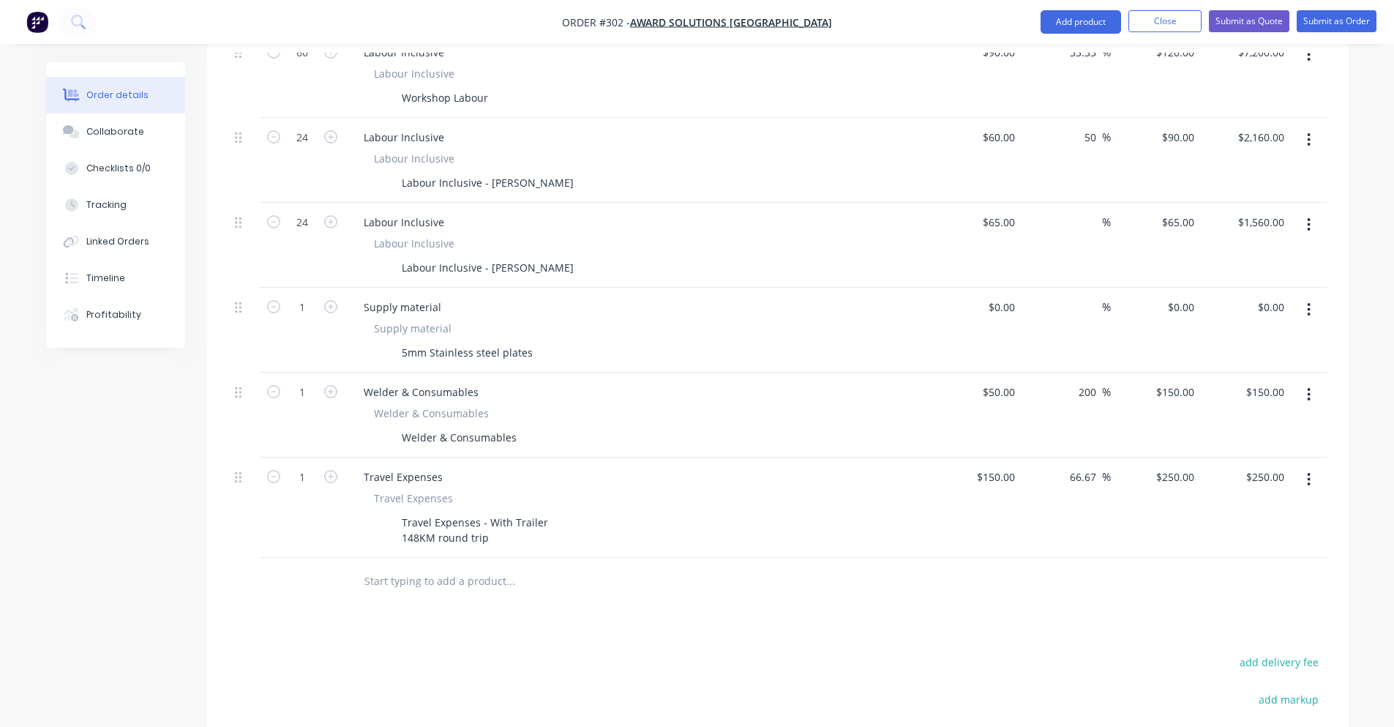
scroll to position [637, 0]
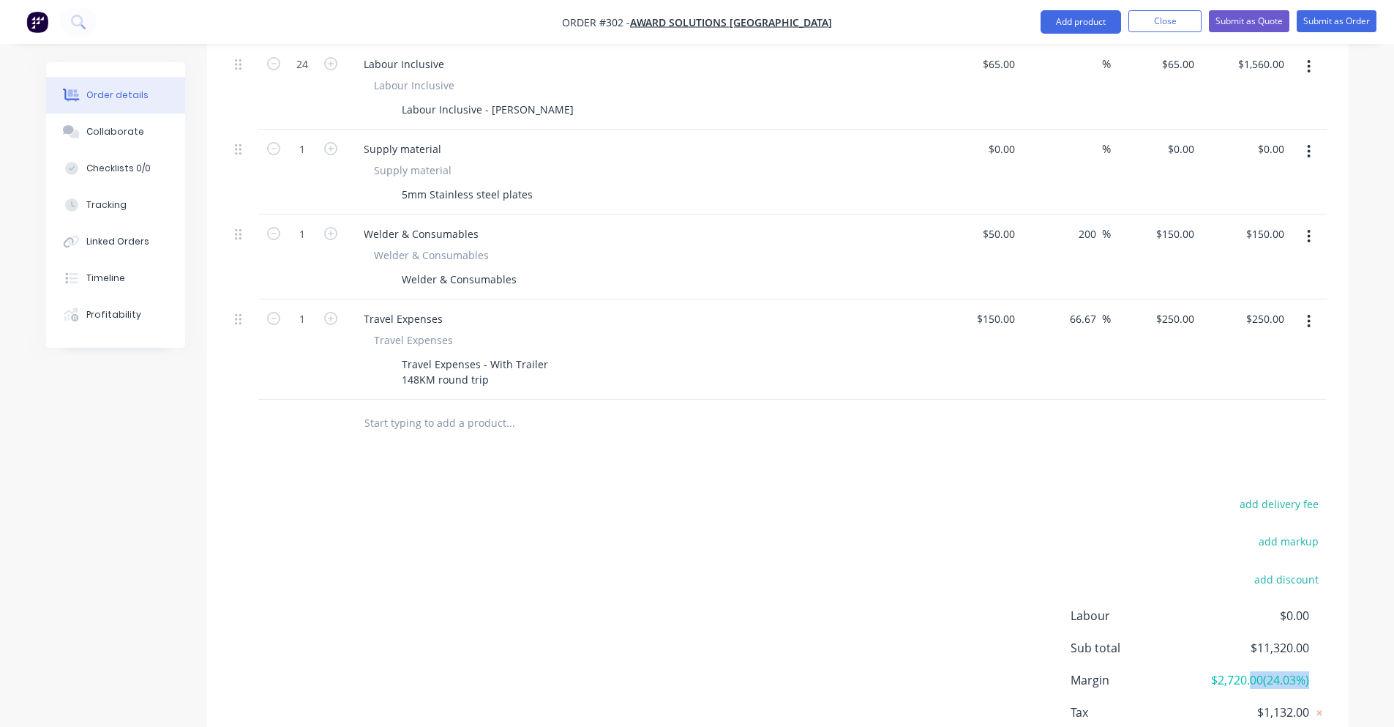
drag, startPoint x: 1245, startPoint y: 651, endPoint x: 1319, endPoint y: 660, distance: 74.5
click at [1319, 671] on div "Margin $2,720.00 ( 24.03 %)" at bounding box center [1199, 680] width 256 height 18
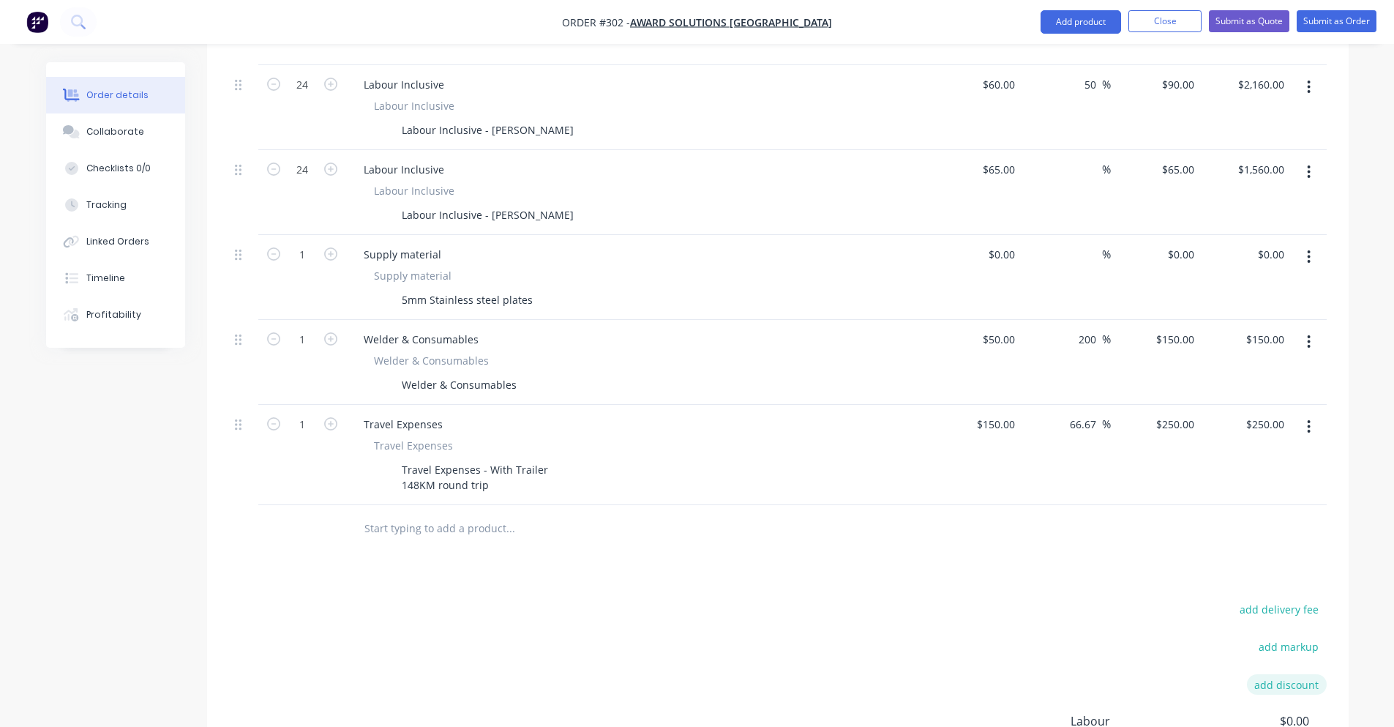
scroll to position [345, 0]
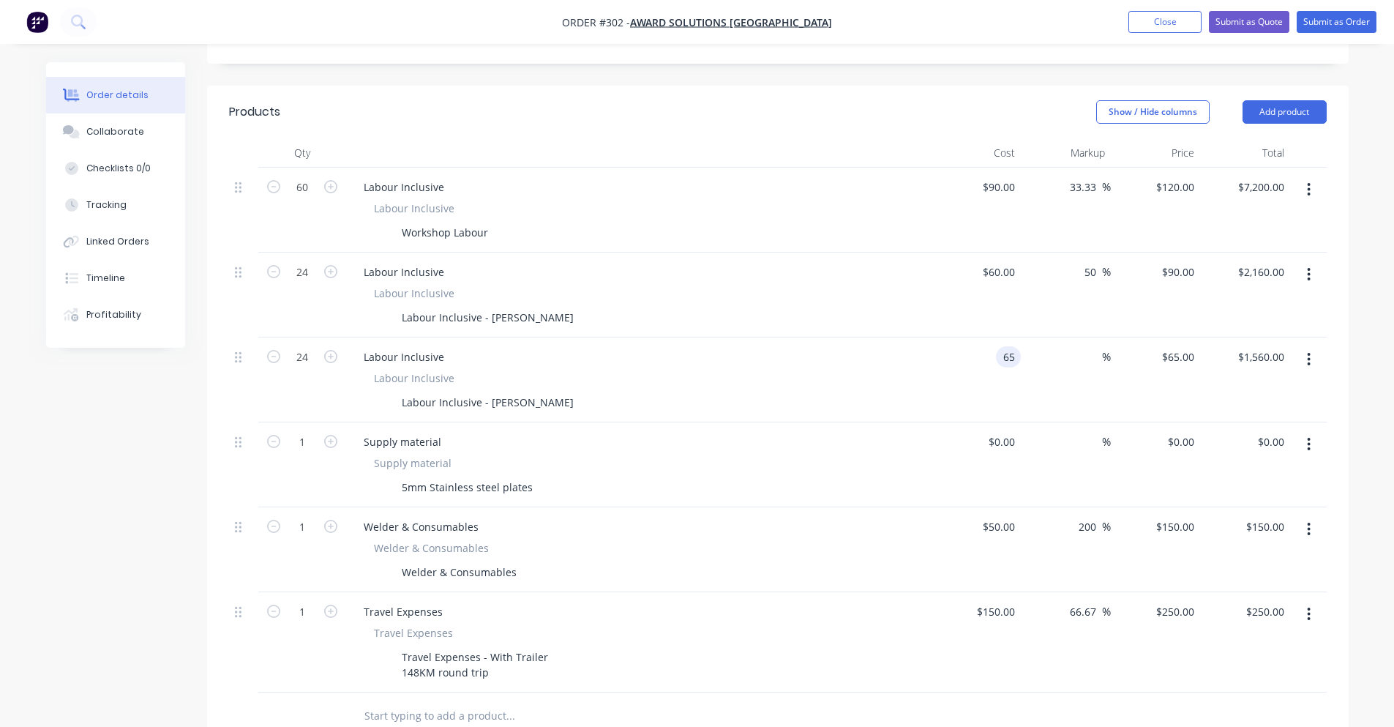
click at [1005, 346] on input "65" at bounding box center [1011, 356] width 19 height 21
click at [1171, 337] on div "65 $65.00" at bounding box center [1156, 379] width 90 height 85
click at [1002, 346] on input "$65.00" at bounding box center [1011, 356] width 19 height 21
click at [1087, 365] on div "-92.31 -92.31 %" at bounding box center [1066, 379] width 90 height 85
click at [981, 188] on div "$90.00 $90.00" at bounding box center [976, 210] width 90 height 85
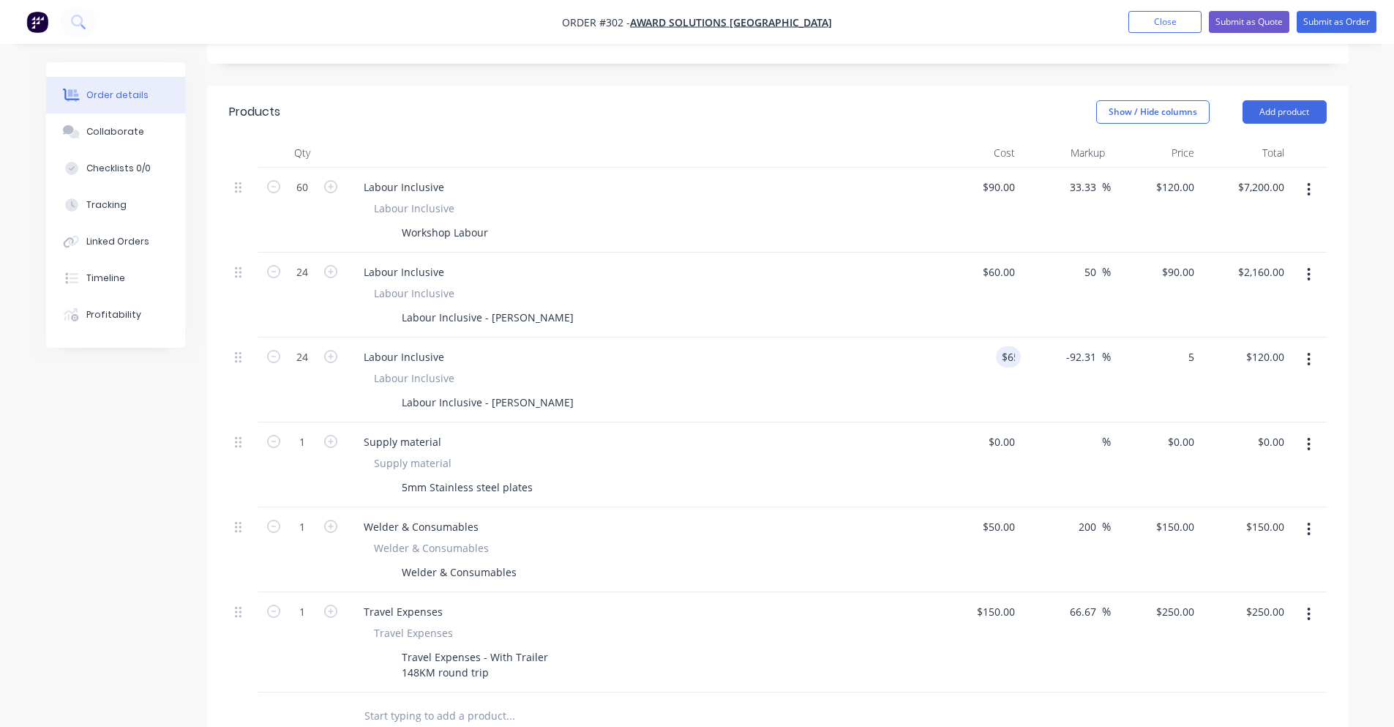
click at [997, 301] on div "$60.00 $60.00" at bounding box center [976, 294] width 90 height 85
click at [996, 337] on div "$65.00 65" at bounding box center [976, 379] width 90 height 85
click at [1002, 346] on input "65" at bounding box center [1001, 356] width 40 height 21
click at [1002, 346] on input "$65.00" at bounding box center [1001, 356] width 40 height 21
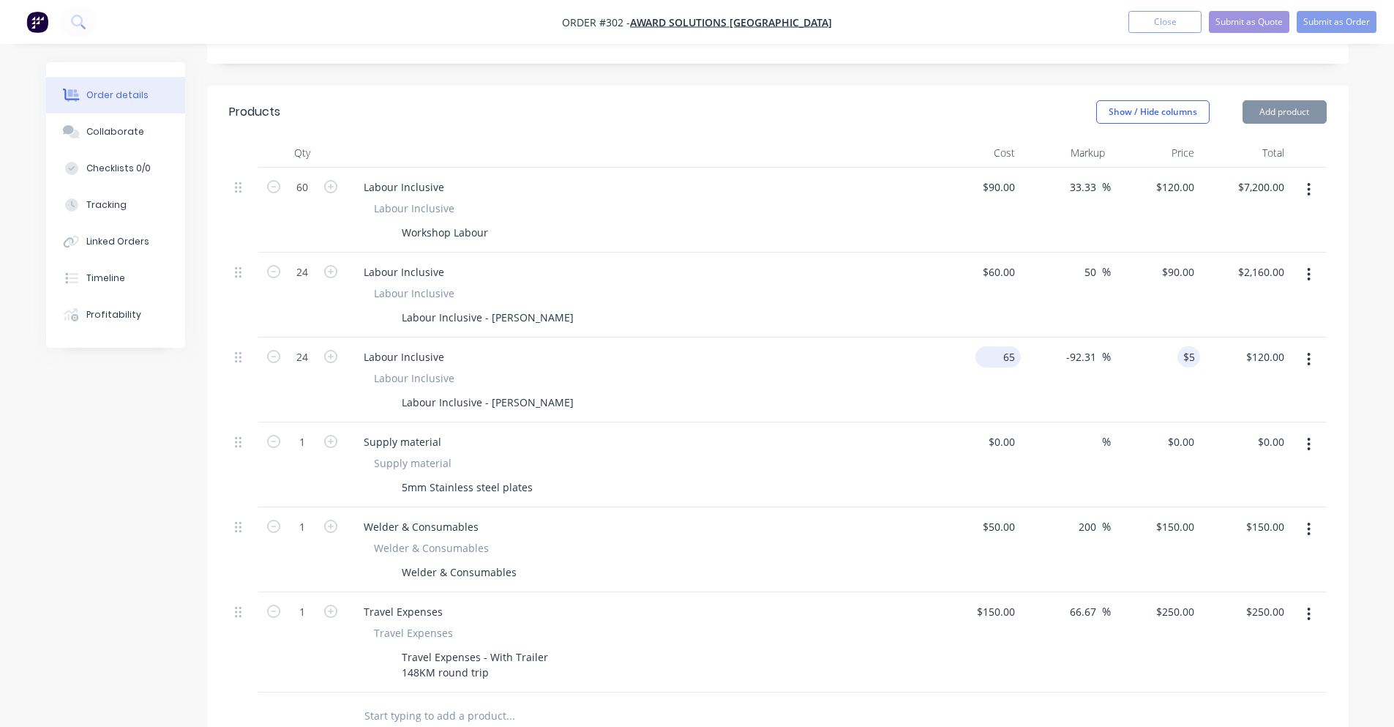
click at [1002, 346] on input "65" at bounding box center [1001, 356] width 40 height 21
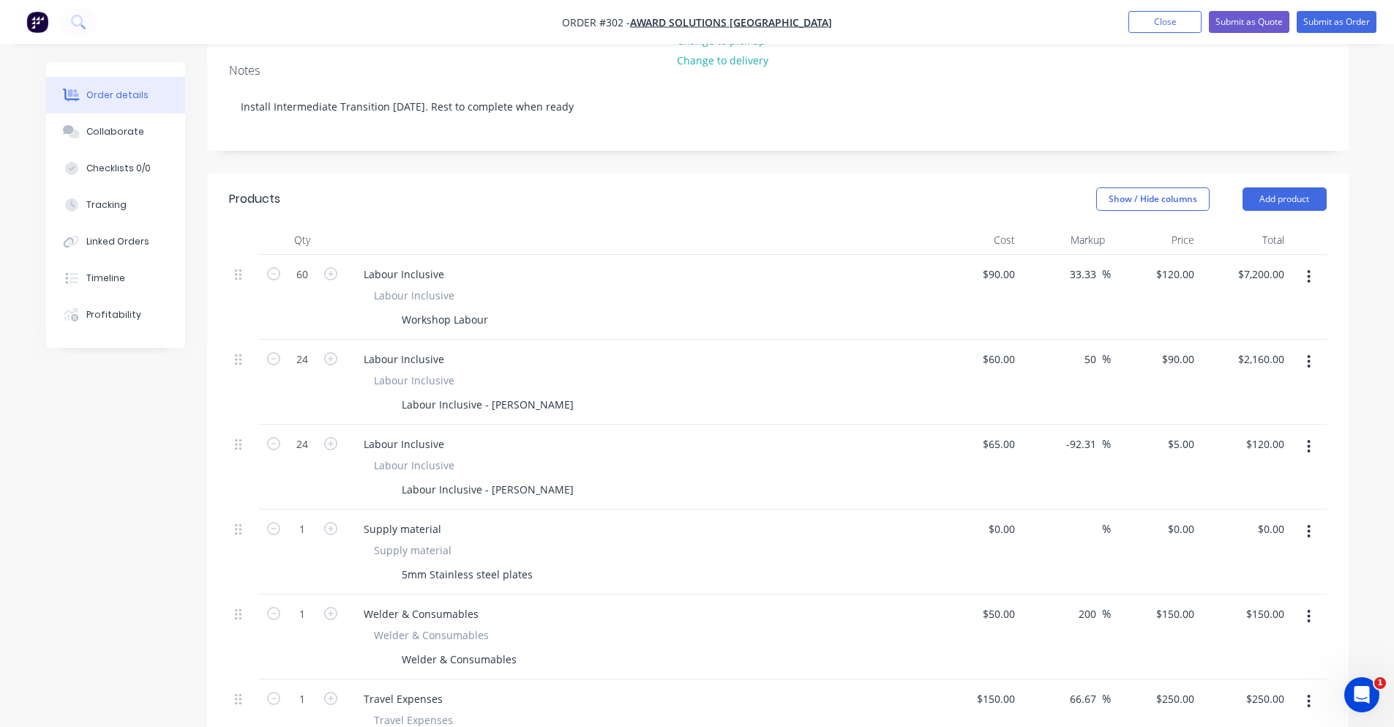
scroll to position [366, 0]
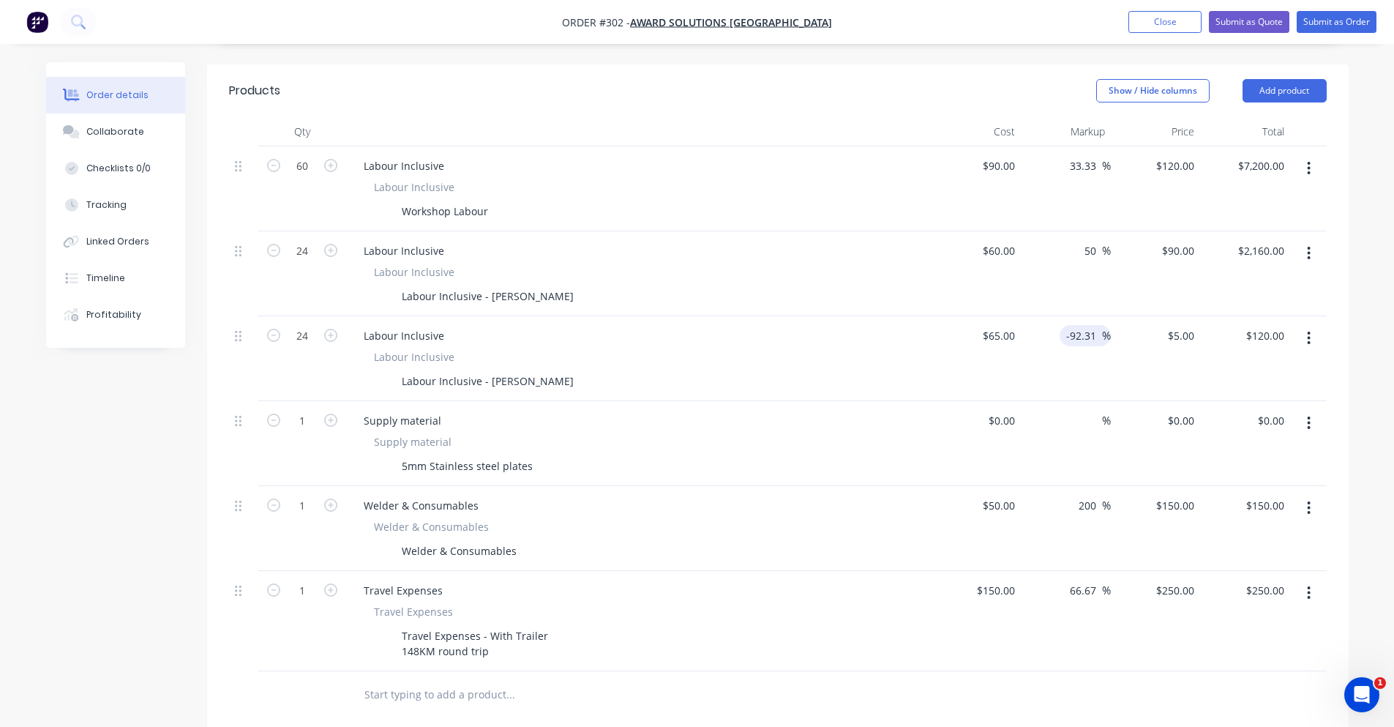
click at [1092, 325] on input "-92.31" at bounding box center [1083, 335] width 37 height 21
drag, startPoint x: 1085, startPoint y: 315, endPoint x: 1026, endPoint y: 318, distance: 59.3
click at [1026, 318] on div "-92.31 -92.31 %" at bounding box center [1066, 358] width 90 height 85
type input "65"
type input "$1,560.00"
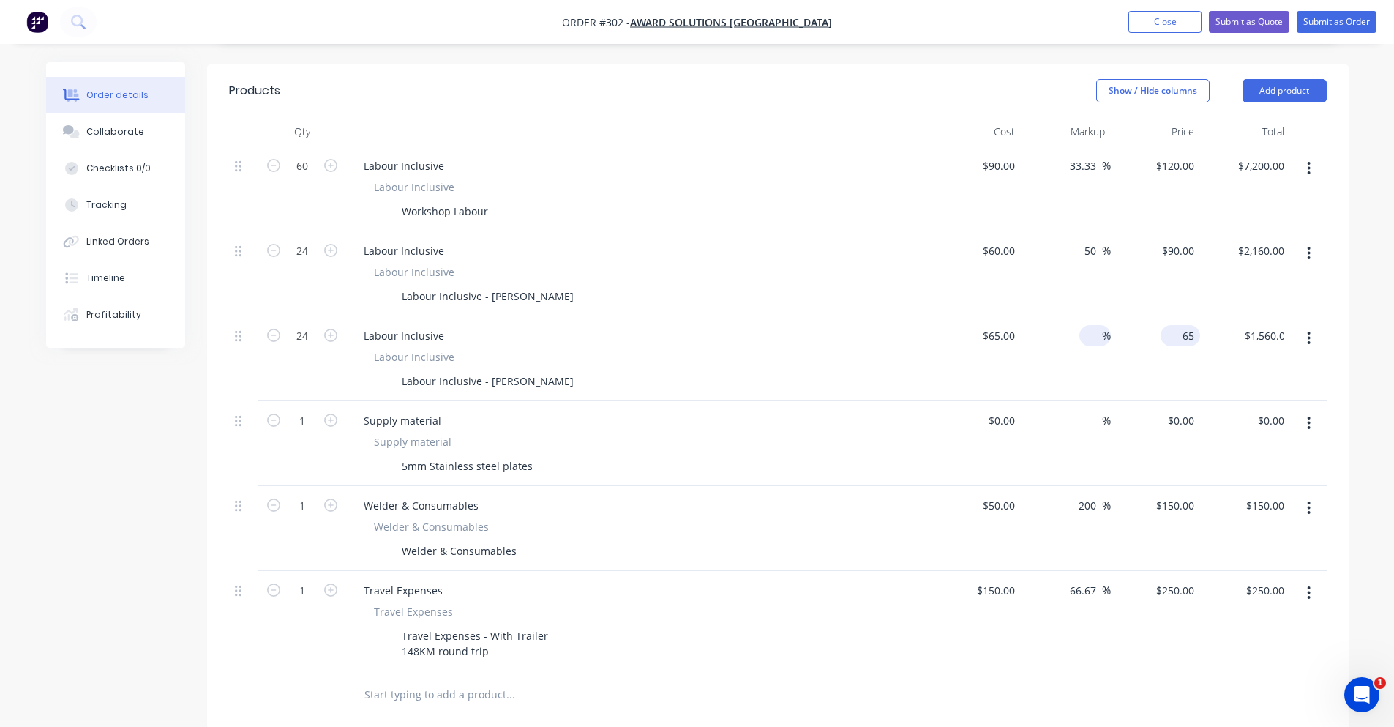
click at [1176, 325] on div "65 $5.00" at bounding box center [1181, 335] width 40 height 21
type input "$65.00"
click at [1359, 292] on div "Order details Collaborate Checklists 0/0 Tracking Linked Orders Timeline Profit…" at bounding box center [697, 393] width 1332 height 1395
click at [991, 316] on div "65 65" at bounding box center [976, 358] width 90 height 85
type input "$55.00"
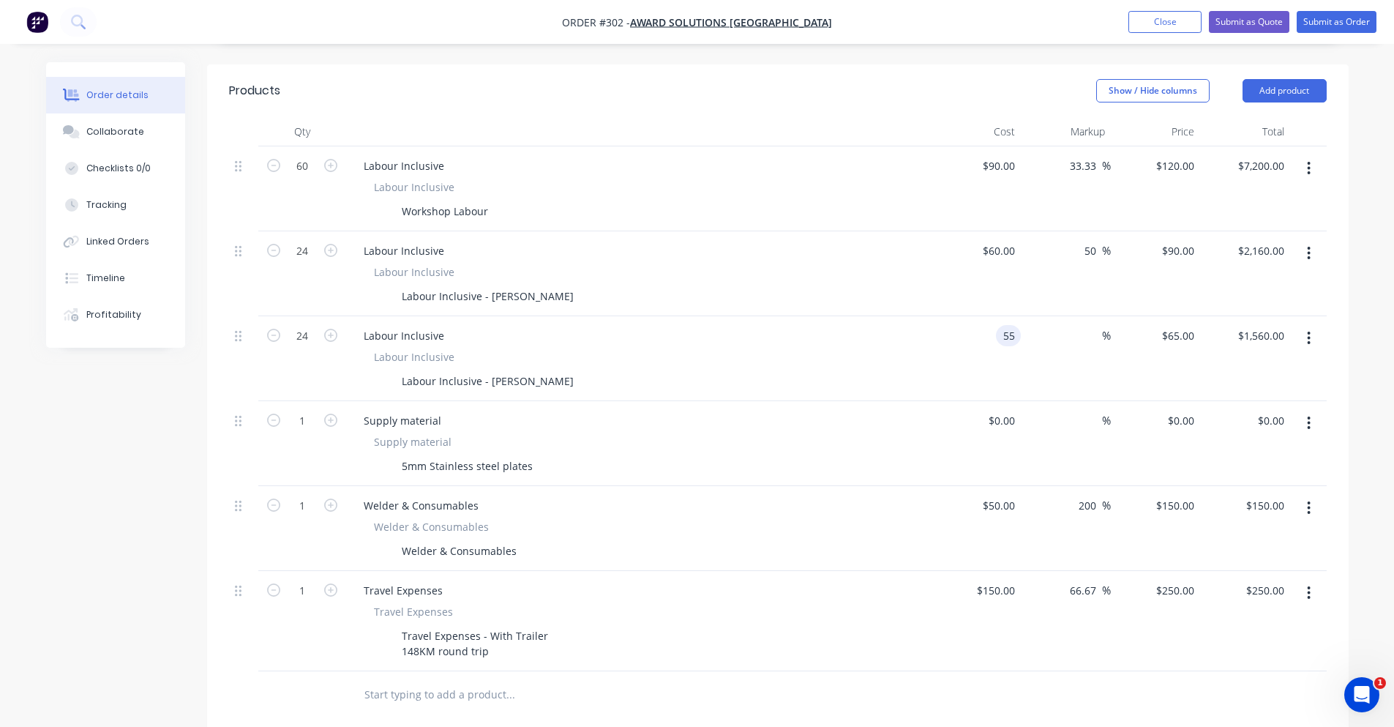
type input "$55.00"
type input "$1,320.00"
click at [1359, 318] on div "Order details Collaborate Checklists 0/0 Tracking Linked Orders Timeline Profit…" at bounding box center [697, 393] width 1332 height 1395
click at [1188, 325] on input "55" at bounding box center [1181, 335] width 40 height 21
type input "65"
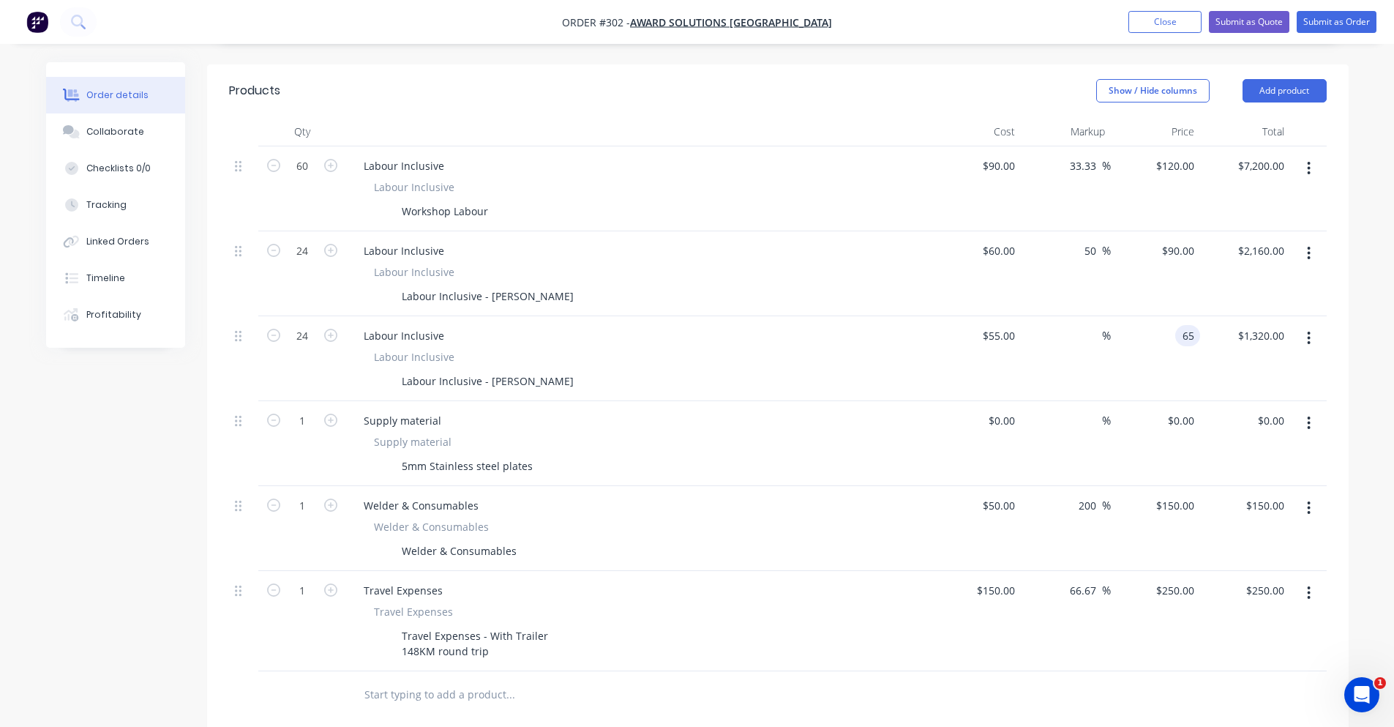
type input "18.18"
type input "$65.00"
type input "$1,560.00"
click at [1351, 301] on div "Order details Collaborate Checklists 0/0 Tracking Linked Orders Timeline Profit…" at bounding box center [697, 393] width 1332 height 1395
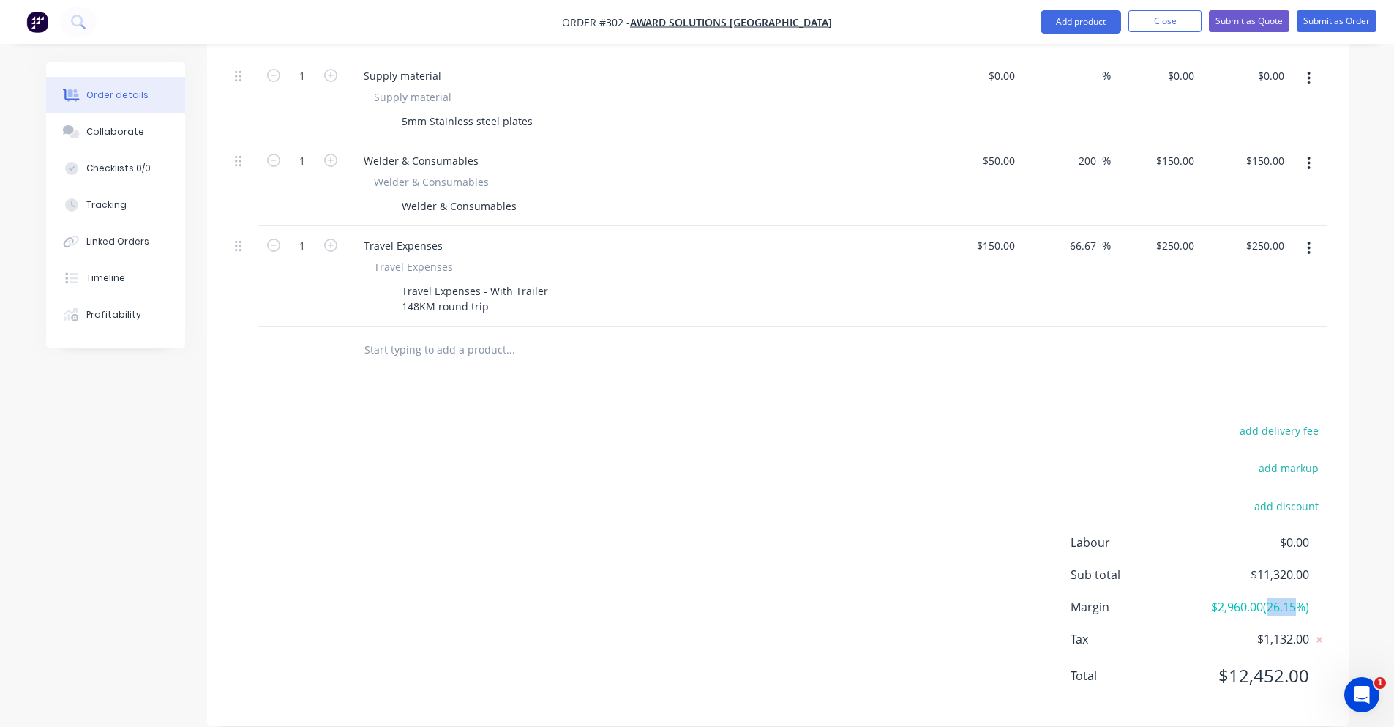
drag, startPoint x: 1267, startPoint y: 589, endPoint x: 1319, endPoint y: 615, distance: 57.6
click at [1332, 595] on div "add delivery fee add markup add discount Labour $0.00 Sub total $11,320.00 Marg…" at bounding box center [777, 562] width 1141 height 282
drag, startPoint x: 1204, startPoint y: 683, endPoint x: 1374, endPoint y: 667, distance: 171.2
click at [1373, 667] on div "Order details Collaborate Checklists 0/0 Tracking Linked Orders Timeline Profit…" at bounding box center [697, 18] width 1394 height 1458
click at [1357, 666] on div "Order details Collaborate Checklists 0/0 Tracking Linked Orders Timeline Profit…" at bounding box center [697, 49] width 1332 height 1395
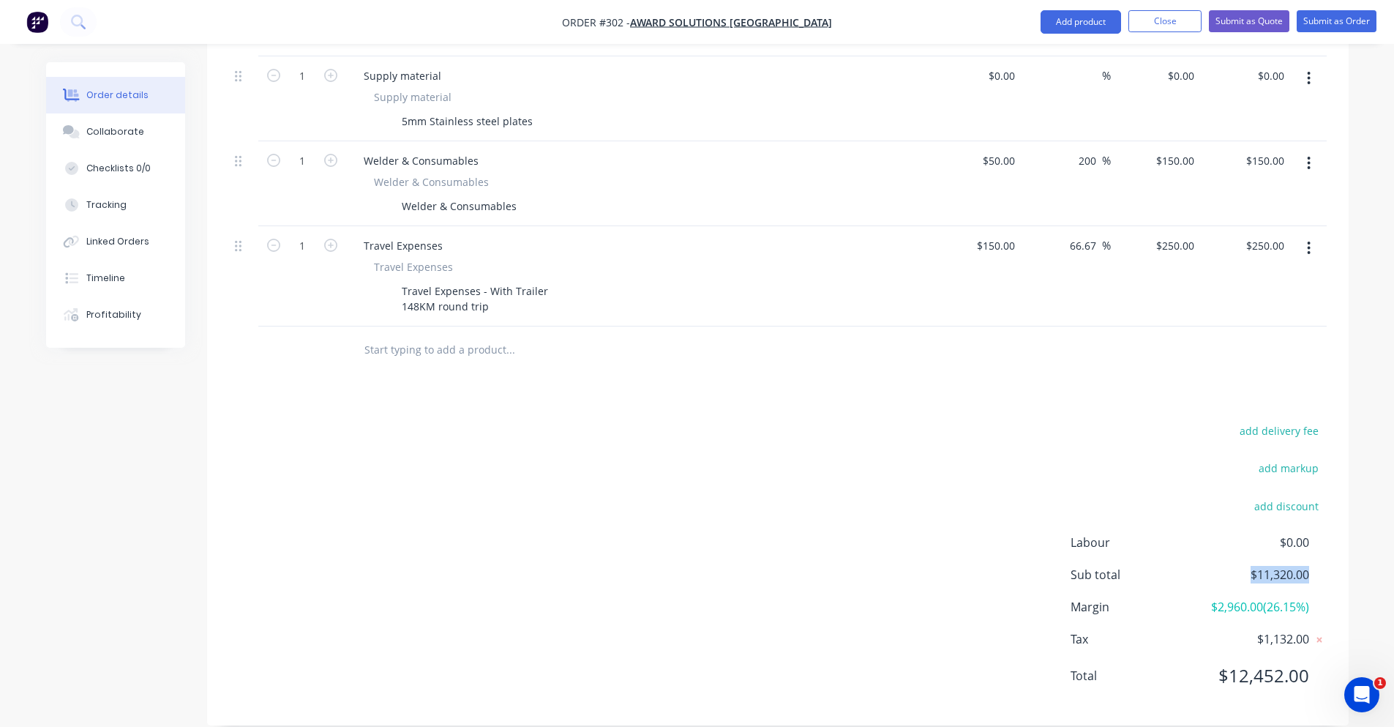
drag, startPoint x: 1251, startPoint y: 561, endPoint x: 1338, endPoint y: 559, distance: 87.8
click at [1338, 559] on div "add delivery fee add markup add discount Labour $0.00 Sub total $11,320.00 Marg…" at bounding box center [777, 562] width 1141 height 282
drag, startPoint x: 1210, startPoint y: 590, endPoint x: 1262, endPoint y: 592, distance: 52.0
click at [1262, 598] on span "$2,960.00 ( 26.15 %)" at bounding box center [1254, 607] width 108 height 18
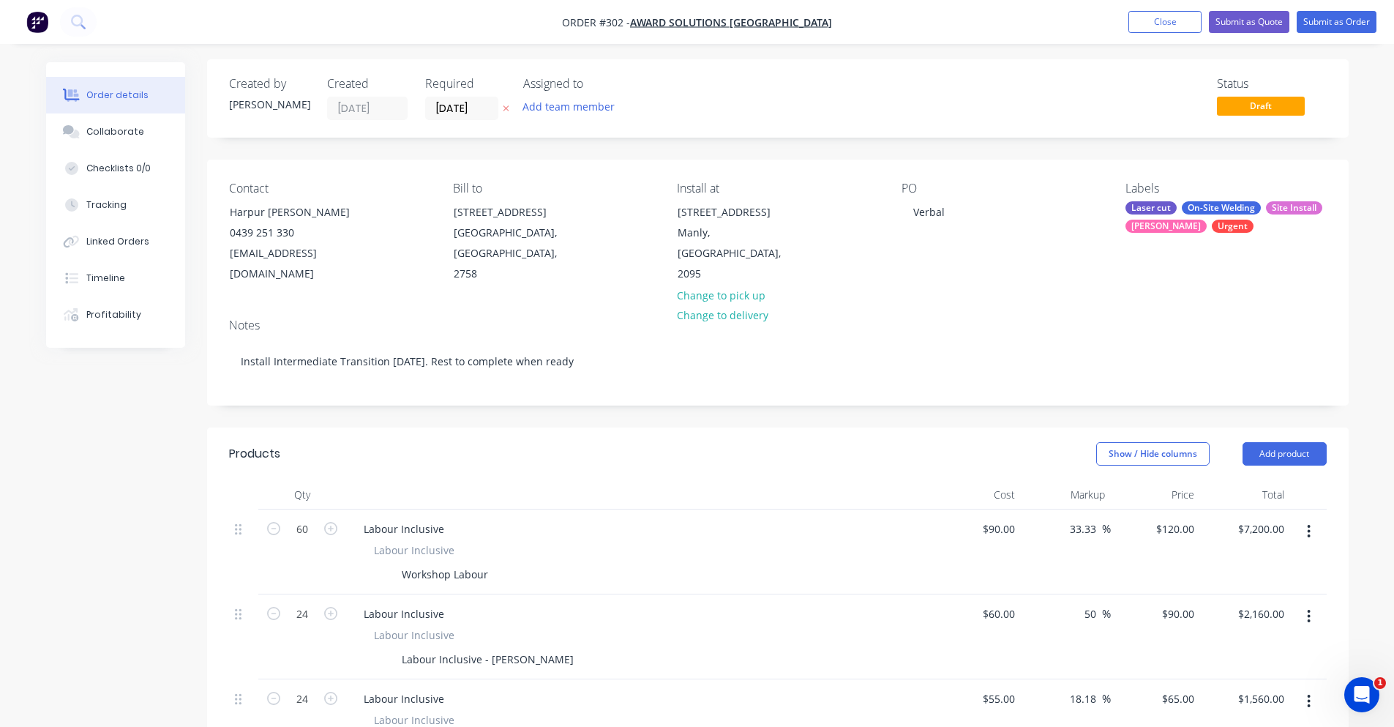
scroll to position [0, 0]
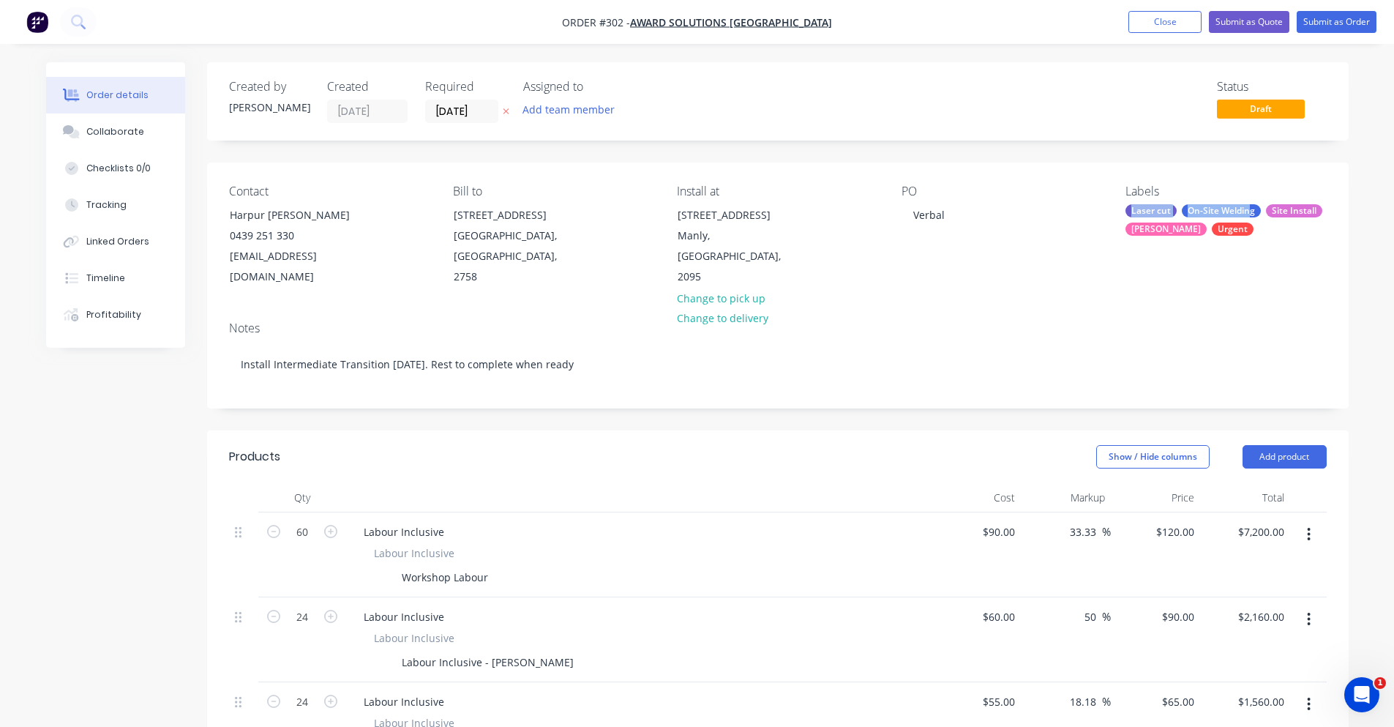
drag, startPoint x: 1127, startPoint y: 209, endPoint x: 1250, endPoint y: 233, distance: 125.3
click at [1250, 233] on div "Laser cut On-Site Welding Site Install SYD WTR Urgent" at bounding box center [1225, 219] width 200 height 31
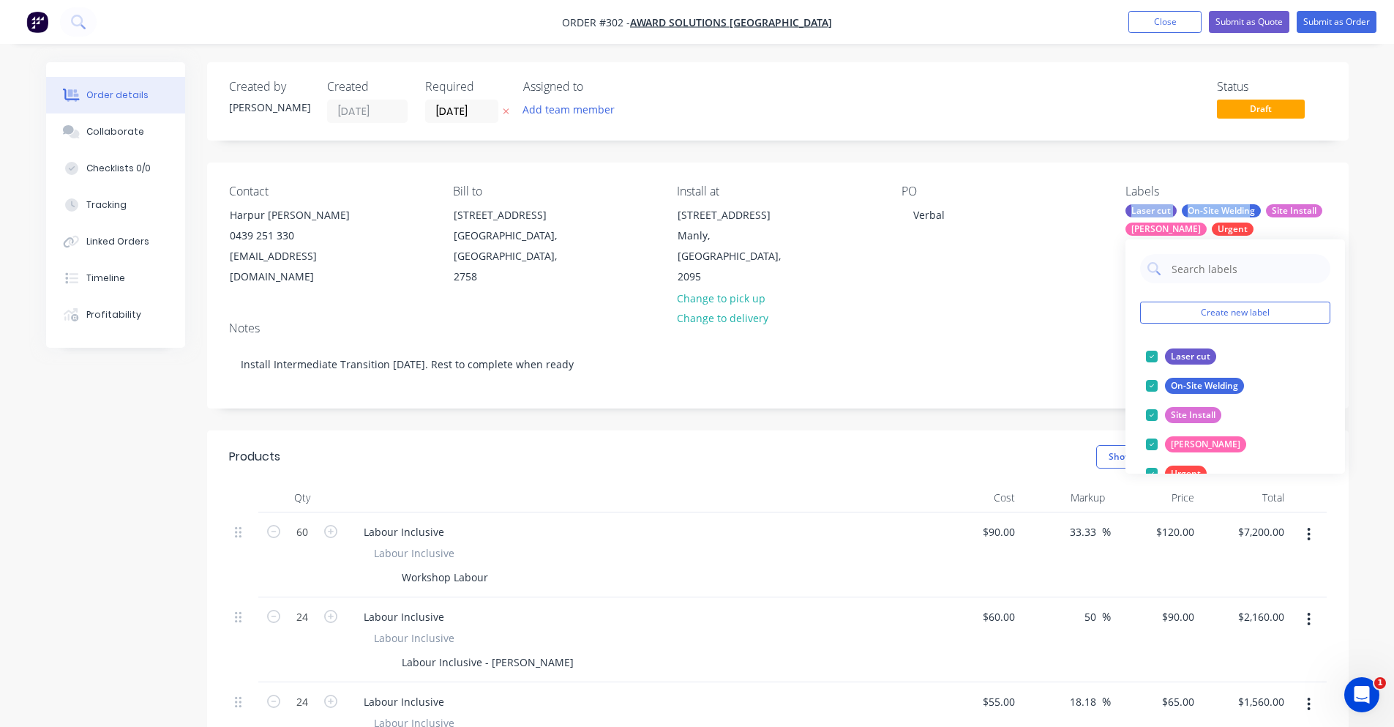
click at [1250, 233] on div "Laser cut On-Site Welding Site Install SYD WTR Urgent" at bounding box center [1225, 219] width 200 height 31
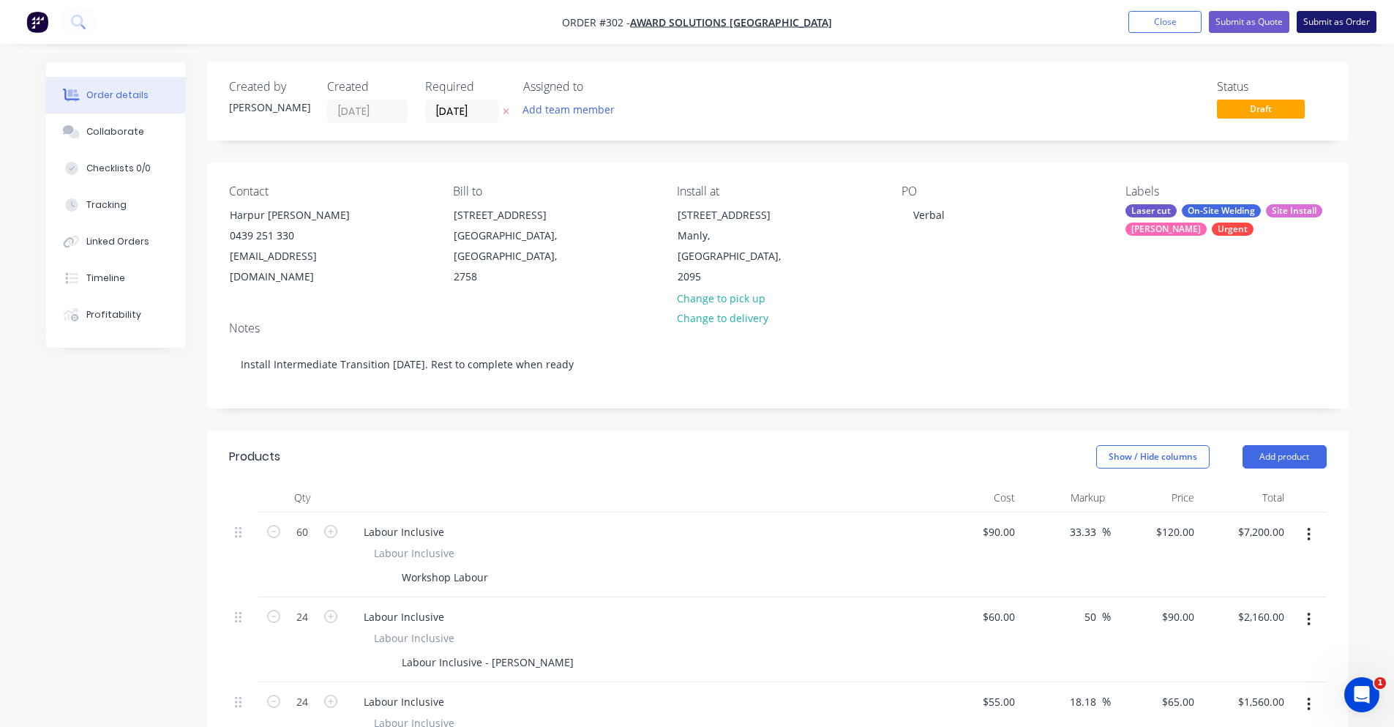
click at [1334, 27] on button "Submit as Order" at bounding box center [1337, 22] width 80 height 22
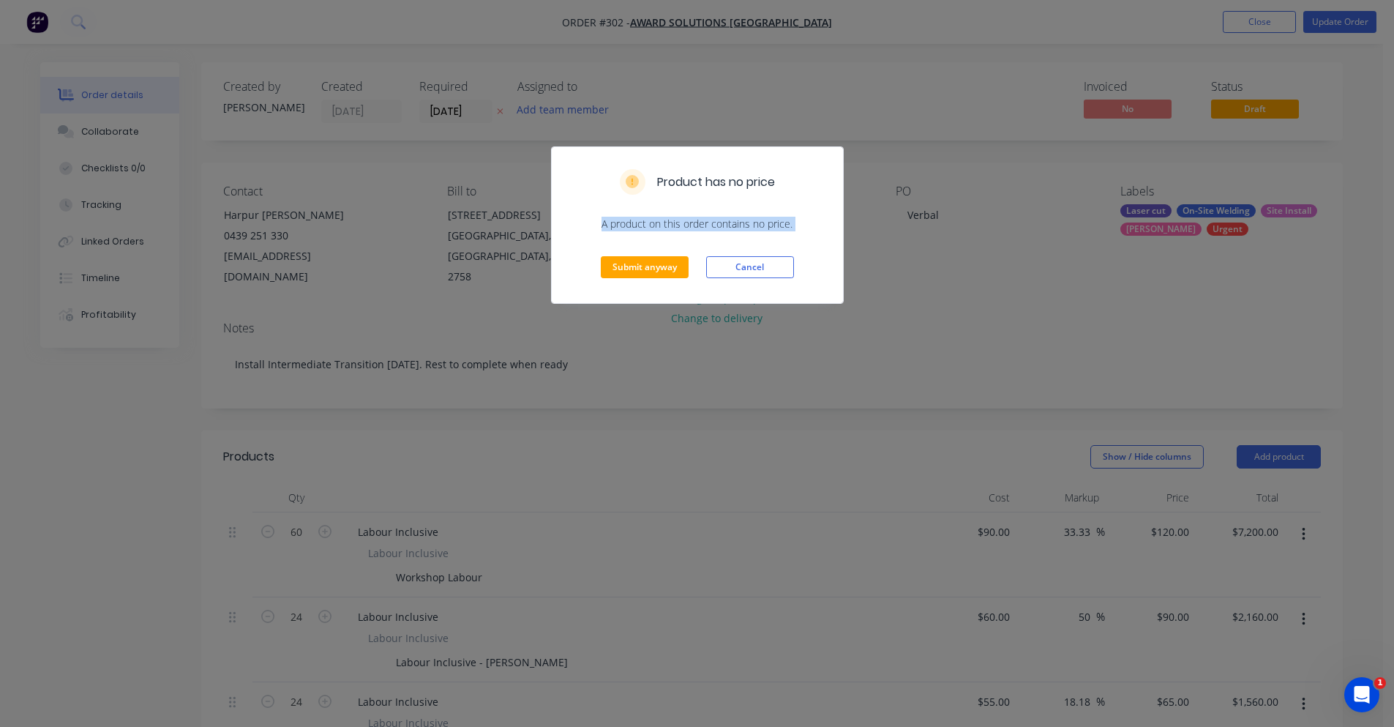
drag, startPoint x: 601, startPoint y: 221, endPoint x: 844, endPoint y: 236, distance: 244.1
click at [844, 236] on div "Product has no price A product on this order contains no price. Submit anyway C…" at bounding box center [697, 363] width 1394 height 727
click at [730, 261] on button "Cancel" at bounding box center [750, 267] width 88 height 22
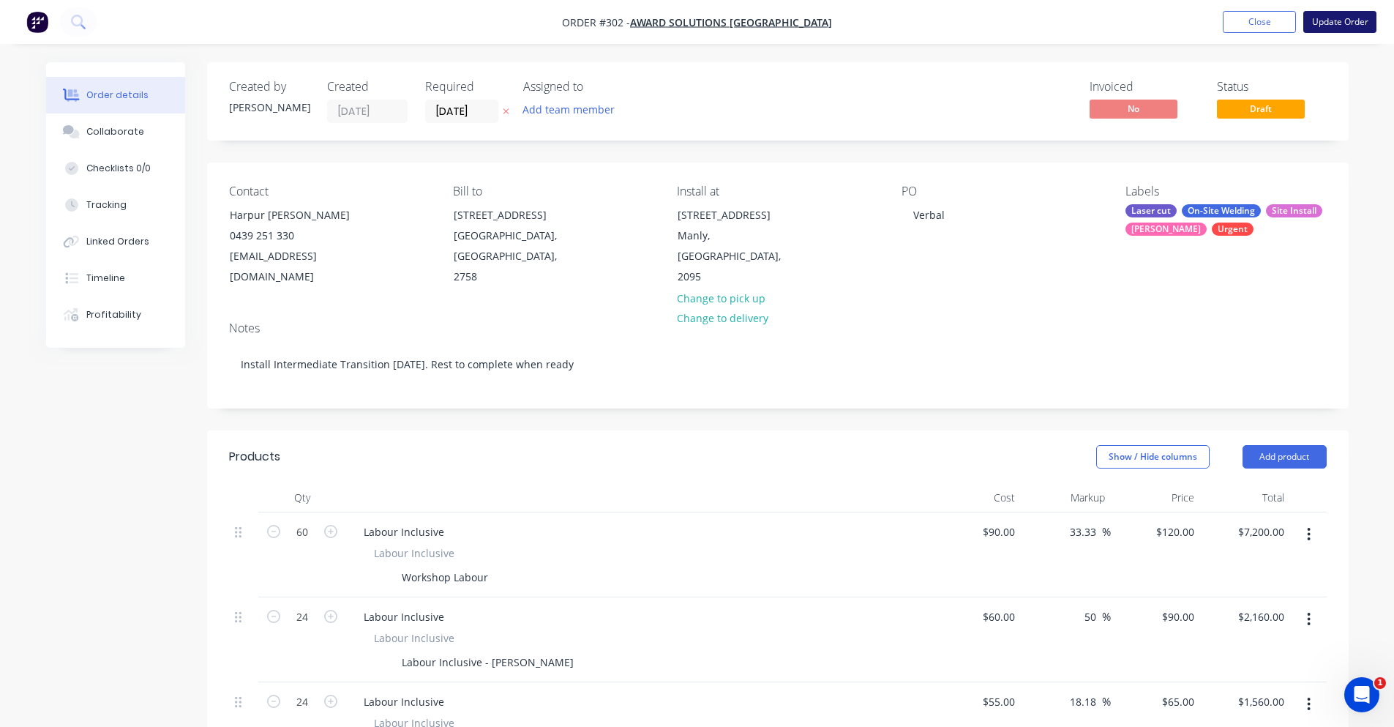
click at [1338, 28] on button "Update Order" at bounding box center [1339, 22] width 73 height 22
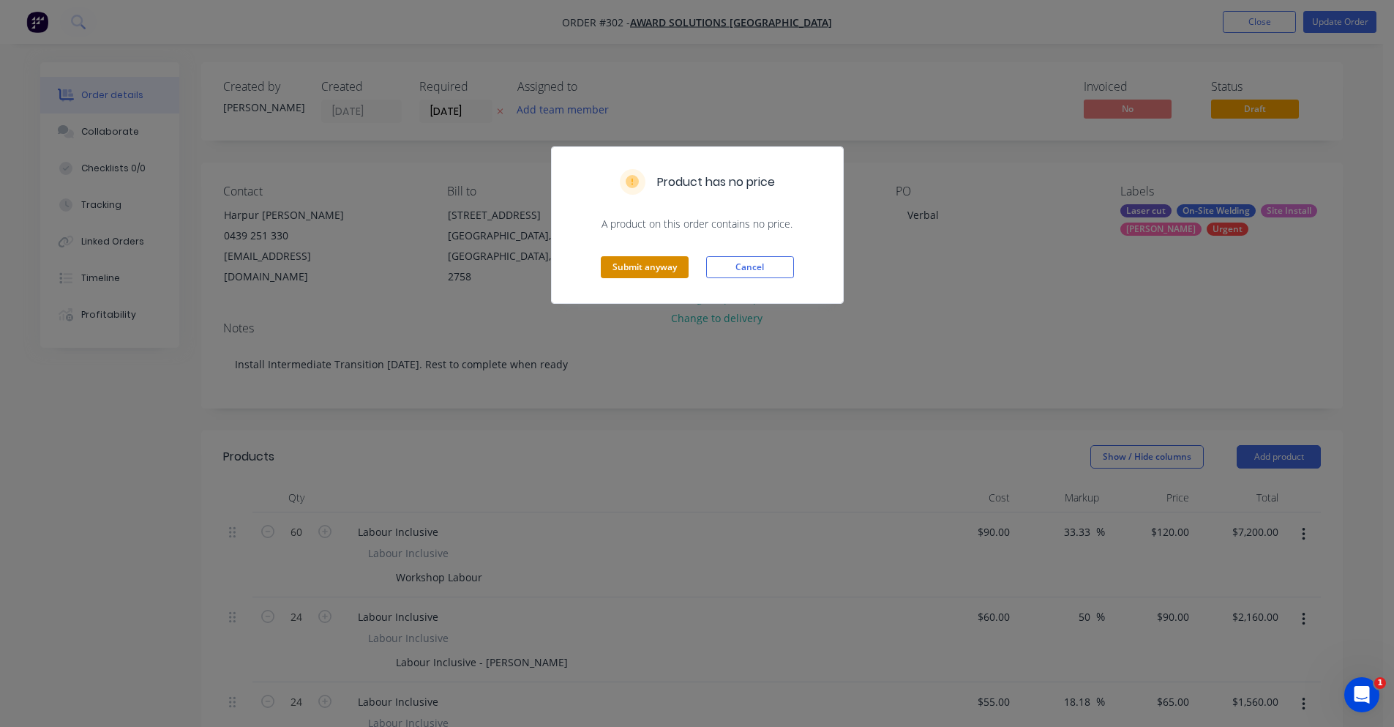
click at [656, 274] on button "Submit anyway" at bounding box center [645, 267] width 88 height 22
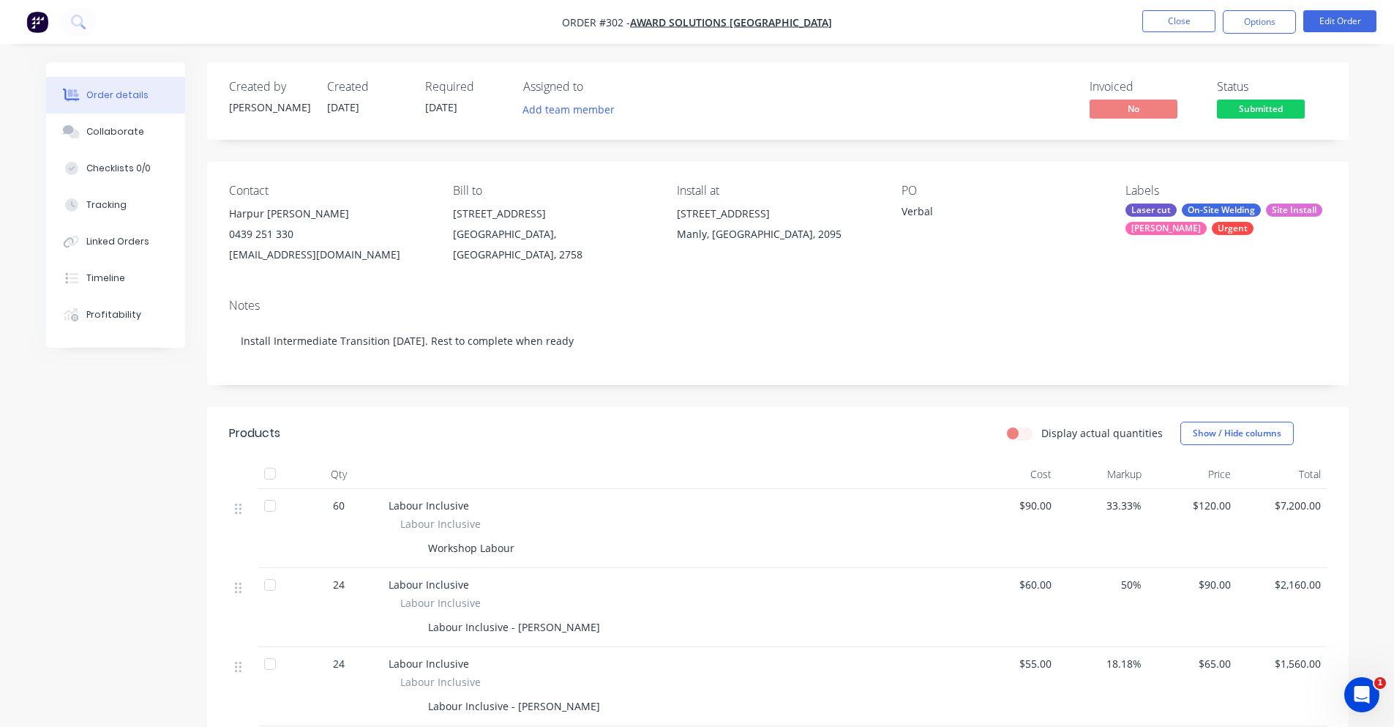
drag, startPoint x: 1236, startPoint y: 120, endPoint x: 1313, endPoint y: 112, distance: 78.0
click at [1313, 112] on div "Created by [PERSON_NAME] Created [DATE] Required [DATE] Assigned to Add team me…" at bounding box center [777, 101] width 1141 height 78
drag, startPoint x: 1267, startPoint y: 113, endPoint x: 1185, endPoint y: 116, distance: 82.0
click at [1185, 116] on div "Invoiced No Invoiced $ 0.00 Remaining $ 11320.00 Status Submitted" at bounding box center [998, 101] width 657 height 42
click at [52, 31] on button "button" at bounding box center [37, 21] width 31 height 23
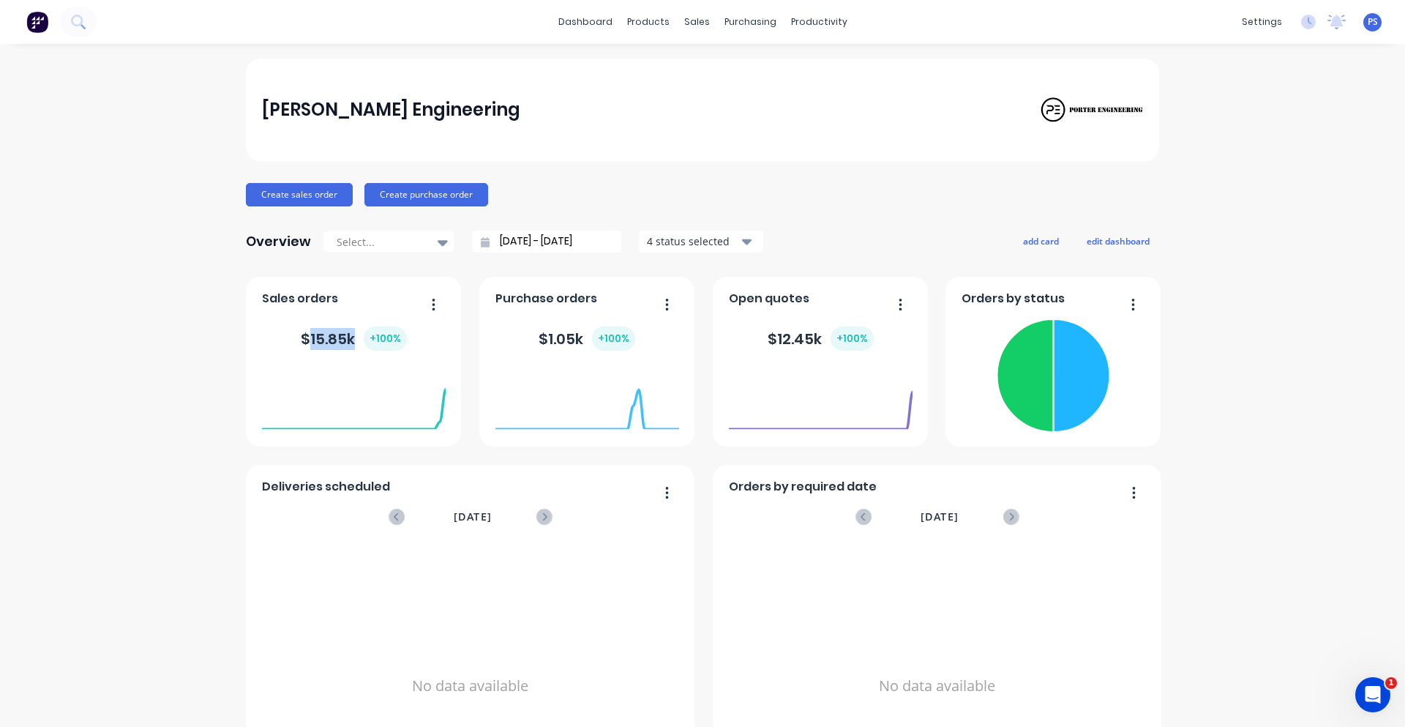
drag, startPoint x: 307, startPoint y: 335, endPoint x: 351, endPoint y: 337, distance: 43.9
click at [351, 337] on div "$ 15.85k + 100 %" at bounding box center [354, 338] width 106 height 24
click at [616, 132] on div "[PERSON_NAME] Engineering" at bounding box center [702, 110] width 913 height 102
click at [659, 16] on div "products" at bounding box center [648, 22] width 57 height 22
click at [659, 69] on link "Product Catalogue" at bounding box center [715, 69] width 194 height 29
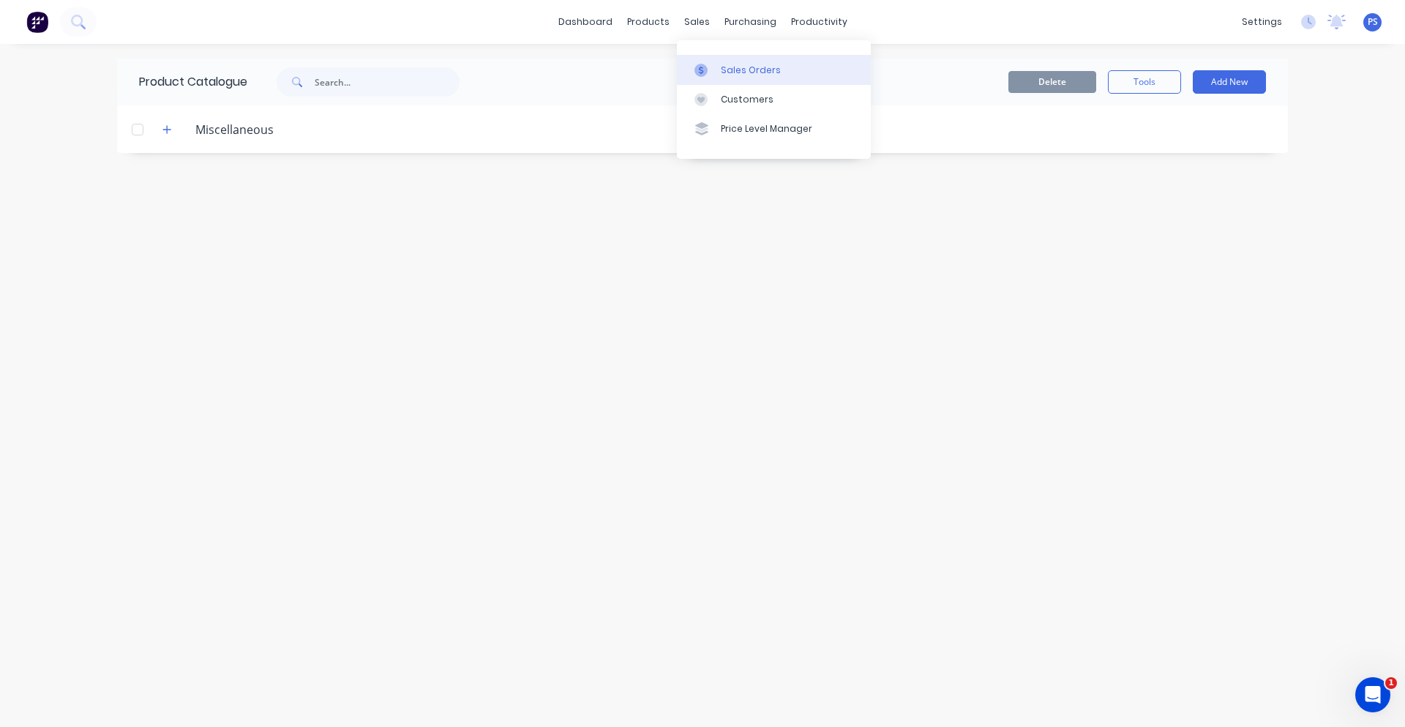
click at [706, 67] on icon at bounding box center [700, 70] width 13 height 13
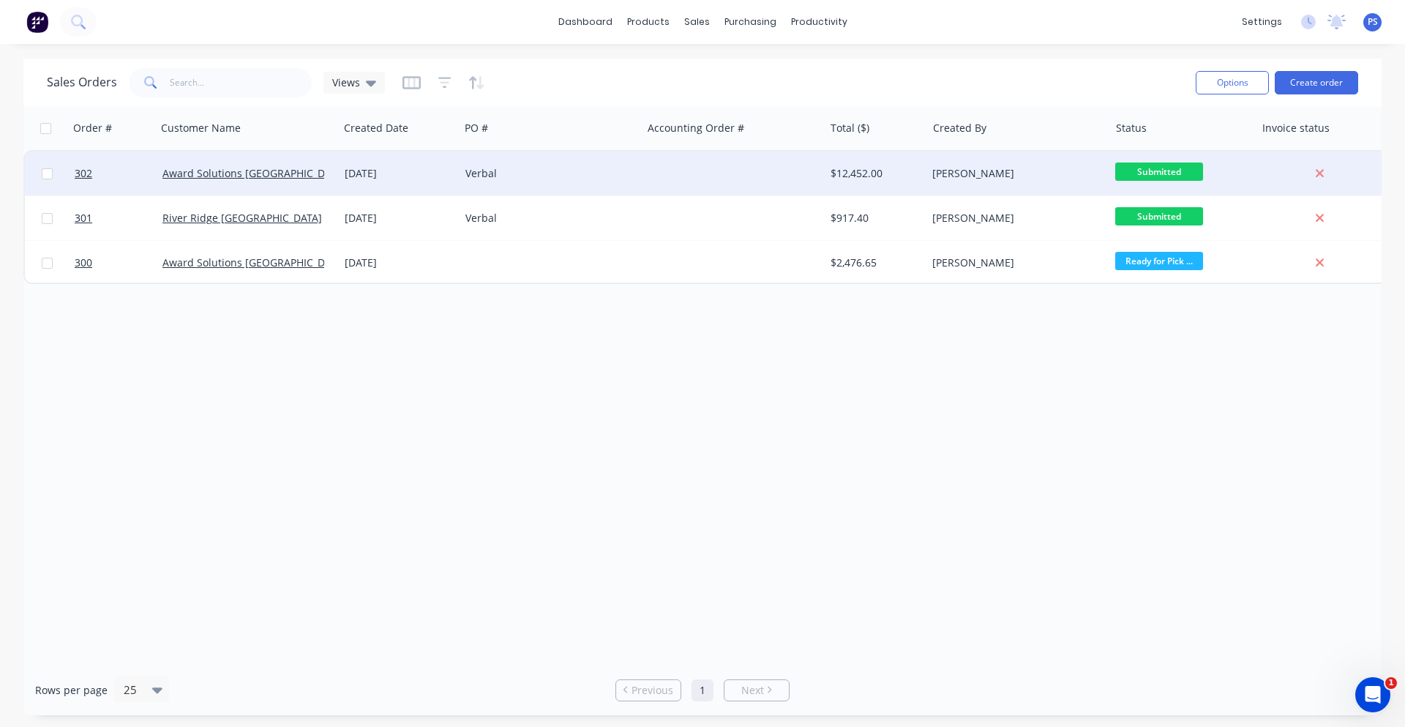
click at [727, 193] on div at bounding box center [733, 173] width 182 height 44
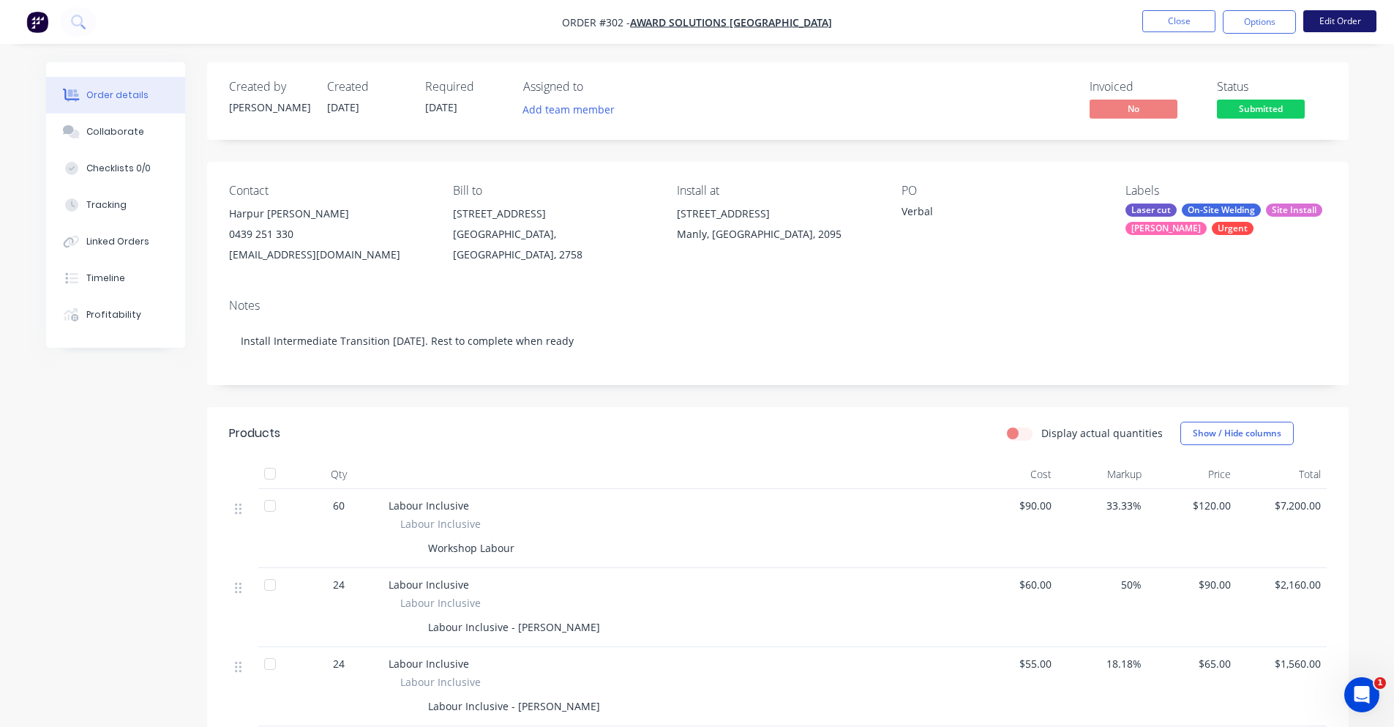
click at [1311, 20] on button "Edit Order" at bounding box center [1339, 21] width 73 height 22
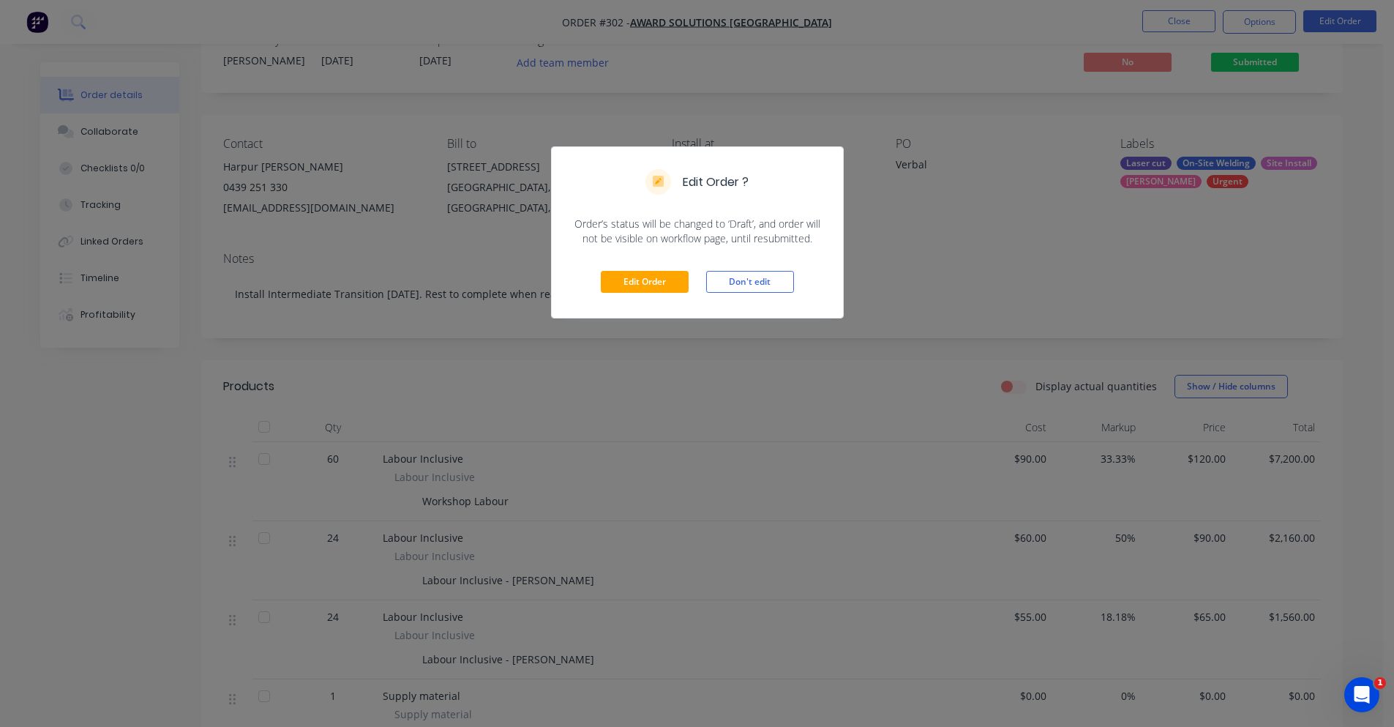
scroll to position [73, 0]
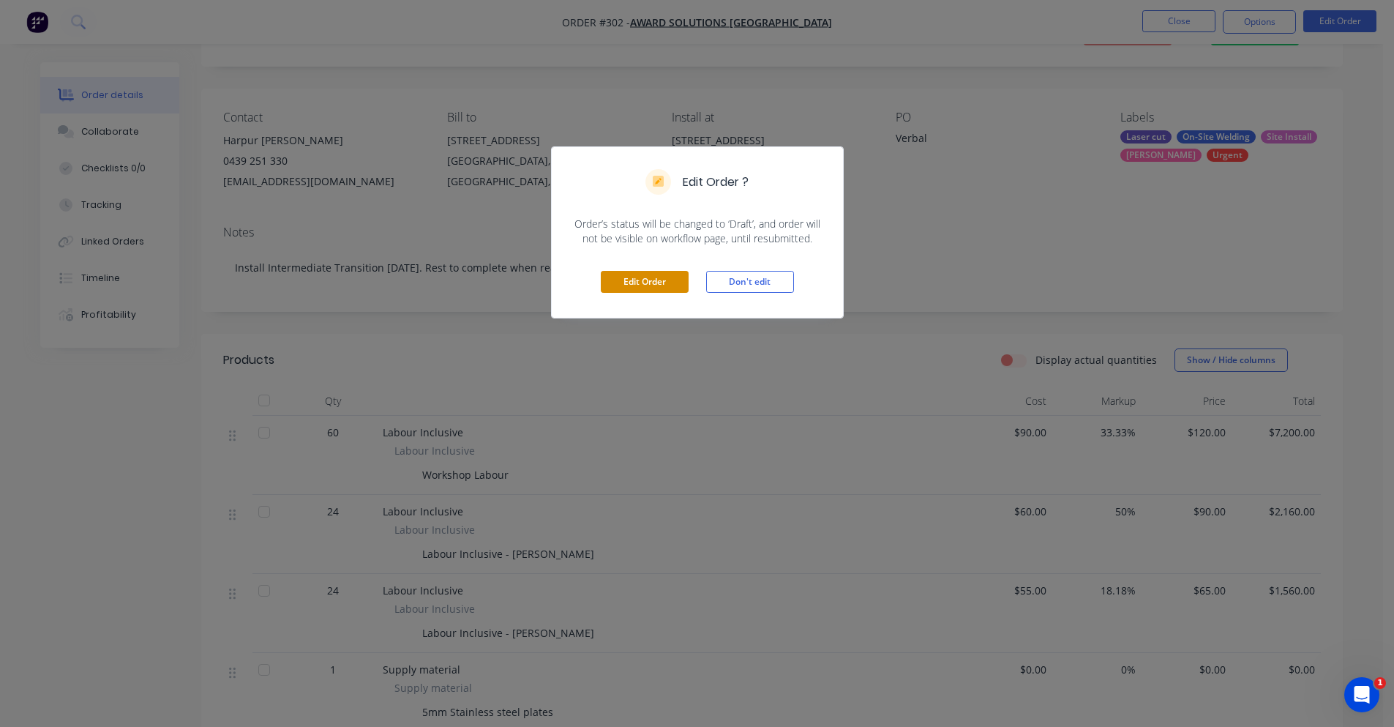
click at [670, 288] on button "Edit Order" at bounding box center [645, 282] width 88 height 22
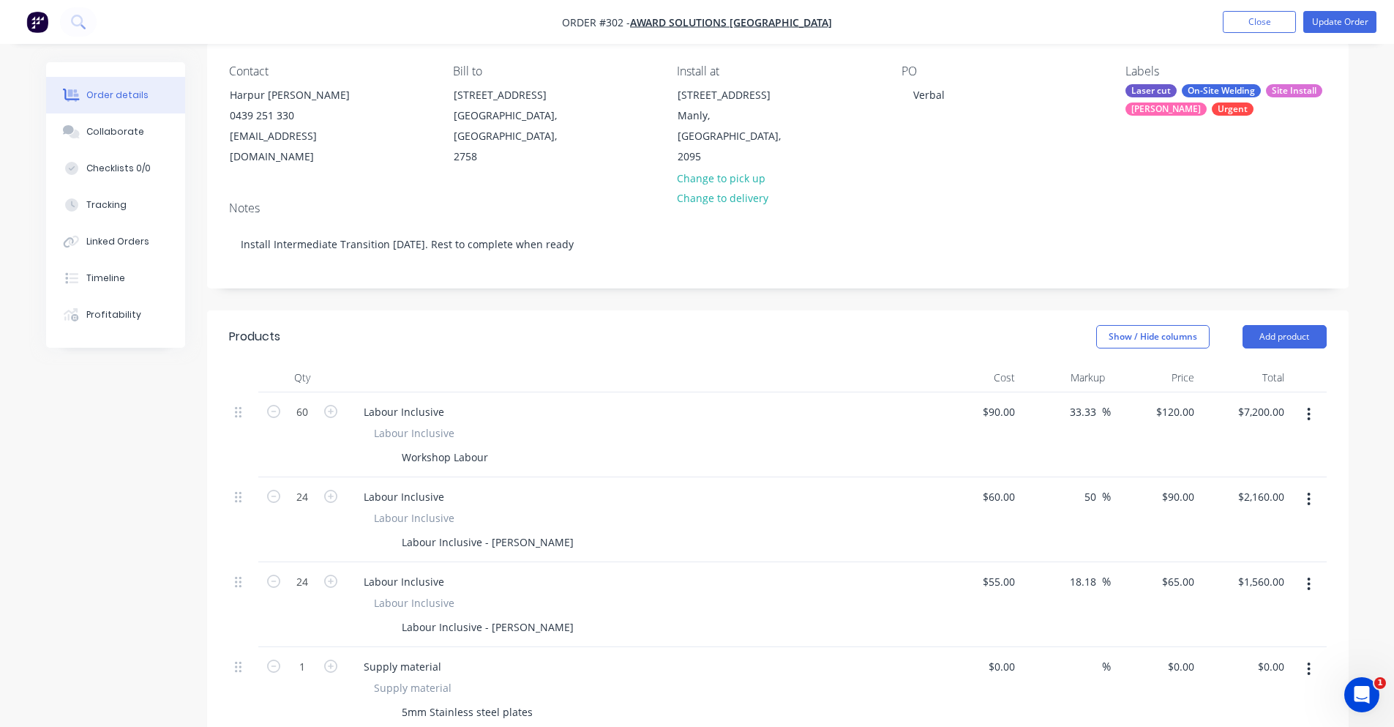
scroll to position [146, 0]
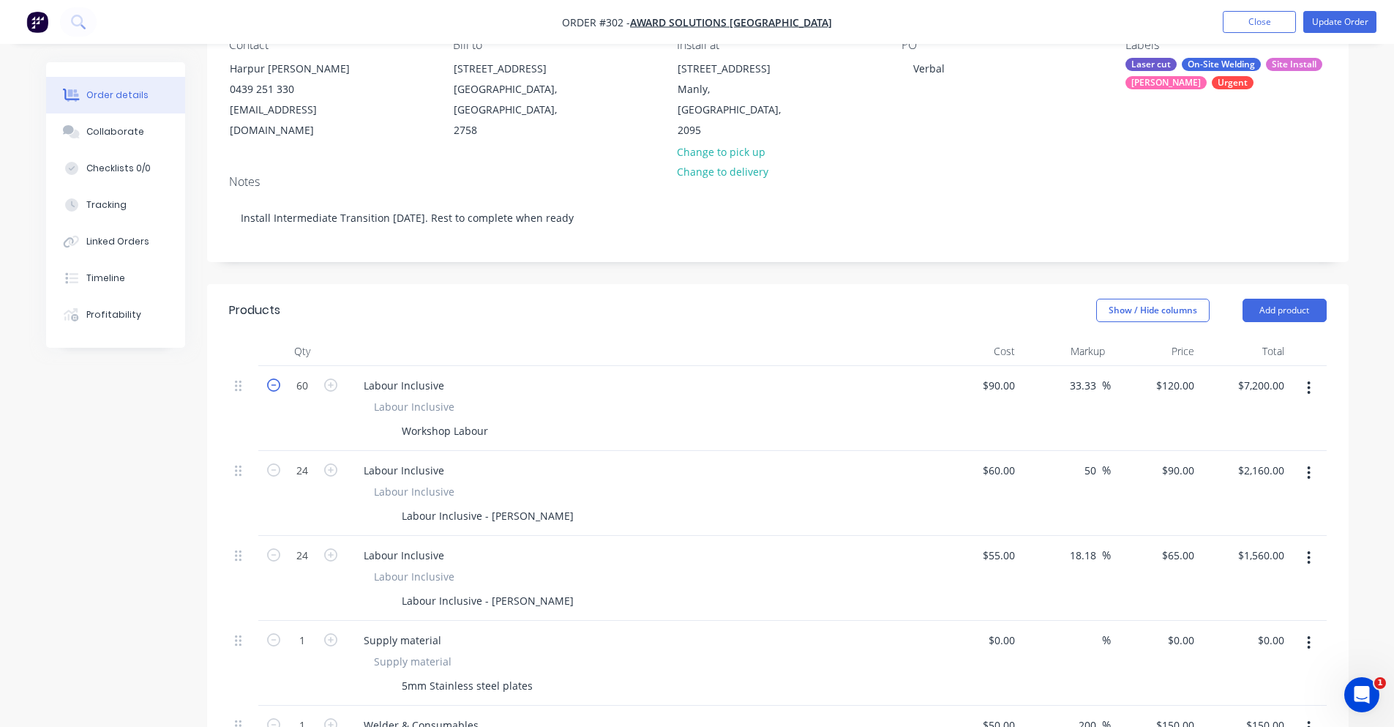
click at [269, 378] on icon "button" at bounding box center [273, 384] width 13 height 13
type input "59"
type input "$7,080.00"
click at [269, 378] on icon "button" at bounding box center [273, 384] width 13 height 13
type input "58"
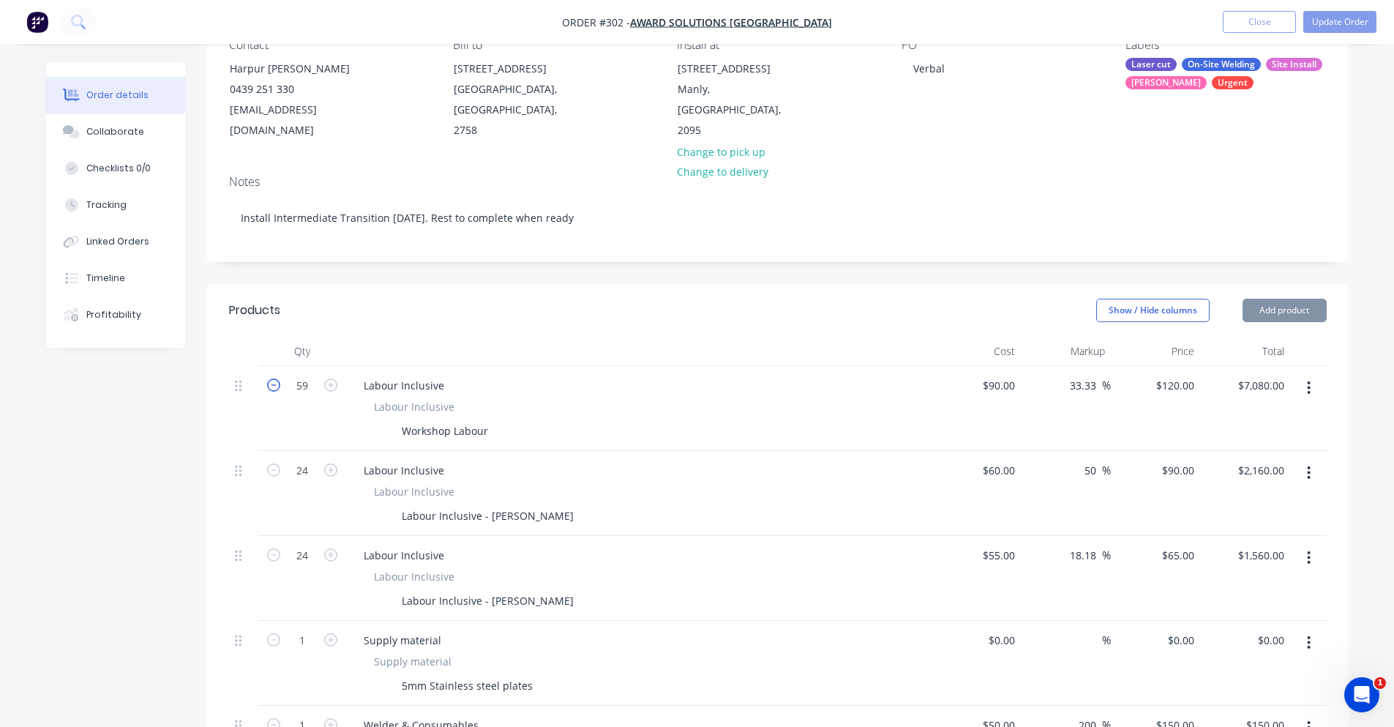
type input "$6,960.00"
click at [269, 378] on icon "button" at bounding box center [273, 384] width 13 height 13
type input "57"
type input "$6,840.00"
click at [269, 378] on icon "button" at bounding box center [273, 384] width 13 height 13
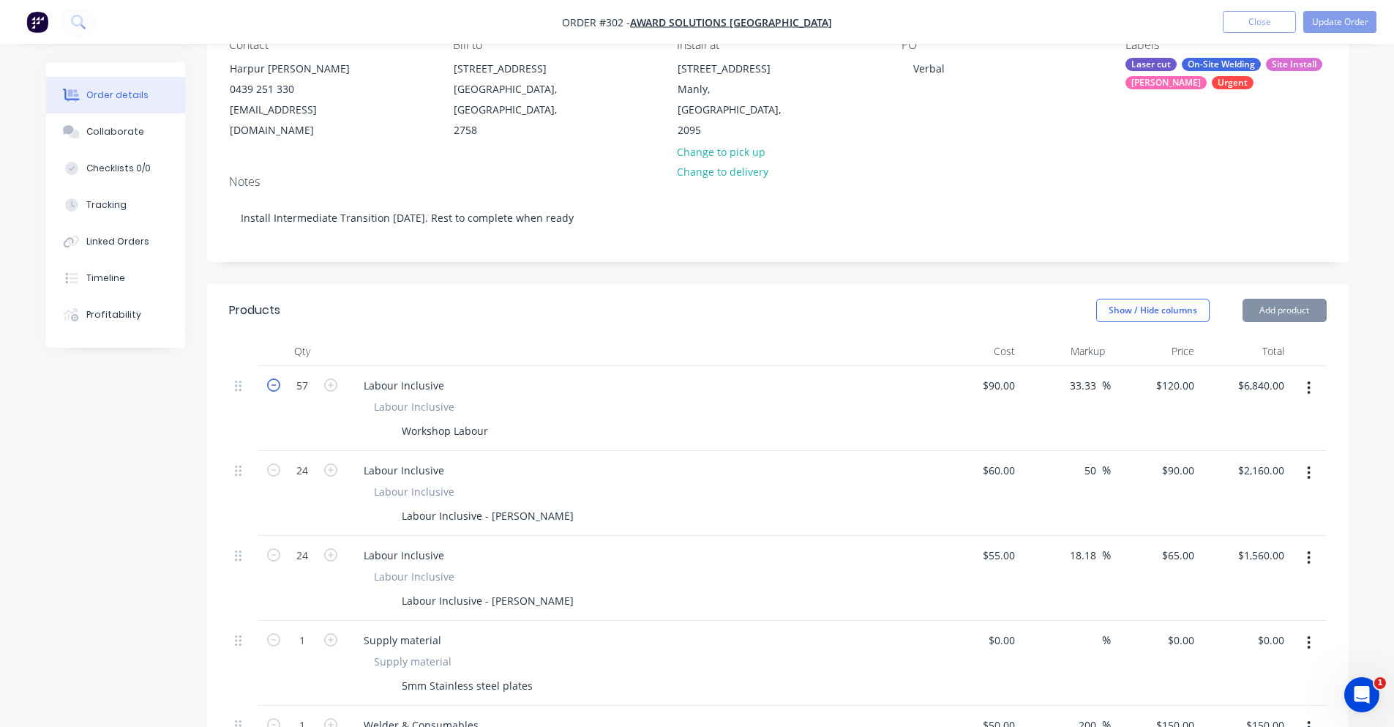
type input "56"
type input "$6,720.00"
click at [297, 375] on input "56" at bounding box center [302, 386] width 38 height 22
type input "0"
type input "$0.00"
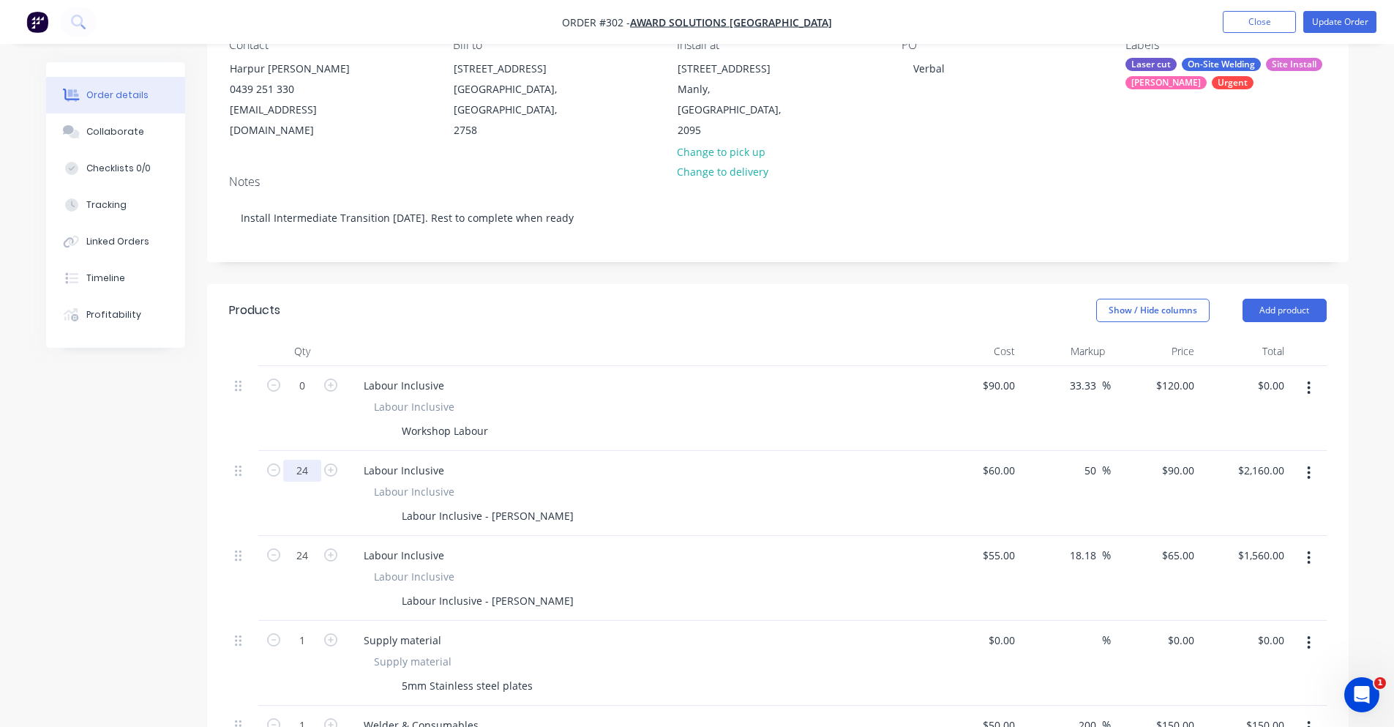
click at [307, 397] on input "24" at bounding box center [302, 386] width 38 height 22
type input "0"
type input "$0.00"
click at [296, 397] on input "24" at bounding box center [302, 386] width 38 height 22
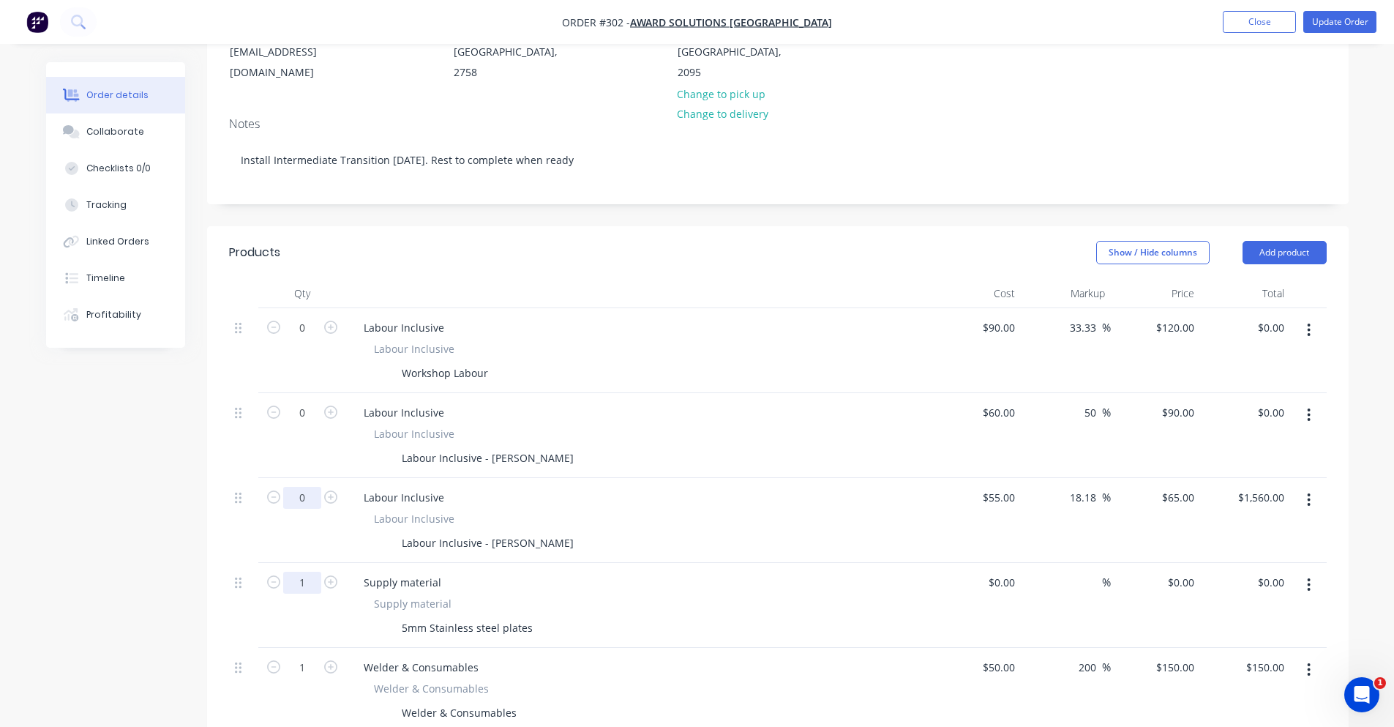
scroll to position [366, 0]
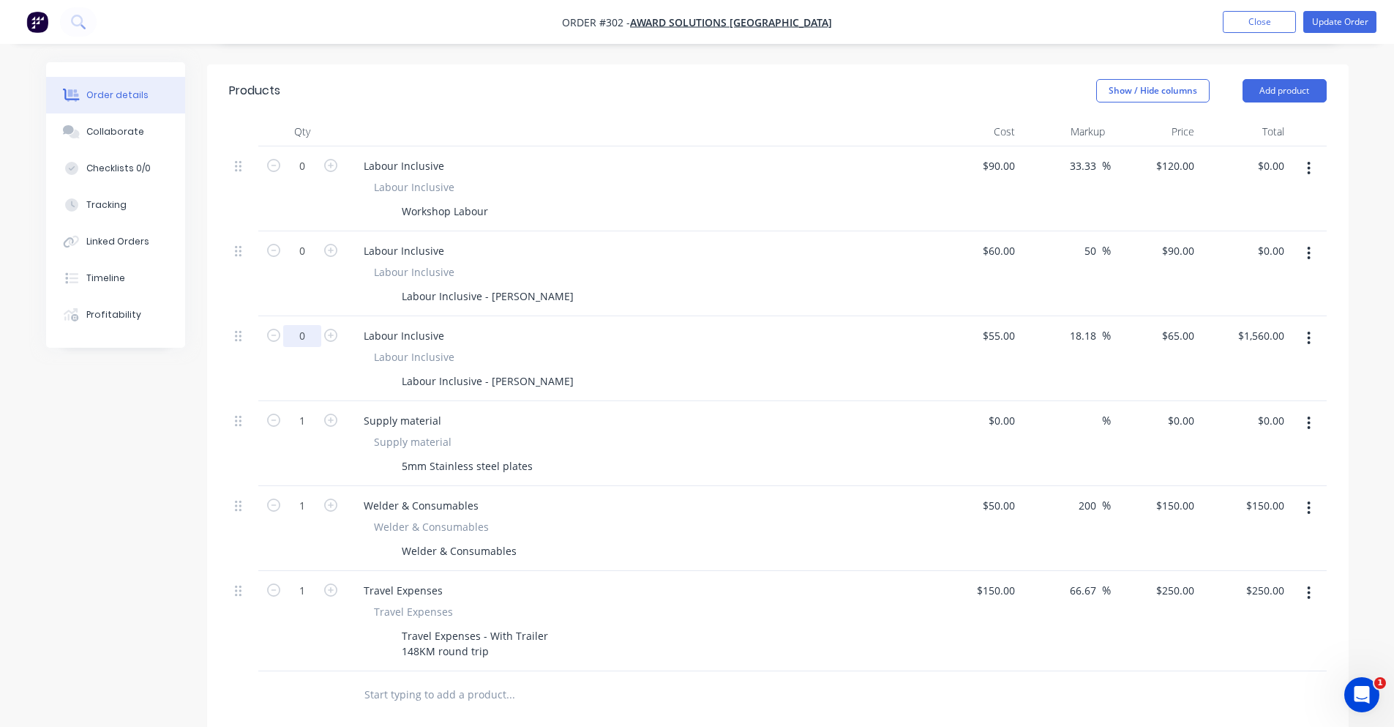
type input "0"
type input "$0.00"
click at [835, 681] on div at bounding box center [609, 694] width 515 height 29
click at [1368, 15] on button "Update Order" at bounding box center [1339, 22] width 73 height 22
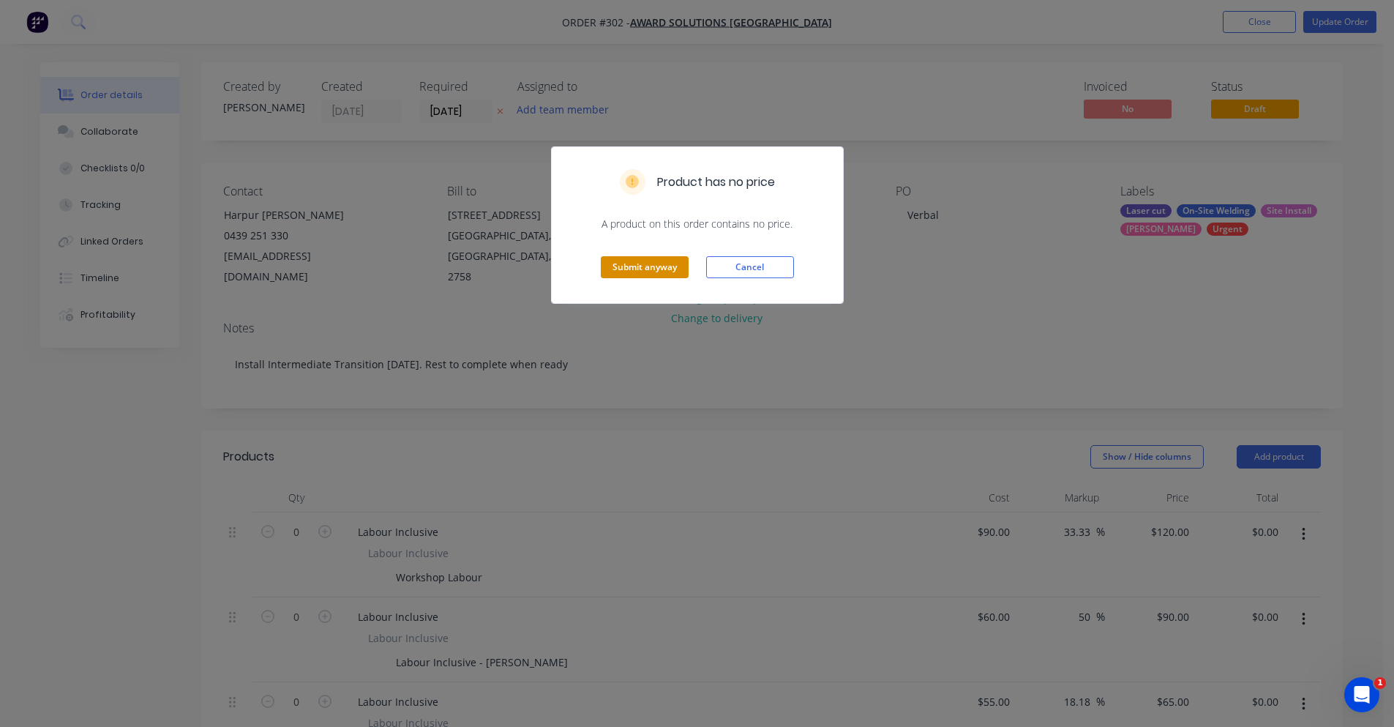
click at [654, 271] on button "Submit anyway" at bounding box center [645, 267] width 88 height 22
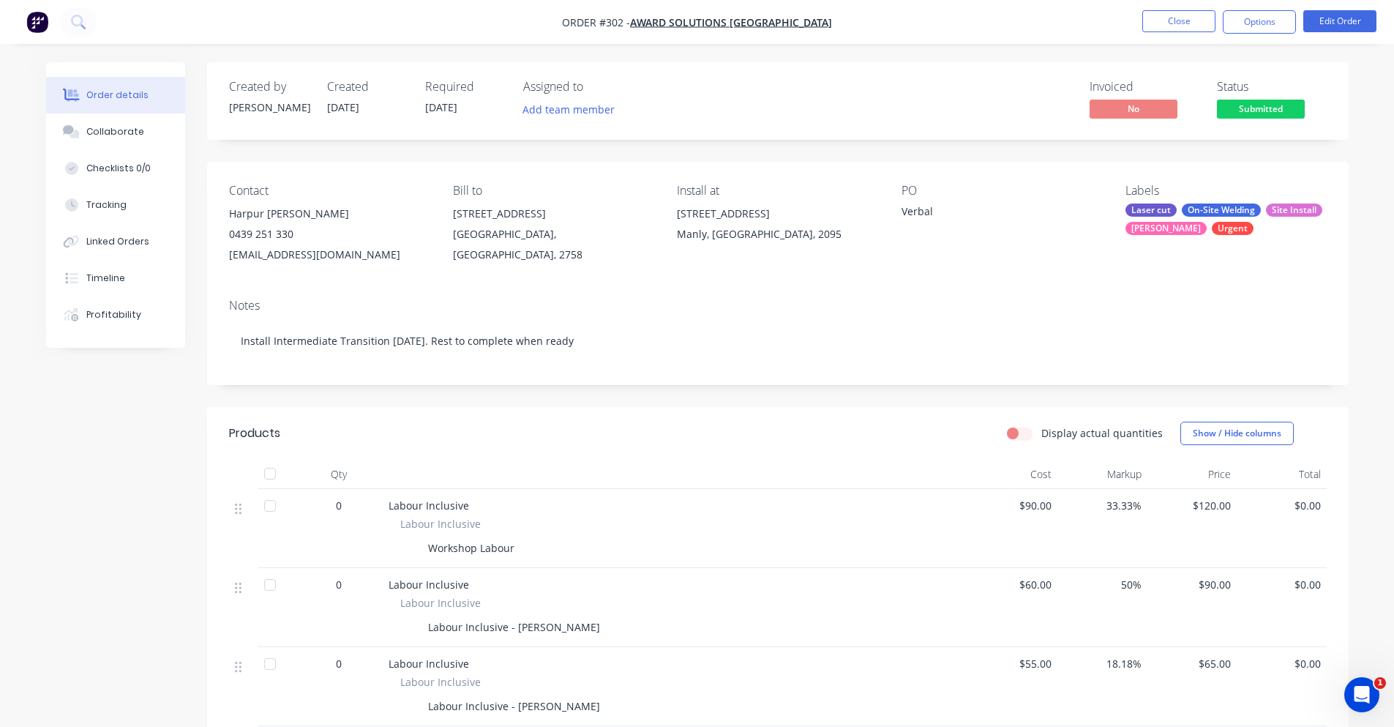
click at [52, 8] on nav "Order #302 - Award Solutions [GEOGRAPHIC_DATA] Close Options Edit Order" at bounding box center [697, 22] width 1394 height 44
click at [47, 18] on img "button" at bounding box center [37, 22] width 22 height 22
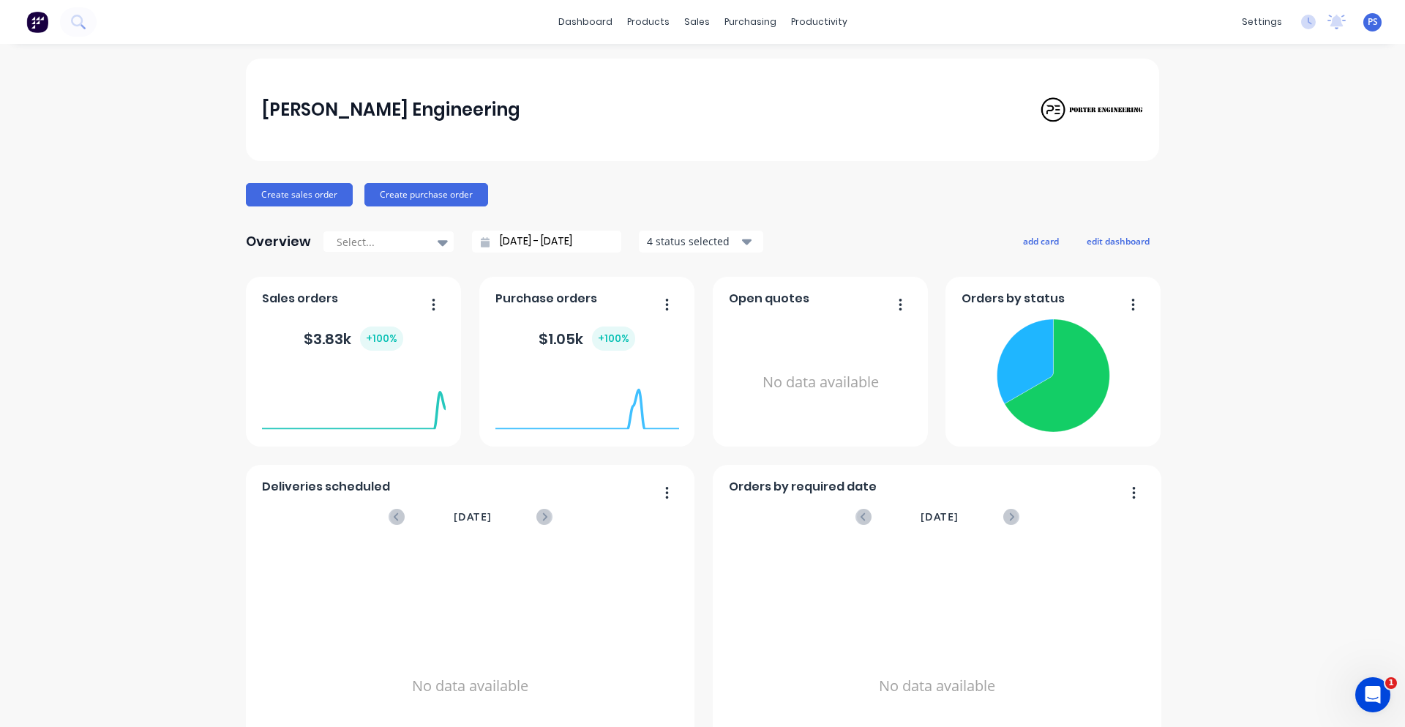
scroll to position [73, 0]
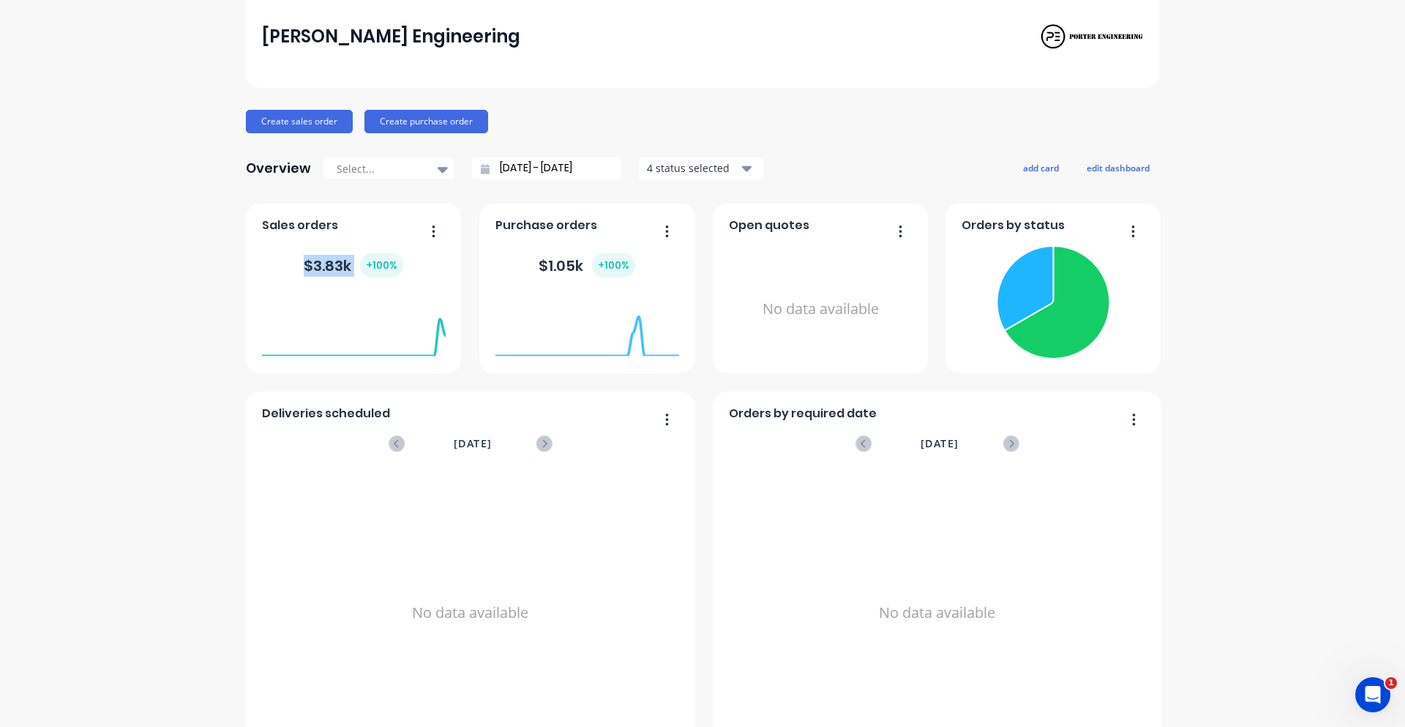
drag, startPoint x: 293, startPoint y: 261, endPoint x: 360, endPoint y: 274, distance: 67.9
click at [360, 274] on div "$ 3.83k + 100 %" at bounding box center [354, 266] width 184 height 44
click at [360, 274] on div "+ 100 %" at bounding box center [381, 265] width 43 height 24
drag, startPoint x: 551, startPoint y: 266, endPoint x: 634, endPoint y: 267, distance: 82.7
click at [625, 266] on div "$ 1.05k + 100 %" at bounding box center [587, 265] width 97 height 24
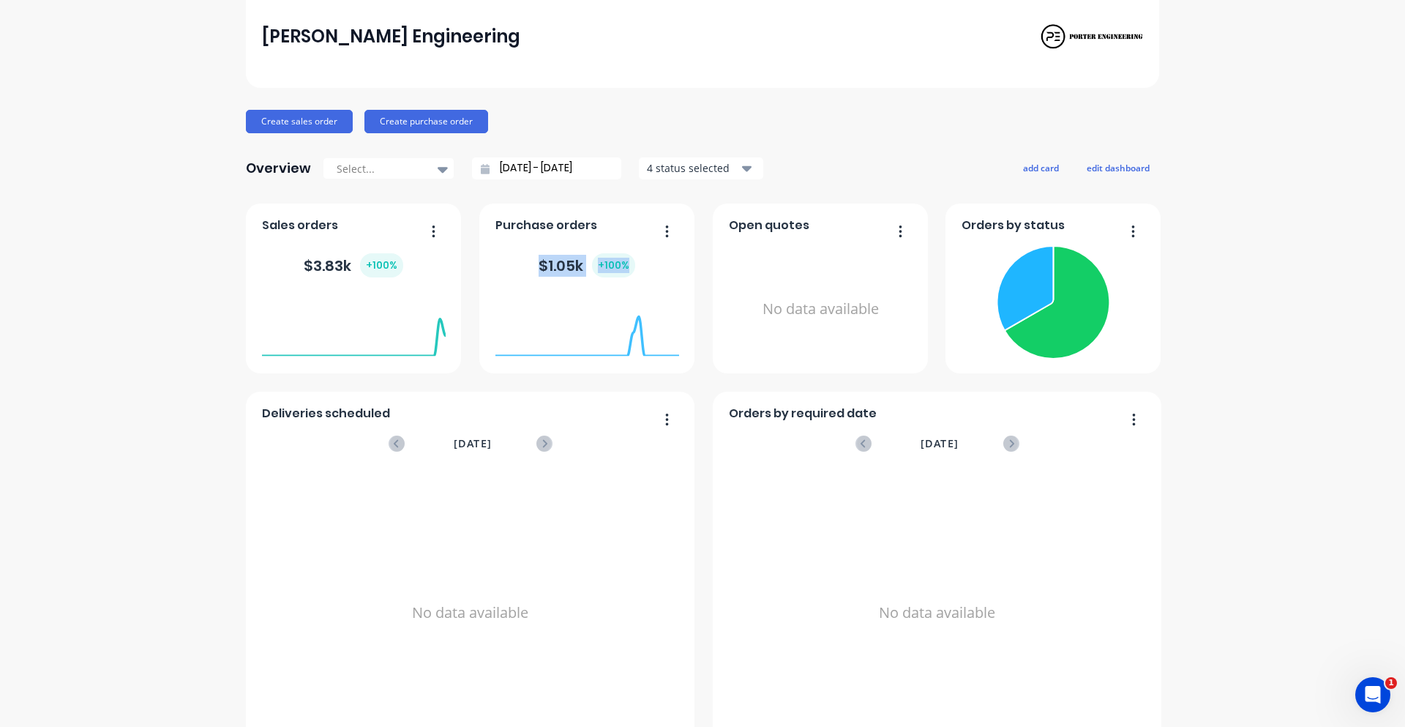
click at [634, 267] on div "$ 1.05k + 100 %" at bounding box center [587, 266] width 184 height 44
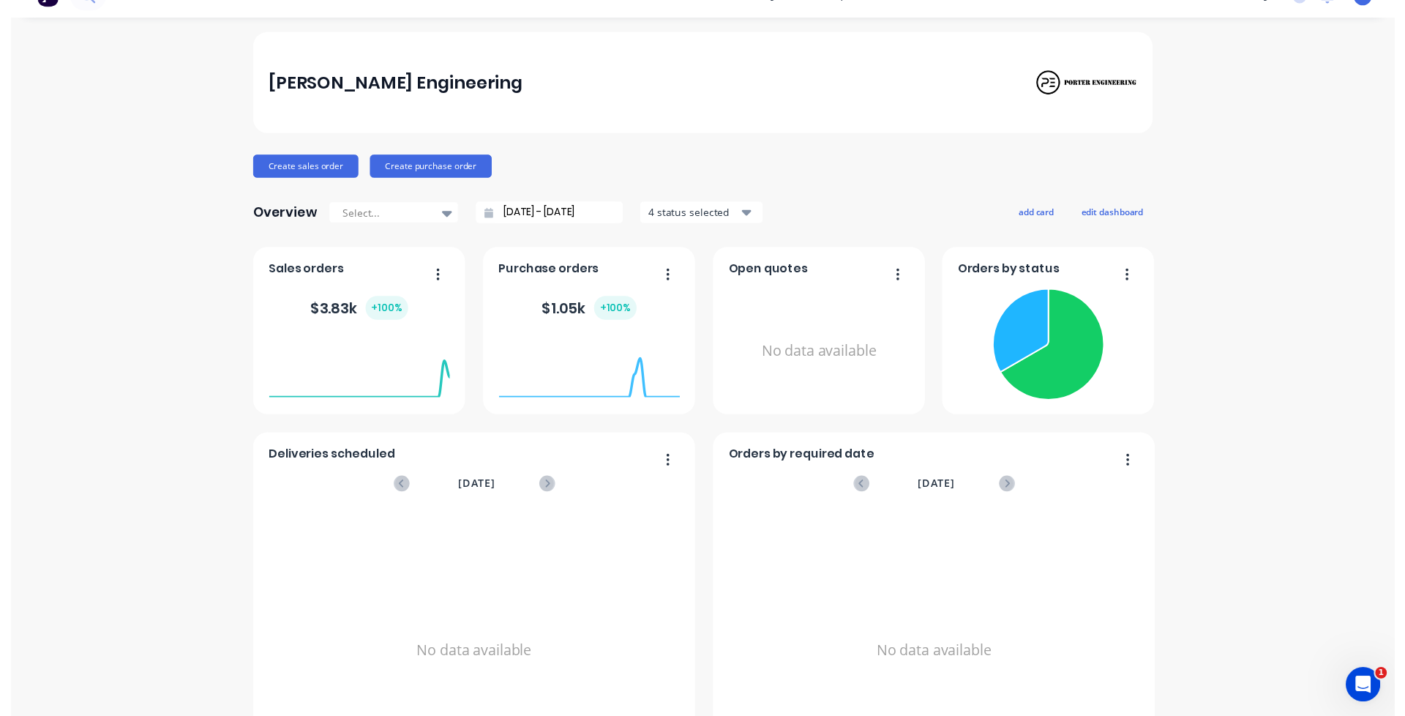
scroll to position [0, 0]
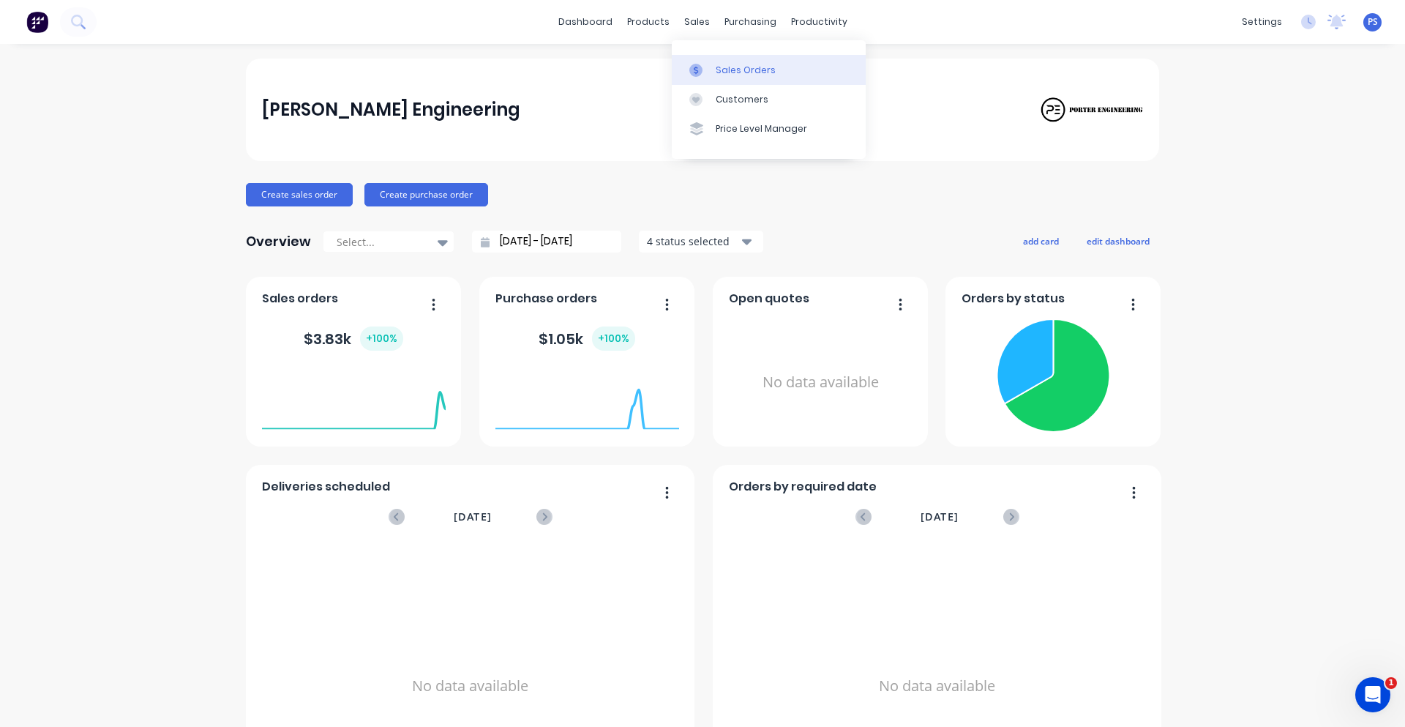
click at [709, 78] on link "Sales Orders" at bounding box center [769, 69] width 194 height 29
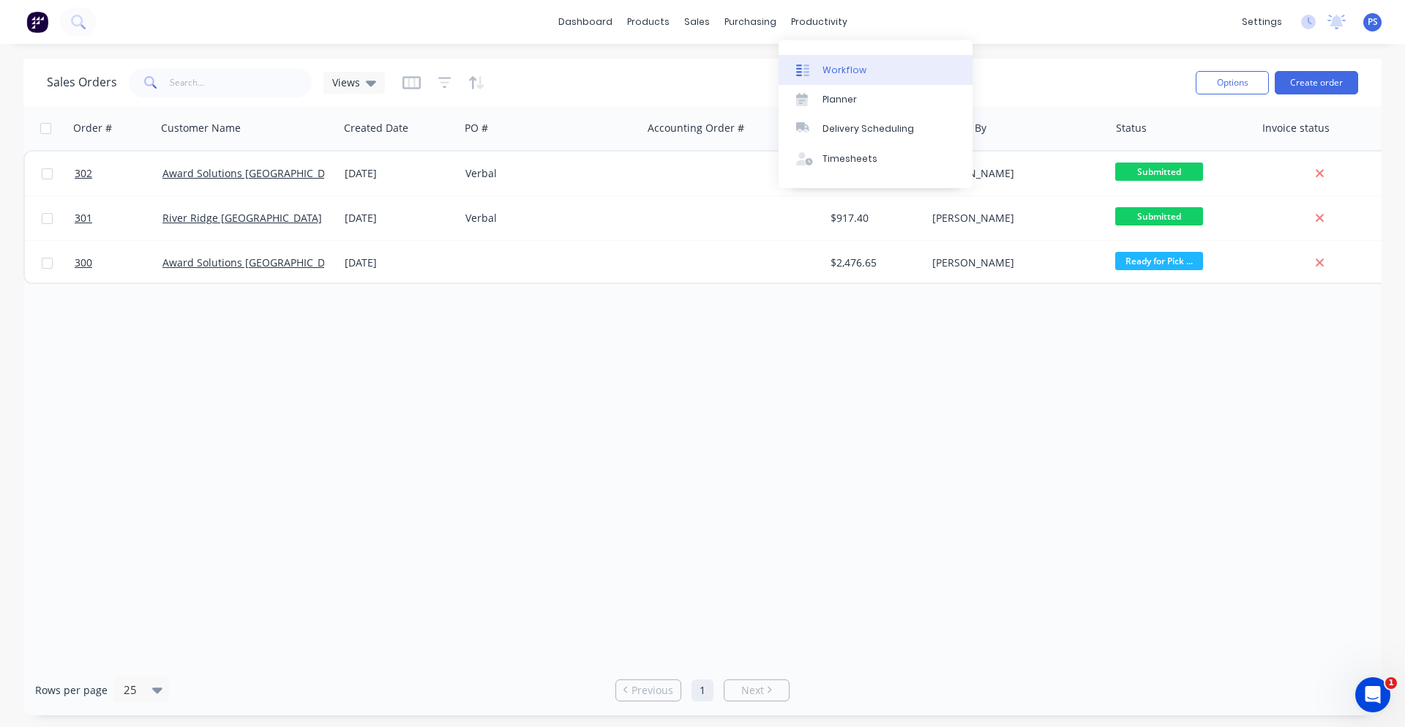
click at [827, 73] on div "Workflow" at bounding box center [844, 70] width 44 height 13
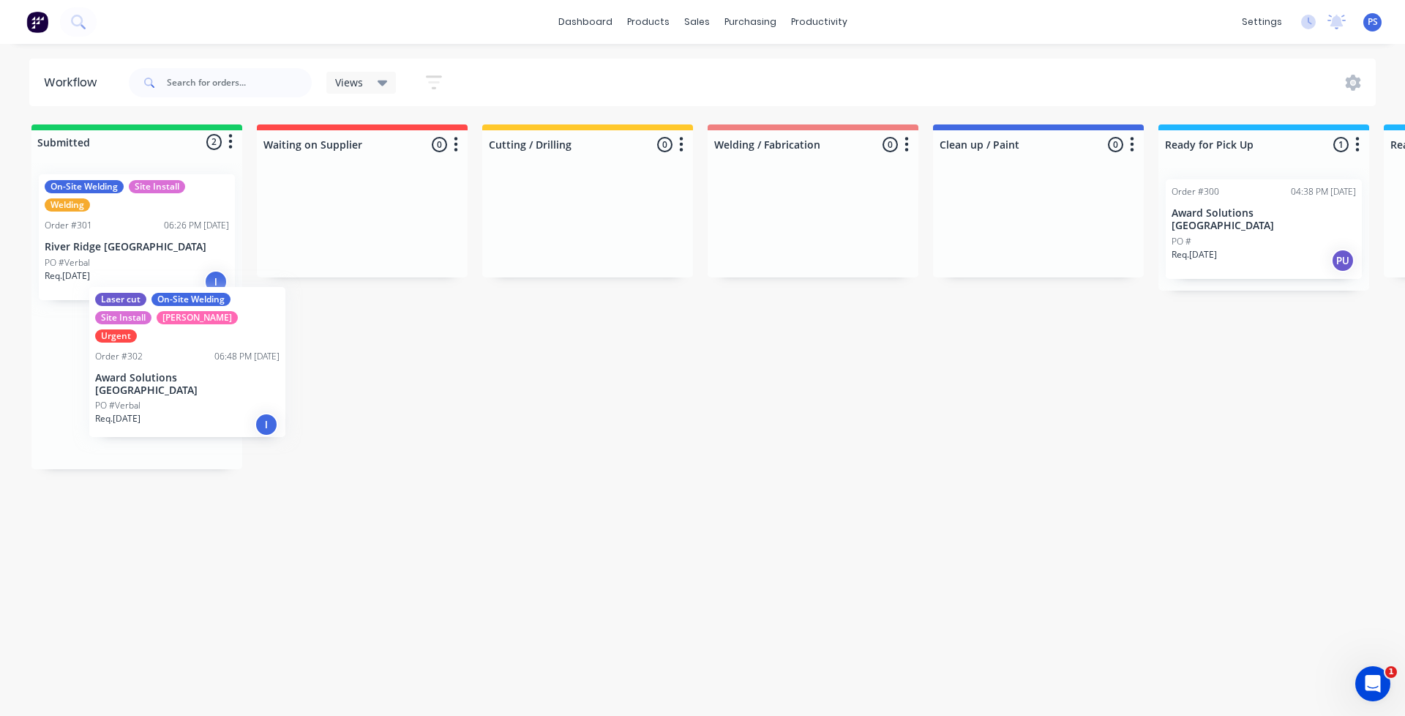
drag, startPoint x: 187, startPoint y: 385, endPoint x: 210, endPoint y: 361, distance: 32.6
click at [209, 359] on div "On-Site Welding Site Install Welding Order #301 06:26 PM [DATE][GEOGRAPHIC_DATA…" at bounding box center [136, 315] width 211 height 307
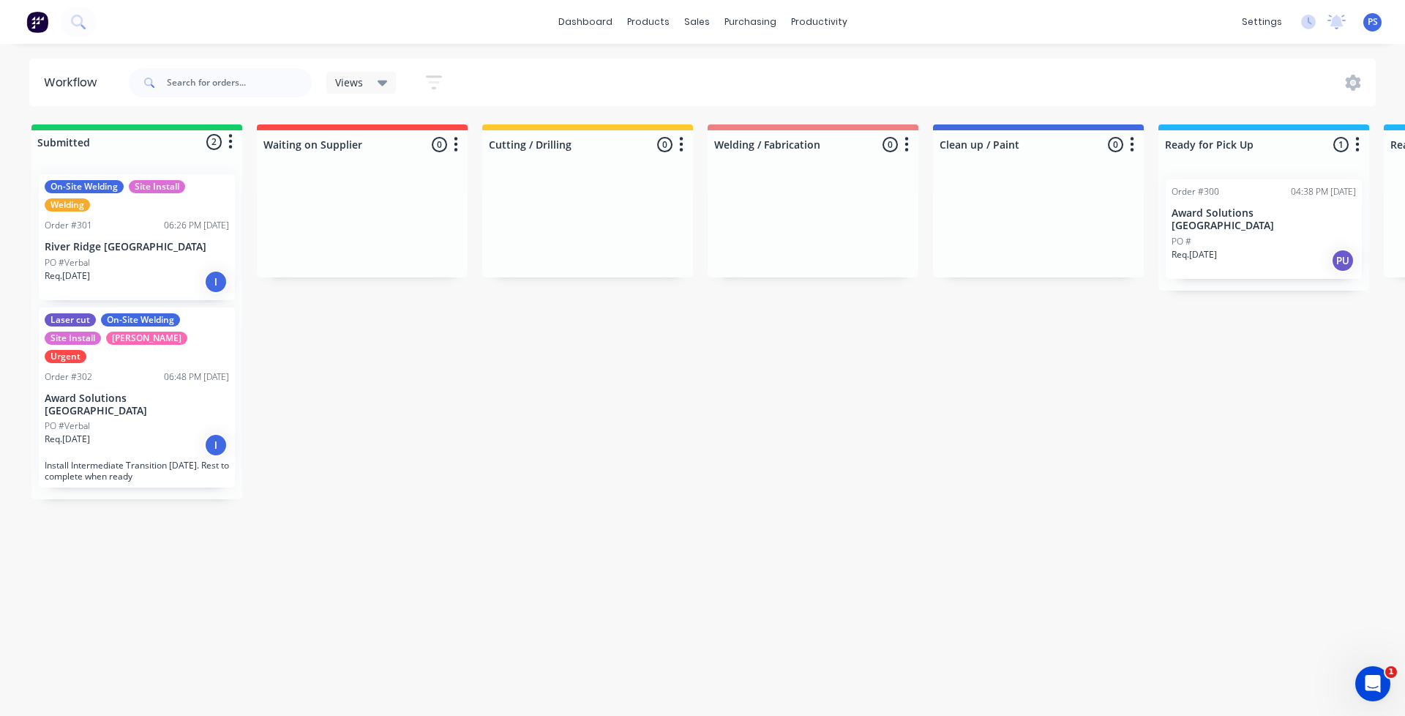
click at [436, 80] on icon "button" at bounding box center [434, 82] width 16 height 18
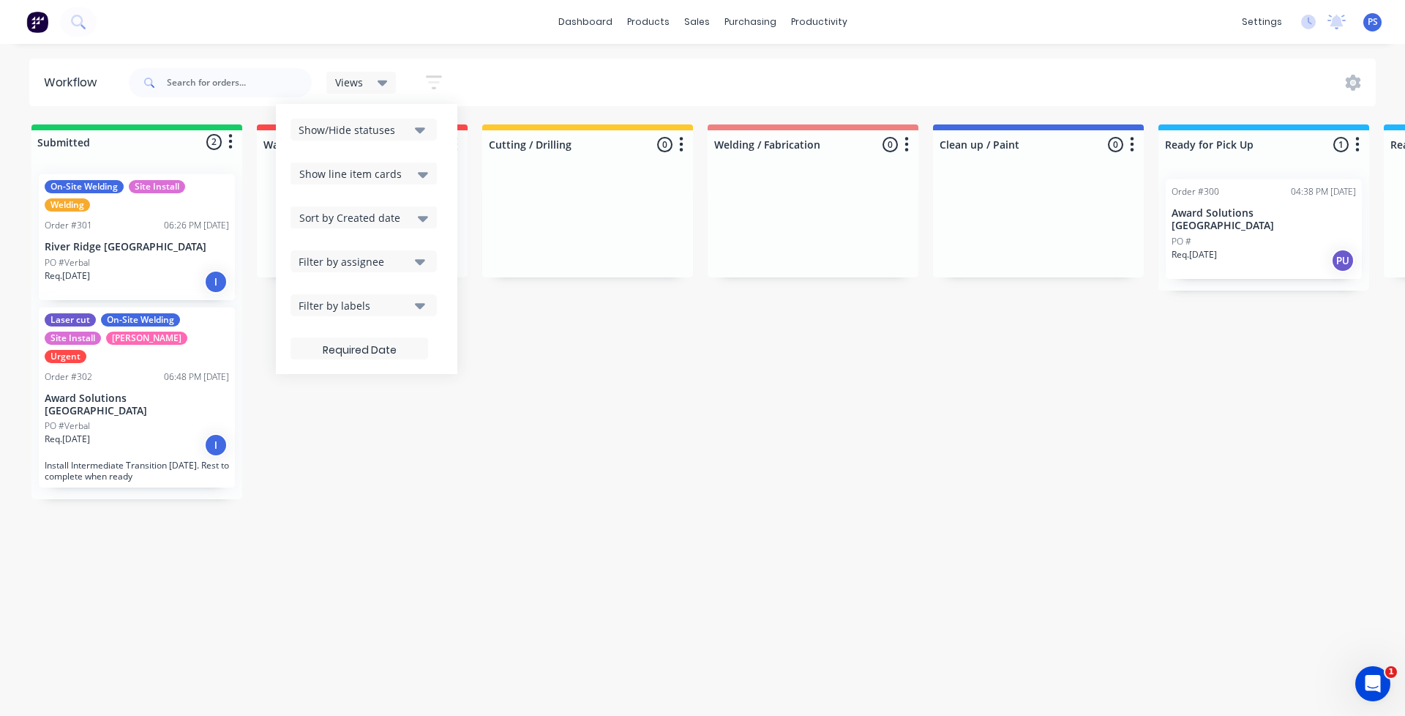
click at [436, 80] on icon "button" at bounding box center [434, 82] width 16 height 18
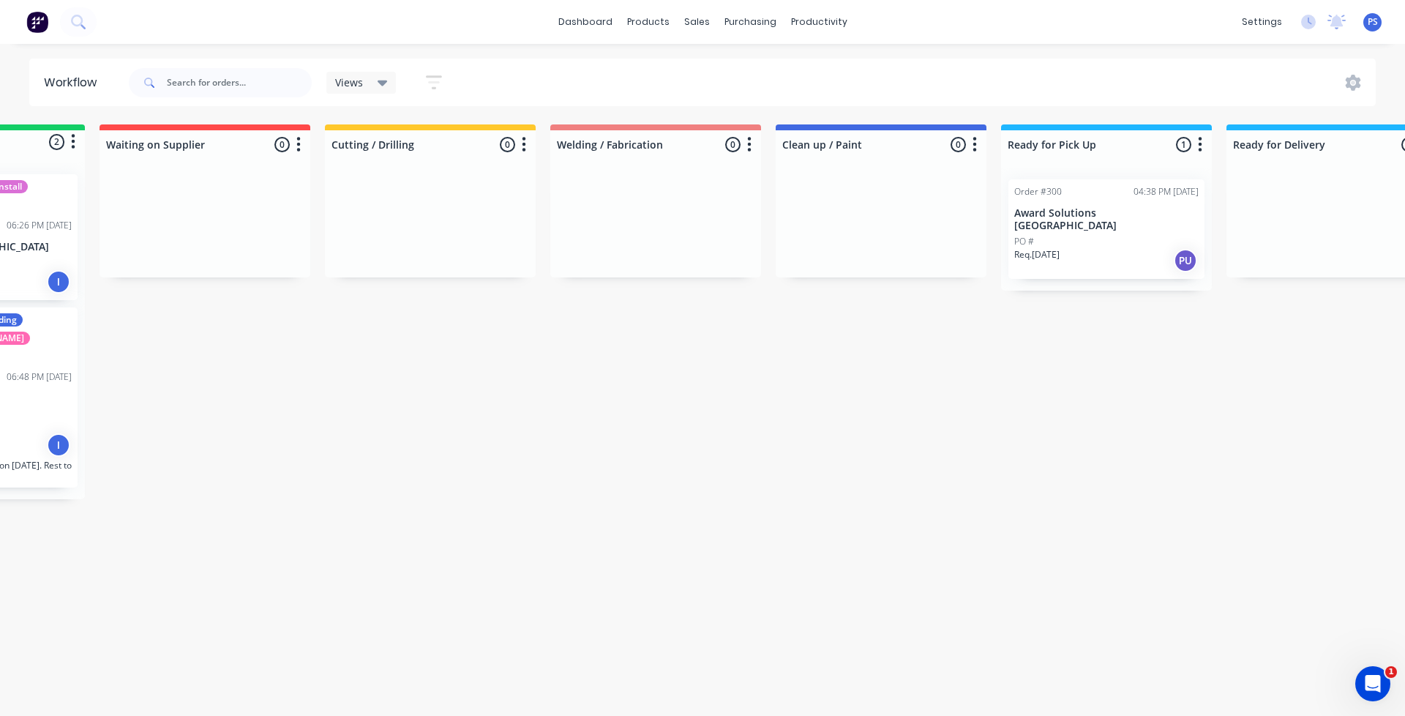
scroll to position [0, 823]
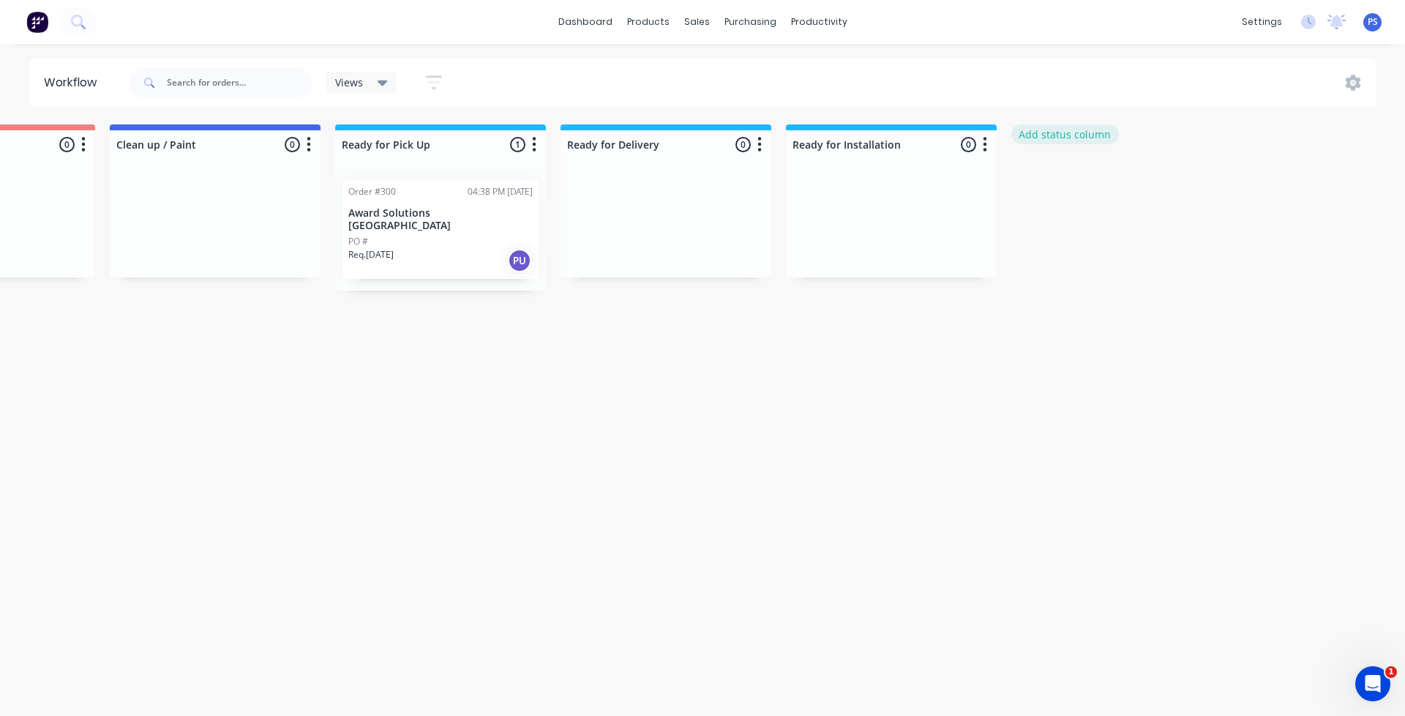
click at [1025, 134] on button "Add status column" at bounding box center [1065, 134] width 108 height 20
type input "Drafting/Drawing"
click at [1112, 195] on form "Drafting/Drawing Add Cancel" at bounding box center [1116, 161] width 211 height 75
click at [1093, 187] on button "Add" at bounding box center [1060, 178] width 80 height 23
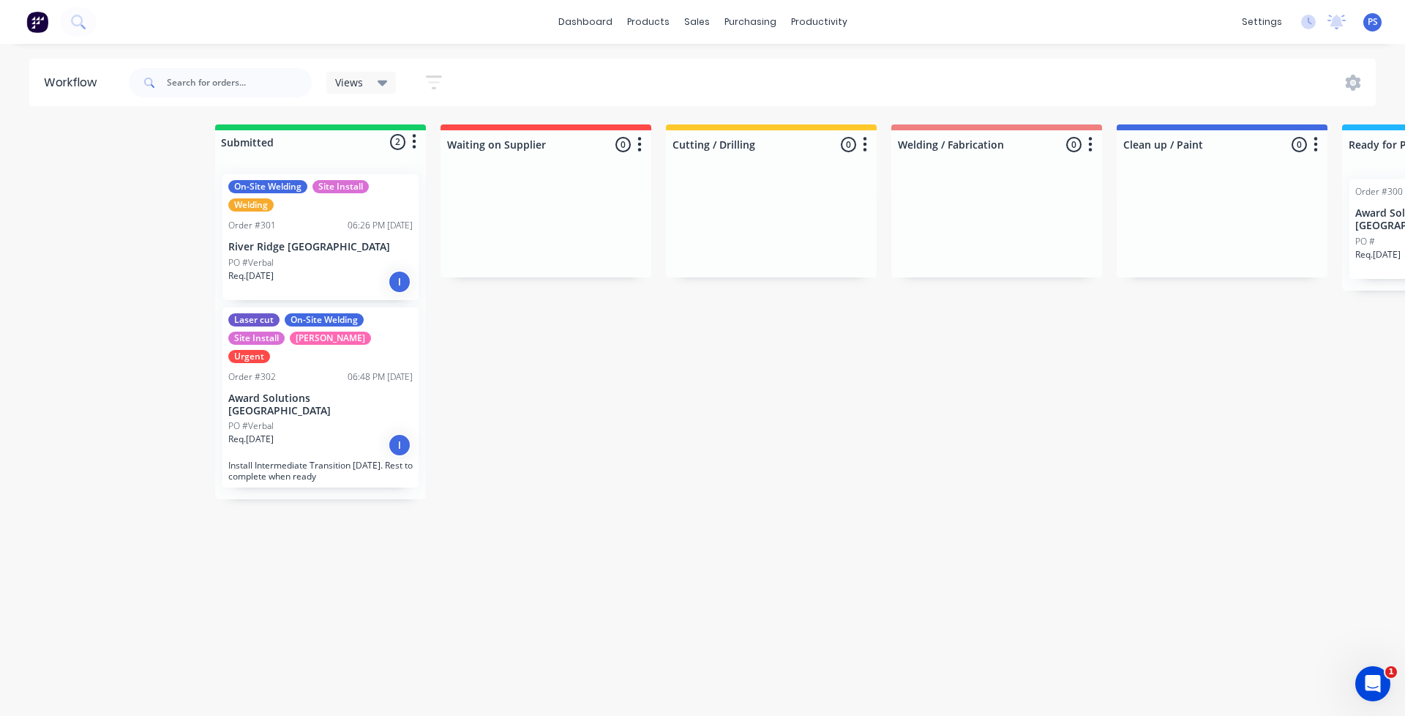
scroll to position [0, 0]
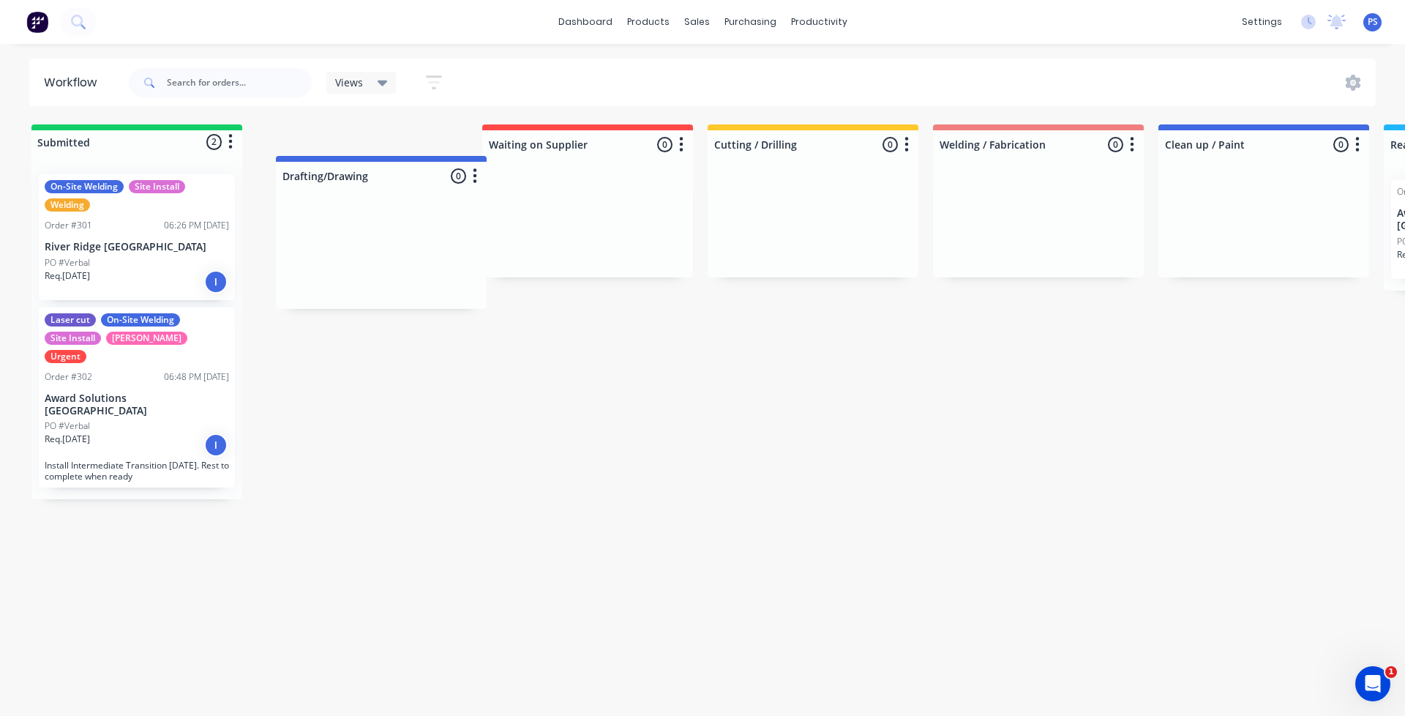
drag, startPoint x: 1094, startPoint y: 140, endPoint x: 334, endPoint y: 204, distance: 762.3
click at [348, 176] on div "Submitted 2 Status colour #13CE66 hex #13CE66 Save Cancel Summaries Total order…" at bounding box center [1209, 311] width 2440 height 375
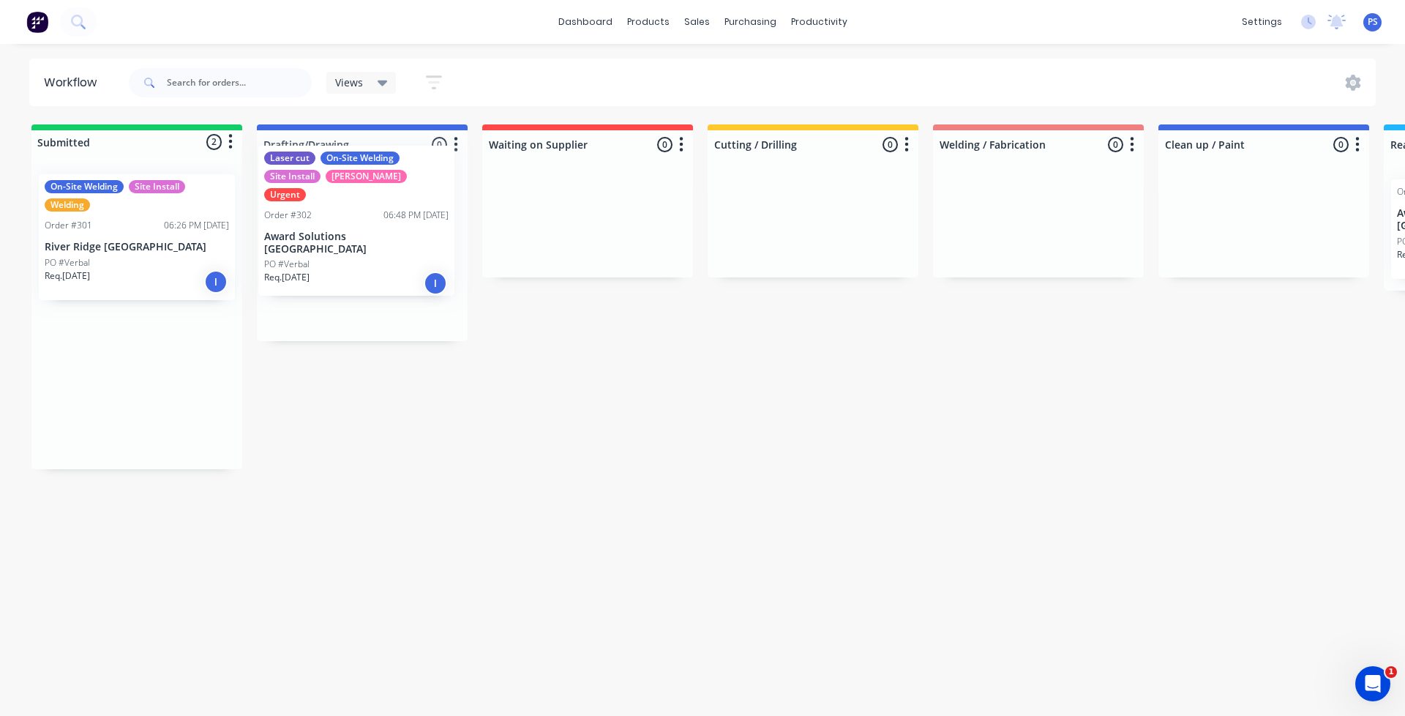
drag, startPoint x: 122, startPoint y: 371, endPoint x: 341, endPoint y: 206, distance: 274.3
click at [341, 206] on div "Submitted 2 Status colour #13CE66 hex #13CE66 Save Cancel Summaries Total order…" at bounding box center [1209, 296] width 2440 height 345
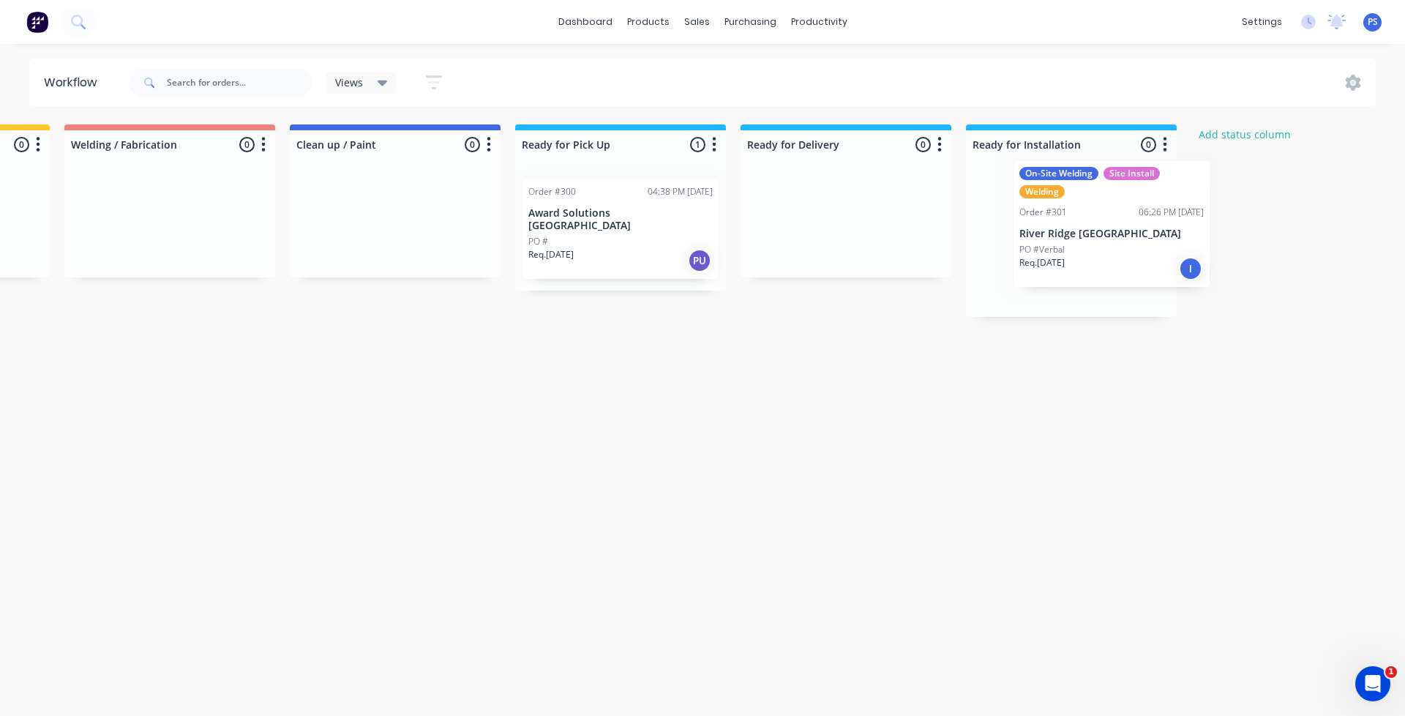
drag, startPoint x: 146, startPoint y: 218, endPoint x: 1092, endPoint y: 217, distance: 946.1
click at [1092, 217] on div "Submitted 1 Status colour #13CE66 hex #13CE66 Save Cancel Summaries Total order…" at bounding box center [340, 251] width 2440 height 255
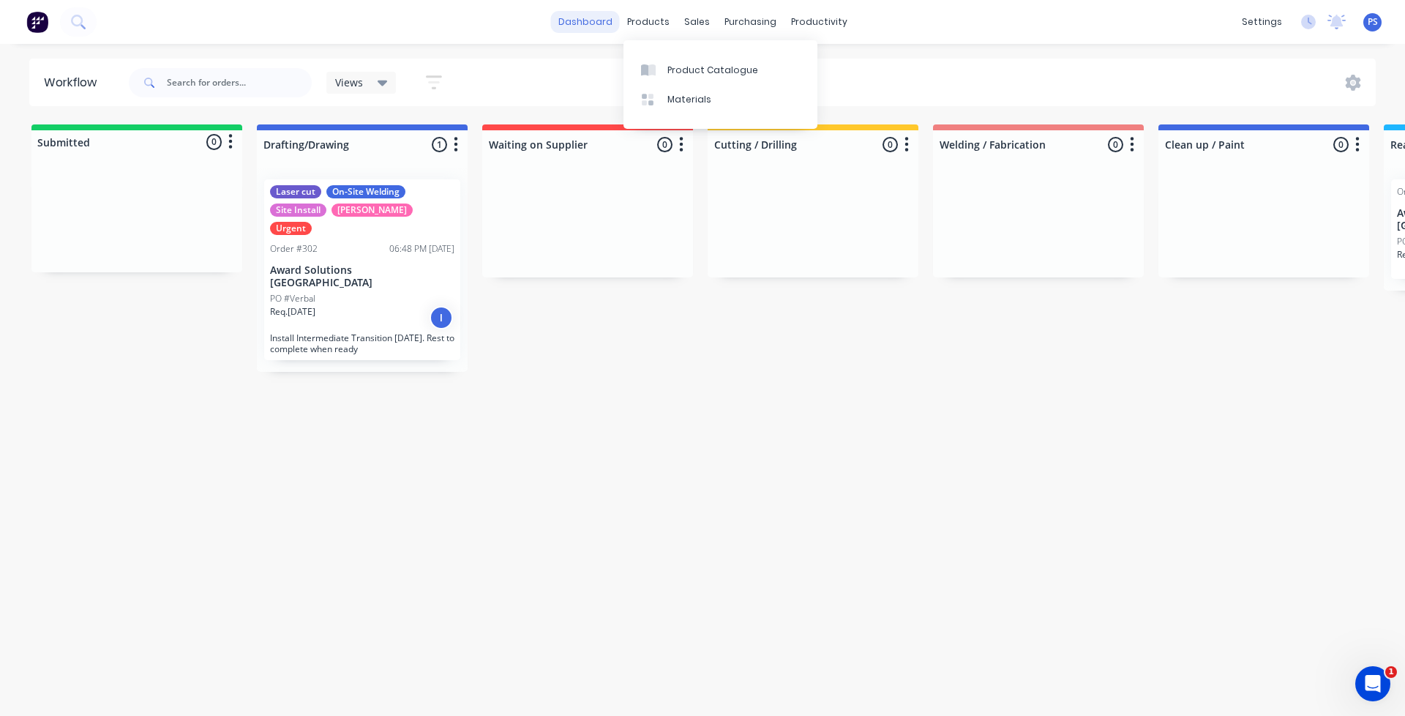
click at [575, 25] on link "dashboard" at bounding box center [585, 22] width 69 height 22
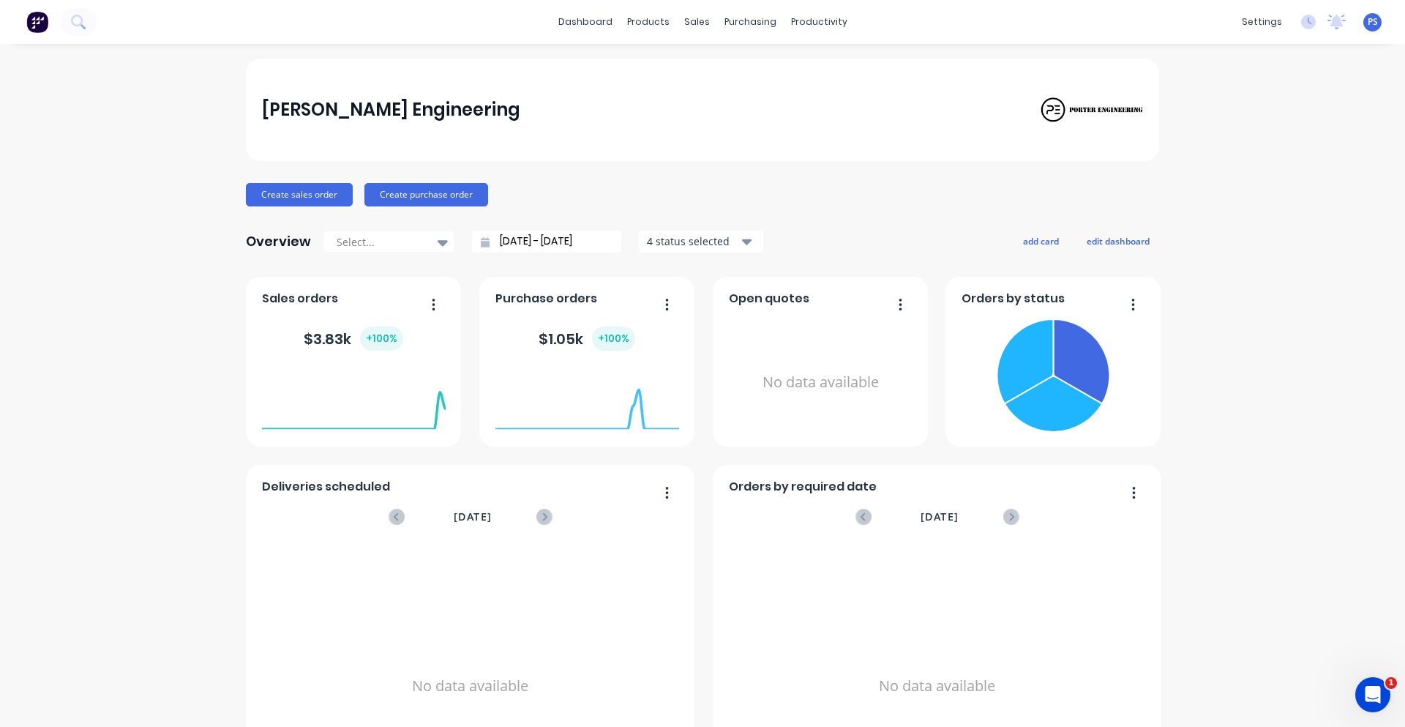
click at [288, 209] on div "[PERSON_NAME] Engineering Create sales order Create purchase order Overview Sel…" at bounding box center [702, 441] width 913 height 764
click at [289, 206] on div "[PERSON_NAME] Engineering Create sales order Create purchase order Overview Sel…" at bounding box center [702, 441] width 913 height 764
click at [293, 200] on button "Create sales order" at bounding box center [299, 194] width 107 height 23
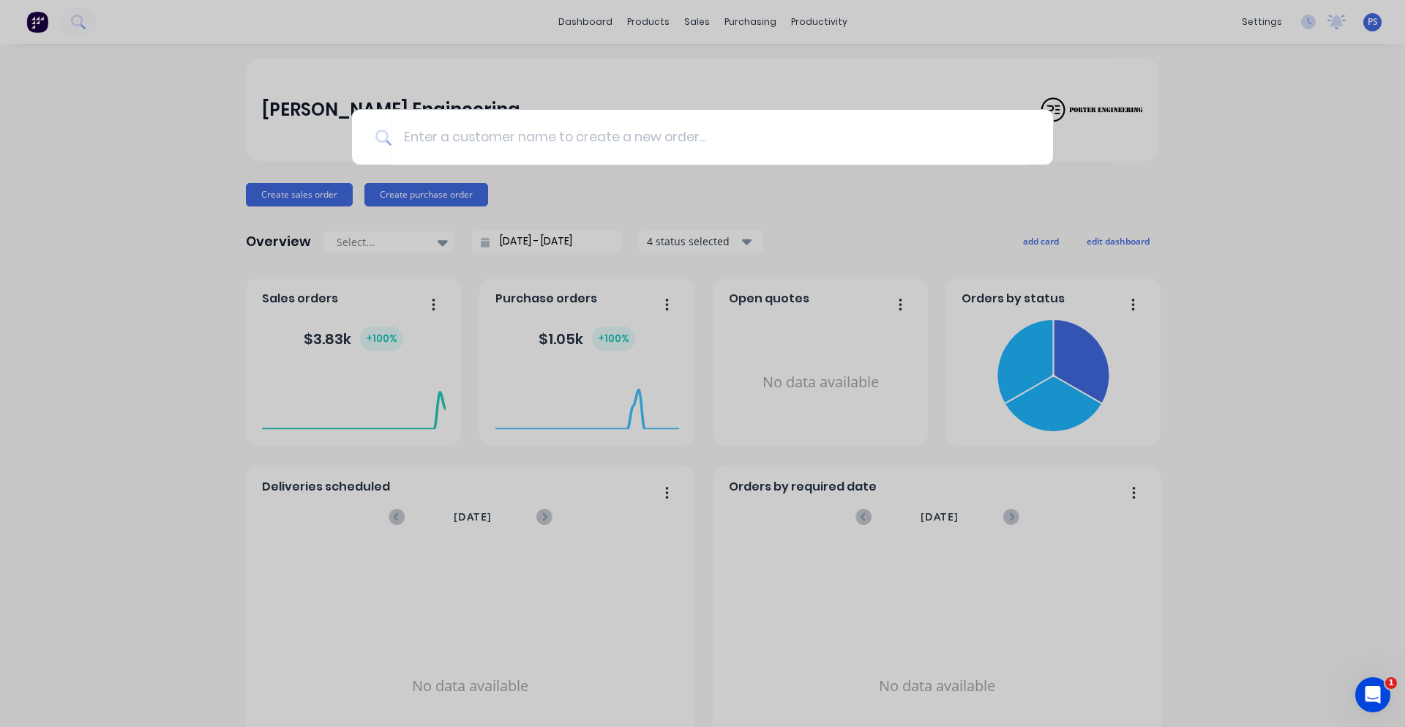
click at [662, 191] on div at bounding box center [702, 363] width 1405 height 727
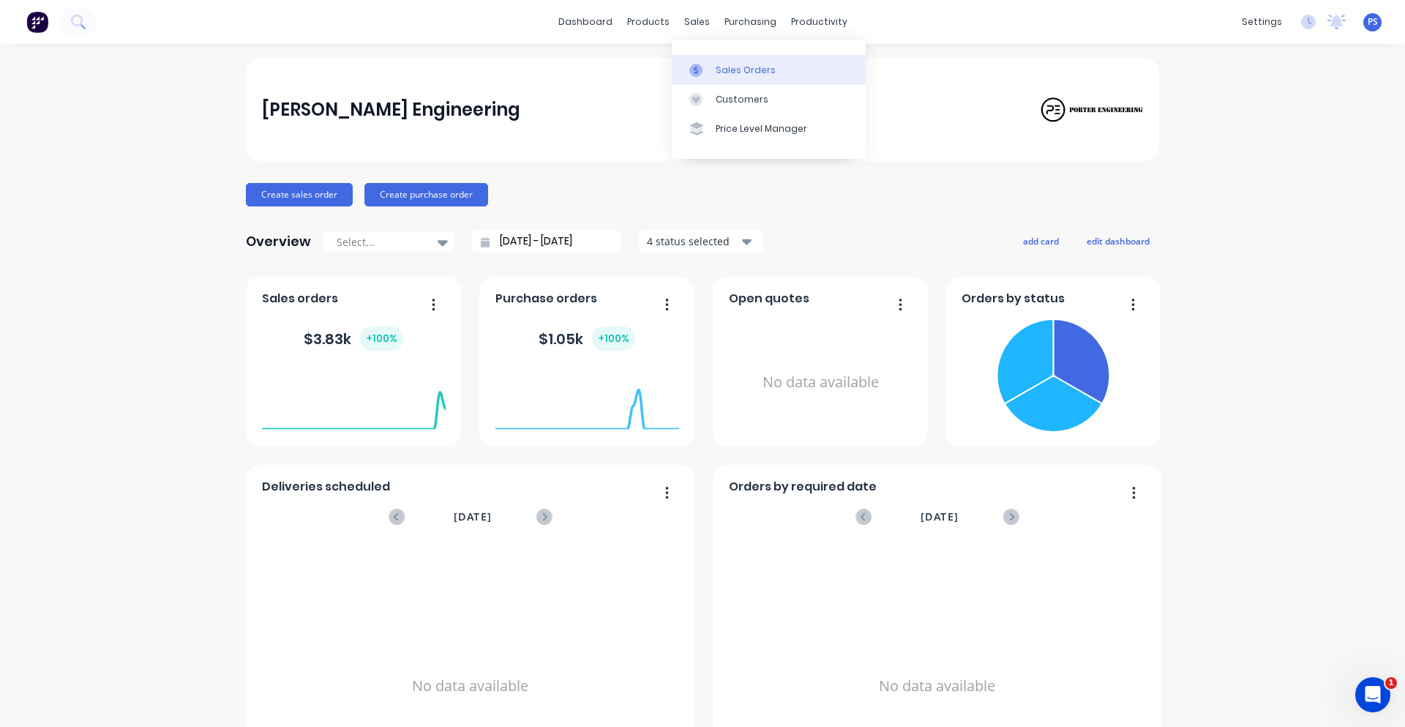
click at [710, 70] on div at bounding box center [700, 70] width 22 height 13
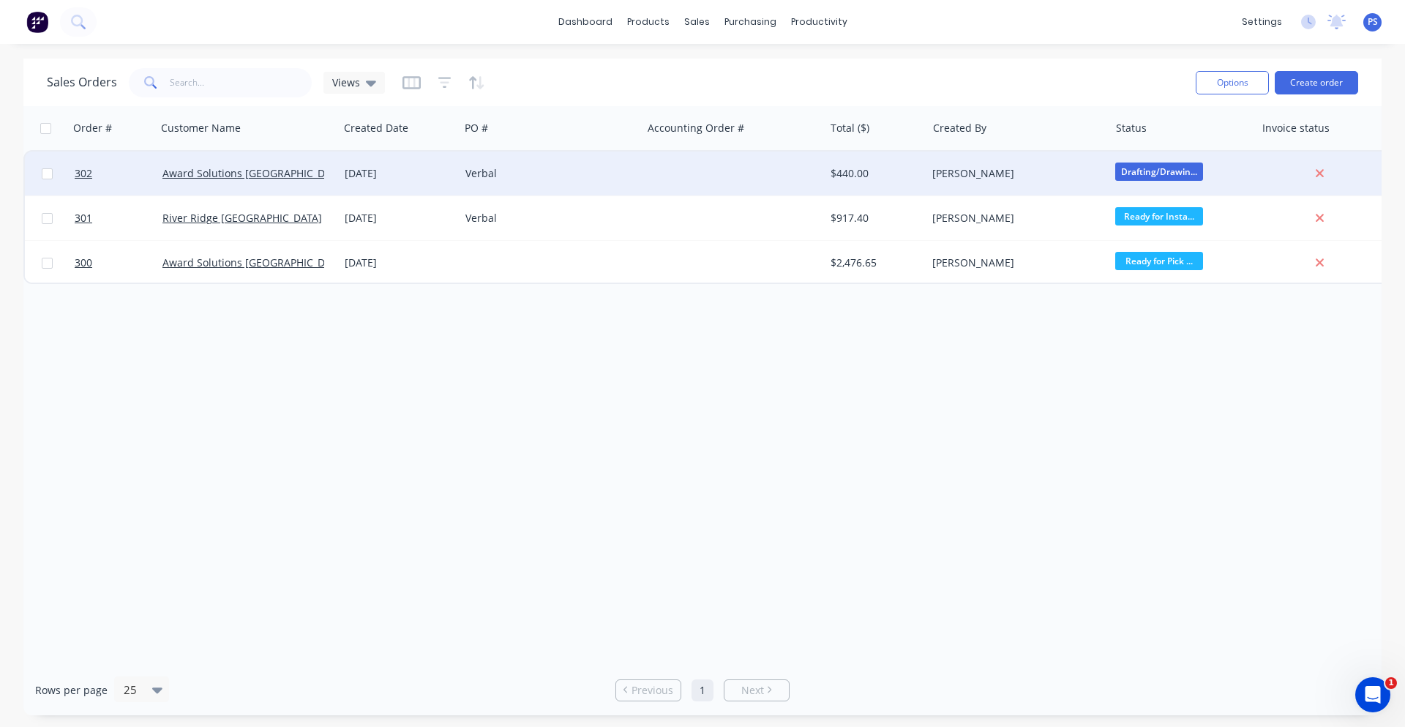
click at [274, 187] on div "Award Solutions [GEOGRAPHIC_DATA]" at bounding box center [248, 173] width 182 height 44
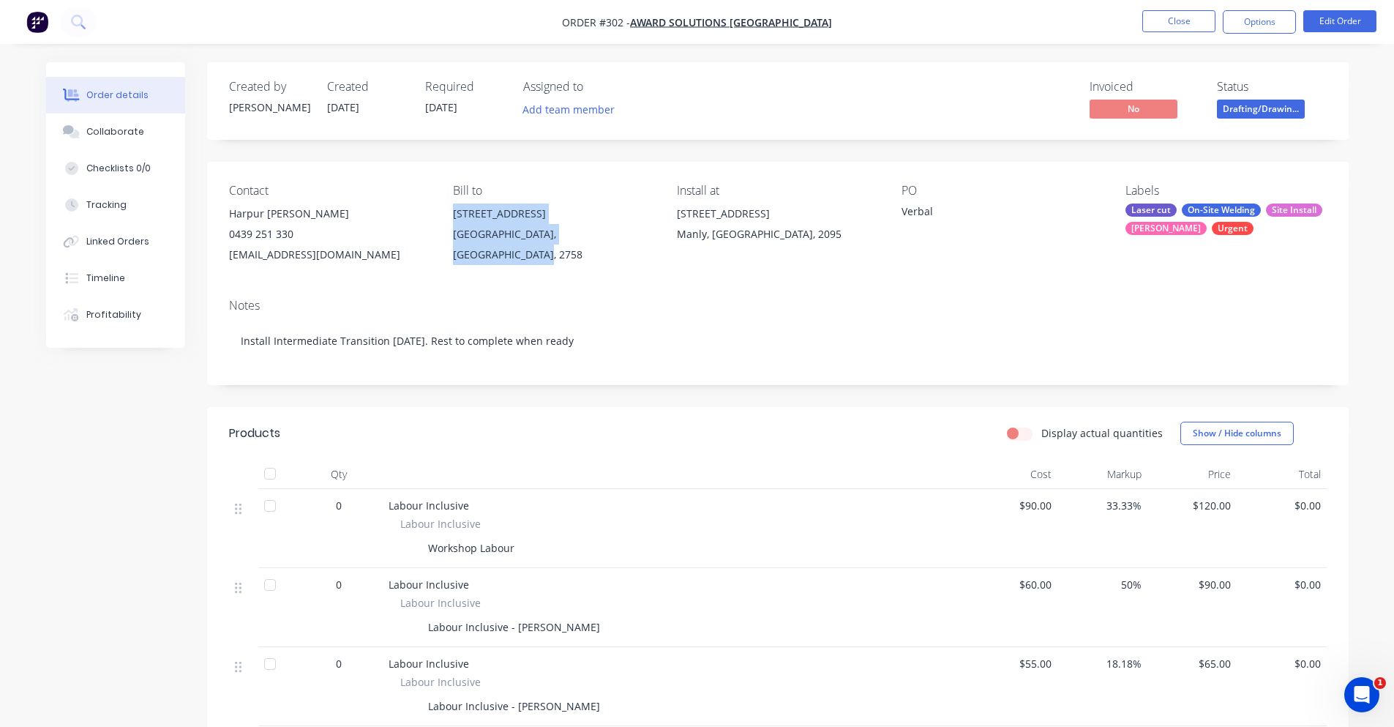
drag, startPoint x: 449, startPoint y: 213, endPoint x: 631, endPoint y: 256, distance: 187.2
click at [631, 256] on div "Contact Harpur [PERSON_NAME] [PHONE_NUMBER] [EMAIL_ADDRESS][DOMAIN_NAME] Bill t…" at bounding box center [777, 224] width 1141 height 125
click at [631, 256] on div "Bill to [STREET_ADDRESS]" at bounding box center [553, 224] width 200 height 81
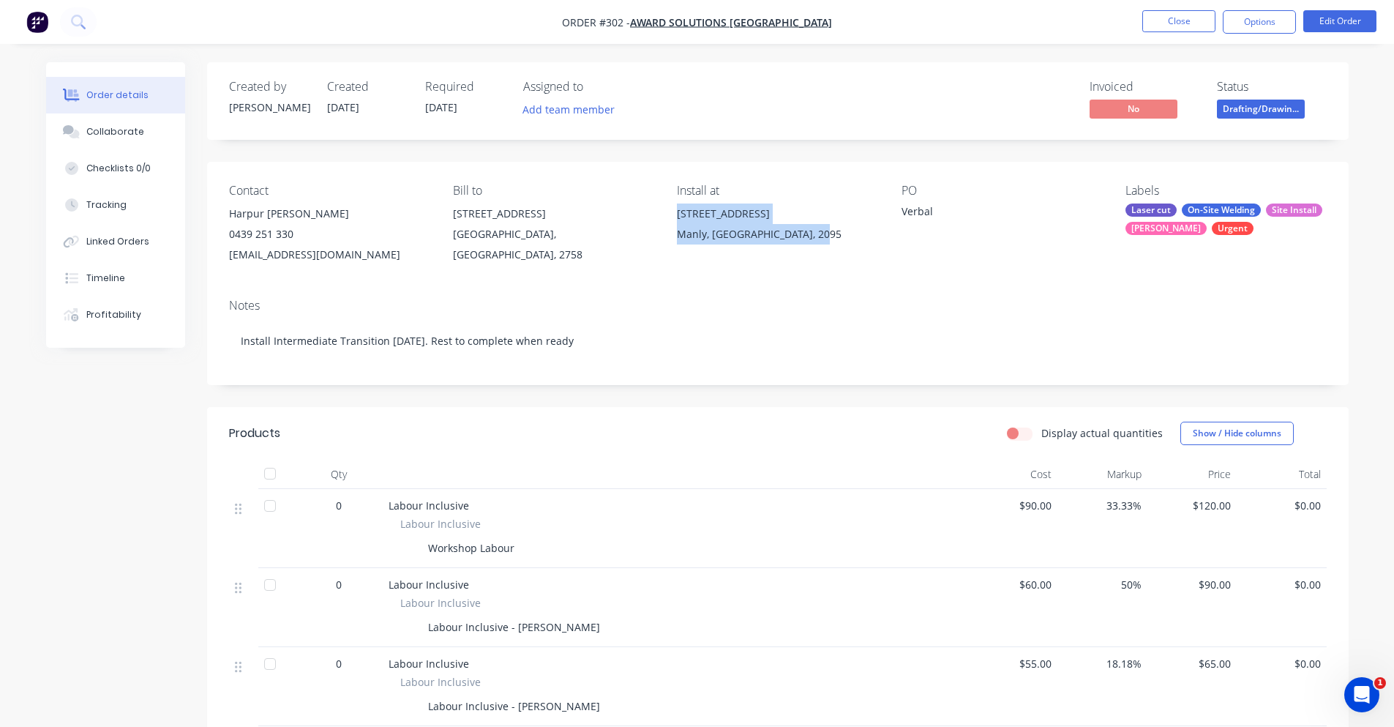
drag, startPoint x: 676, startPoint y: 214, endPoint x: 836, endPoint y: 247, distance: 163.6
click at [836, 247] on div "Contact Harpur [PERSON_NAME] [PHONE_NUMBER] [EMAIL_ADDRESS][DOMAIN_NAME] Bill t…" at bounding box center [777, 224] width 1141 height 125
click at [836, 247] on div "[STREET_ADDRESS]" at bounding box center [777, 226] width 200 height 47
drag, startPoint x: 893, startPoint y: 206, endPoint x: 939, endPoint y: 206, distance: 45.4
click at [939, 206] on div "Contact Harpur [PERSON_NAME] [PHONE_NUMBER] [EMAIL_ADDRESS][DOMAIN_NAME] Bill t…" at bounding box center [777, 224] width 1141 height 125
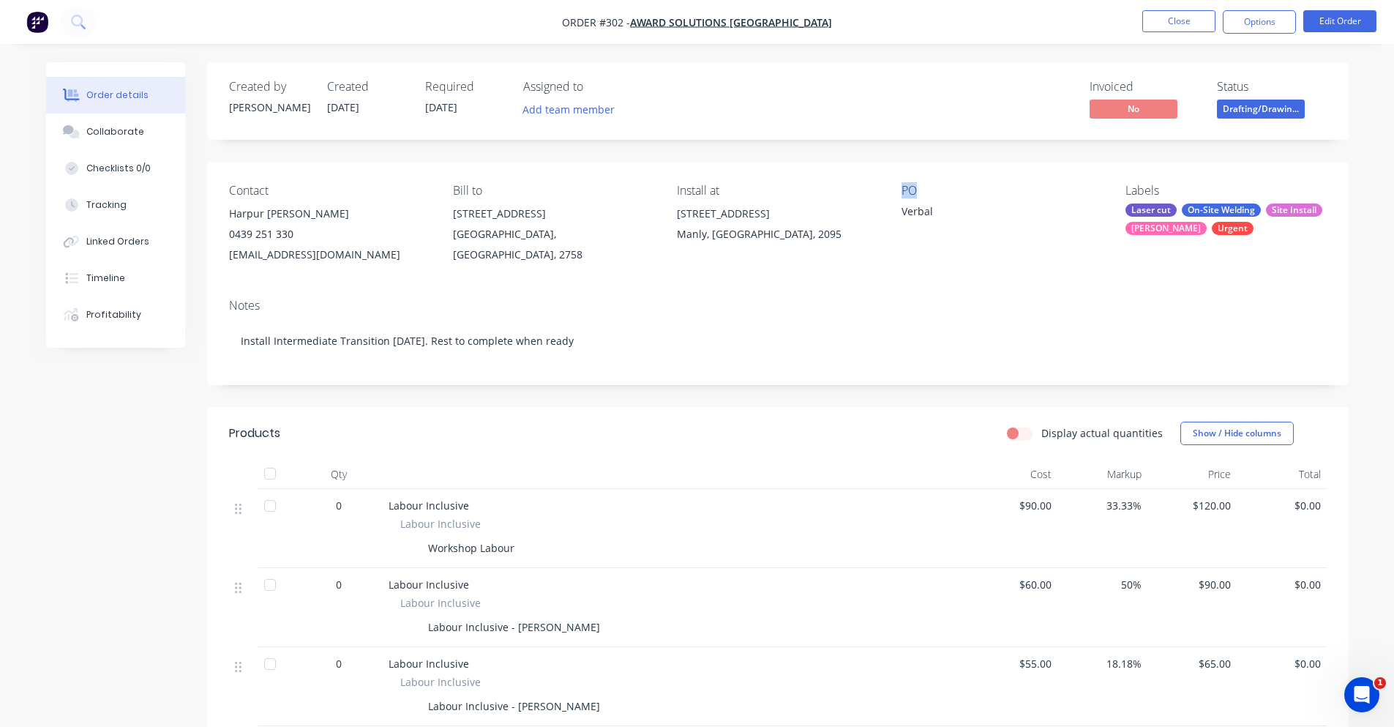
drag, startPoint x: 926, startPoint y: 186, endPoint x: 891, endPoint y: 190, distance: 36.0
click at [891, 190] on div "Contact Harpur [PERSON_NAME] [PHONE_NUMBER] [EMAIL_ADDRESS][DOMAIN_NAME] Bill t…" at bounding box center [777, 224] width 1141 height 125
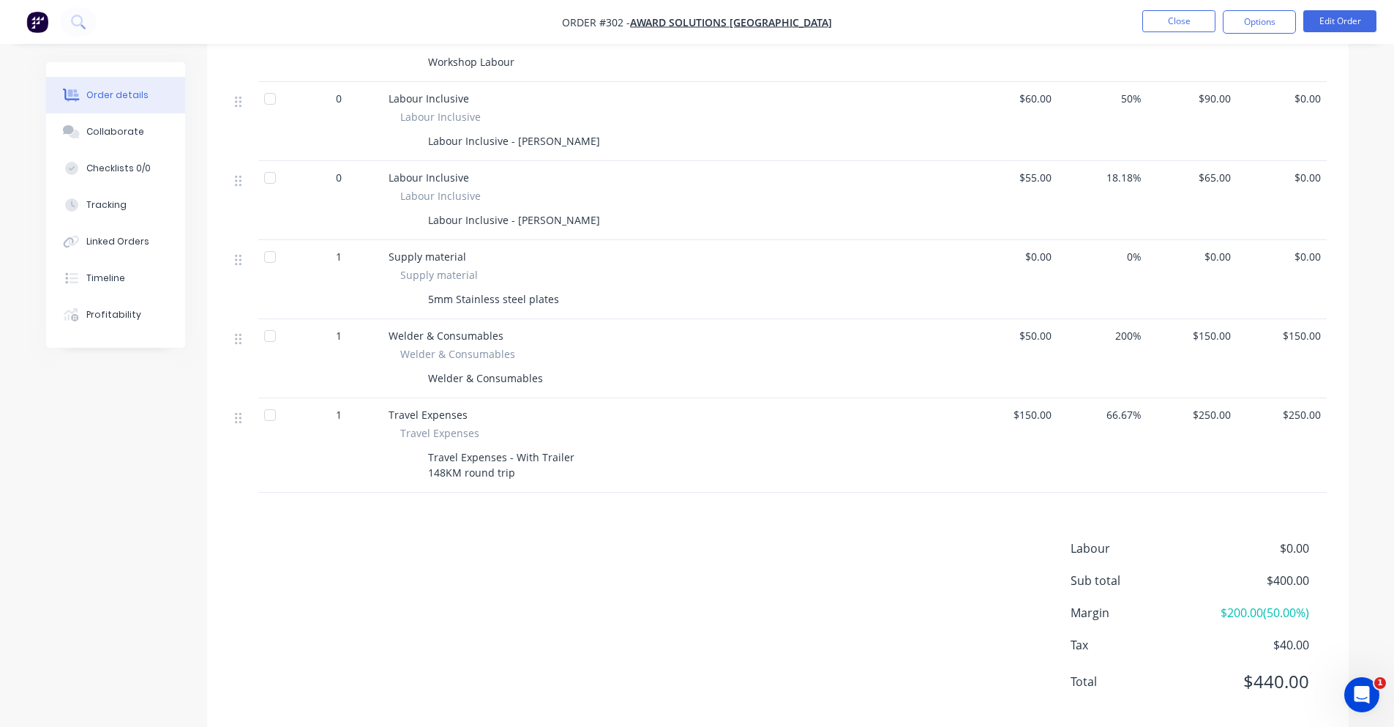
scroll to position [512, 0]
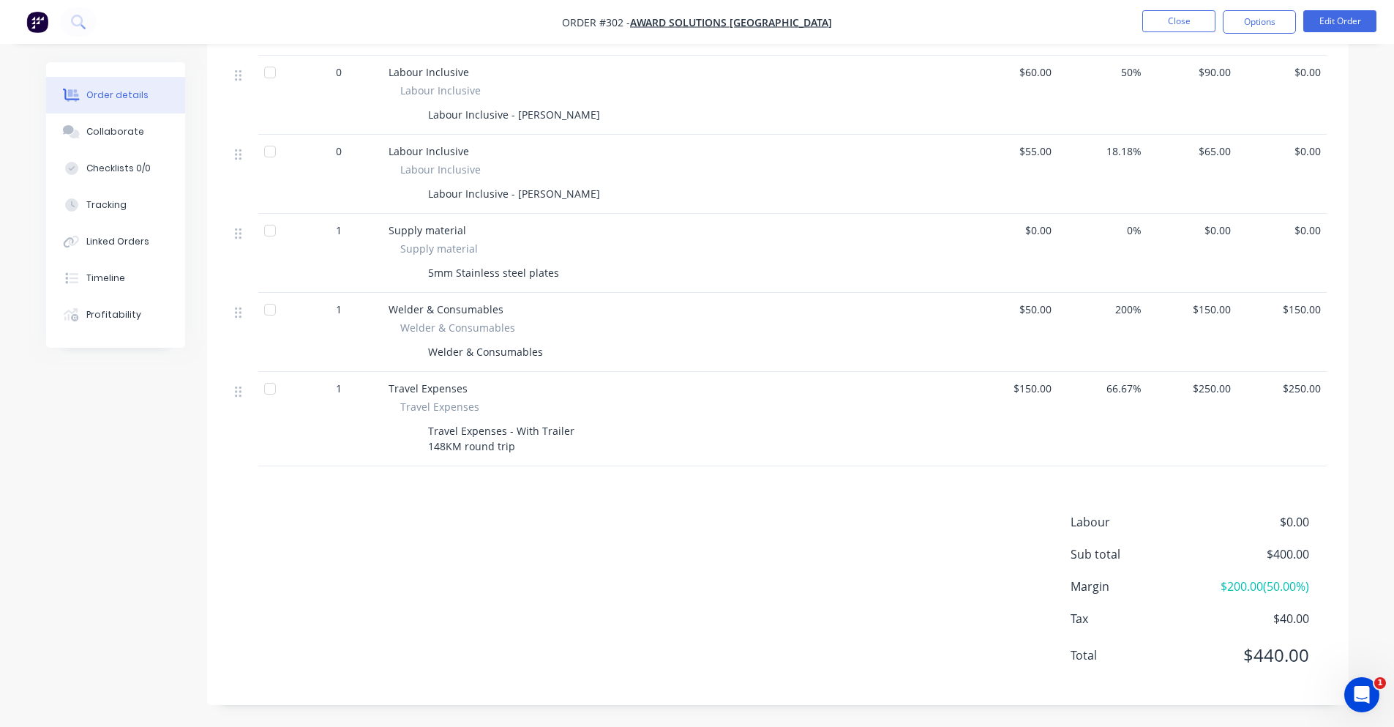
click at [1040, 389] on span "$150.00" at bounding box center [1013, 387] width 78 height 15
drag, startPoint x: 1095, startPoint y: 389, endPoint x: 1146, endPoint y: 389, distance: 51.2
click at [1146, 389] on div "66.67%" at bounding box center [1102, 419] width 90 height 94
click at [1152, 389] on div "$250.00" at bounding box center [1192, 419] width 90 height 94
drag, startPoint x: 1098, startPoint y: 388, endPoint x: 1144, endPoint y: 396, distance: 46.8
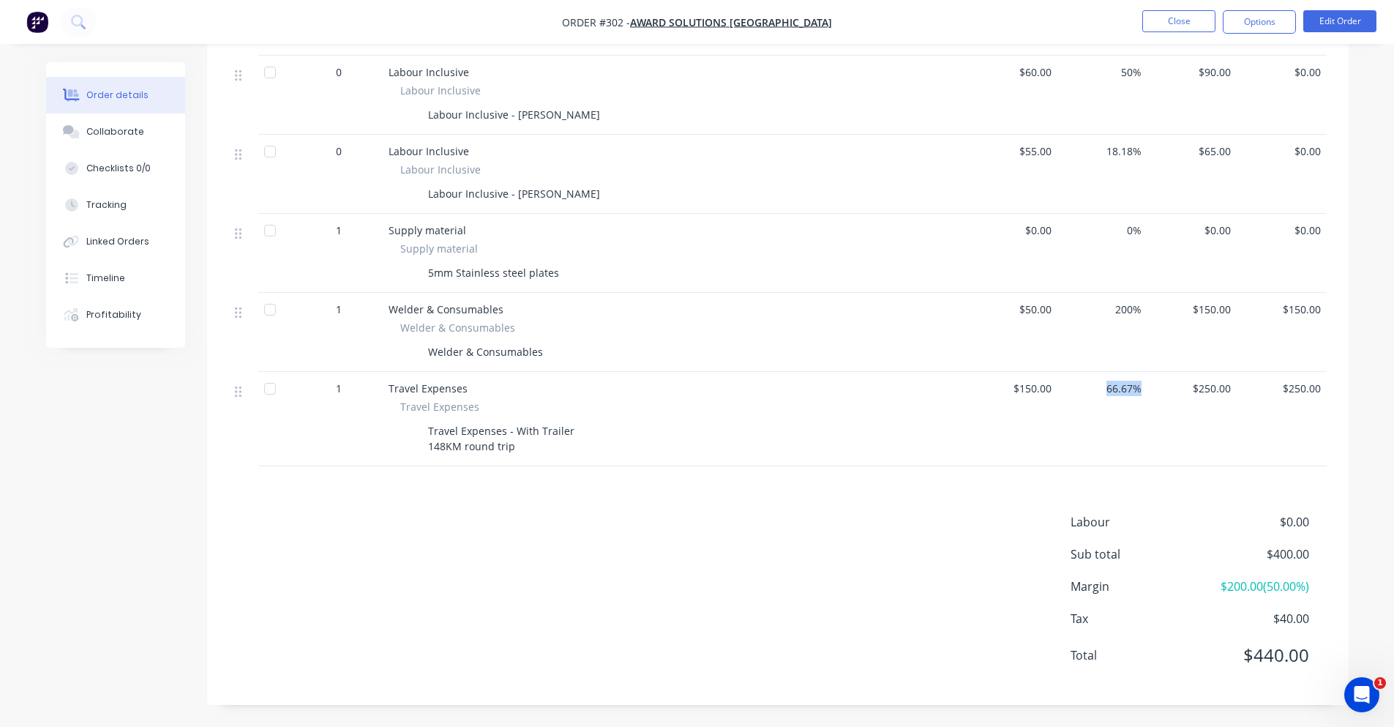
click at [1144, 396] on div "66.67%" at bounding box center [1102, 419] width 90 height 94
drag, startPoint x: 1136, startPoint y: 393, endPoint x: 1150, endPoint y: 392, distance: 13.2
click at [1150, 392] on div "1 Travel Expenses Travel Expenses Travel Expenses - With Trailer 148KM round tr…" at bounding box center [778, 419] width 1098 height 94
click at [1150, 392] on div "$250.00" at bounding box center [1192, 419] width 90 height 94
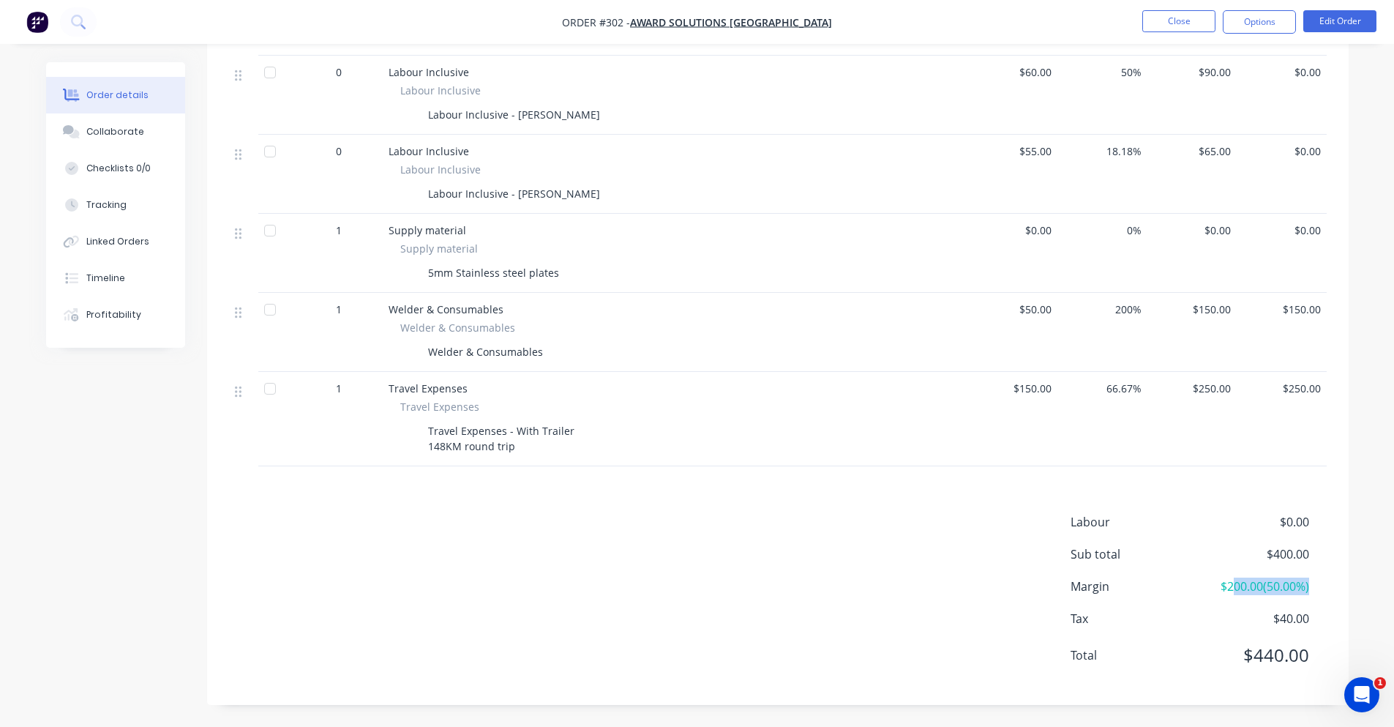
drag, startPoint x: 1228, startPoint y: 591, endPoint x: 1335, endPoint y: 598, distance: 107.0
click at [1335, 598] on div "Labour $0.00 Sub total $400.00 Margin $200.00 ( 50.00 %) Tax $40.00 Total $440.…" at bounding box center [777, 598] width 1141 height 170
drag, startPoint x: 1316, startPoint y: 593, endPoint x: 1202, endPoint y: 591, distance: 114.9
click at [1202, 591] on div "Margin $200.00 ( 50.00 %)" at bounding box center [1199, 586] width 256 height 18
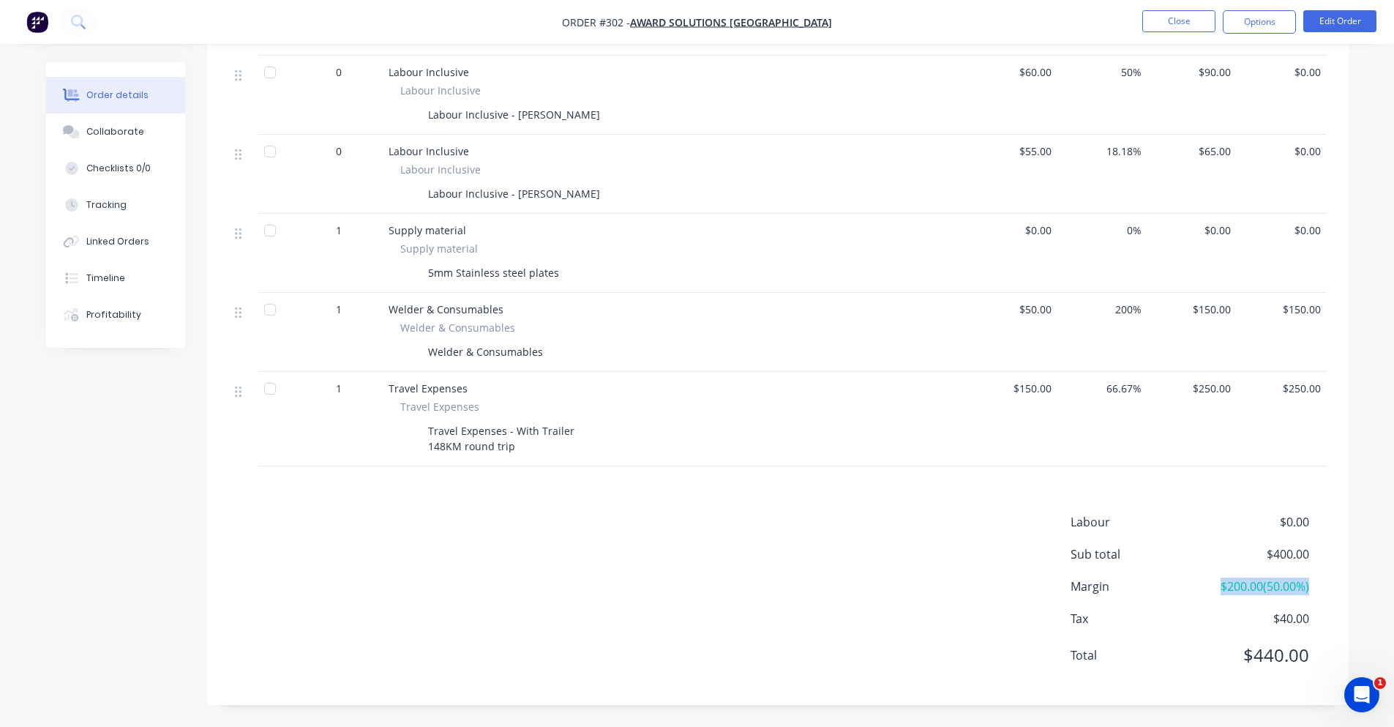
click at [1202, 591] on span "$200.00 ( 50.00 %)" at bounding box center [1254, 586] width 108 height 18
drag, startPoint x: 1216, startPoint y: 587, endPoint x: 1312, endPoint y: 591, distance: 96.0
click at [1312, 591] on div "Margin $200.00 ( 50.00 %)" at bounding box center [1199, 586] width 256 height 18
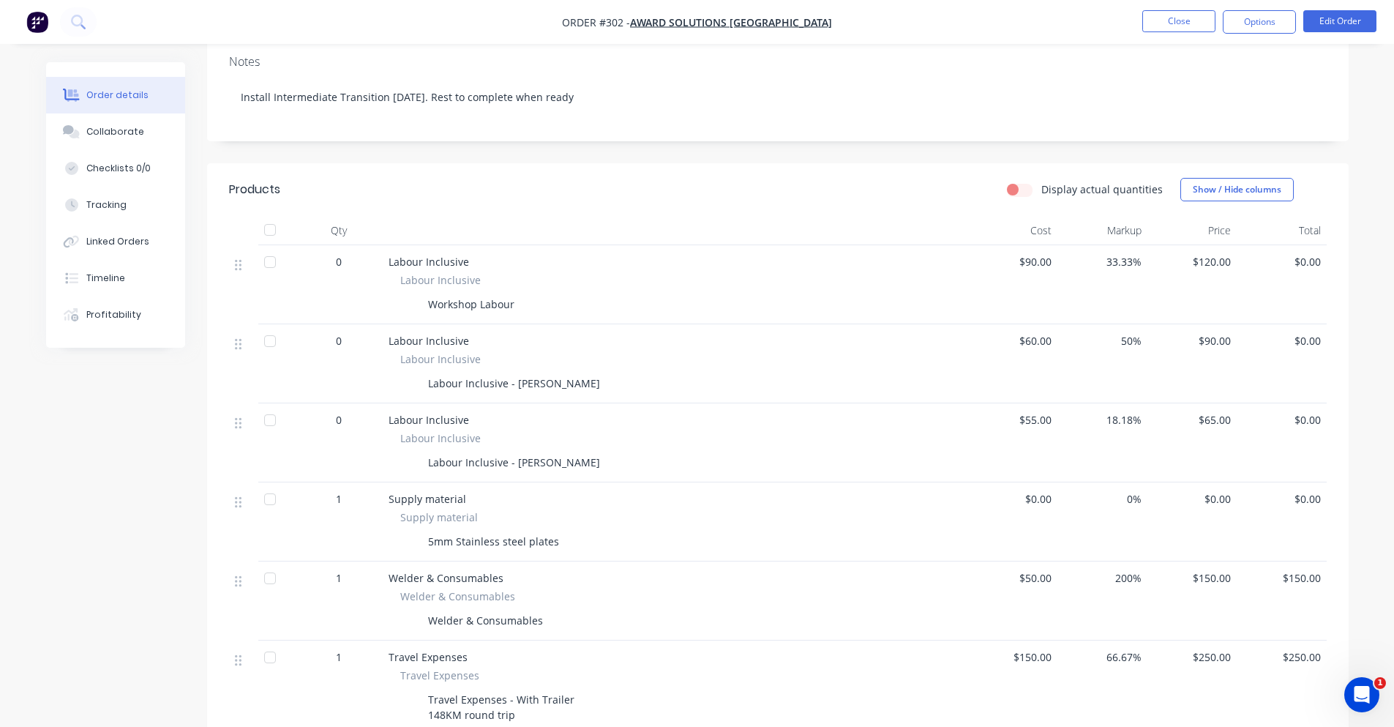
scroll to position [220, 0]
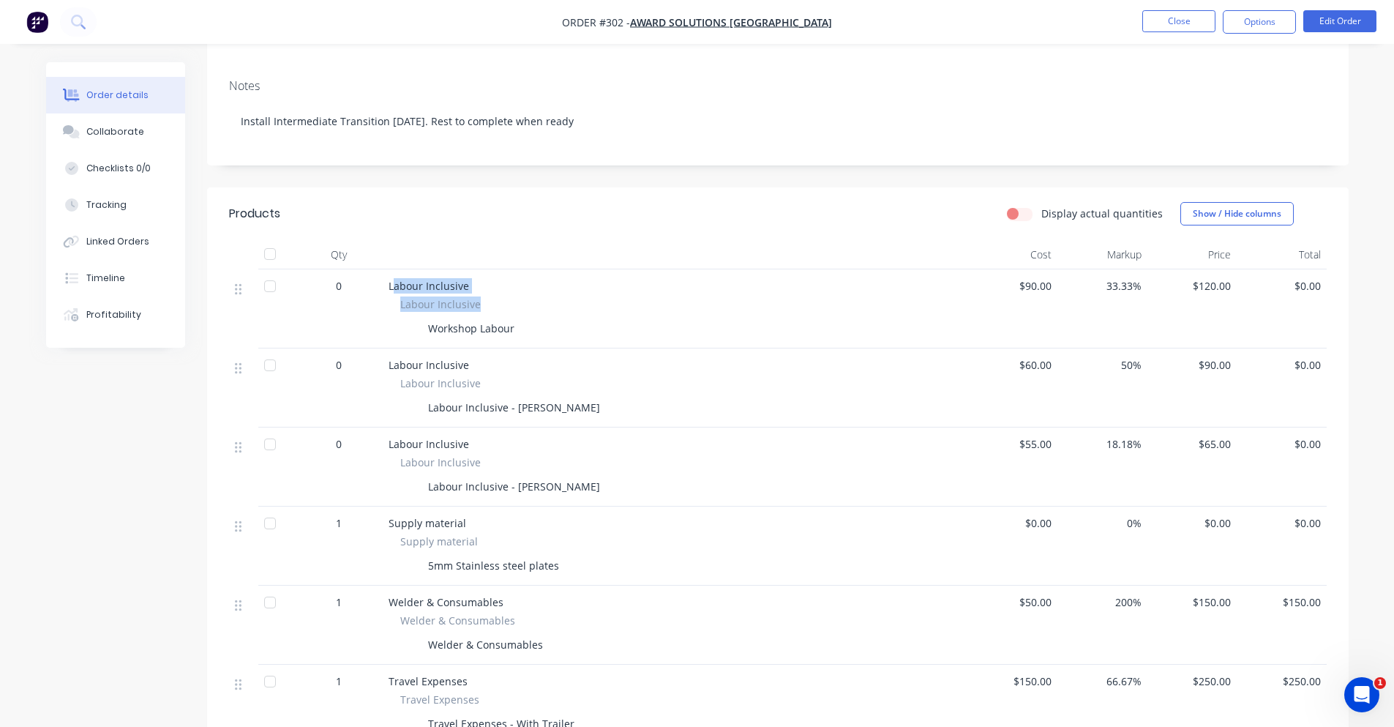
drag, startPoint x: 463, startPoint y: 303, endPoint x: 457, endPoint y: 340, distance: 37.9
click at [484, 303] on div "Labour Inclusive Labour Inclusive Workshop Labour" at bounding box center [675, 308] width 585 height 79
drag, startPoint x: 430, startPoint y: 369, endPoint x: 363, endPoint y: 375, distance: 67.6
click at [415, 367] on span "Labour Inclusive" at bounding box center [429, 365] width 80 height 14
drag, startPoint x: 331, startPoint y: 361, endPoint x: 329, endPoint y: 264, distance: 97.3
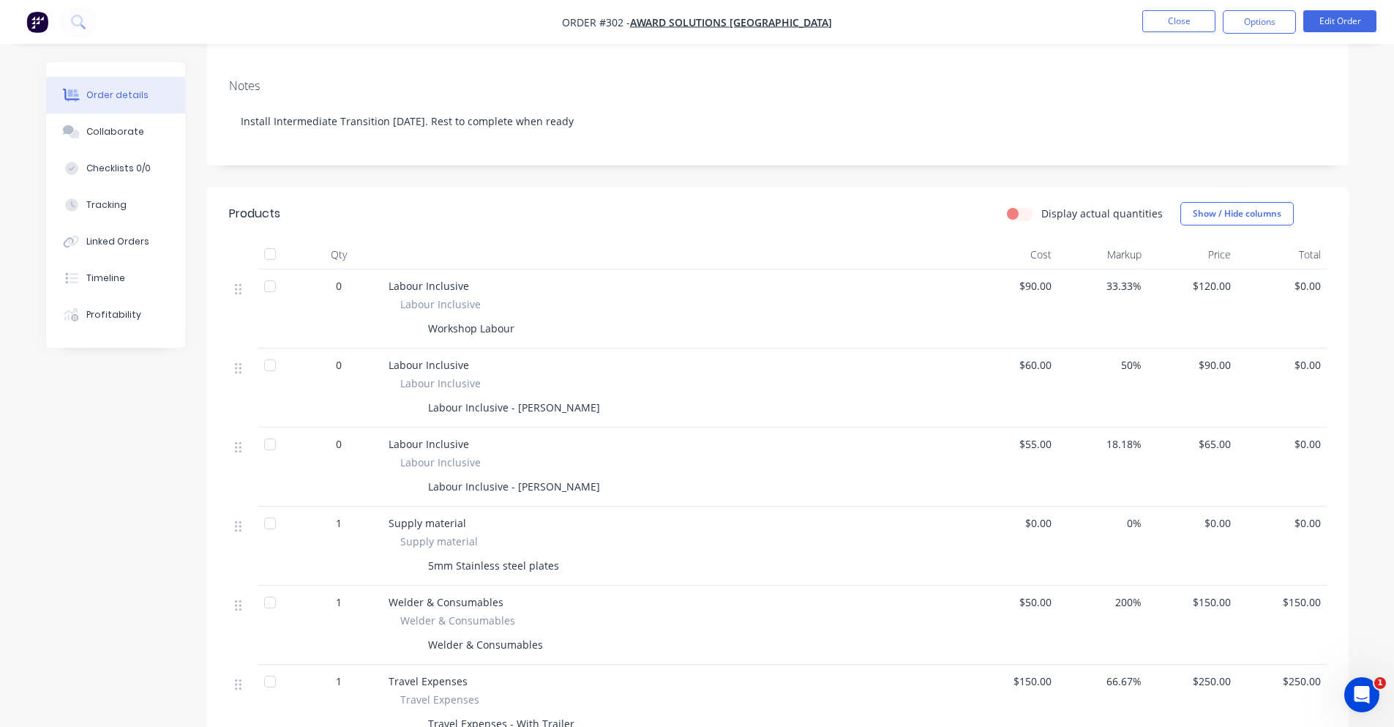
click at [340, 361] on div "0" at bounding box center [339, 364] width 76 height 15
click at [329, 264] on div "Qty" at bounding box center [339, 254] width 88 height 29
drag, startPoint x: 363, startPoint y: 278, endPoint x: 349, endPoint y: 288, distance: 17.3
click at [361, 280] on div "0" at bounding box center [339, 285] width 76 height 15
drag, startPoint x: 335, startPoint y: 284, endPoint x: 353, endPoint y: 297, distance: 22.0
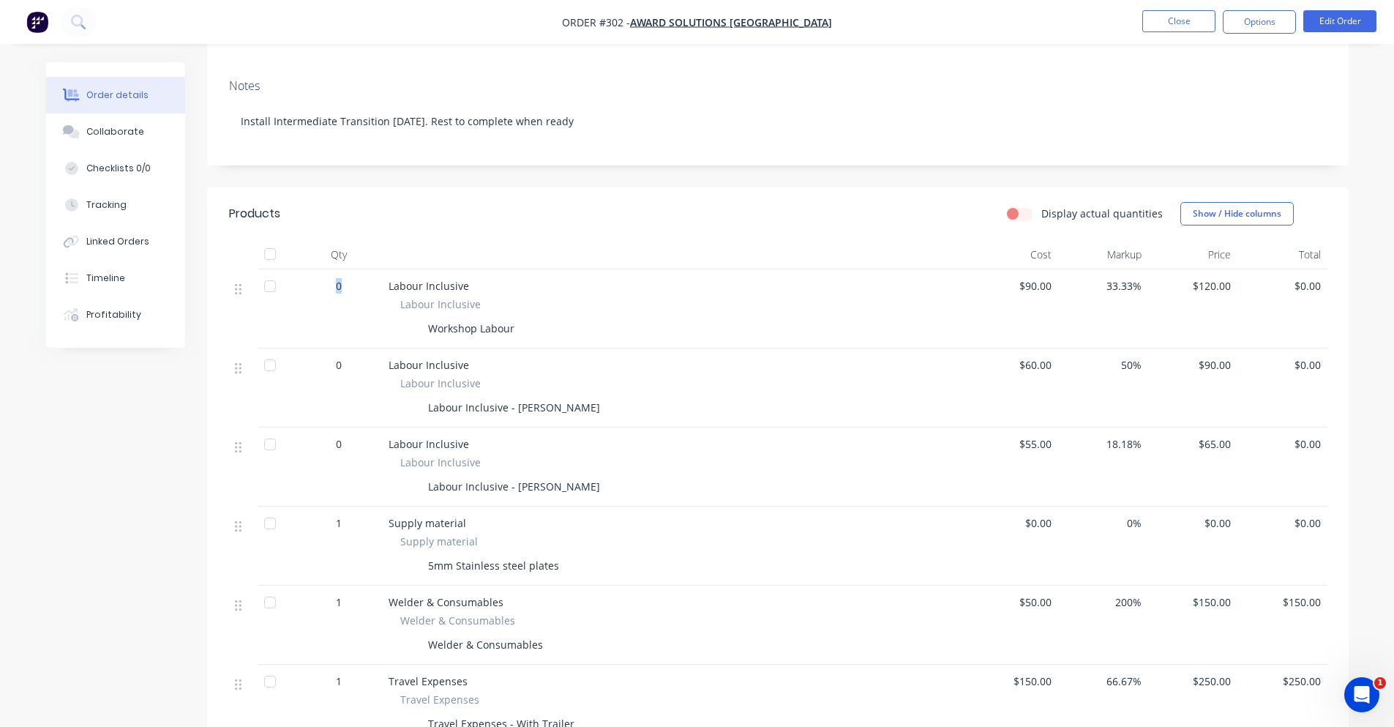
click at [329, 283] on div "0" at bounding box center [339, 285] width 76 height 15
click at [341, 447] on span "0" at bounding box center [339, 443] width 6 height 15
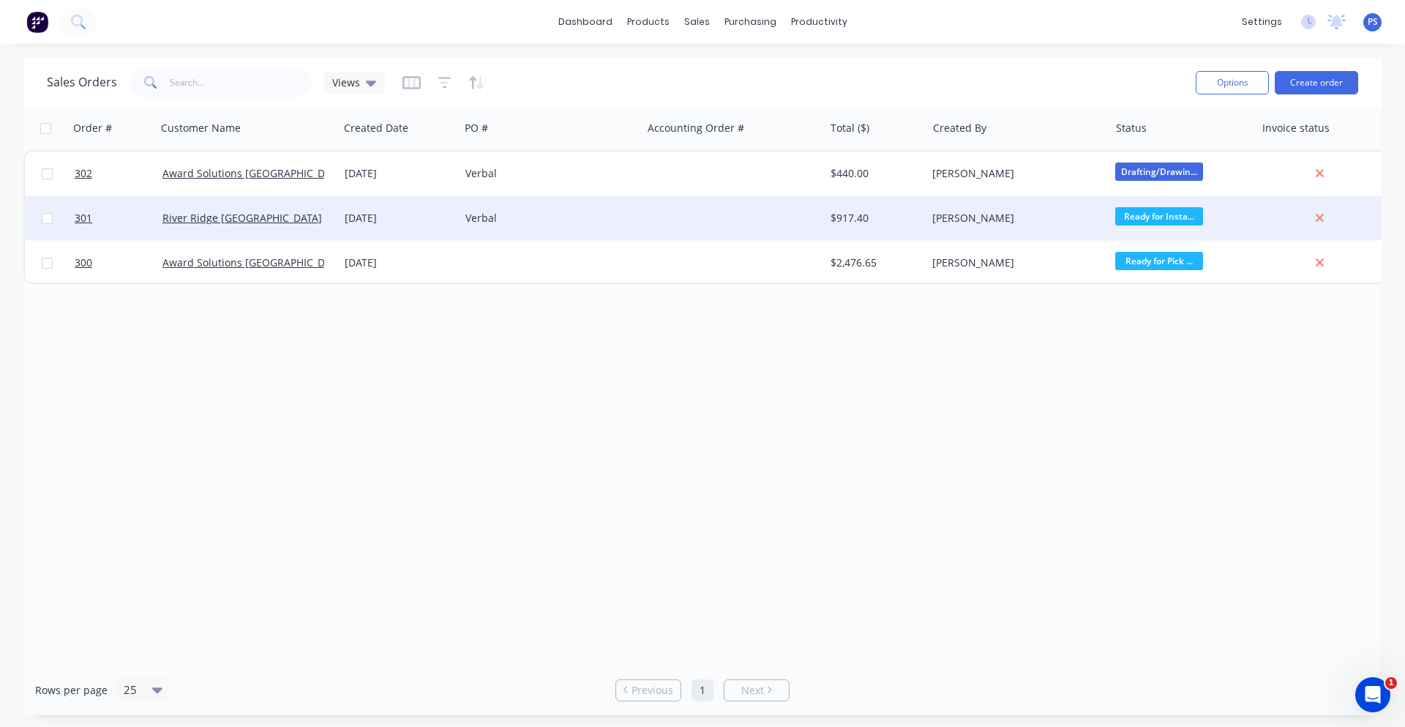
click at [533, 213] on div "Verbal" at bounding box center [546, 218] width 162 height 15
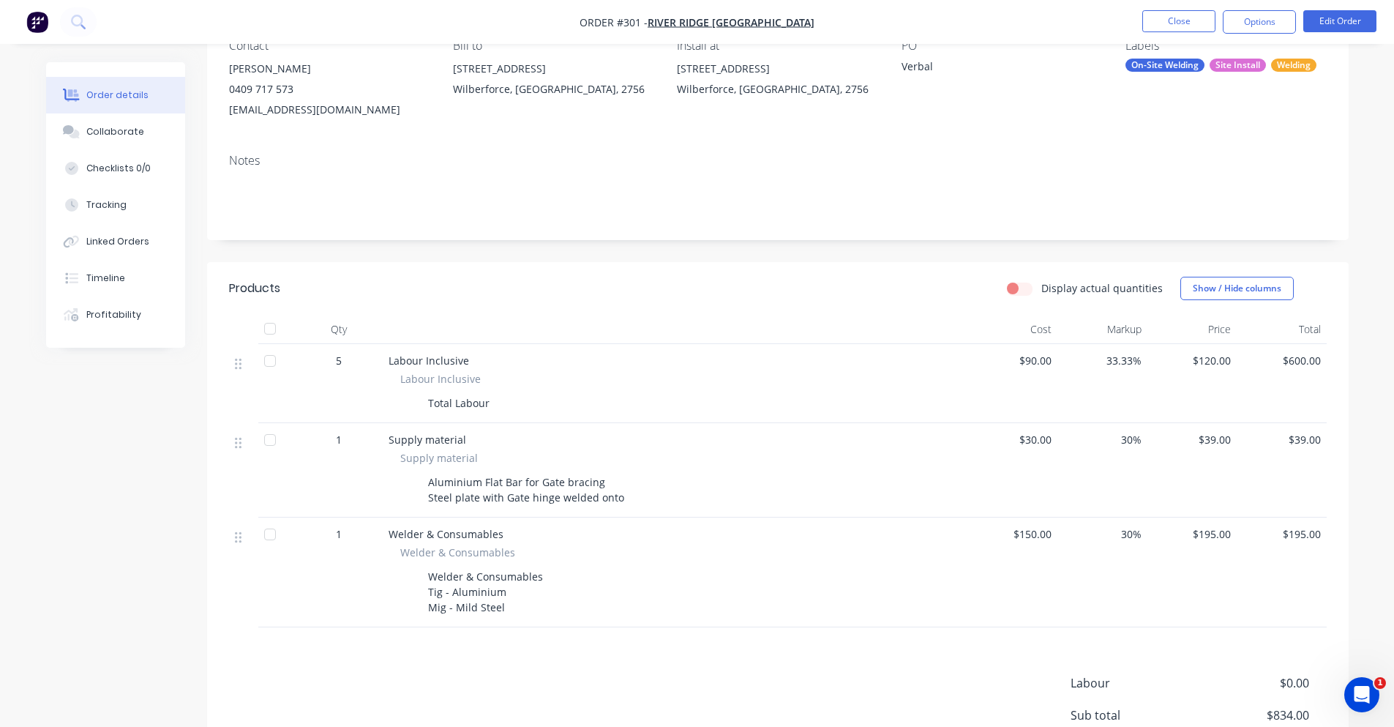
scroll to position [146, 0]
drag, startPoint x: 379, startPoint y: 358, endPoint x: 506, endPoint y: 370, distance: 127.2
click at [506, 370] on div "5 Labour Inclusive Labour Inclusive Total Labour $90.00 33.33% $120.00 $600.00" at bounding box center [778, 381] width 1098 height 79
click at [481, 394] on div "Total Labour" at bounding box center [458, 401] width 73 height 21
drag, startPoint x: 386, startPoint y: 356, endPoint x: 486, endPoint y: 393, distance: 106.0
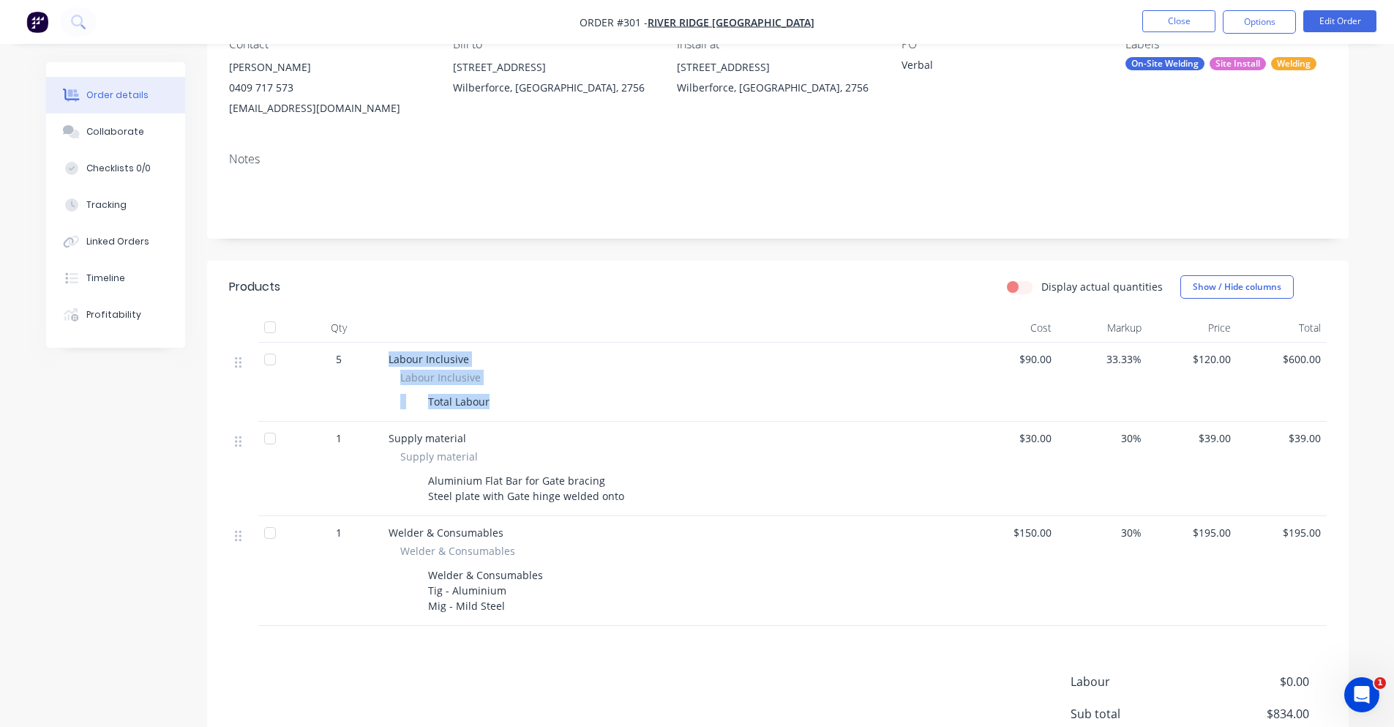
click at [486, 393] on div "Labour Inclusive Labour Inclusive Total Labour" at bounding box center [675, 381] width 585 height 79
click at [389, 372] on div "Labour Inclusive Total Labour" at bounding box center [676, 391] width 574 height 42
drag, startPoint x: 329, startPoint y: 352, endPoint x: 344, endPoint y: 362, distance: 18.5
click at [344, 362] on div "5" at bounding box center [339, 358] width 76 height 15
click at [348, 355] on div "5" at bounding box center [339, 358] width 76 height 15
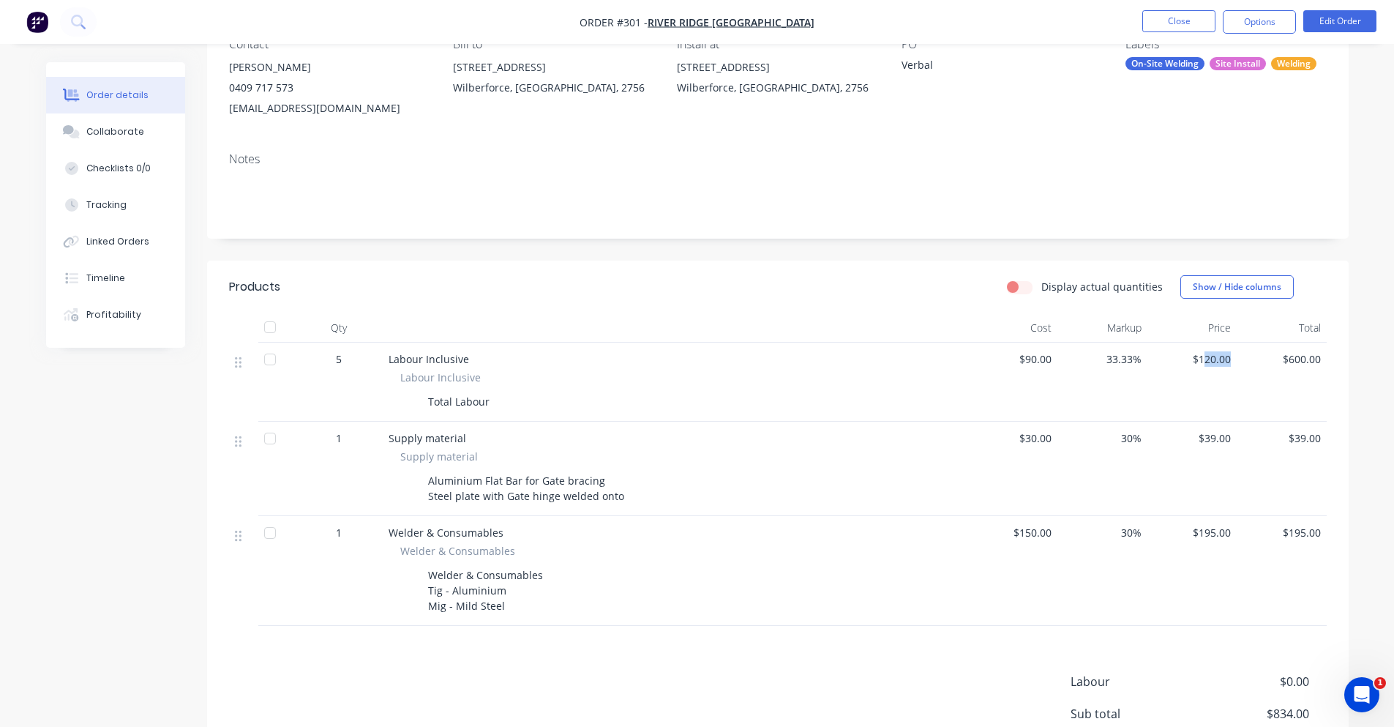
drag, startPoint x: 1216, startPoint y: 359, endPoint x: 1236, endPoint y: 357, distance: 19.8
click at [1236, 357] on div "$120.00" at bounding box center [1192, 381] width 90 height 79
click at [1237, 357] on div "$600.00" at bounding box center [1282, 381] width 90 height 79
drag, startPoint x: 1300, startPoint y: 356, endPoint x: 1330, endPoint y: 359, distance: 30.8
click at [1330, 359] on div "Qty Cost Markup Price Total 5 Labour Inclusive Labour Inclusive Total Labour $9…" at bounding box center [777, 469] width 1141 height 312
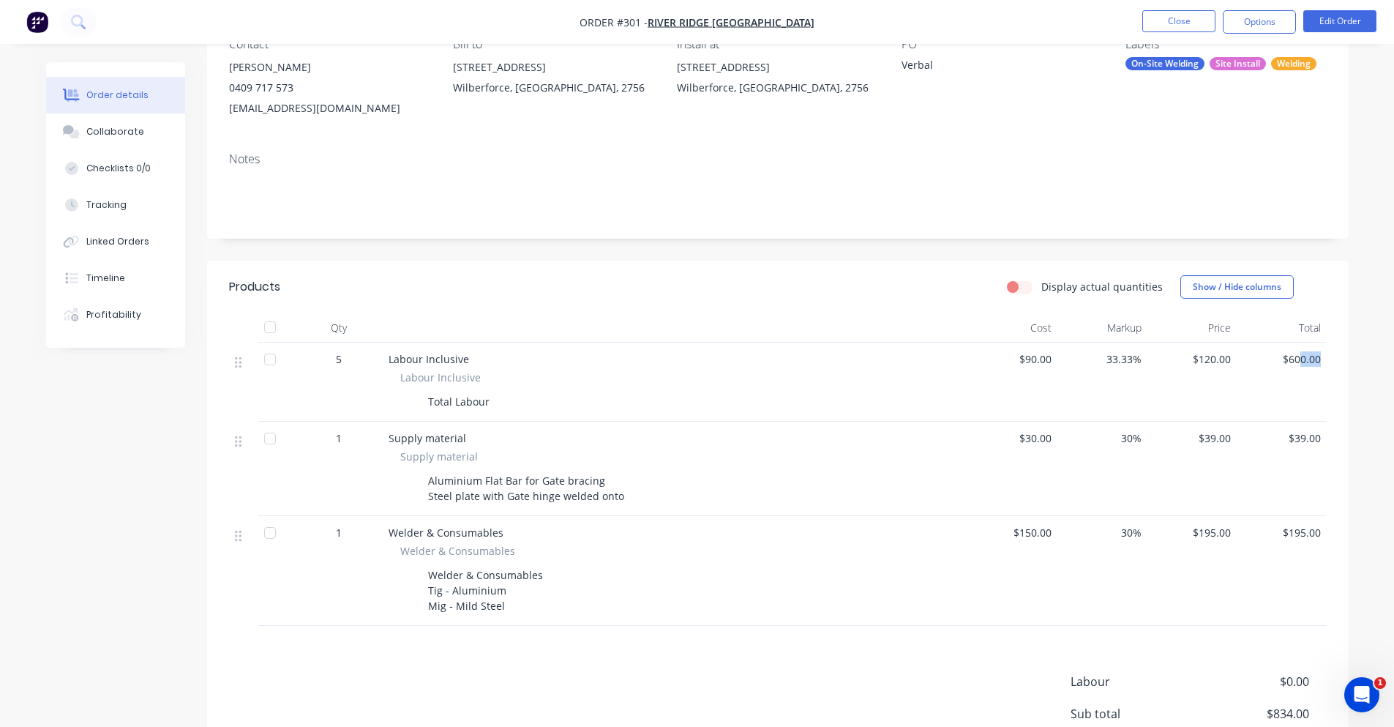
click at [1330, 359] on div "Qty Cost Markup Price Total 5 Labour Inclusive Labour Inclusive Total Labour $9…" at bounding box center [777, 469] width 1141 height 312
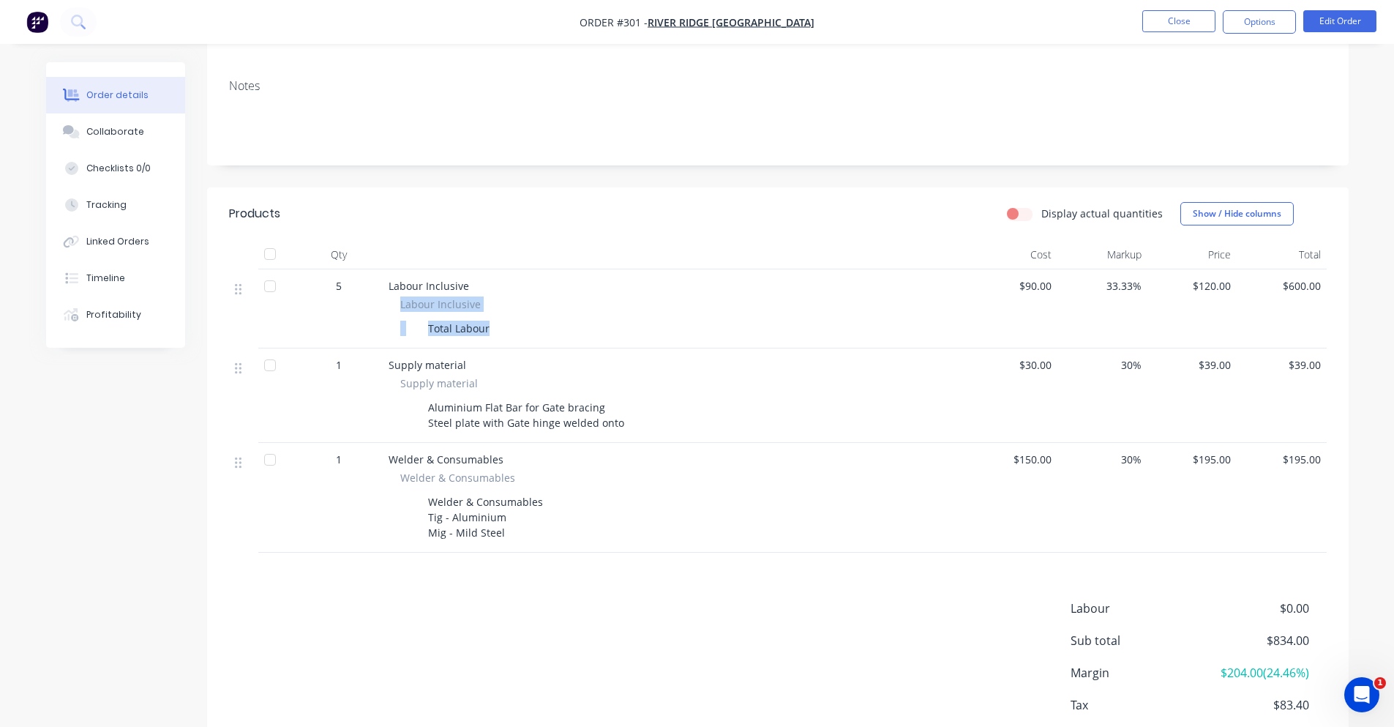
drag, startPoint x: 386, startPoint y: 295, endPoint x: 491, endPoint y: 324, distance: 109.4
click at [491, 324] on div "Labour Inclusive Labour Inclusive Total Labour" at bounding box center [675, 308] width 585 height 79
click at [491, 324] on div "Total Labour" at bounding box center [458, 328] width 73 height 21
drag, startPoint x: 1016, startPoint y: 294, endPoint x: 1066, endPoint y: 290, distance: 50.7
click at [1066, 290] on div "5 Labour Inclusive Labour Inclusive Total Labour $90.00 33.33% $120.00 $600.00" at bounding box center [778, 308] width 1098 height 79
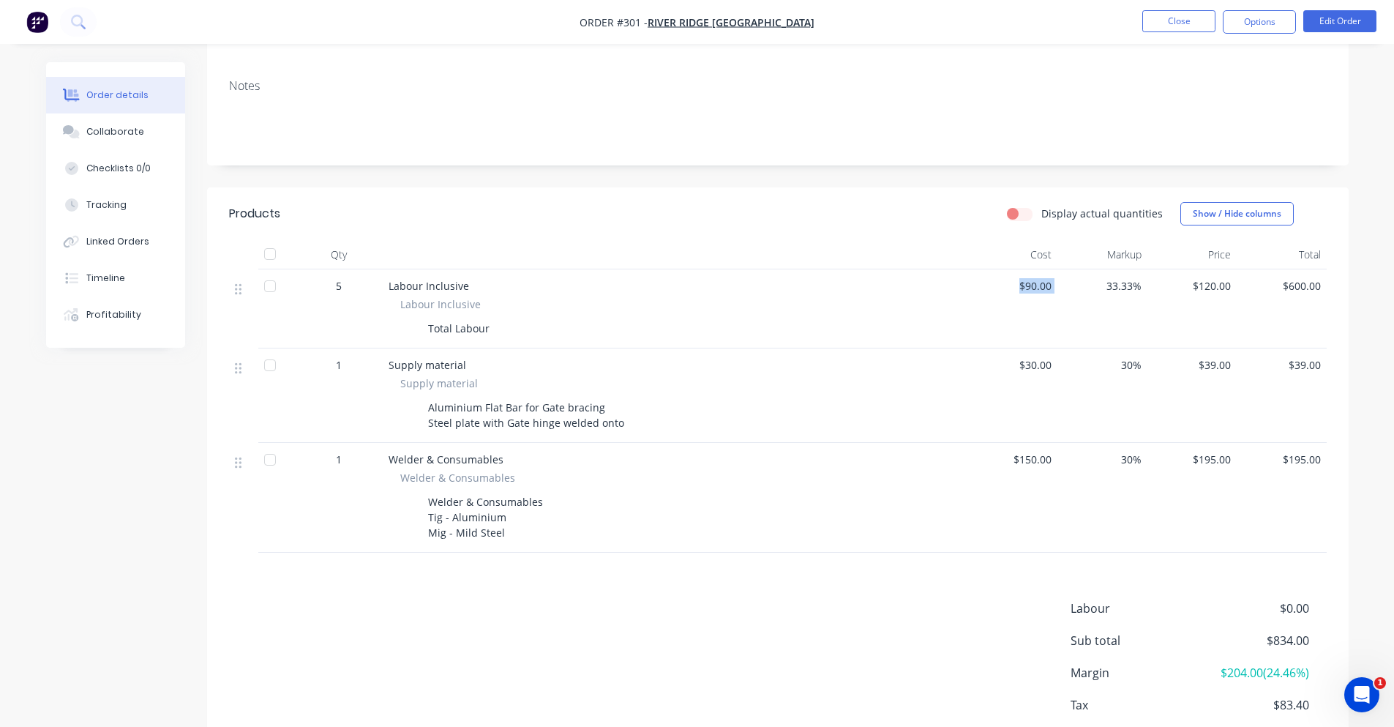
click at [1066, 290] on span "33.33%" at bounding box center [1102, 285] width 78 height 15
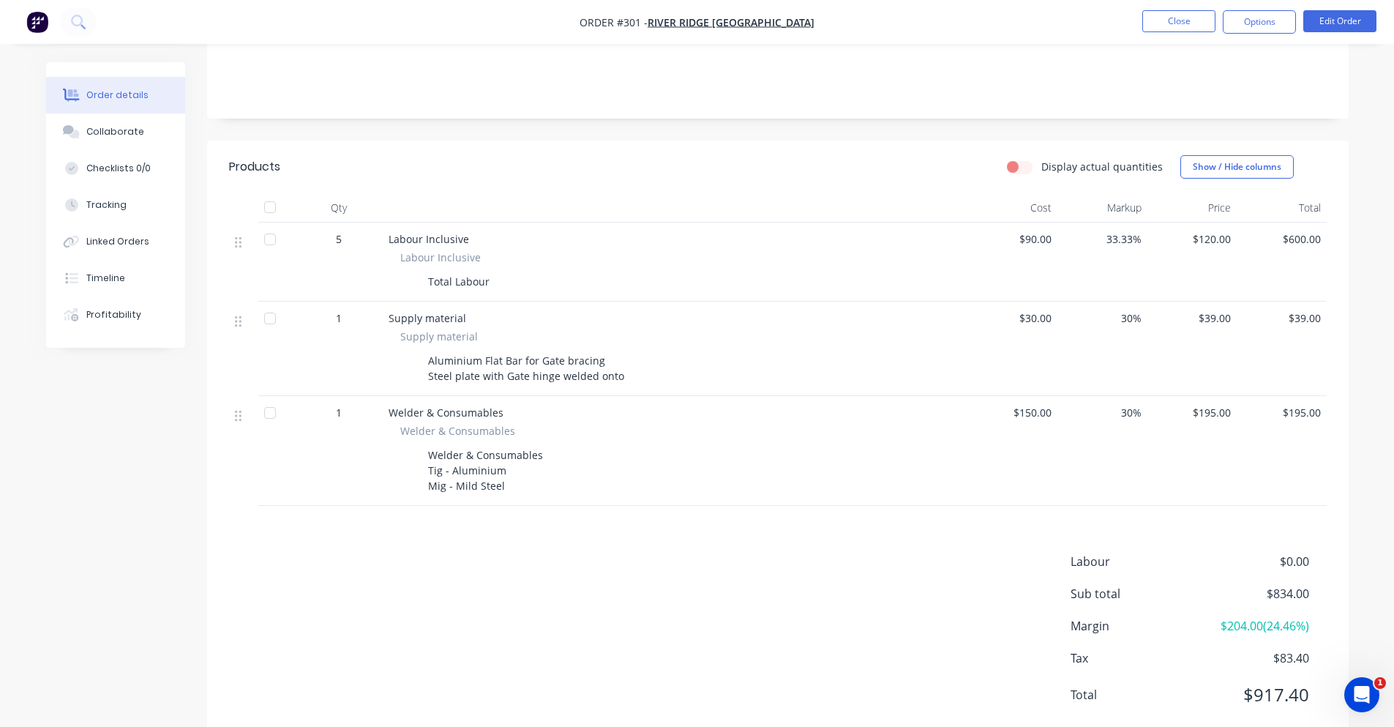
scroll to position [293, 0]
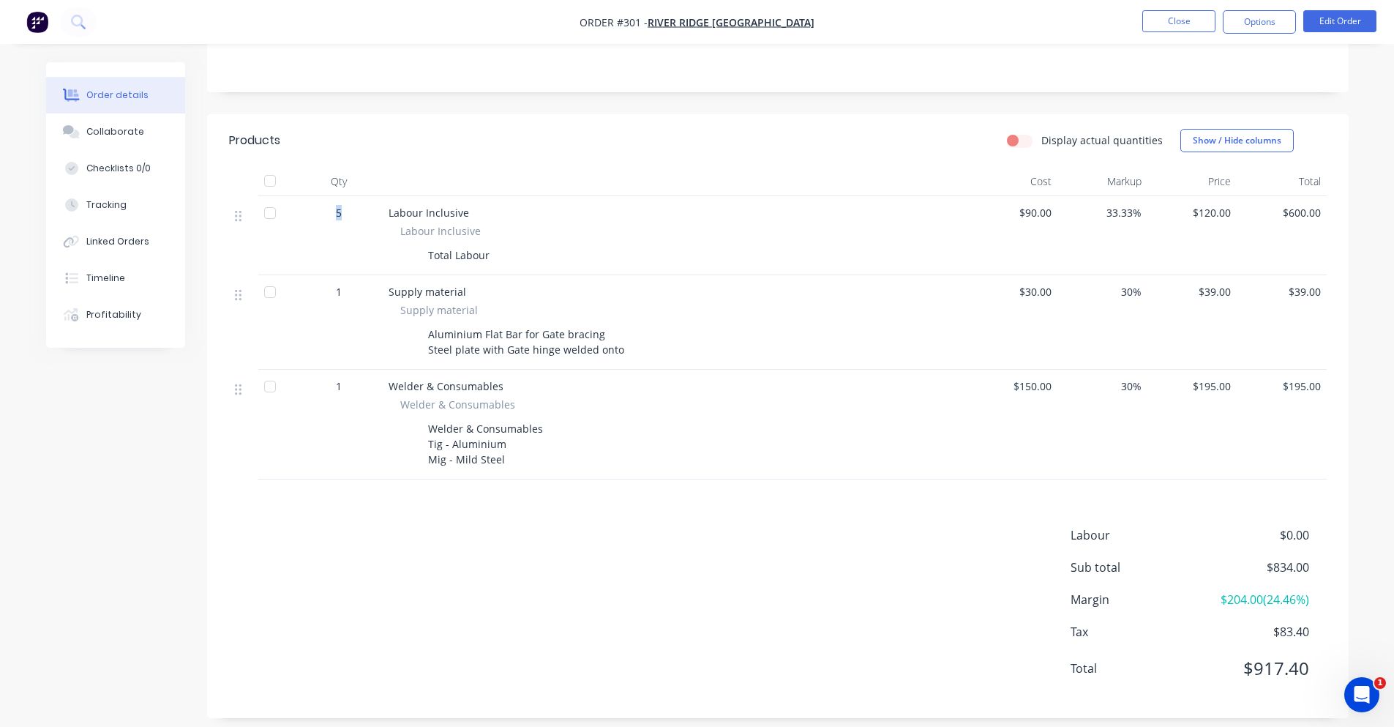
drag, startPoint x: 337, startPoint y: 218, endPoint x: 348, endPoint y: 217, distance: 11.8
click at [348, 217] on div "5" at bounding box center [339, 212] width 76 height 15
drag, startPoint x: 329, startPoint y: 215, endPoint x: 344, endPoint y: 214, distance: 14.7
click at [344, 214] on div "5" at bounding box center [339, 212] width 76 height 15
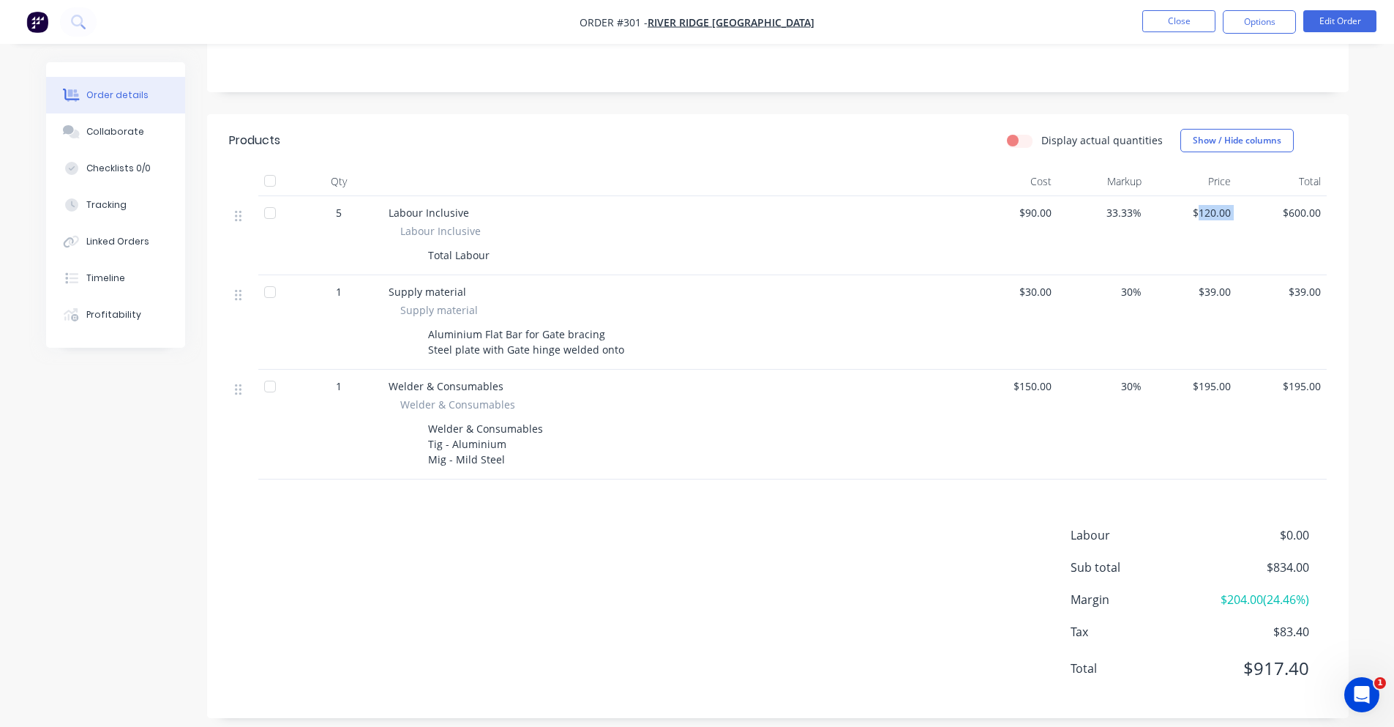
drag, startPoint x: 1201, startPoint y: 205, endPoint x: 1265, endPoint y: 212, distance: 64.8
click at [1265, 212] on div "5 Labour Inclusive Labour Inclusive Total Labour $90.00 33.33% $120.00 $600.00" at bounding box center [778, 235] width 1098 height 79
click at [1253, 214] on span "$600.00" at bounding box center [1281, 212] width 78 height 15
drag, startPoint x: 384, startPoint y: 212, endPoint x: 514, endPoint y: 266, distance: 140.8
click at [514, 266] on div "Labour Inclusive Labour Inclusive Total Labour" at bounding box center [675, 235] width 585 height 79
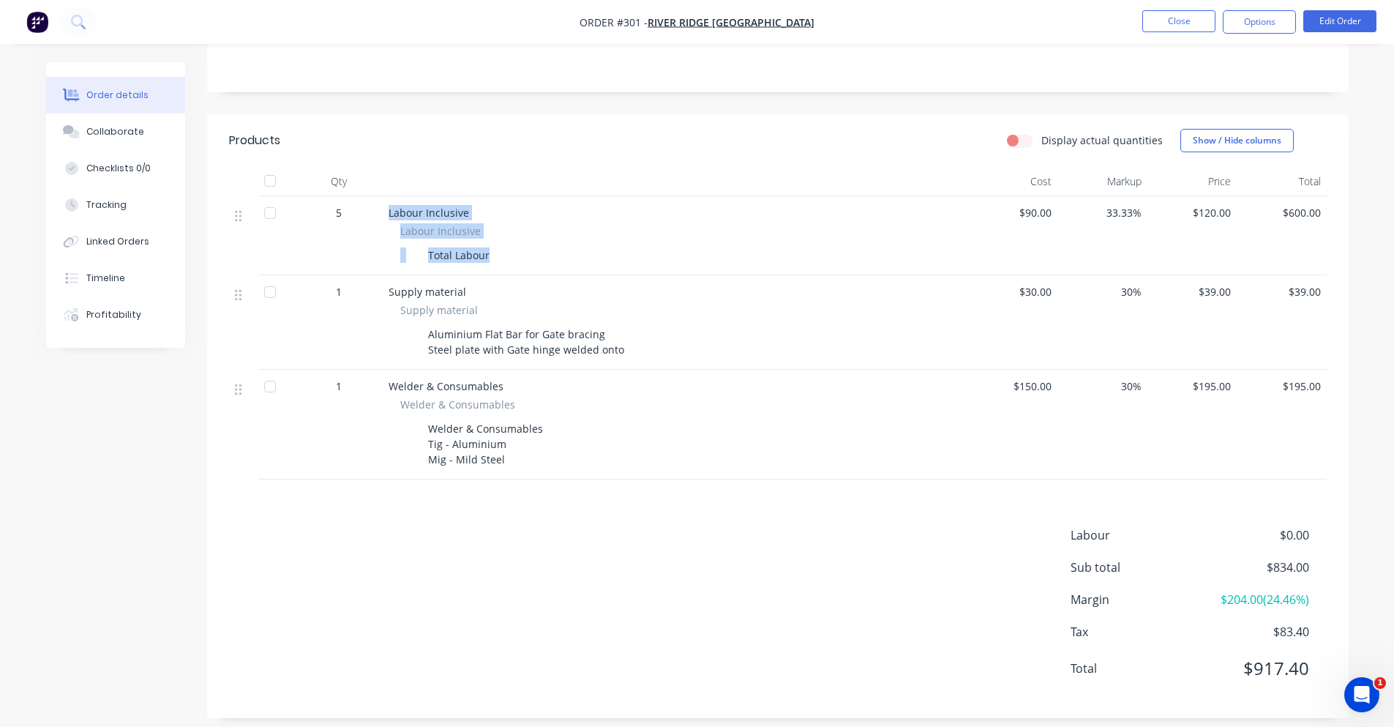
click at [513, 266] on div "Labour Inclusive Labour Inclusive Total Labour" at bounding box center [675, 235] width 585 height 79
drag, startPoint x: 465, startPoint y: 253, endPoint x: 378, endPoint y: 214, distance: 95.3
click at [378, 214] on div "5 Labour Inclusive Labour Inclusive Total Labour $90.00 33.33% $120.00 $600.00" at bounding box center [778, 235] width 1098 height 79
click at [383, 214] on div "Labour Inclusive Labour Inclusive Total Labour" at bounding box center [675, 235] width 585 height 79
click at [352, 208] on div "5" at bounding box center [339, 212] width 76 height 15
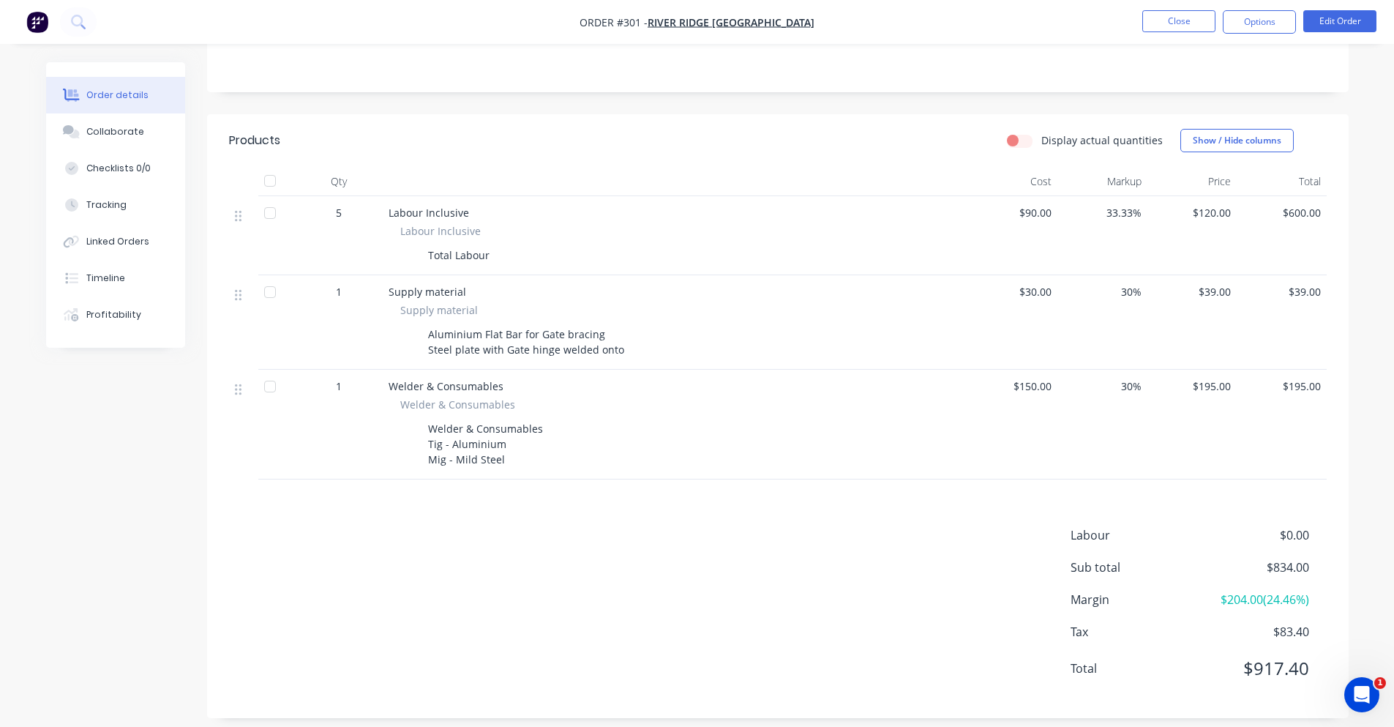
click at [345, 313] on div "1" at bounding box center [339, 322] width 88 height 94
click at [364, 203] on div "5" at bounding box center [339, 235] width 88 height 79
click at [378, 304] on div "1" at bounding box center [339, 322] width 88 height 94
drag, startPoint x: 317, startPoint y: 220, endPoint x: 364, endPoint y: 212, distance: 47.5
click at [323, 219] on div "5" at bounding box center [339, 212] width 76 height 15
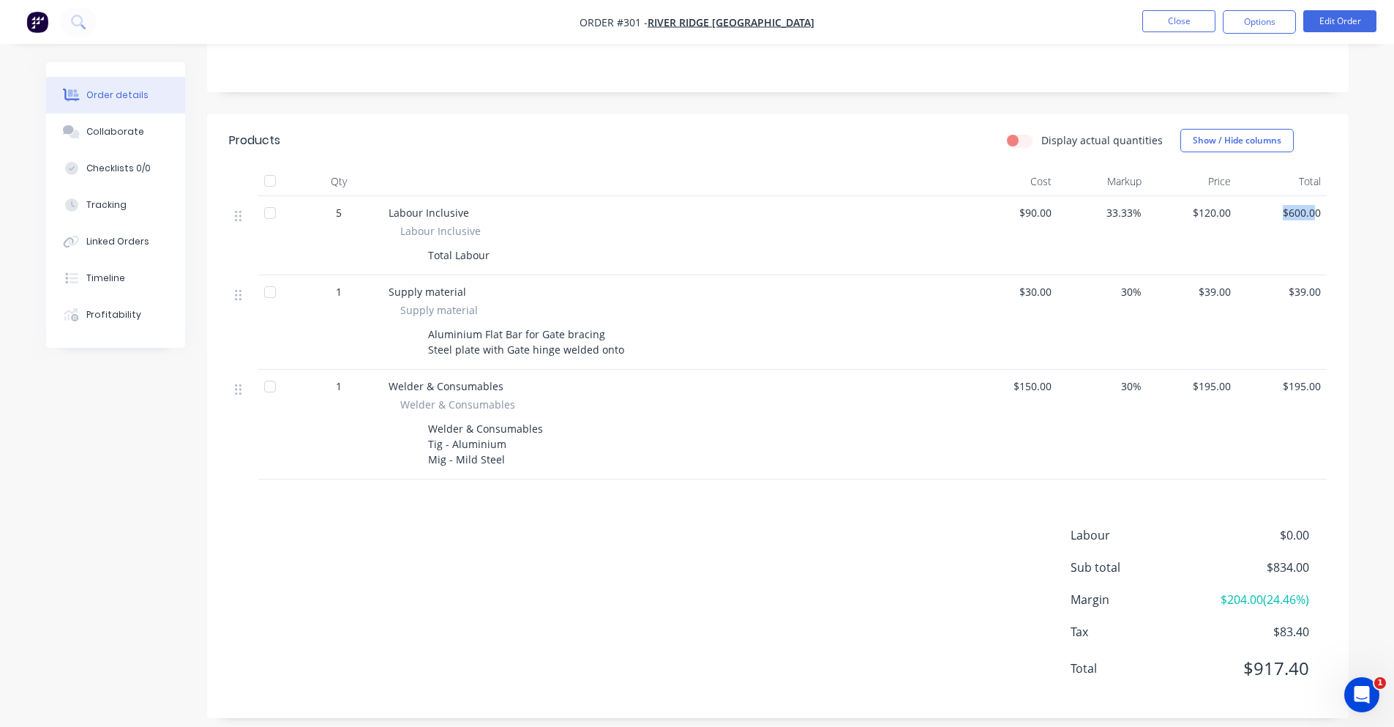
drag, startPoint x: 1312, startPoint y: 219, endPoint x: 1248, endPoint y: 207, distance: 64.7
click at [1248, 207] on span "$600.00" at bounding box center [1281, 212] width 78 height 15
drag, startPoint x: 1233, startPoint y: 220, endPoint x: 1191, endPoint y: 220, distance: 42.4
click at [1191, 220] on div "$120.00" at bounding box center [1192, 235] width 90 height 79
drag, startPoint x: 328, startPoint y: 223, endPoint x: 346, endPoint y: 219, distance: 18.8
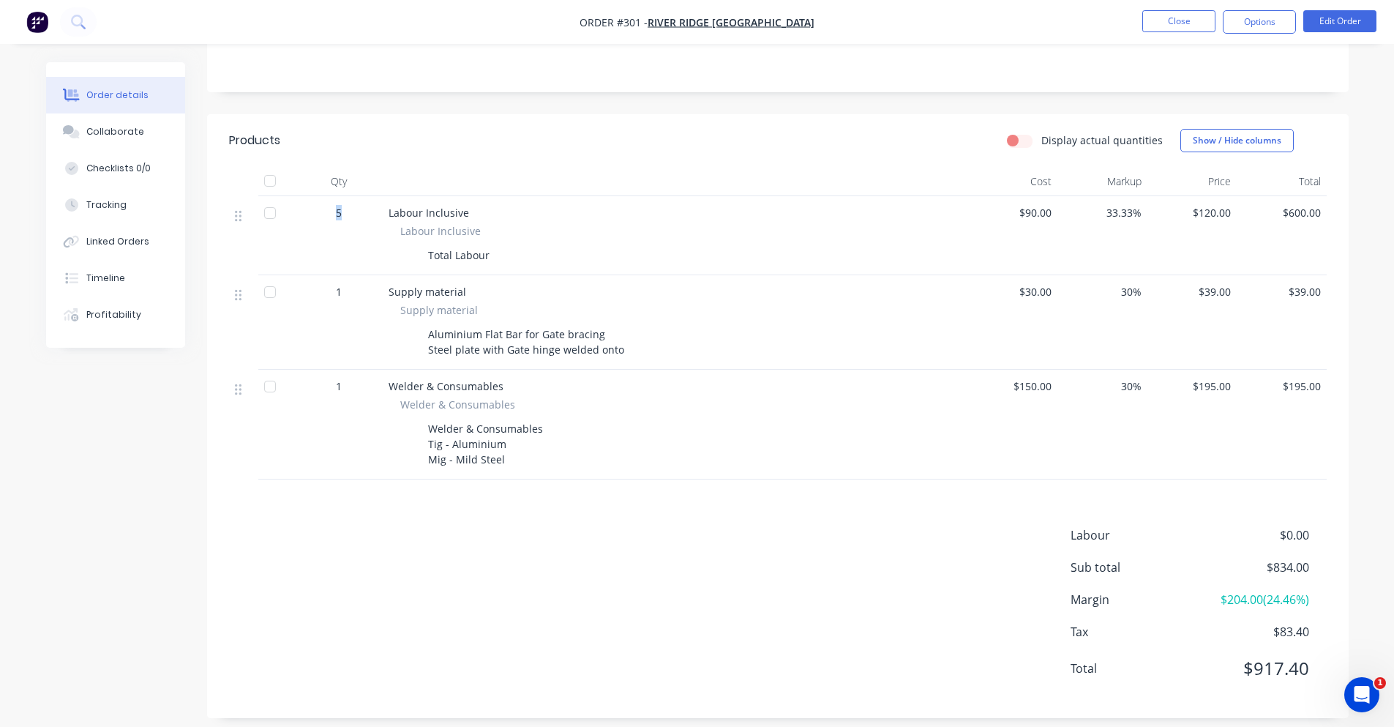
click at [346, 219] on div "5" at bounding box center [339, 235] width 88 height 79
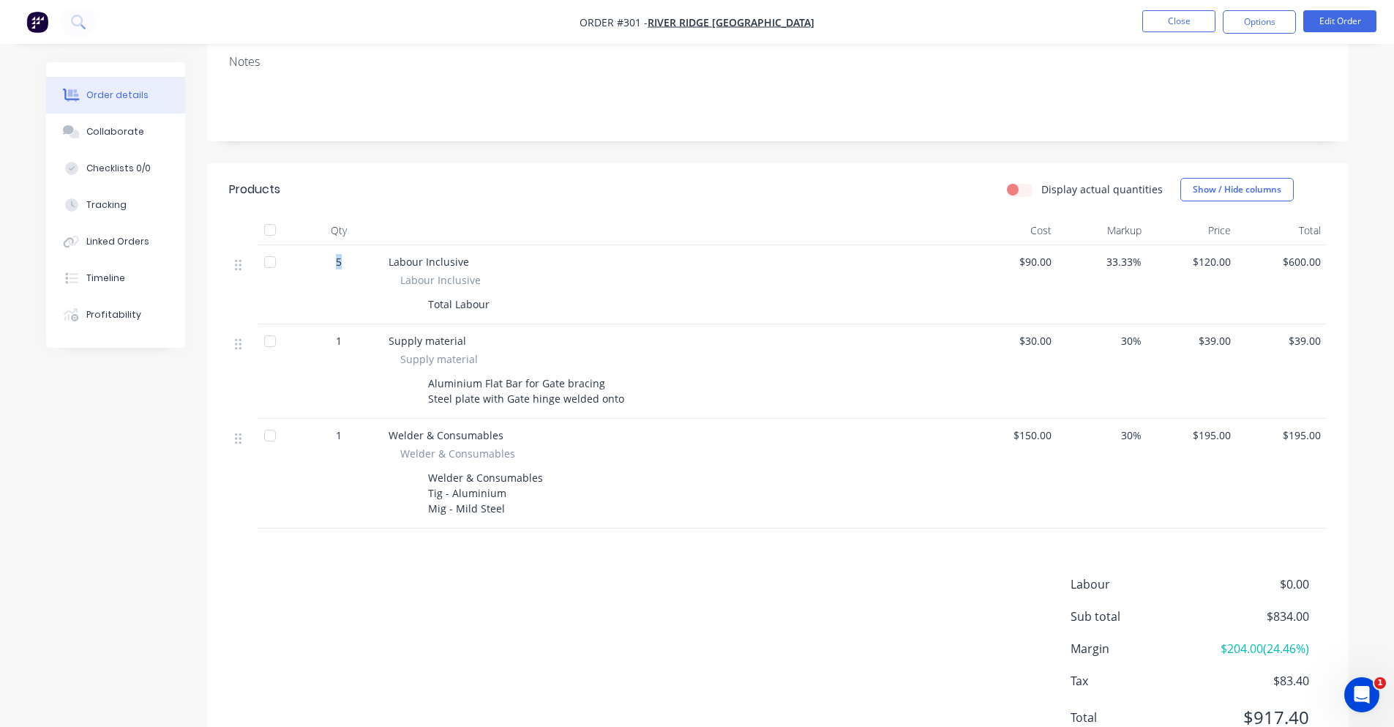
scroll to position [233, 0]
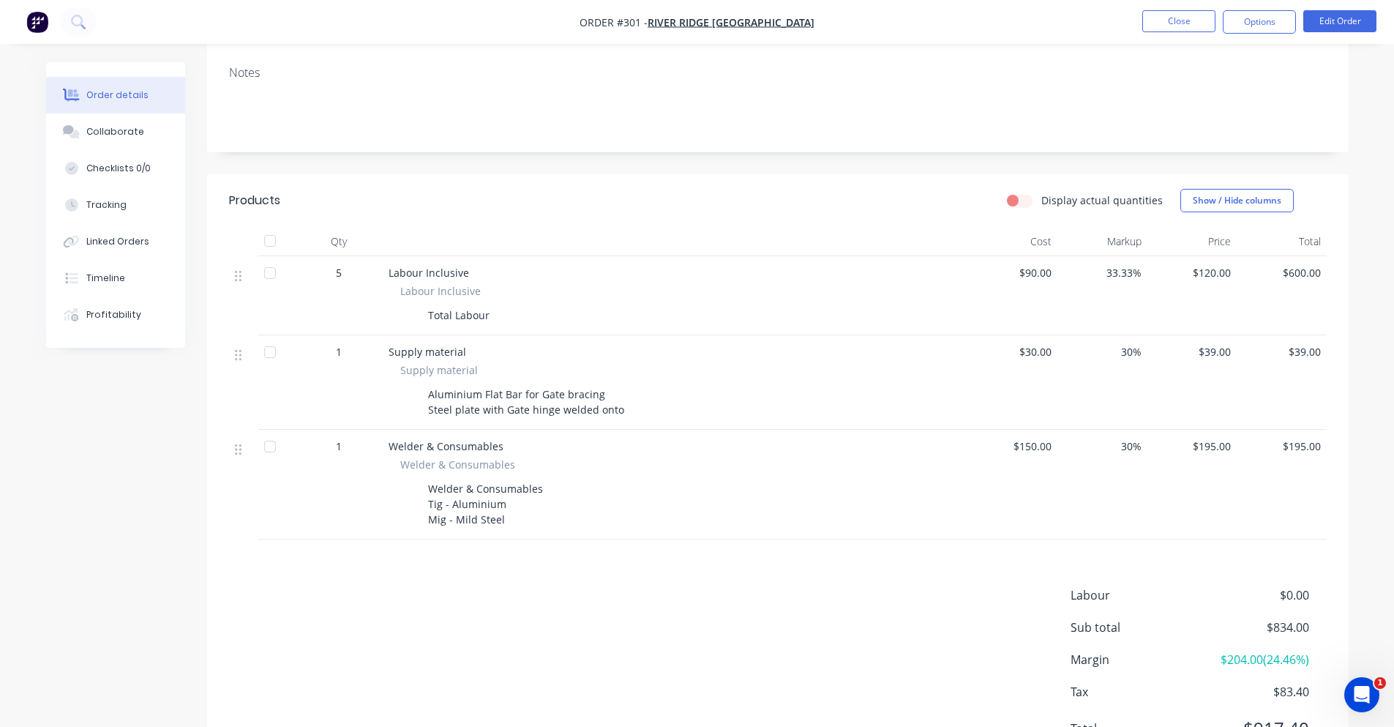
click at [351, 253] on div "Qty" at bounding box center [339, 241] width 88 height 29
drag, startPoint x: 328, startPoint y: 273, endPoint x: 345, endPoint y: 275, distance: 17.0
click at [345, 275] on div "5" at bounding box center [339, 272] width 76 height 15
click at [342, 277] on div "5" at bounding box center [339, 272] width 76 height 15
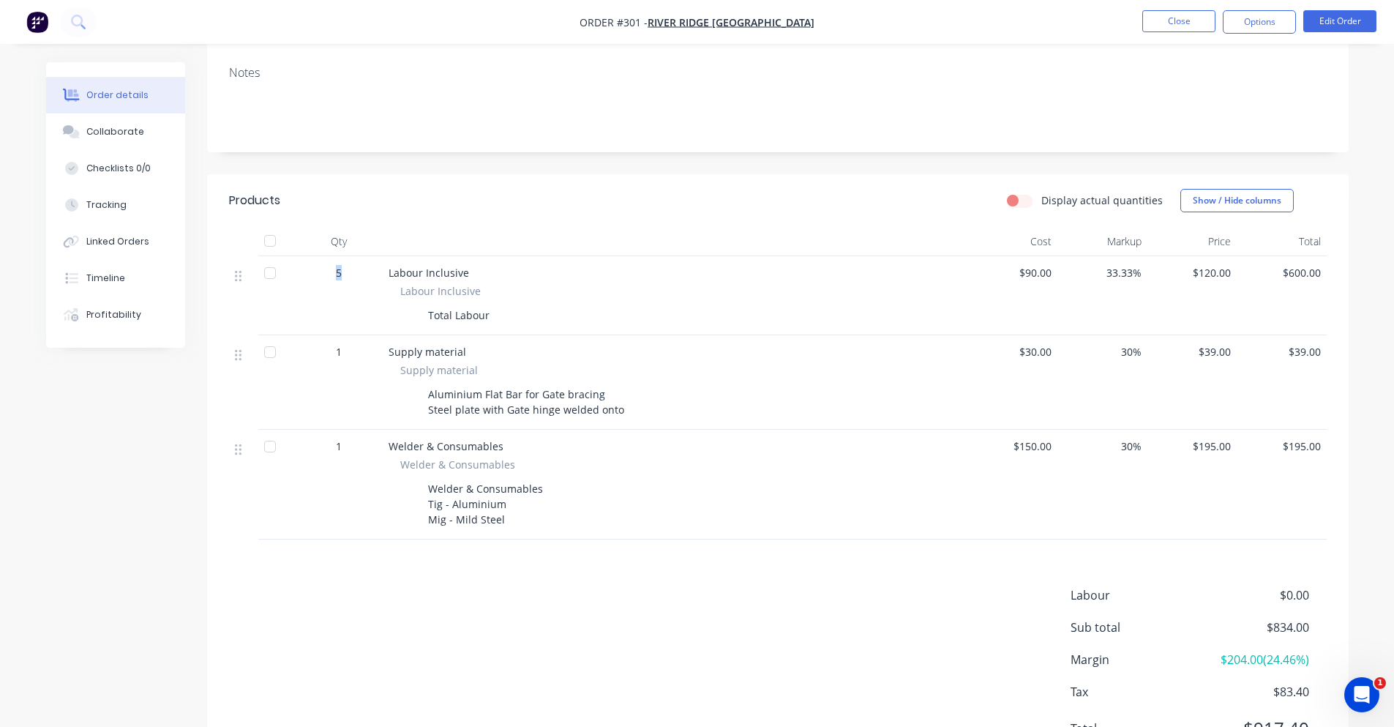
drag, startPoint x: 332, startPoint y: 274, endPoint x: 345, endPoint y: 274, distance: 12.5
click at [345, 274] on div "5" at bounding box center [339, 272] width 76 height 15
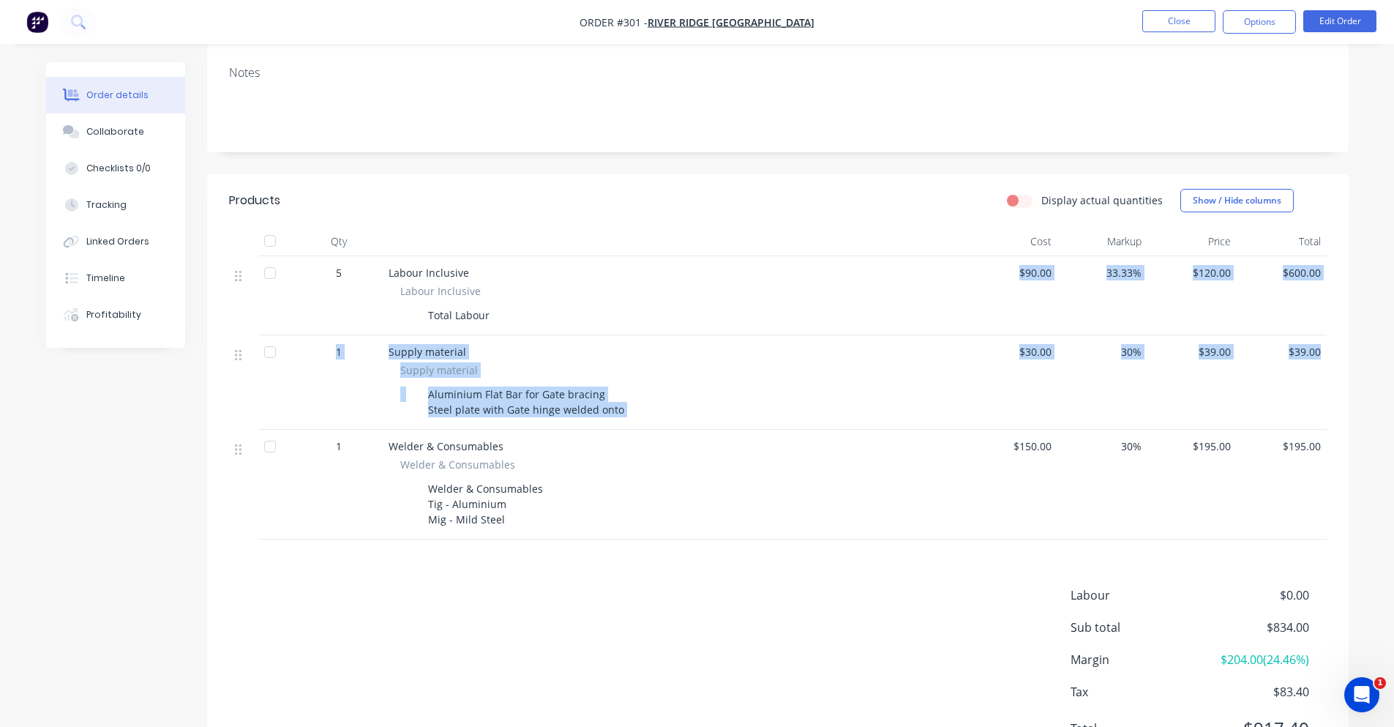
drag, startPoint x: 1010, startPoint y: 320, endPoint x: 1351, endPoint y: 341, distance: 341.6
click at [1351, 341] on div "Order details Collaborate Checklists 0/0 Tracking Linked Orders Timeline Profit…" at bounding box center [697, 315] width 1332 height 970
click at [1351, 342] on div "Order details Collaborate Checklists 0/0 Tracking Linked Orders Timeline Profit…" at bounding box center [697, 315] width 1332 height 970
drag, startPoint x: 1275, startPoint y: 364, endPoint x: 1027, endPoint y: 274, distance: 264.3
click at [1027, 274] on div "5 Labour Inclusive Labour Inclusive Total Labour $90.00 33.33% $120.00 $600.00 …" at bounding box center [778, 397] width 1098 height 283
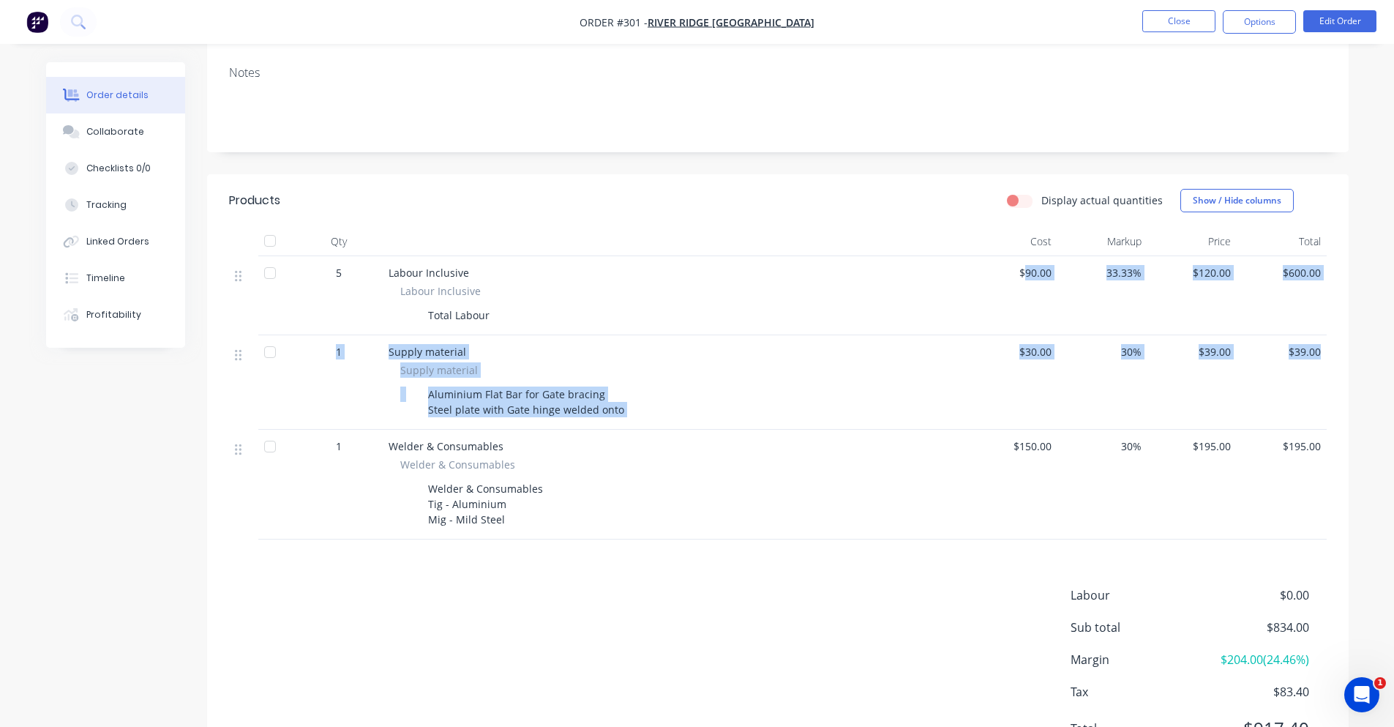
click at [1027, 274] on span "$90.00" at bounding box center [1013, 272] width 78 height 15
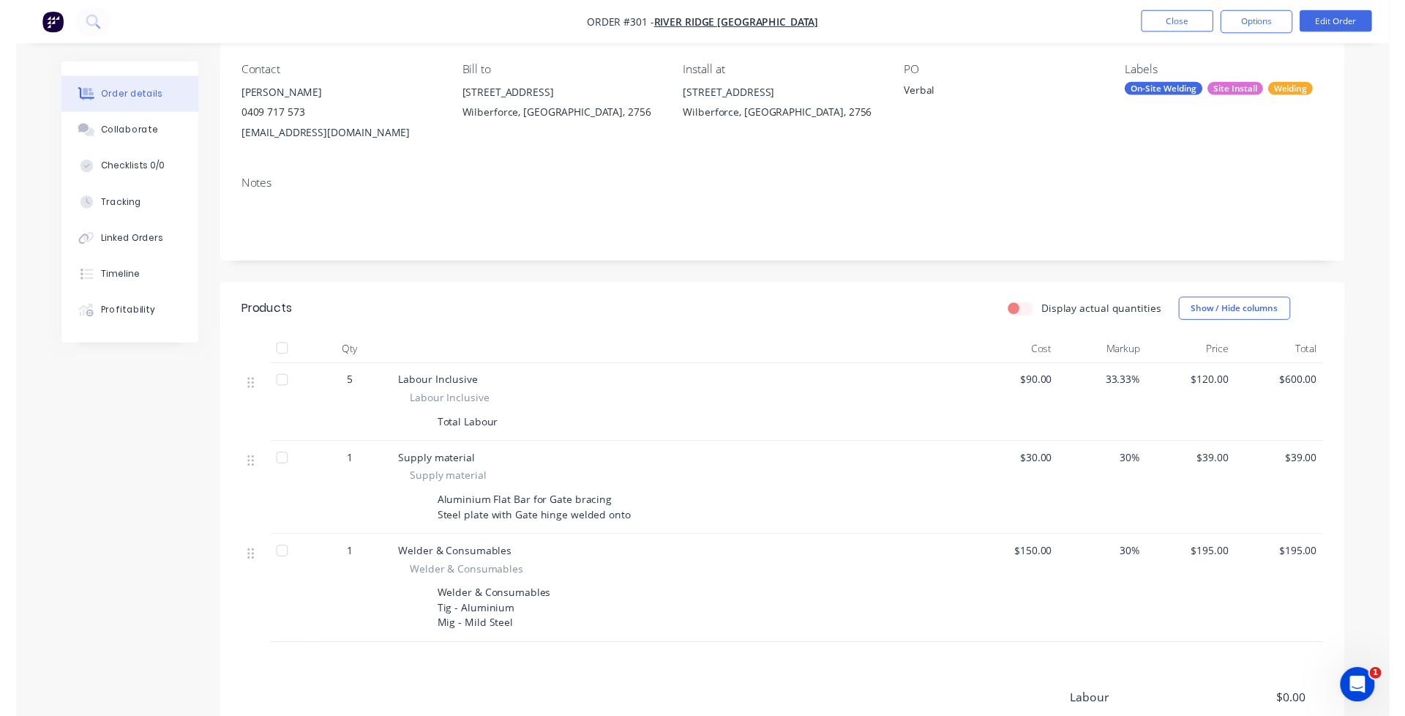
scroll to position [0, 0]
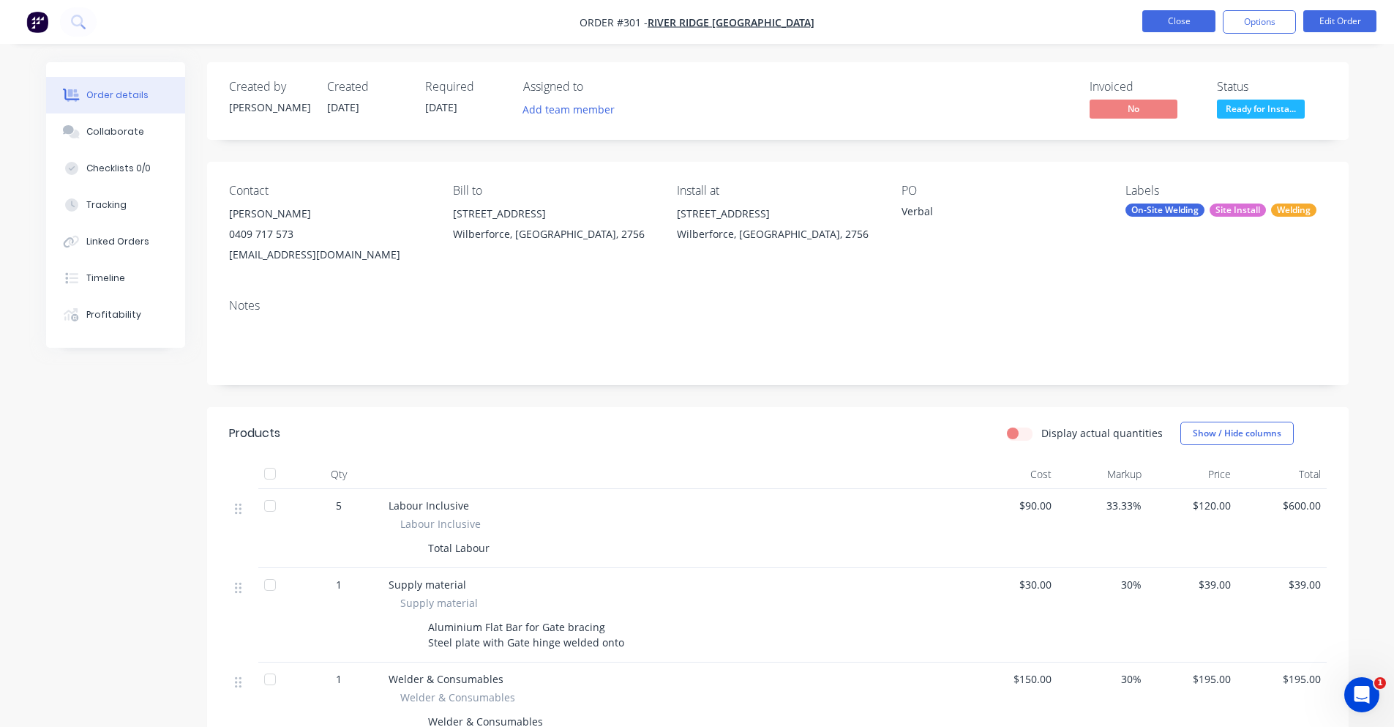
click at [1176, 12] on button "Close" at bounding box center [1178, 21] width 73 height 22
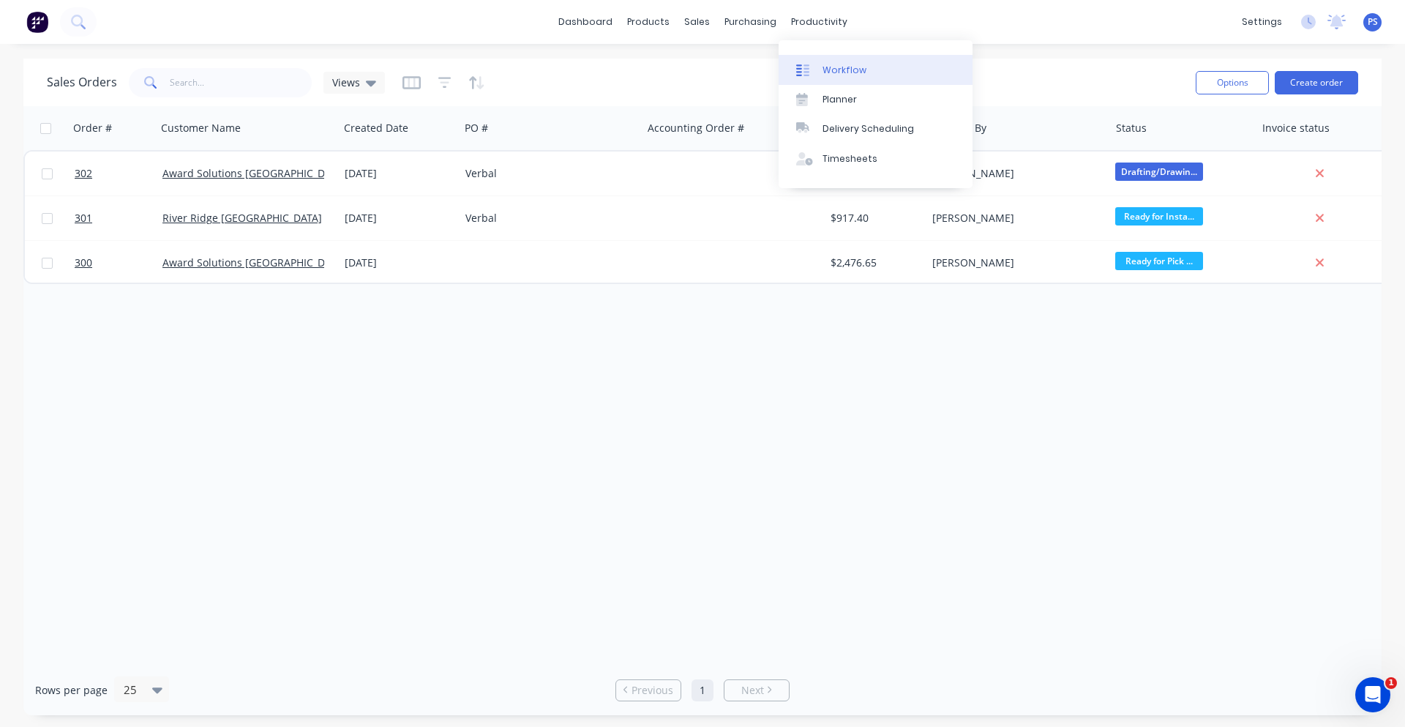
click at [846, 61] on link "Workflow" at bounding box center [876, 69] width 194 height 29
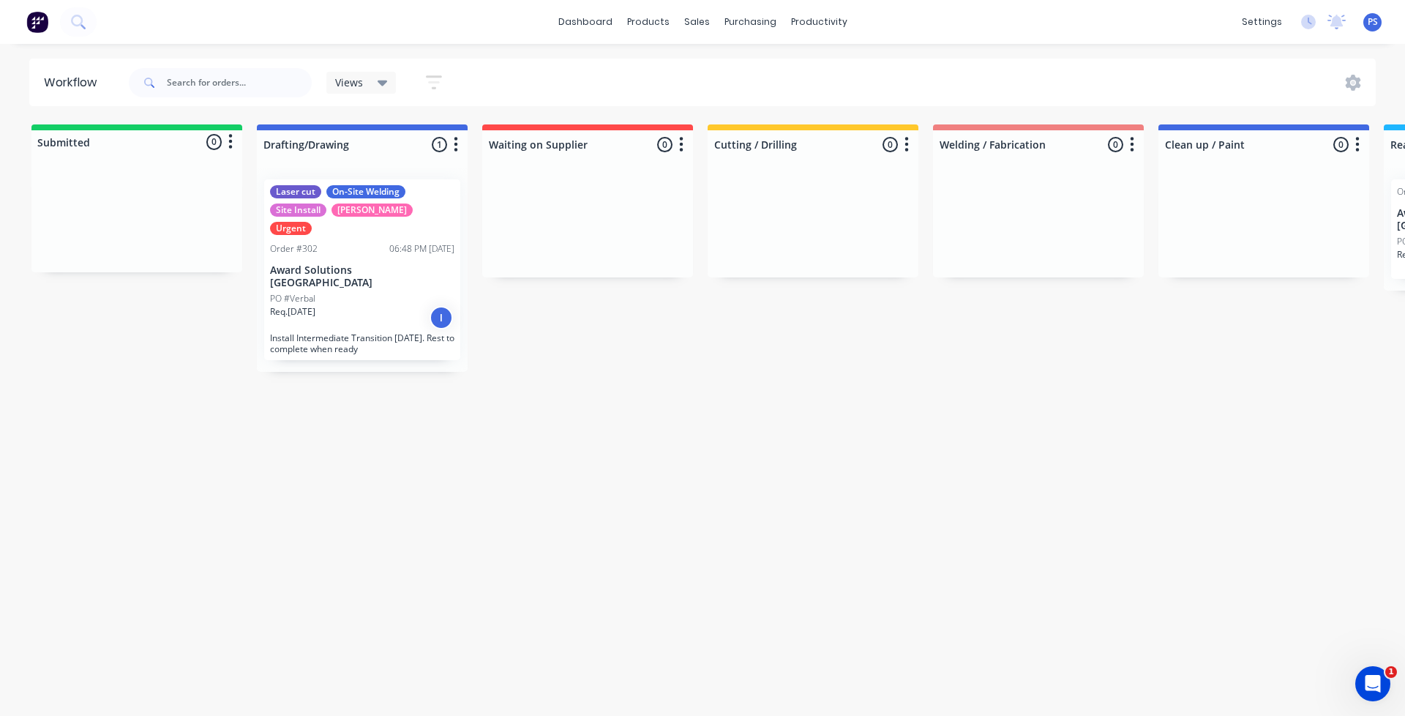
drag, startPoint x: 429, startPoint y: 260, endPoint x: 425, endPoint y: 288, distance: 28.0
click at [425, 288] on div "Laser cut On-Site Welding Site Install SYD WTR Urgent Order #302 06:48 PM [DATE…" at bounding box center [362, 270] width 211 height 204
click at [169, 195] on div at bounding box center [136, 217] width 211 height 110
drag, startPoint x: 147, startPoint y: 140, endPoint x: 113, endPoint y: 147, distance: 34.4
click at [113, 147] on div "Submitted 0 Status colour #13CE66 hex #13CE66 Save Cancel Summaries Total order…" at bounding box center [1209, 247] width 2440 height 247
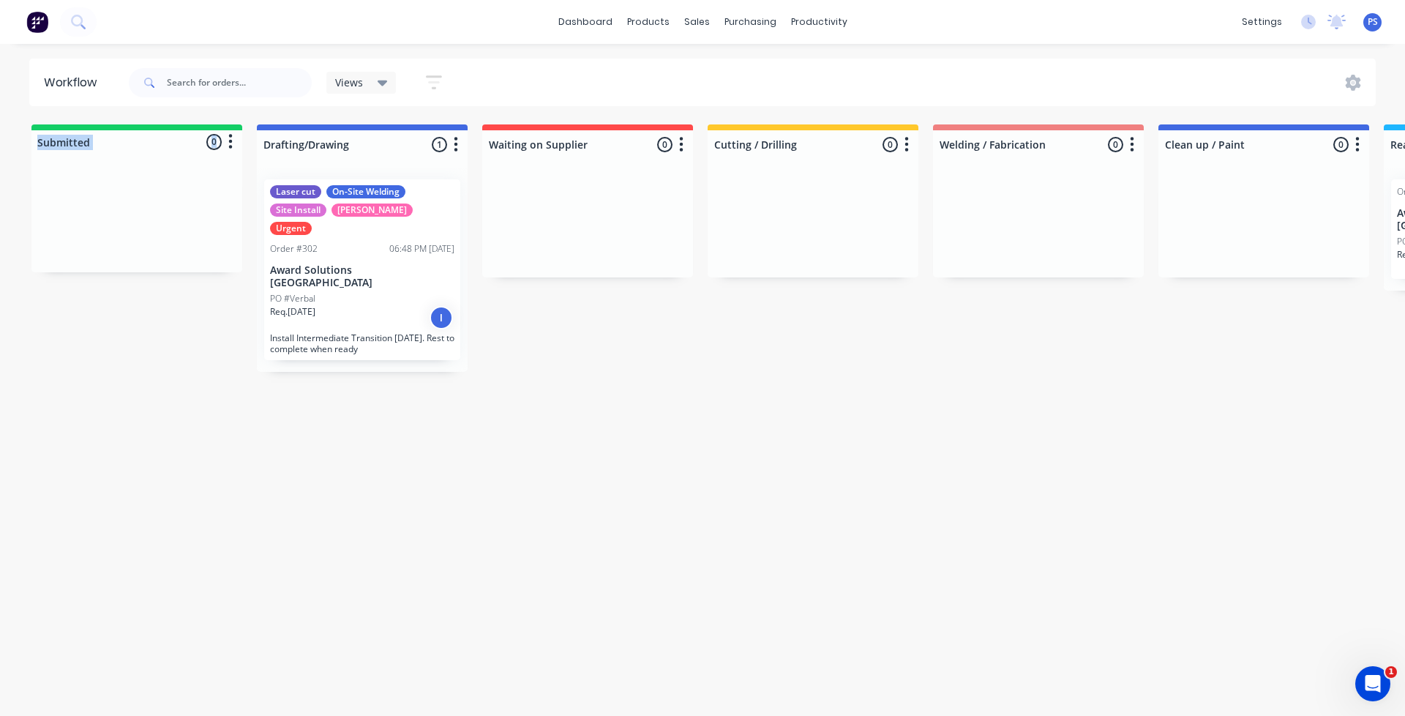
drag, startPoint x: 128, startPoint y: 155, endPoint x: 144, endPoint y: 157, distance: 16.2
click at [149, 151] on div "Submitted 0 Status colour #13CE66 hex #13CE66 Save Cancel Summaries Total order…" at bounding box center [1209, 247] width 2440 height 247
click at [119, 160] on div at bounding box center [136, 158] width 211 height 9
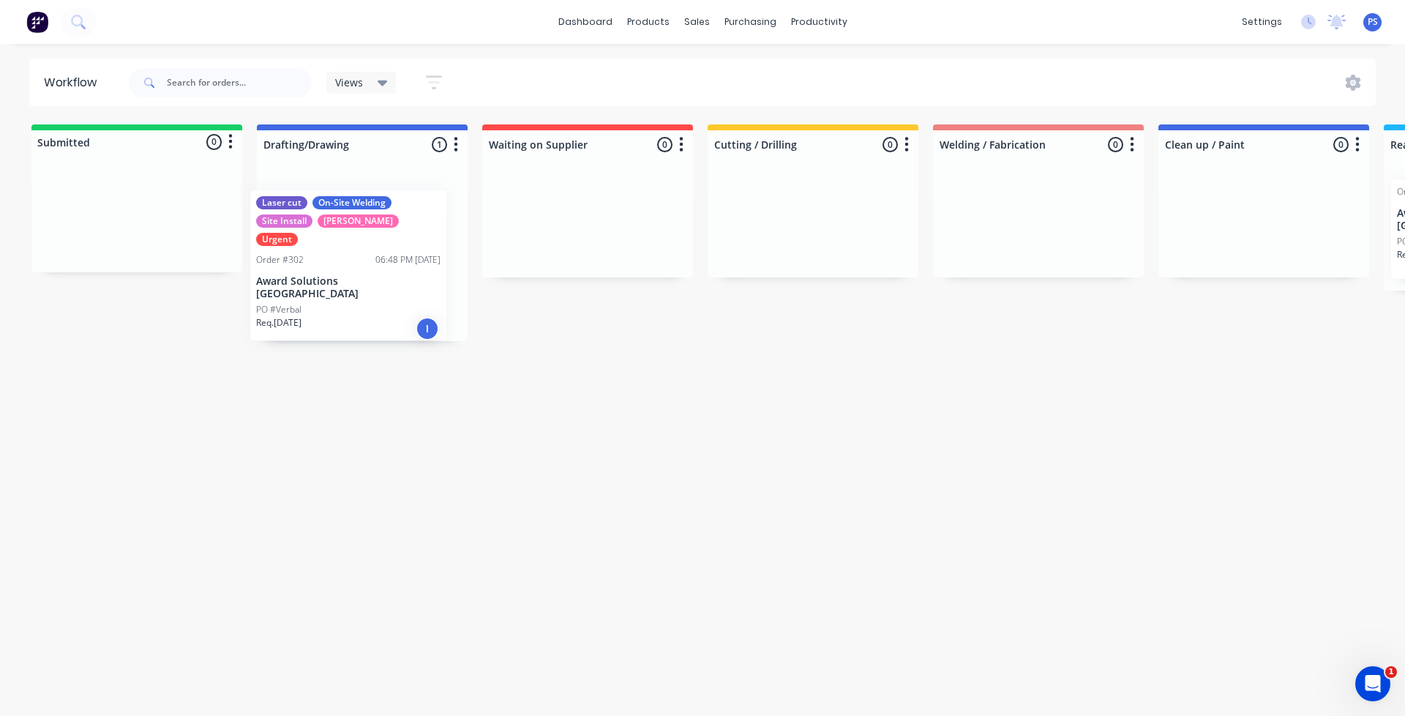
drag, startPoint x: 377, startPoint y: 244, endPoint x: 366, endPoint y: 246, distance: 11.2
click at [364, 247] on div "Laser cut On-Site Welding Site Install SYD WTR Urgent Order #302 06:48 PM [DATE…" at bounding box center [362, 254] width 211 height 173
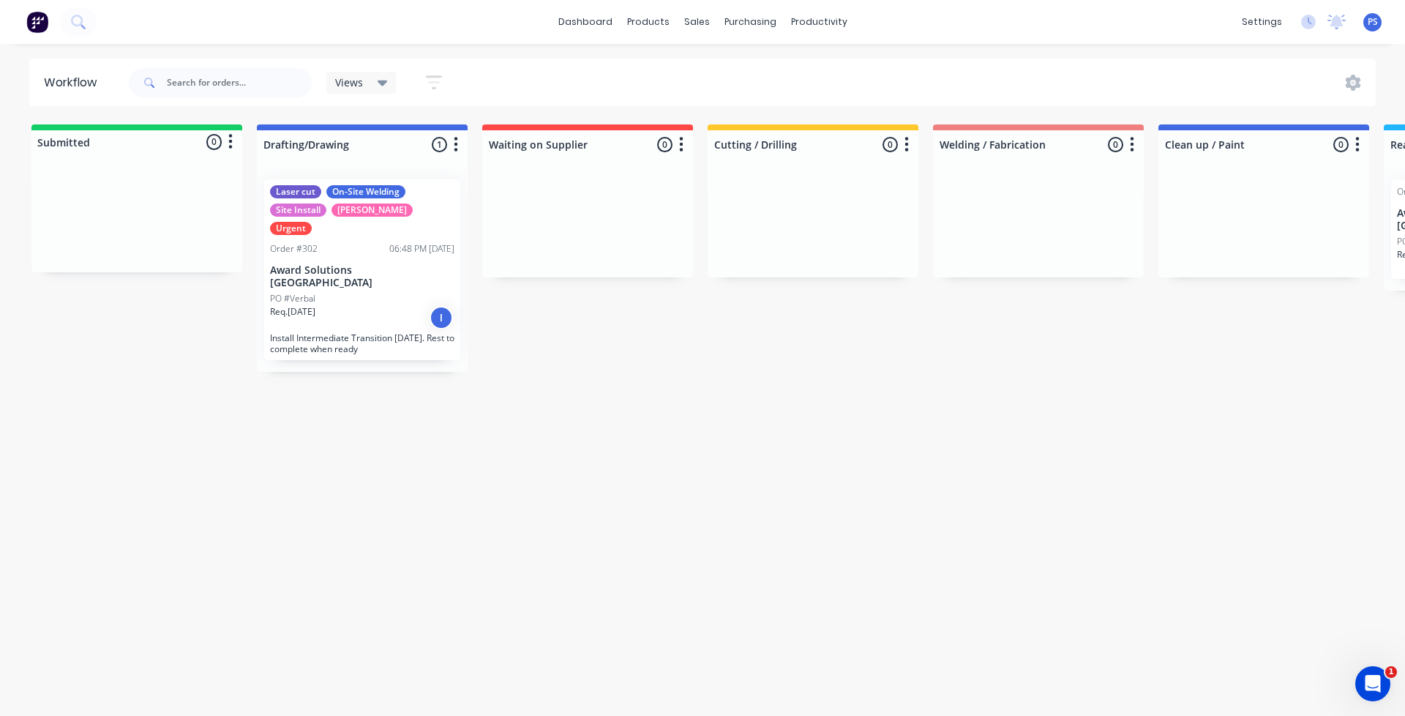
click at [792, 628] on html "dashboard products sales purchasing productivity dashboard products Product Cat…" at bounding box center [702, 314] width 1405 height 628
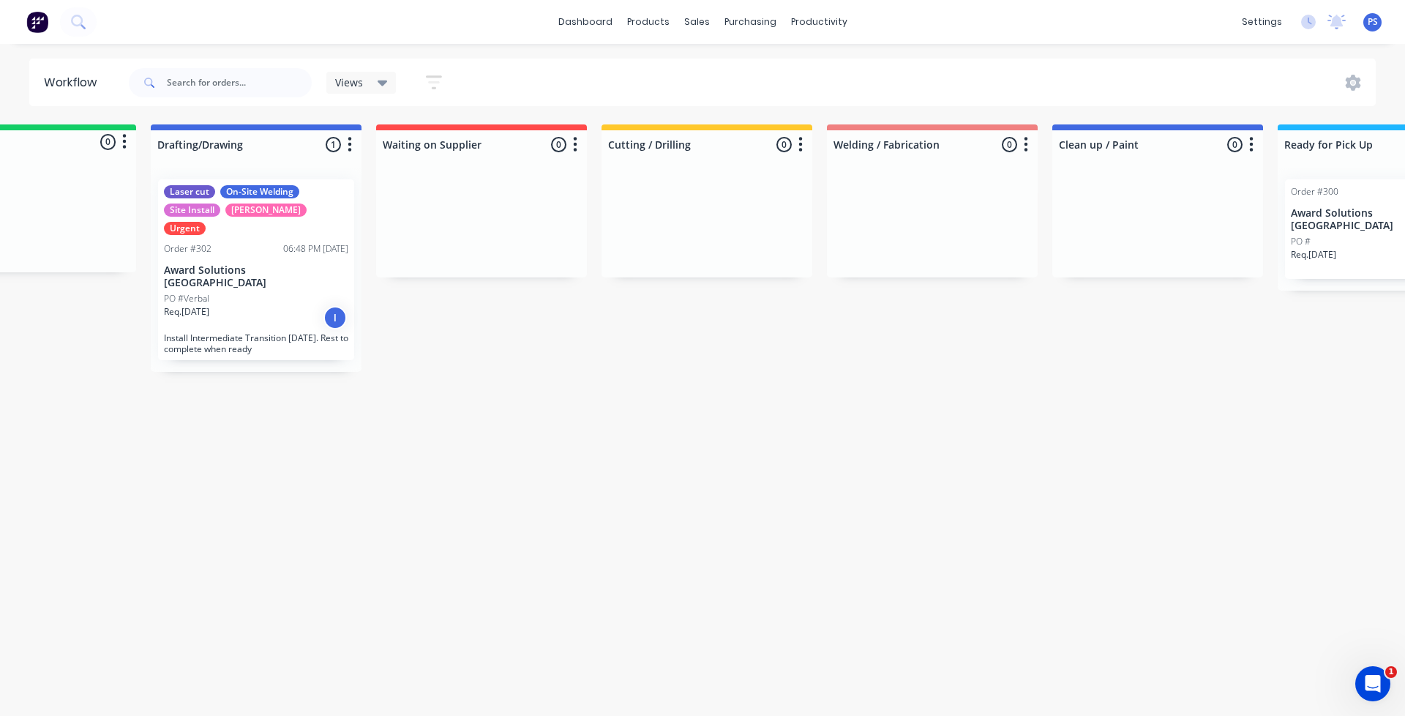
scroll to position [0, 103]
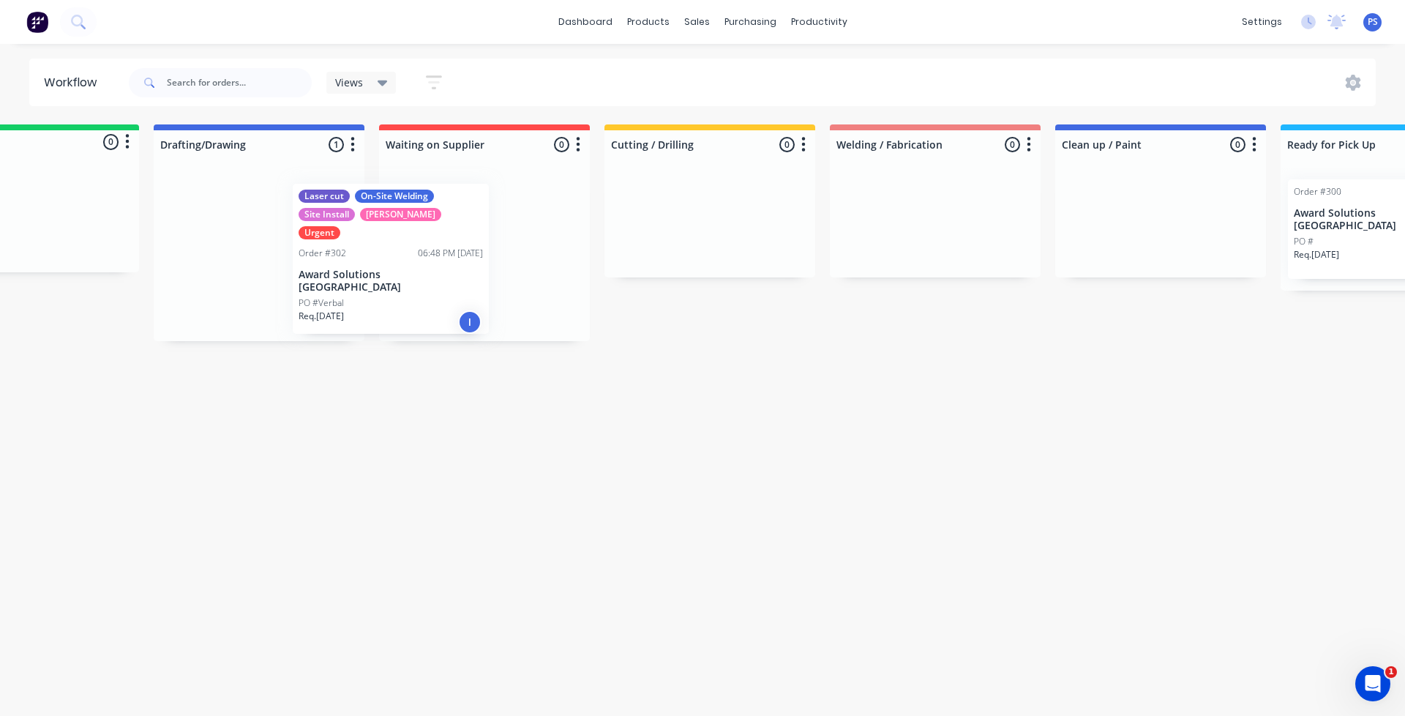
drag, startPoint x: 314, startPoint y: 320, endPoint x: 457, endPoint y: 323, distance: 142.7
click at [457, 324] on div "Submitted 0 Status colour #13CE66 hex #13CE66 Save Cancel Summaries Total order…" at bounding box center [1106, 232] width 2440 height 217
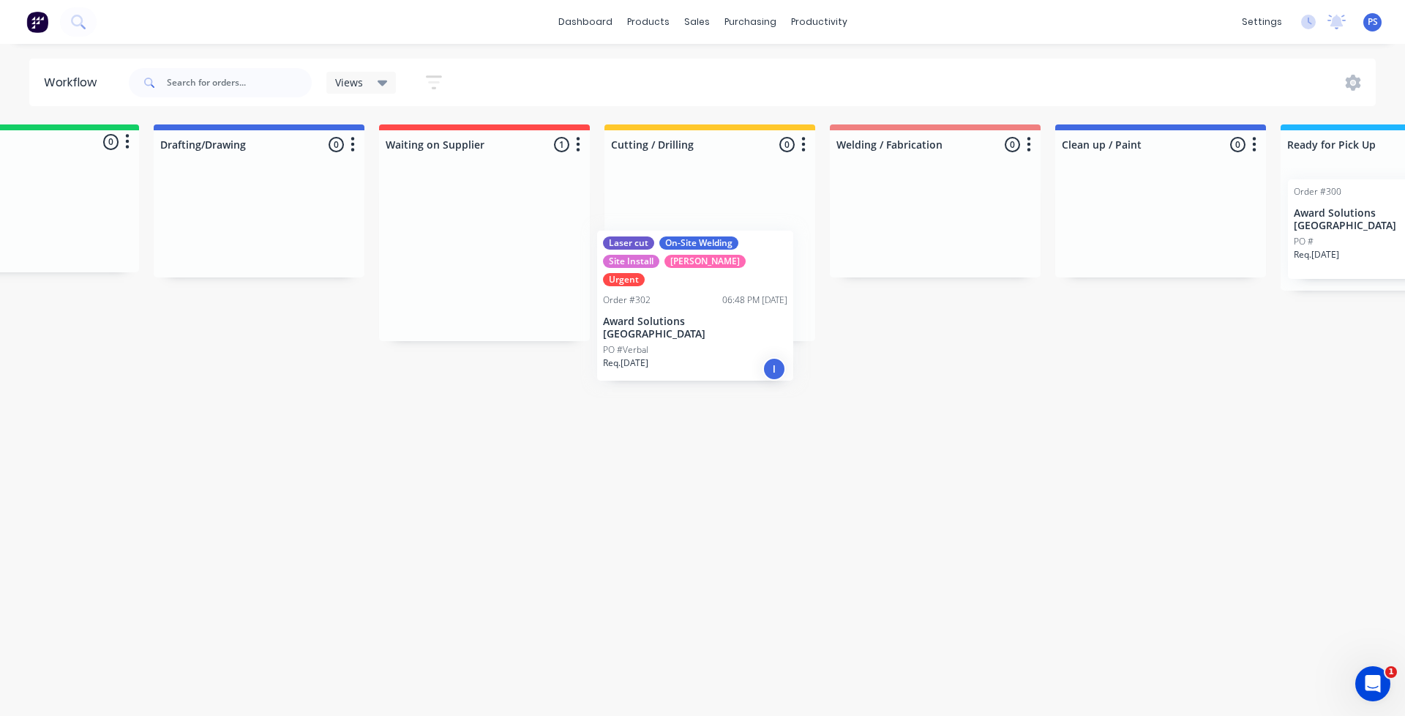
drag, startPoint x: 539, startPoint y: 354, endPoint x: 679, endPoint y: 337, distance: 141.6
click at [686, 367] on div "Workflow Views Save new view None (Default) edit Show/Hide statuses Show line i…" at bounding box center [599, 373] width 1405 height 628
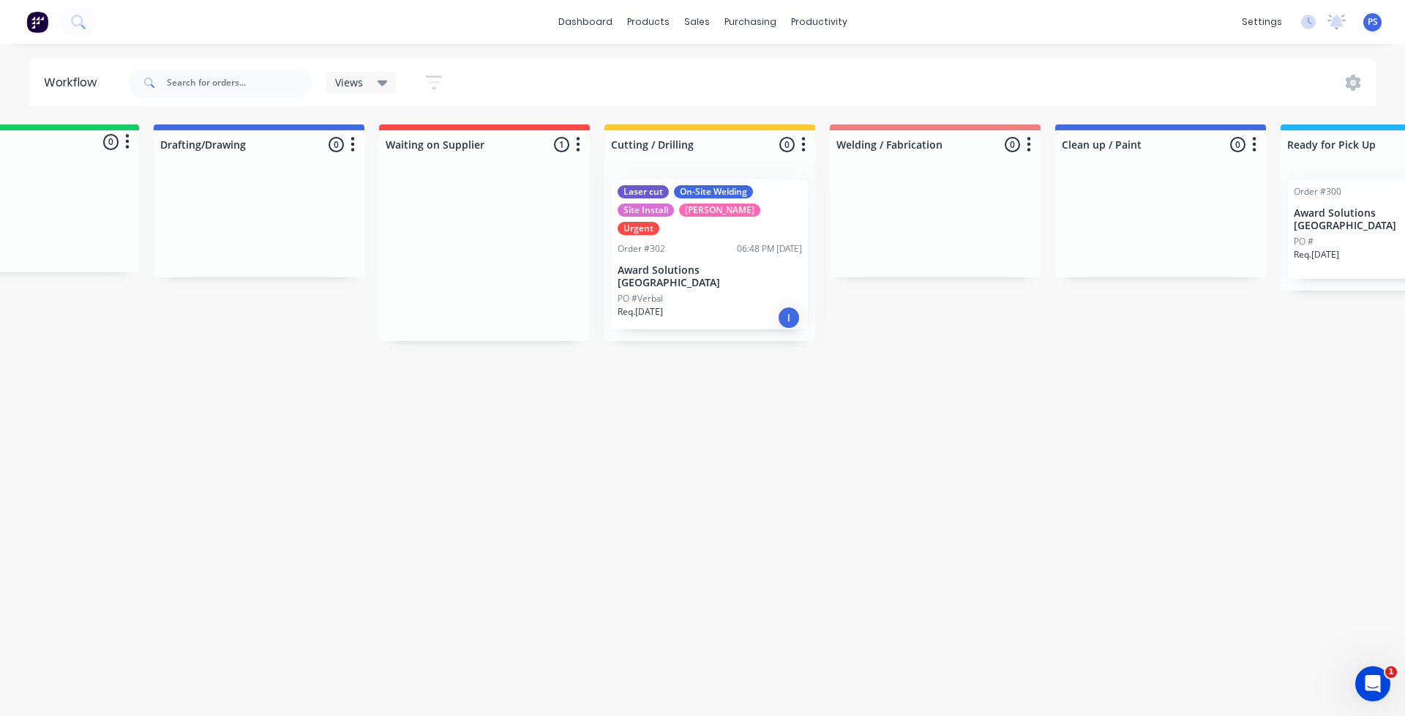
click at [809, 345] on div "Workflow Views Save new view None (Default) edit Show/Hide statuses Show line i…" at bounding box center [599, 373] width 1405 height 628
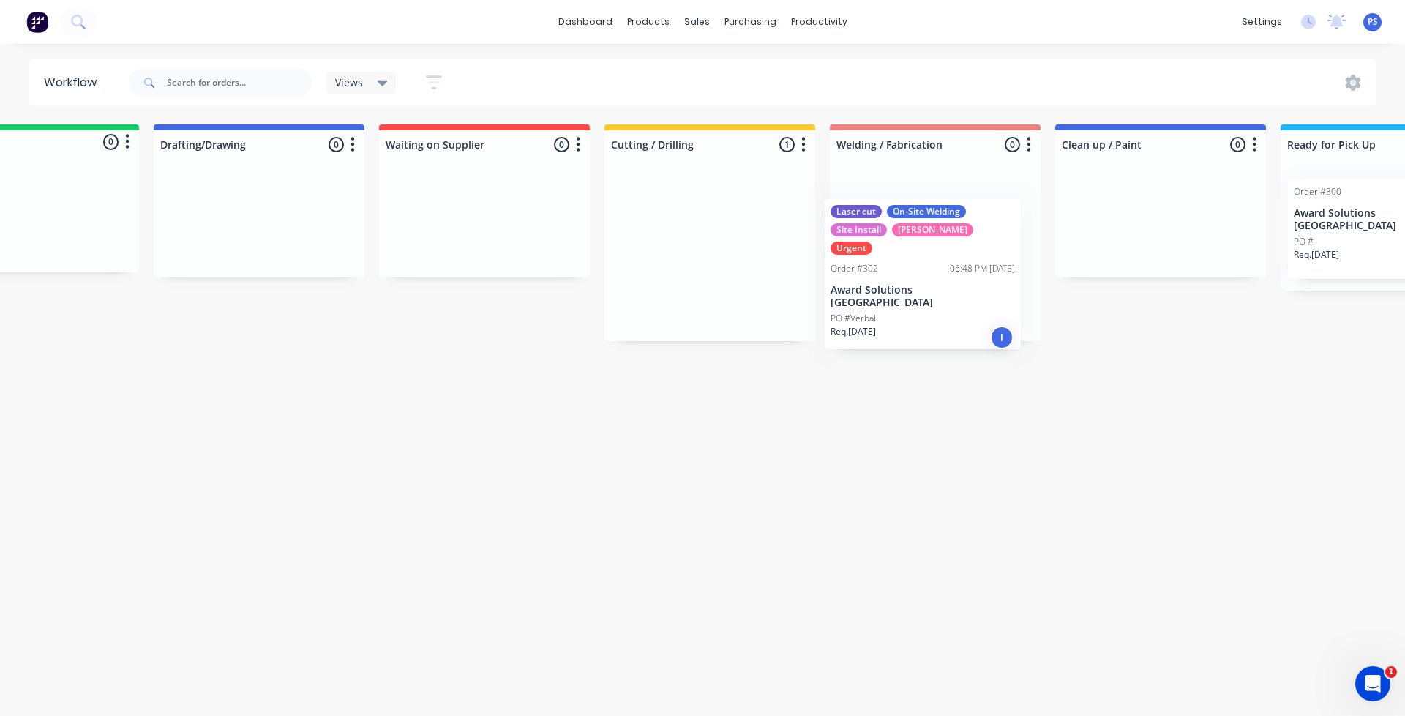
drag, startPoint x: 737, startPoint y: 277, endPoint x: 942, endPoint y: 274, distance: 204.9
click at [955, 301] on div "Submitted 0 Status colour #13CE66 hex #13CE66 Save Cancel Summaries Total order…" at bounding box center [1106, 232] width 2440 height 217
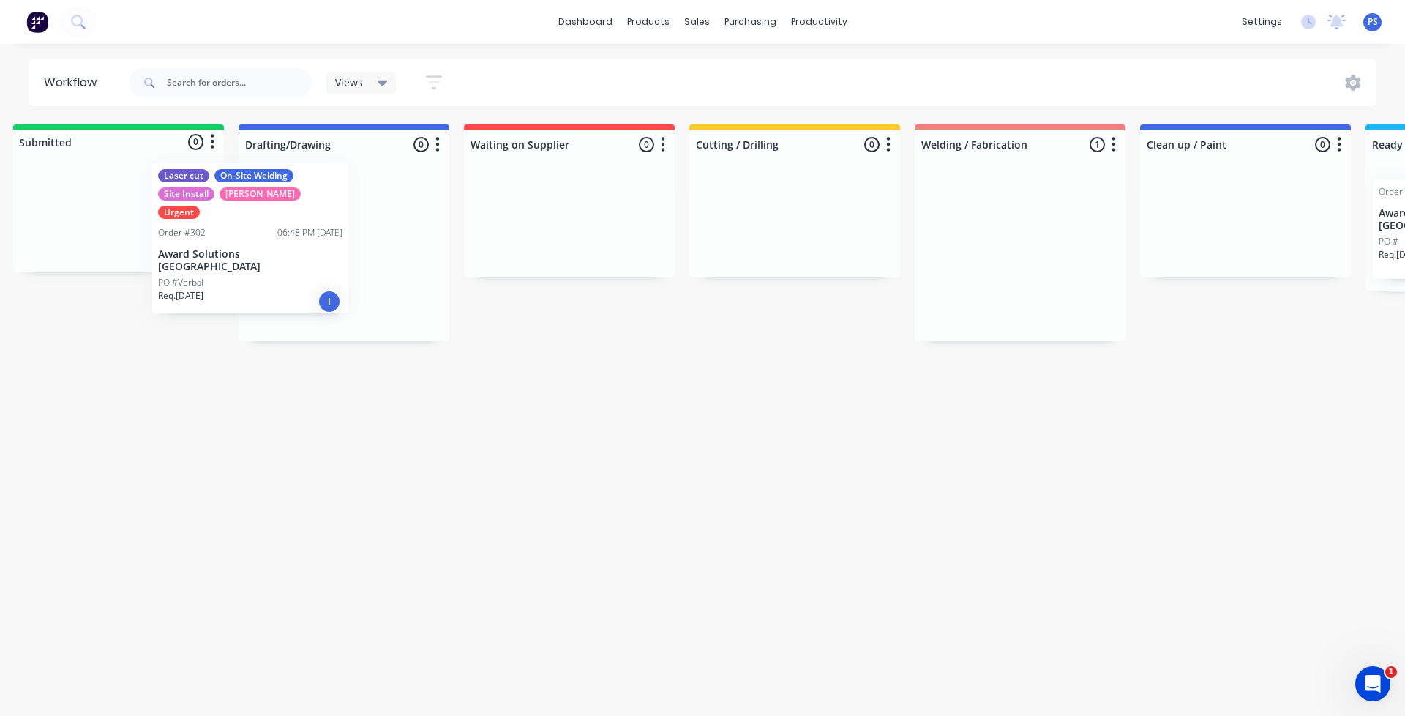
click at [200, 239] on div "Submitted 0 Status colour #13CE66 hex #13CE66 Save Cancel Summaries Total order…" at bounding box center [1191, 232] width 2440 height 217
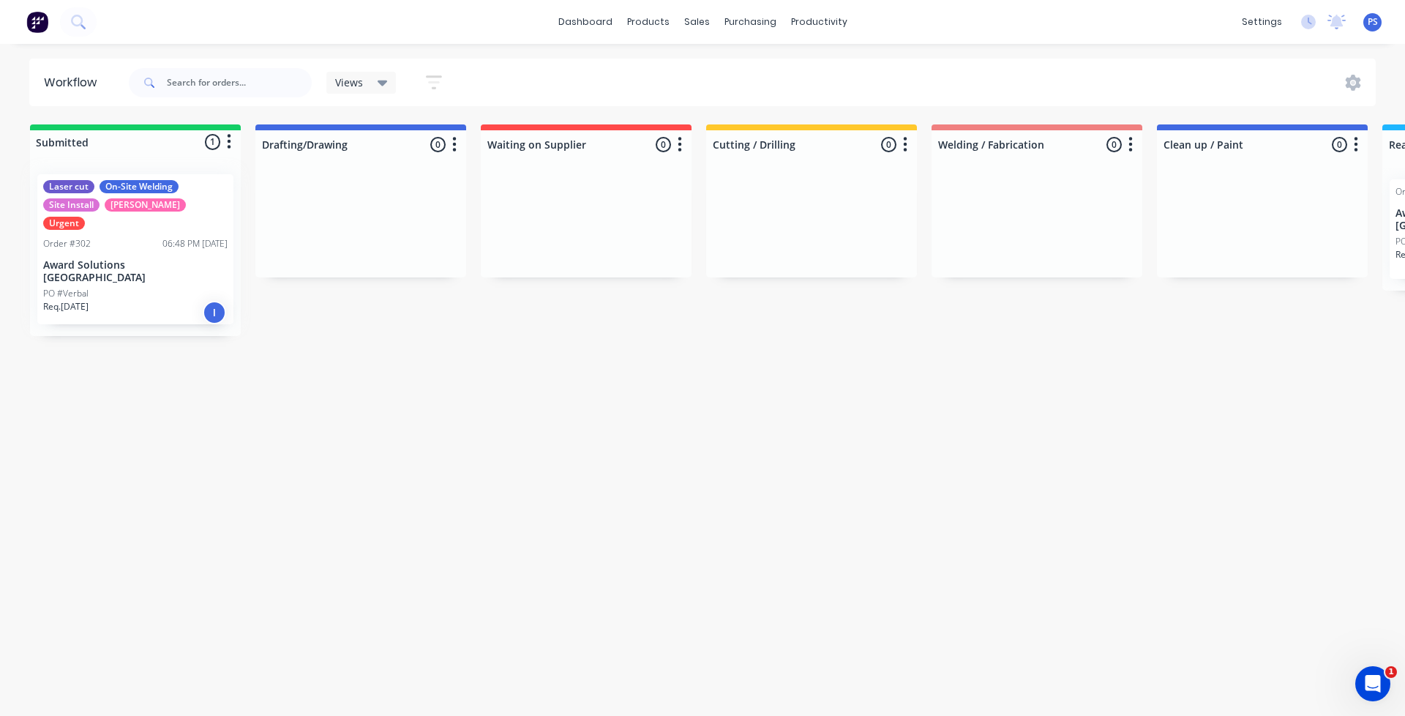
scroll to position [0, 0]
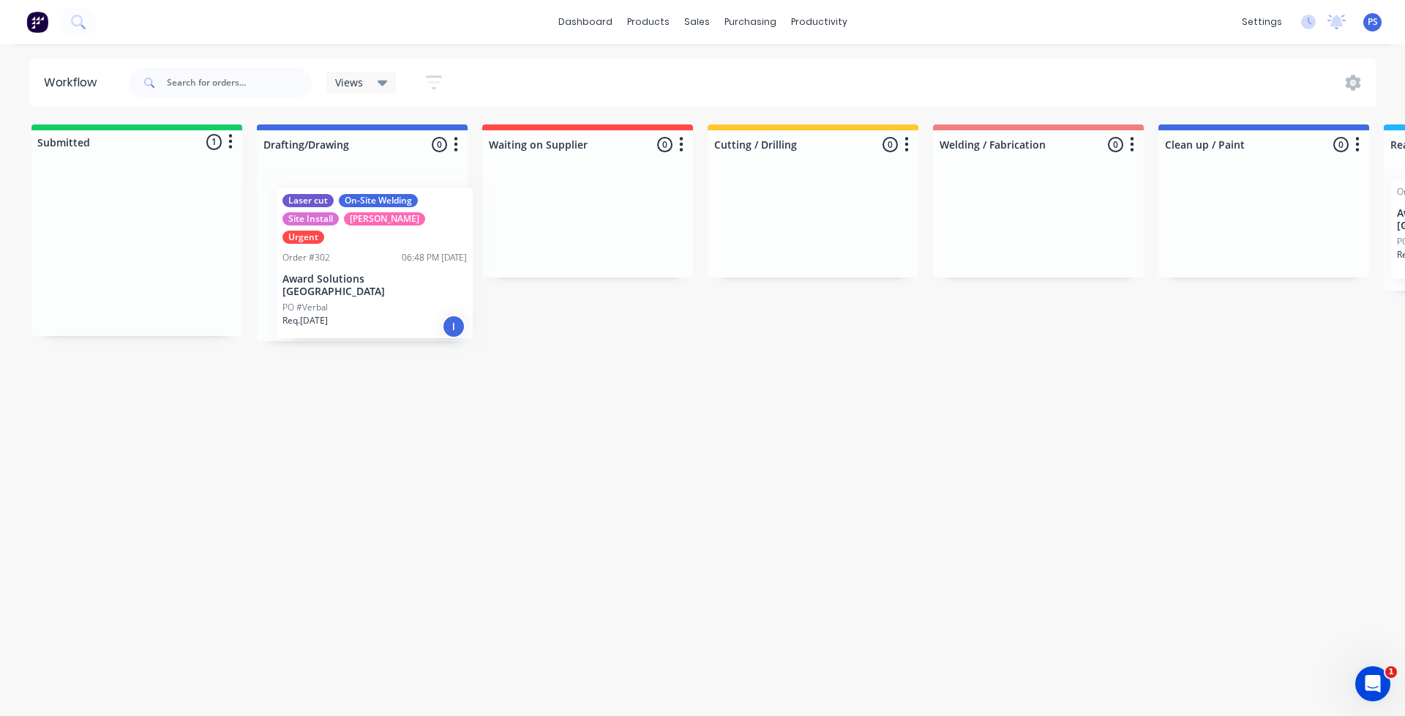
click at [416, 247] on div "Submitted 1 Status colour #13CE66 hex #13CE66 Save Cancel Summaries Total order…" at bounding box center [1209, 232] width 2440 height 217
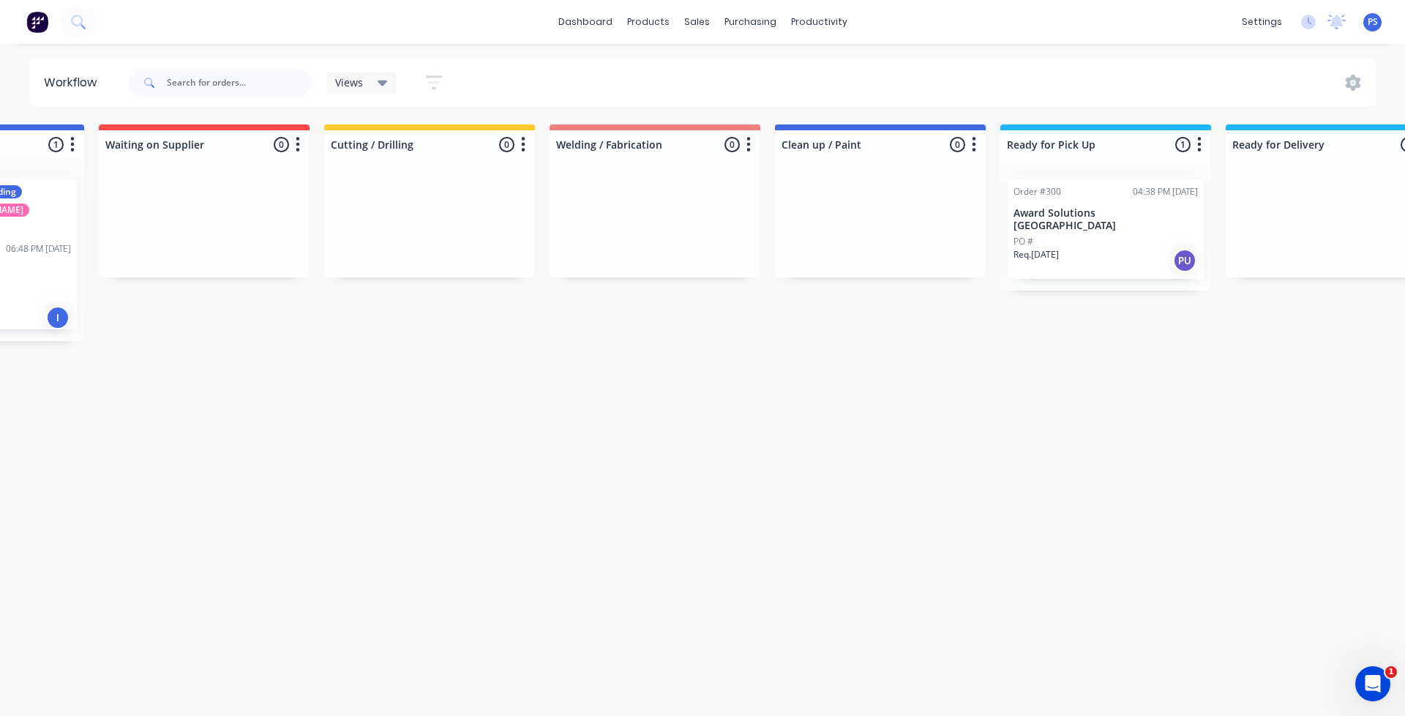
scroll to position [0, 379]
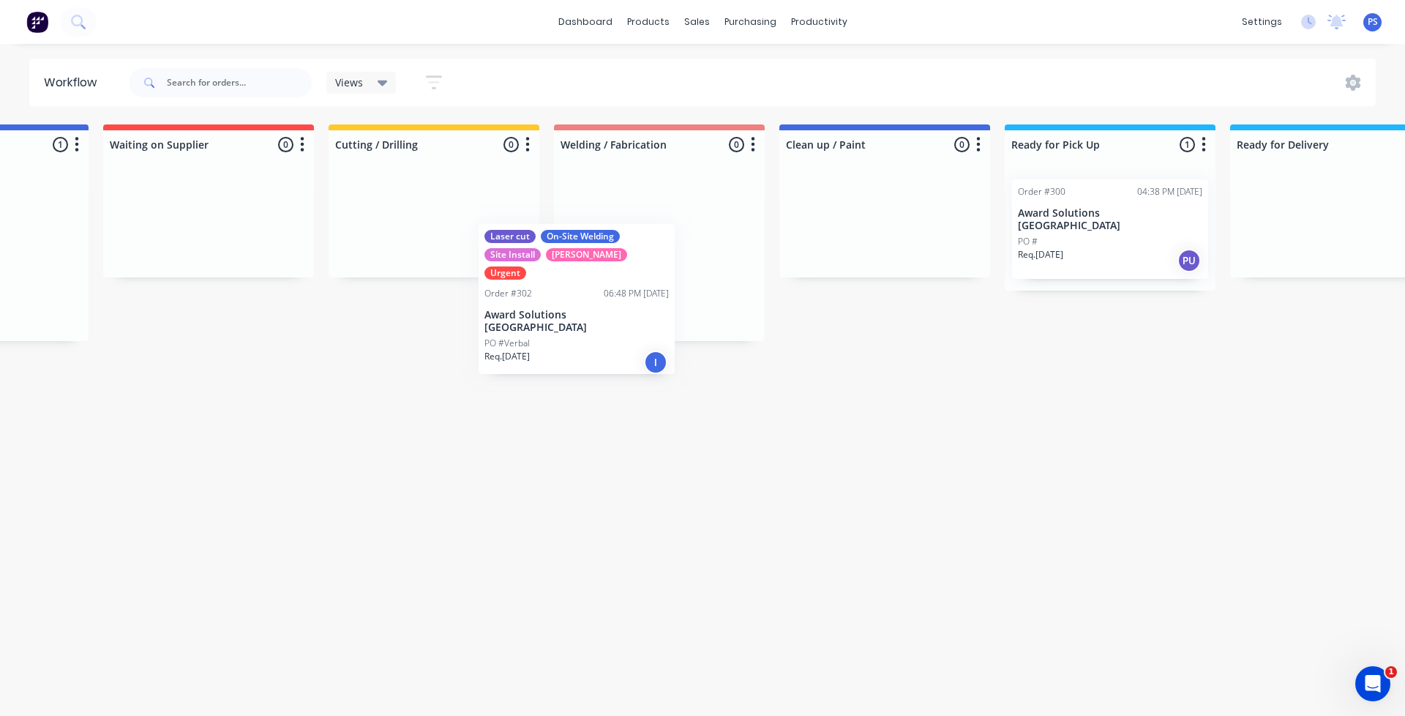
drag, startPoint x: 31, startPoint y: 235, endPoint x: 664, endPoint y: 260, distance: 634.2
click at [664, 261] on div "Submitted 0 Status colour #13CE66 hex #13CE66 Save Cancel Summaries Total order…" at bounding box center [830, 232] width 2440 height 217
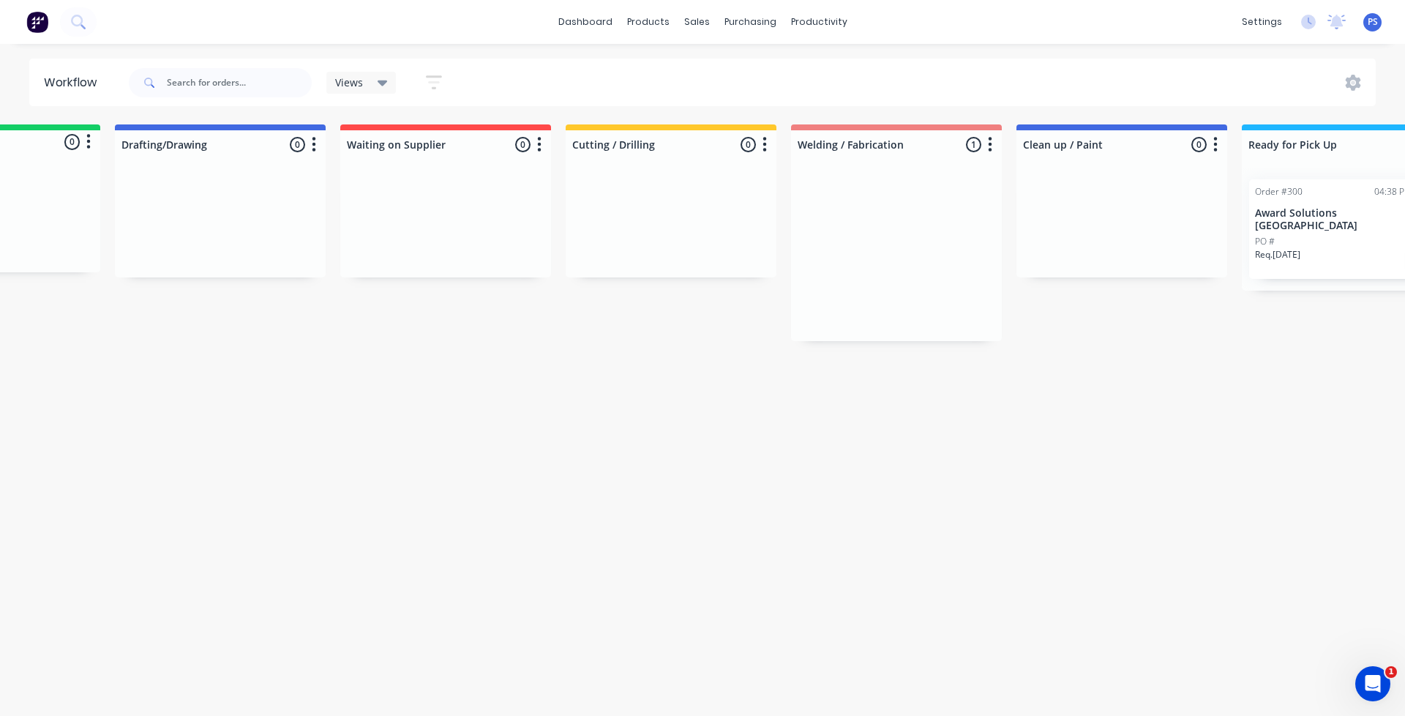
scroll to position [0, 0]
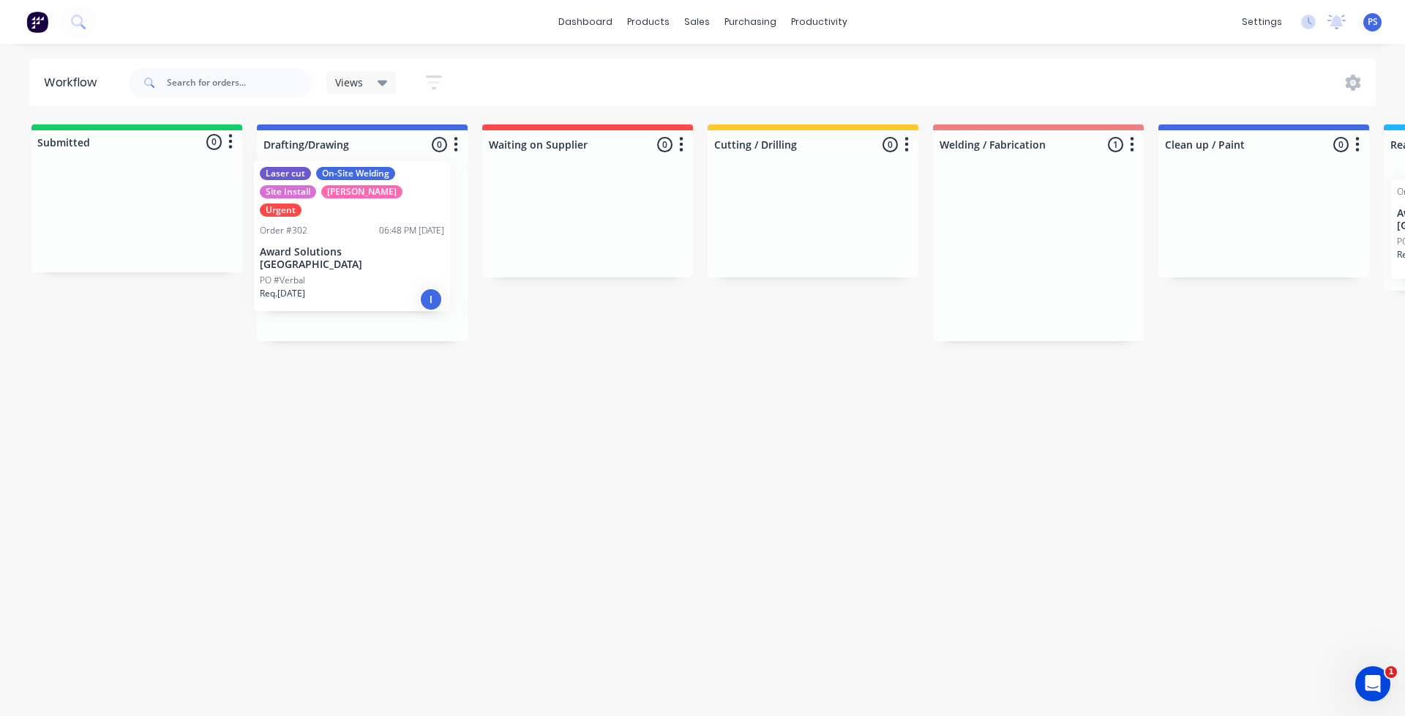
drag, startPoint x: 595, startPoint y: 399, endPoint x: 315, endPoint y: 286, distance: 301.4
click at [315, 286] on div "Submitted 0 Status colour #13CE66 hex #13CE66 Save Cancel Summaries Total order…" at bounding box center [1209, 232] width 2440 height 217
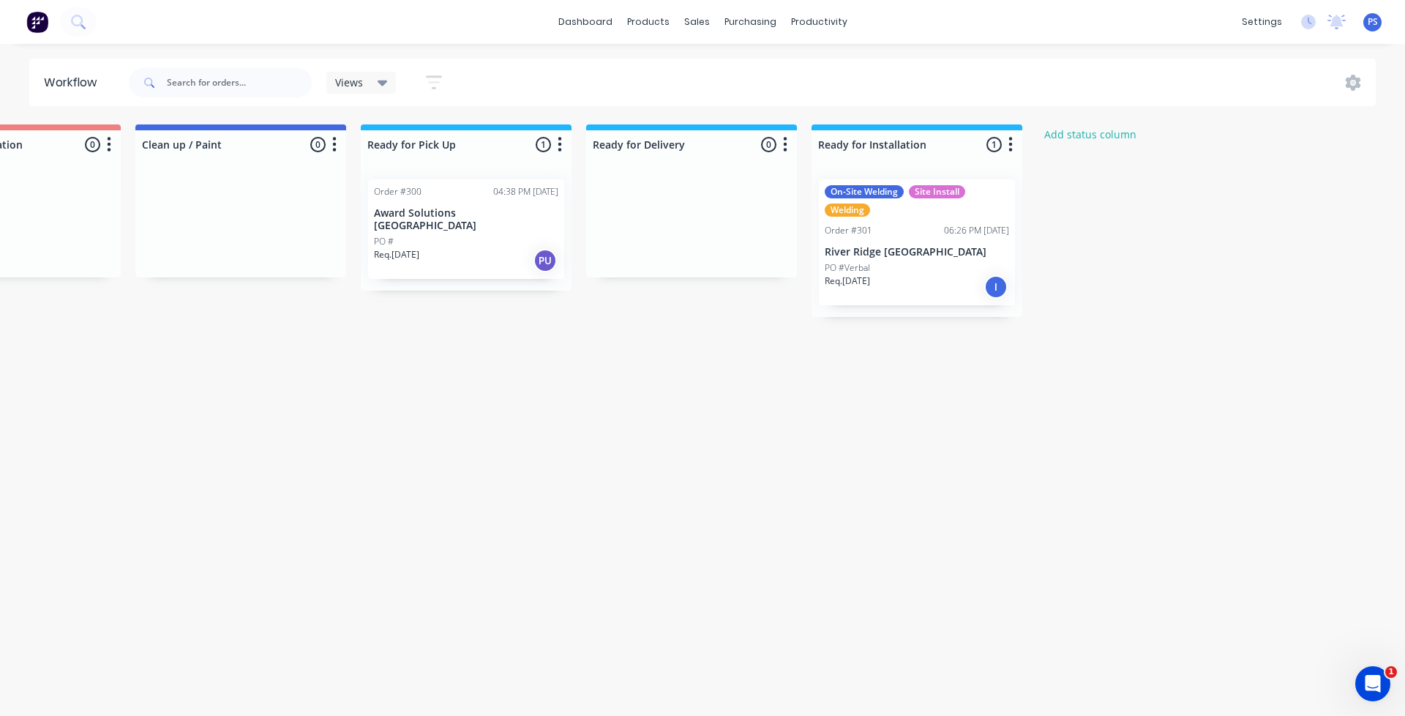
scroll to position [0, 724]
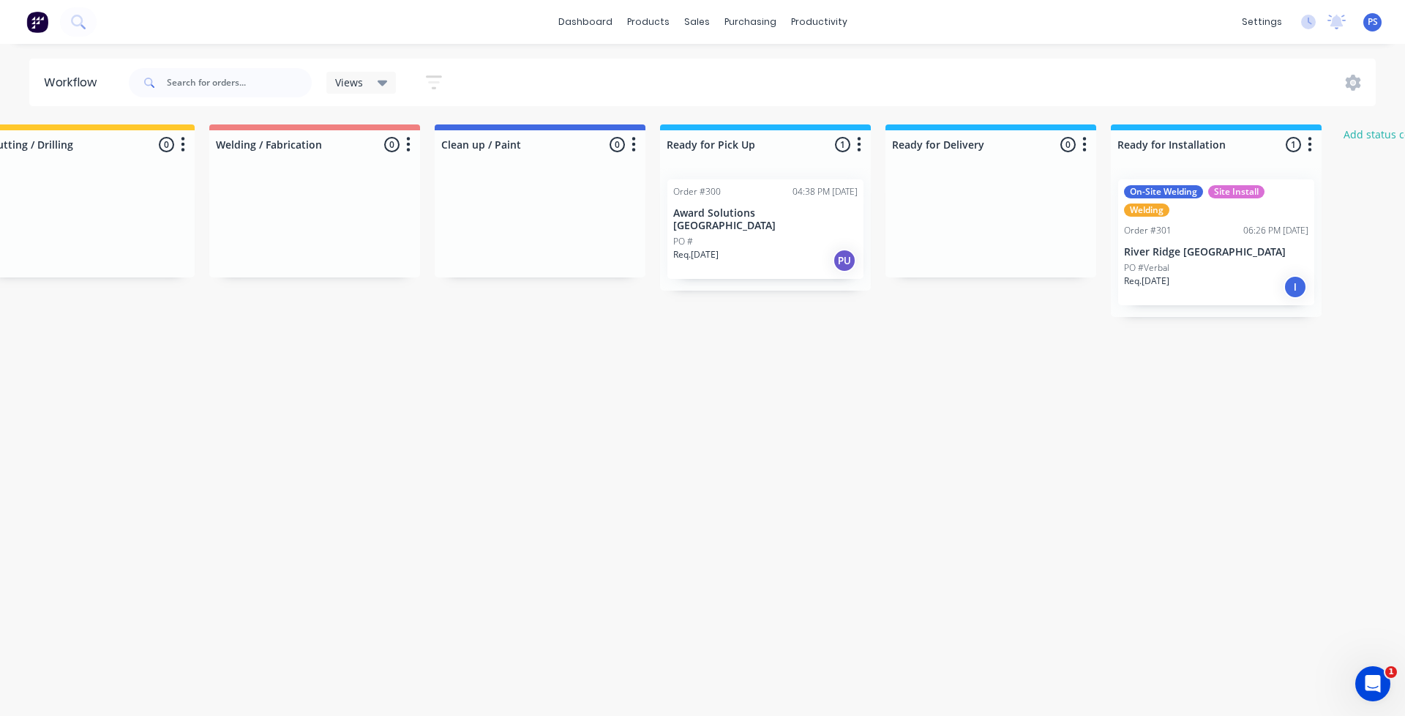
click at [753, 235] on div "PO #" at bounding box center [765, 241] width 184 height 13
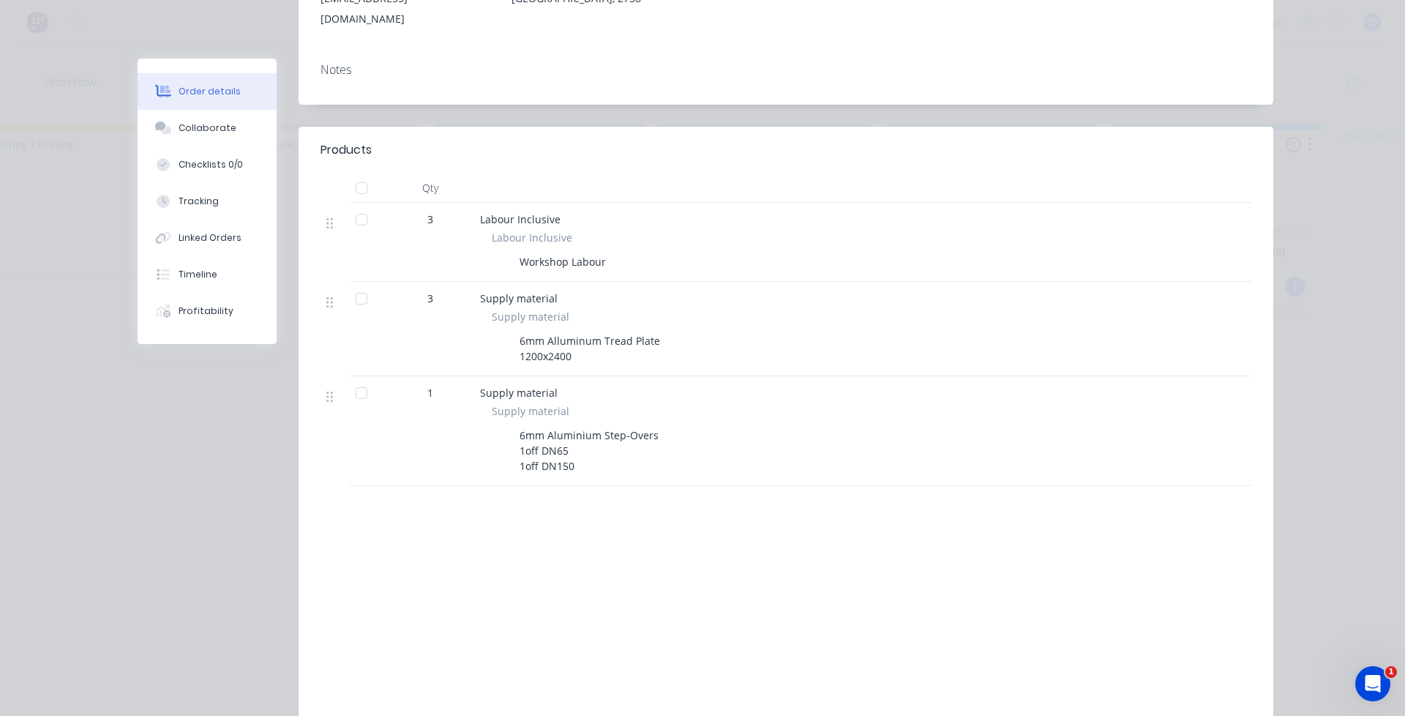
scroll to position [220, 0]
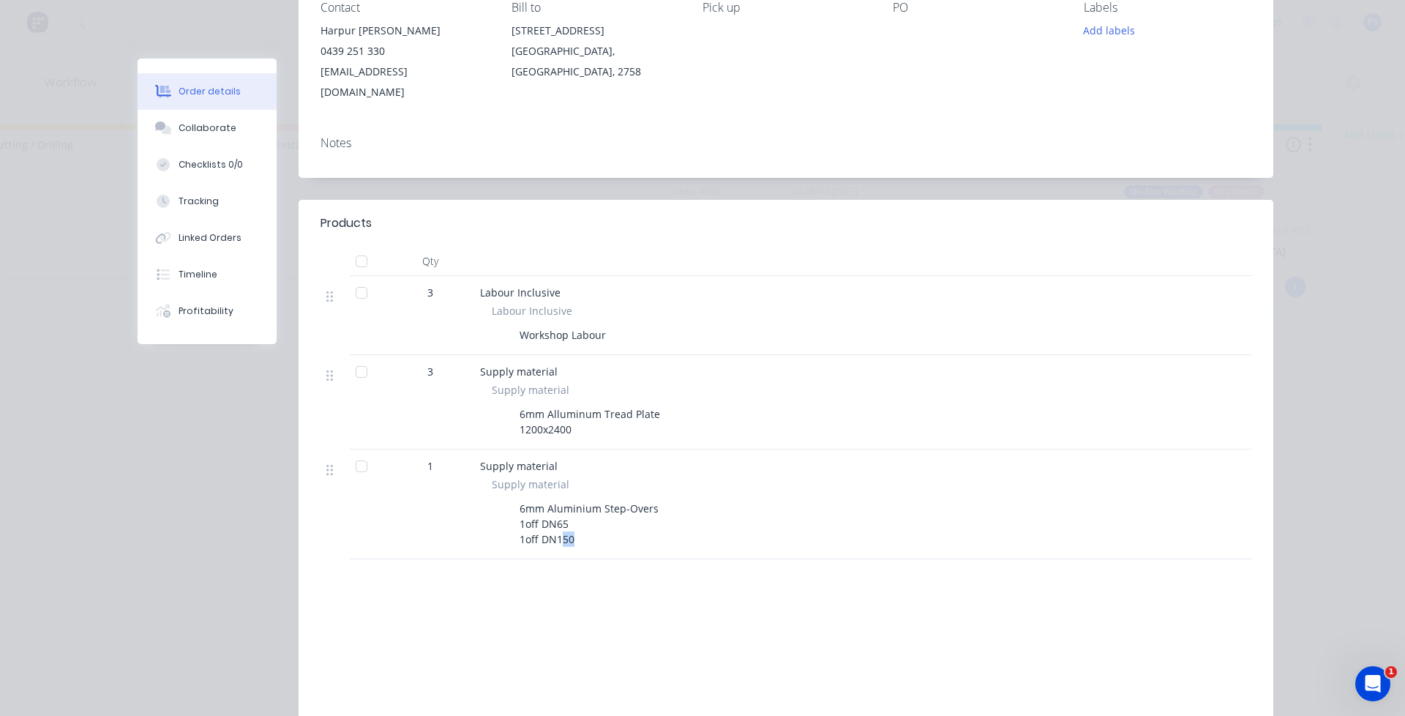
drag, startPoint x: 580, startPoint y: 518, endPoint x: 554, endPoint y: 513, distance: 26.8
click at [554, 513] on div "6mm Aluminium Step-Overs 1off DN65 1off DN150" at bounding box center [589, 524] width 151 height 52
drag, startPoint x: 536, startPoint y: 398, endPoint x: 660, endPoint y: 397, distance: 123.7
click at [666, 403] on div "6mm Alluminum Tread Plate 1200x2400" at bounding box center [767, 421] width 550 height 37
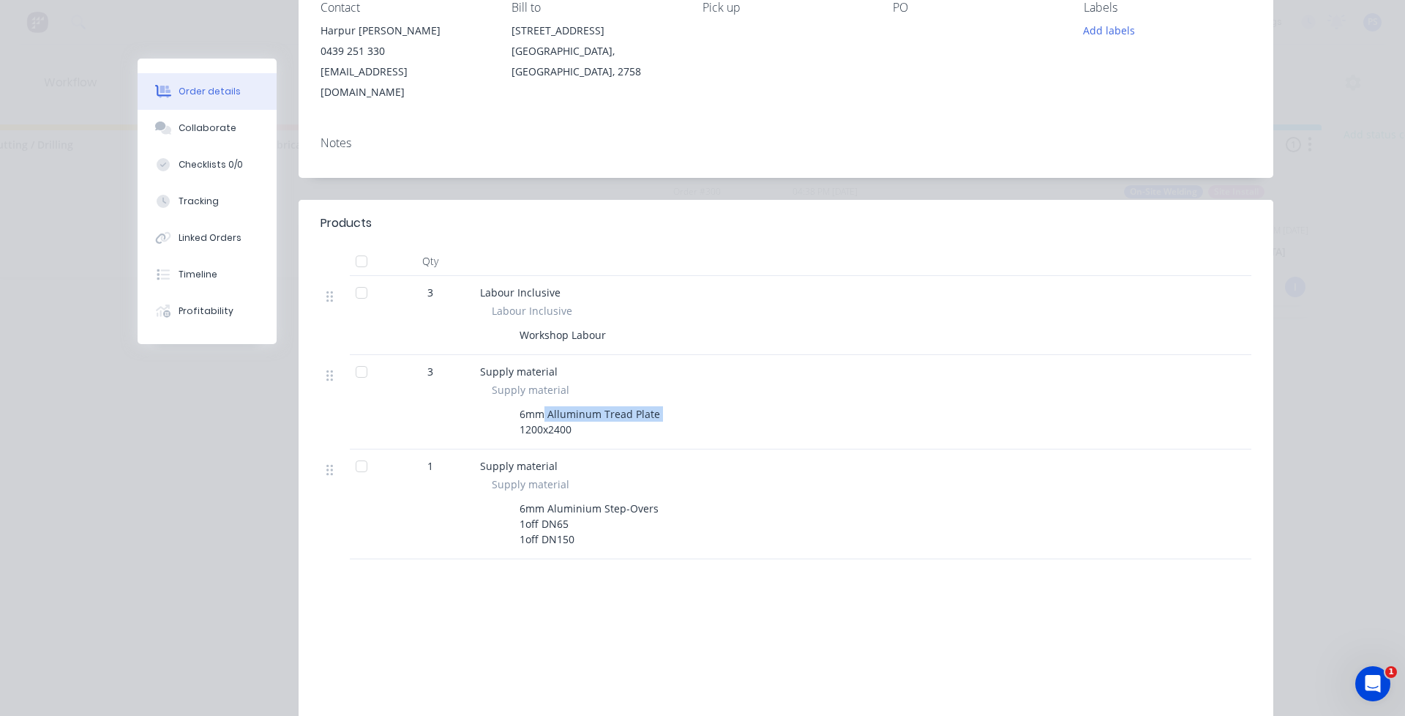
click at [659, 403] on div "6mm Alluminum Tread Plate 1200x2400" at bounding box center [767, 421] width 550 height 37
drag, startPoint x: 562, startPoint y: 302, endPoint x: 612, endPoint y: 307, distance: 50.7
click at [612, 307] on div "Labour Inclusive Workshop Labour" at bounding box center [767, 324] width 574 height 42
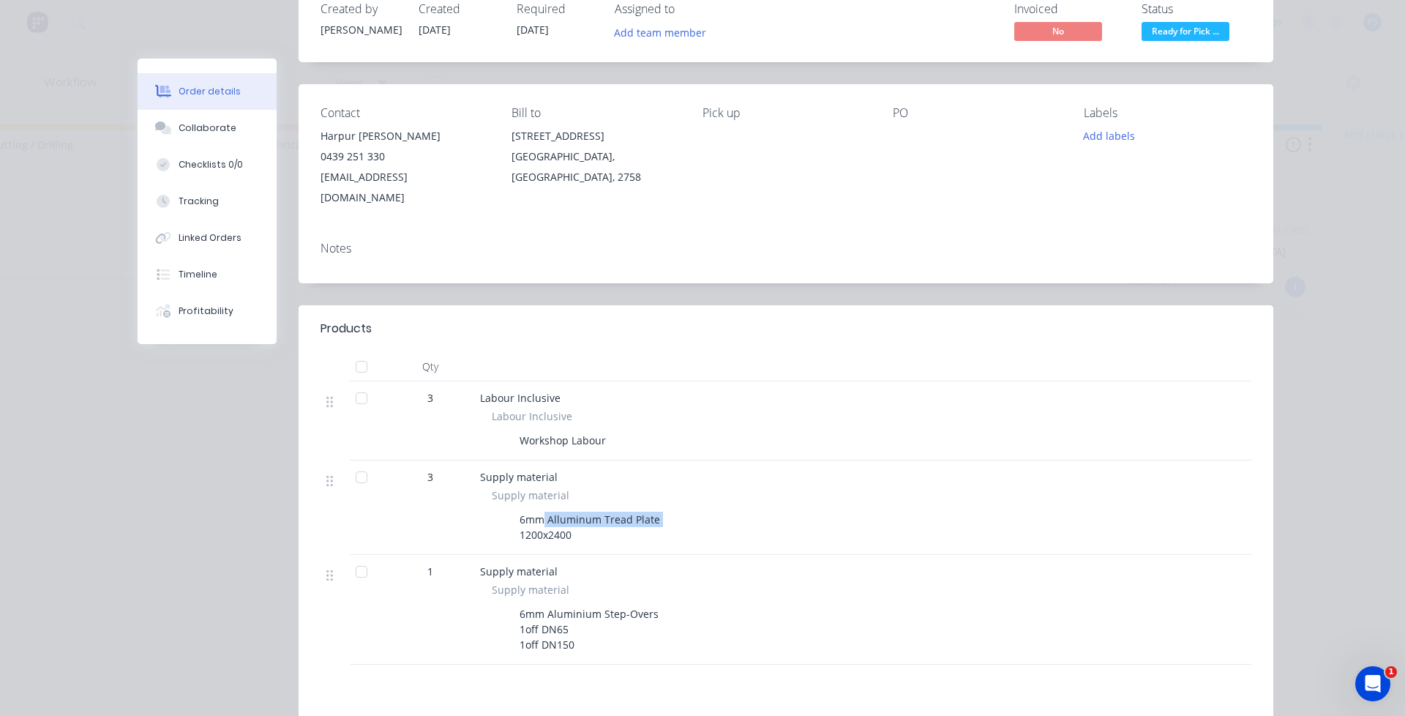
scroll to position [0, 0]
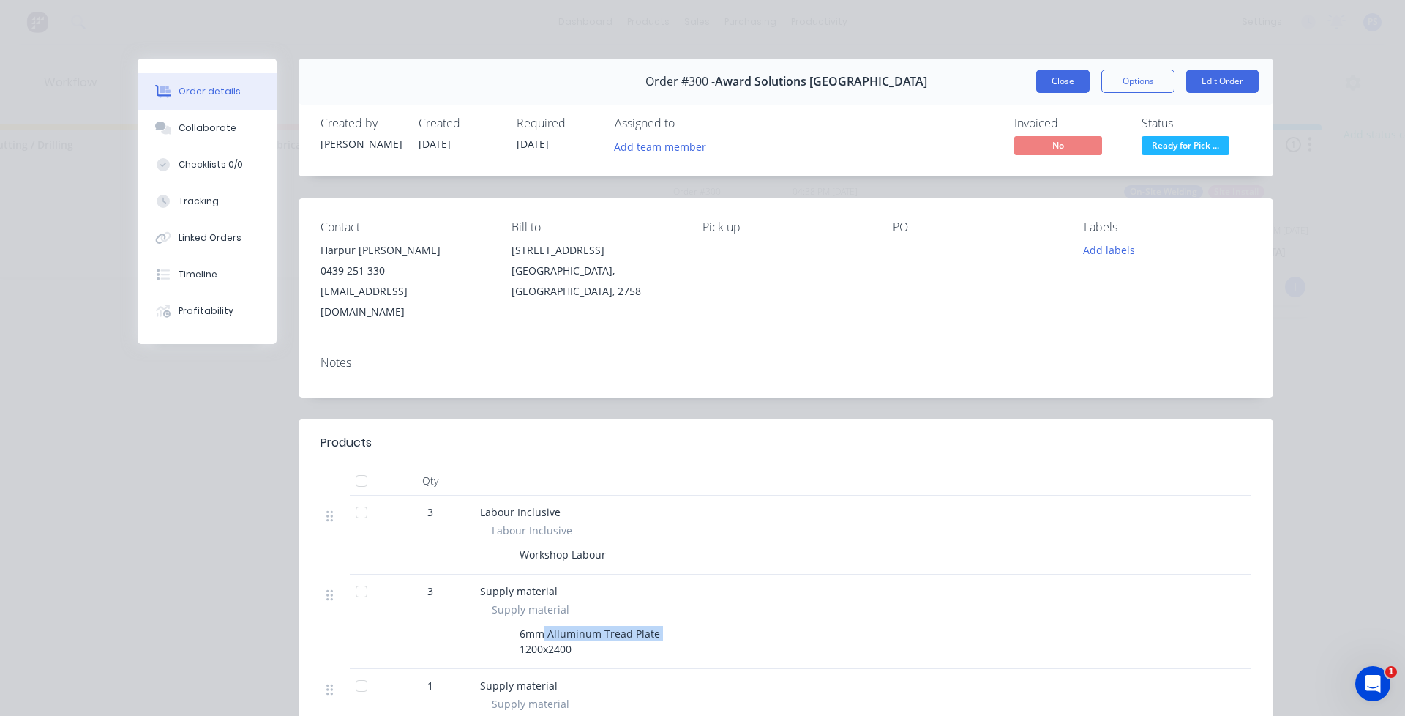
click at [1060, 74] on button "Close" at bounding box center [1062, 81] width 53 height 23
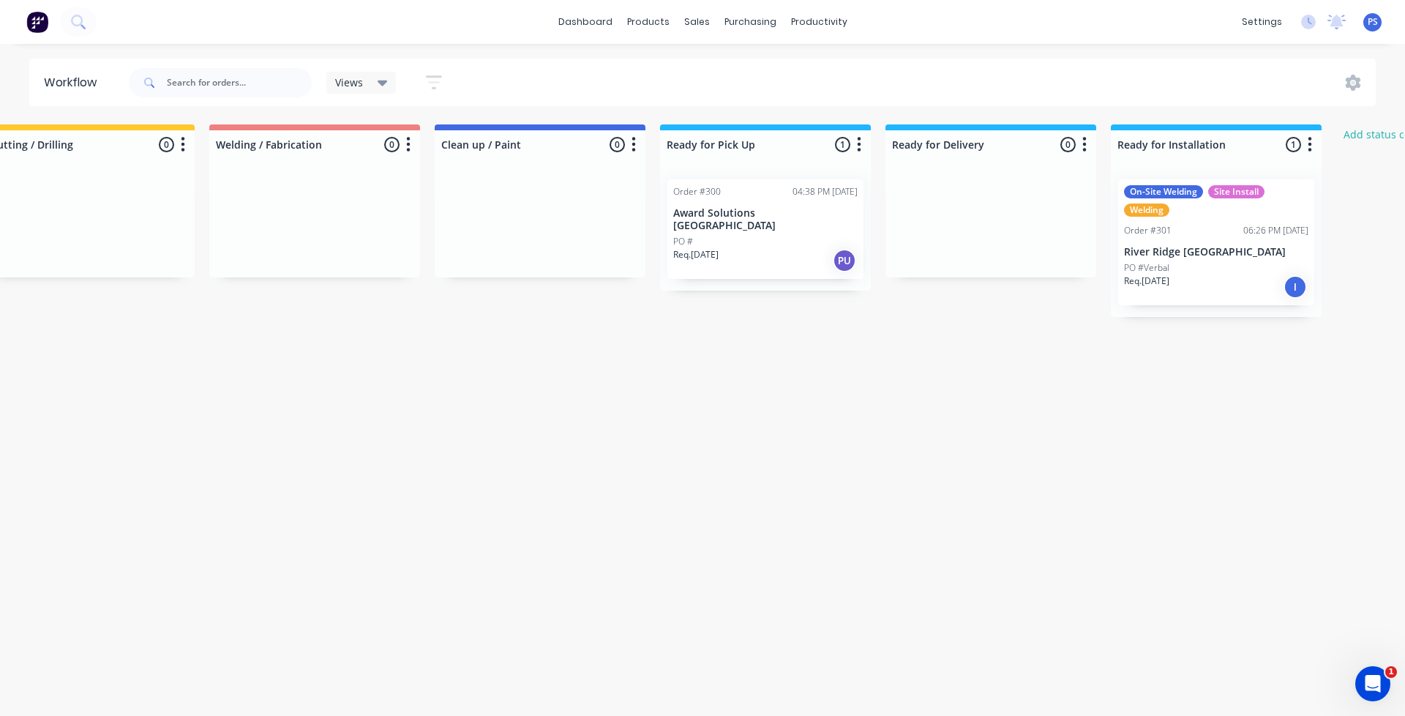
drag, startPoint x: 1035, startPoint y: 711, endPoint x: 917, endPoint y: 726, distance: 119.5
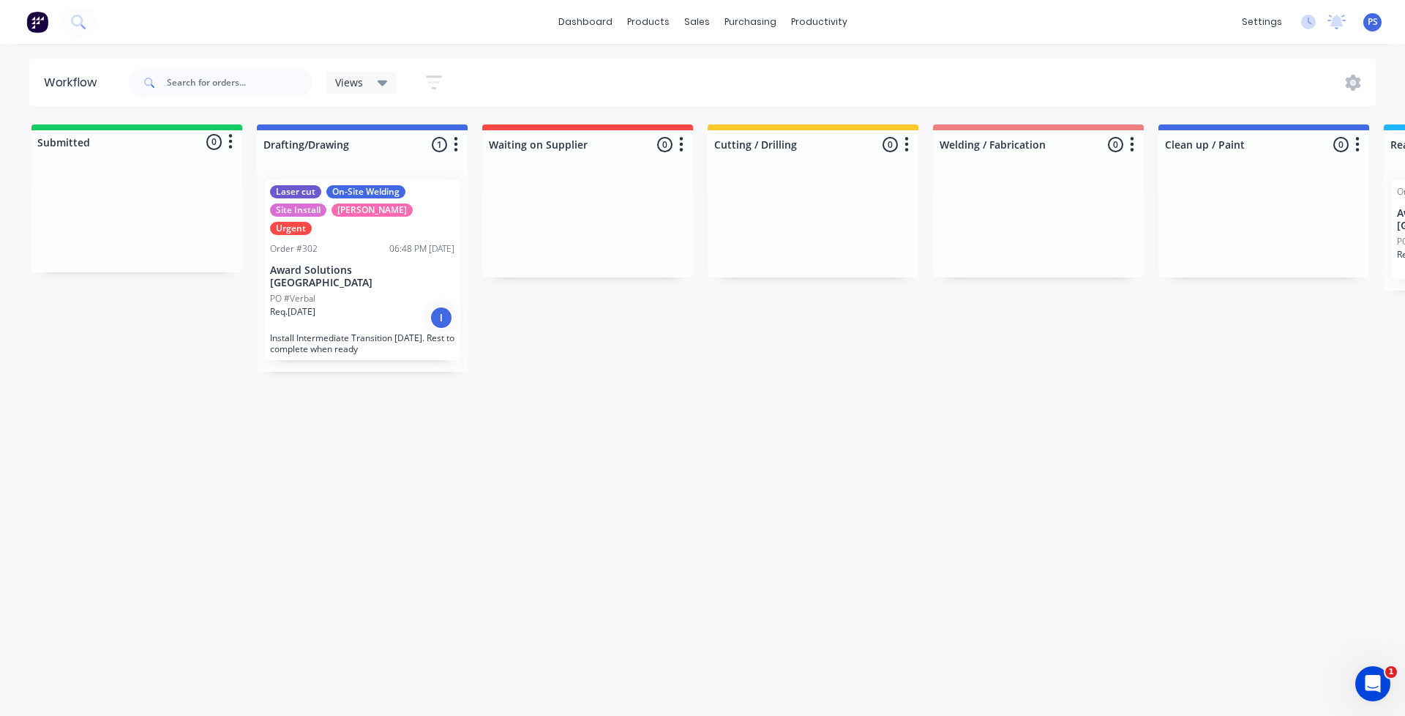
drag, startPoint x: 131, startPoint y: 714, endPoint x: 206, endPoint y: 705, distance: 75.9
click at [207, 628] on html "dashboard products sales purchasing productivity dashboard products Product Cat…" at bounding box center [702, 314] width 1405 height 628
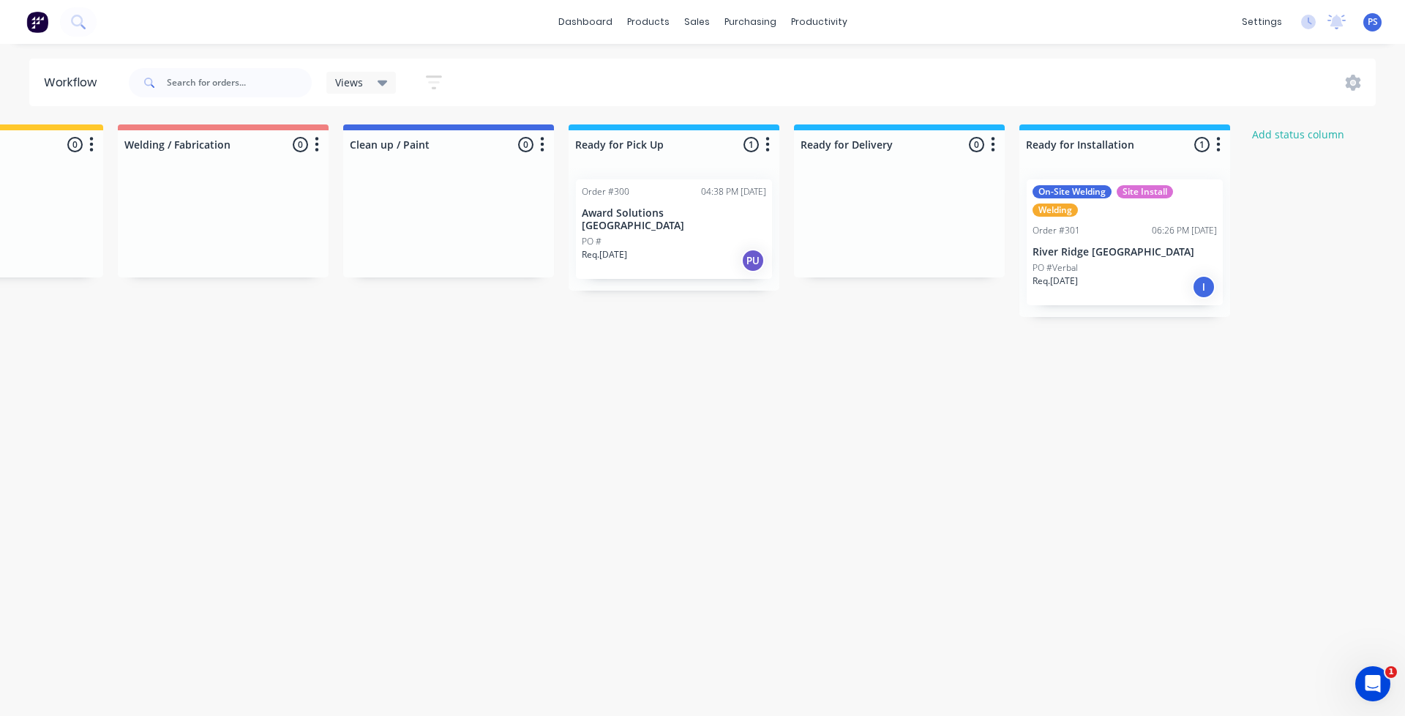
scroll to position [0, 817]
drag, startPoint x: 418, startPoint y: 162, endPoint x: 577, endPoint y: 202, distance: 164.3
click at [577, 202] on div "Submitted 0 Status colour #13CE66 hex #13CE66 Save Cancel Summaries Total order…" at bounding box center [392, 247] width 2440 height 247
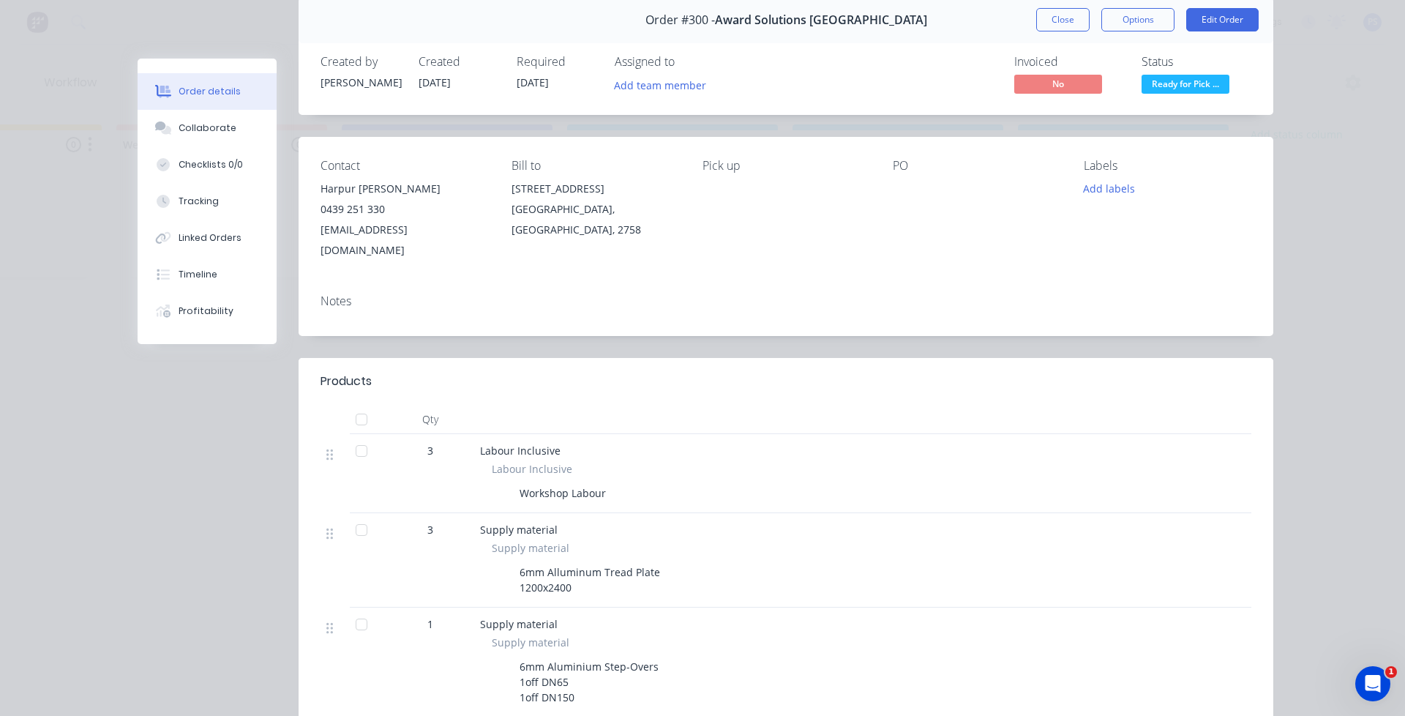
scroll to position [146, 0]
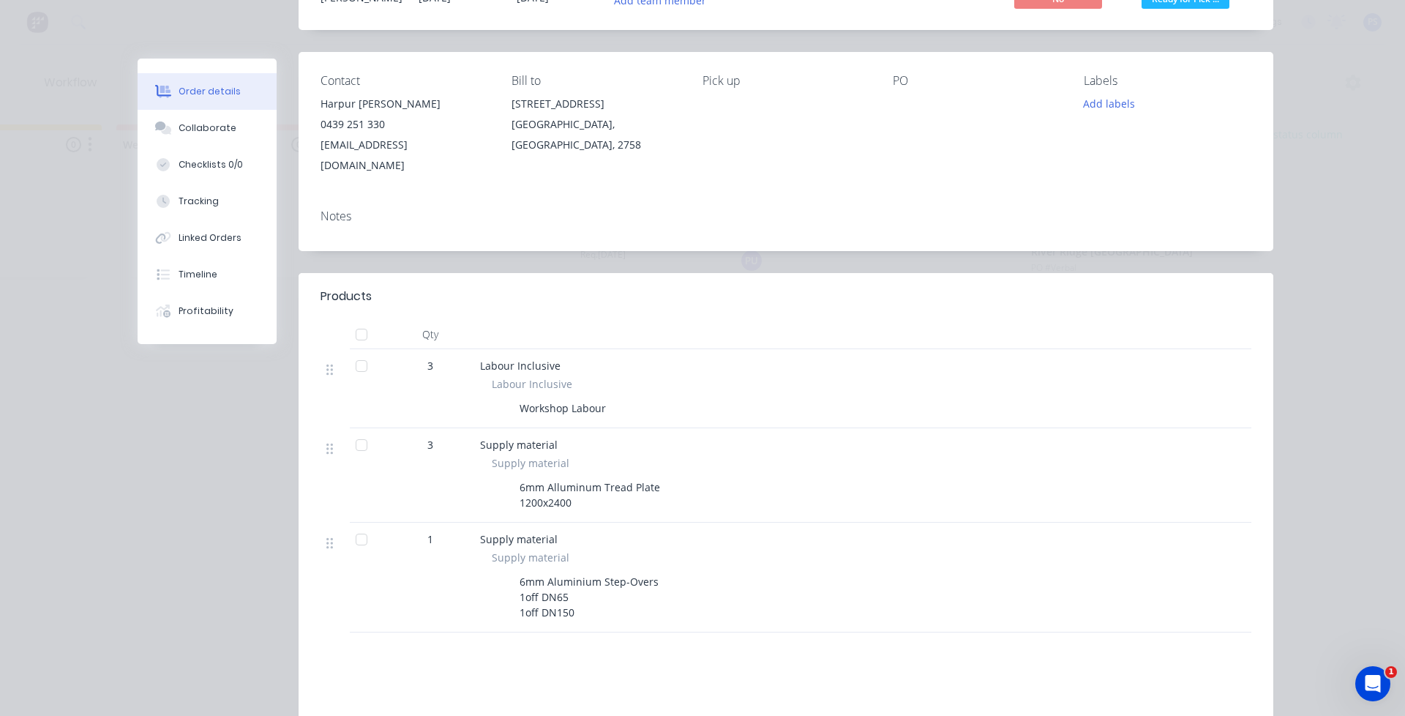
click at [234, 398] on div "Order #300 - Award Solutions [GEOGRAPHIC_DATA] Close Options Edit Order Created…" at bounding box center [706, 402] width 1136 height 981
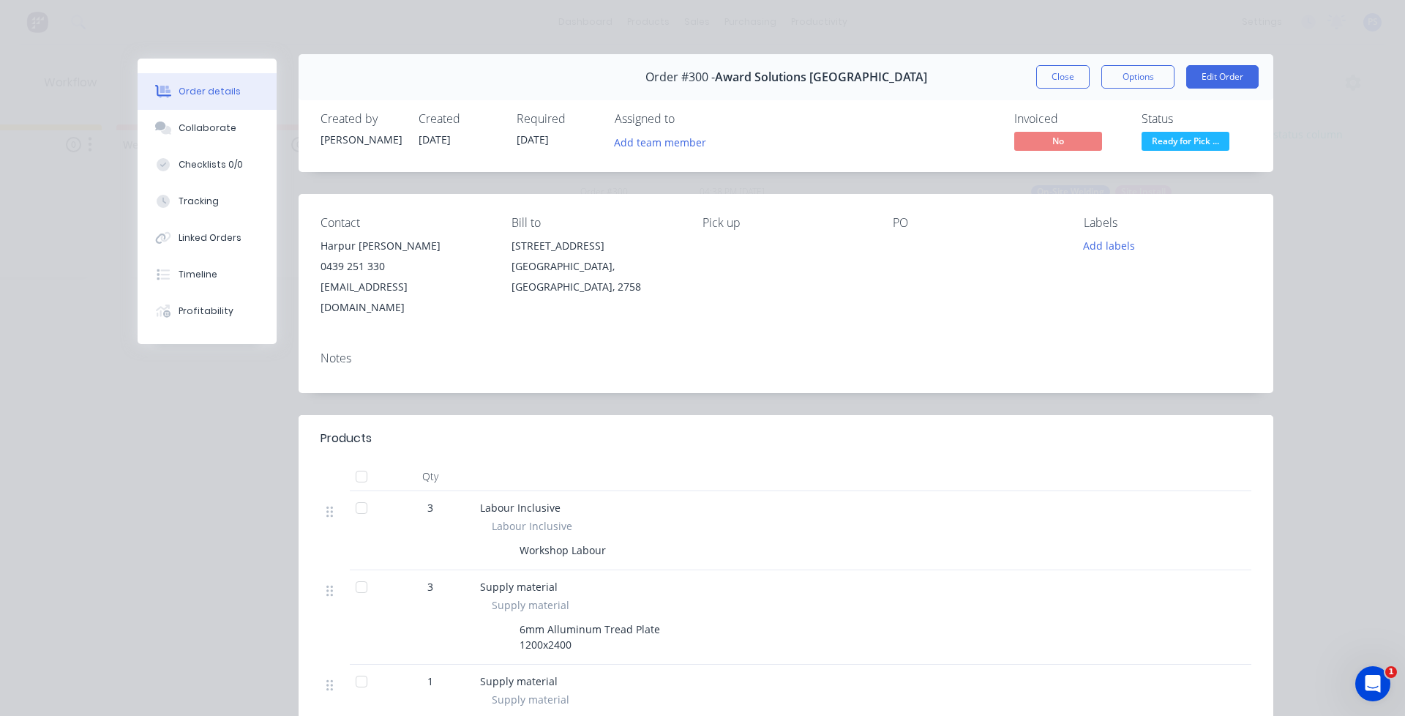
scroll to position [0, 0]
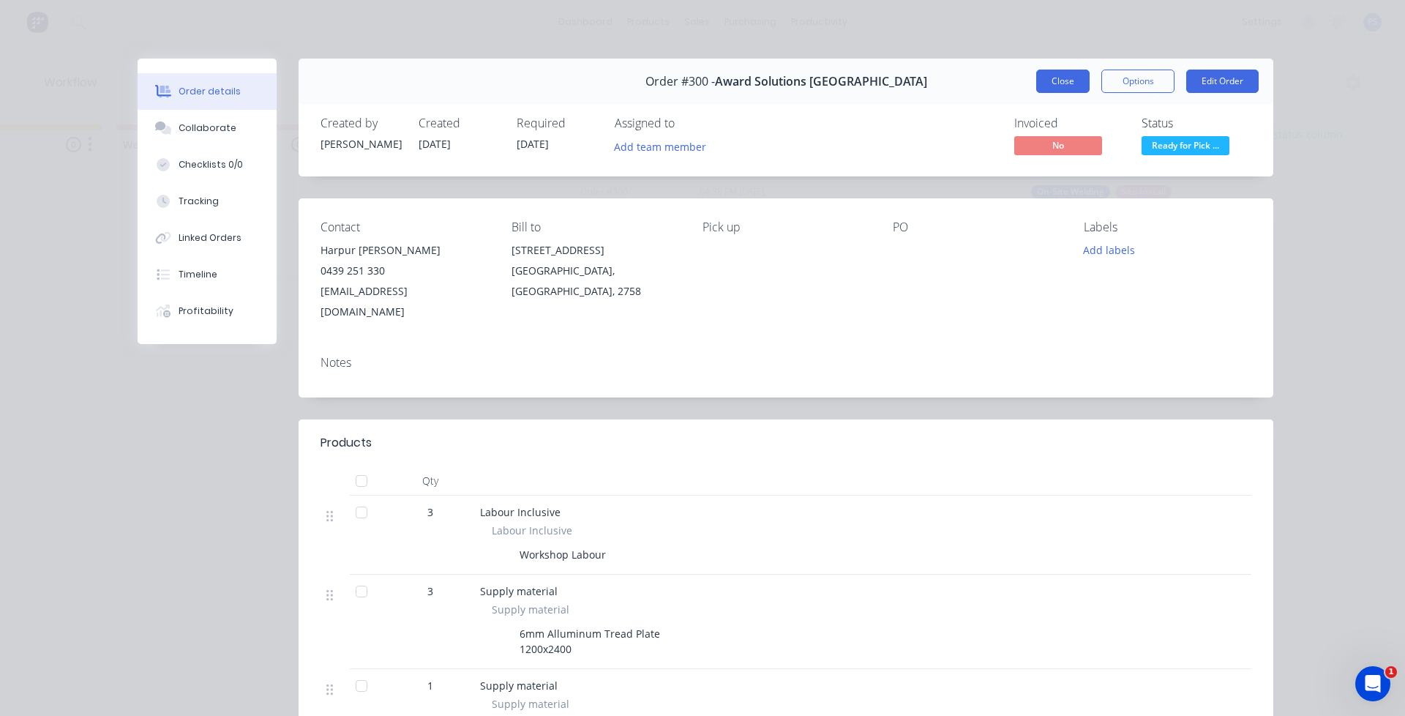
click at [1036, 90] on button "Close" at bounding box center [1062, 81] width 53 height 23
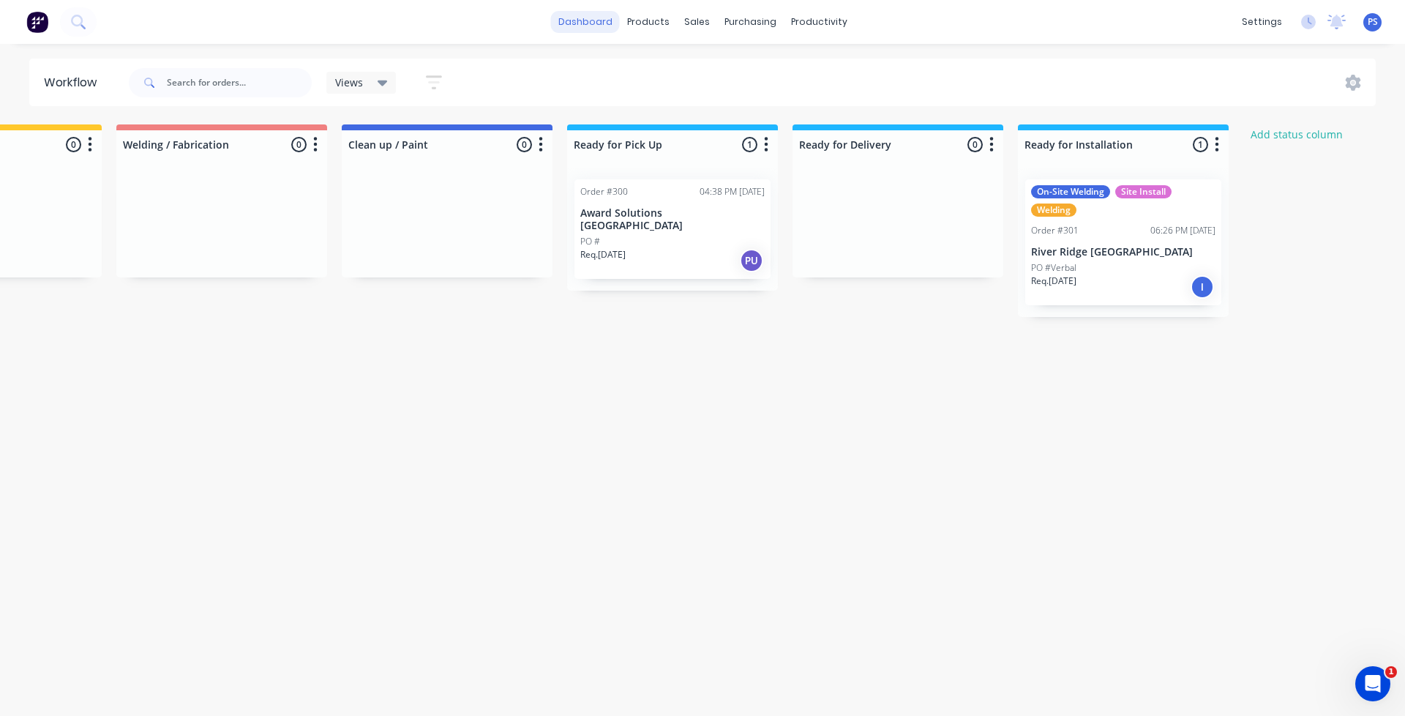
click at [615, 31] on link "dashboard" at bounding box center [585, 22] width 69 height 22
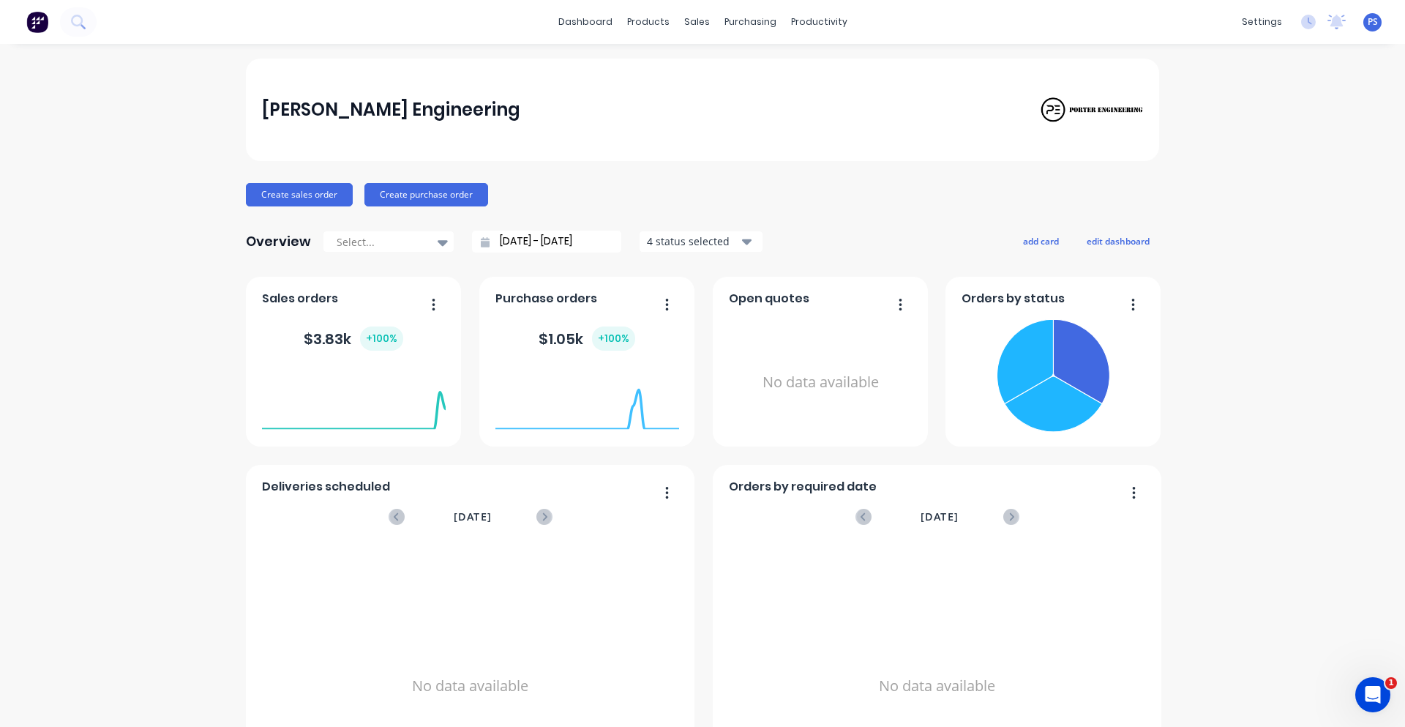
drag, startPoint x: 582, startPoint y: 241, endPoint x: 689, endPoint y: 247, distance: 107.0
click at [689, 247] on div "Select... [DATE] - [DATE] 4 status selected" at bounding box center [543, 241] width 441 height 22
click at [694, 209] on div "[PERSON_NAME] Engineering Create sales order Create purchase order Overview Sel…" at bounding box center [702, 441] width 913 height 764
